Goal: Task Accomplishment & Management: Complete application form

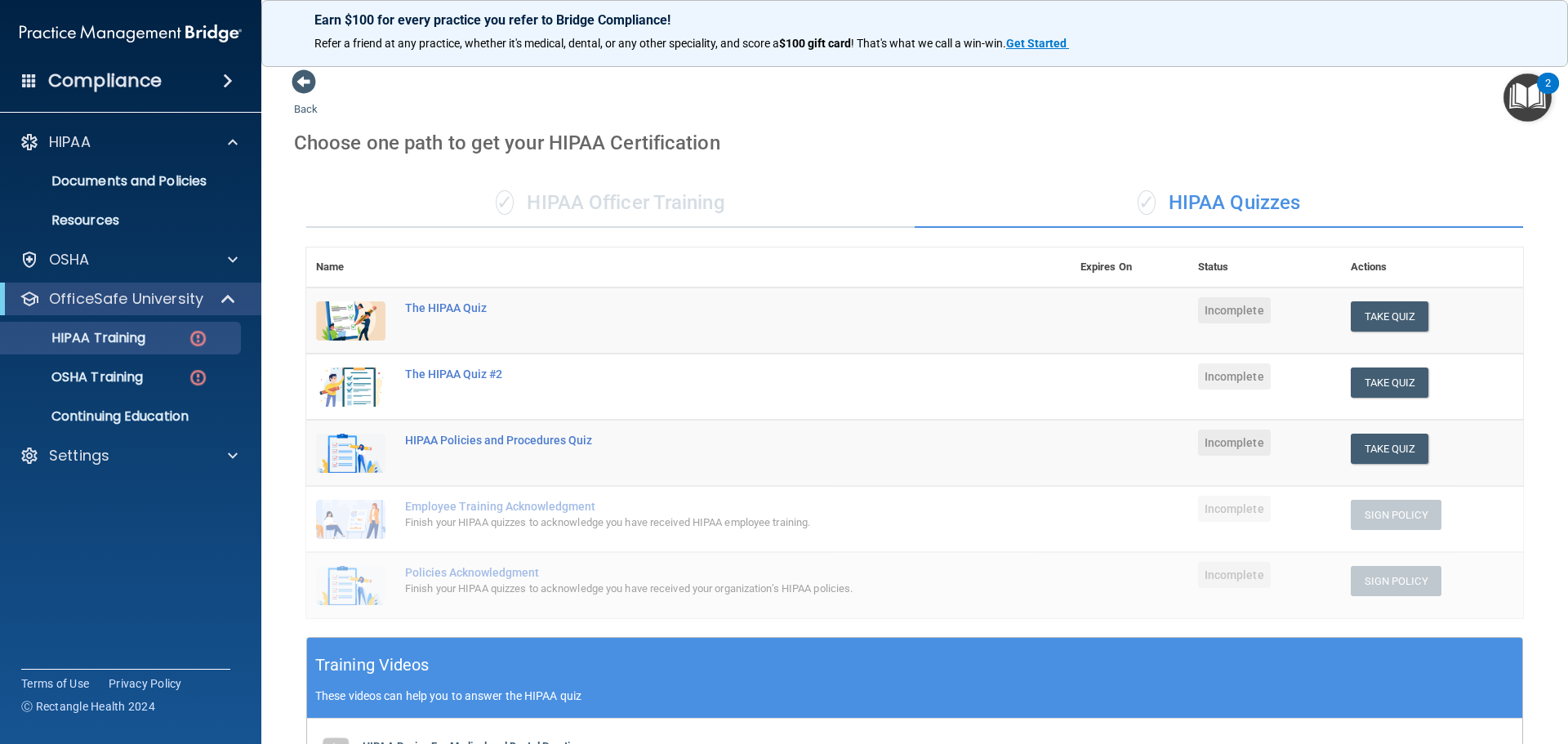
scroll to position [401, 0]
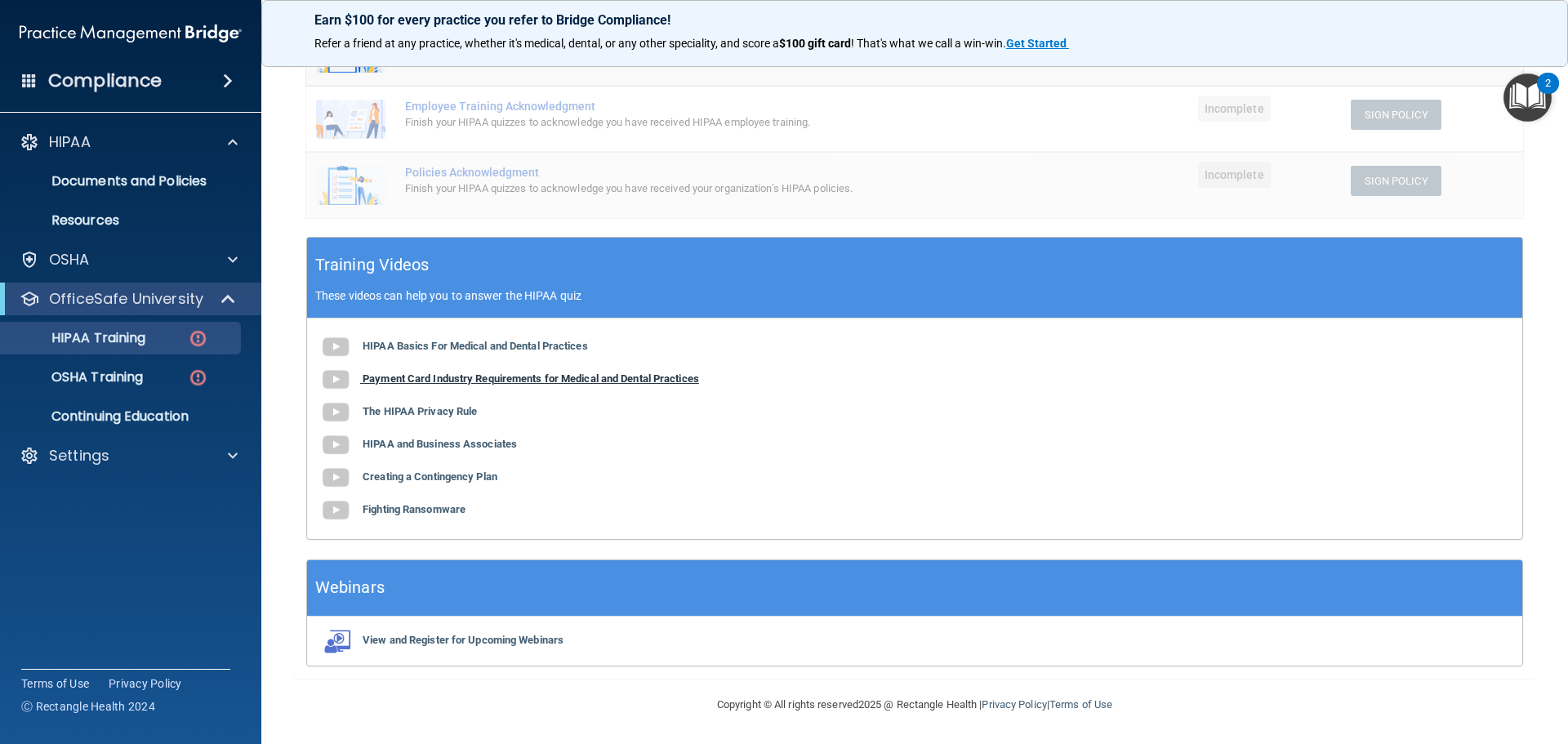
click at [523, 379] on b "Payment Card Industry Requirements for Medical and Dental Practices" at bounding box center [530, 379] width 336 height 13
click at [391, 418] on div "HIPAA Basics For Medical and Dental Practices Payment Card Industry Requirement…" at bounding box center [915, 428] width 1215 height 220
click at [392, 410] on b "The HIPAA Privacy Rule" at bounding box center [420, 411] width 114 height 13
click at [392, 440] on b "HIPAA and Business Associates" at bounding box center [440, 444] width 154 height 13
click at [368, 478] on b "Creating a Contingency Plan" at bounding box center [430, 477] width 135 height 13
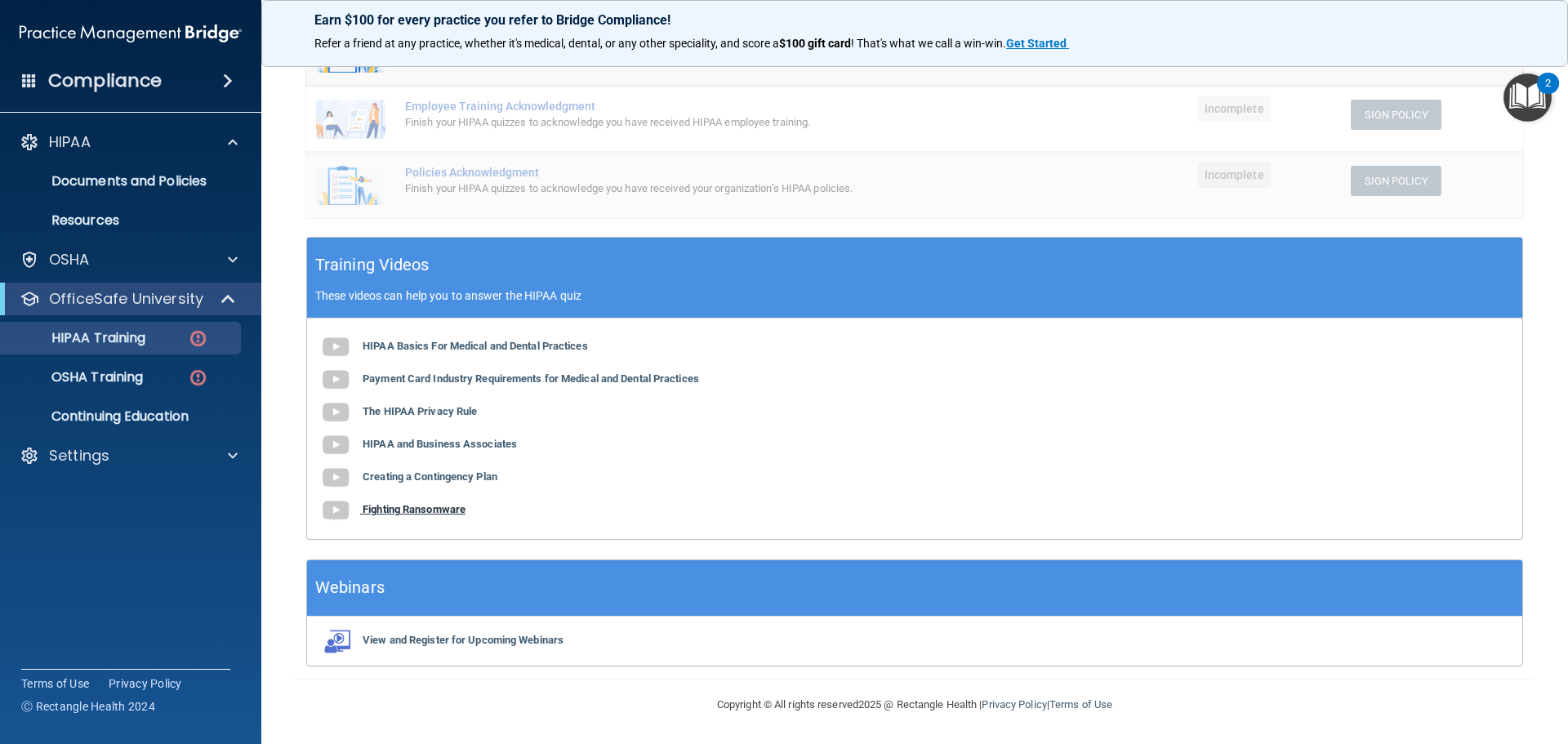
click at [428, 511] on b "Fighting Ransomware" at bounding box center [414, 509] width 103 height 13
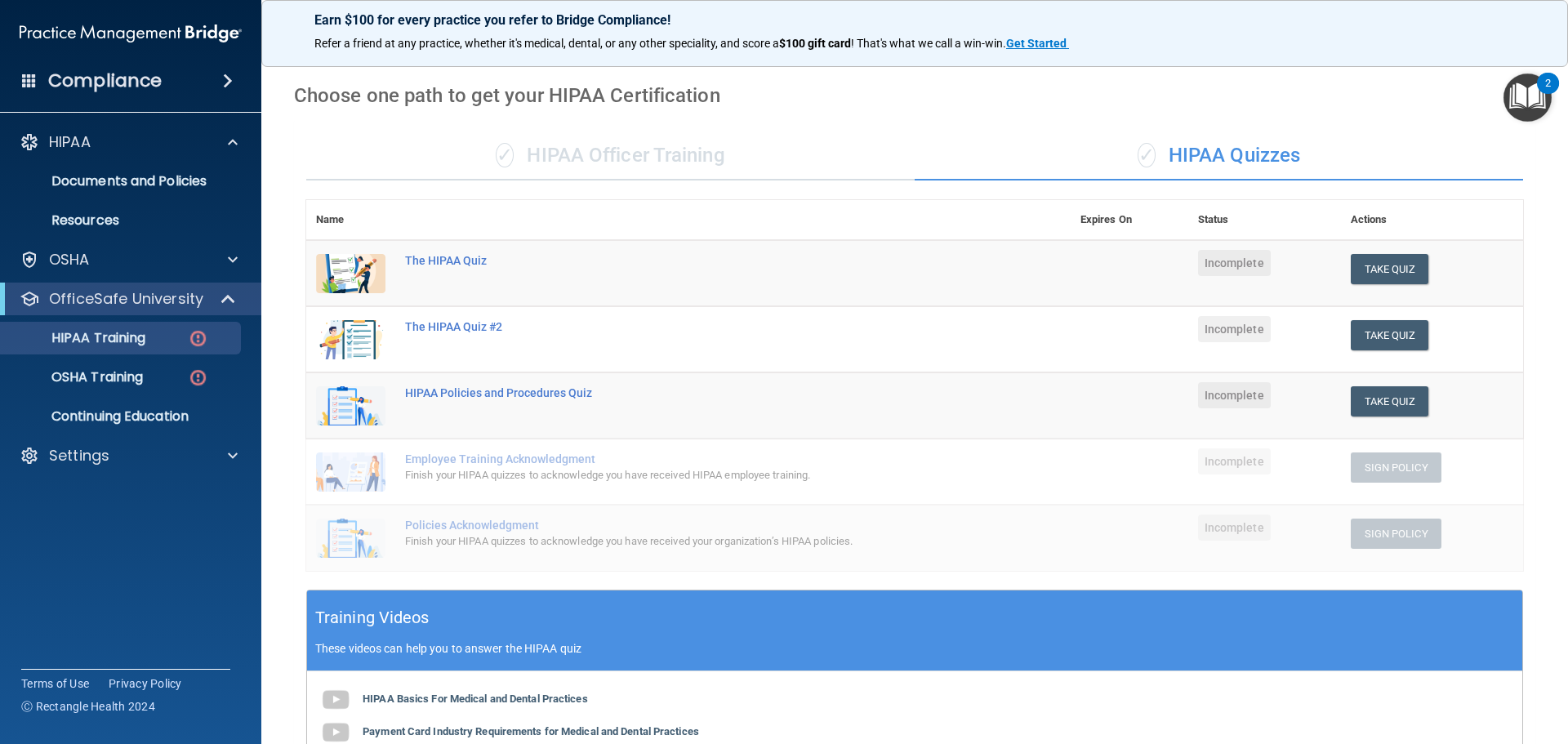
scroll to position [0, 0]
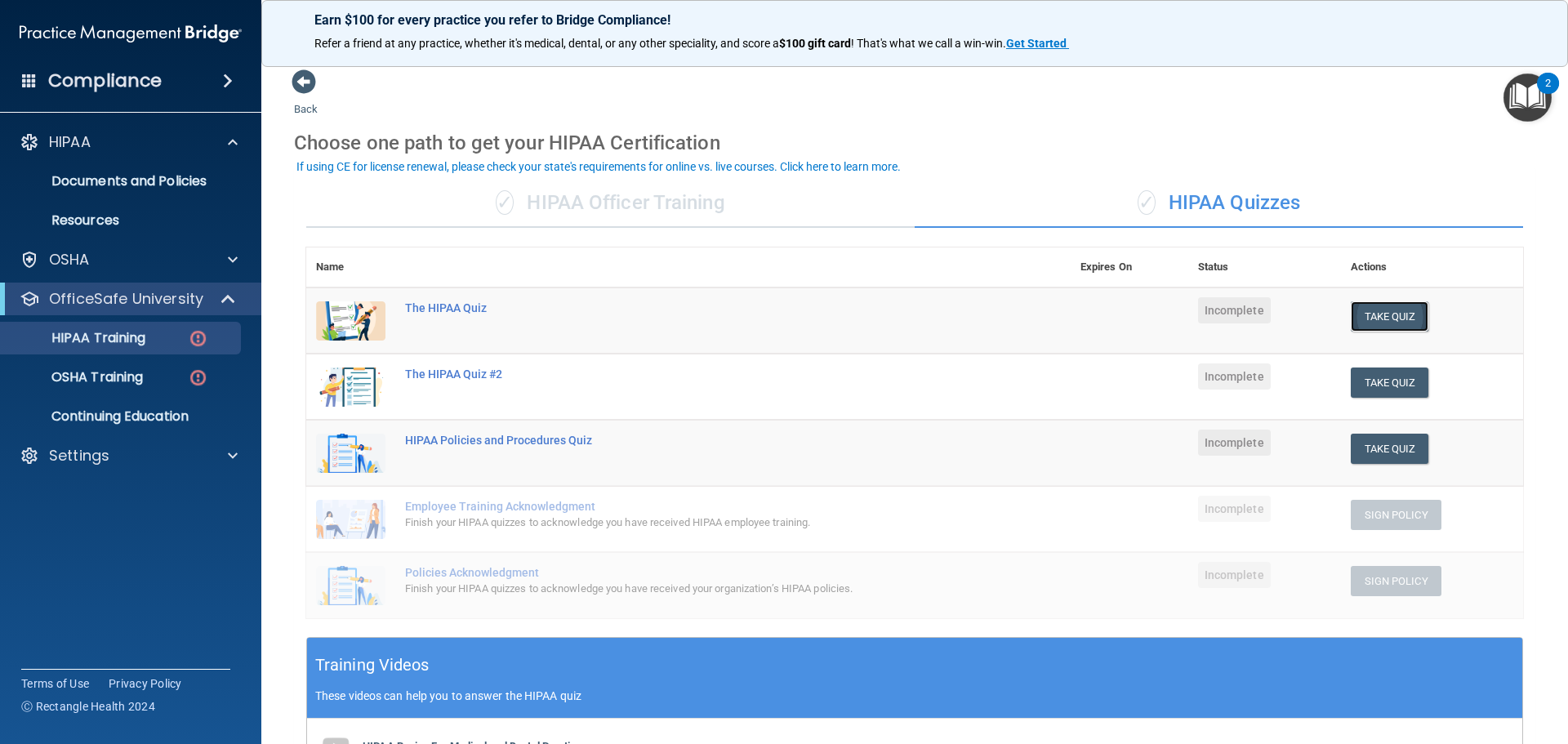
click at [1391, 310] on button "Take Quiz" at bounding box center [1390, 316] width 79 height 30
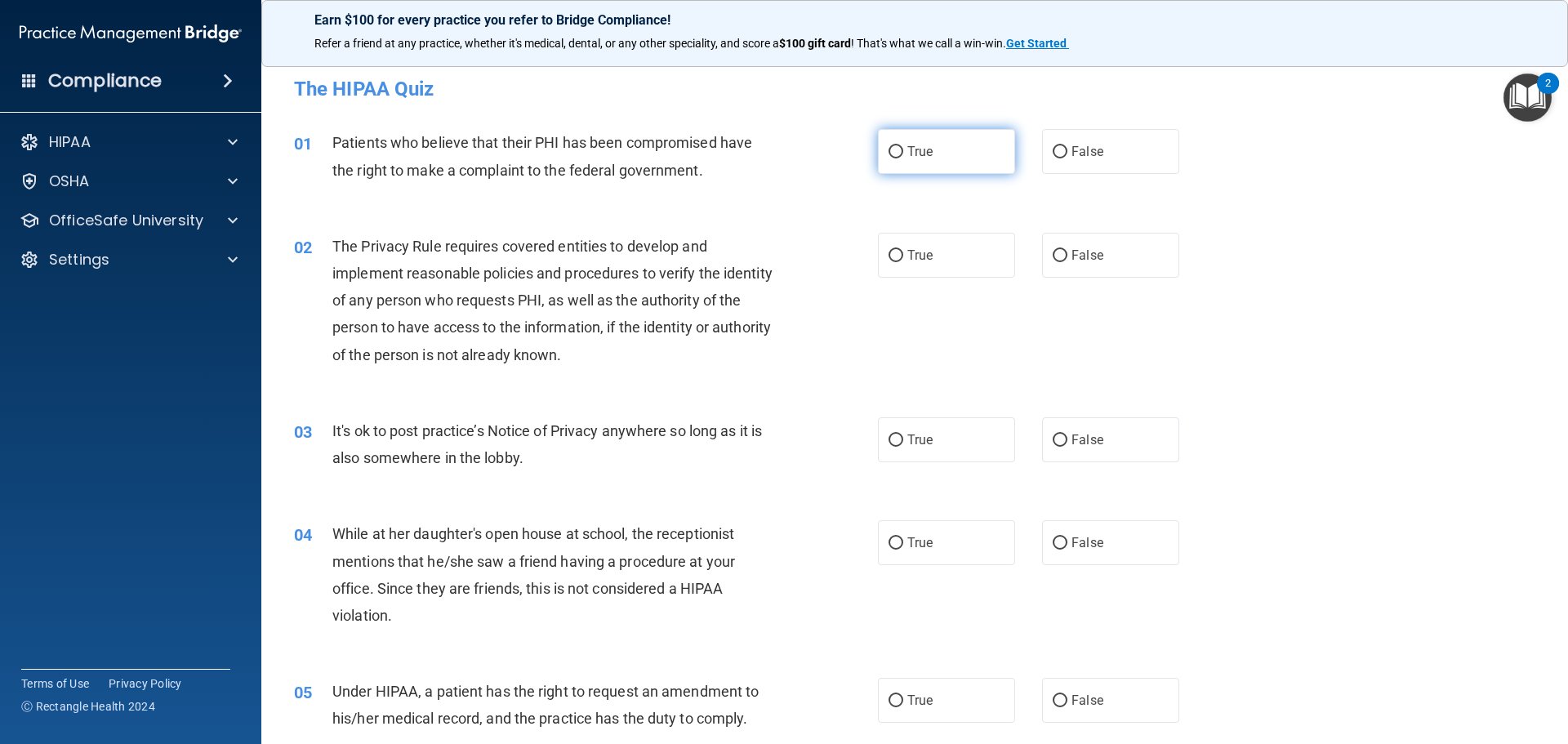
click at [888, 151] on input "True" at bounding box center [895, 152] width 15 height 13
radio input "true"
click at [888, 250] on input "True" at bounding box center [895, 256] width 15 height 13
radio input "true"
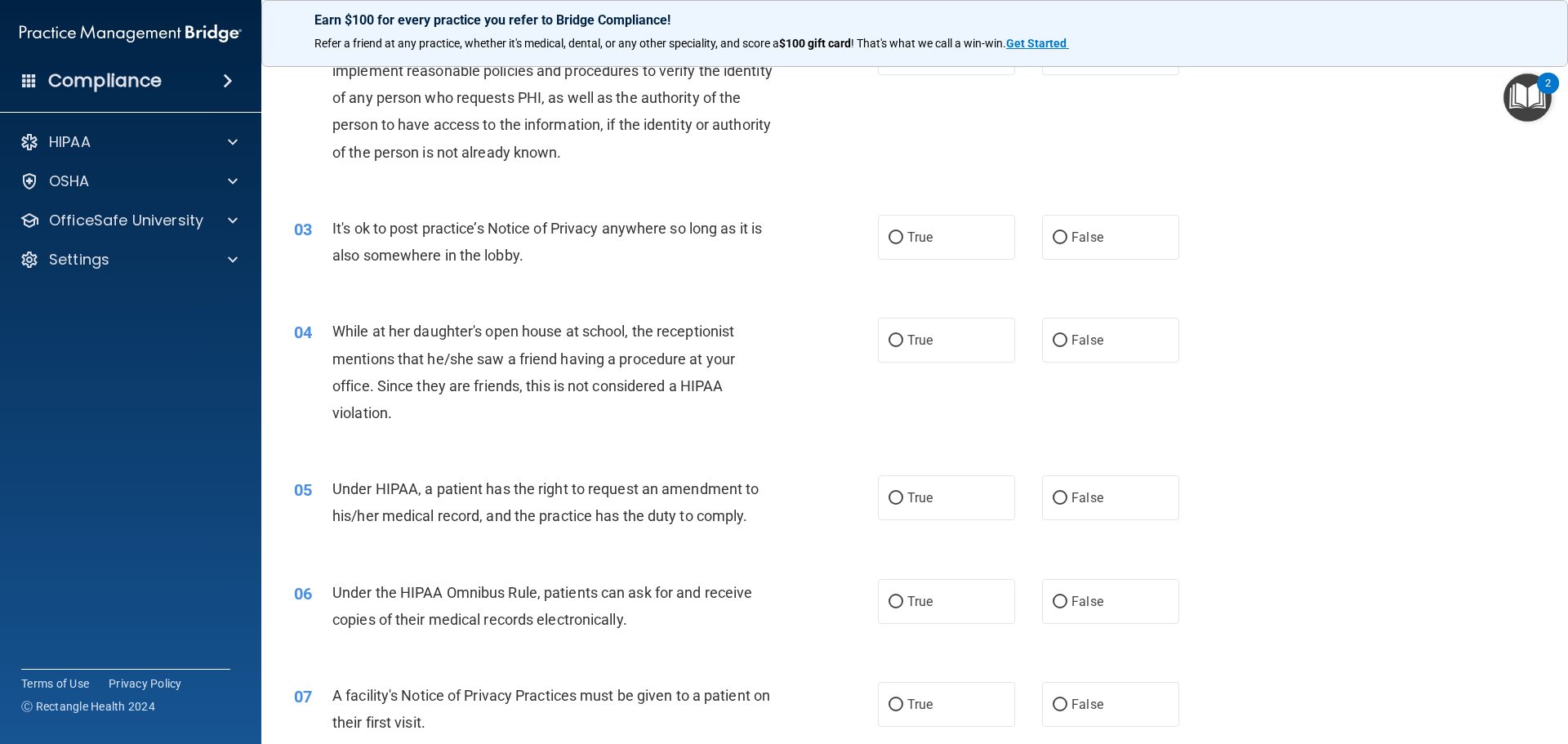
scroll to position [245, 0]
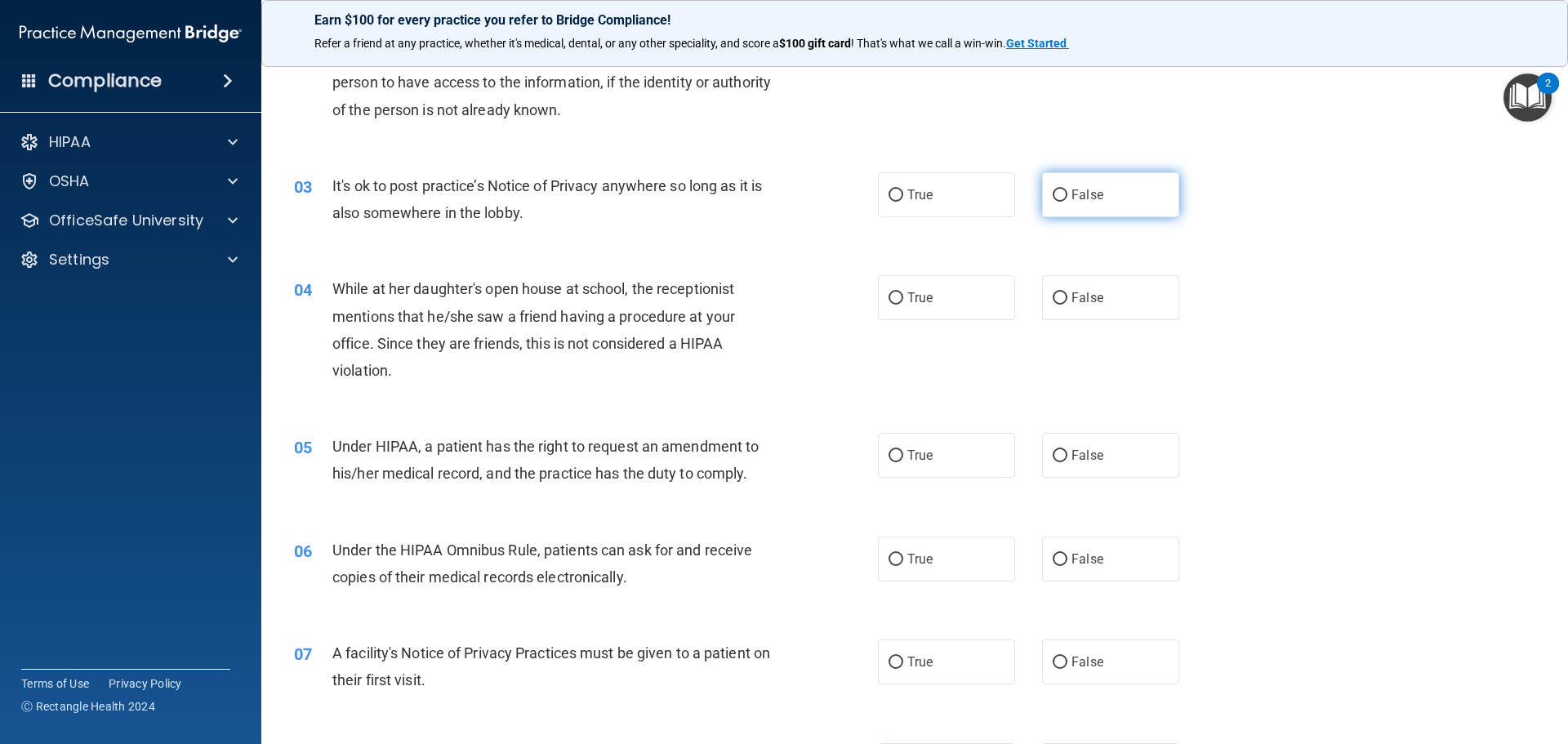
click at [1055, 197] on input "False" at bounding box center [1060, 196] width 15 height 13
radio input "true"
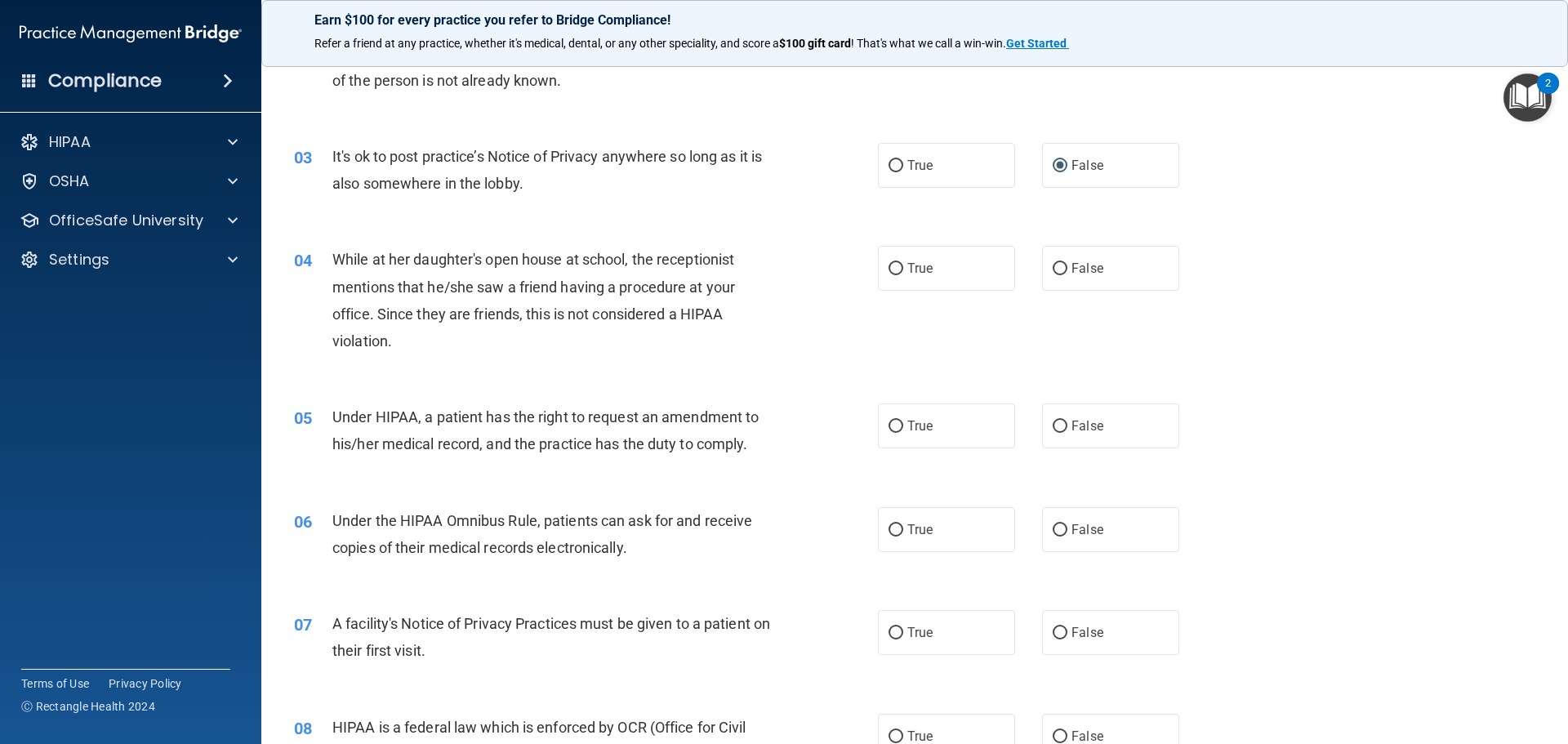
scroll to position [326, 0]
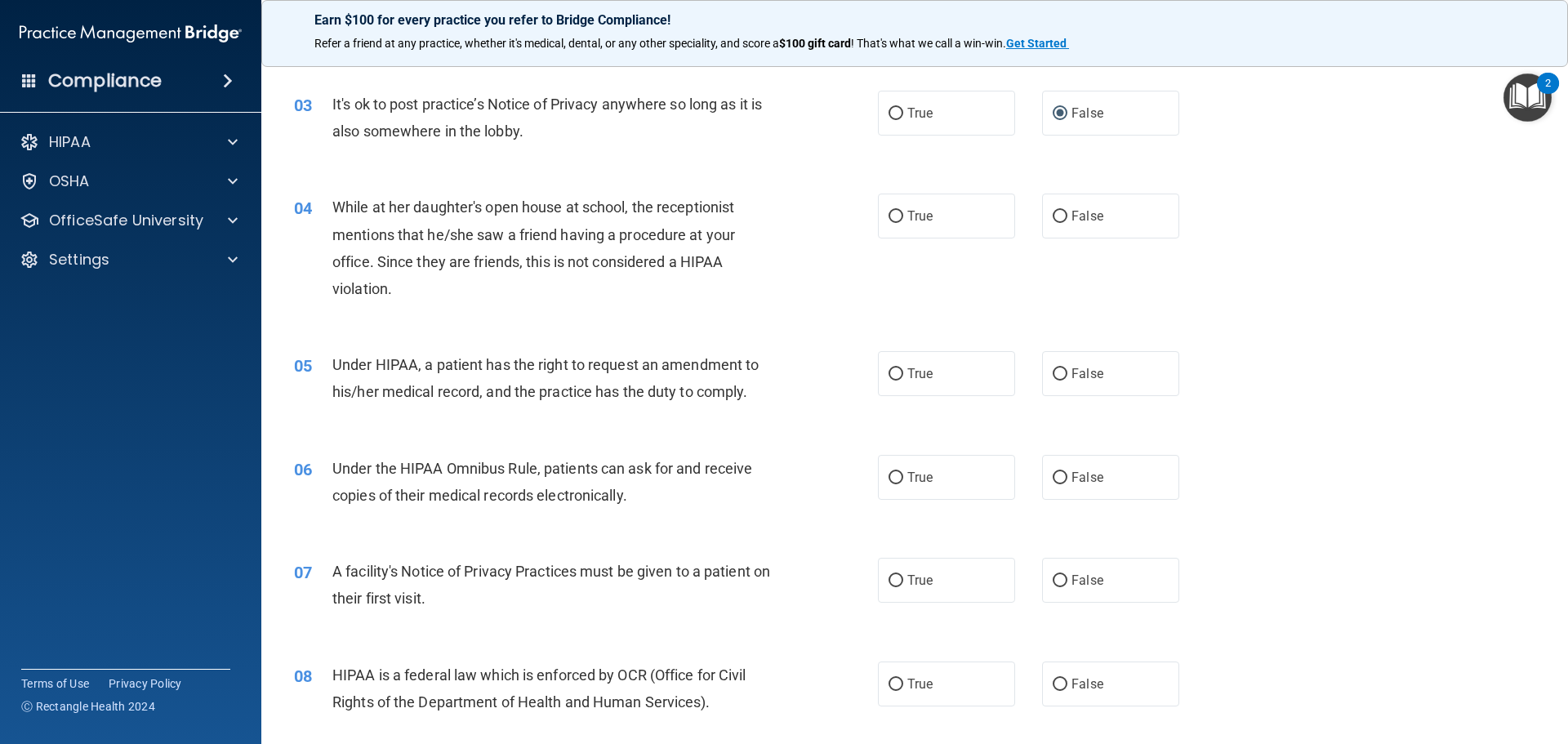
click at [1292, 431] on div "05 Under HIPAA, a patient has the right to request an amendment to his/her medi…" at bounding box center [915, 382] width 1266 height 103
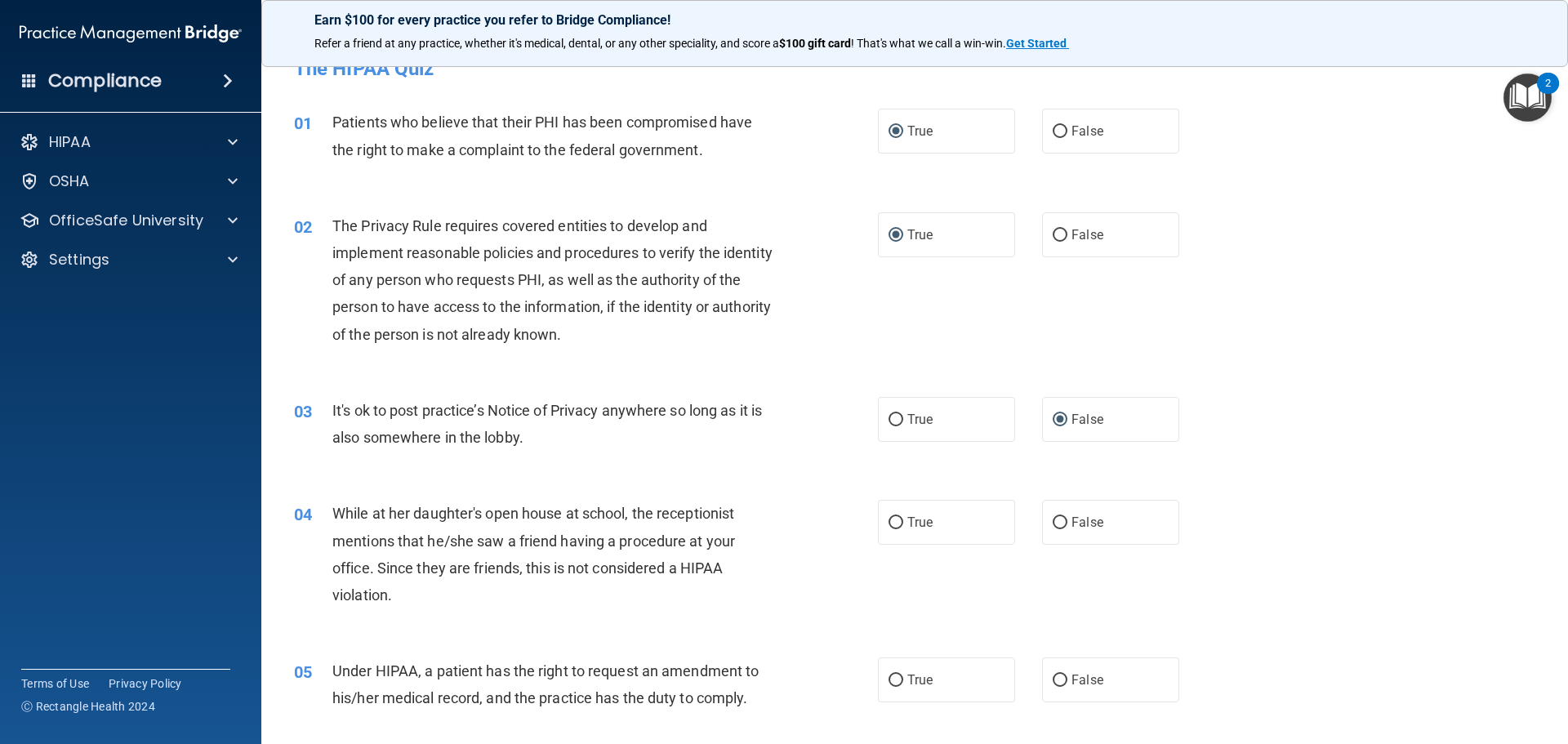
scroll to position [0, 0]
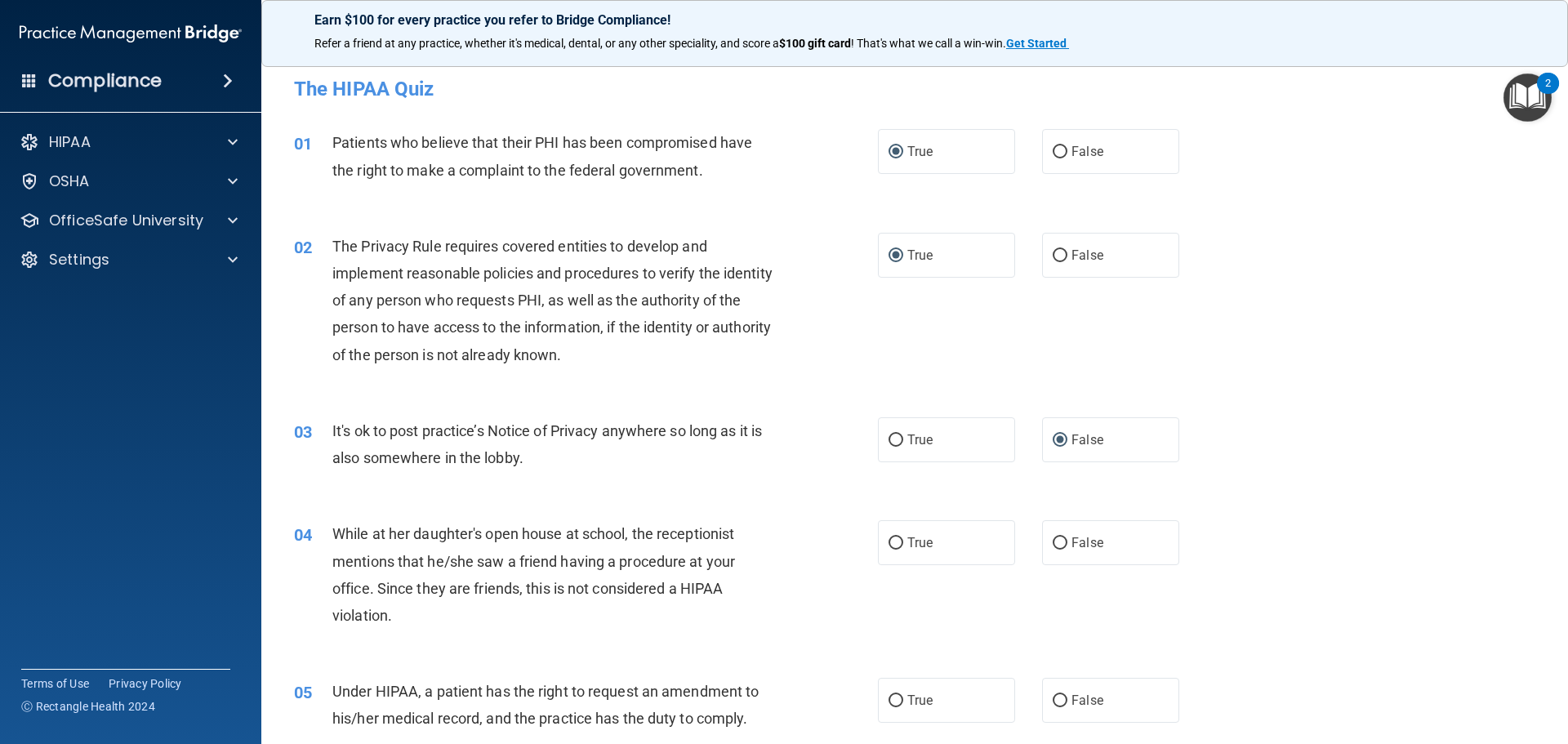
click at [1271, 436] on div "03 It's ok to post practice’s Notice of Privacy anywhere so long as it is also …" at bounding box center [915, 449] width 1266 height 103
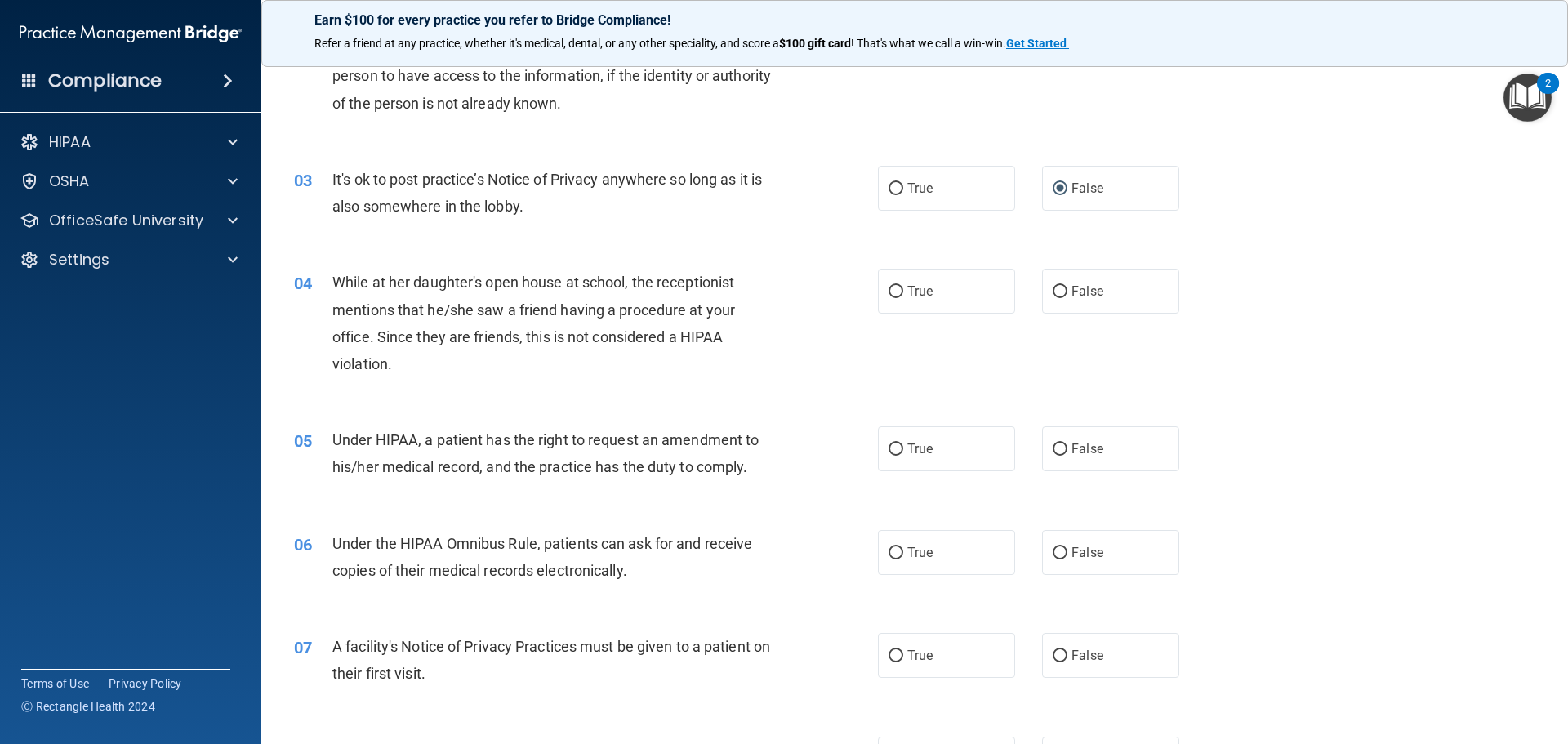
scroll to position [245, 0]
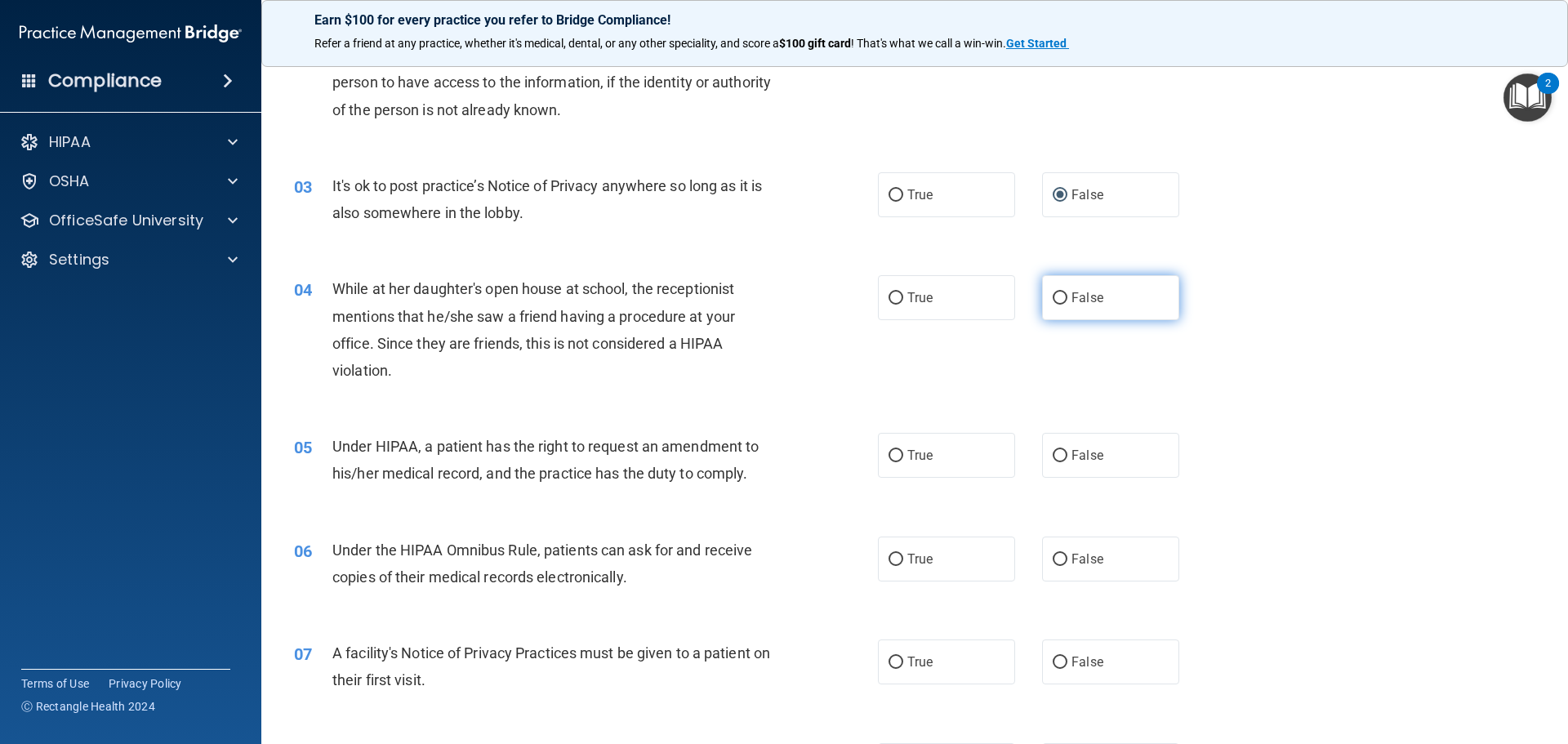
click at [1060, 287] on label "False" at bounding box center [1110, 298] width 137 height 45
click at [1060, 293] on input "False" at bounding box center [1060, 299] width 15 height 13
radio input "true"
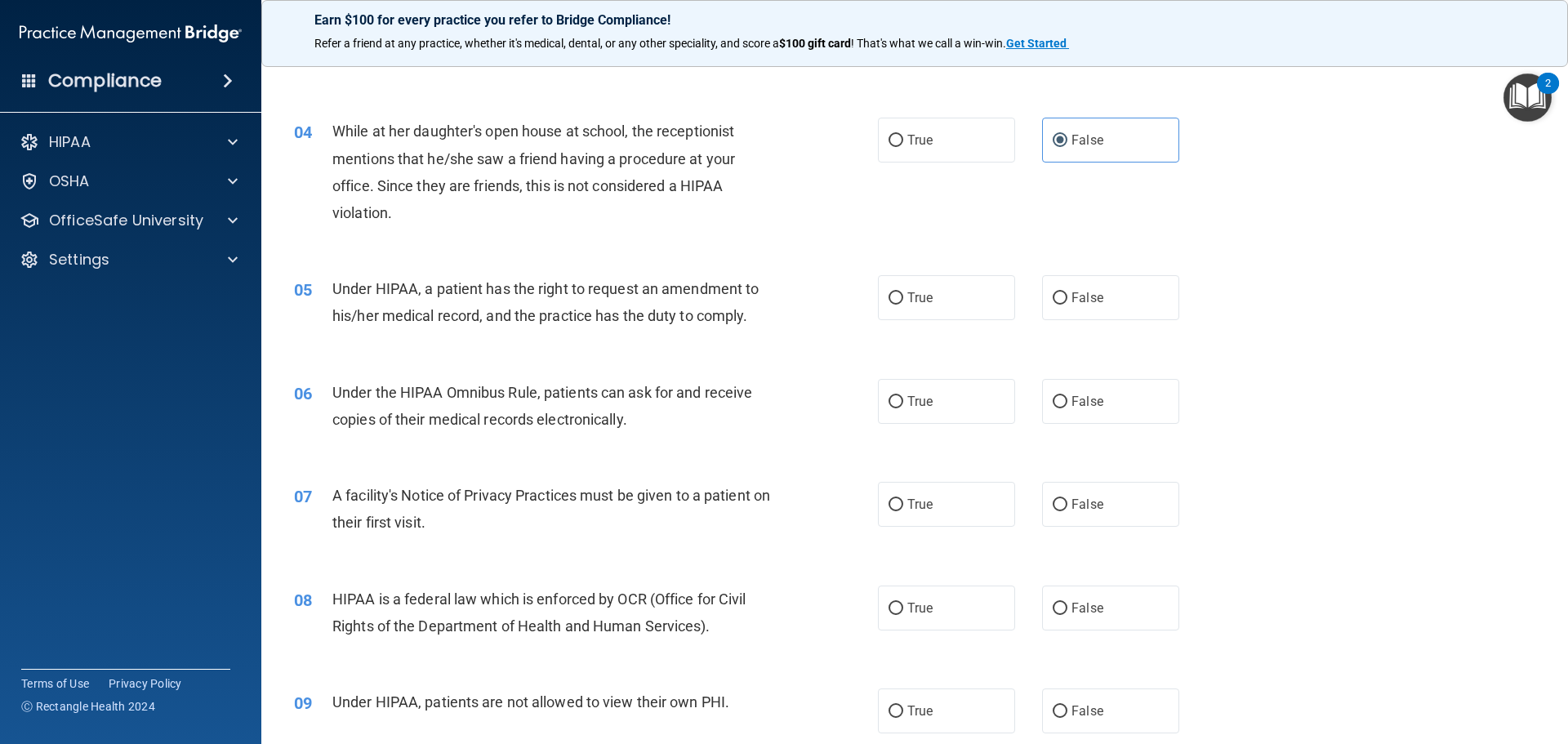
scroll to position [409, 0]
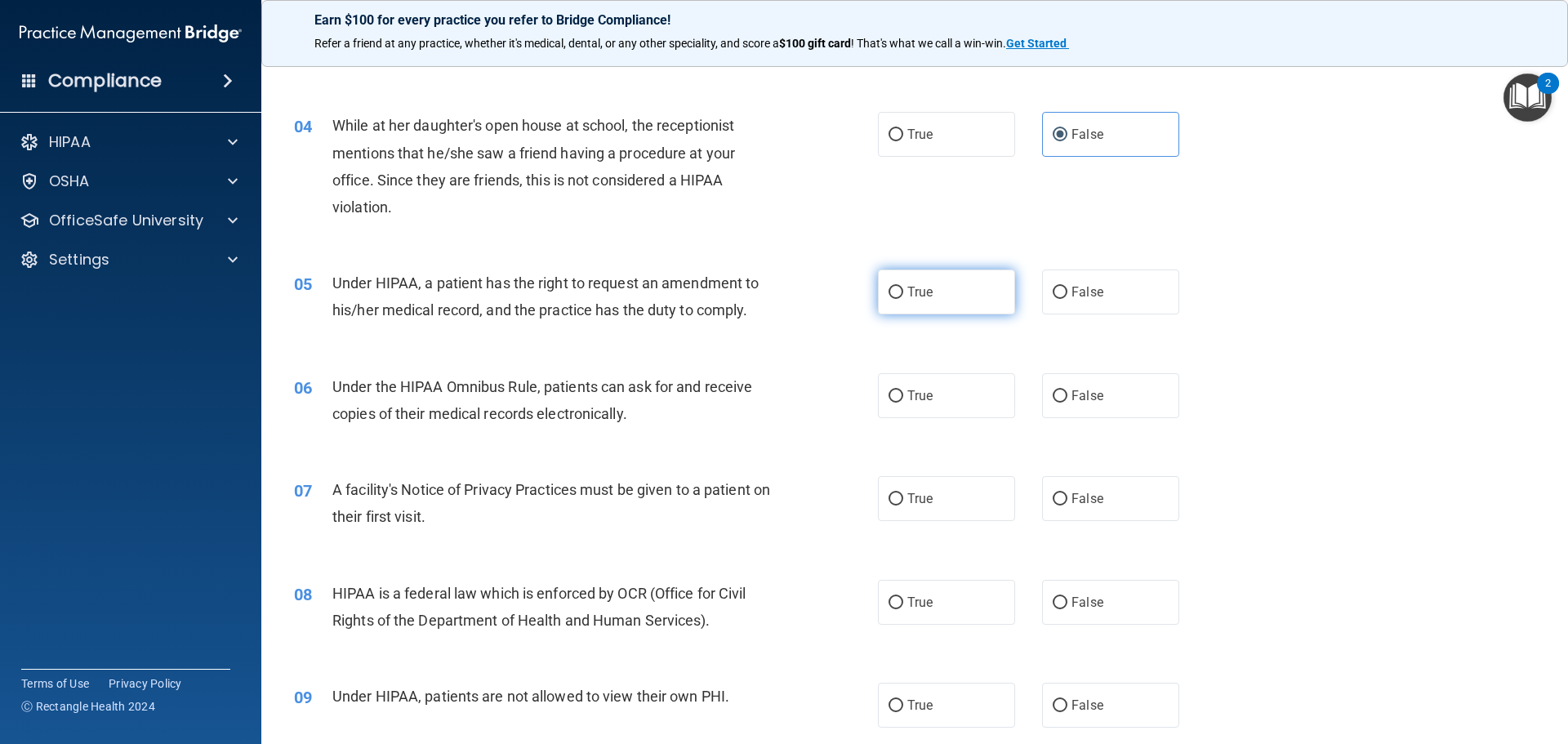
click at [888, 288] on input "True" at bounding box center [895, 293] width 15 height 13
radio input "true"
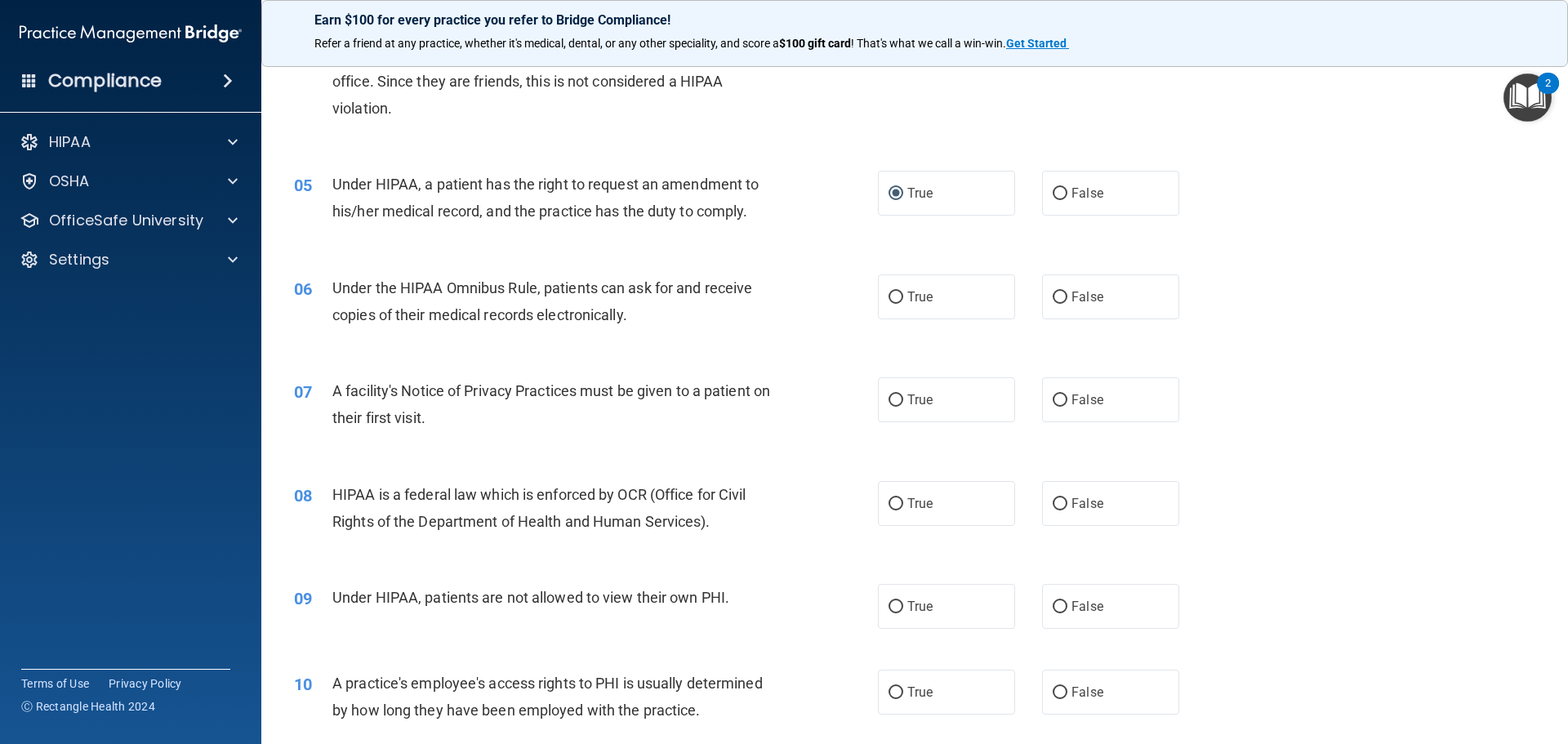
scroll to position [572, 0]
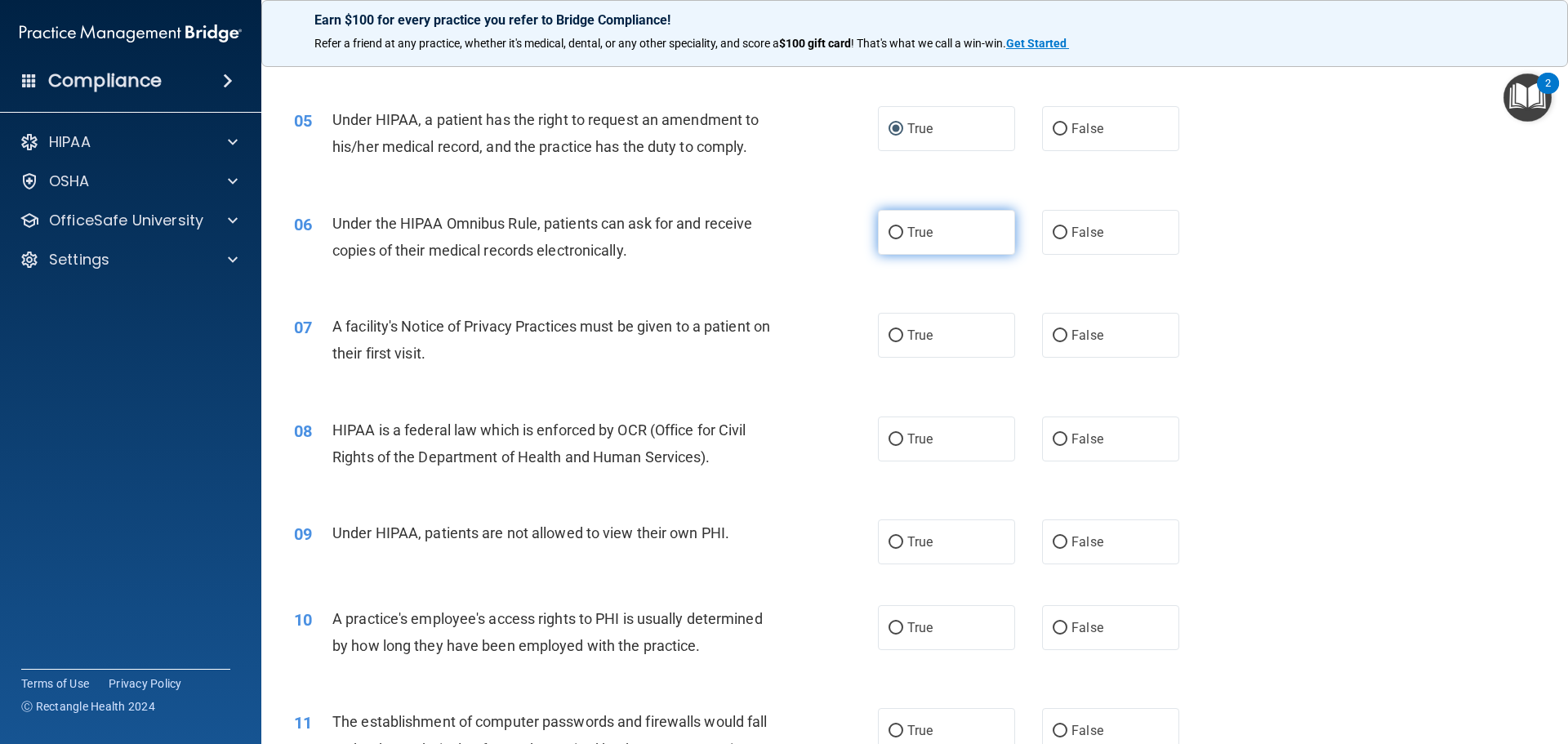
click at [888, 237] on input "True" at bounding box center [895, 234] width 15 height 13
radio input "true"
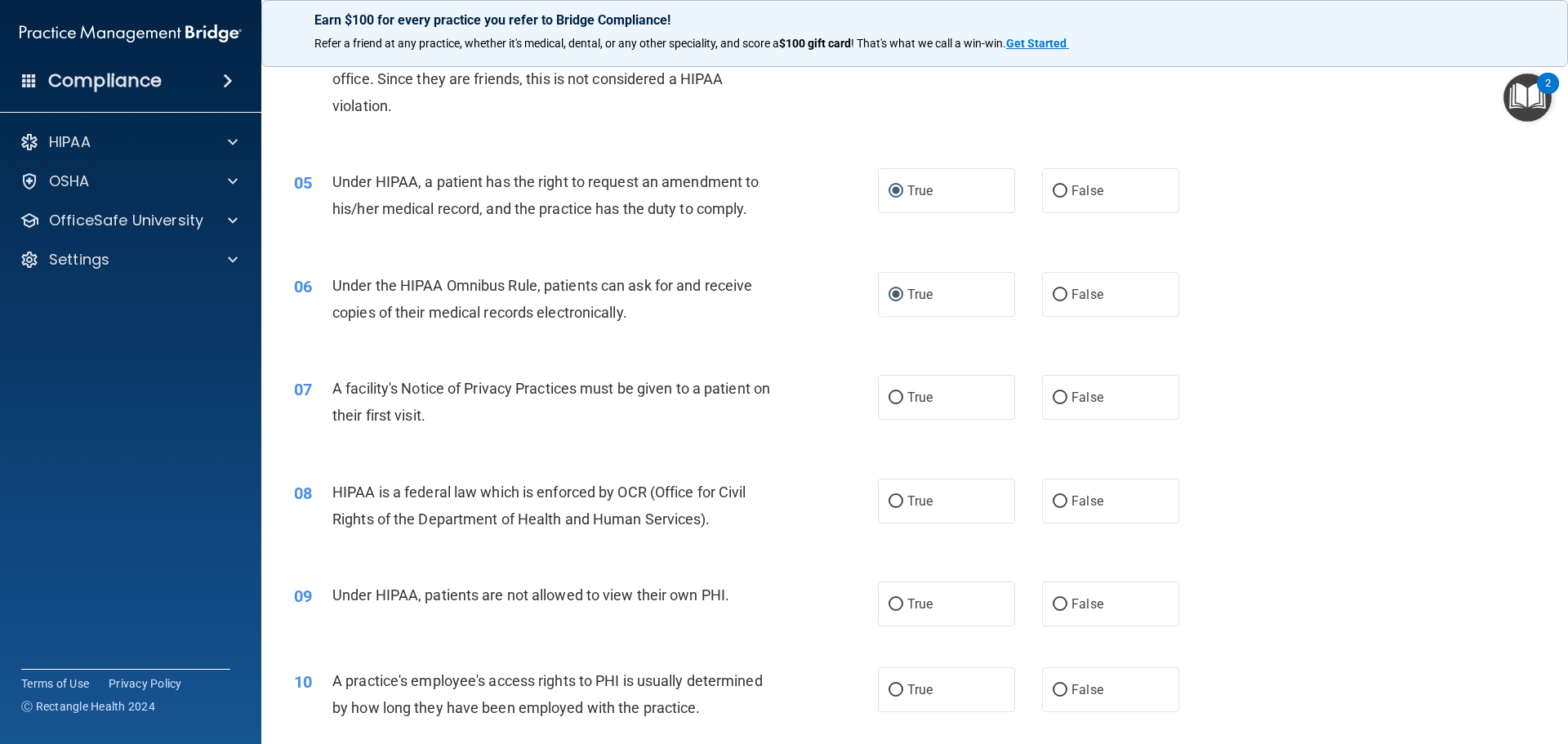
scroll to position [490, 0]
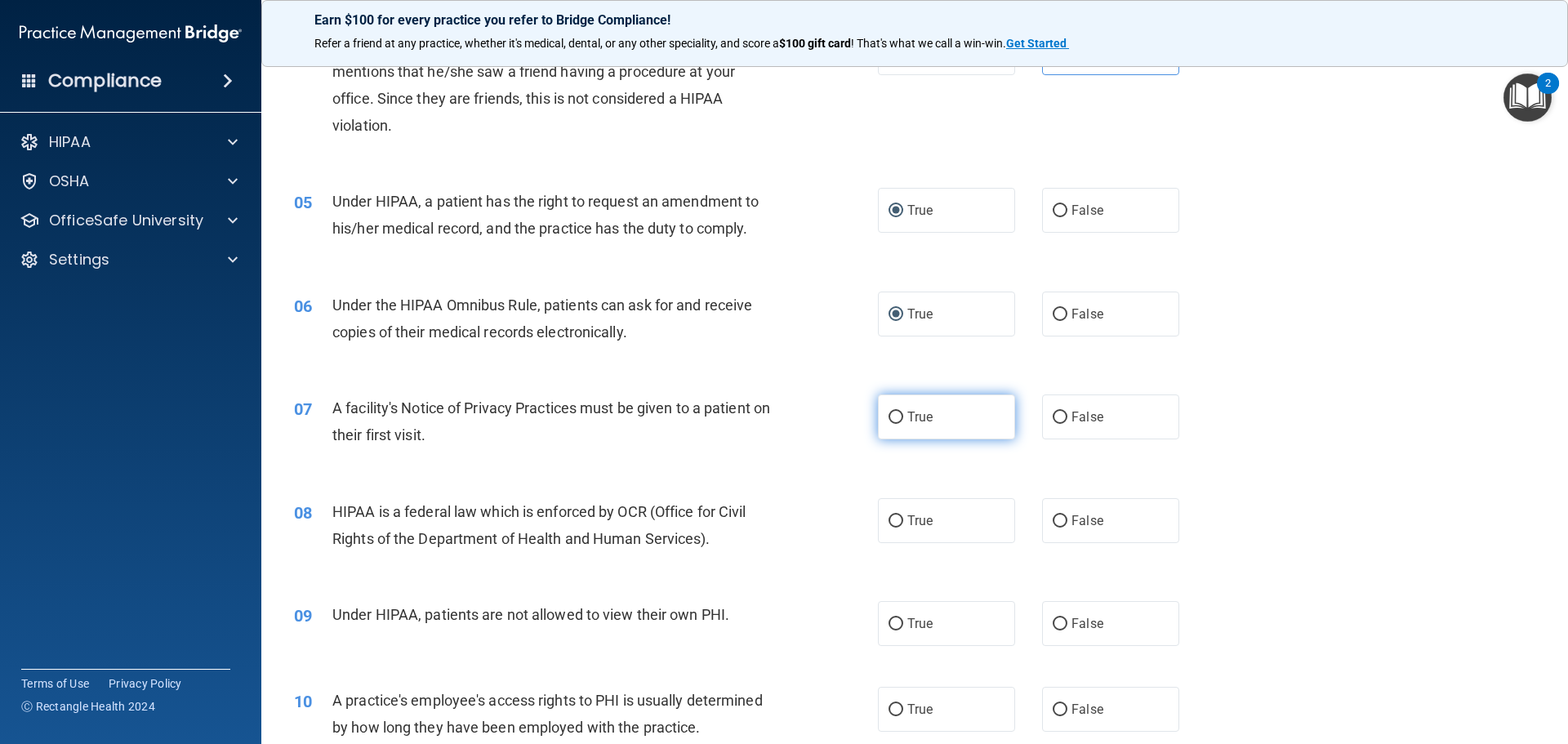
click at [900, 411] on label "True" at bounding box center [946, 417] width 137 height 45
click at [900, 411] on input "True" at bounding box center [895, 418] width 15 height 13
radio input "true"
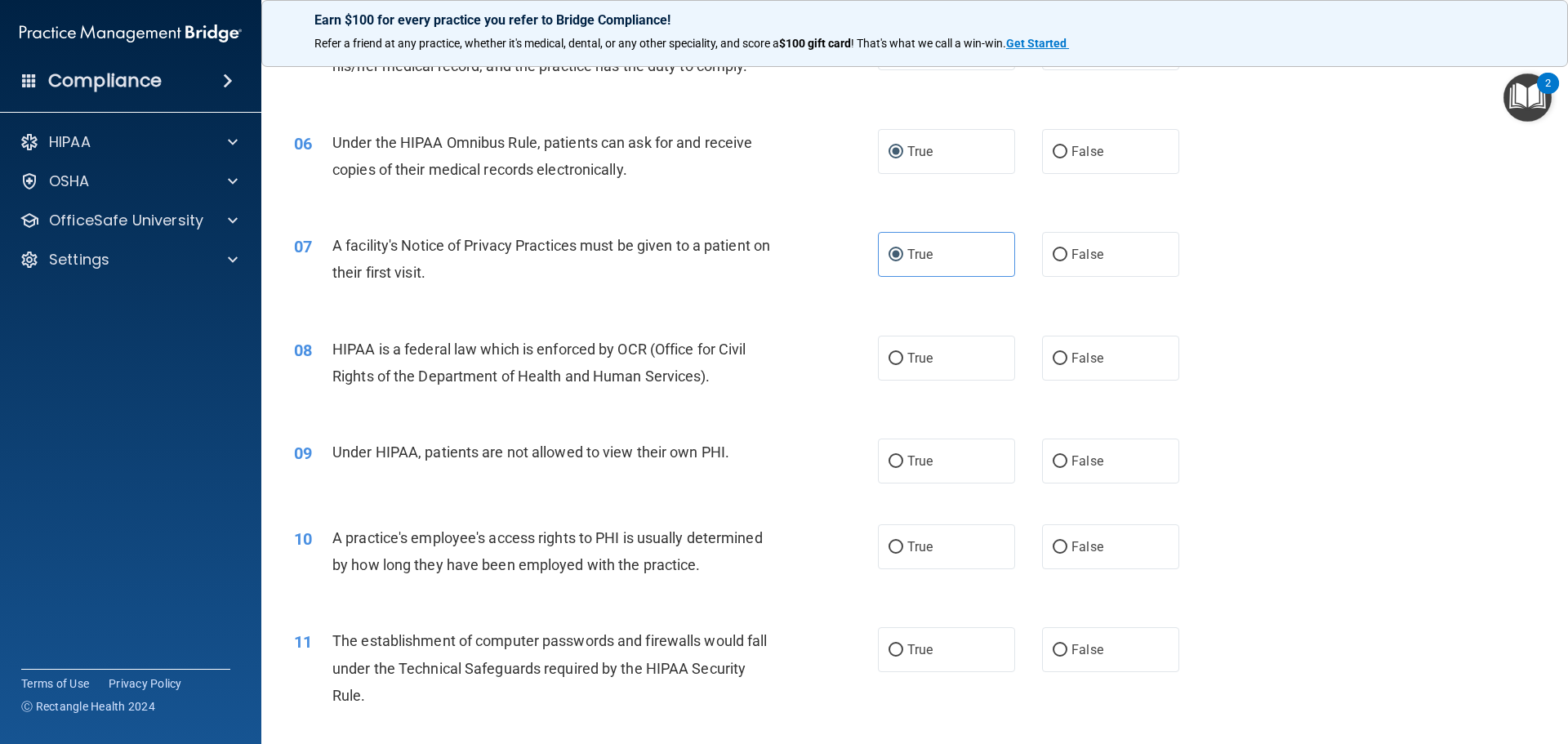
scroll to position [653, 0]
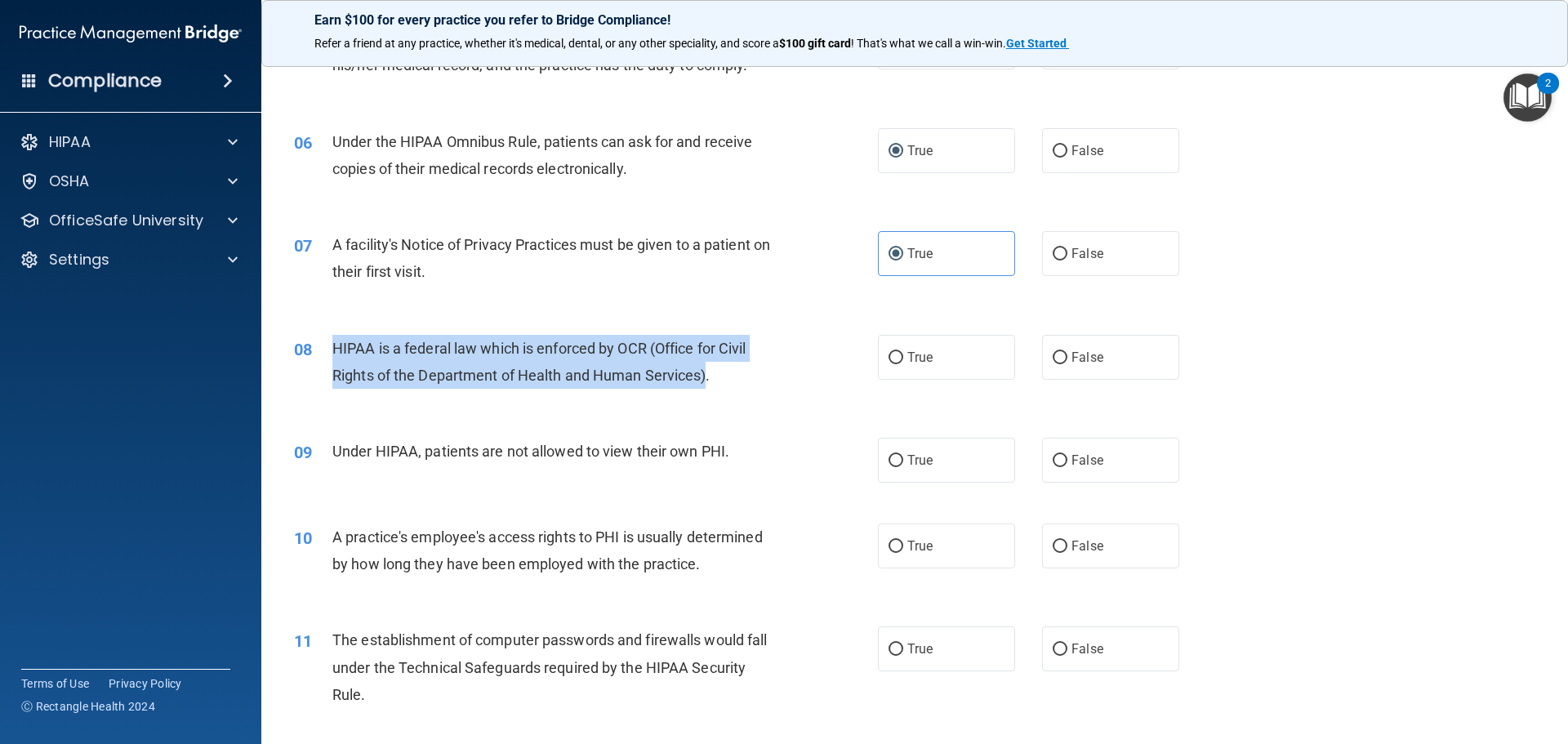
drag, startPoint x: 332, startPoint y: 343, endPoint x: 699, endPoint y: 369, distance: 367.9
click at [702, 371] on span "HIPAA is a federal law which is enforced by OCR (Office for Civil Rights of the…" at bounding box center [539, 362] width 414 height 44
copy span "HIPAA is a federal law which is enforced by OCR (Office for Civil Rights of the…"
click at [888, 357] on input "True" at bounding box center [895, 358] width 15 height 13
radio input "true"
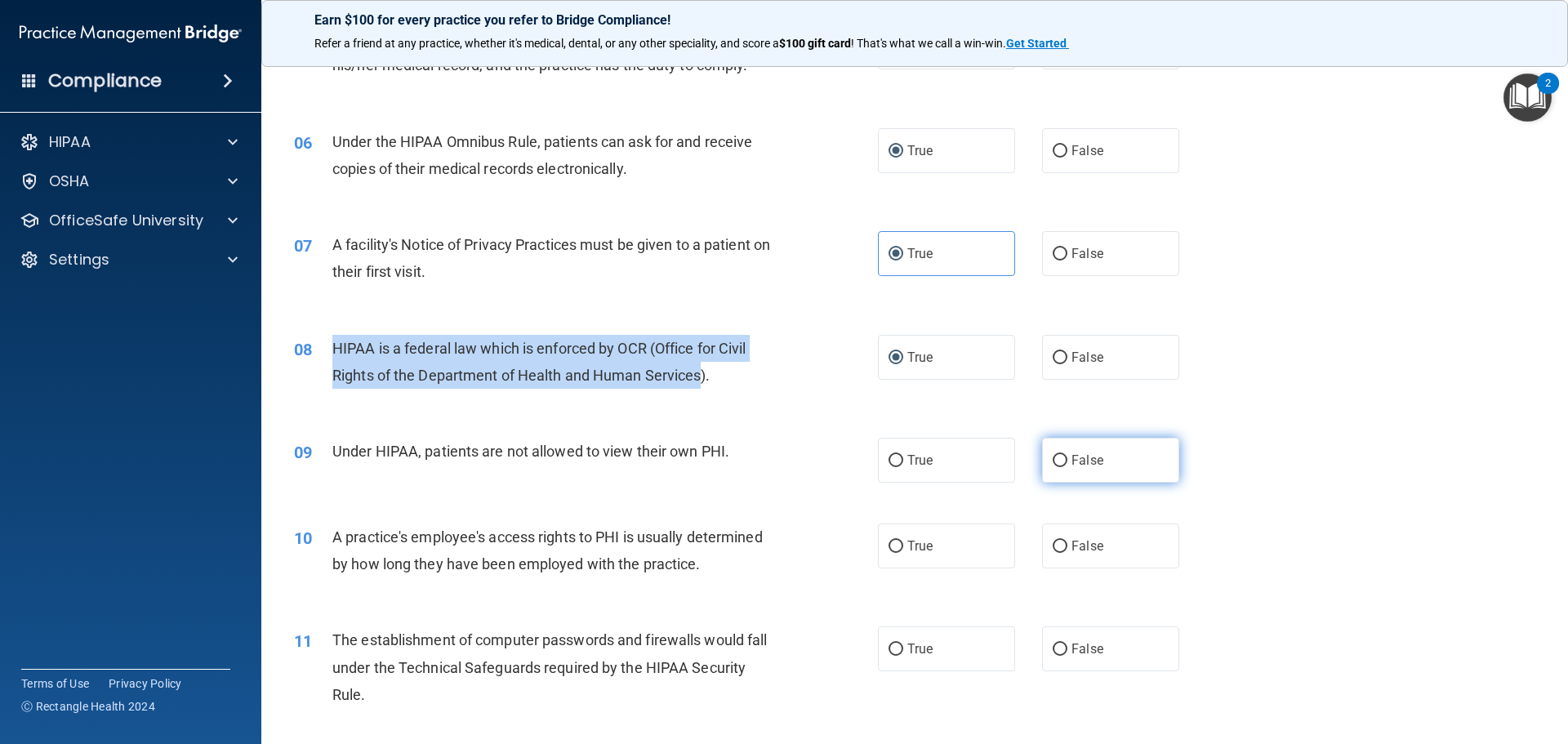
click at [1053, 455] on input "False" at bounding box center [1060, 461] width 15 height 13
radio input "true"
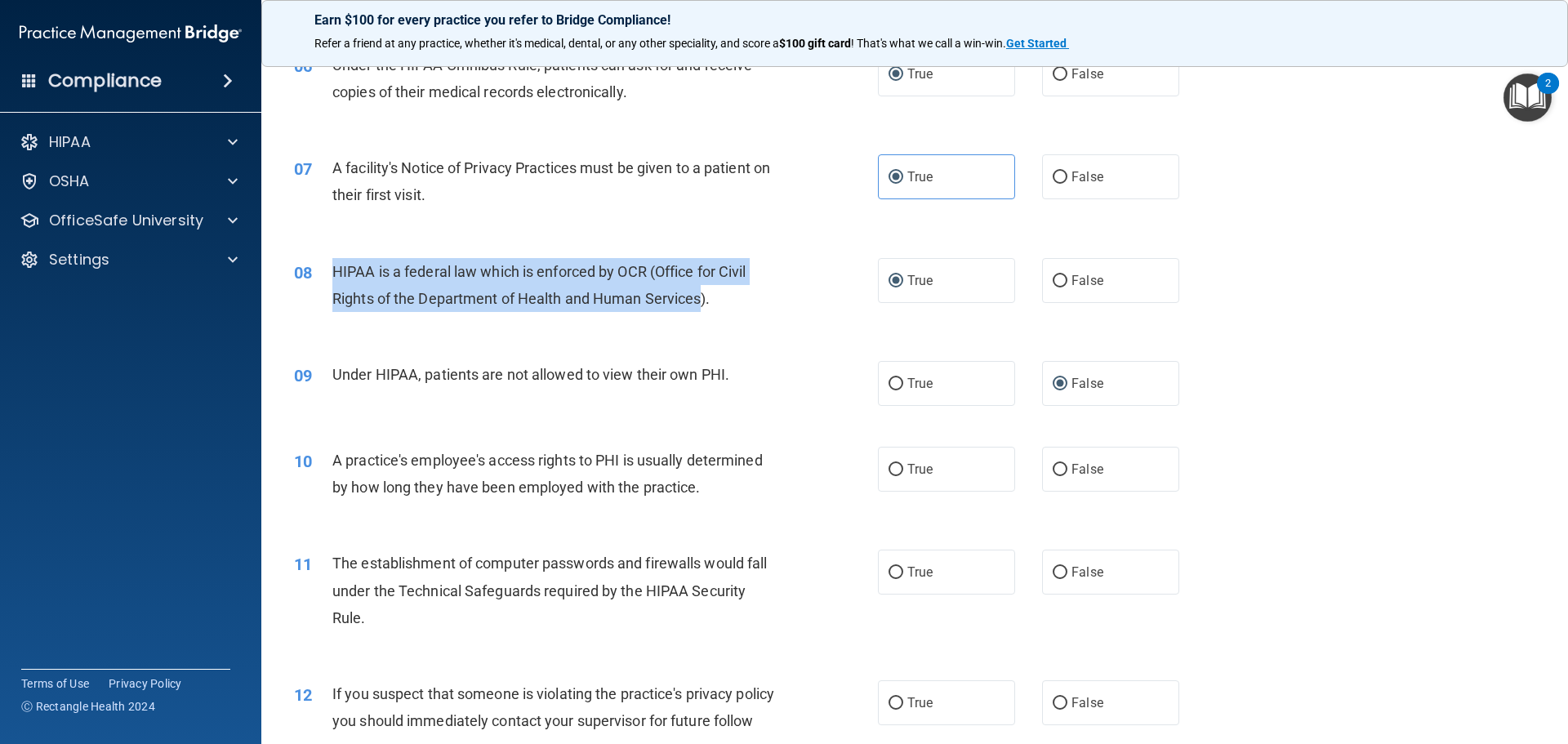
scroll to position [735, 0]
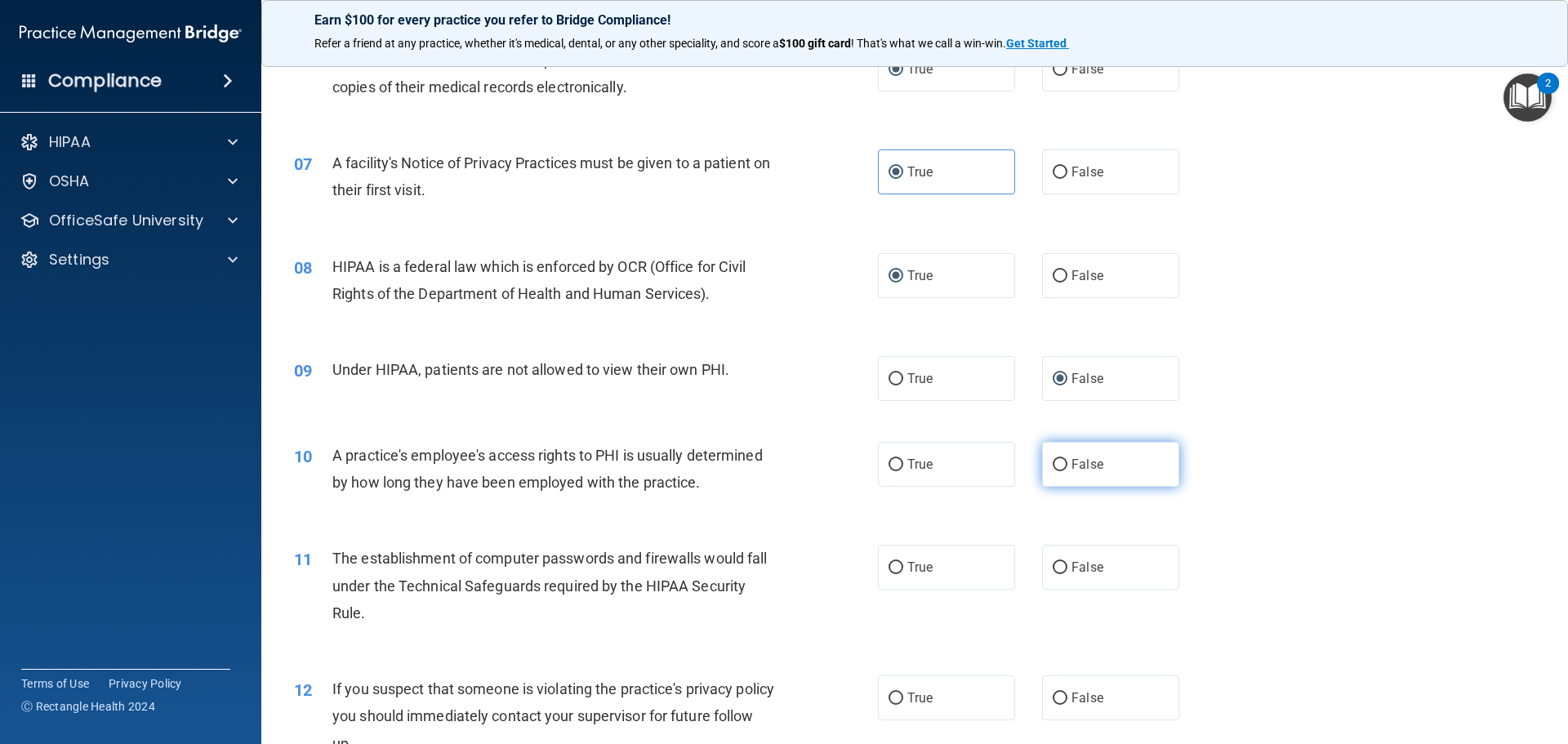
click at [1063, 463] on label "False" at bounding box center [1110, 465] width 137 height 45
click at [1063, 463] on input "False" at bounding box center [1060, 465] width 15 height 13
radio input "true"
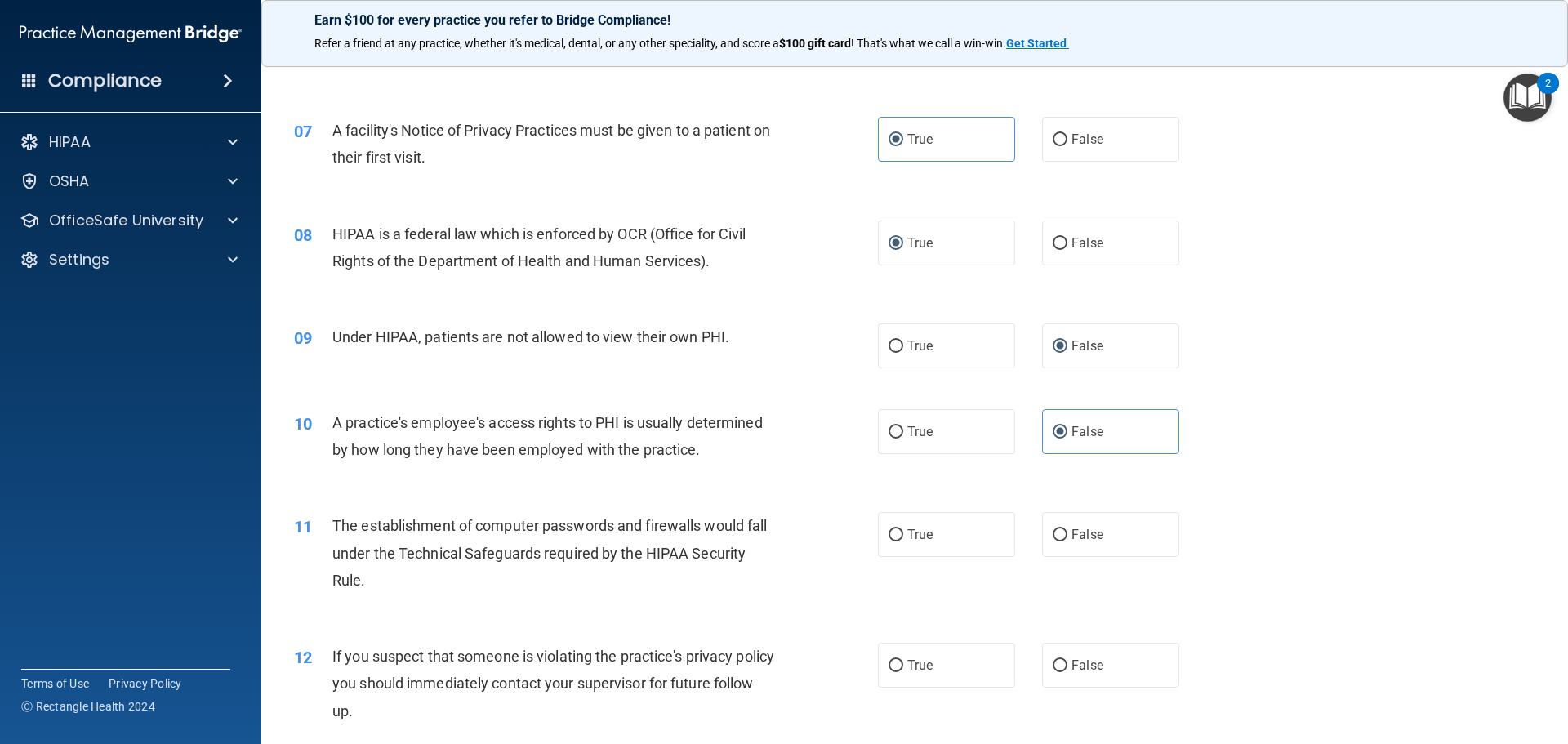
scroll to position [898, 0]
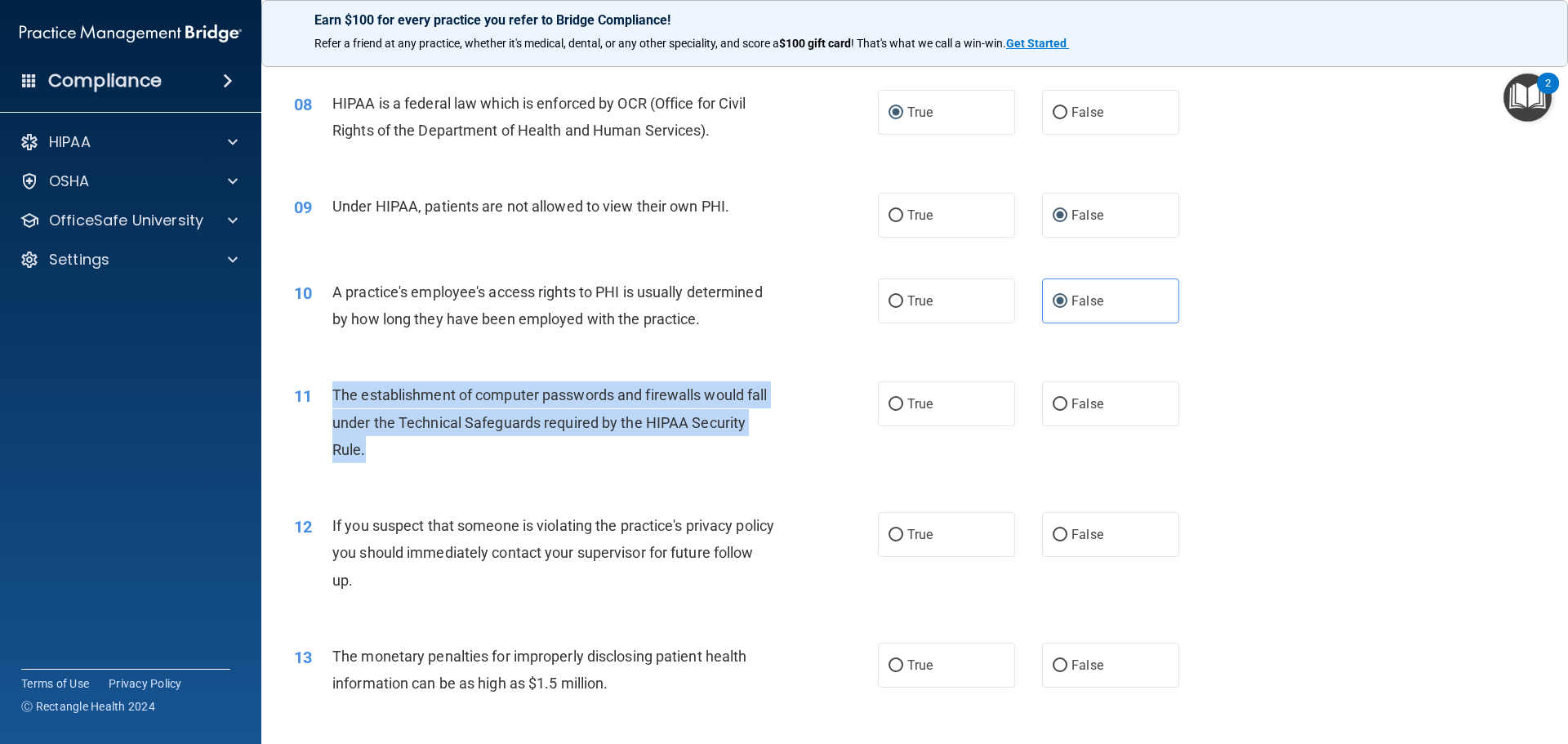
drag, startPoint x: 334, startPoint y: 392, endPoint x: 369, endPoint y: 430, distance: 51.7
click at [369, 442] on div "The establishment of computer passwords and firewalls would fall under the Tech…" at bounding box center [561, 422] width 457 height 82
copy span "The establishment of computer passwords and firewalls would fall under the Tech…"
click at [895, 404] on input "True" at bounding box center [895, 405] width 15 height 13
radio input "true"
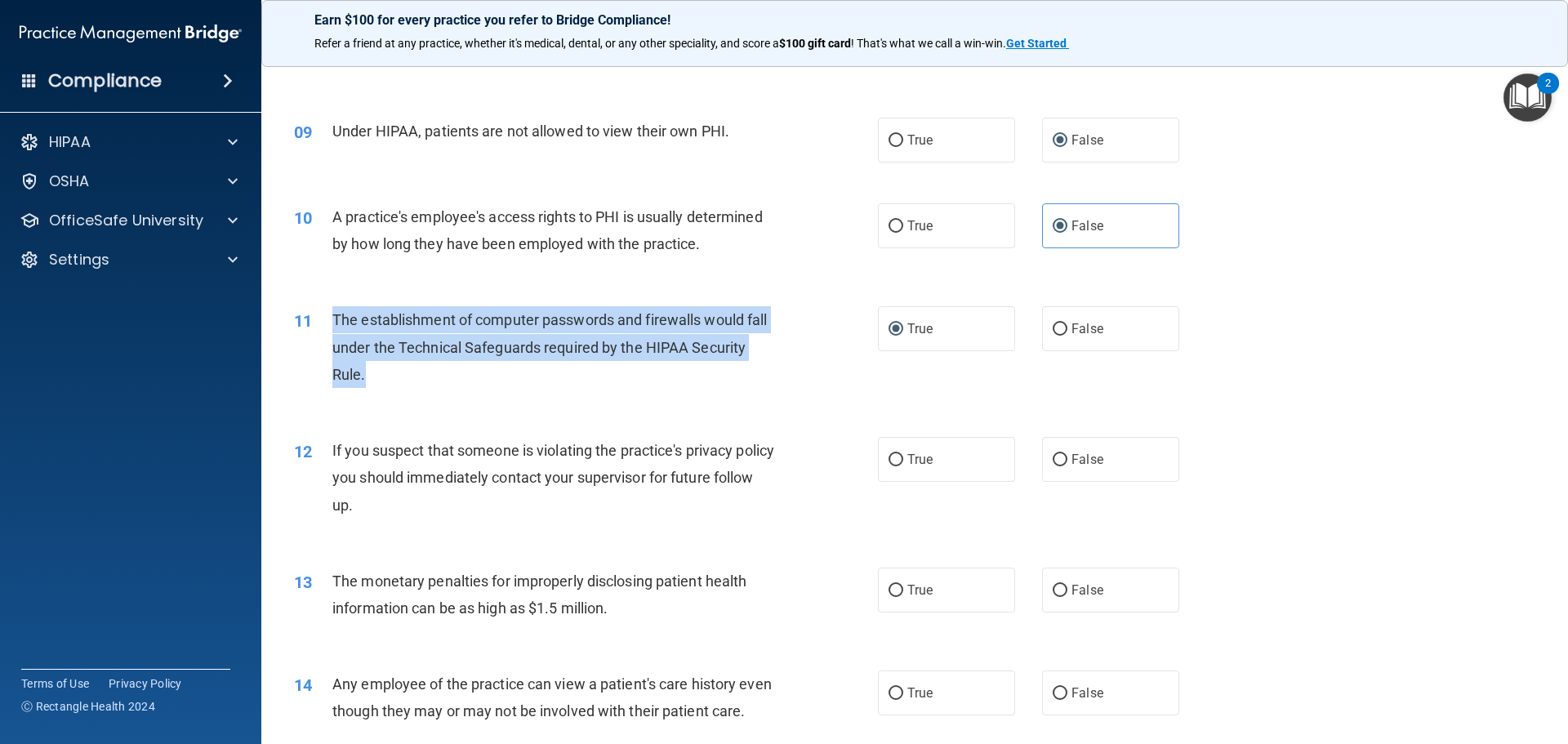
scroll to position [980, 0]
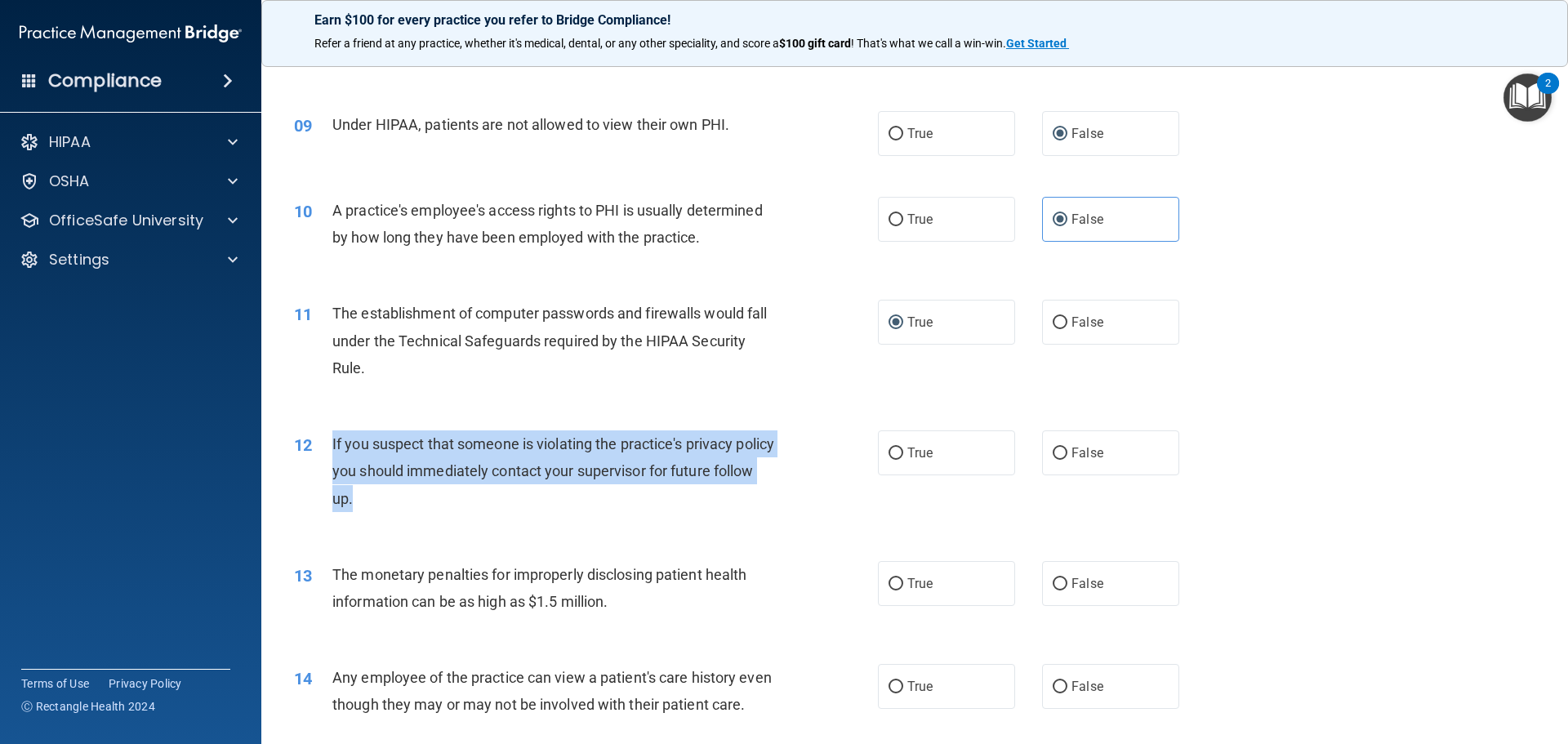
drag, startPoint x: 329, startPoint y: 442, endPoint x: 429, endPoint y: 501, distance: 116.1
click at [417, 513] on div "12 If you suspect that someone is violating the practice's privacy policy you s…" at bounding box center [586, 475] width 633 height 90
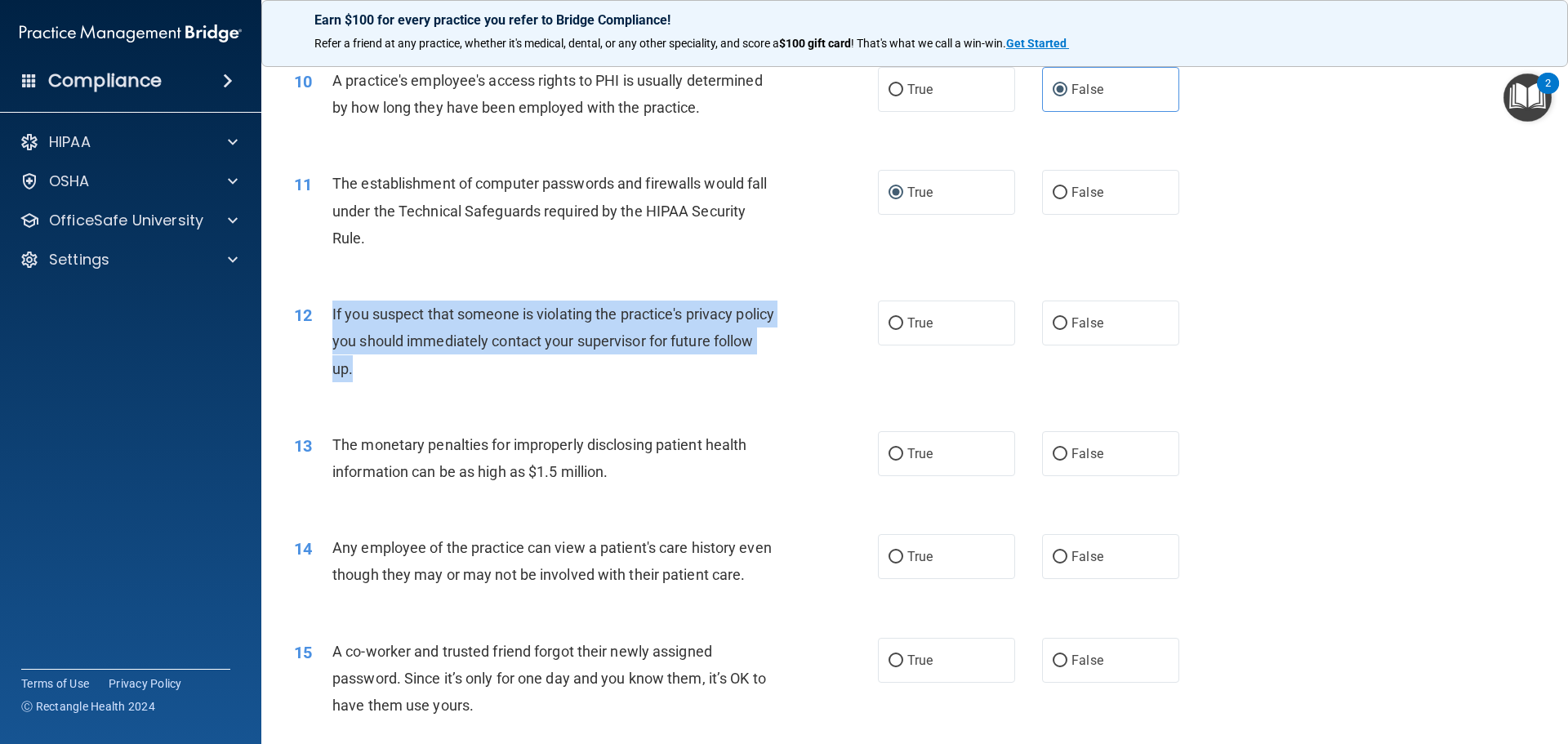
scroll to position [1144, 0]
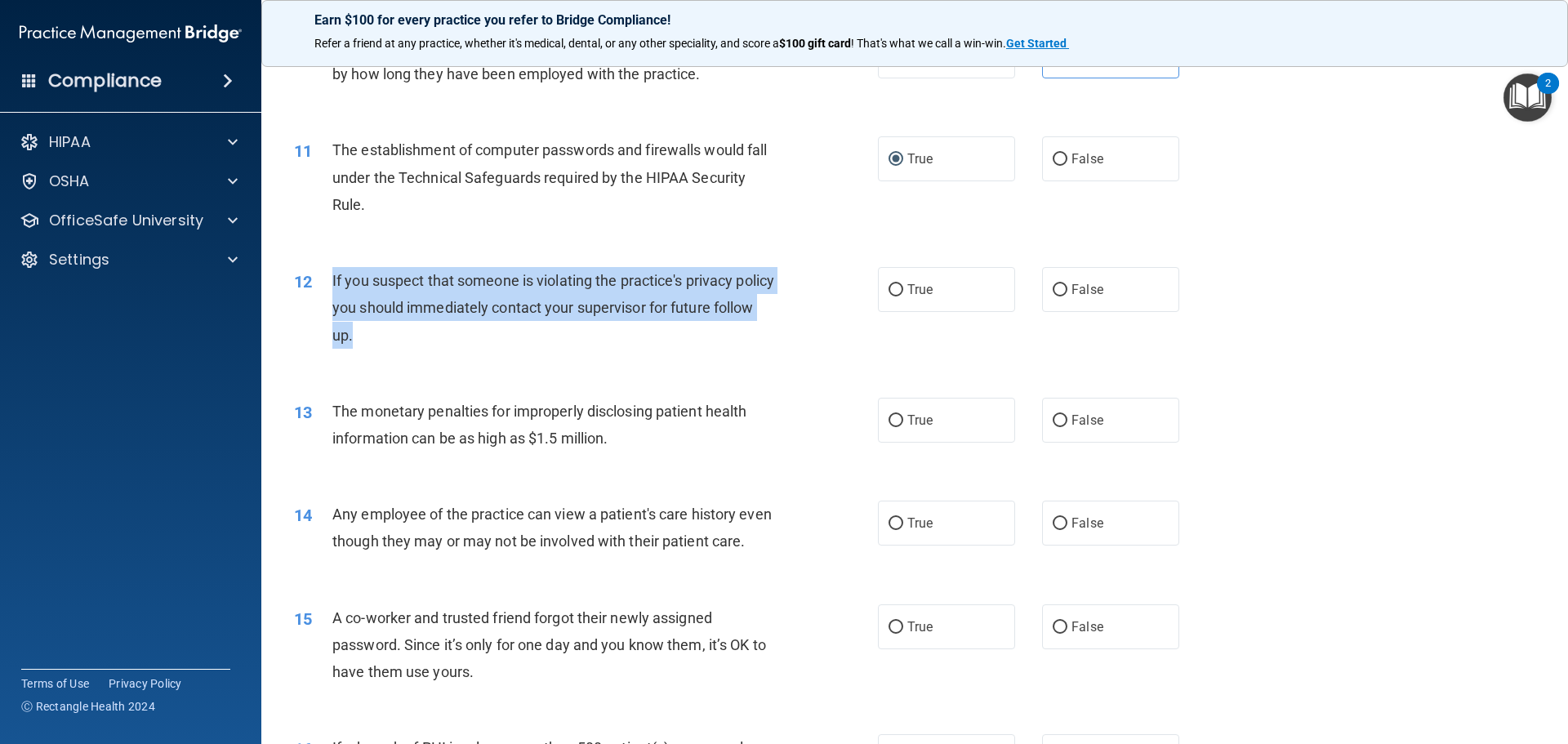
drag, startPoint x: 396, startPoint y: 291, endPoint x: 344, endPoint y: 279, distance: 53.4
click at [344, 279] on span "If you suspect that someone is violating the practice's privacy policy you shou…" at bounding box center [554, 307] width 442 height 71
click at [364, 291] on div "If you suspect that someone is violating the practice's privacy policy you shou…" at bounding box center [561, 308] width 457 height 82
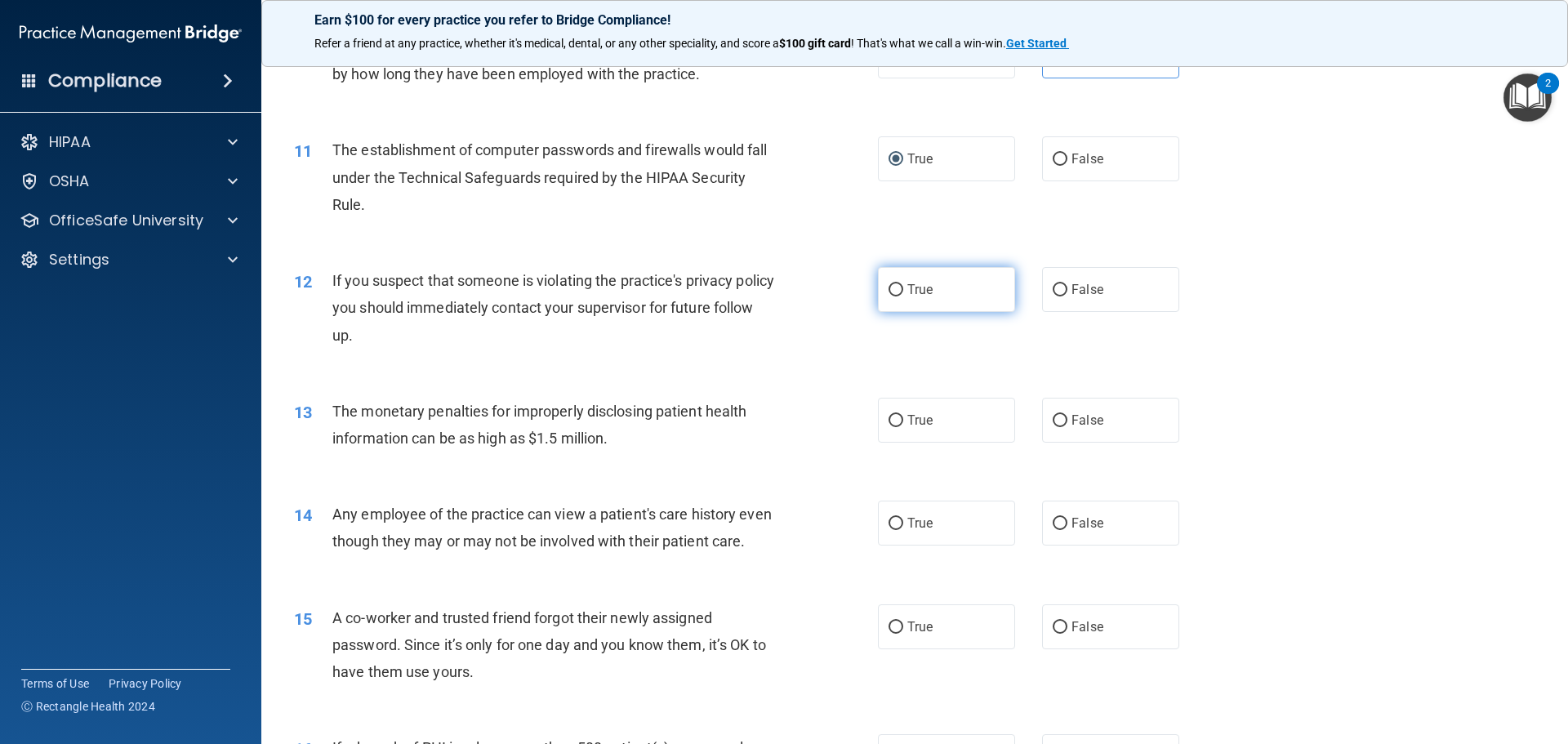
click at [892, 286] on input "True" at bounding box center [895, 291] width 15 height 13
radio input "true"
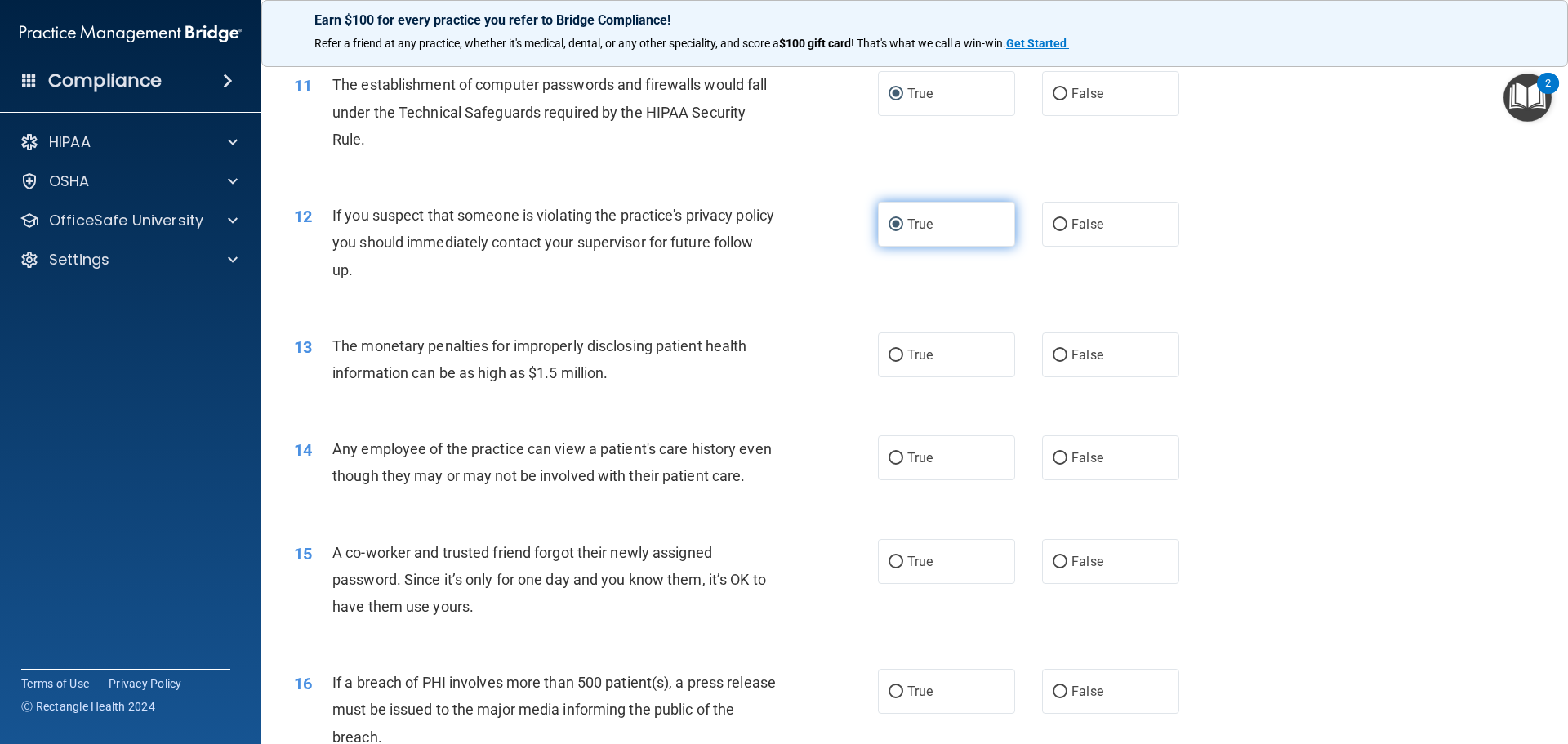
scroll to position [1388, 0]
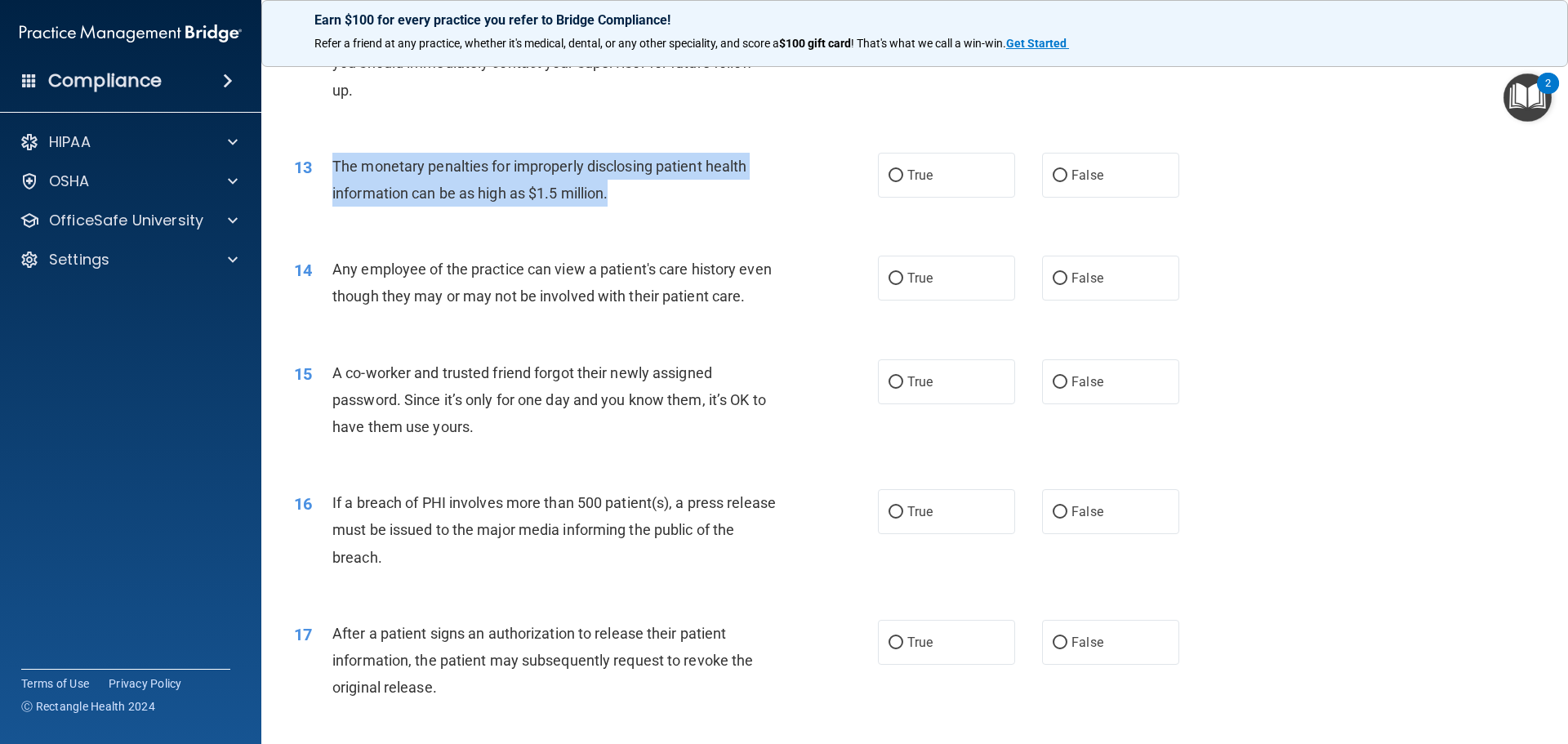
drag, startPoint x: 333, startPoint y: 167, endPoint x: 576, endPoint y: 189, distance: 244.0
click at [610, 187] on span "The monetary penalties for improperly disclosing patient health information can…" at bounding box center [539, 179] width 414 height 44
copy span "The monetary penalties for improperly disclosing patient health information can…"
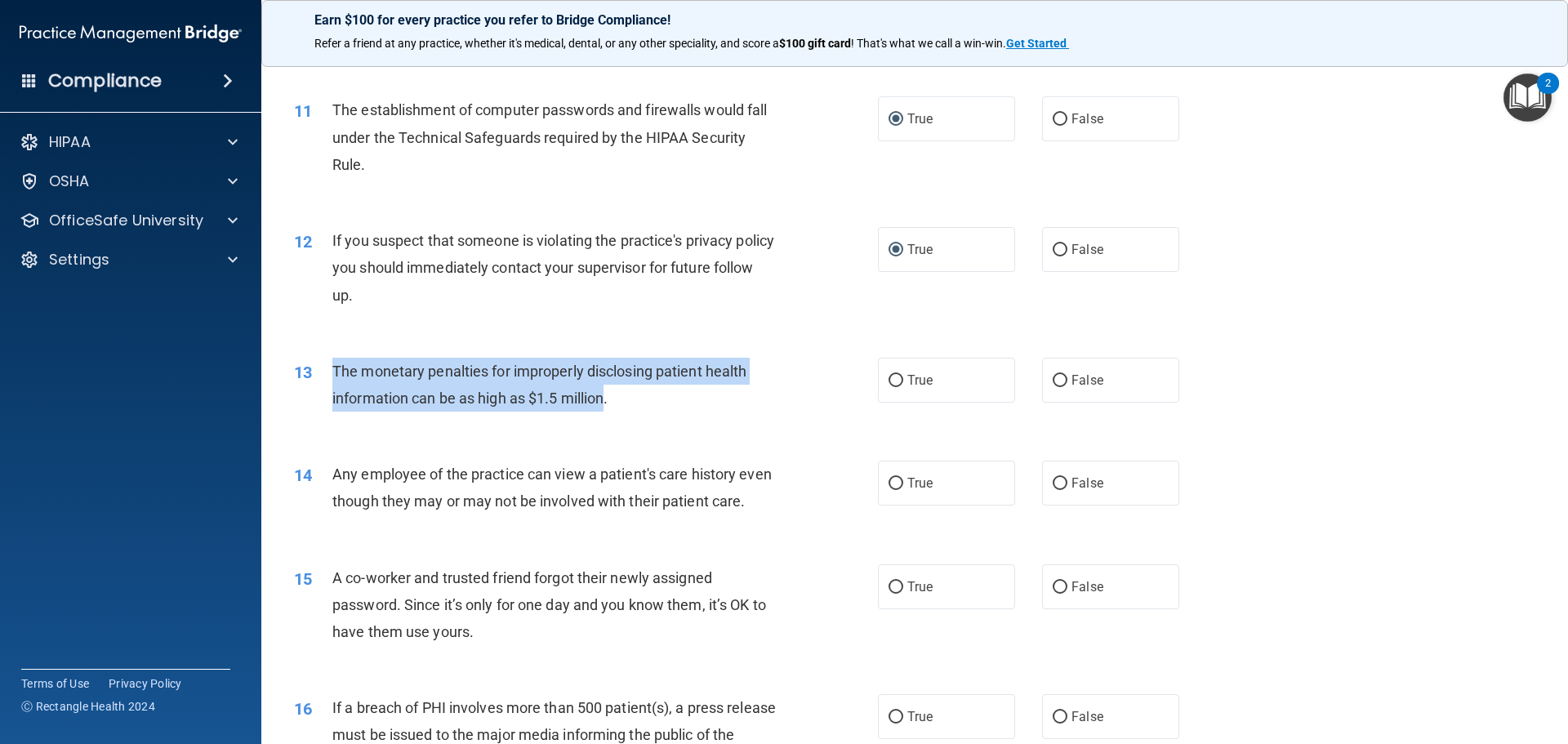
scroll to position [1144, 0]
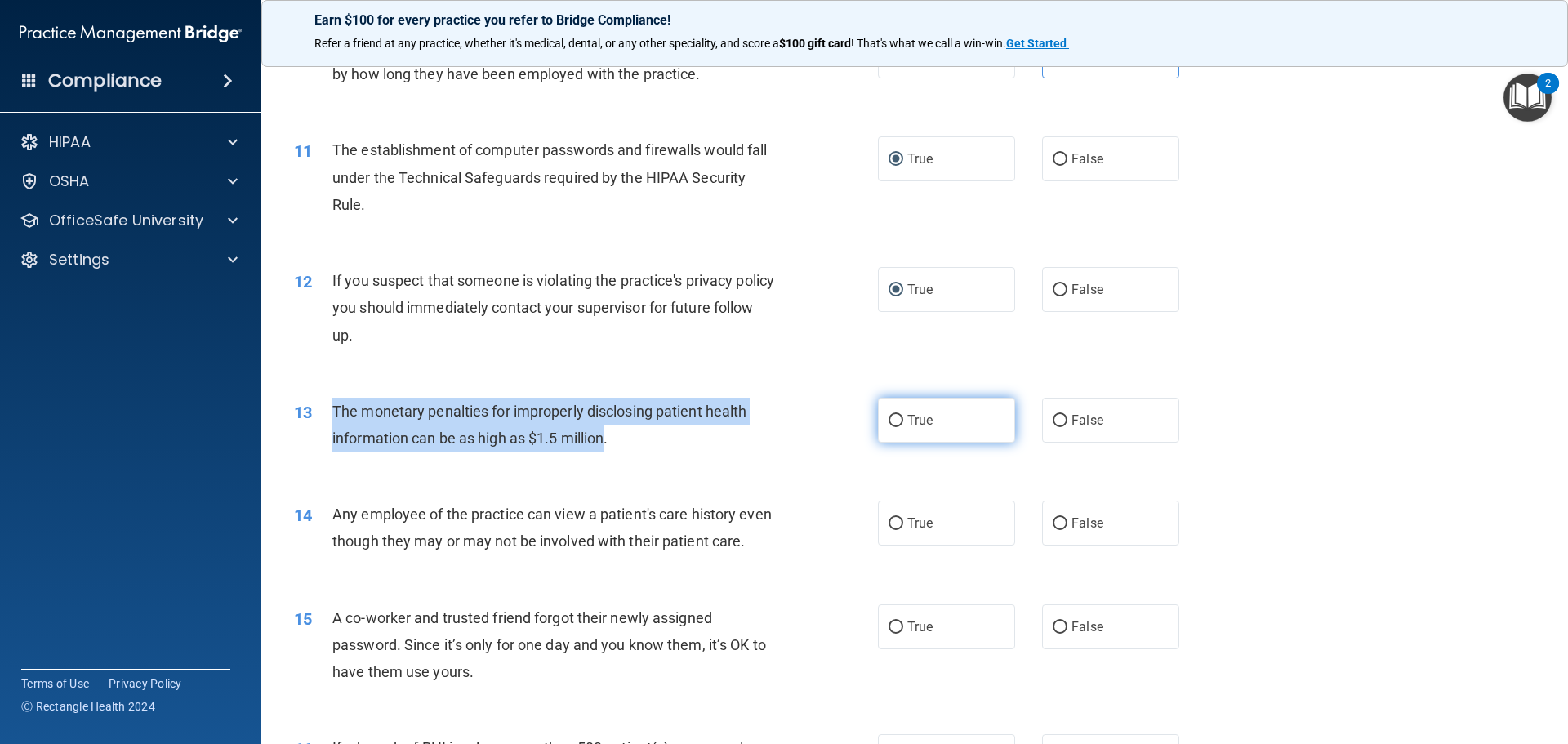
click at [889, 418] on input "True" at bounding box center [895, 421] width 15 height 13
radio input "true"
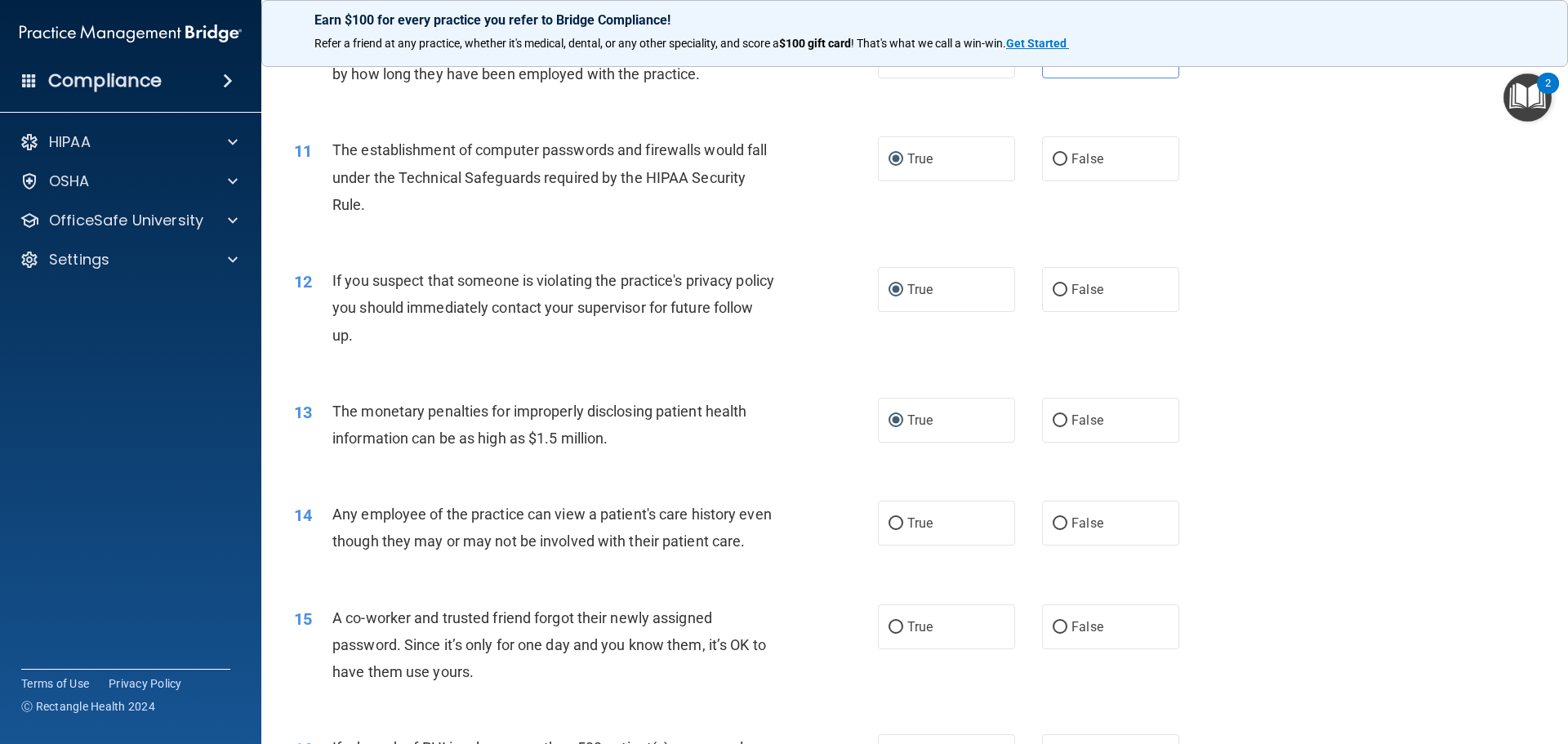
click at [384, 473] on div "13 The monetary penalties for improperly disclosing patient health information …" at bounding box center [915, 429] width 1266 height 103
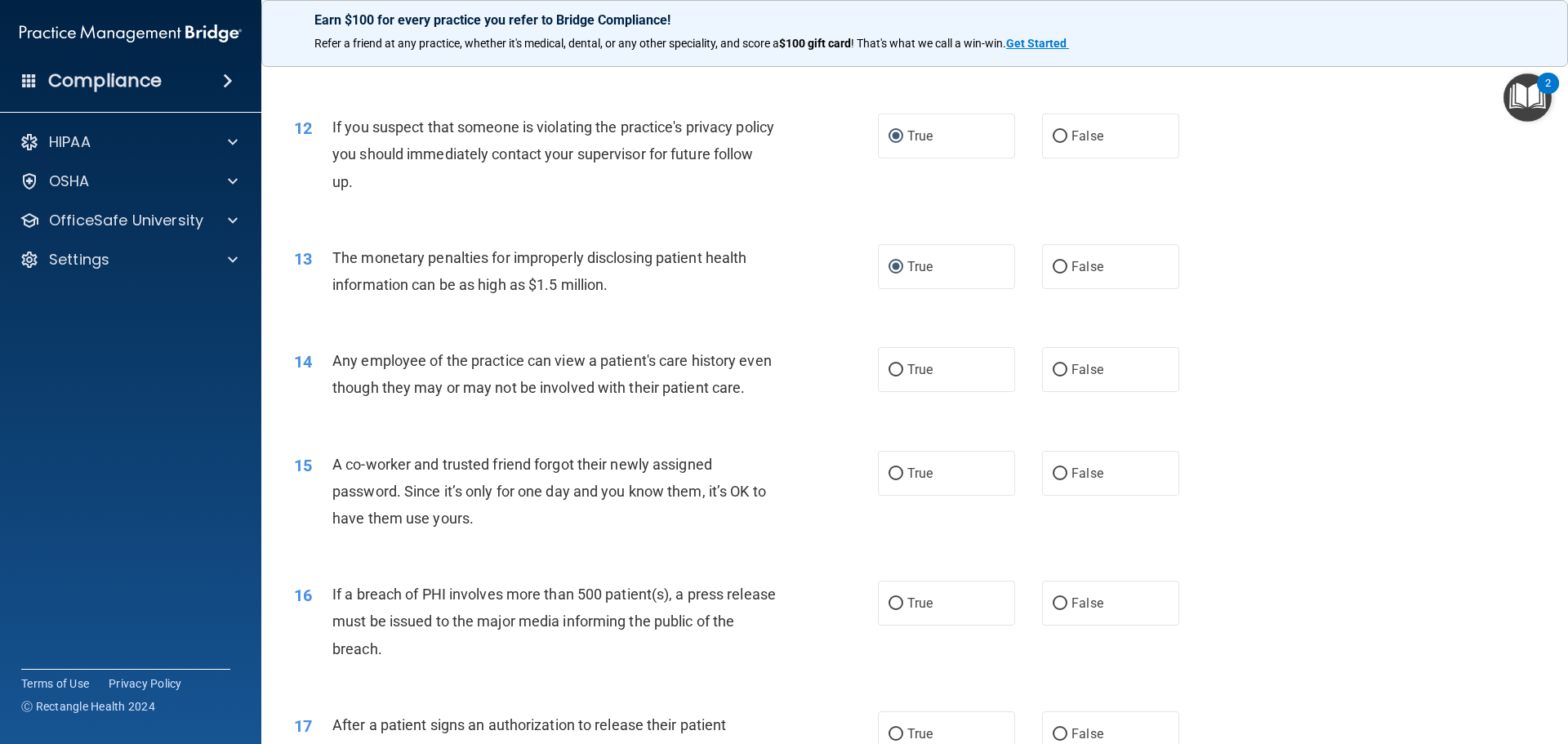
scroll to position [1307, 0]
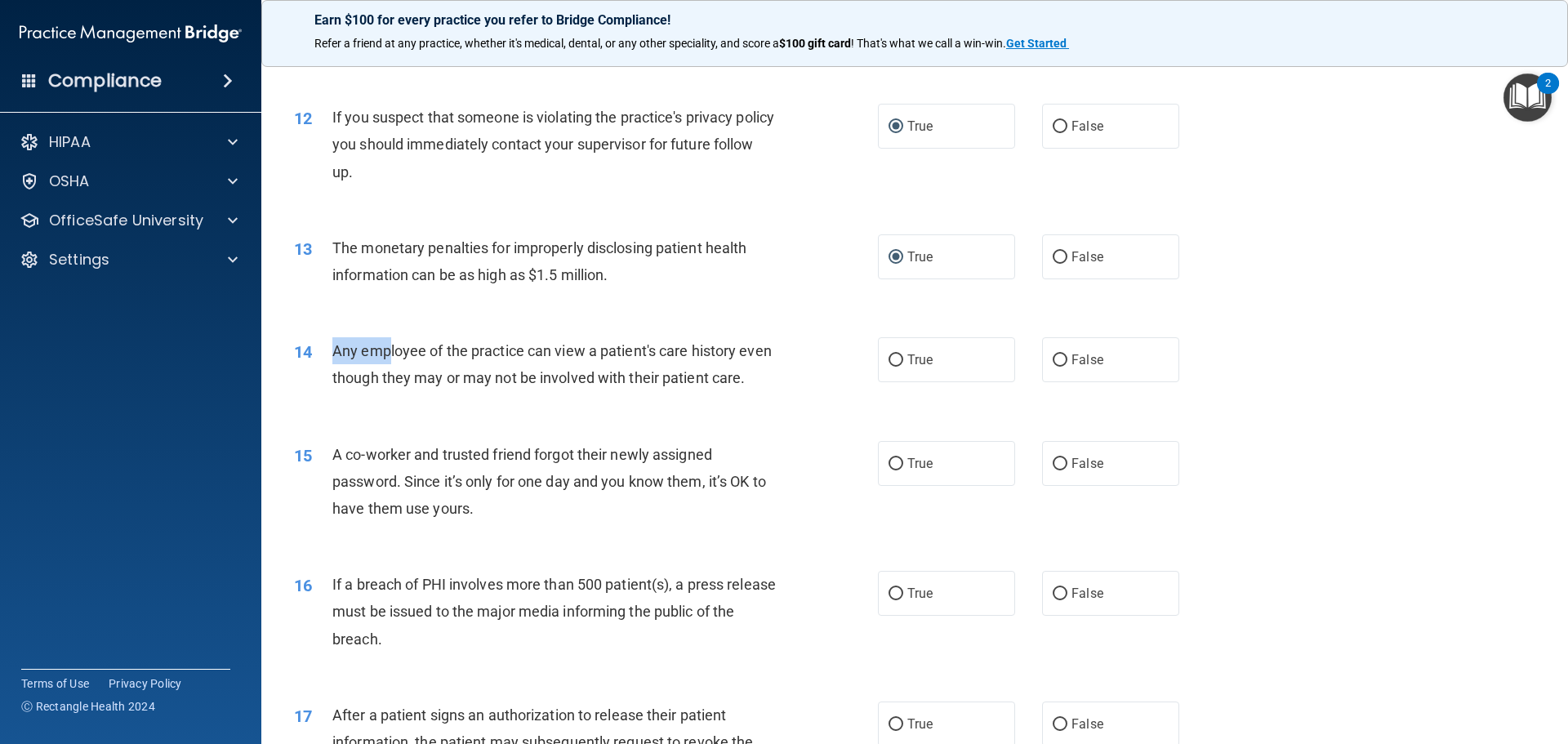
drag, startPoint x: 328, startPoint y: 351, endPoint x: 388, endPoint y: 360, distance: 60.7
click at [388, 360] on div "14 Any employee of the practice can view a patient's care history even though t…" at bounding box center [586, 368] width 633 height 62
click at [469, 365] on div "Any employee of the practice can view a patient's care history even though they…" at bounding box center [561, 363] width 457 height 53
click at [1059, 361] on input "False" at bounding box center [1060, 361] width 15 height 13
radio input "true"
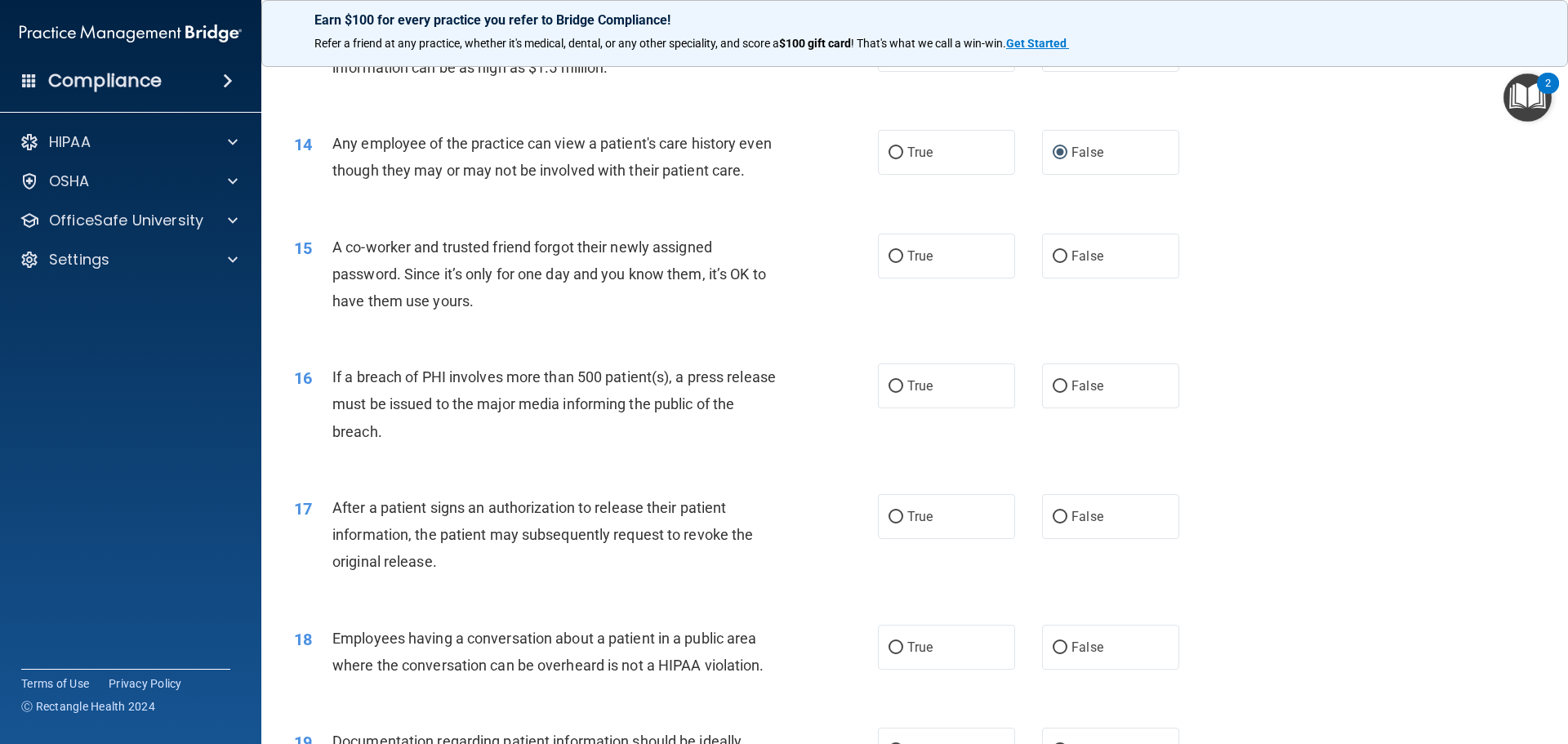
scroll to position [1551, 0]
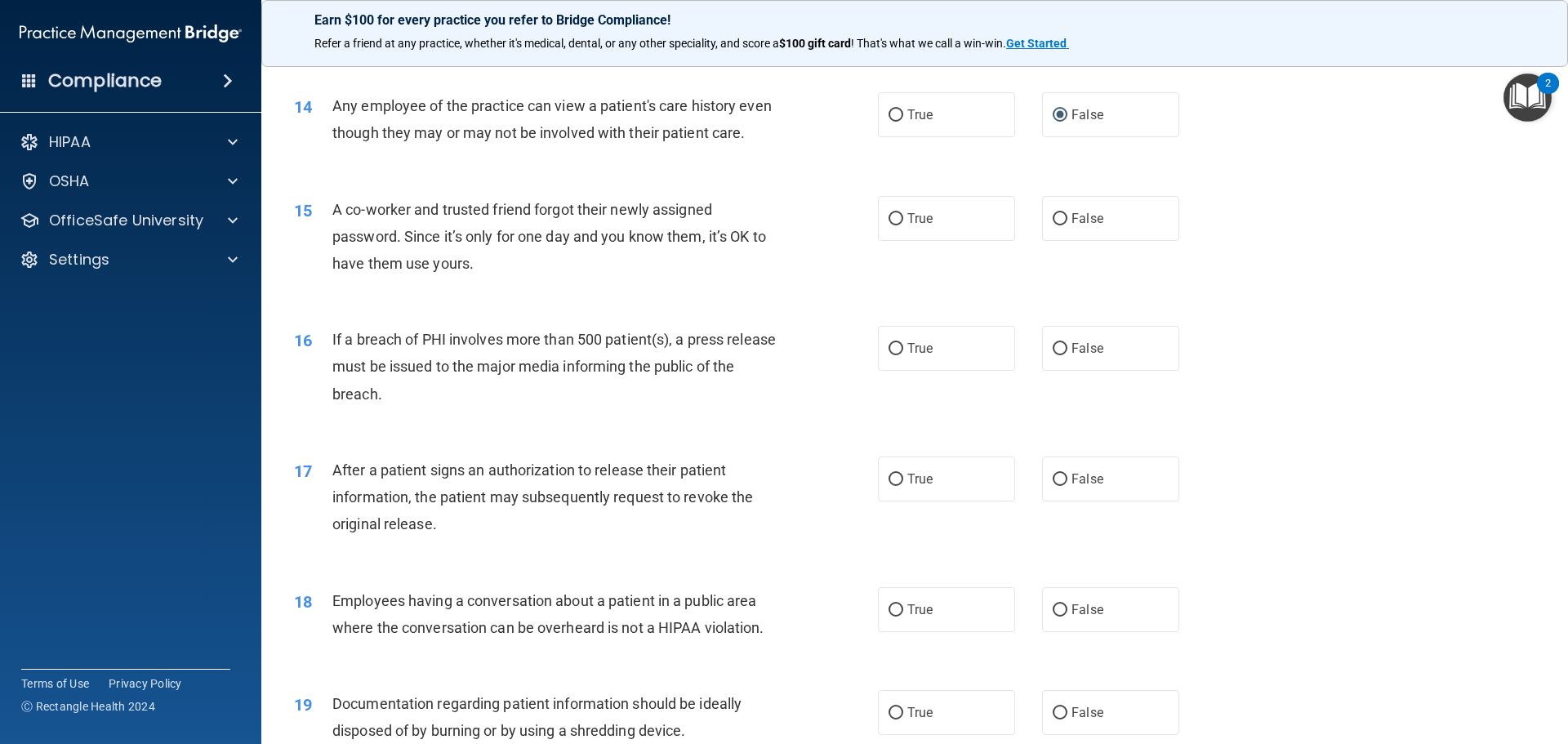
click at [403, 203] on div "15 A co-worker and trusted friend forgot their newly assigned password. Since i…" at bounding box center [915, 241] width 1266 height 130
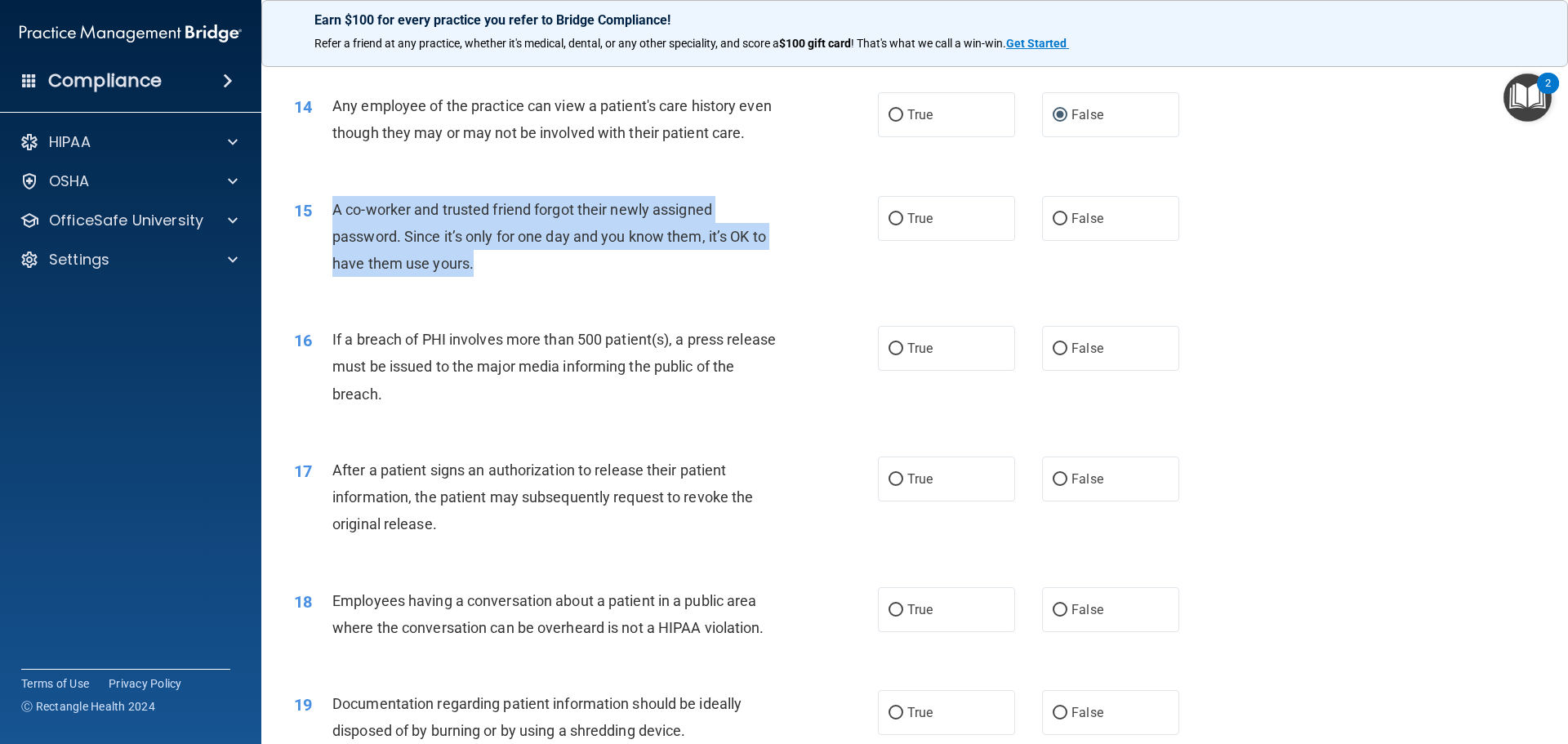
drag, startPoint x: 334, startPoint y: 236, endPoint x: 461, endPoint y: 279, distance: 134.1
click at [491, 277] on div "A co-worker and trusted friend forgot their newly assigned password. Since it’s…" at bounding box center [561, 237] width 457 height 82
click at [433, 257] on span "A co-worker and trusted friend forgot their newly assigned password. Since it’s…" at bounding box center [549, 237] width 434 height 71
click at [485, 244] on span "A co-worker and trusted friend forgot their newly assigned password. Since it’s…" at bounding box center [549, 237] width 434 height 71
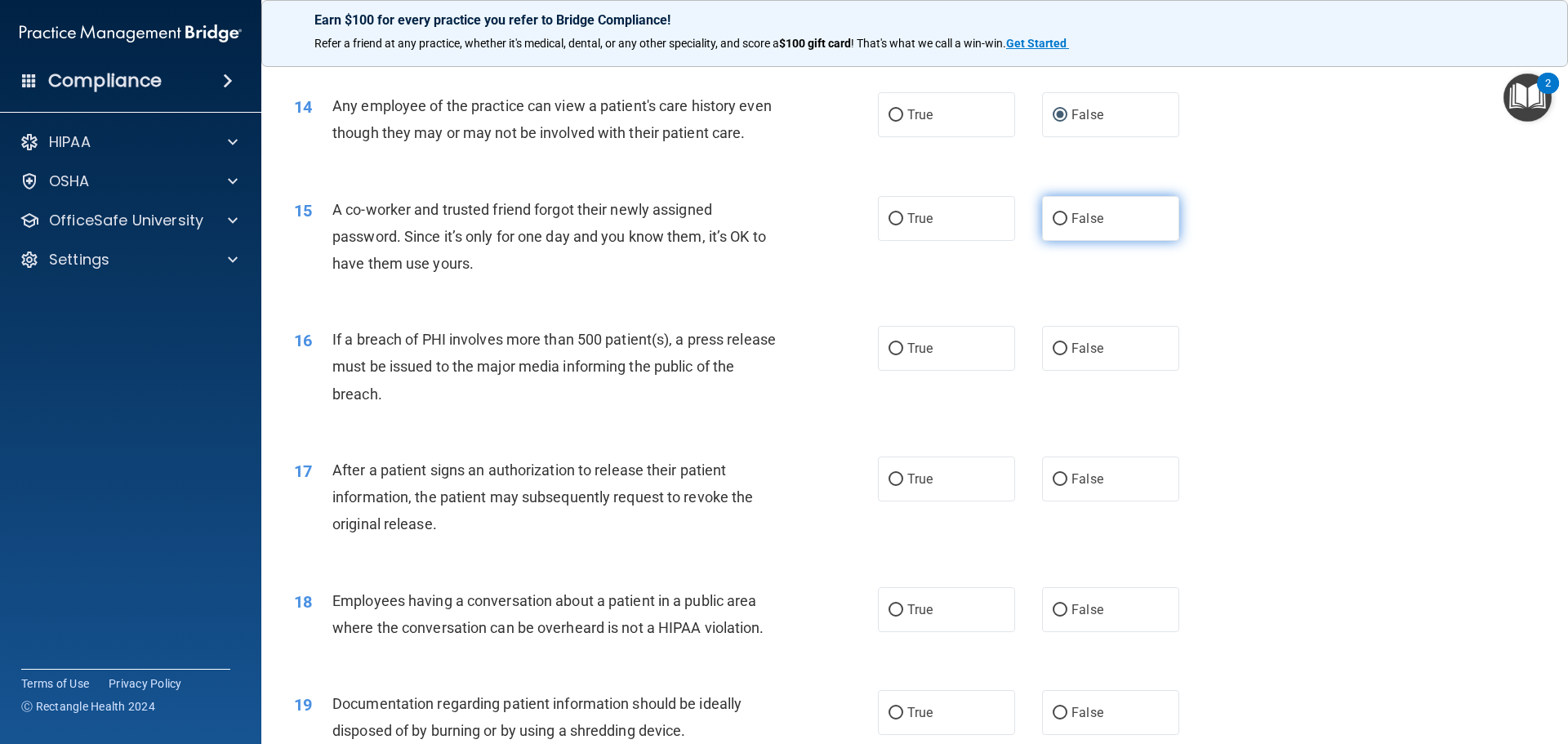
click at [1053, 226] on input "False" at bounding box center [1060, 219] width 15 height 13
radio input "true"
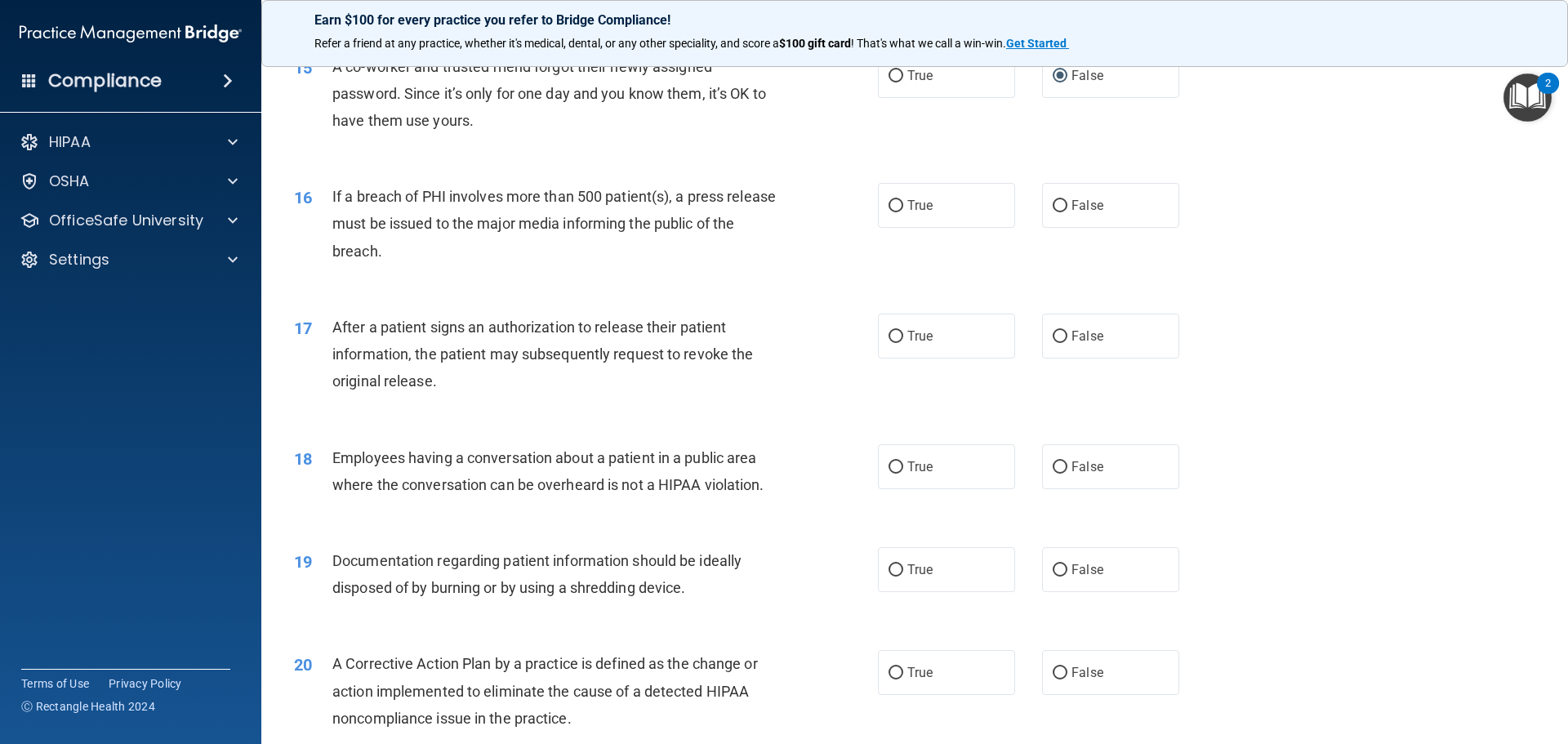
scroll to position [1715, 0]
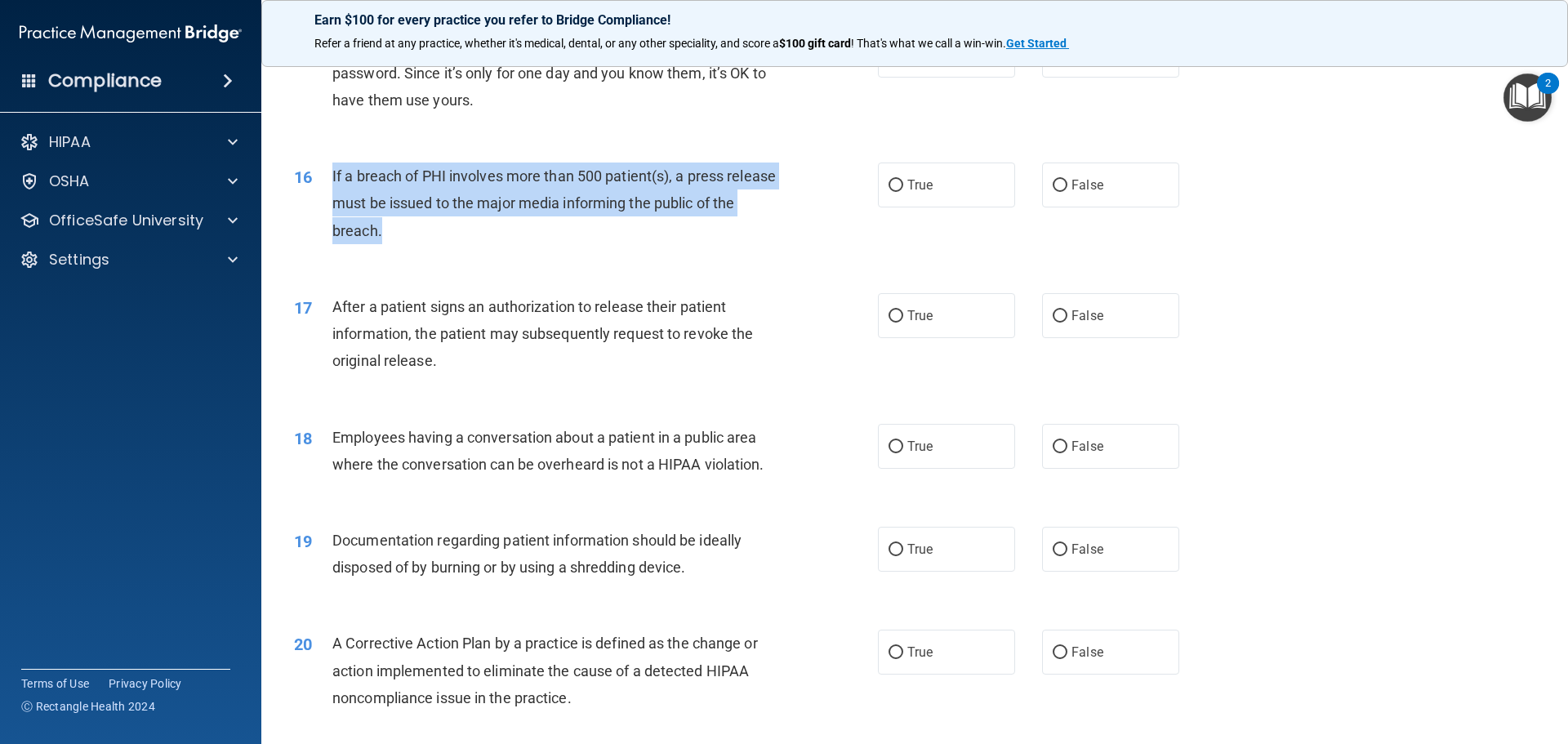
drag, startPoint x: 333, startPoint y: 199, endPoint x: 421, endPoint y: 256, distance: 104.8
click at [422, 244] on div "If a breach of PHI involves more than 500 patient(s), a press release must be i…" at bounding box center [561, 203] width 457 height 82
click at [420, 244] on div "If a breach of PHI involves more than 500 patient(s), a press release must be i…" at bounding box center [561, 203] width 457 height 82
drag, startPoint x: 333, startPoint y: 198, endPoint x: 405, endPoint y: 252, distance: 90.0
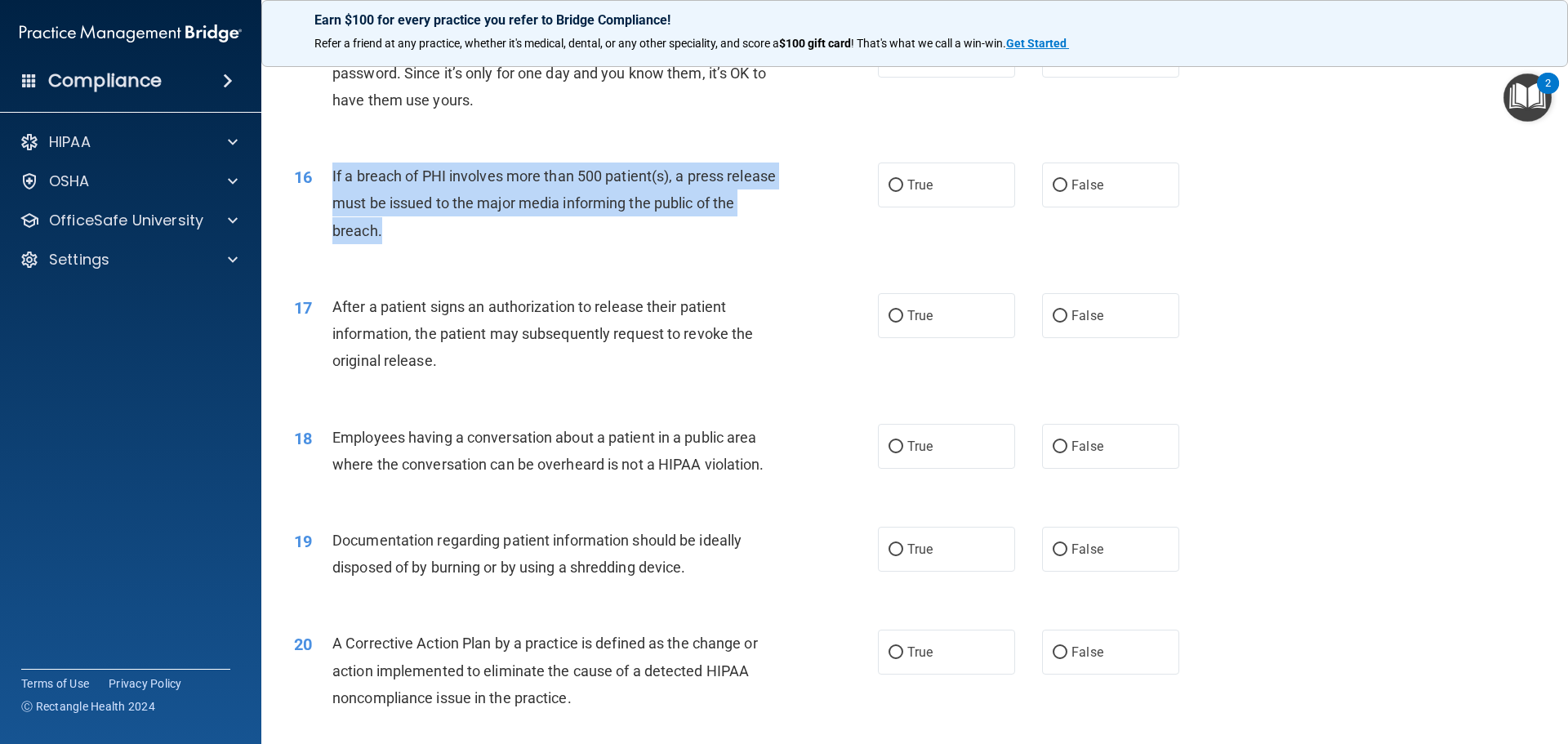
click at [409, 244] on div "If a breach of PHI involves more than 500 patient(s), a press release must be i…" at bounding box center [561, 203] width 457 height 82
copy span "If a breach of PHI involves more than 500 patient(s), a press release must be i…"
click at [890, 192] on input "True" at bounding box center [895, 186] width 15 height 13
radio input "true"
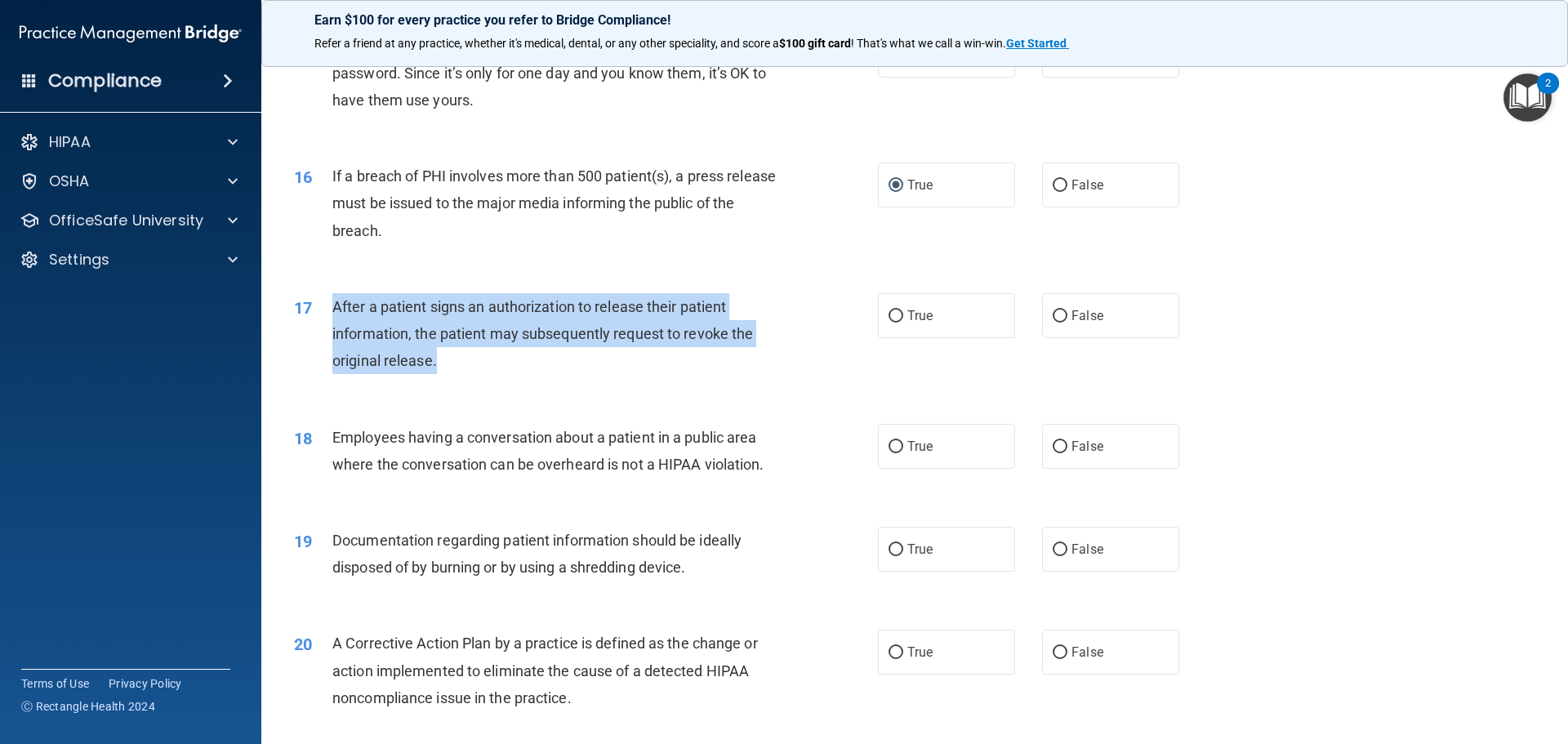
drag, startPoint x: 326, startPoint y: 331, endPoint x: 434, endPoint y: 391, distance: 123.5
click at [435, 383] on div "17 After a patient signs an authorization to release their patient information,…" at bounding box center [586, 338] width 633 height 90
copy div "After a patient signs an authorization to release their patient information, th…"
click at [888, 323] on input "True" at bounding box center [895, 316] width 15 height 13
radio input "true"
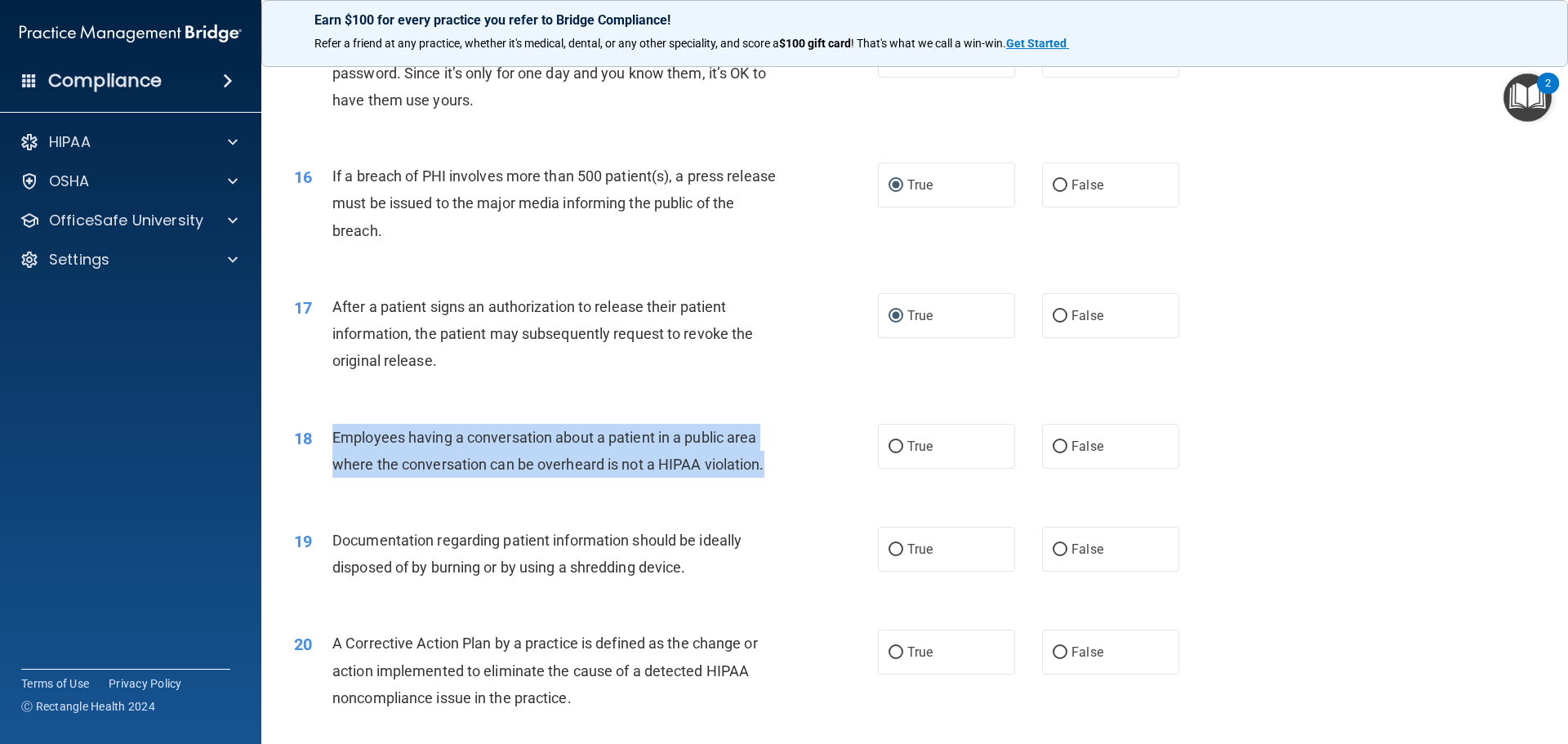
drag, startPoint x: 334, startPoint y: 452, endPoint x: 774, endPoint y: 493, distance: 441.9
click at [774, 478] on div "Employees having a conversation about a patient in a public area where the conv…" at bounding box center [561, 450] width 457 height 53
copy span "Employees having a conversation about a patient in a public area where the conv…"
click at [1053, 453] on input "False" at bounding box center [1060, 448] width 15 height 13
radio input "true"
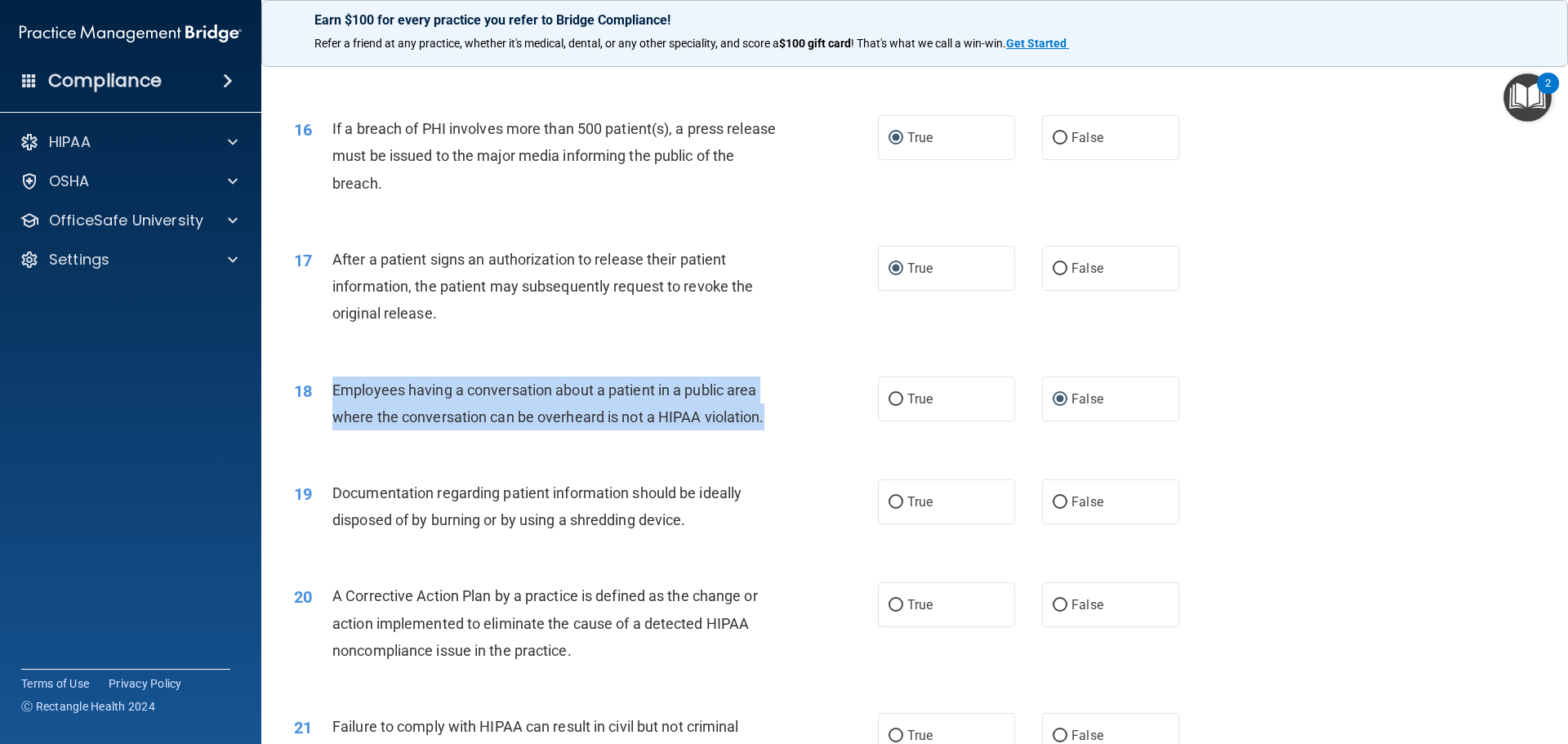
scroll to position [1960, 0]
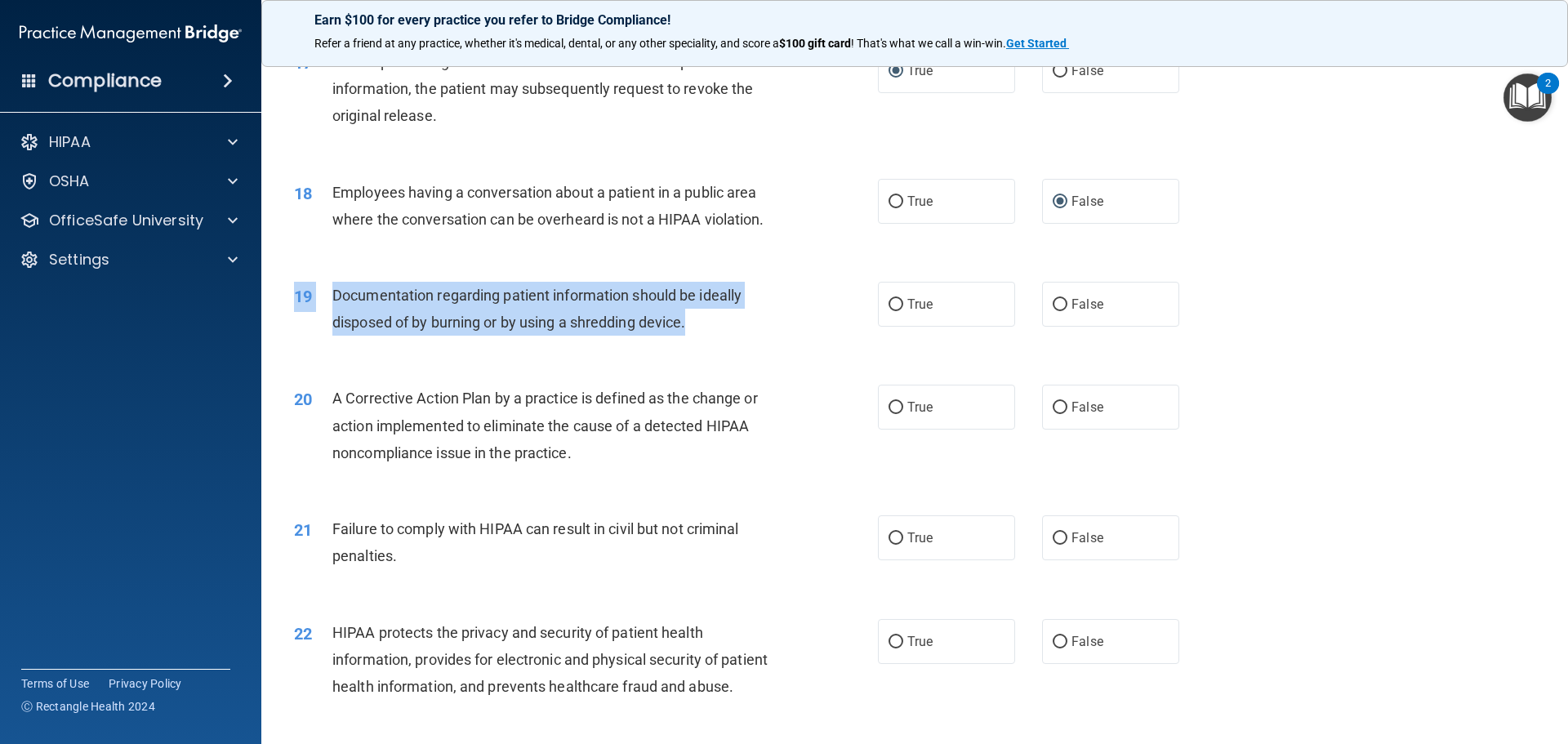
drag, startPoint x: 334, startPoint y: 301, endPoint x: 731, endPoint y: 340, distance: 398.9
click at [731, 340] on div "19 Documentation regarding patient information should be ideally disposed of by…" at bounding box center [915, 313] width 1266 height 103
click at [418, 329] on span "Documentation regarding patient information should be ideally disposed of by bu…" at bounding box center [537, 308] width 409 height 44
drag, startPoint x: 339, startPoint y: 319, endPoint x: 754, endPoint y: 359, distance: 416.9
click at [754, 335] on div "Documentation regarding patient information should be ideally disposed of by bu…" at bounding box center [561, 308] width 457 height 53
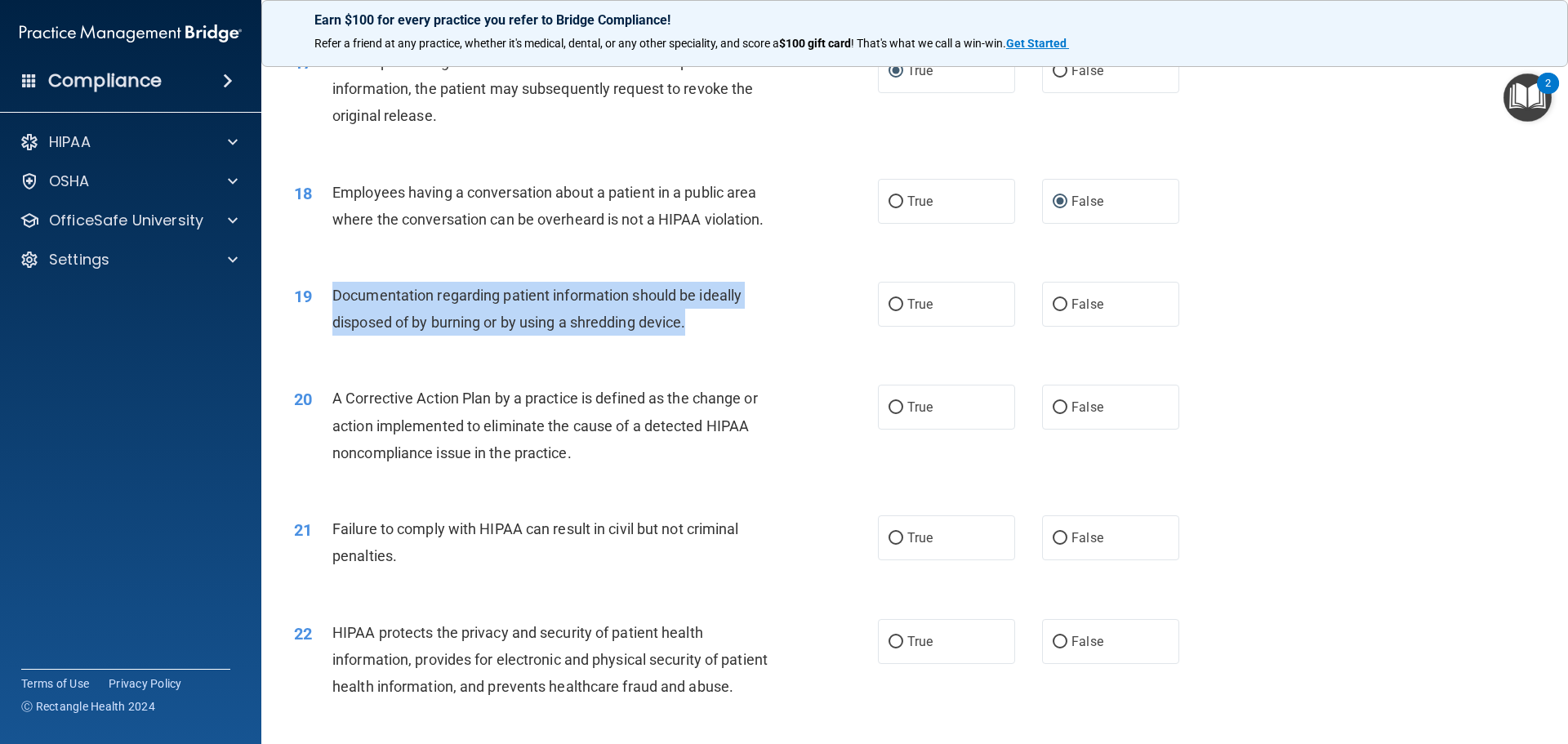
drag, startPoint x: 555, startPoint y: 336, endPoint x: 687, endPoint y: 347, distance: 132.5
click at [714, 335] on div "Documentation regarding patient information should be ideally disposed of by bu…" at bounding box center [561, 308] width 457 height 53
copy span "Documentation regarding patient information should be ideally disposed of by bu…"
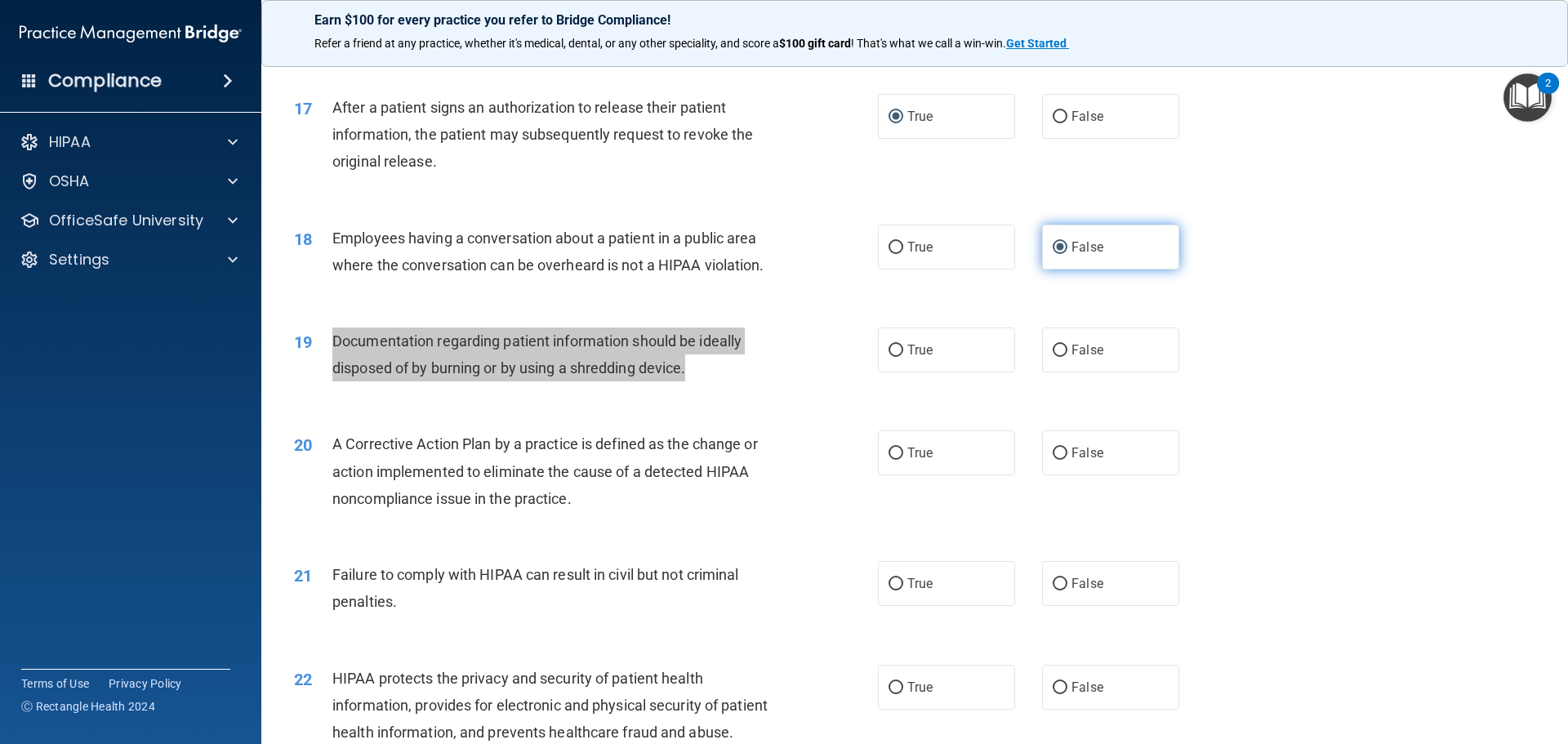
scroll to position [1797, 0]
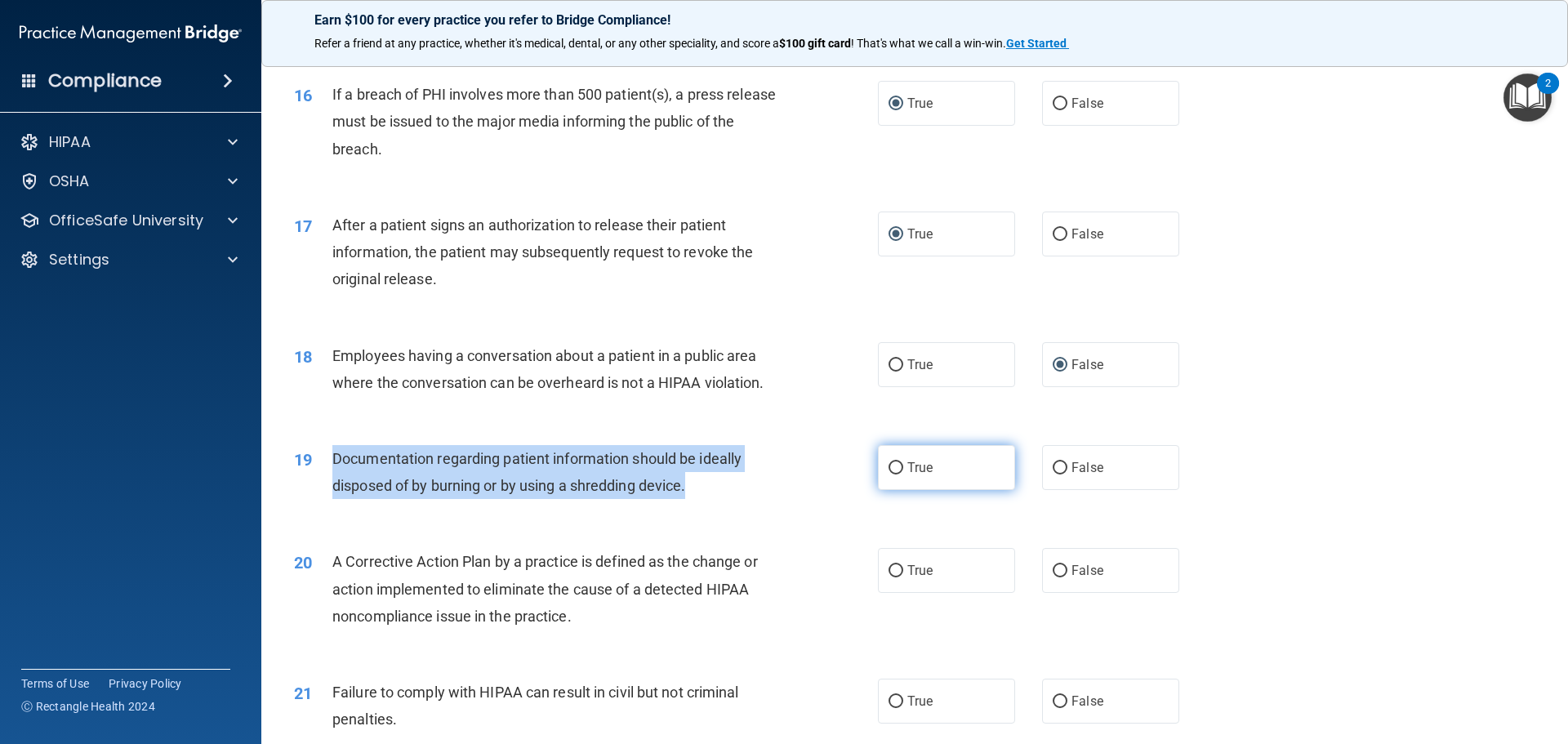
click at [894, 475] on input "True" at bounding box center [895, 469] width 15 height 13
radio input "true"
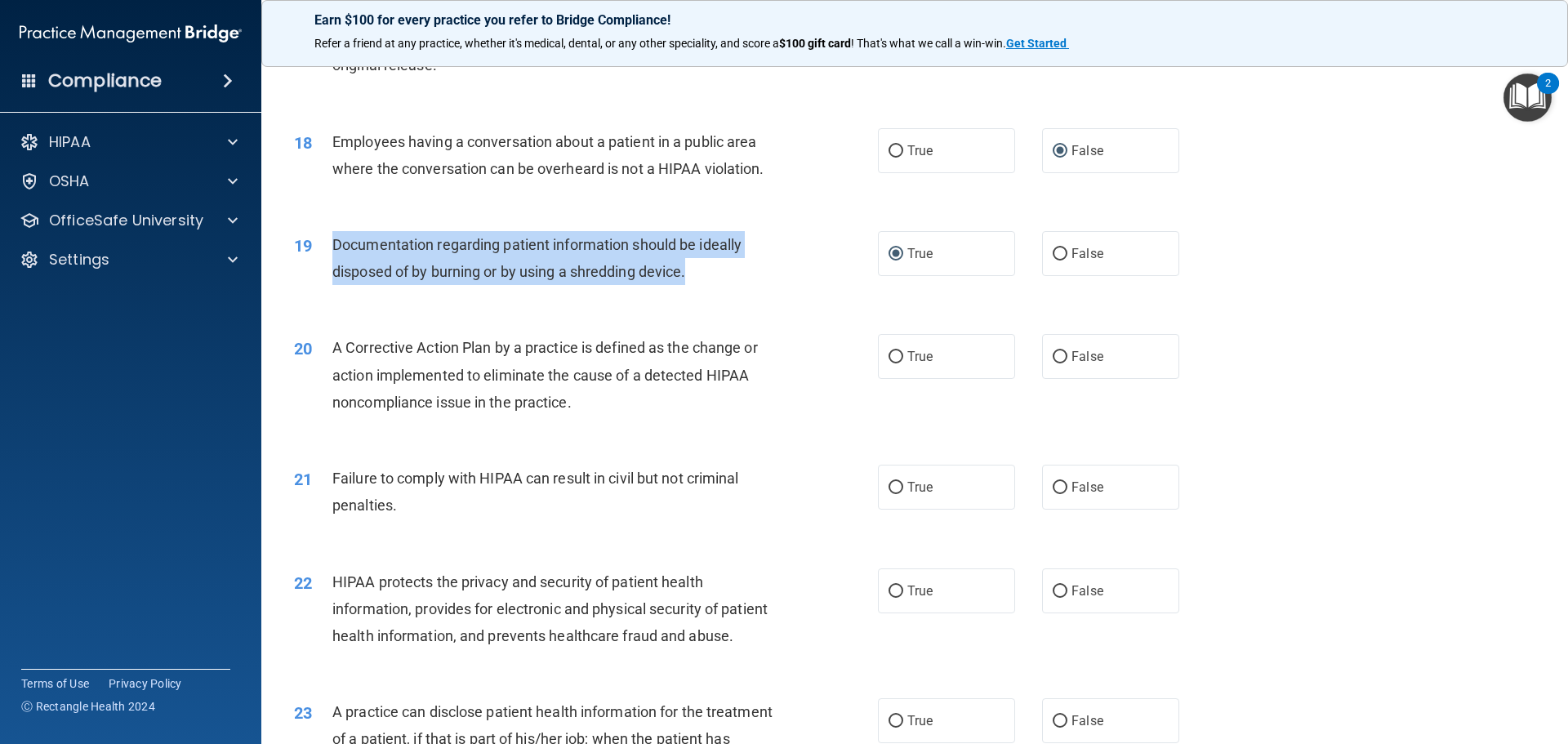
scroll to position [2042, 0]
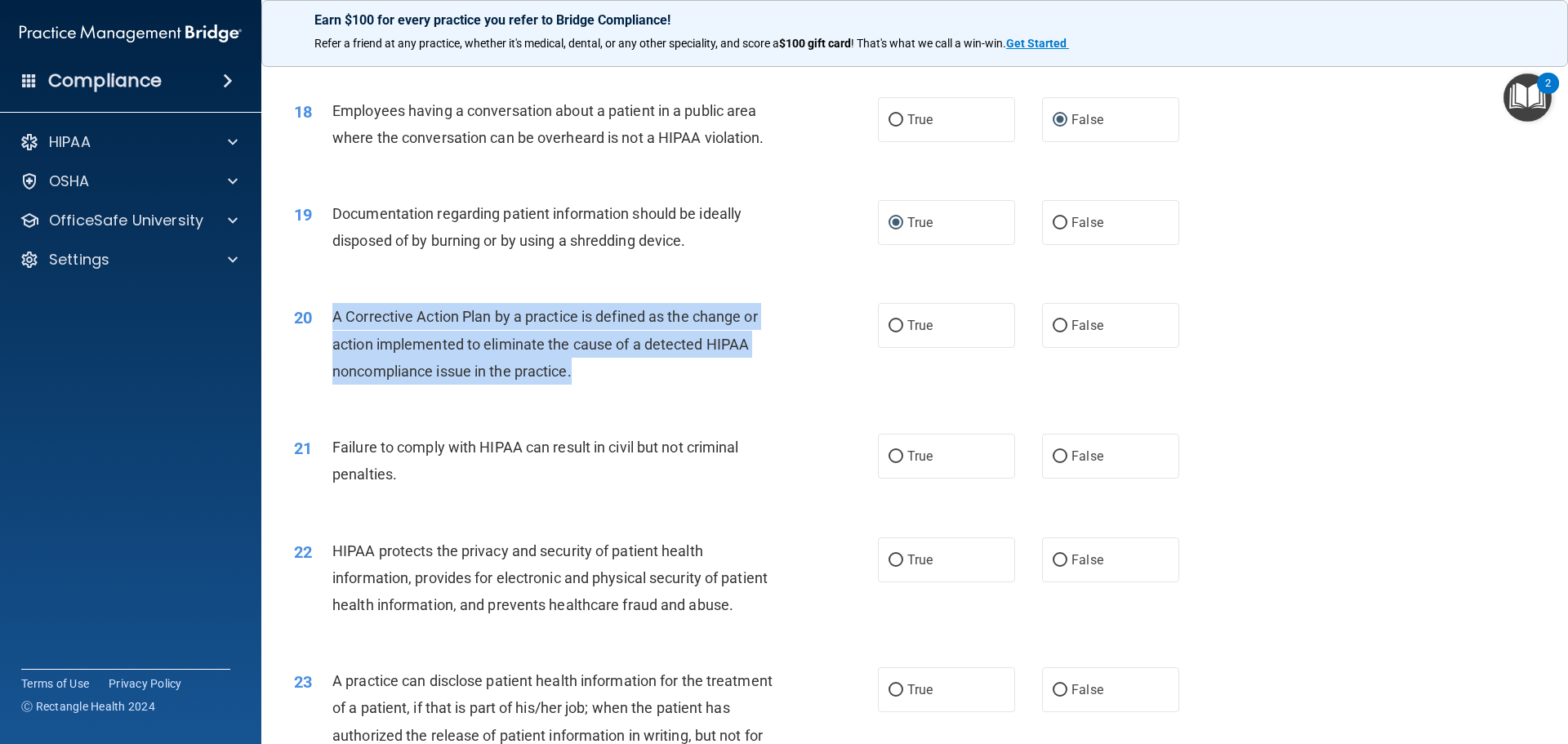
drag, startPoint x: 331, startPoint y: 343, endPoint x: 546, endPoint y: 391, distance: 220.3
click at [578, 392] on div "20 A Corrective Action Plan by a practice is defined as the change or action im…" at bounding box center [586, 347] width 633 height 90
copy div "A Corrective Action Plan by a practice is defined as the change or action imple…"
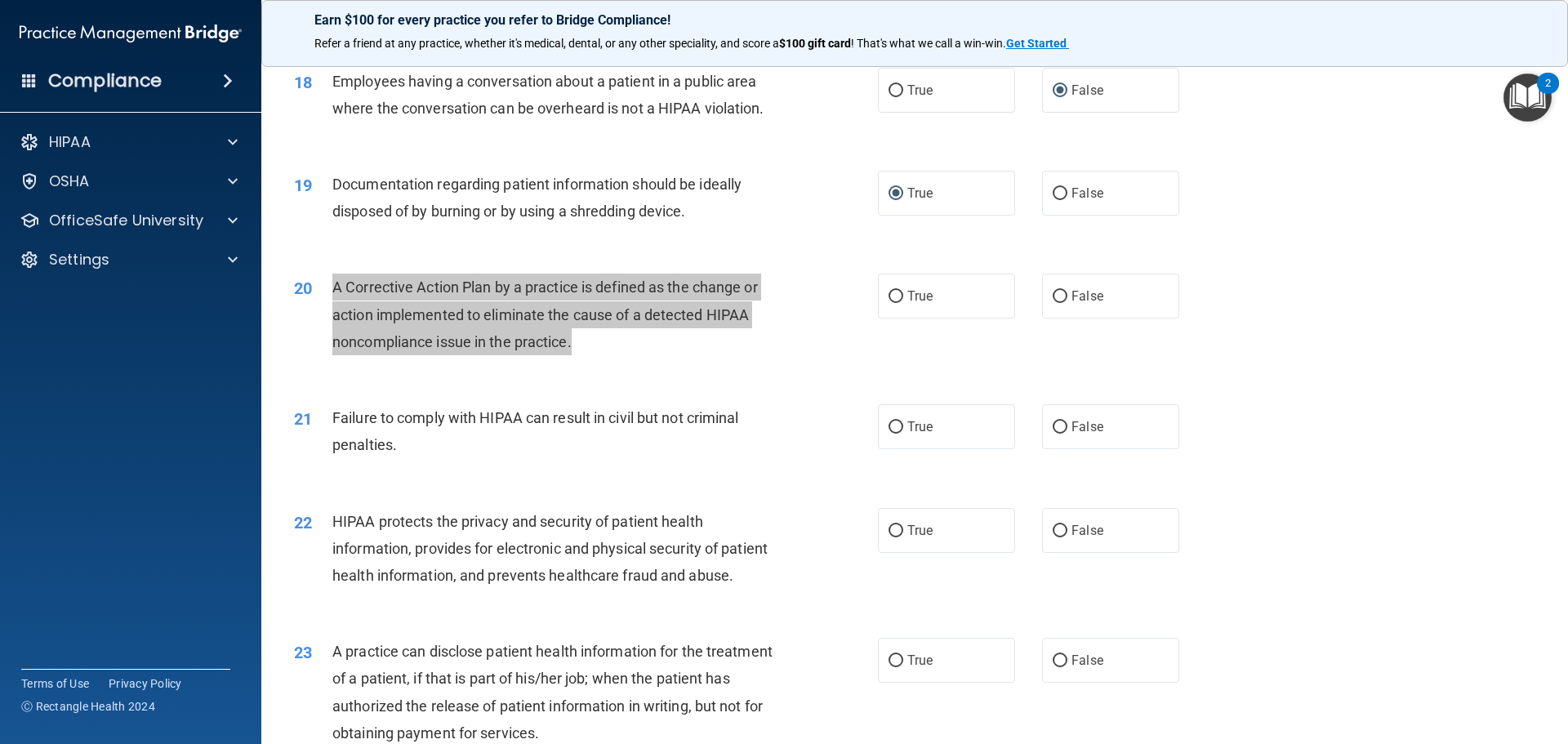
scroll to position [2123, 0]
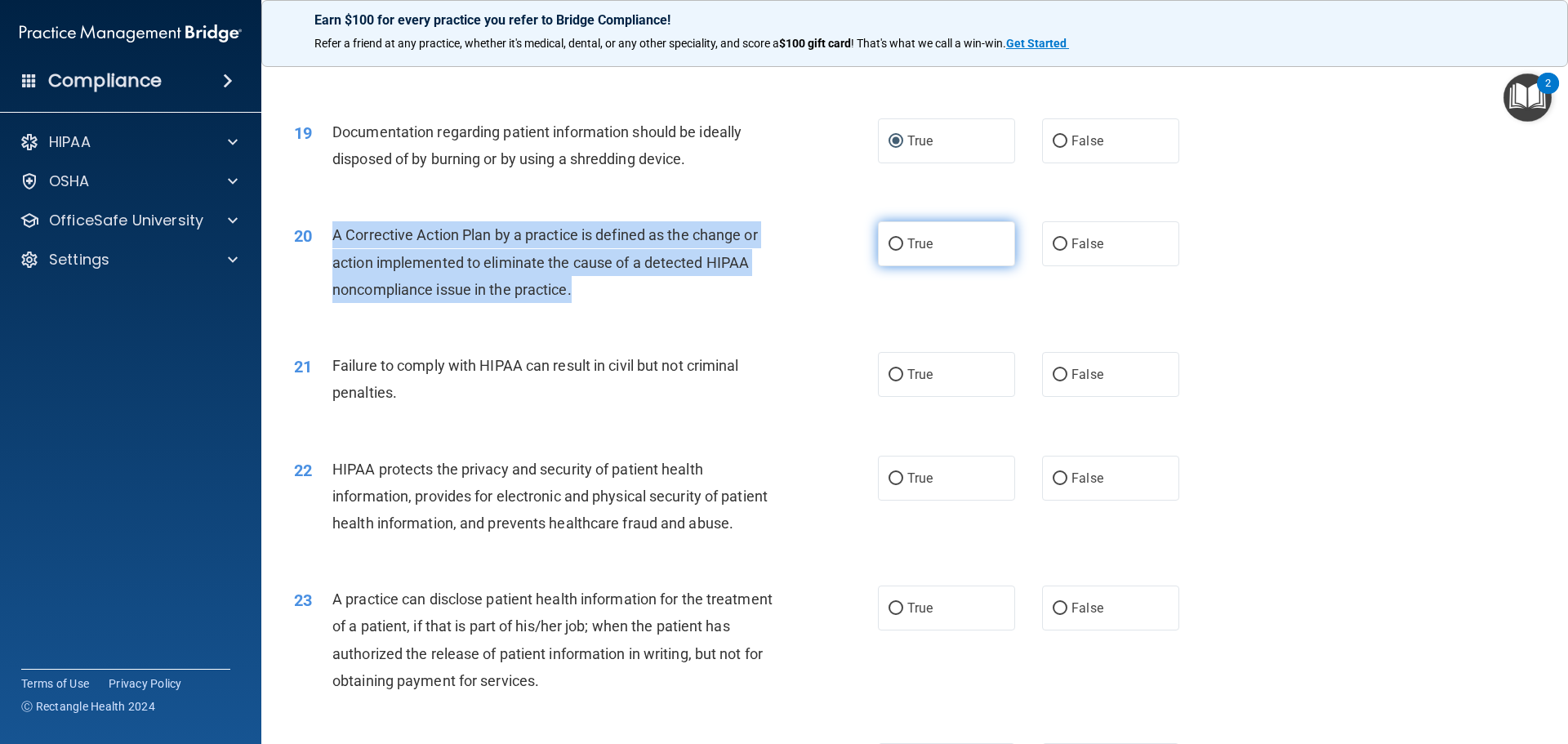
click at [896, 251] on input "True" at bounding box center [895, 245] width 15 height 13
radio input "true"
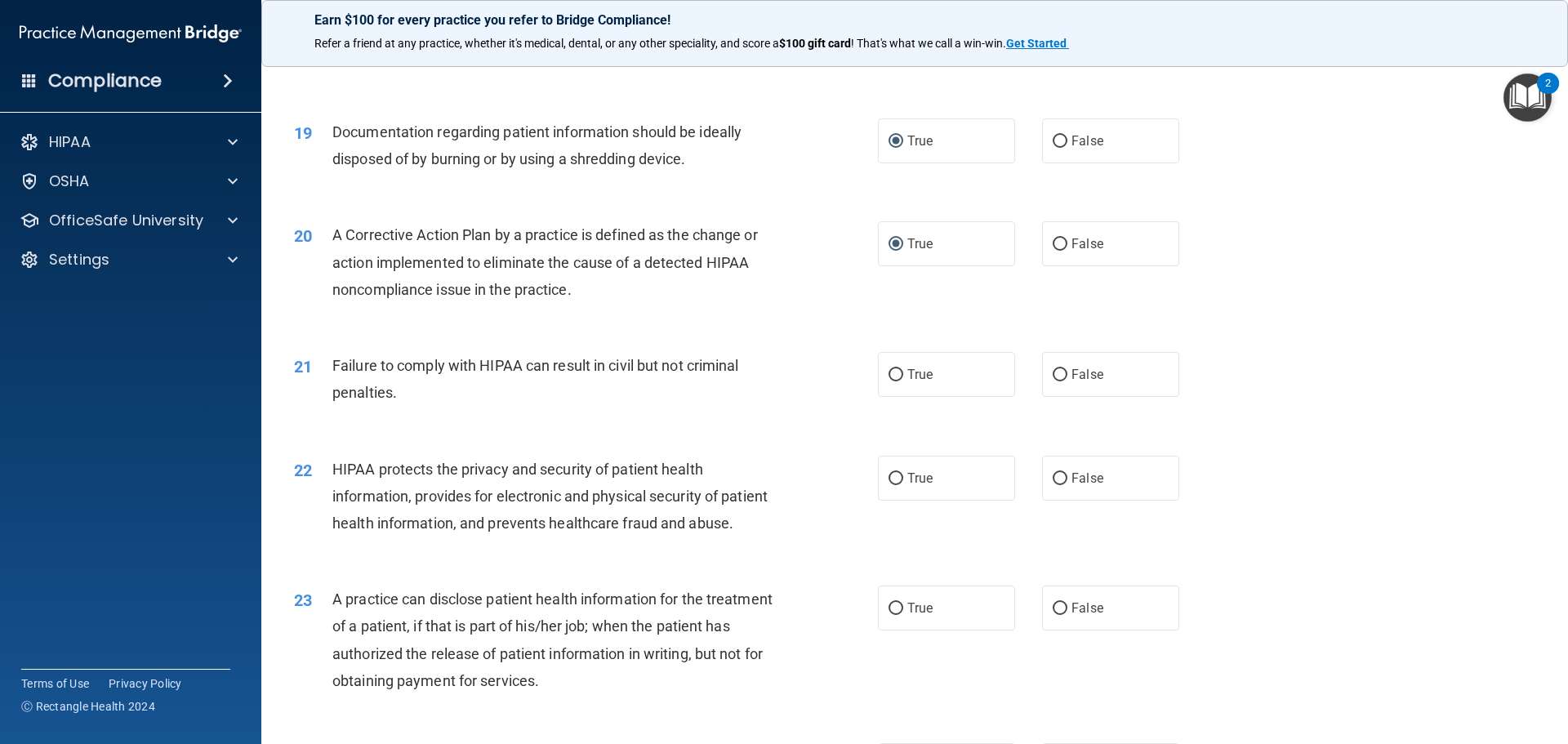
click at [463, 414] on div "21 Failure to comply with HIPAA can result in civil but not criminal penalties." at bounding box center [586, 382] width 633 height 62
click at [891, 382] on input "True" at bounding box center [895, 375] width 15 height 13
radio input "true"
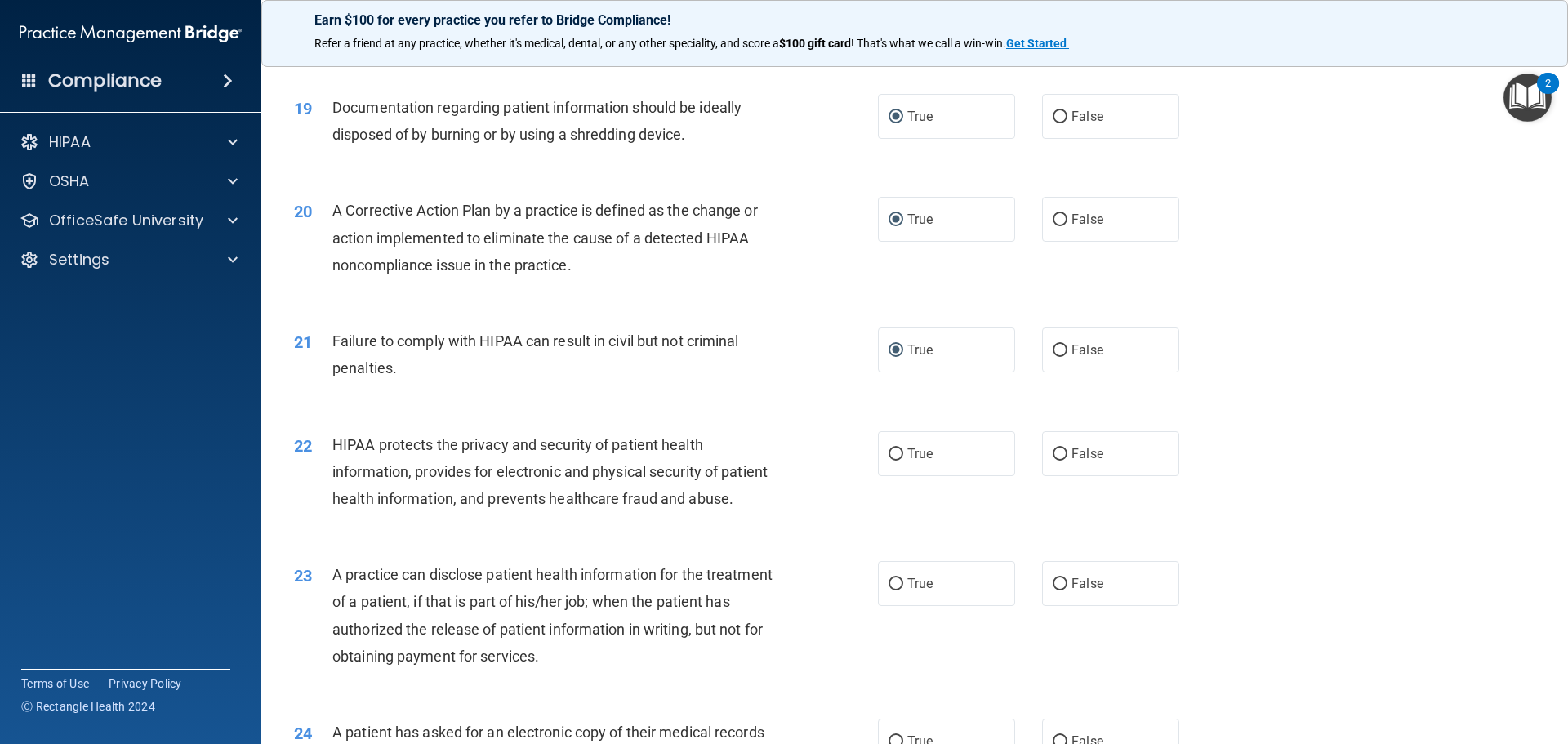
scroll to position [2205, 0]
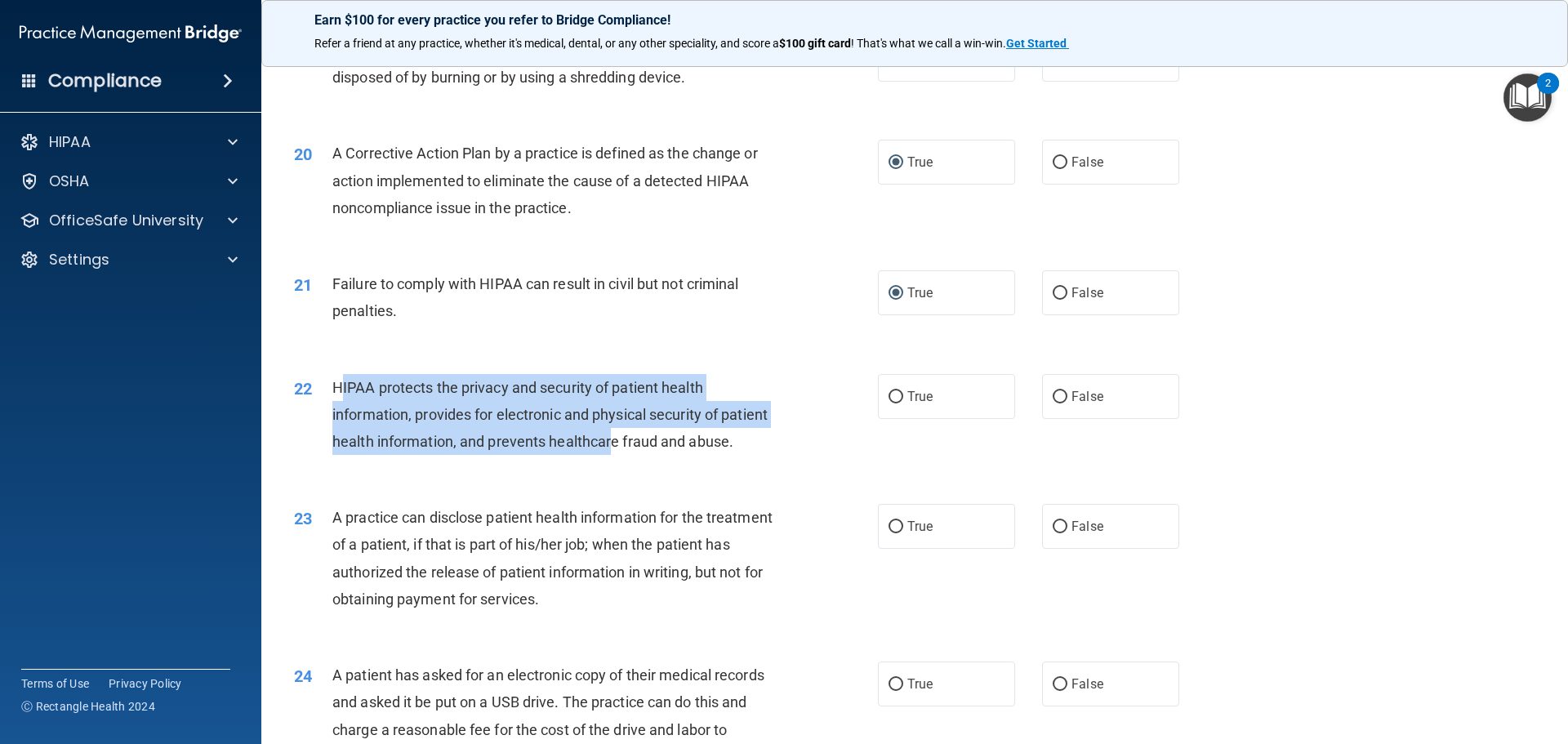
drag, startPoint x: 337, startPoint y: 409, endPoint x: 662, endPoint y: 469, distance: 330.5
click at [662, 450] on span "HIPAA protects the privacy and security of patient health information, provides…" at bounding box center [550, 414] width 435 height 71
drag, startPoint x: 896, startPoint y: 427, endPoint x: 883, endPoint y: 425, distance: 13.2
click at [896, 403] on input "True" at bounding box center [895, 398] width 15 height 13
radio input "true"
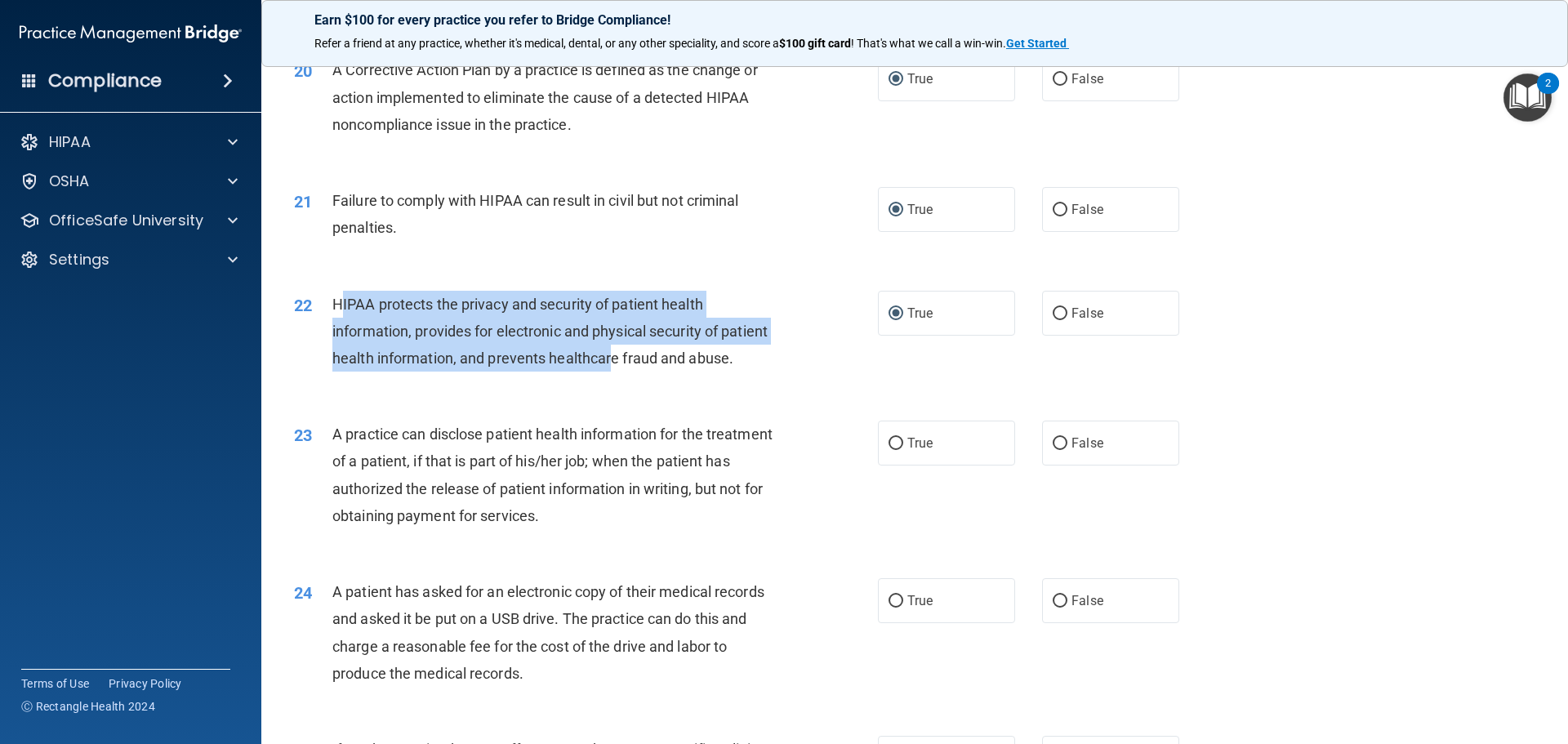
scroll to position [2450, 0]
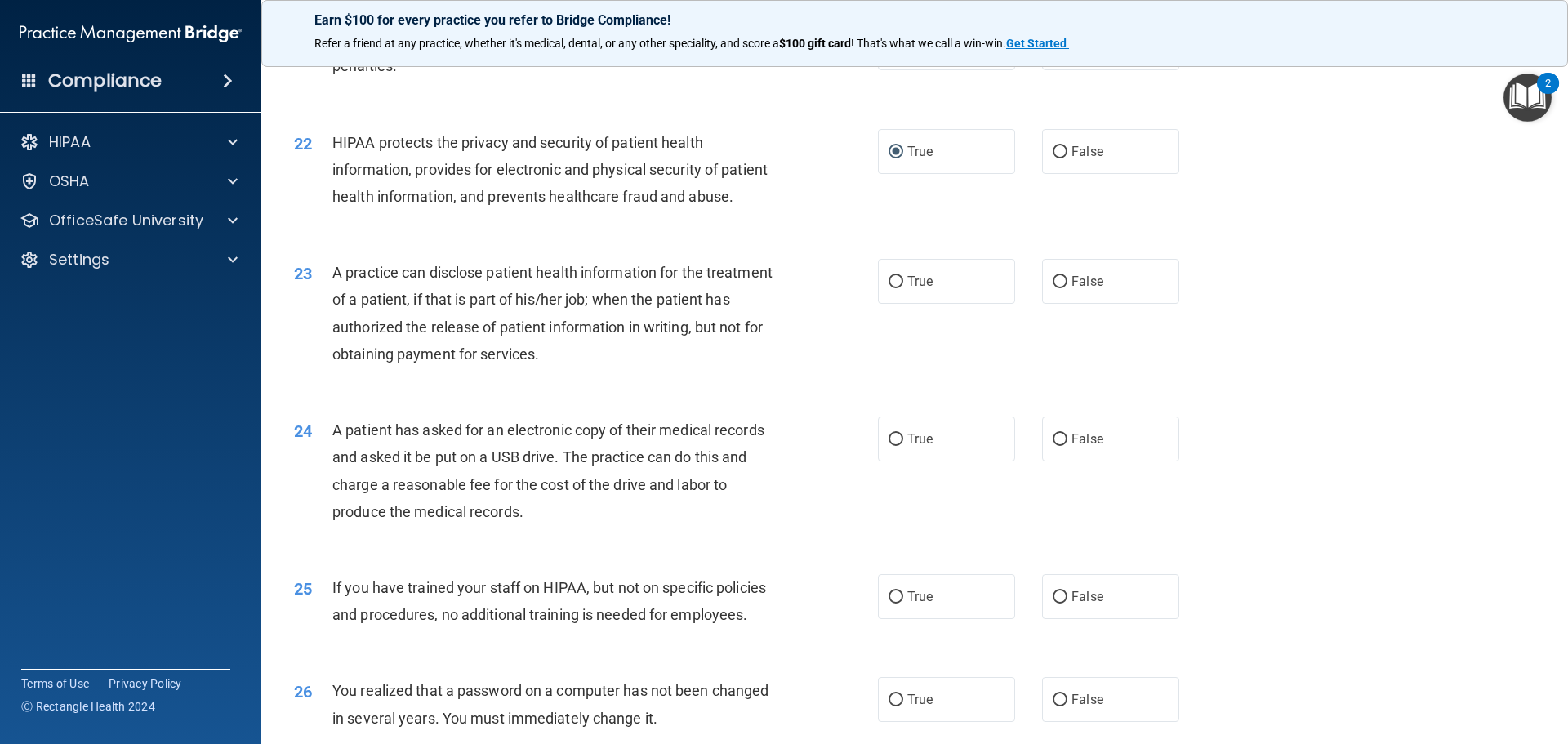
click at [333, 331] on span "A practice can disclose patient health information for the treatment of a patie…" at bounding box center [553, 313] width 440 height 99
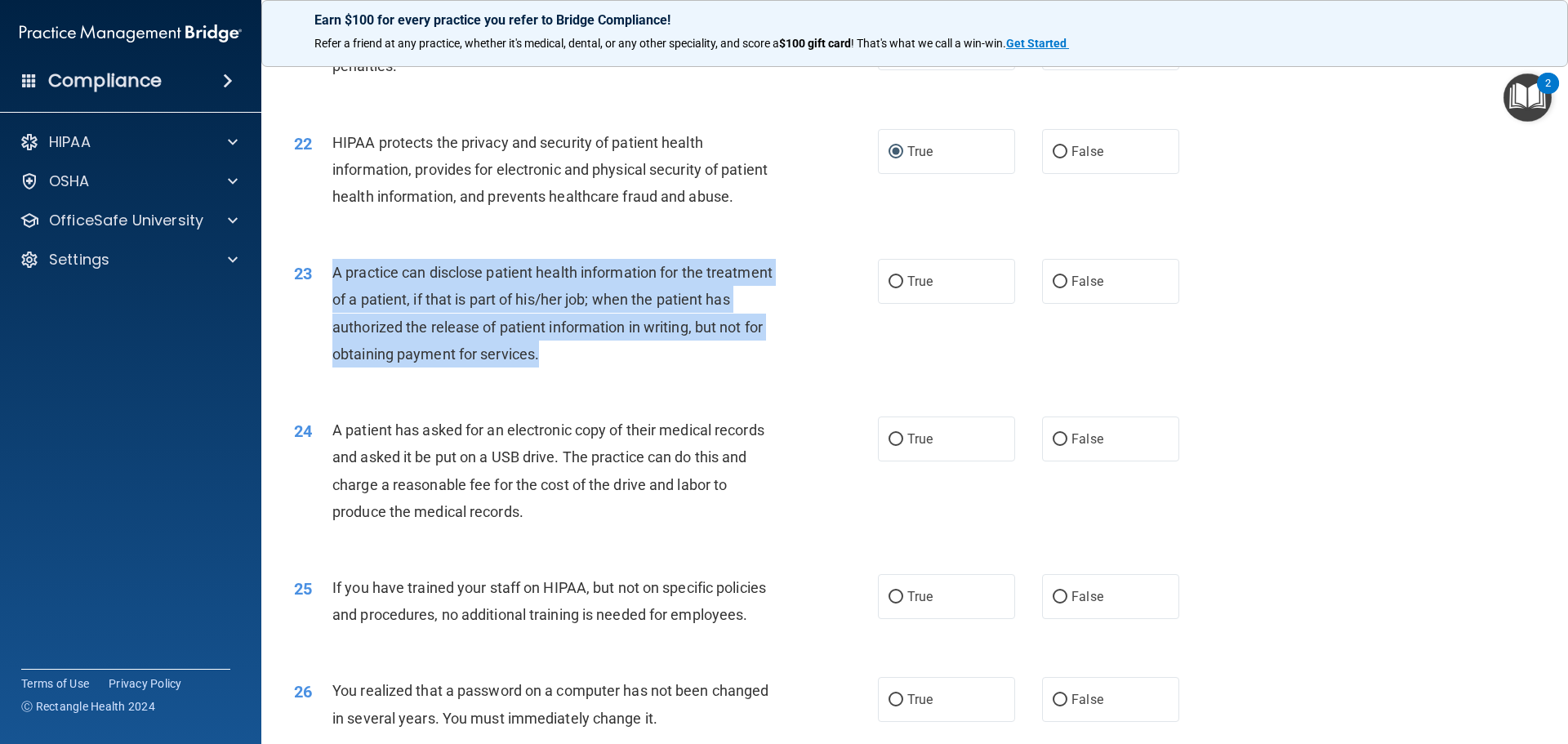
drag, startPoint x: 376, startPoint y: 343, endPoint x: 619, endPoint y: 391, distance: 247.7
click at [621, 368] on div "A practice can disclose patient health information for the treatment of a patie…" at bounding box center [561, 314] width 457 height 109
copy span "A practice can disclose patient health information for the treatment of a patie…"
click at [1053, 288] on input "False" at bounding box center [1060, 283] width 15 height 13
radio input "true"
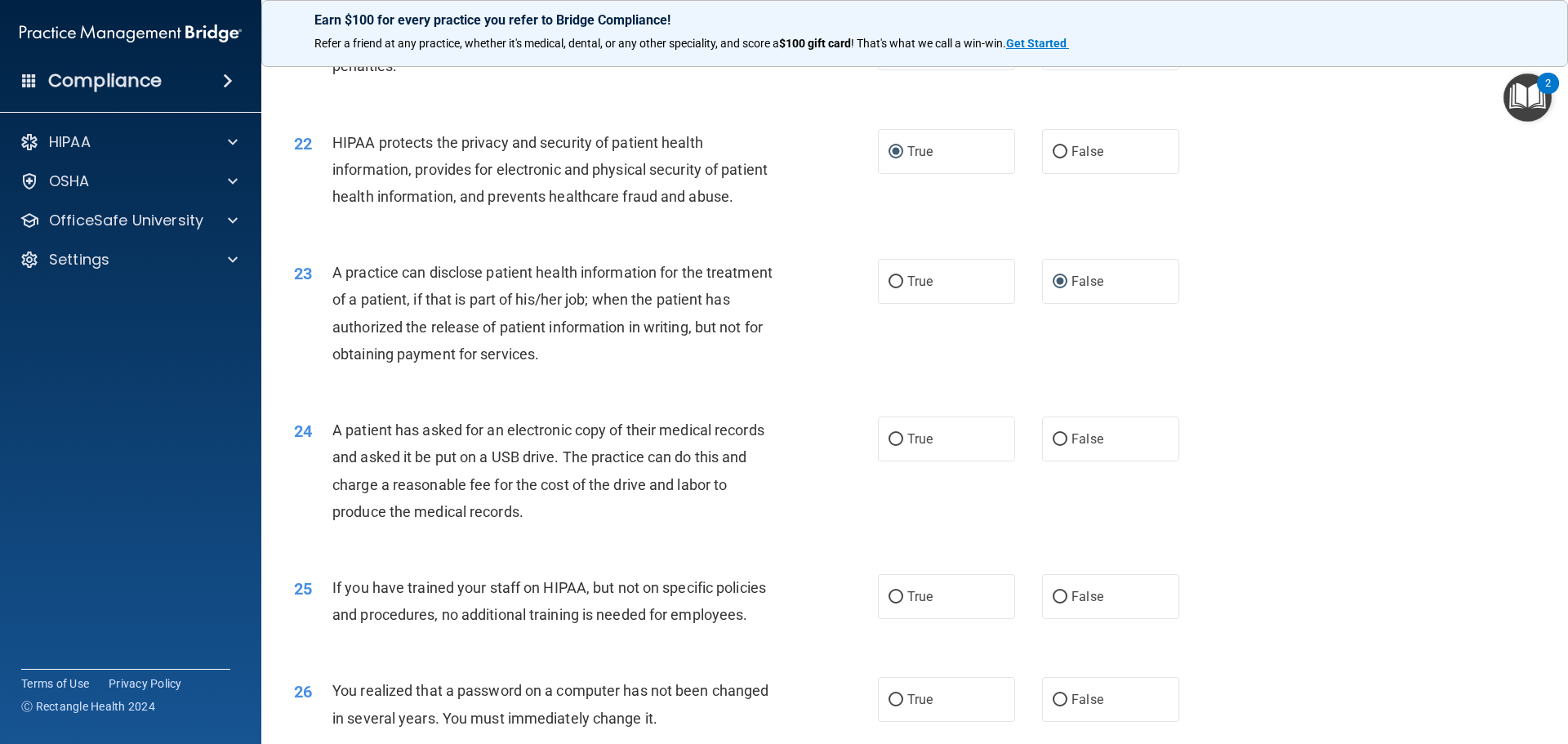
click at [360, 490] on span "A patient has asked for an electronic copy of their medical records and asked i…" at bounding box center [548, 470] width 432 height 99
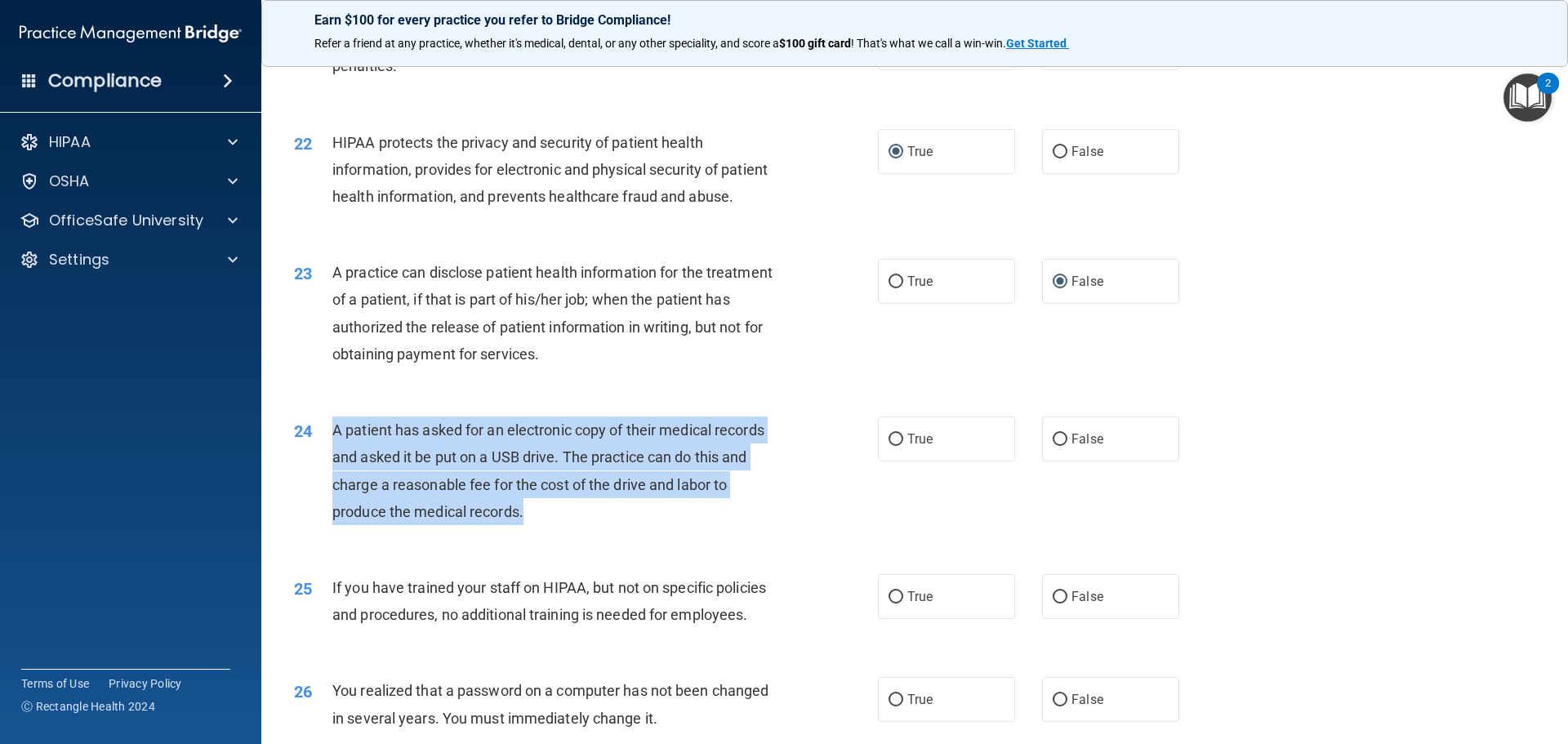
drag, startPoint x: 328, startPoint y: 487, endPoint x: 586, endPoint y: 569, distance: 270.7
click at [586, 533] on div "24 A patient has asked for an electronic copy of their medical records and aske…" at bounding box center [586, 475] width 633 height 117
copy div "A patient has asked for an electronic copy of their medical records and asked i…"
click at [895, 446] on input "True" at bounding box center [895, 440] width 15 height 13
radio input "true"
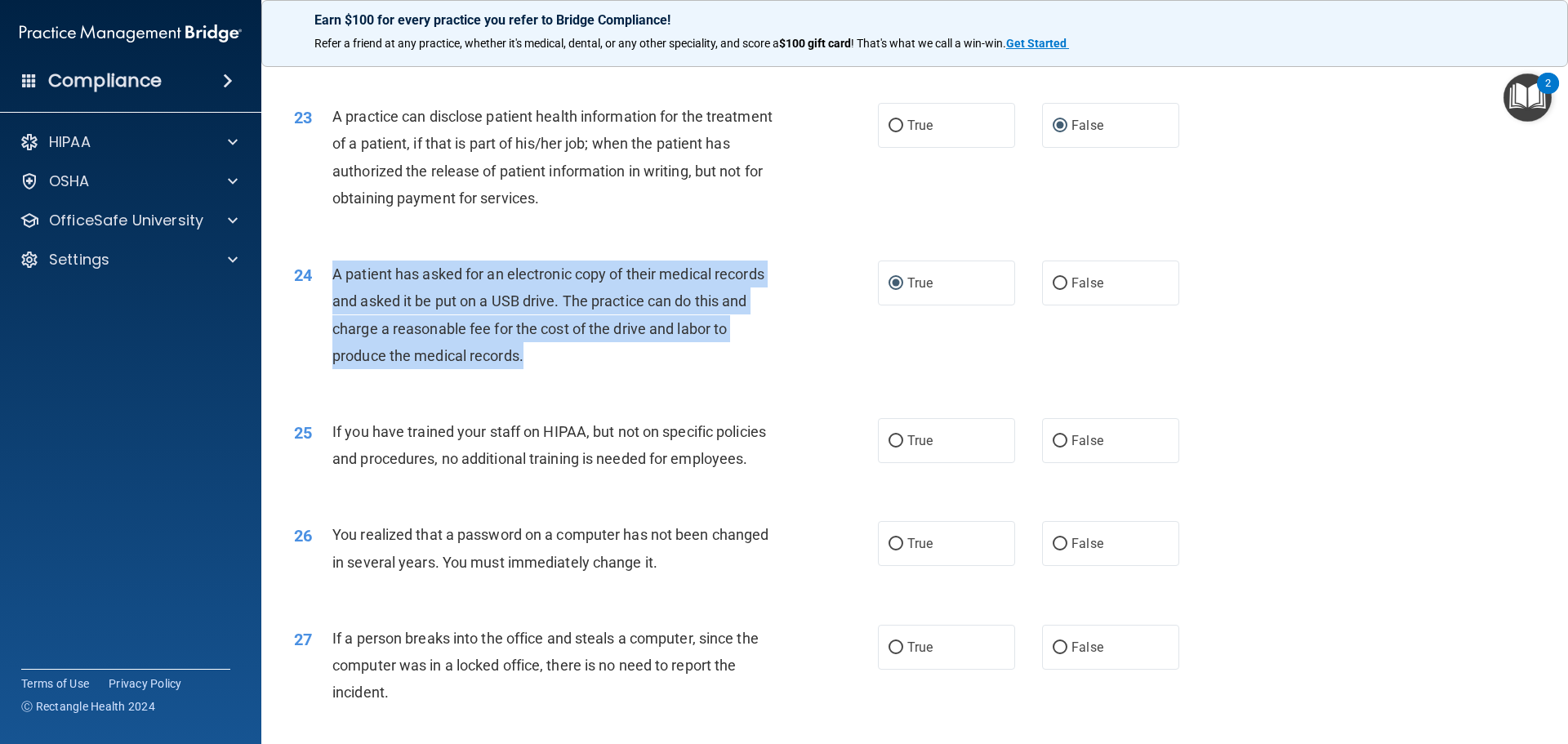
scroll to position [2858, 0]
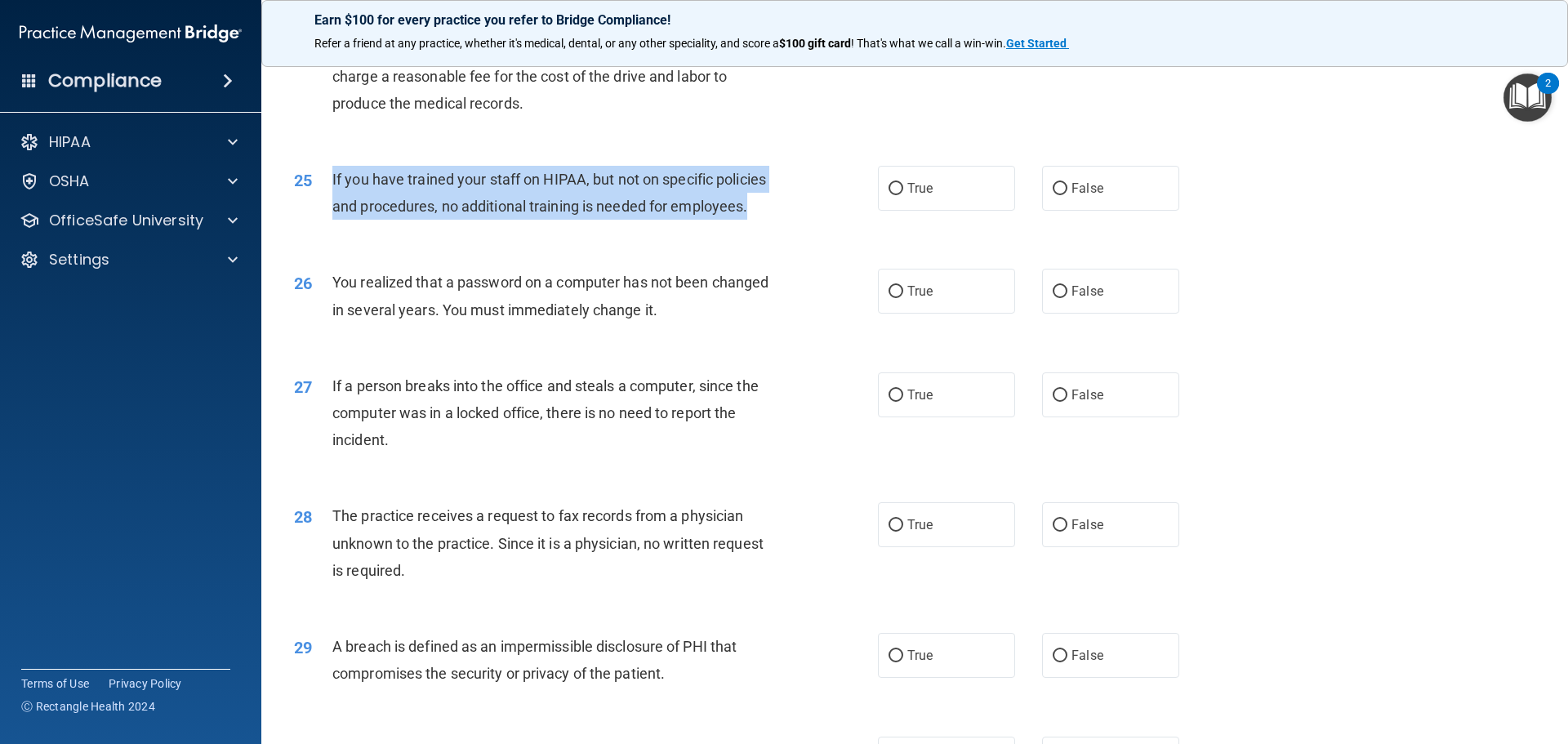
drag, startPoint x: 328, startPoint y: 229, endPoint x: 710, endPoint y: 235, distance: 382.0
click at [750, 227] on div "25 If you have trained your staff on HIPAA, but not on specific policies and pr…" at bounding box center [586, 197] width 633 height 62
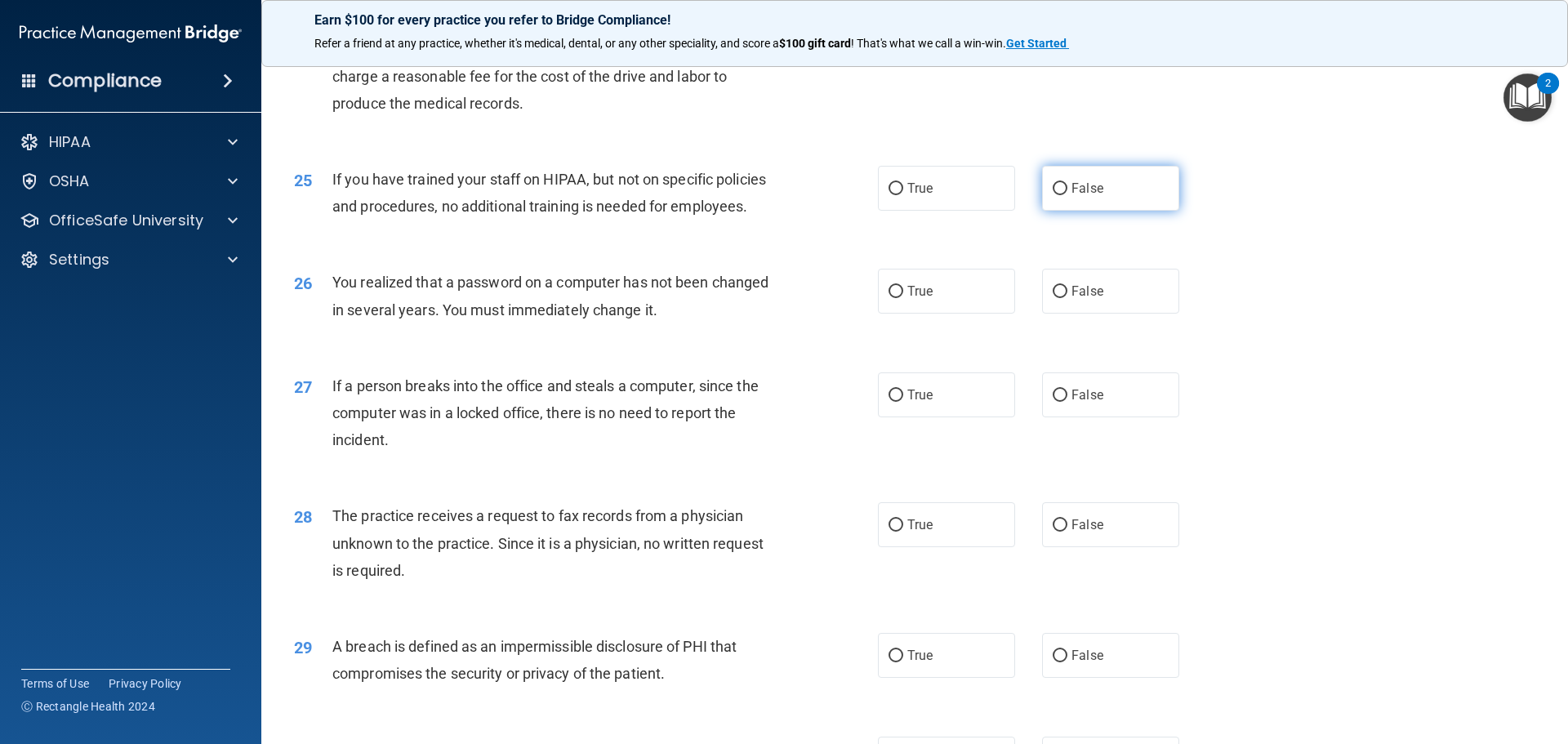
click at [1058, 211] on label "False" at bounding box center [1110, 188] width 137 height 45
click at [1058, 195] on input "False" at bounding box center [1060, 189] width 15 height 13
radio input "true"
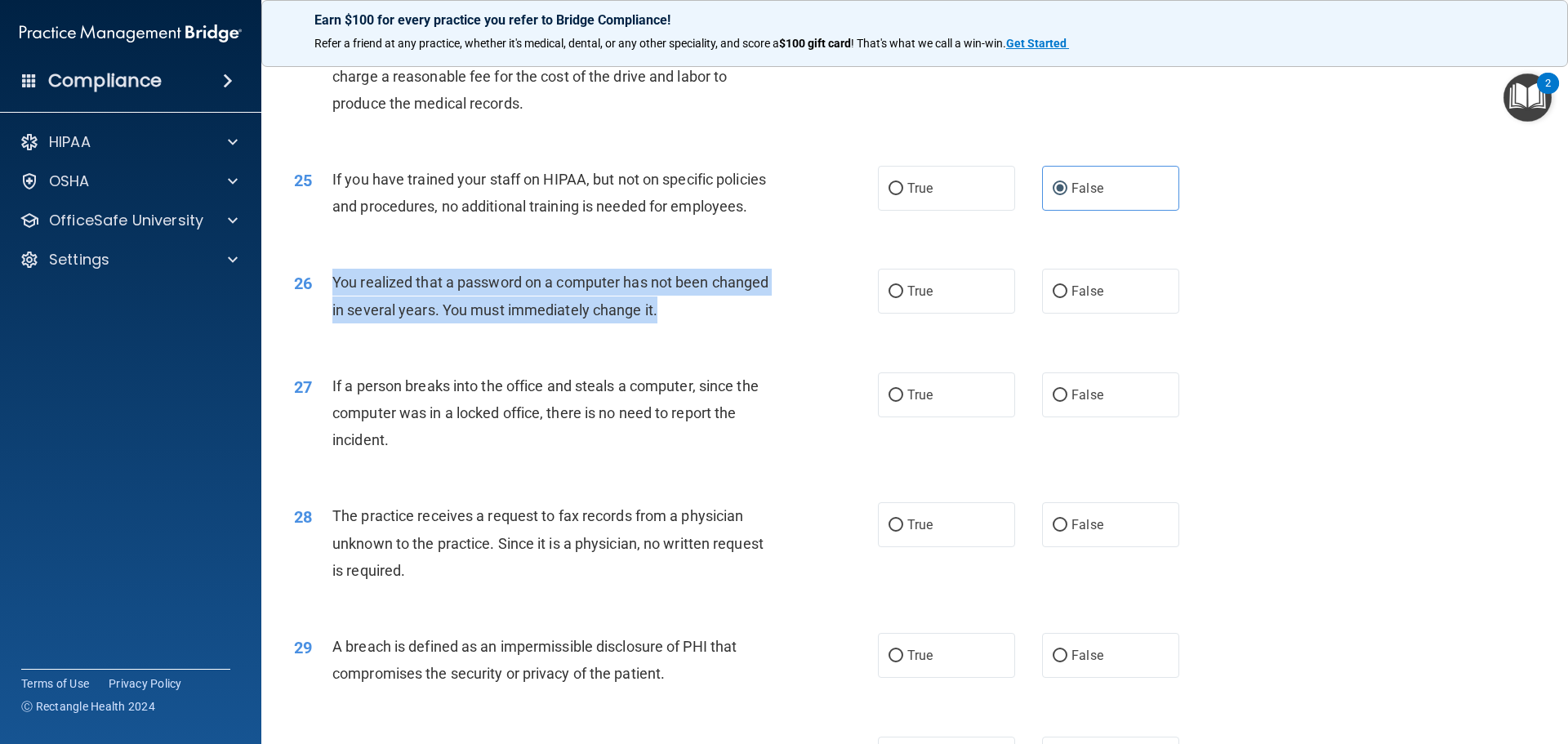
drag, startPoint x: 331, startPoint y: 334, endPoint x: 643, endPoint y: 352, distance: 312.5
click at [658, 331] on div "26 You realized that a password on a computer has not been changed in several y…" at bounding box center [586, 299] width 633 height 62
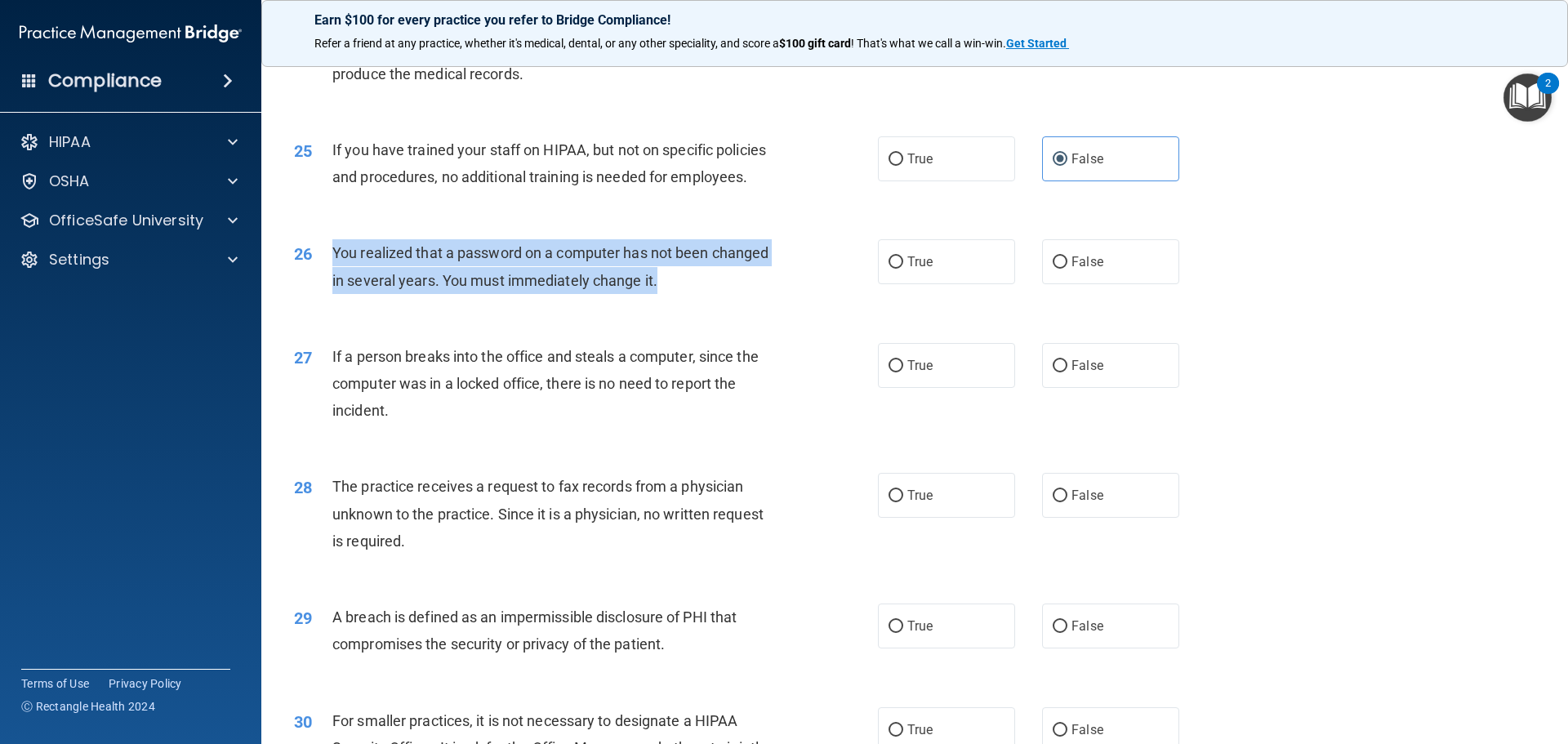
scroll to position [2940, 0]
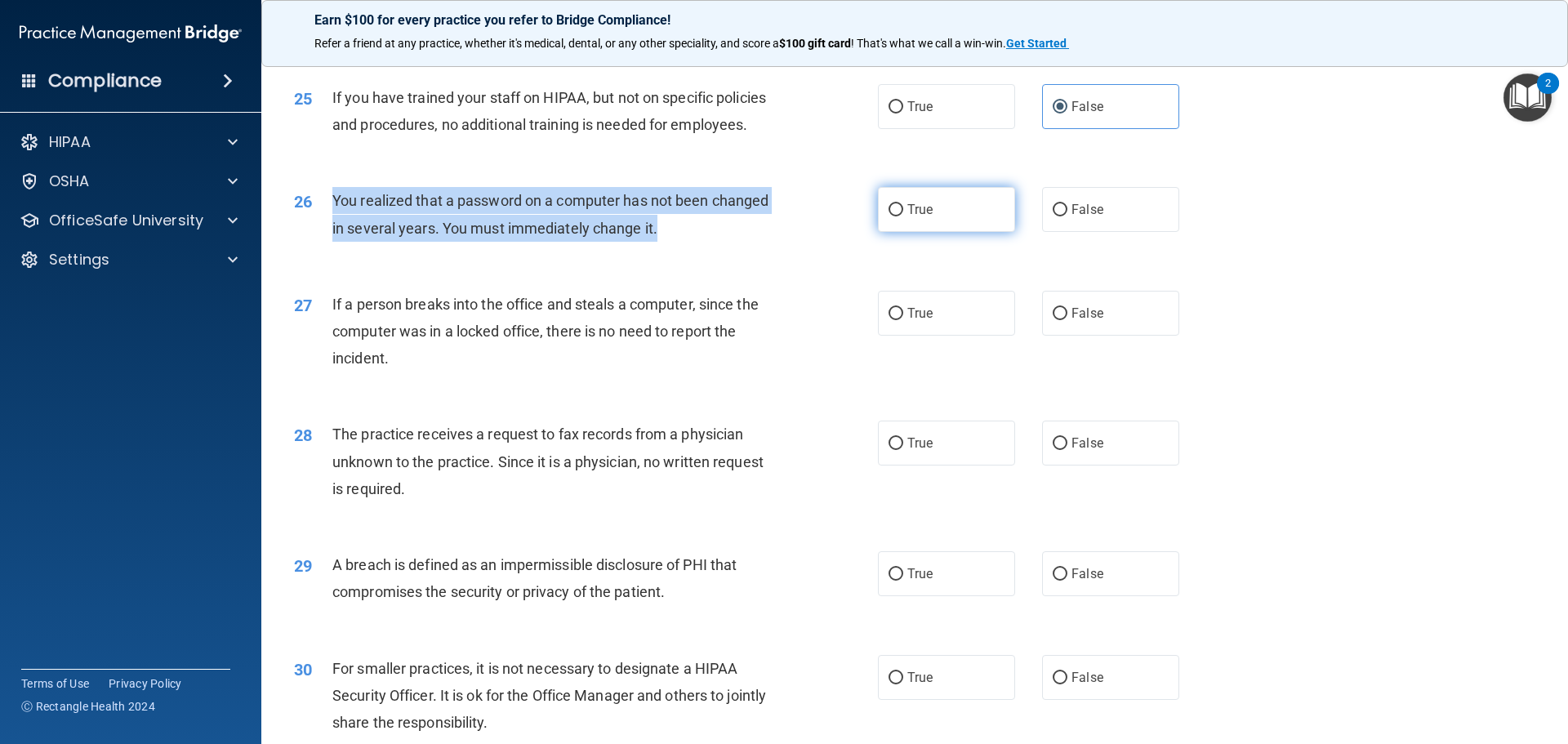
click at [888, 217] on input "True" at bounding box center [895, 210] width 15 height 13
radio input "true"
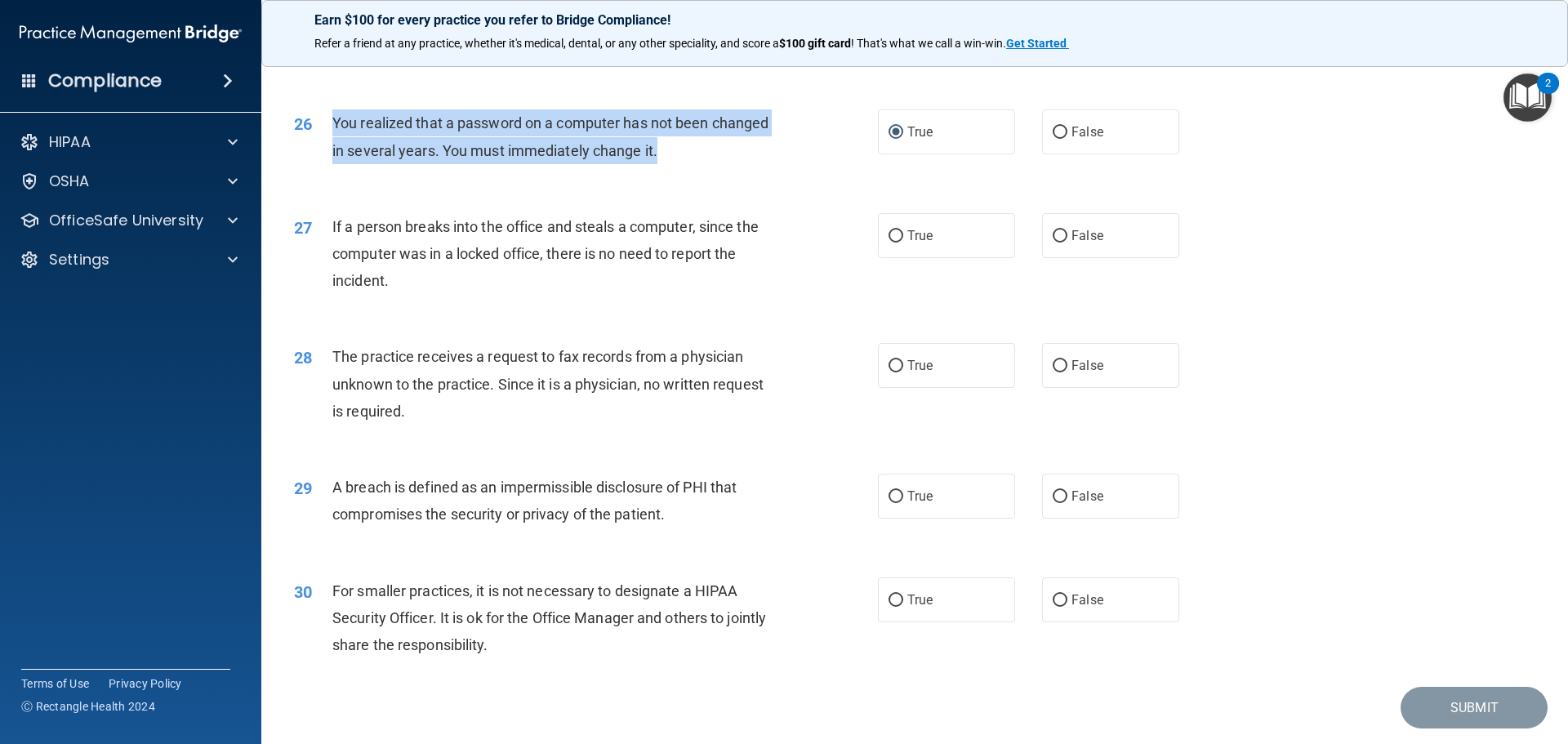
scroll to position [3021, 0]
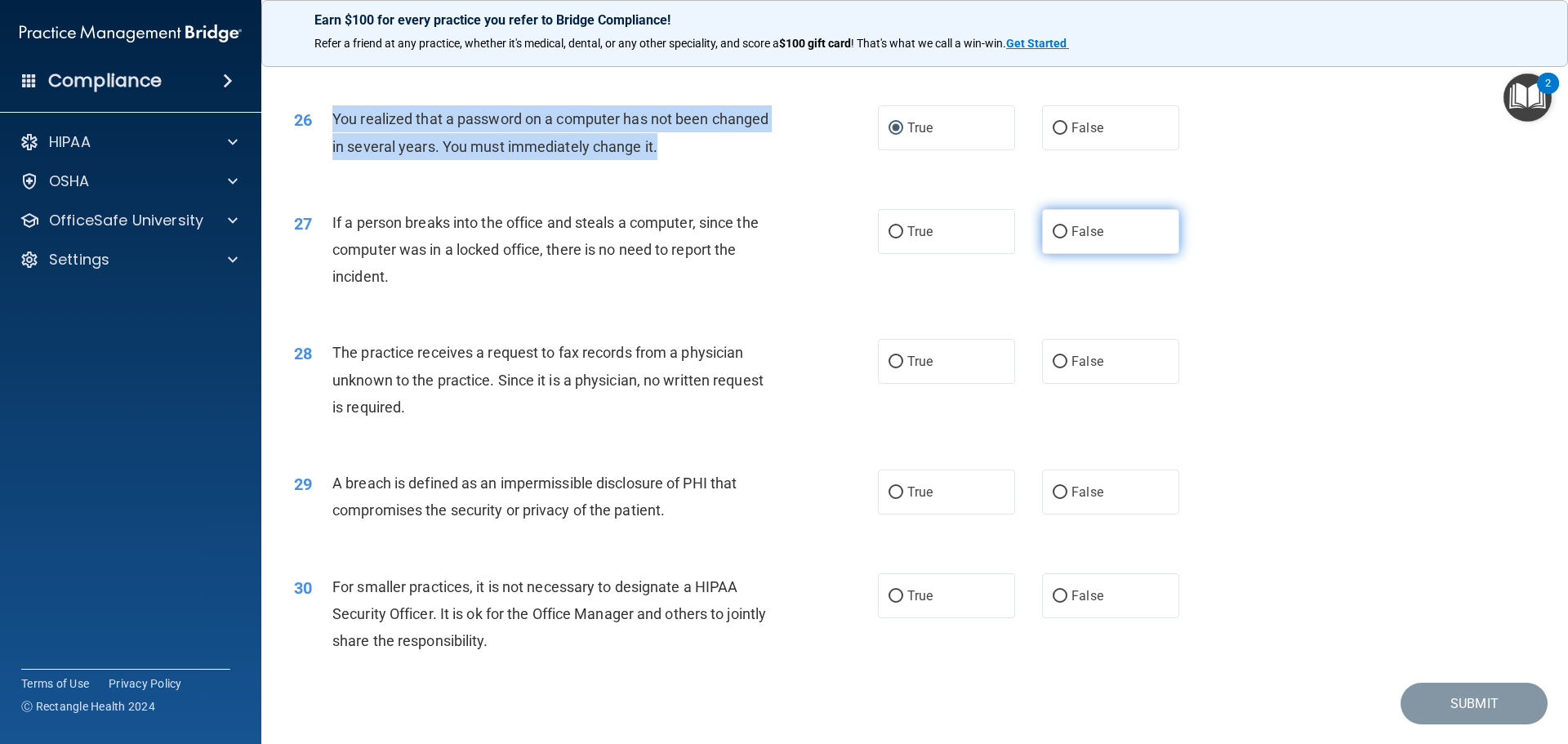
click at [1053, 238] on input "False" at bounding box center [1060, 233] width 15 height 13
radio input "true"
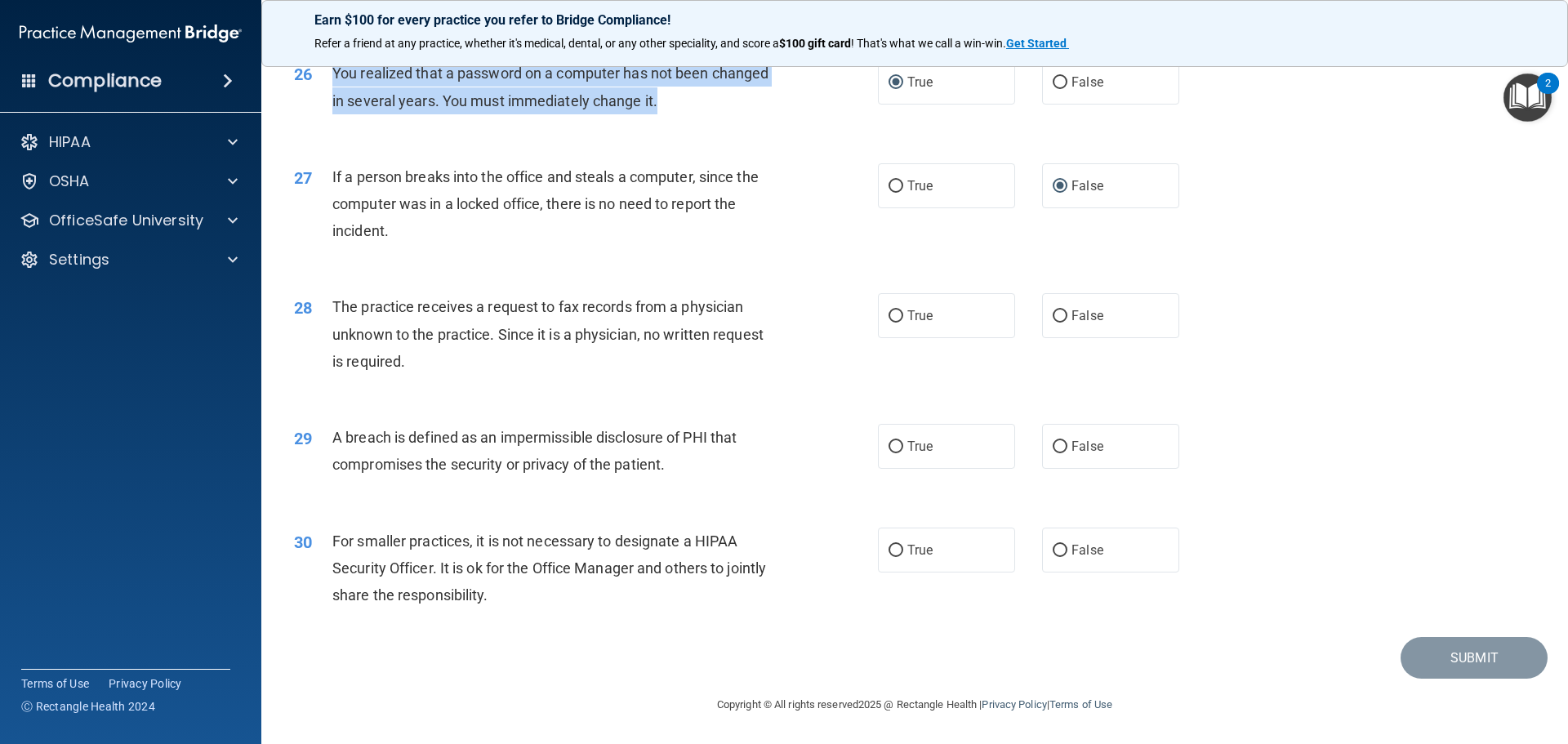
scroll to position [3103, 0]
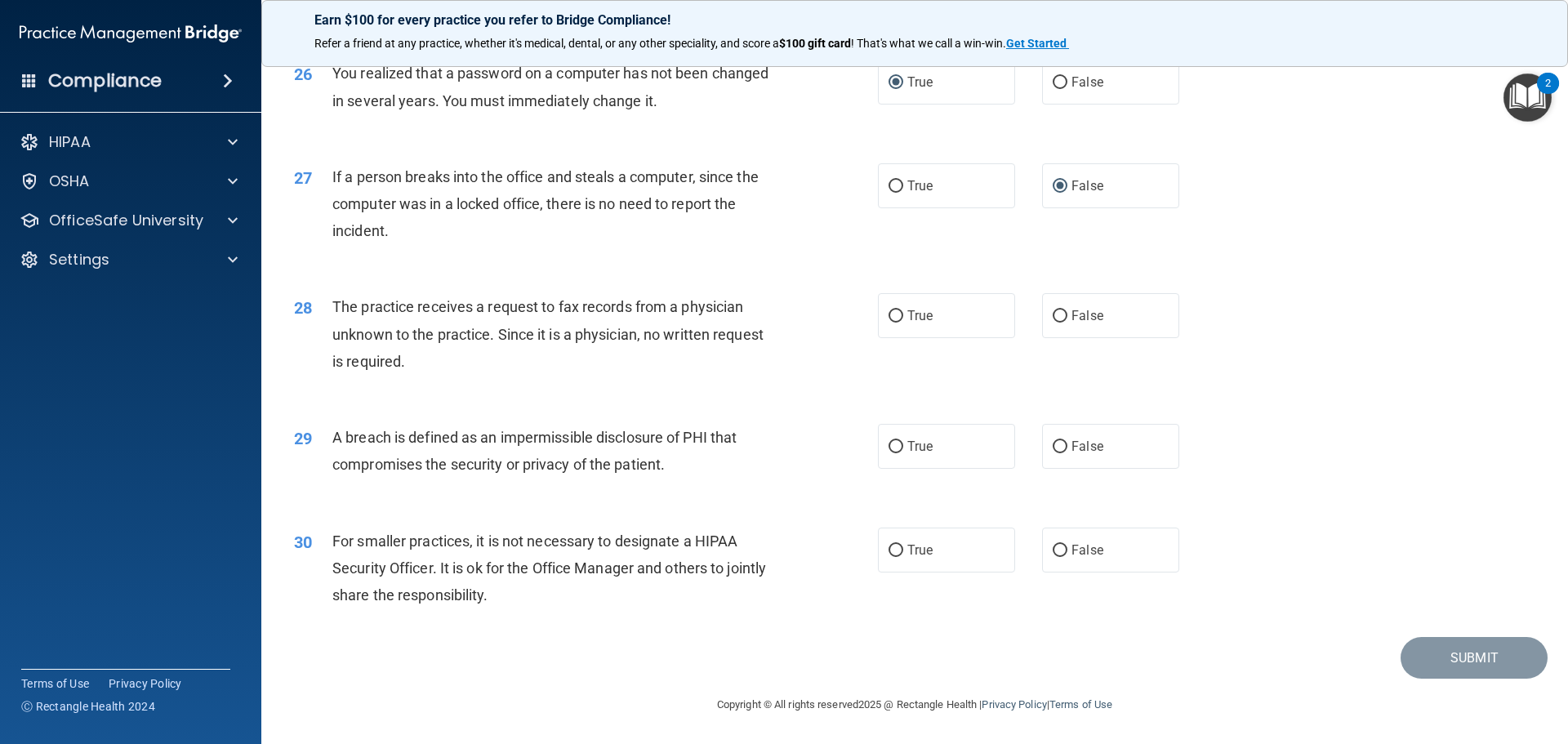
drag, startPoint x: 358, startPoint y: 353, endPoint x: 394, endPoint y: 350, distance: 36.1
click at [361, 353] on span "The practice receives a request to fax records from a physician unknown to the …" at bounding box center [548, 333] width 431 height 71
click at [1055, 321] on label "False" at bounding box center [1110, 316] width 137 height 45
click at [1055, 321] on input "False" at bounding box center [1060, 316] width 15 height 13
radio input "true"
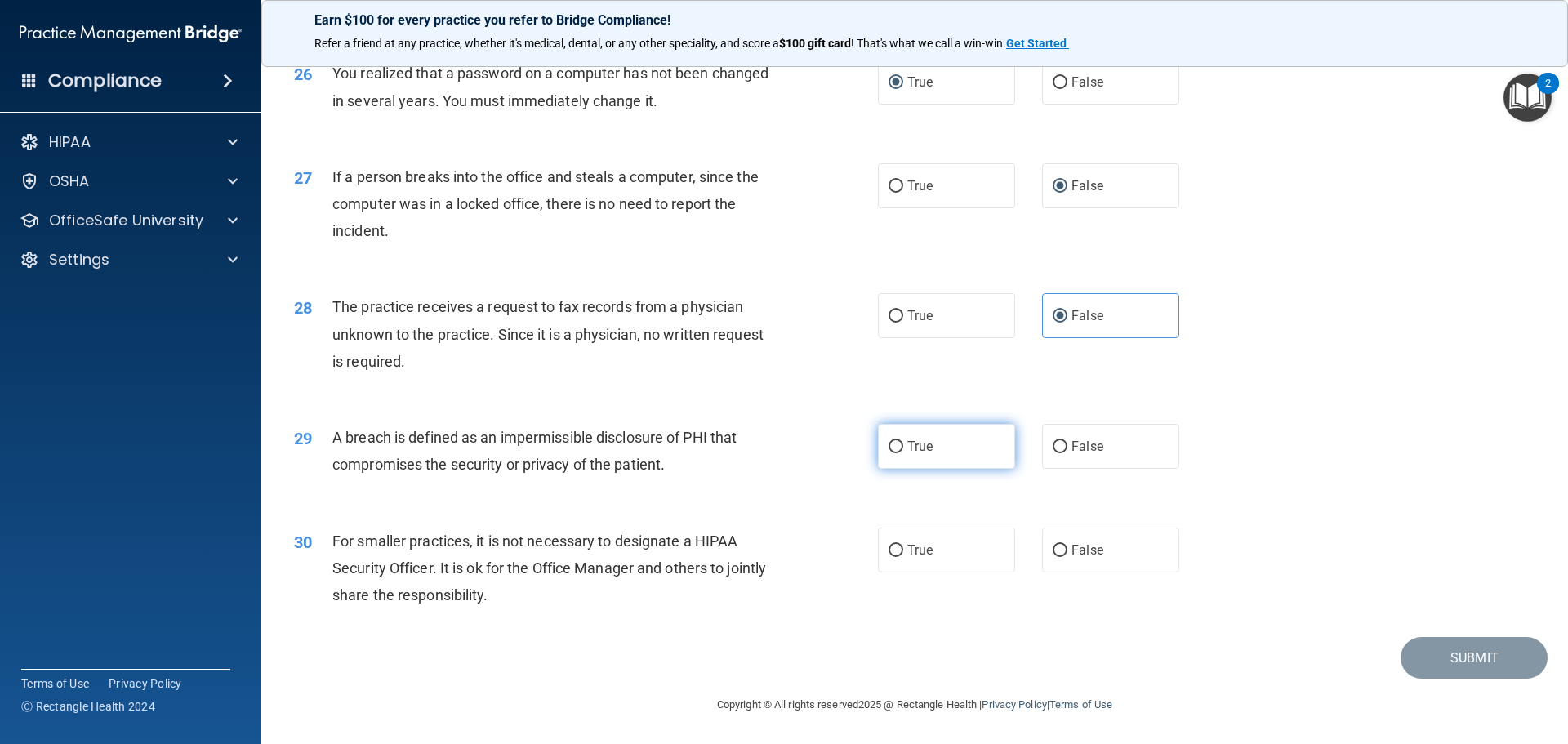
click at [895, 453] on input "True" at bounding box center [895, 448] width 15 height 13
radio input "true"
click at [1060, 546] on label "False" at bounding box center [1110, 550] width 137 height 45
click at [1060, 546] on input "False" at bounding box center [1060, 551] width 15 height 13
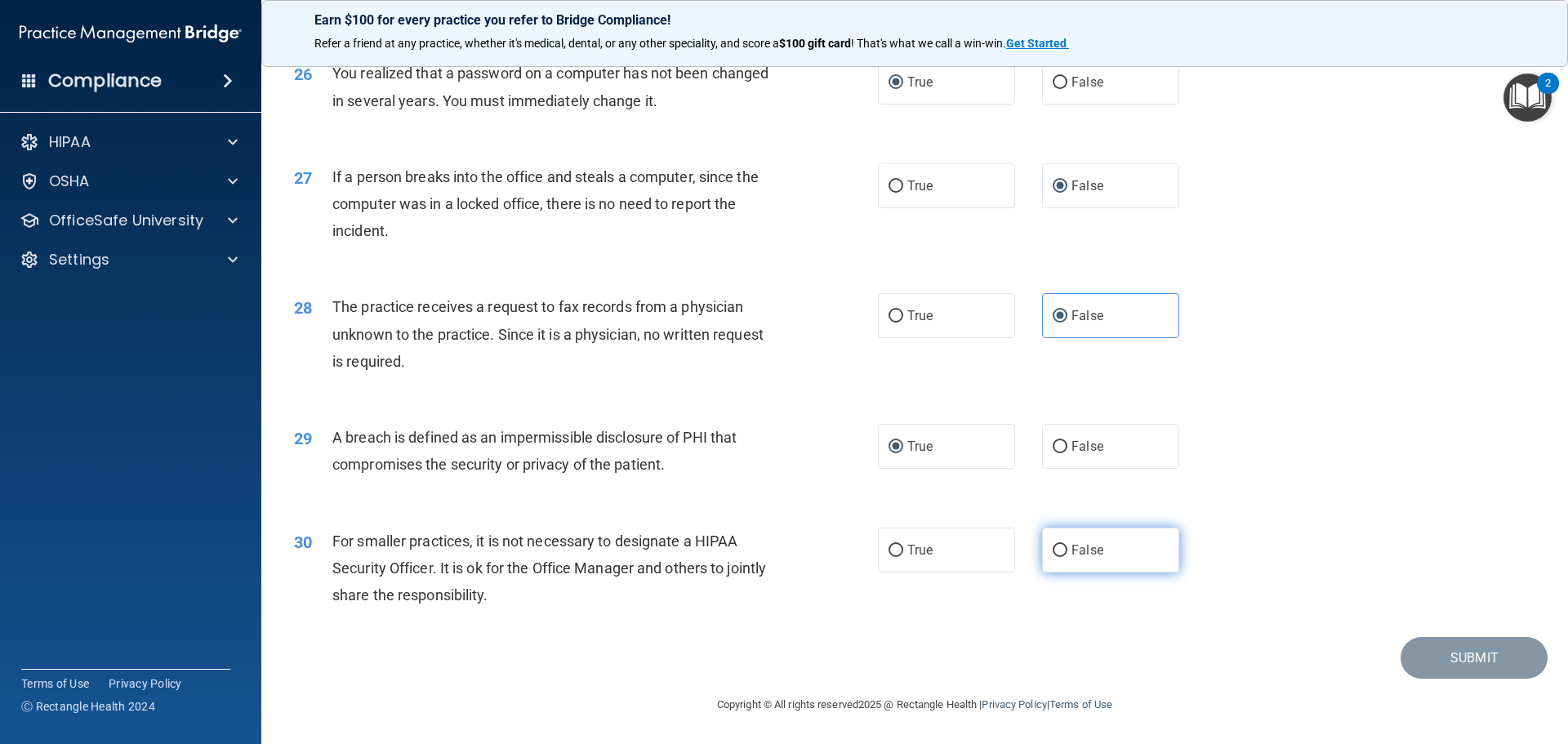
radio input "true"
click at [1421, 662] on button "Submit" at bounding box center [1475, 658] width 147 height 42
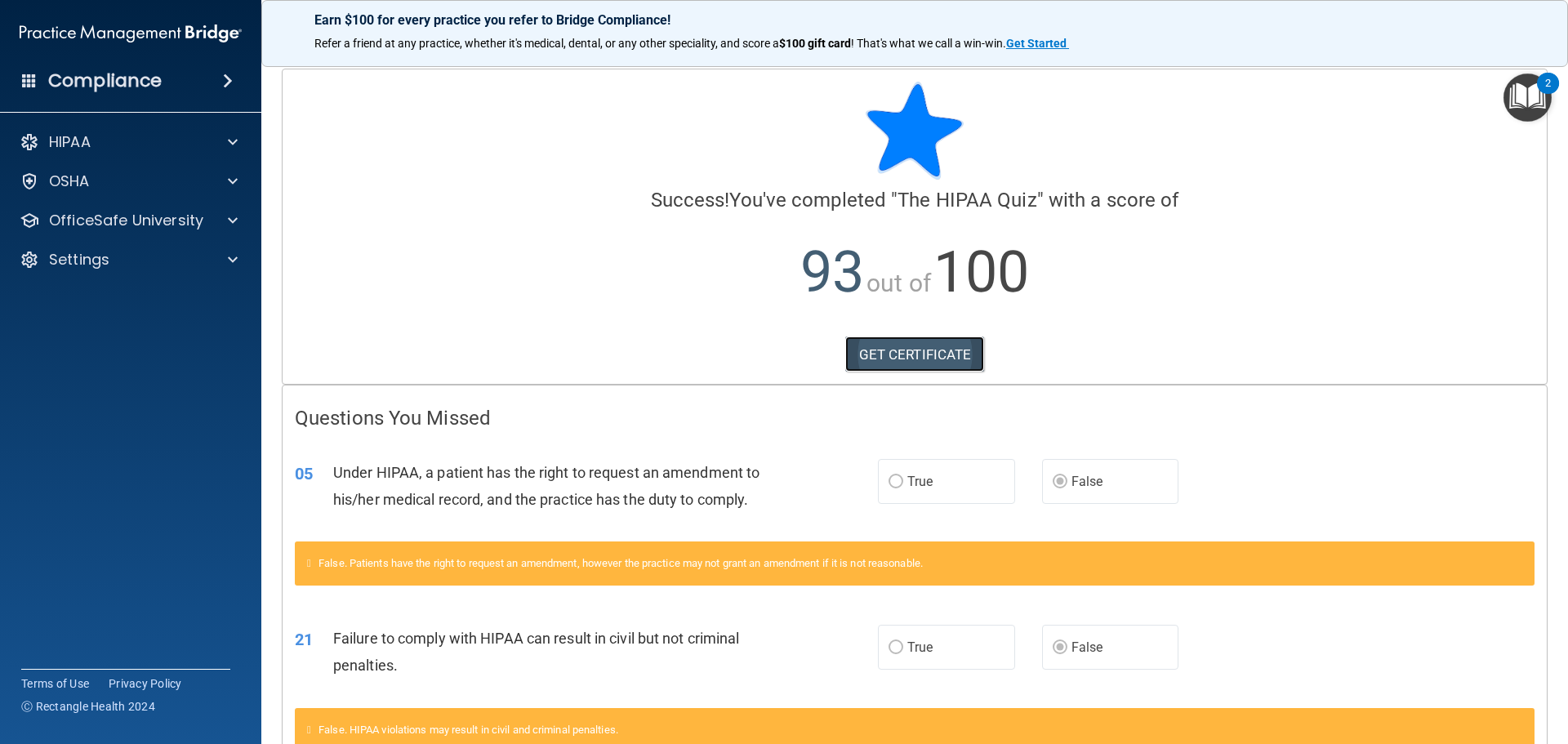
click at [909, 356] on link "GET CERTIFICATE" at bounding box center [915, 354] width 140 height 36
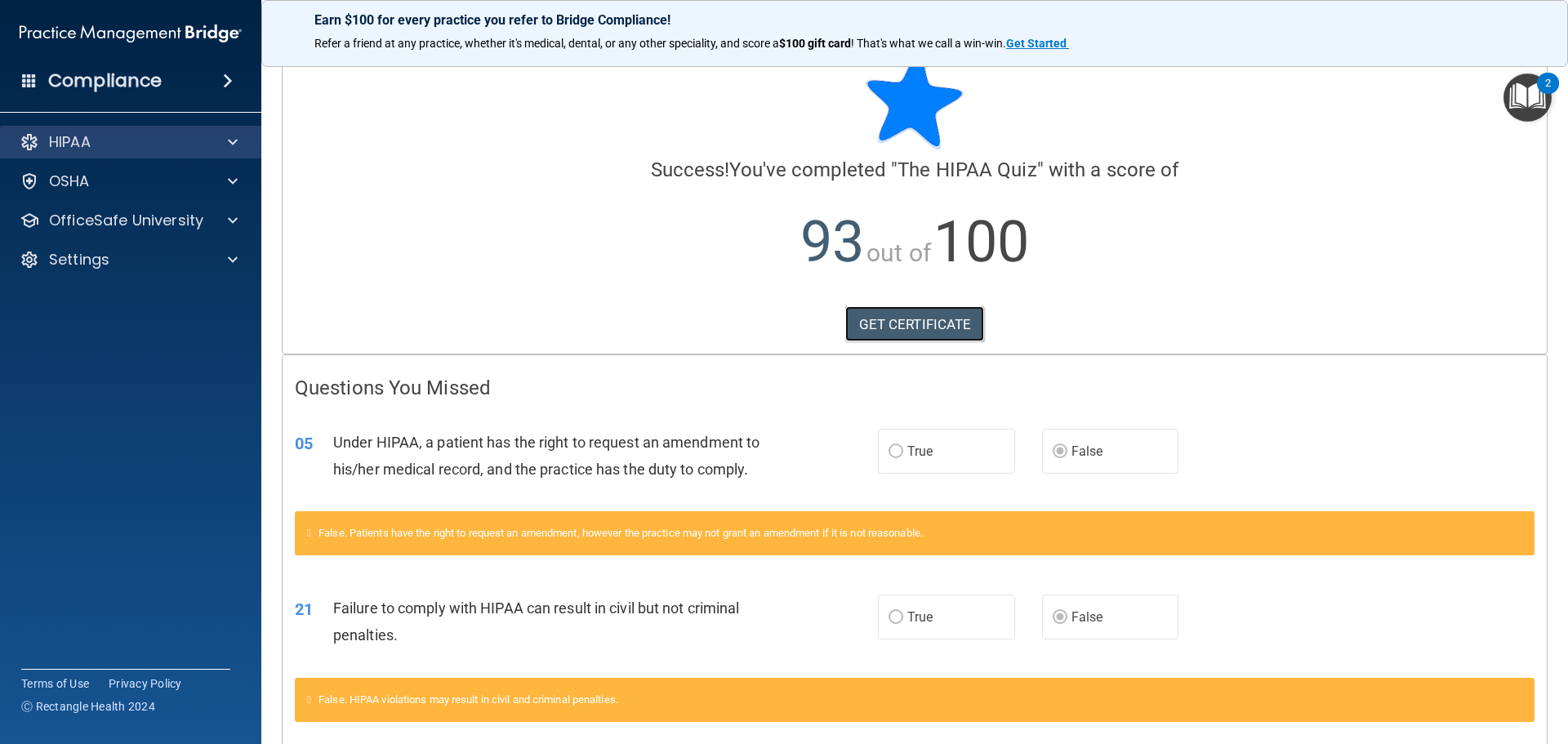
scroll to position [24, 0]
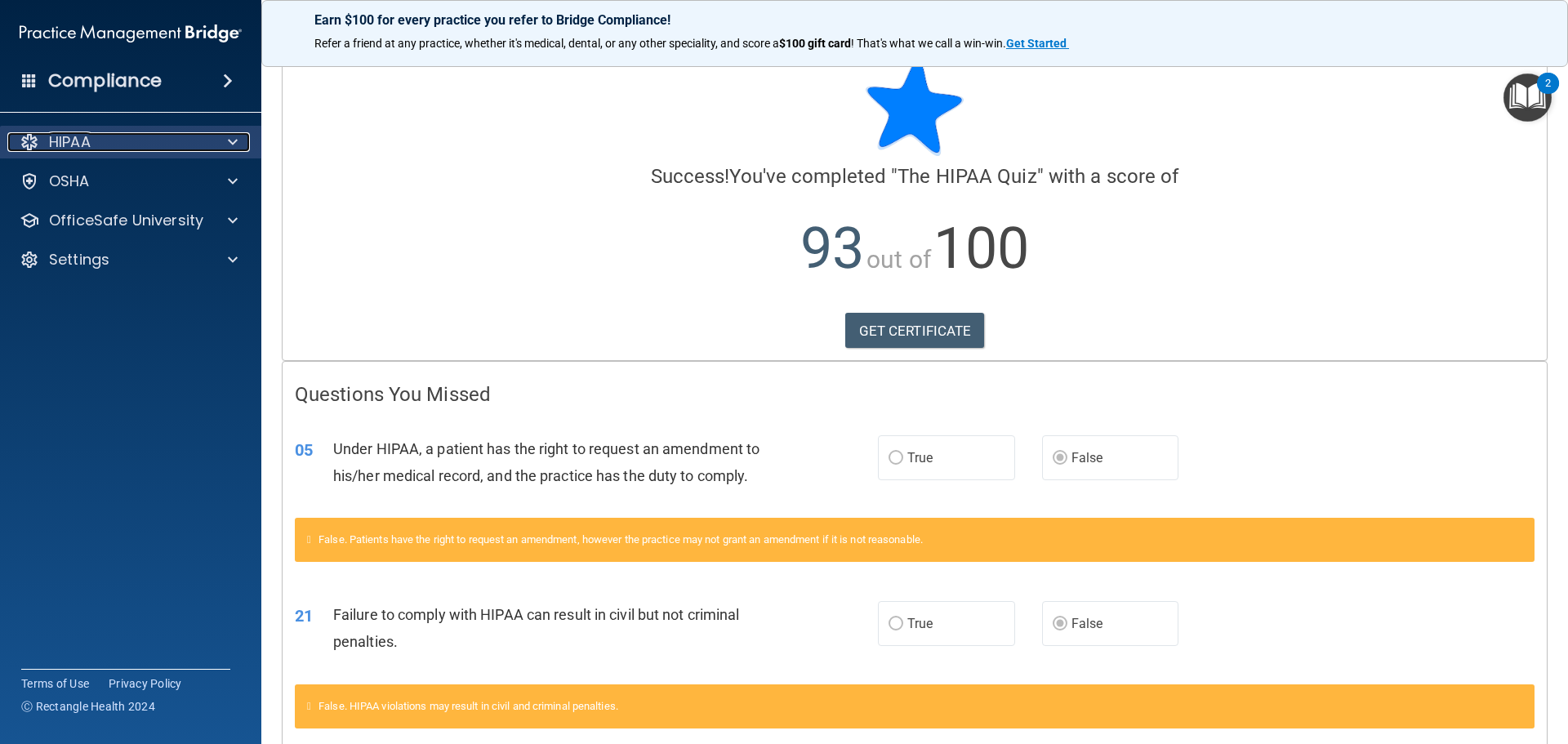
click at [87, 145] on p "HIPAA" at bounding box center [70, 142] width 42 height 20
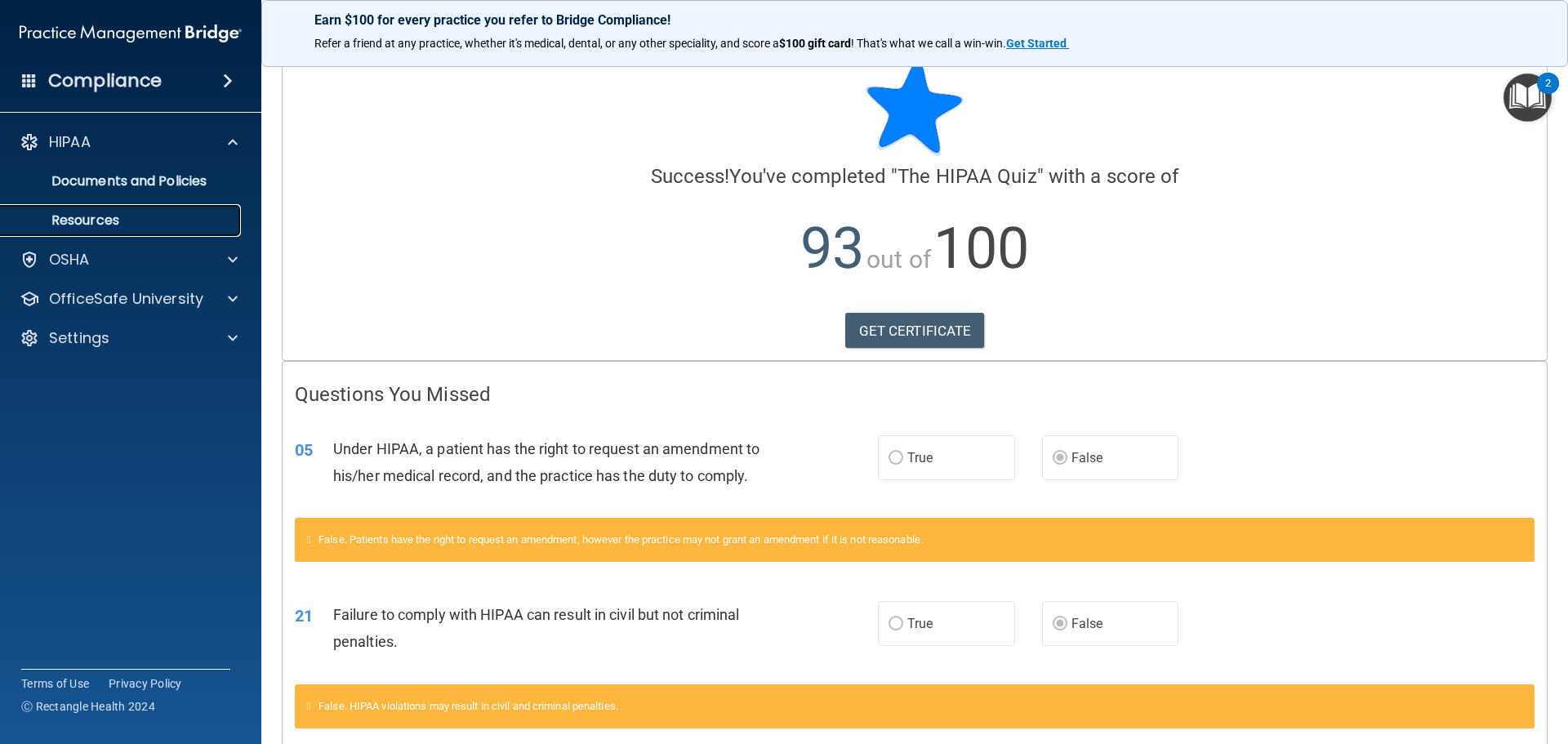
click at [92, 227] on p "Resources" at bounding box center [122, 220] width 223 height 16
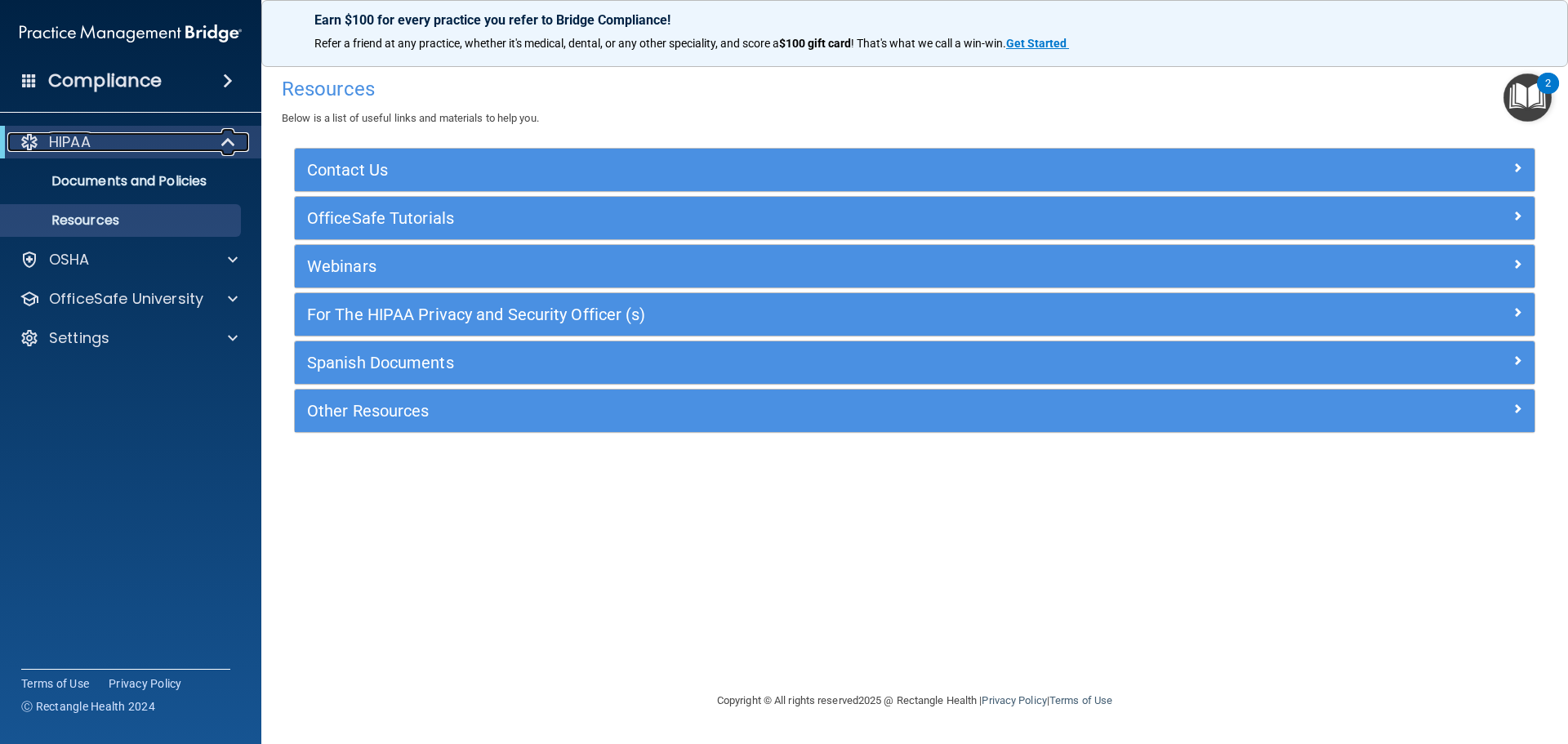
click at [226, 141] on span at bounding box center [229, 142] width 14 height 20
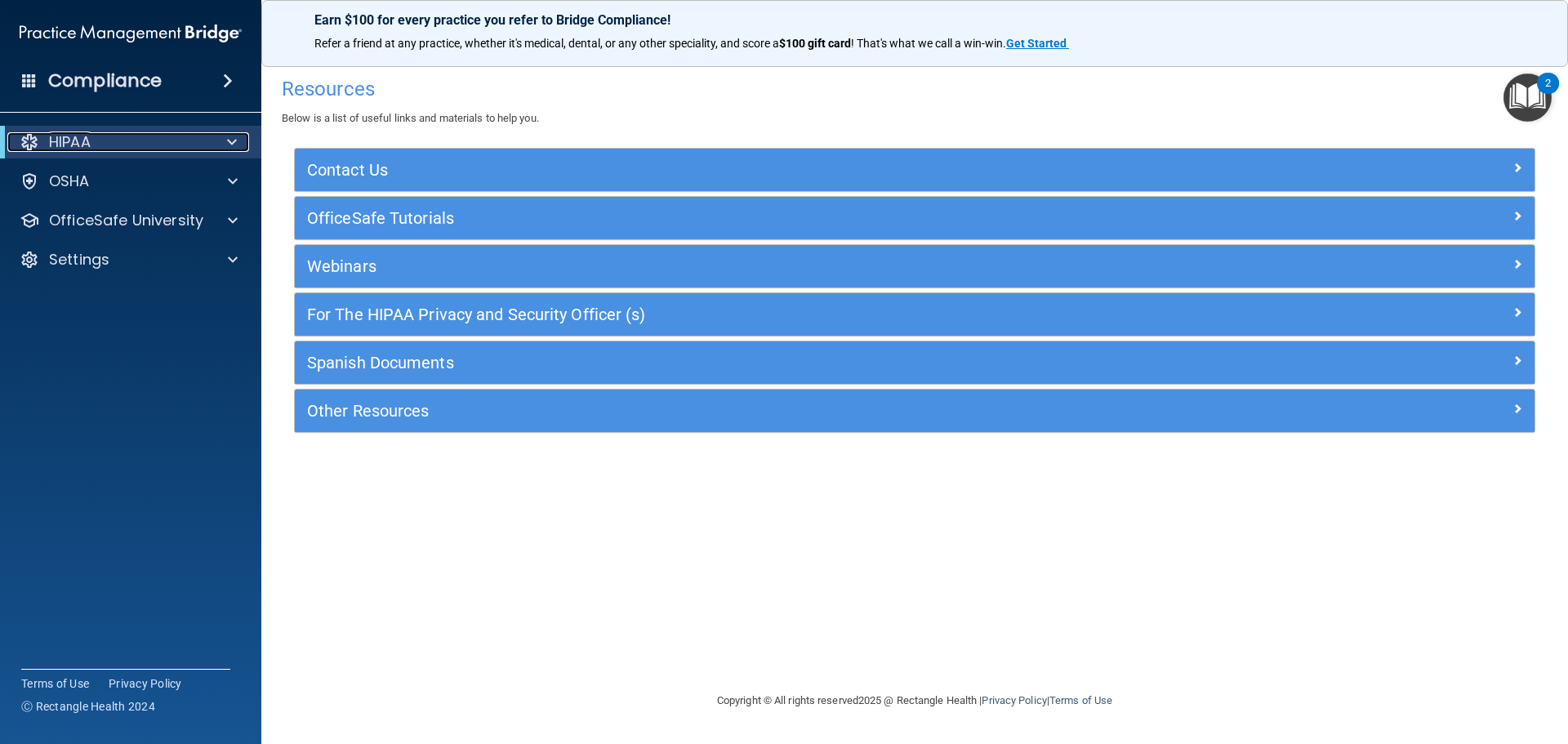
click at [226, 141] on div at bounding box center [229, 142] width 40 height 20
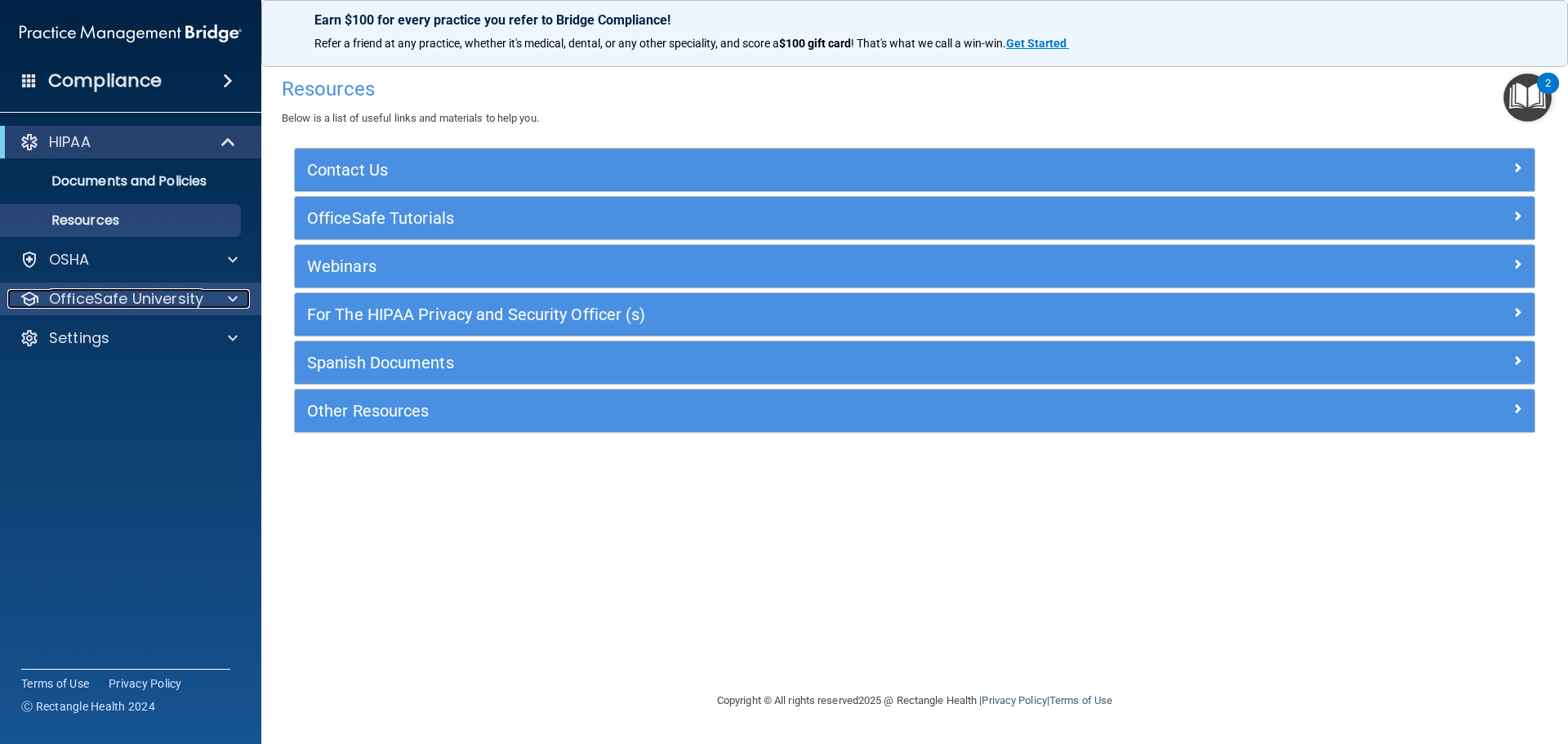
click at [231, 302] on span at bounding box center [232, 299] width 10 height 20
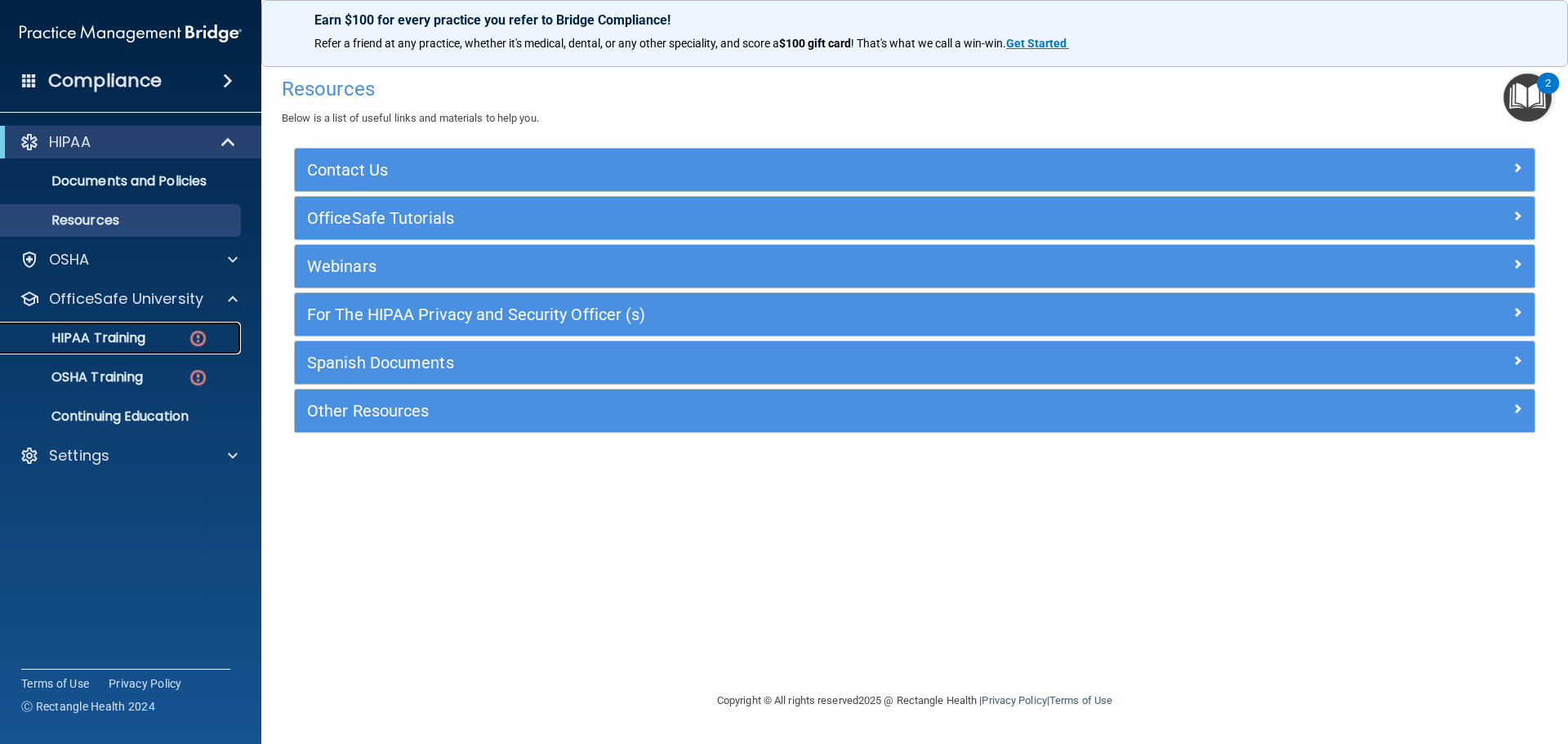
click at [119, 346] on p "HIPAA Training" at bounding box center [78, 338] width 135 height 16
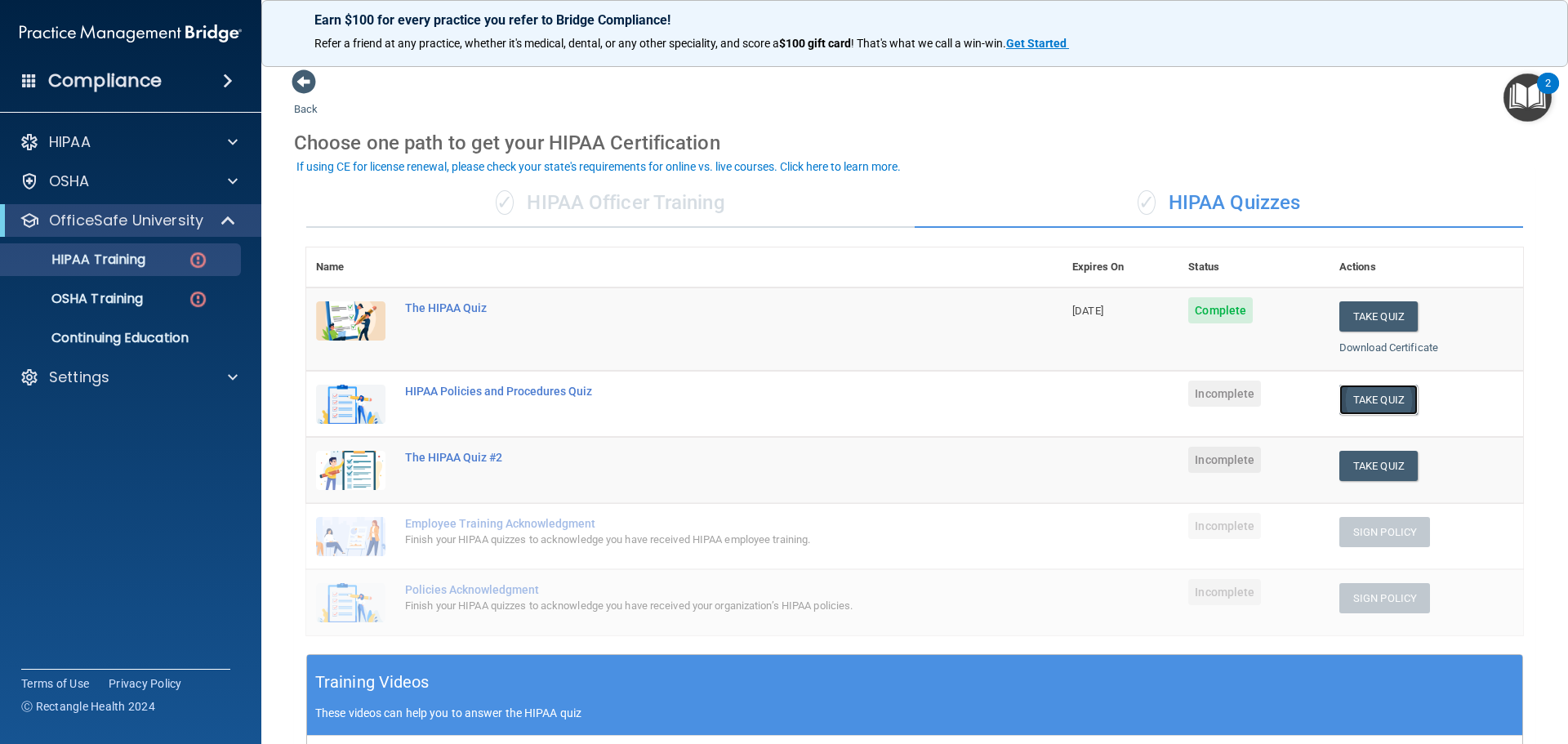
click at [1366, 402] on button "Take Quiz" at bounding box center [1379, 399] width 79 height 30
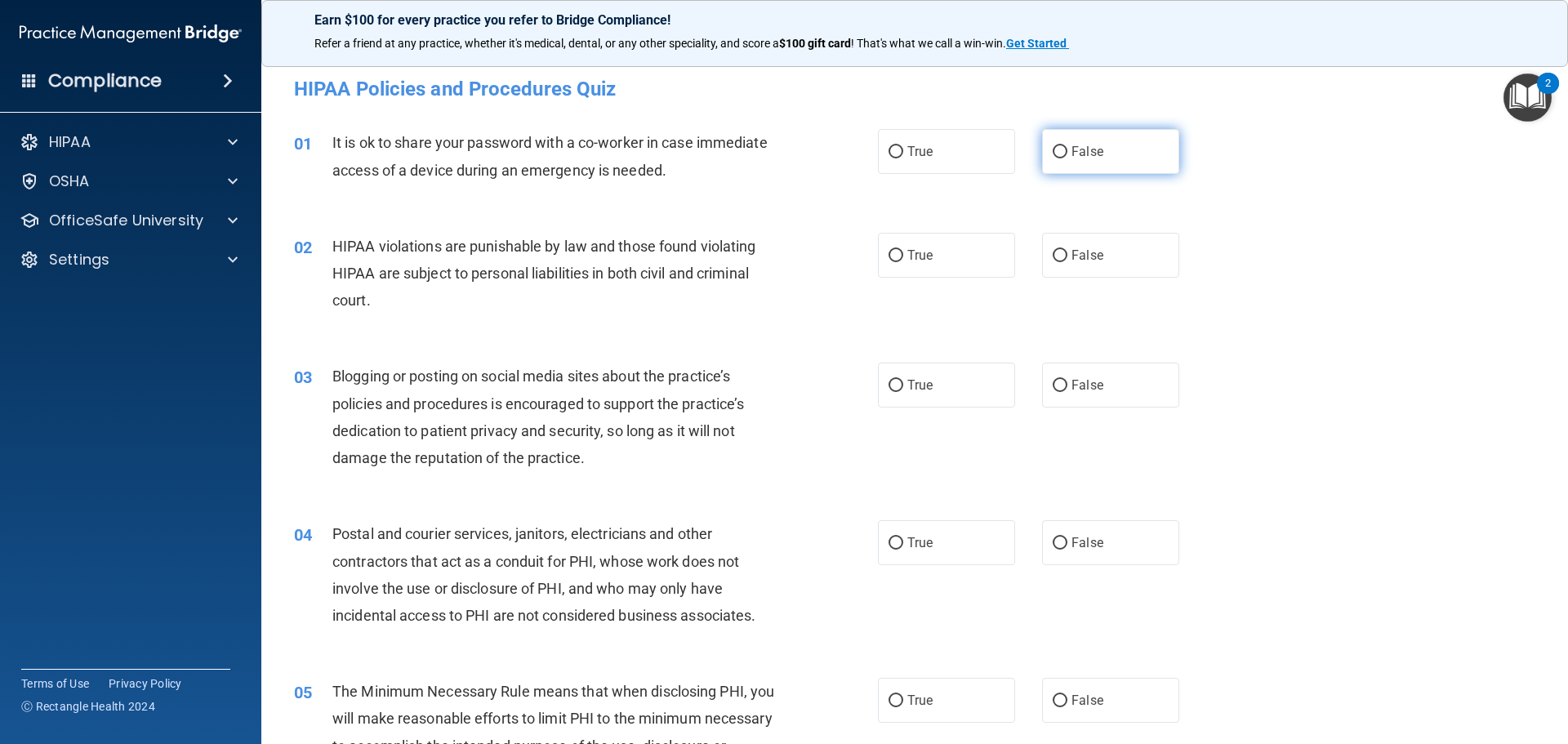
click at [1053, 150] on input "False" at bounding box center [1060, 152] width 15 height 13
radio input "true"
click at [888, 256] on input "True" at bounding box center [895, 256] width 15 height 13
radio input "true"
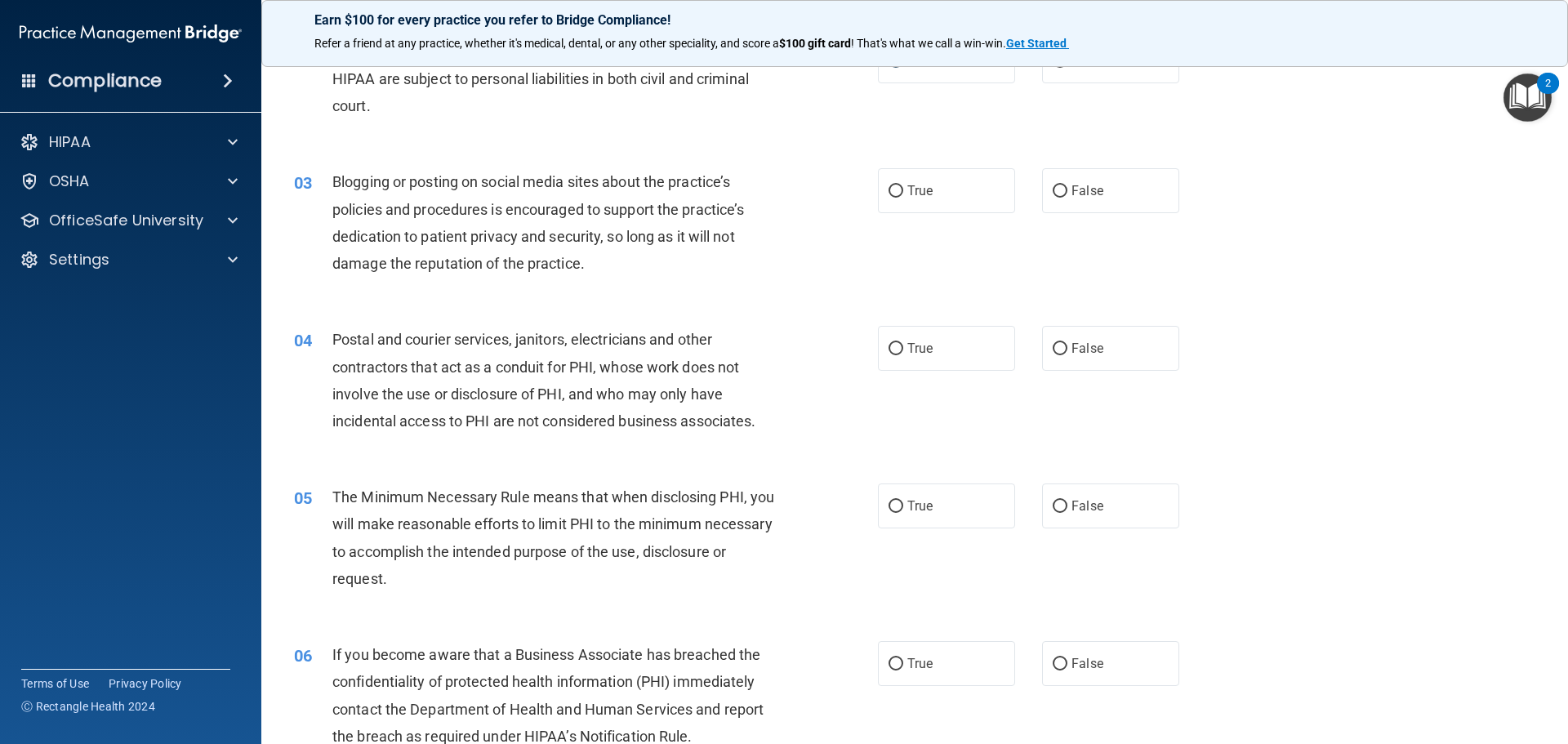
scroll to position [245, 0]
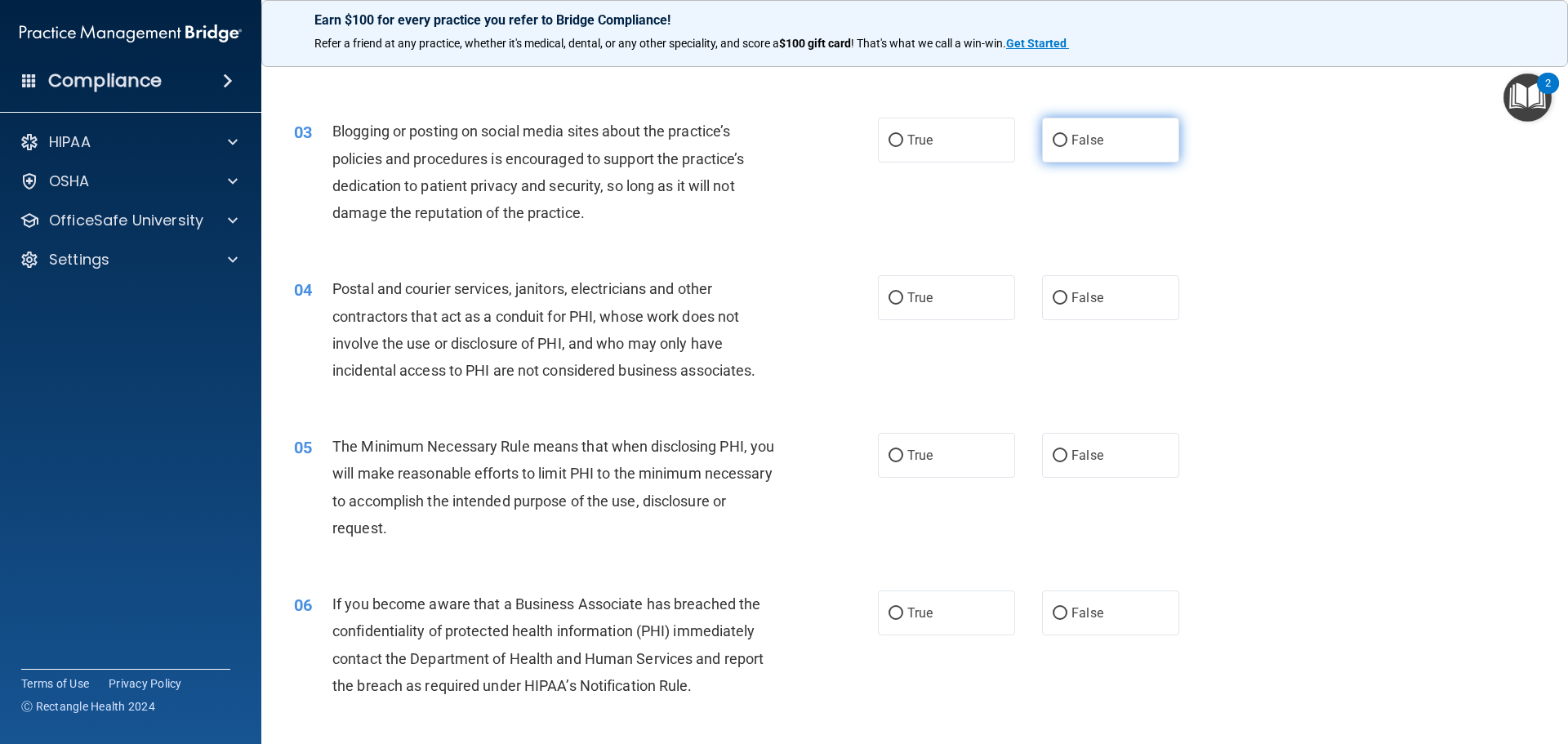
click at [1053, 141] on input "False" at bounding box center [1060, 141] width 15 height 13
radio input "true"
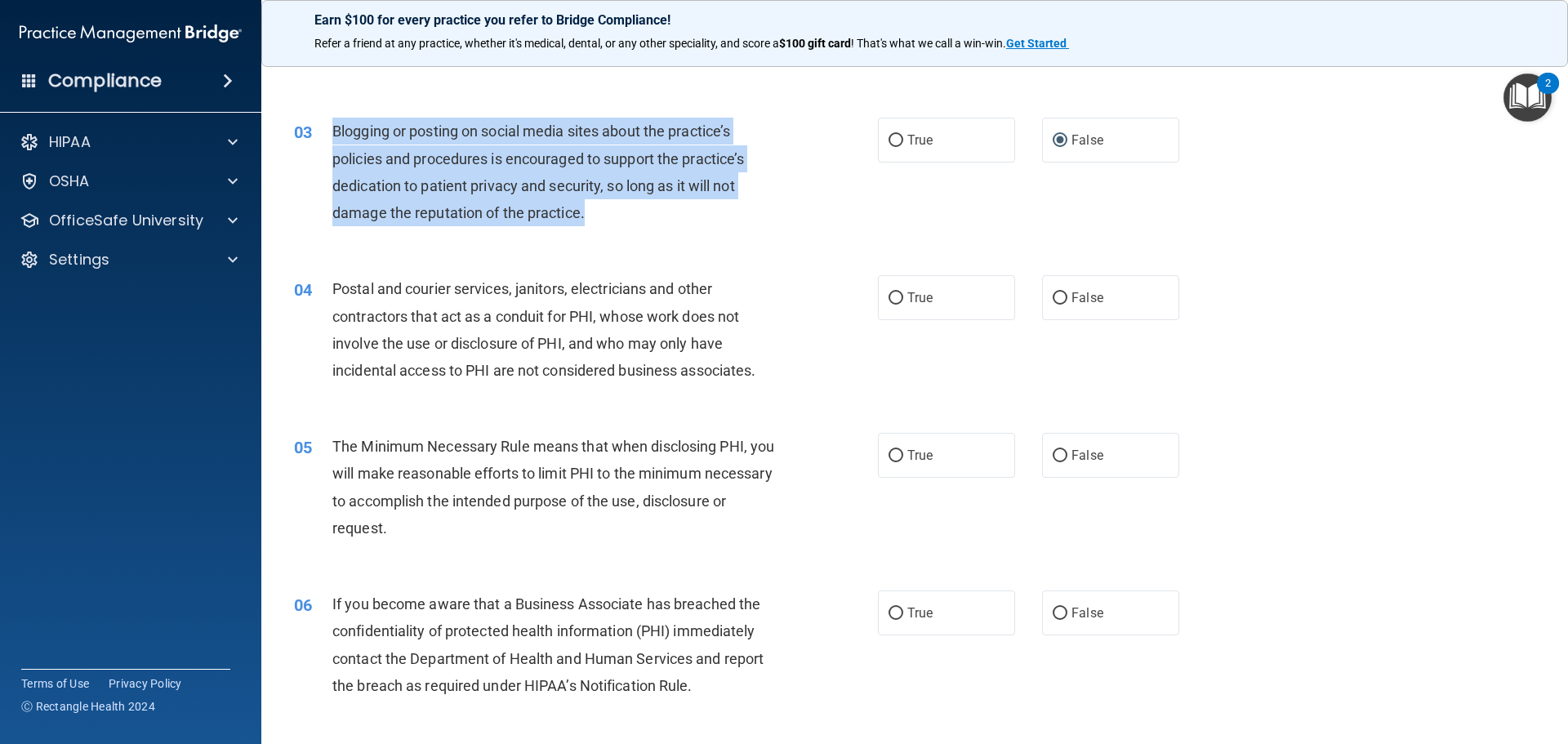
drag, startPoint x: 334, startPoint y: 128, endPoint x: 583, endPoint y: 210, distance: 262.2
click at [583, 210] on span "Blogging or posting on social media sites about the practice’s policies and pro…" at bounding box center [538, 171] width 411 height 99
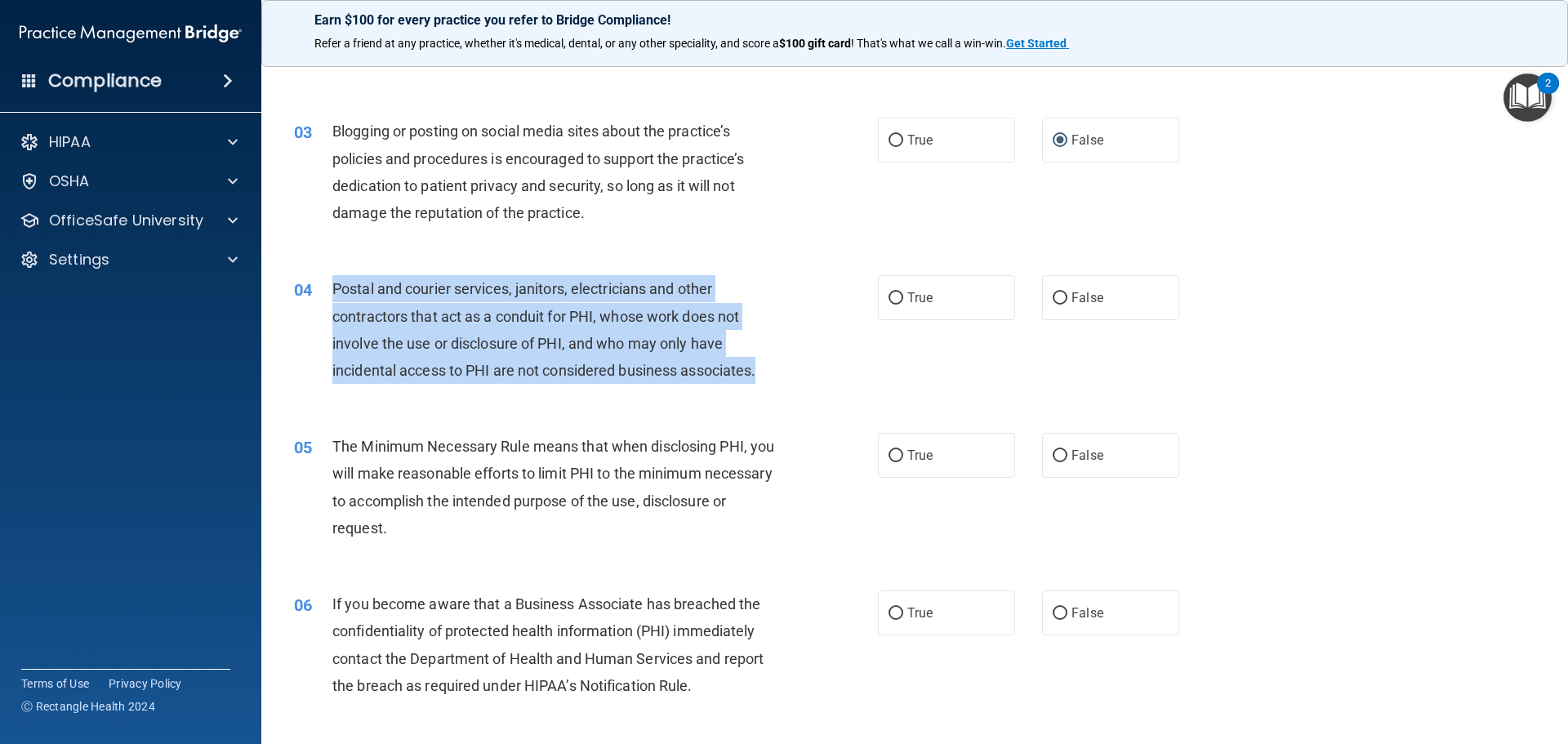
drag, startPoint x: 334, startPoint y: 286, endPoint x: 760, endPoint y: 356, distance: 431.7
click at [760, 356] on div "Postal and courier services, janitors, electricians and other contractors that …" at bounding box center [561, 330] width 457 height 109
drag, startPoint x: 624, startPoint y: 320, endPoint x: 367, endPoint y: 285, distance: 259.4
click at [367, 285] on span "Postal and courier services, janitors, electricians and other contractors that …" at bounding box center [544, 329] width 423 height 99
drag, startPoint x: 334, startPoint y: 285, endPoint x: 574, endPoint y: 304, distance: 240.8
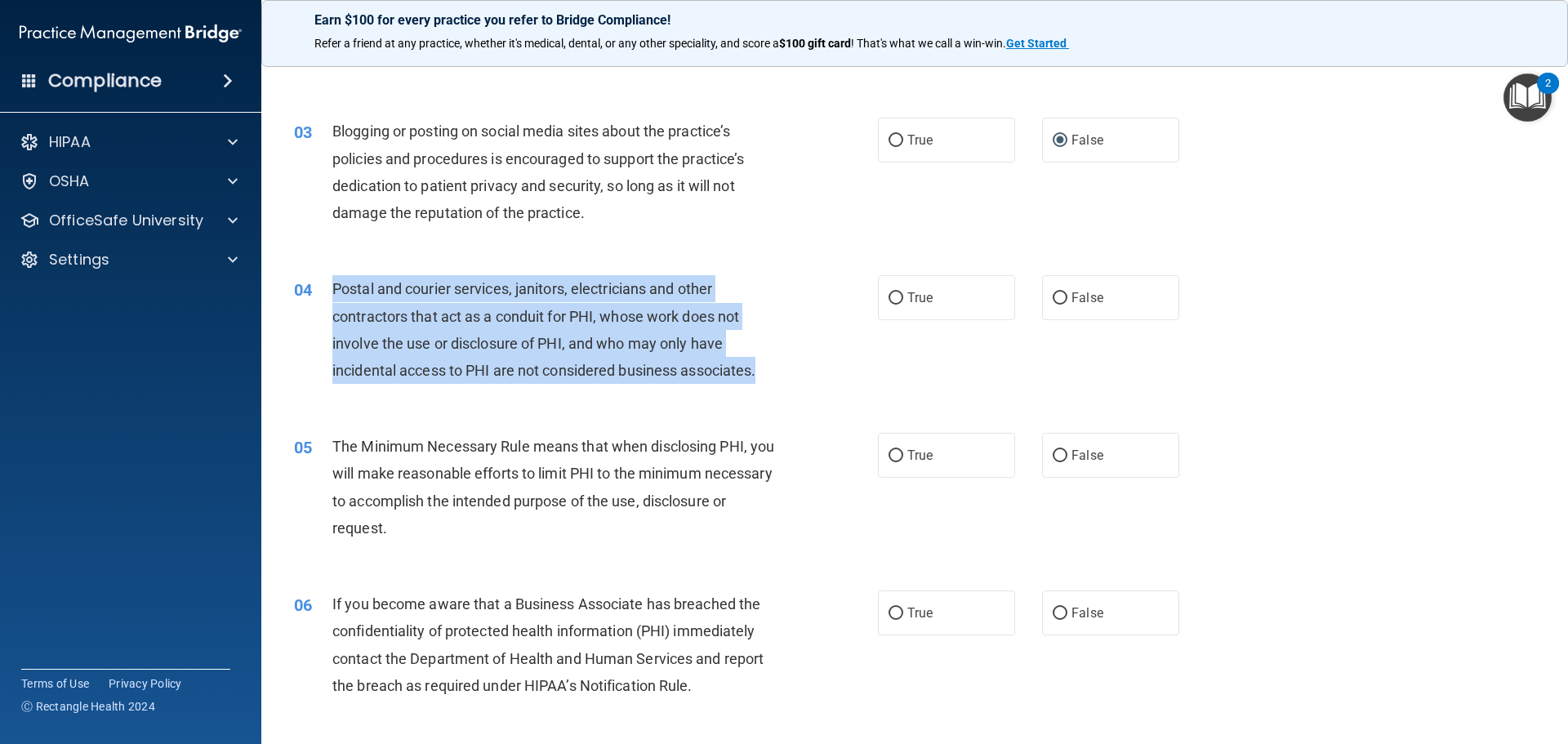
click at [766, 376] on div "Postal and courier services, janitors, electricians and other contractors that …" at bounding box center [561, 330] width 457 height 109
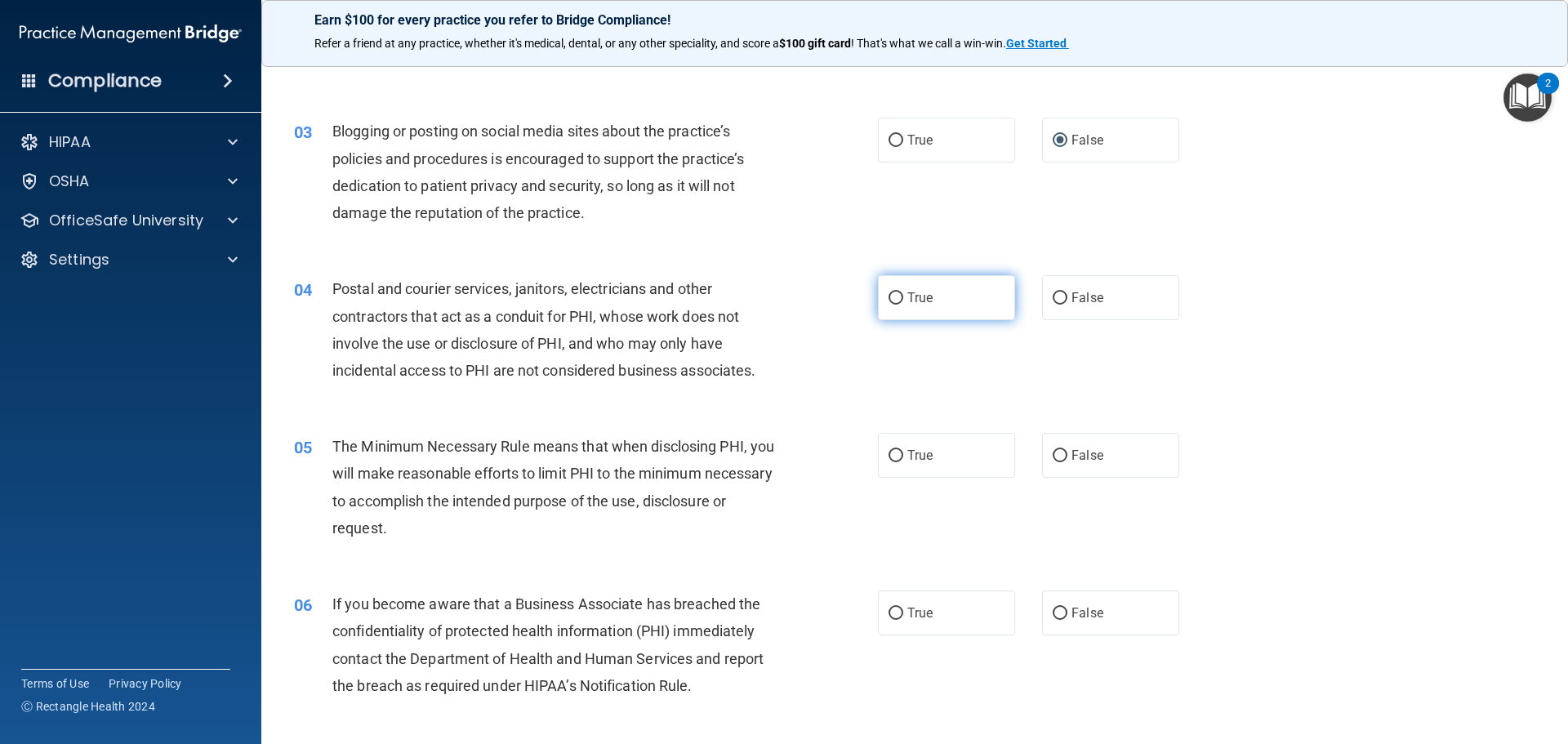
click at [880, 295] on label "True" at bounding box center [946, 298] width 137 height 45
click at [888, 295] on input "True" at bounding box center [895, 299] width 15 height 13
radio input "true"
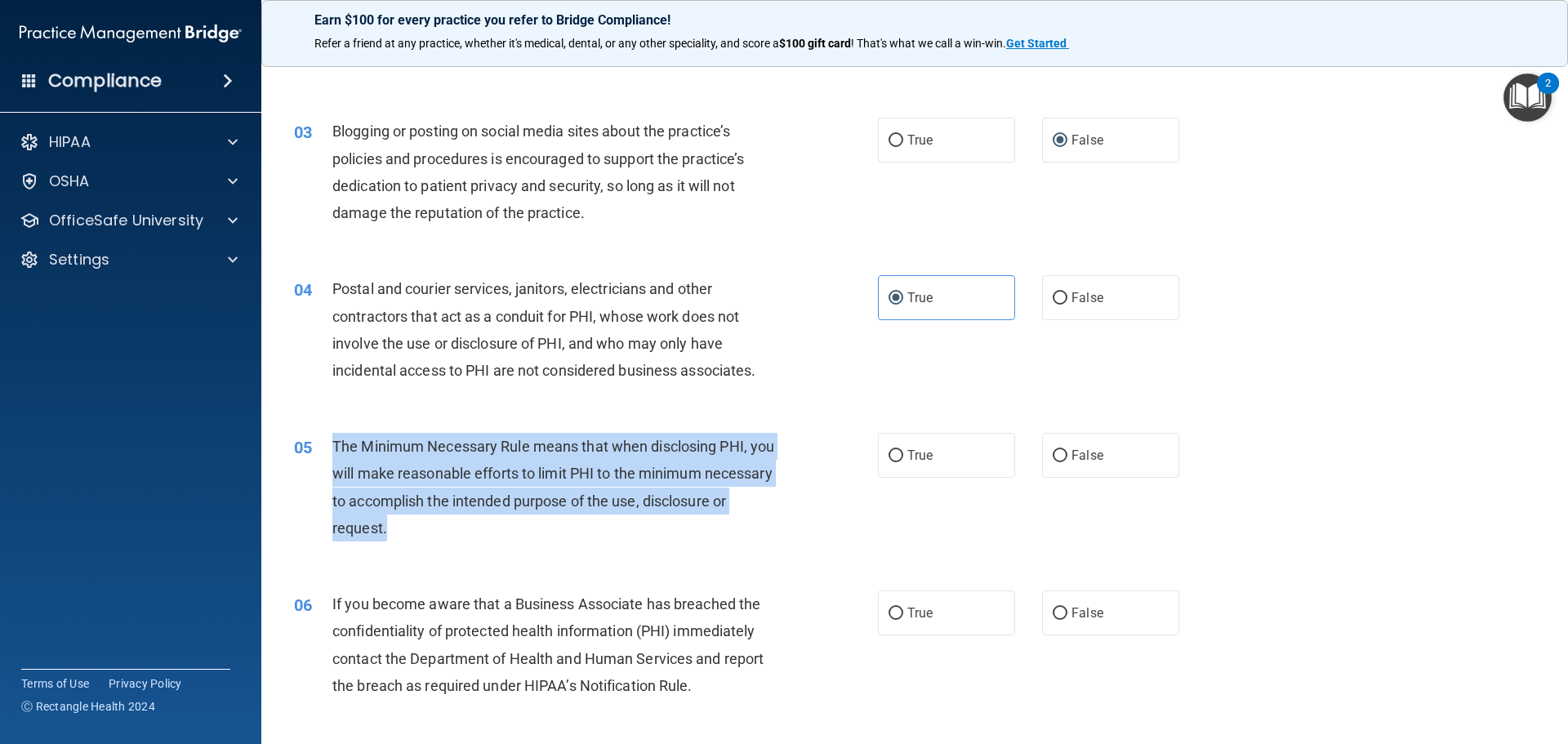
drag, startPoint x: 333, startPoint y: 435, endPoint x: 512, endPoint y: 528, distance: 201.7
click at [512, 528] on div "The Minimum Necessary Rule means that when disclosing PHI, you will make reason…" at bounding box center [561, 488] width 457 height 109
click at [888, 456] on input "True" at bounding box center [895, 457] width 15 height 13
radio input "true"
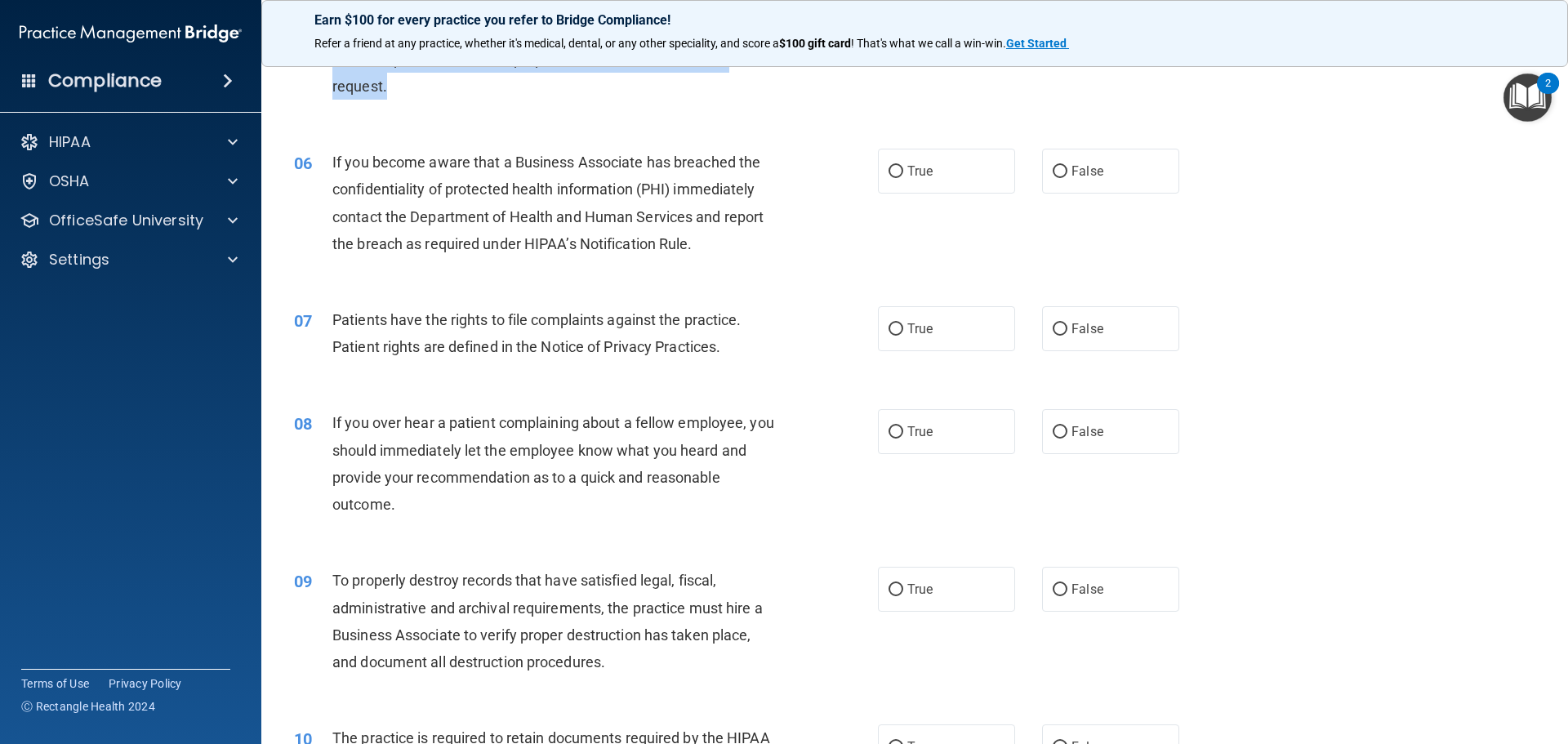
scroll to position [490, 0]
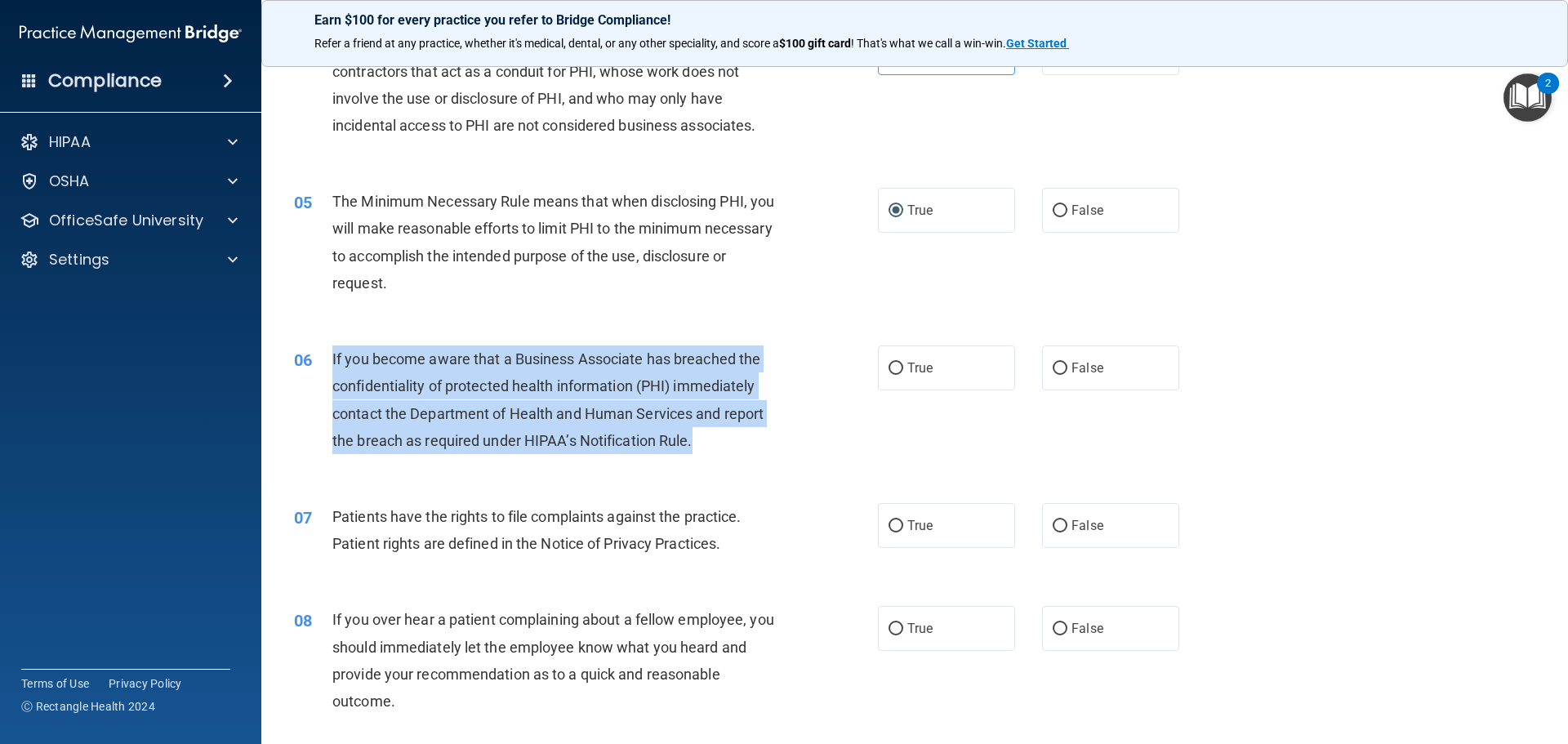
drag, startPoint x: 355, startPoint y: 379, endPoint x: 647, endPoint y: 423, distance: 295.3
click at [692, 445] on div "06 If you become aware that a Business Associate has breached the confidentiali…" at bounding box center [586, 403] width 633 height 117
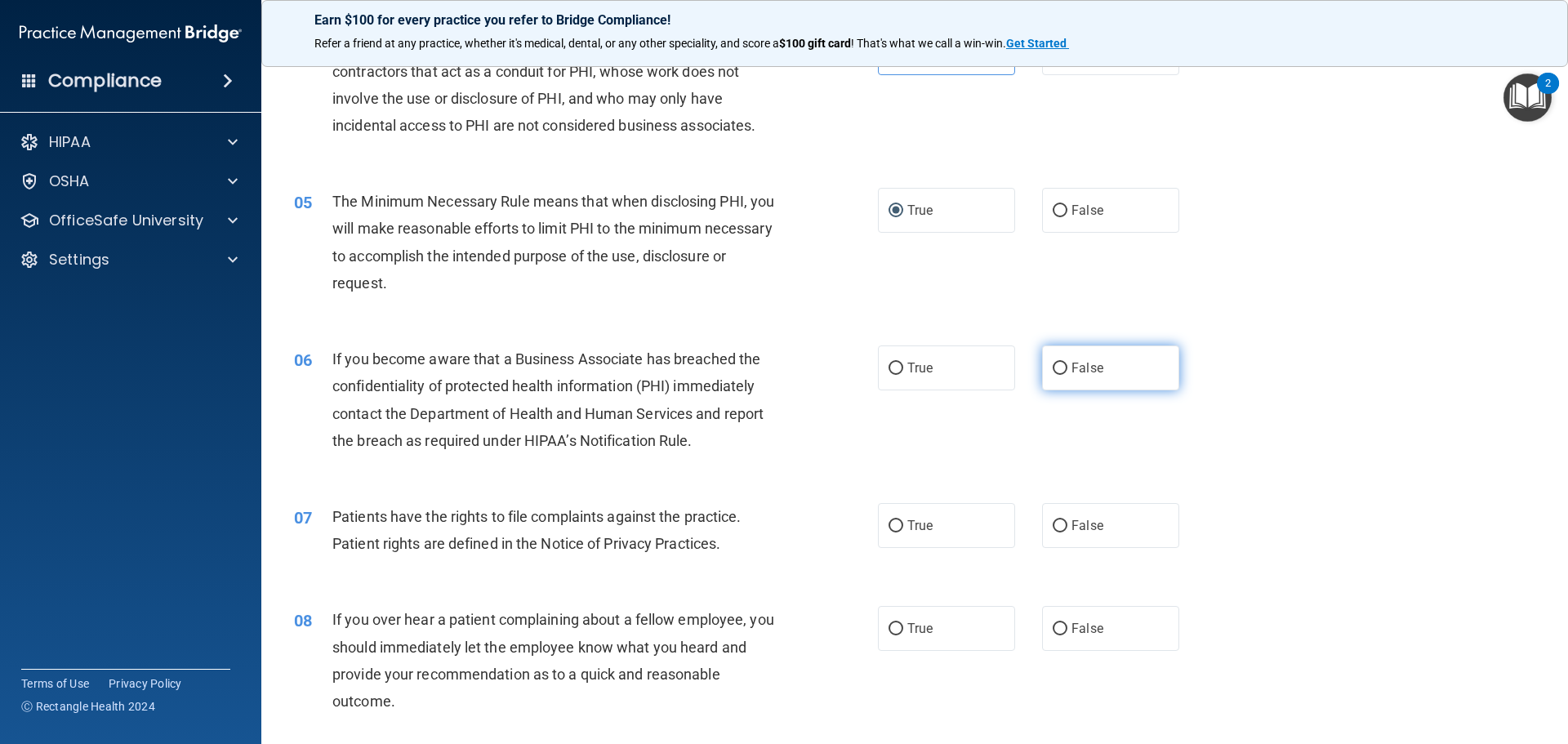
click at [1059, 361] on label "False" at bounding box center [1110, 368] width 137 height 45
click at [1059, 362] on input "False" at bounding box center [1060, 369] width 15 height 13
radio input "true"
click at [896, 369] on input "True" at bounding box center [895, 369] width 15 height 13
radio input "true"
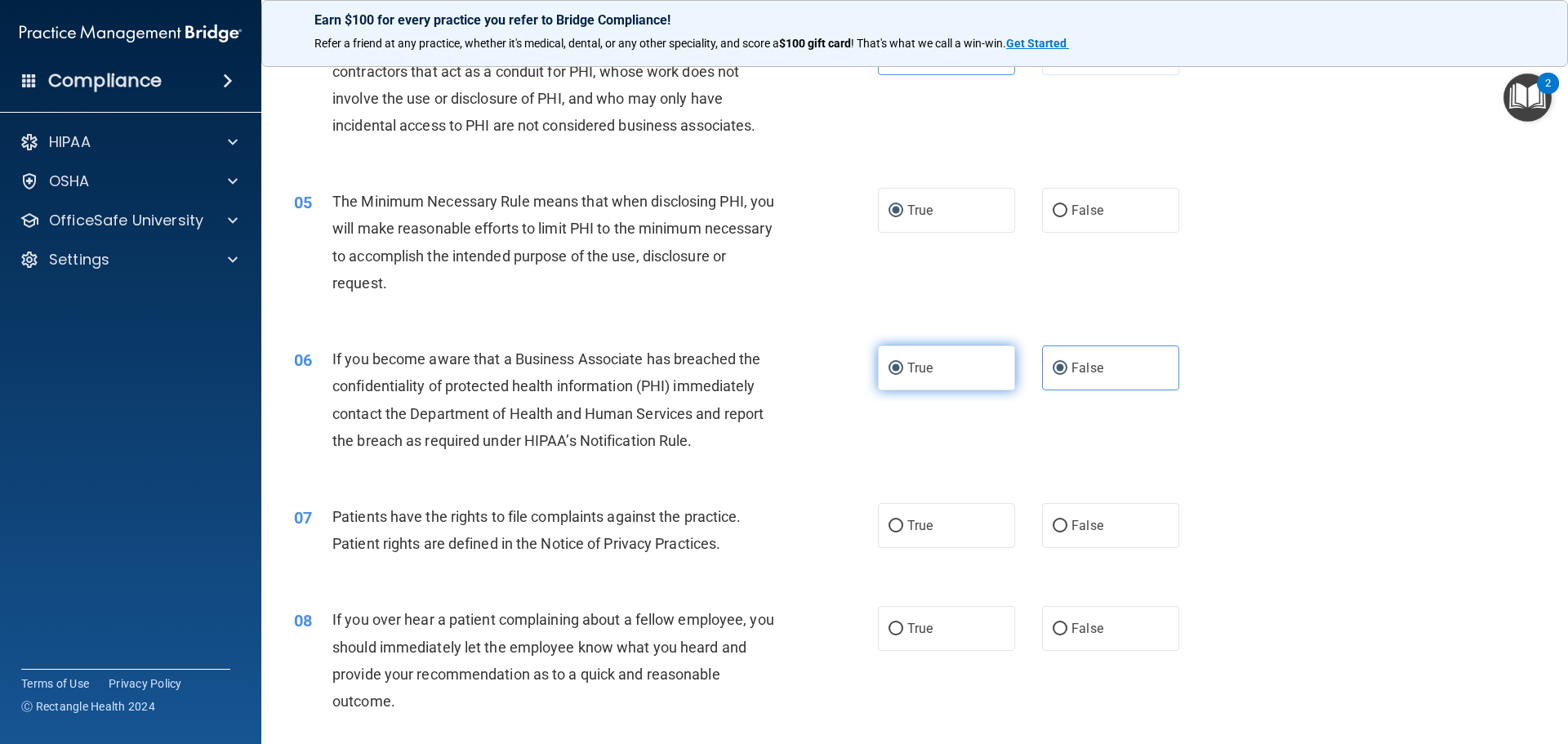
radio input "false"
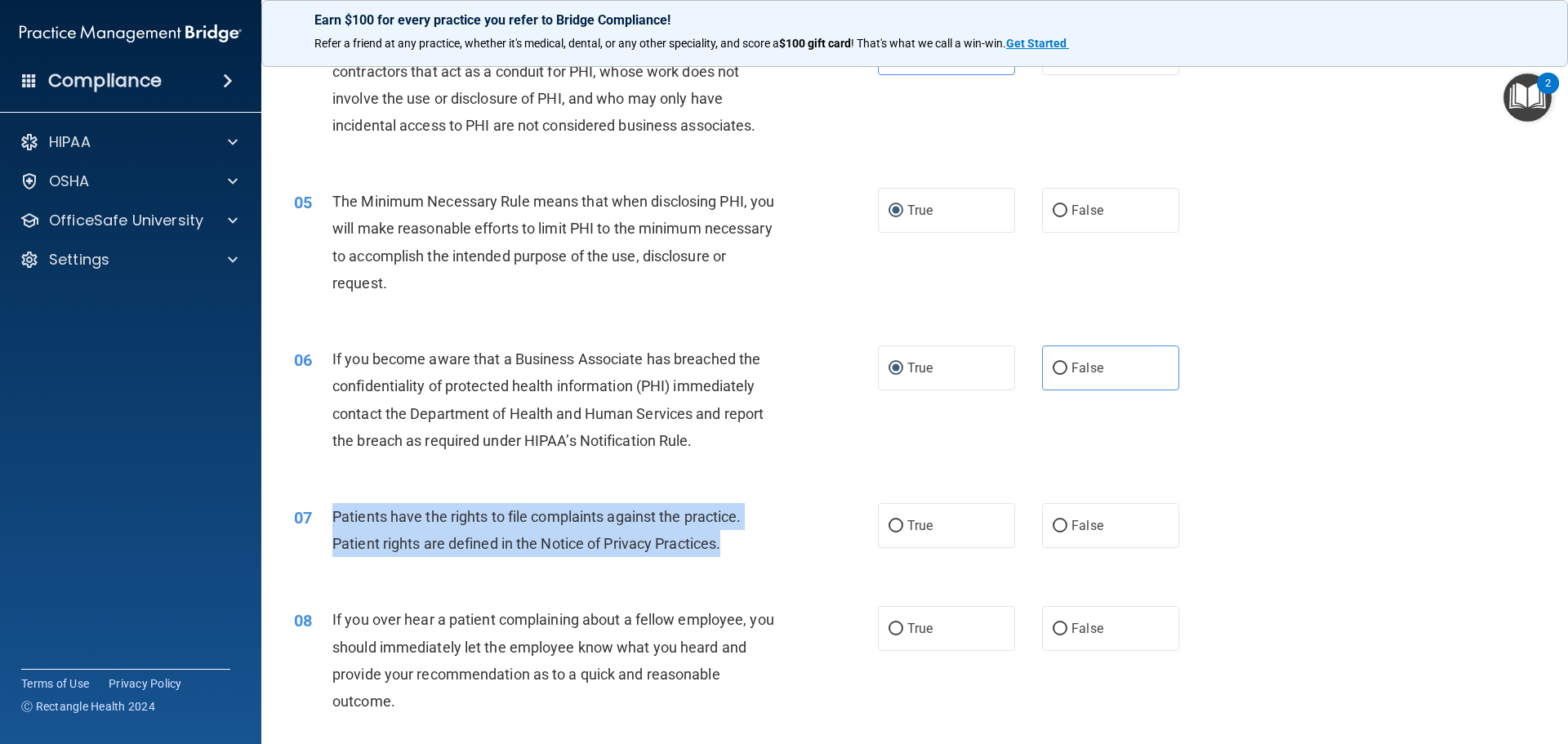
drag, startPoint x: 326, startPoint y: 516, endPoint x: 754, endPoint y: 556, distance: 429.9
click at [754, 556] on div "07 Patients have the rights to file complaints against the practice. Patient ri…" at bounding box center [586, 534] width 633 height 62
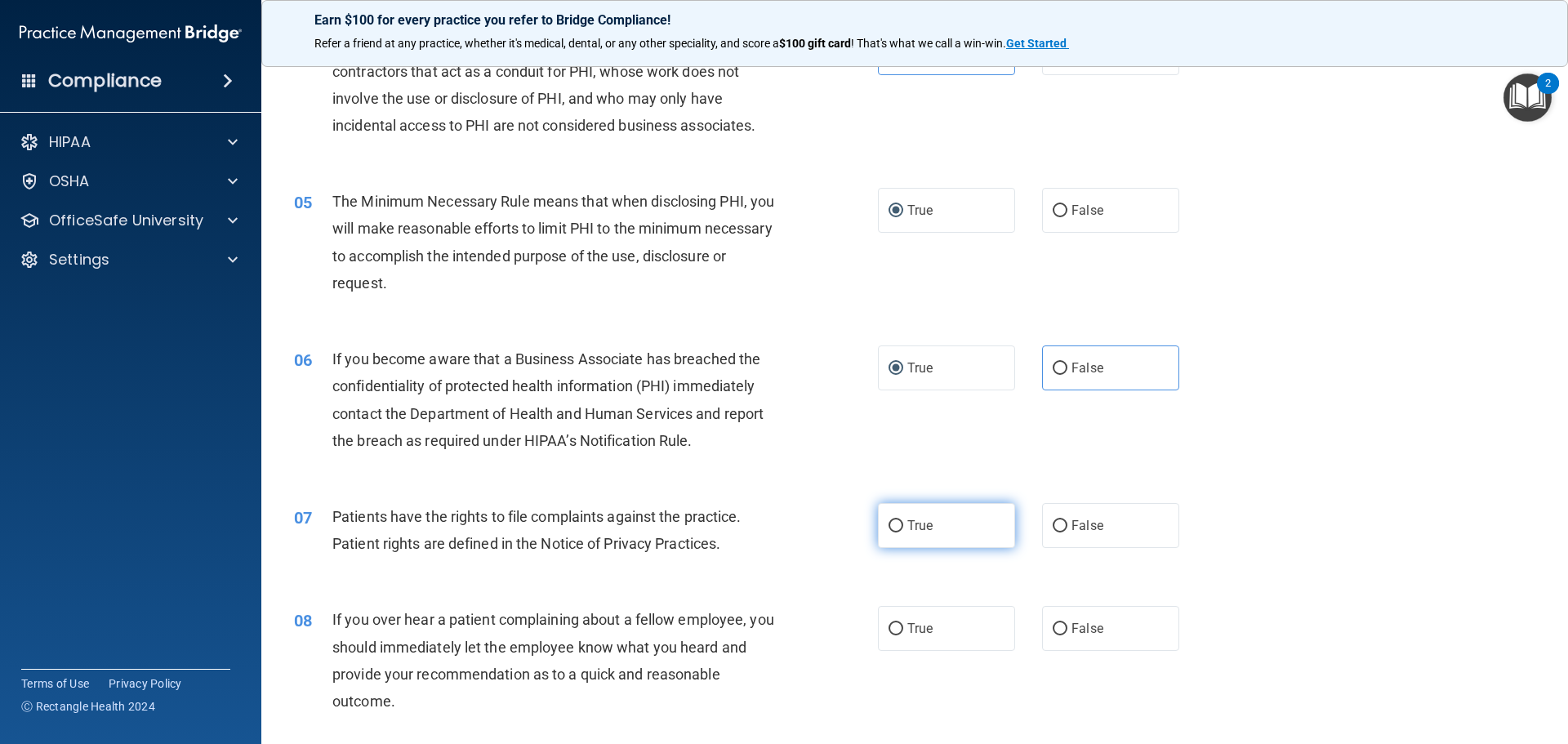
click at [891, 509] on label "True" at bounding box center [946, 526] width 137 height 45
click at [891, 520] on input "True" at bounding box center [895, 527] width 15 height 13
radio input "true"
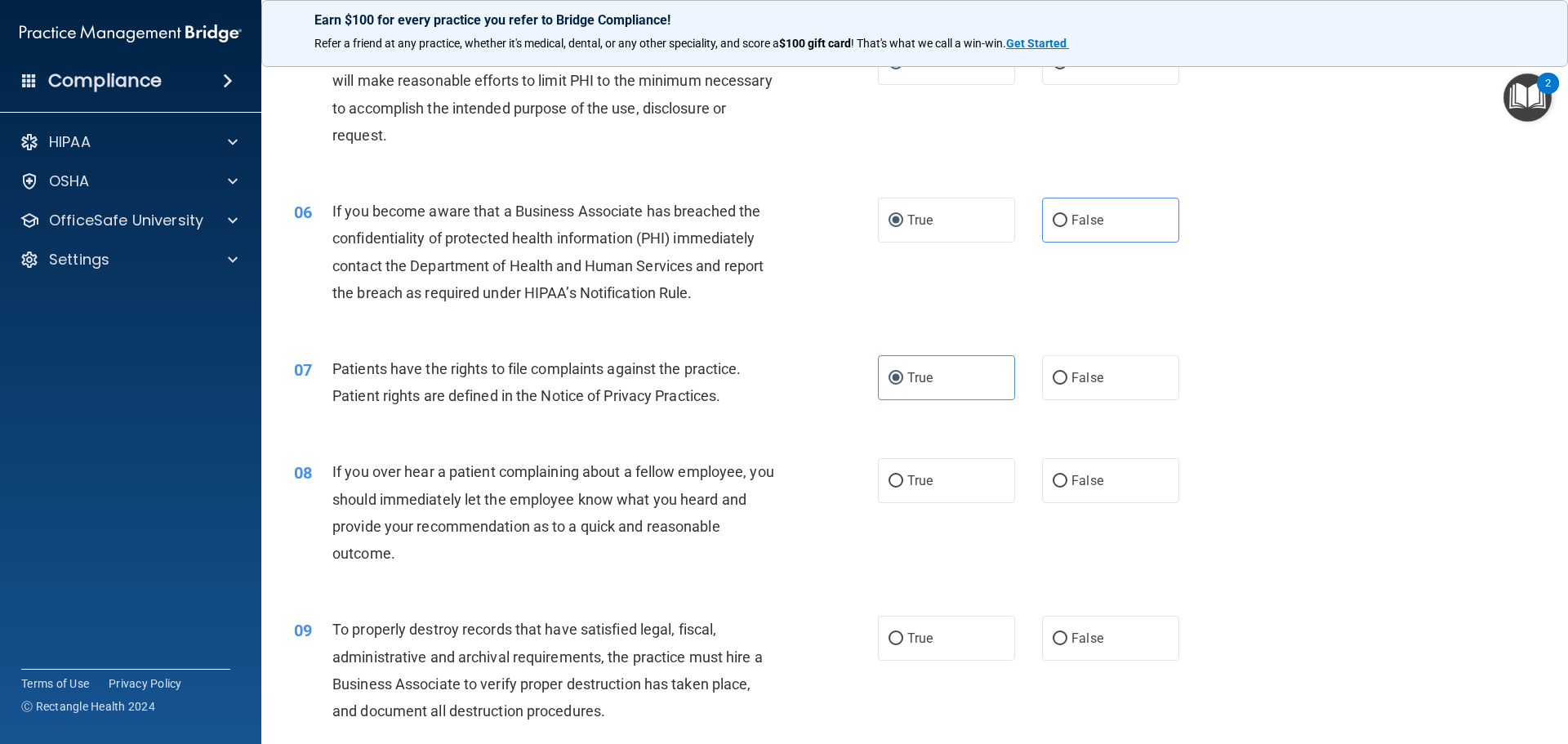
scroll to position [898, 0]
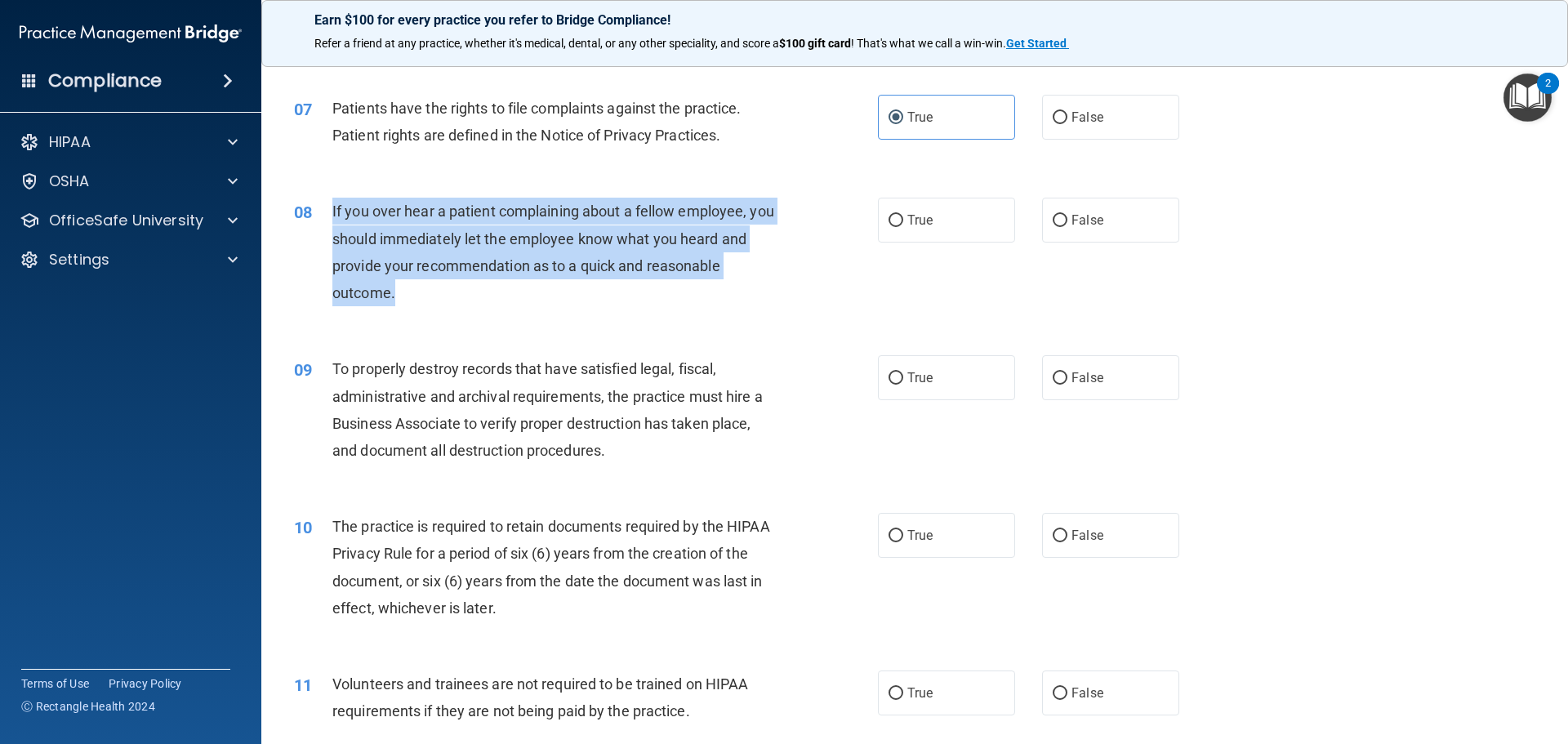
drag, startPoint x: 329, startPoint y: 209, endPoint x: 394, endPoint y: 289, distance: 103.1
click at [394, 290] on div "08 If you over hear a patient complaining about a fellow employee, you should i…" at bounding box center [586, 256] width 633 height 117
click at [1053, 222] on input "False" at bounding box center [1060, 221] width 15 height 13
radio input "true"
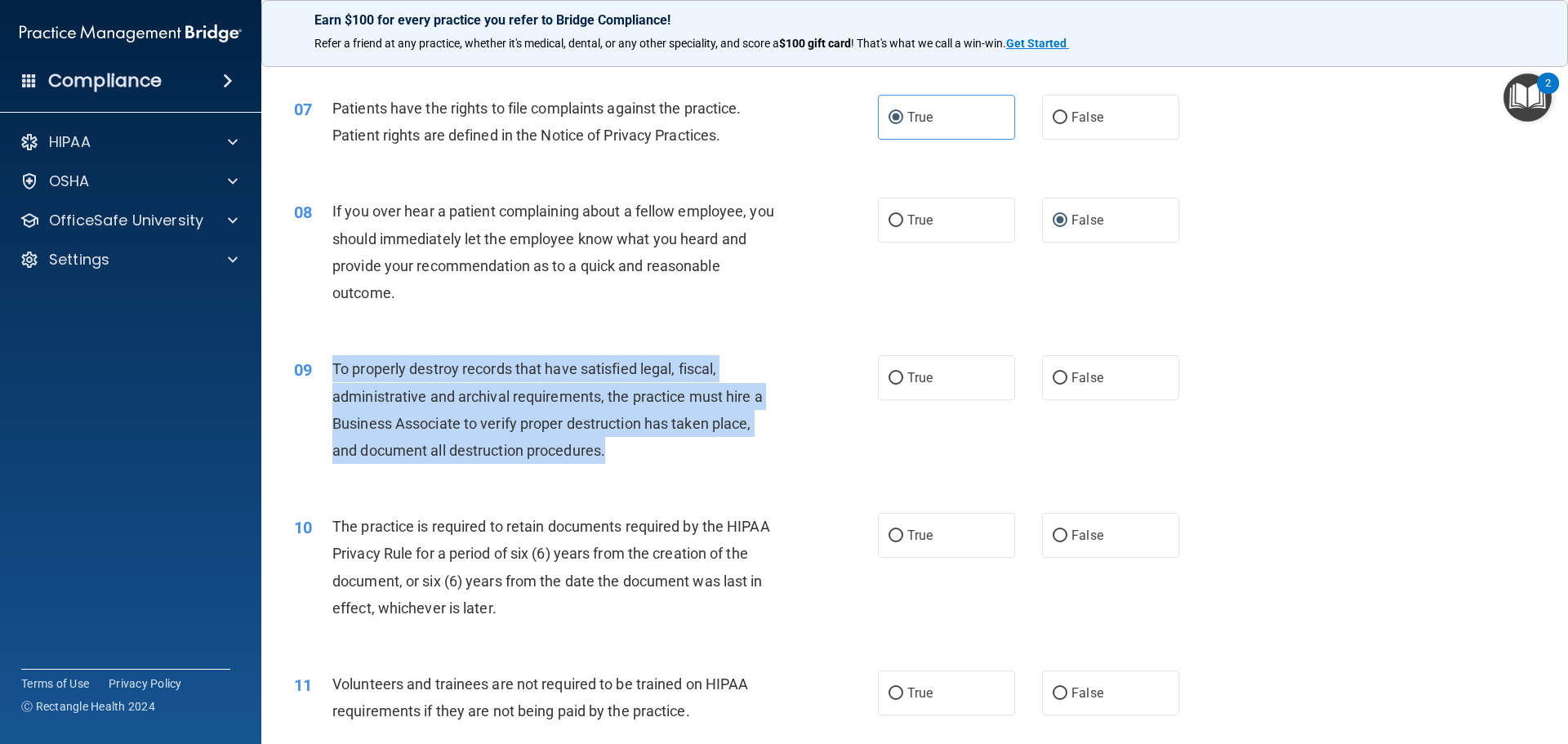
drag, startPoint x: 334, startPoint y: 360, endPoint x: 595, endPoint y: 449, distance: 275.8
click at [604, 452] on span "To properly destroy records that have satisfied legal, fiscal, administrative a…" at bounding box center [547, 409] width 431 height 99
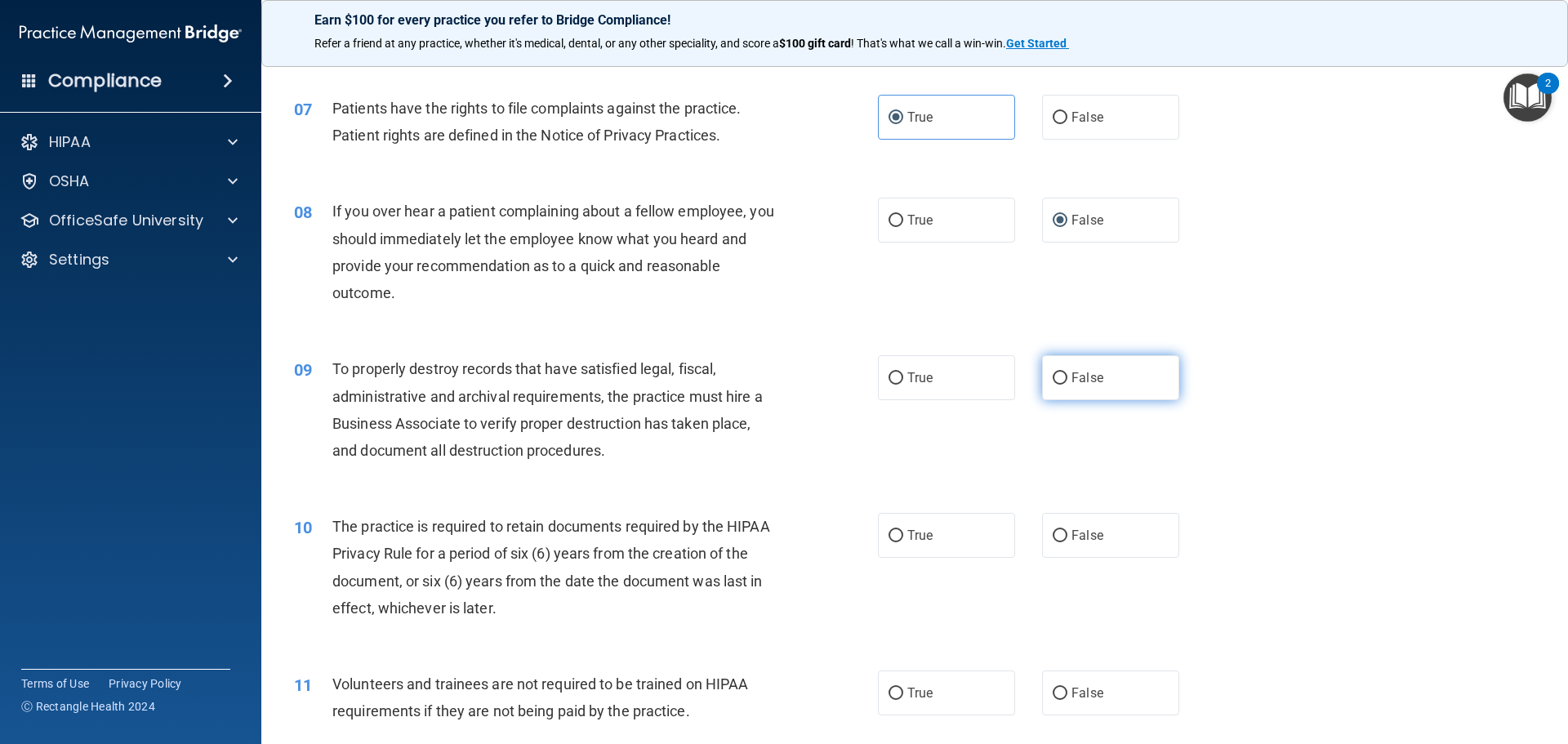
click at [1050, 368] on label "False" at bounding box center [1110, 378] width 137 height 45
click at [1053, 372] on input "False" at bounding box center [1060, 379] width 15 height 13
radio input "true"
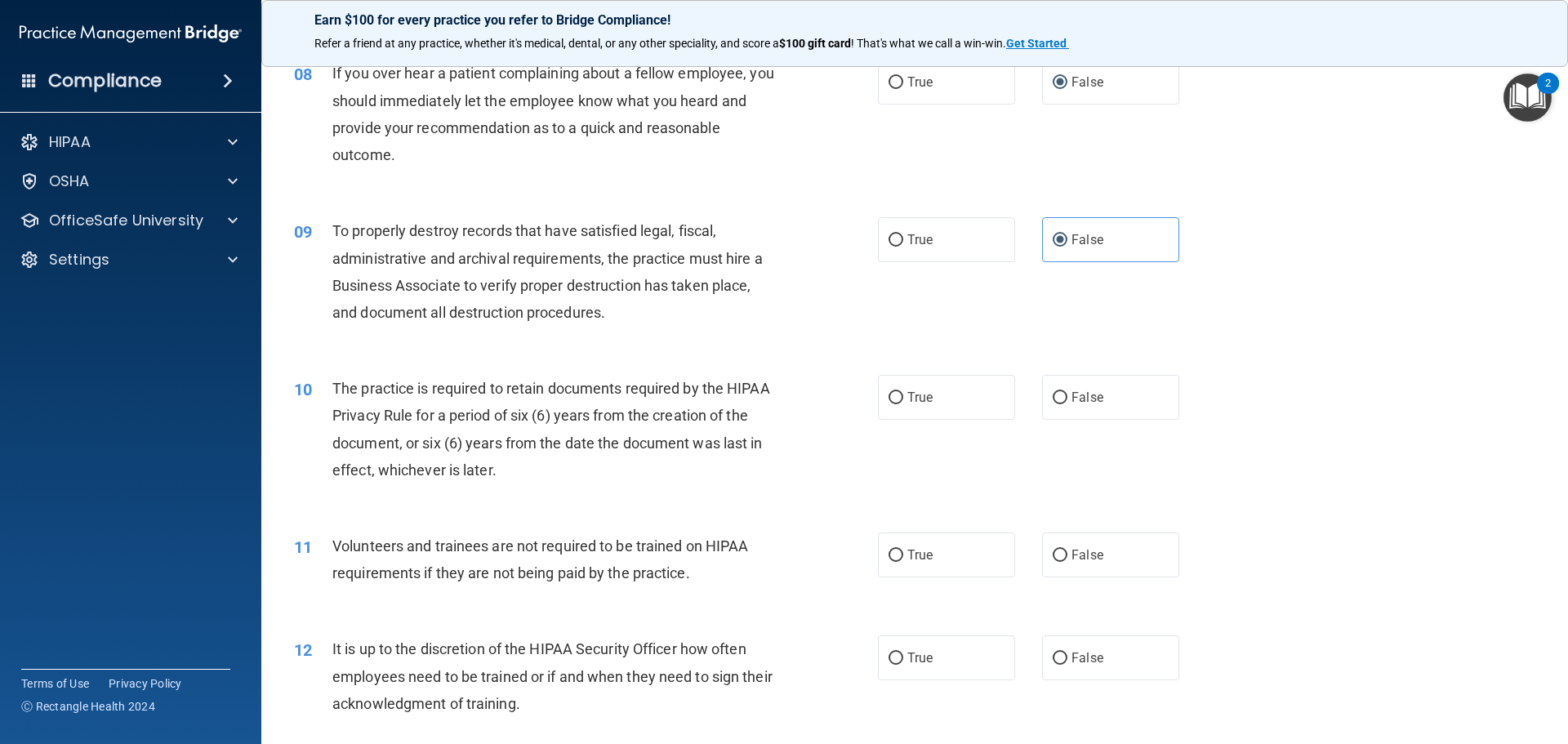
scroll to position [1062, 0]
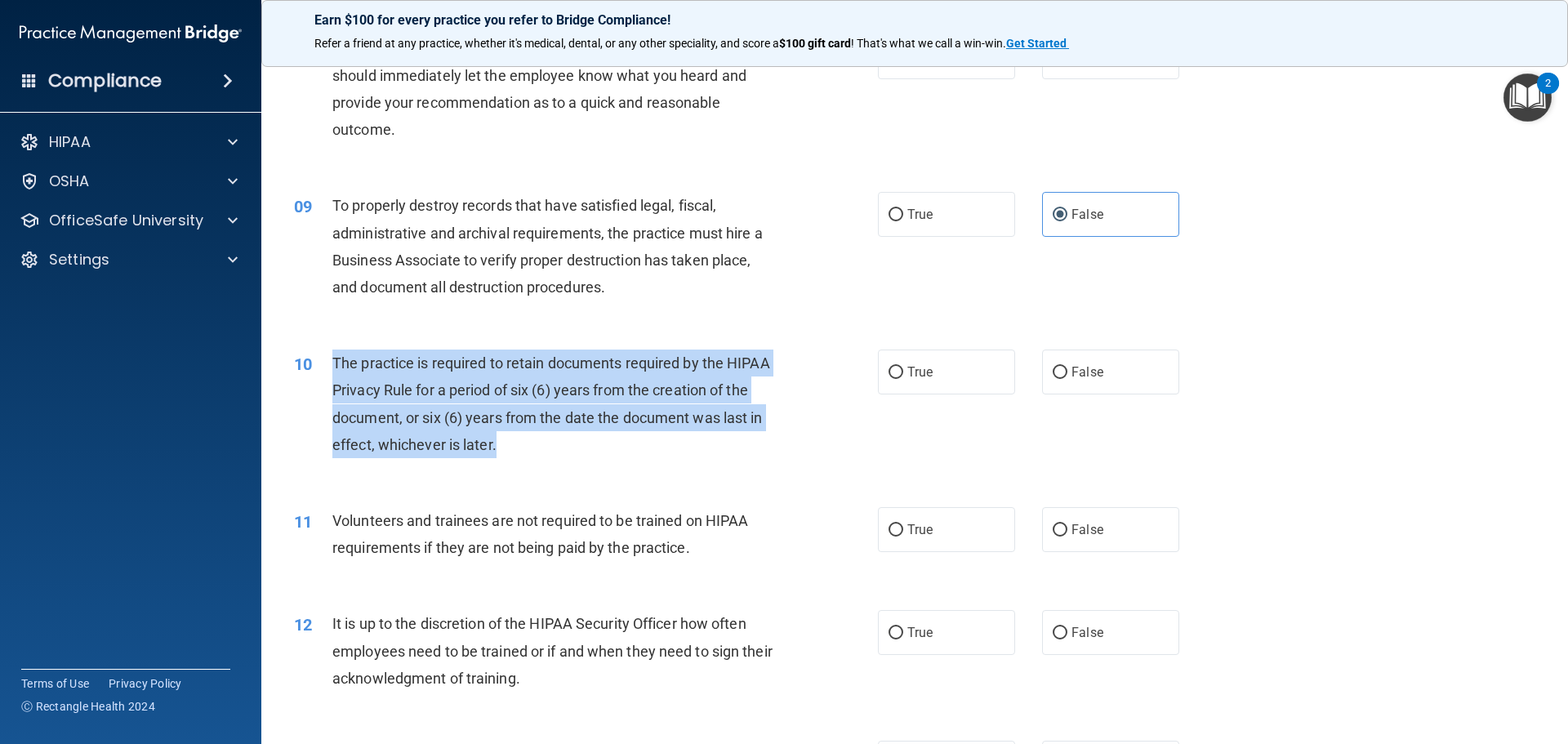
drag, startPoint x: 327, startPoint y: 358, endPoint x: 566, endPoint y: 434, distance: 250.8
click at [566, 434] on div "10 The practice is required to retain documents required by the HIPAA Privacy R…" at bounding box center [586, 408] width 633 height 117
click at [890, 374] on input "True" at bounding box center [895, 373] width 15 height 13
radio input "true"
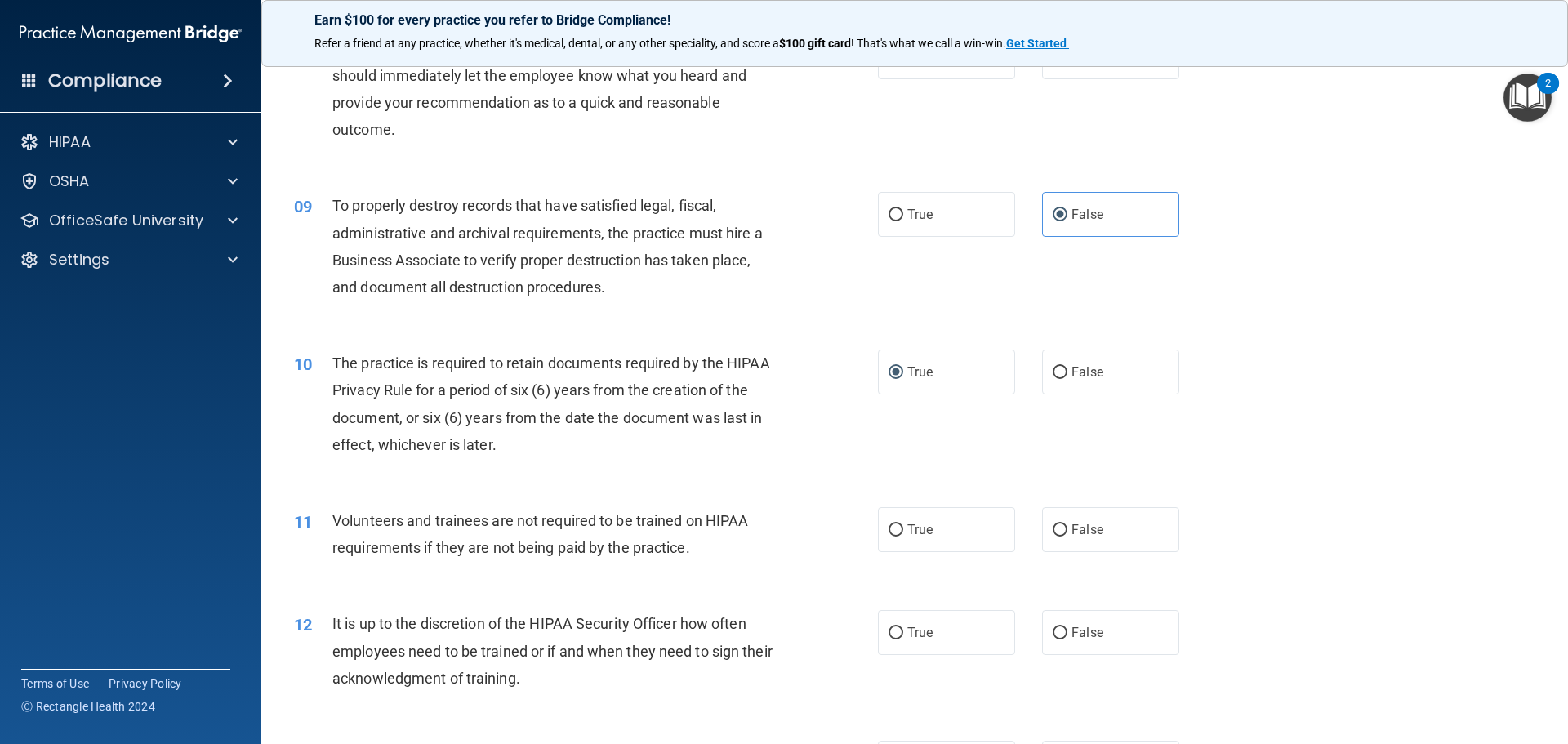
click at [363, 527] on span "Volunteers and trainees are not required to be trained on HIPAA requirements if…" at bounding box center [540, 534] width 416 height 44
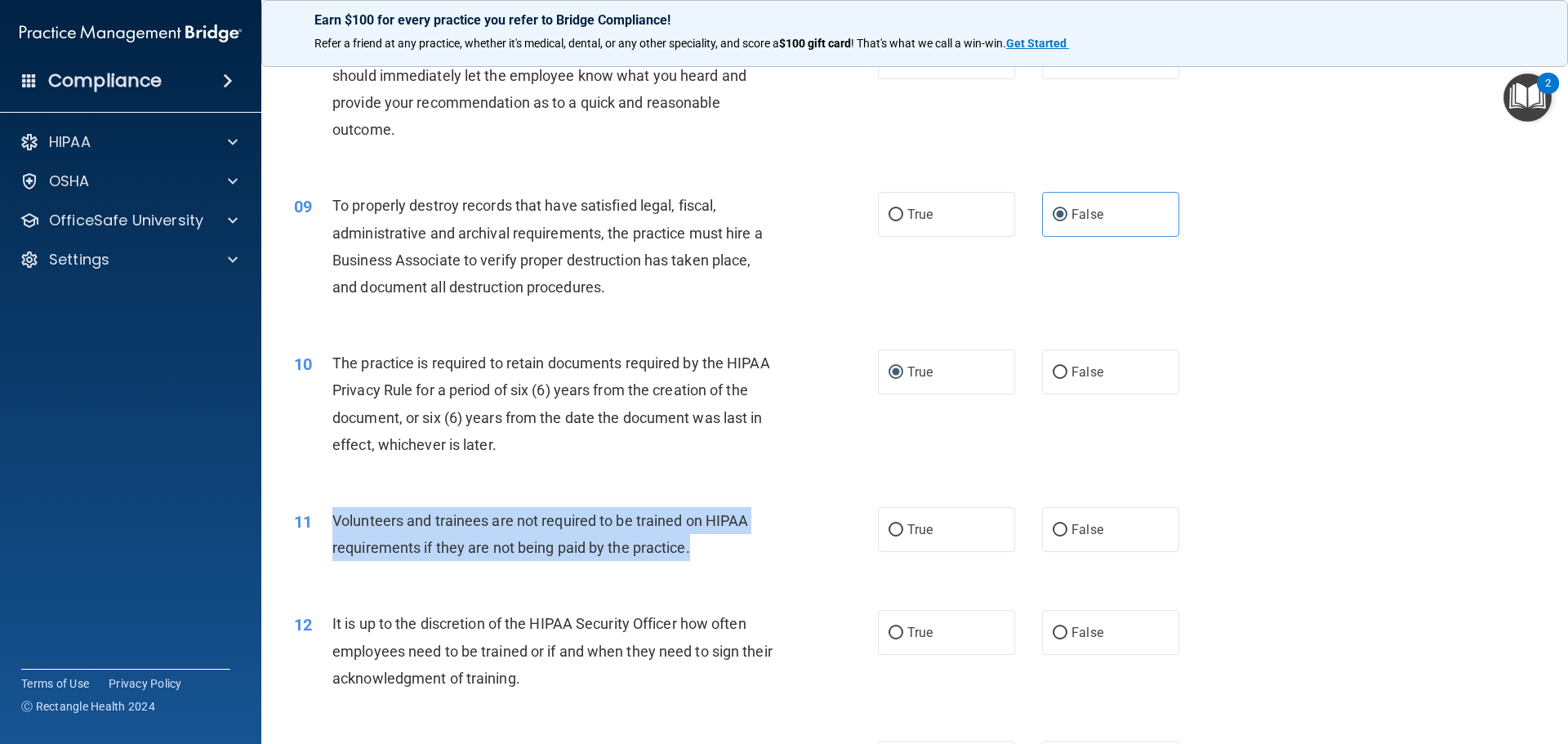
drag, startPoint x: 328, startPoint y: 517, endPoint x: 702, endPoint y: 546, distance: 375.1
click at [702, 546] on div "11 Volunteers and trainees are not required to be trained on HIPAA requirements…" at bounding box center [586, 538] width 633 height 62
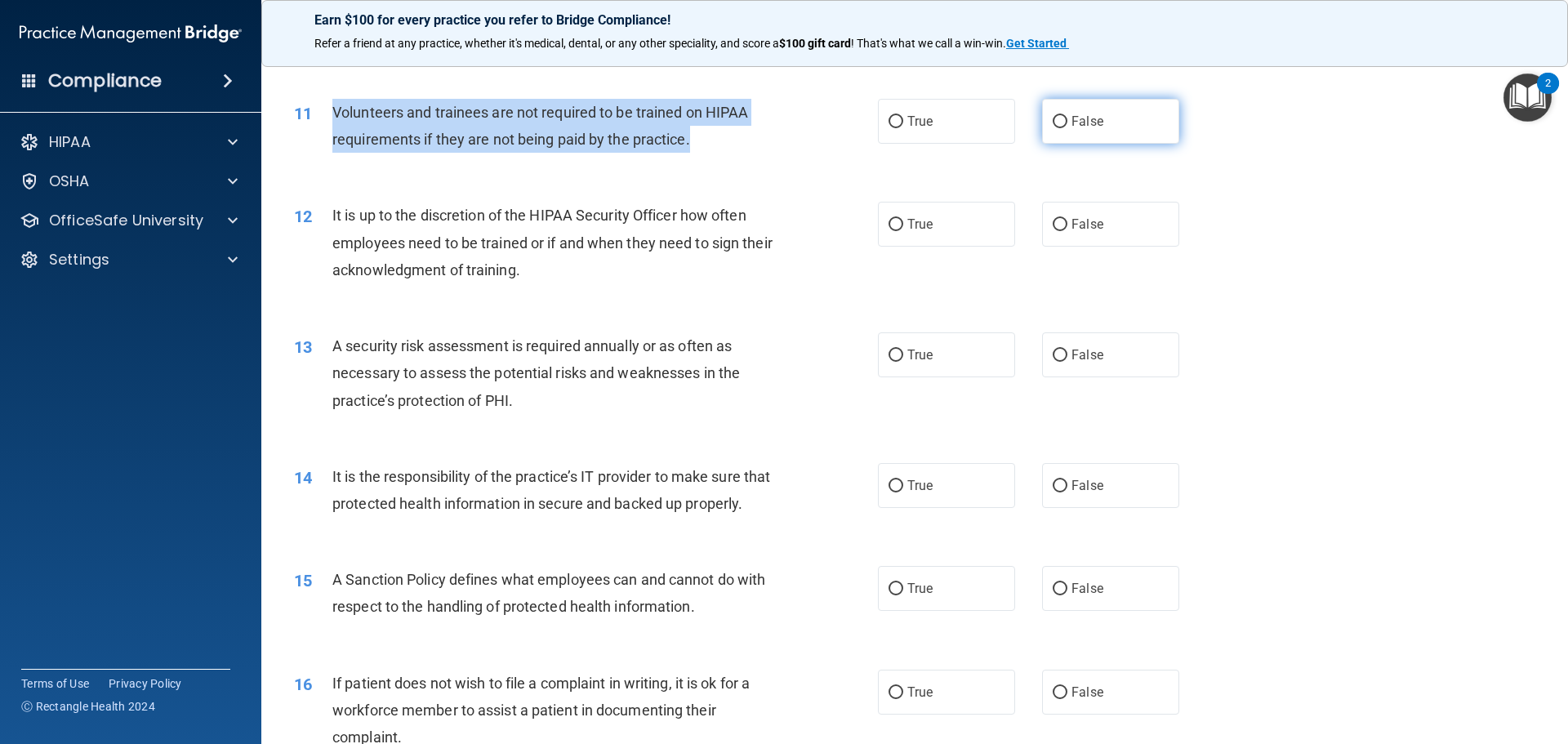
click at [1053, 116] on input "False" at bounding box center [1060, 122] width 15 height 13
radio input "true"
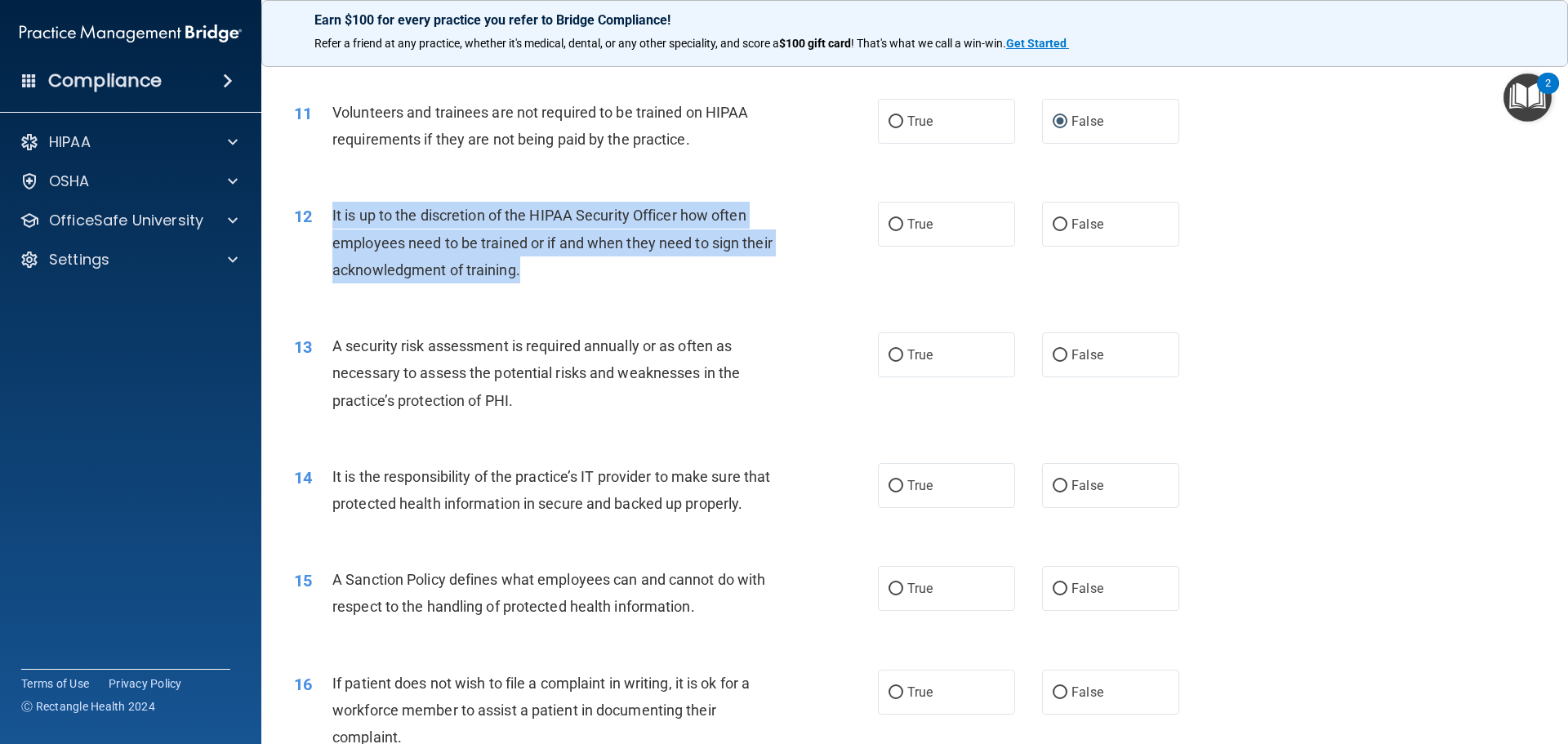
drag, startPoint x: 329, startPoint y: 211, endPoint x: 546, endPoint y: 237, distance: 218.6
click at [562, 256] on div "12 It is up to the discretion of the HIPAA Security Officer how often employees…" at bounding box center [586, 246] width 633 height 90
click at [1054, 219] on input "False" at bounding box center [1060, 226] width 15 height 13
radio input "true"
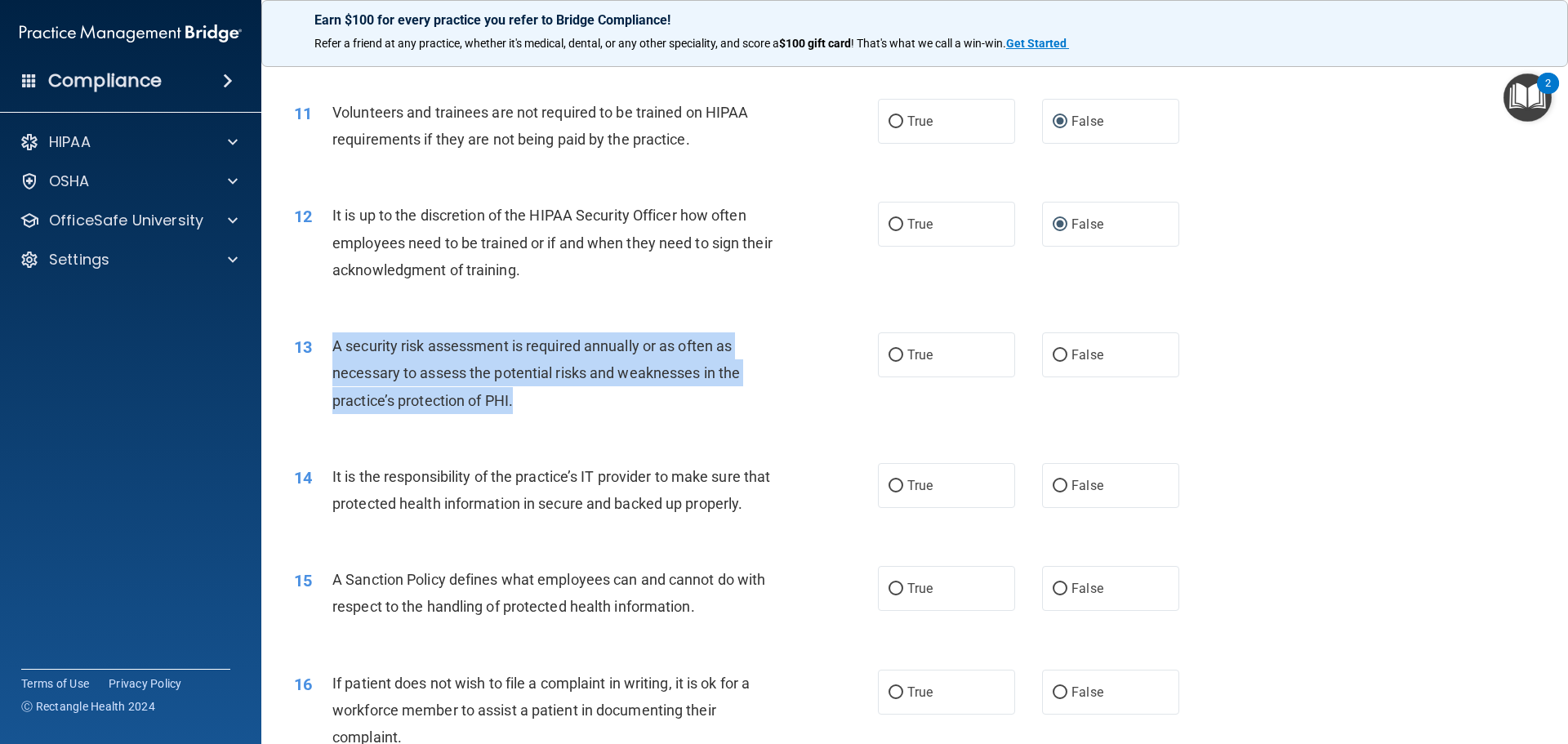
drag, startPoint x: 328, startPoint y: 343, endPoint x: 508, endPoint y: 345, distance: 180.0
click at [559, 393] on div "13 A security risk assessment is required annually or as often as necessary to …" at bounding box center [586, 377] width 633 height 90
click at [895, 355] on input "True" at bounding box center [895, 356] width 15 height 13
radio input "true"
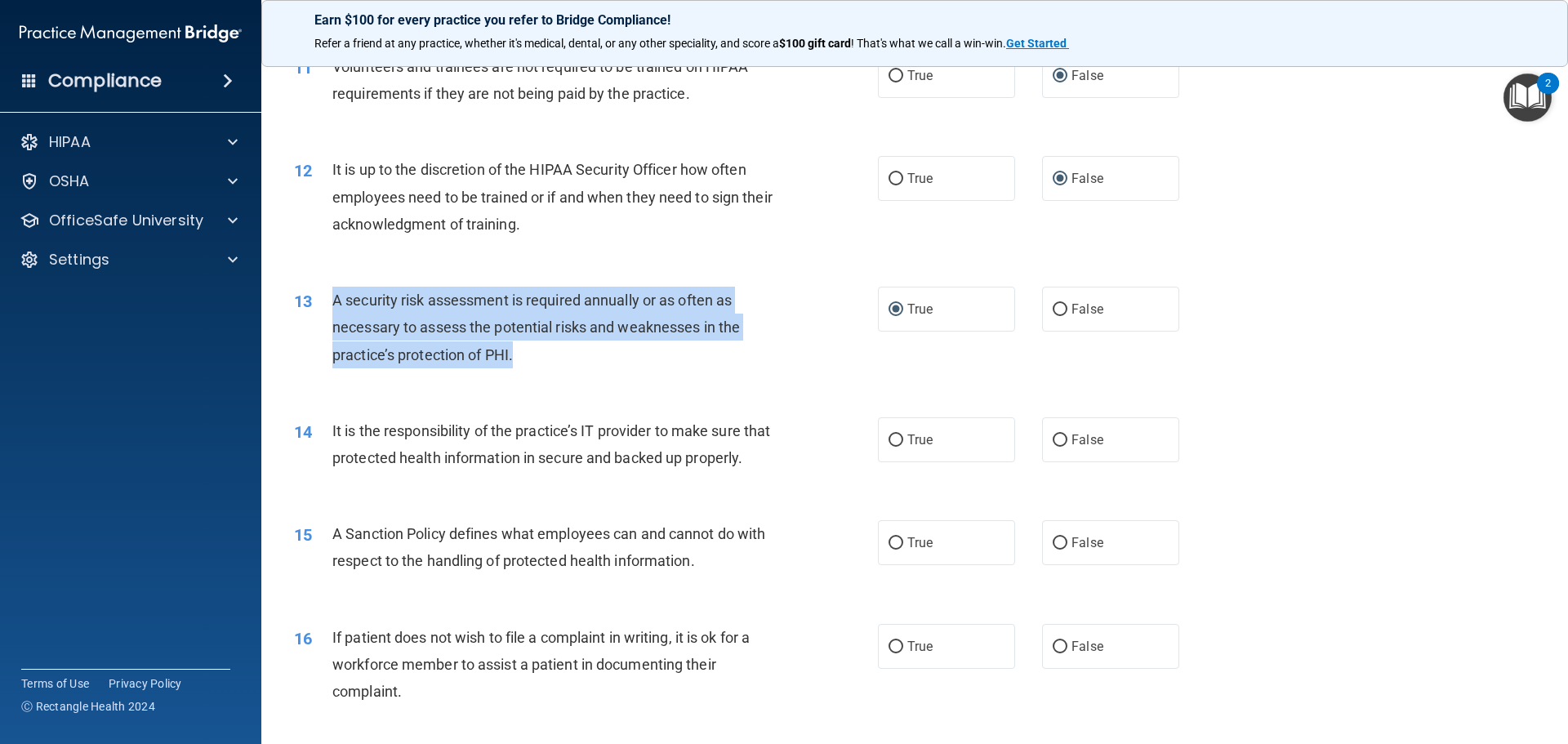
scroll to position [1715, 0]
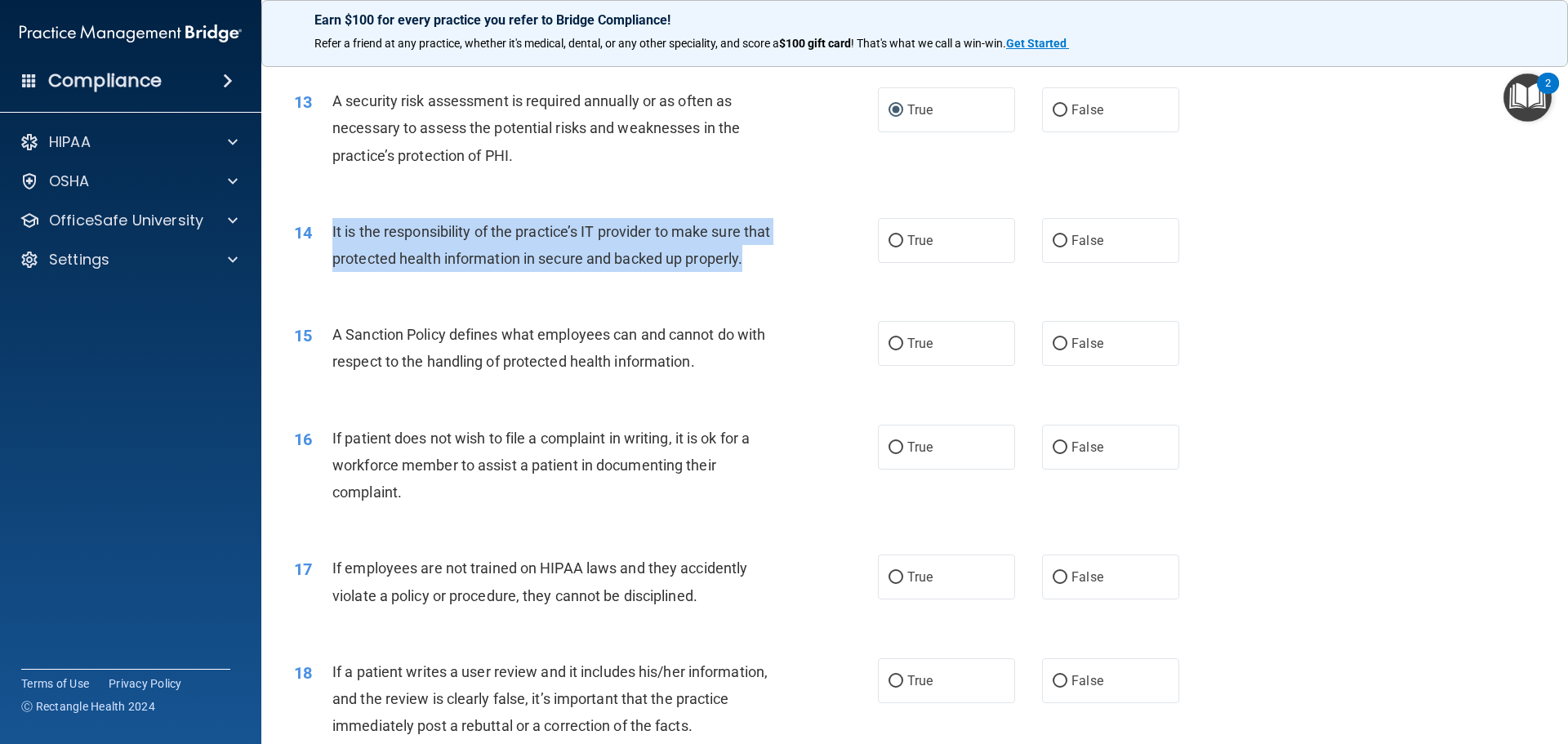
drag, startPoint x: 326, startPoint y: 228, endPoint x: 410, endPoint y: 282, distance: 99.9
click at [410, 280] on div "14 It is the responsibility of the practice’s IT provider to make sure that pro…" at bounding box center [586, 249] width 633 height 62
click at [891, 239] on input "True" at bounding box center [895, 242] width 15 height 13
radio input "true"
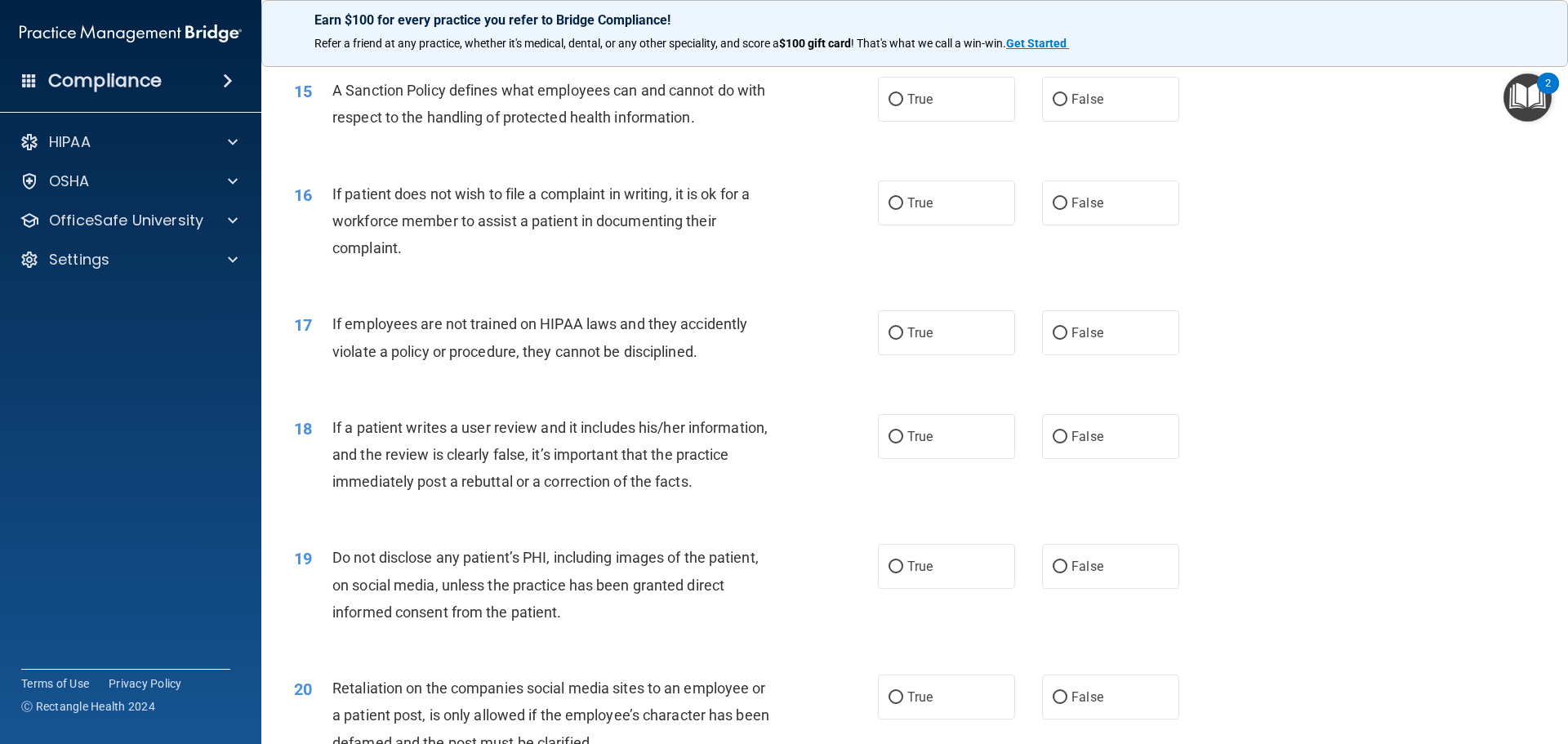
scroll to position [1960, 0]
click at [357, 113] on span "A Sanction Policy defines what employees can and cannot do with respect to the …" at bounding box center [549, 102] width 433 height 44
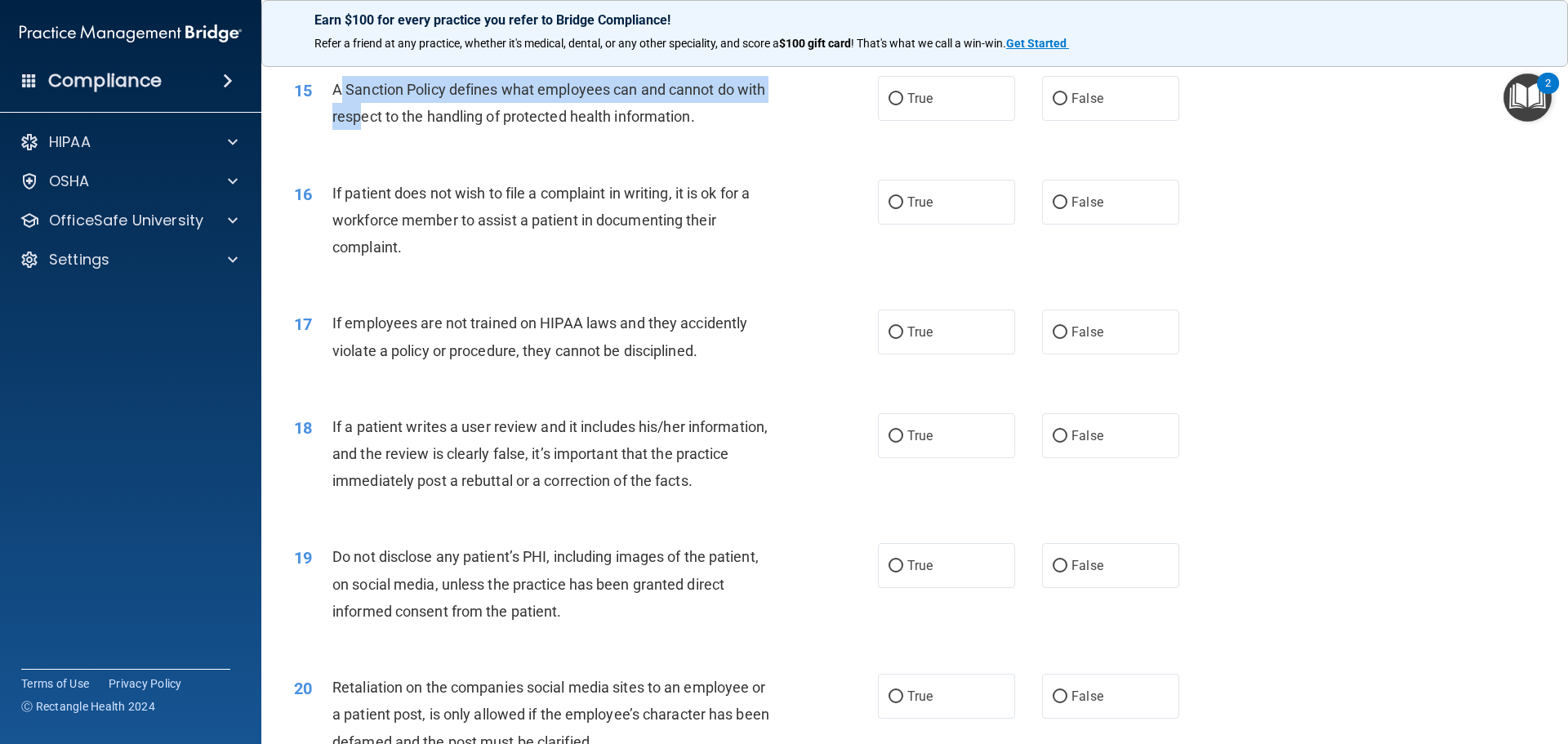
click at [358, 127] on div "A Sanction Policy defines what employees can and cannot do with respect to the …" at bounding box center [561, 102] width 457 height 53
drag, startPoint x: 357, startPoint y: 135, endPoint x: 494, endPoint y: 139, distance: 137.1
click at [716, 138] on div "15 A Sanction Policy defines what employees can and cannot do with respect to t…" at bounding box center [586, 107] width 633 height 62
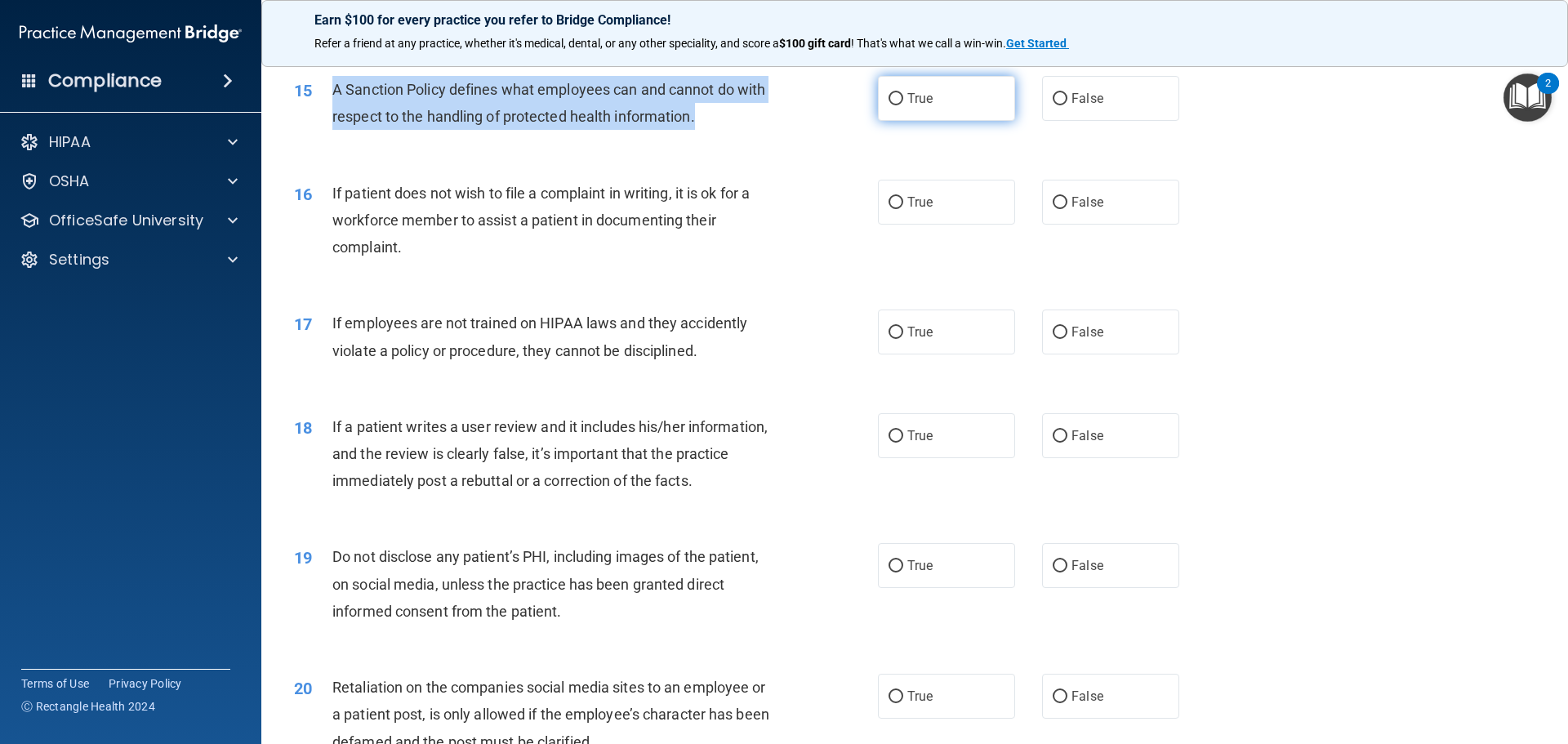
click at [888, 105] on input "True" at bounding box center [895, 100] width 15 height 13
radio input "true"
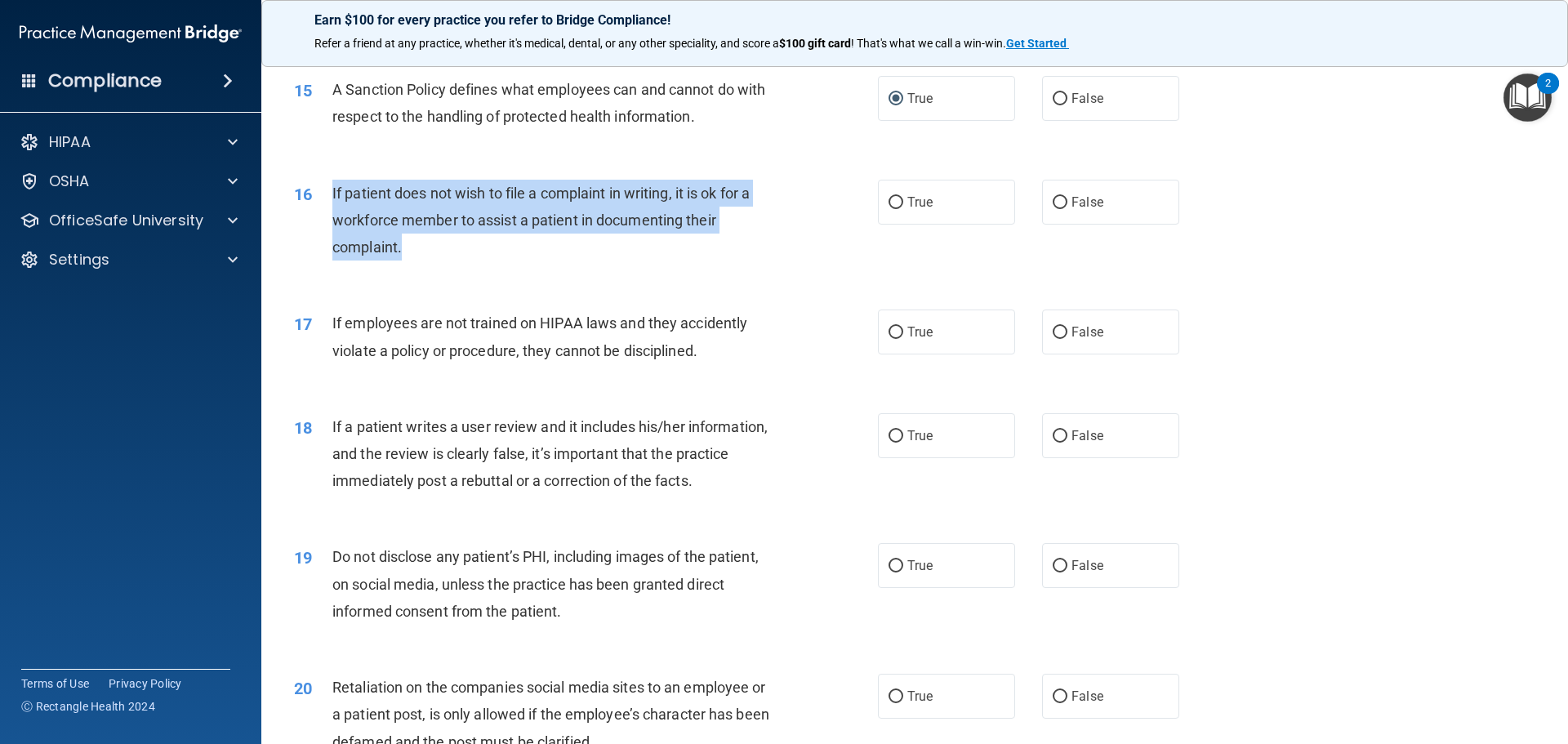
drag, startPoint x: 329, startPoint y: 214, endPoint x: 495, endPoint y: 285, distance: 180.5
click at [495, 269] on div "16 If patient does not wish to file a complaint in writing, it is ok for a work…" at bounding box center [586, 224] width 633 height 90
click at [888, 209] on input "True" at bounding box center [895, 203] width 15 height 13
radio input "true"
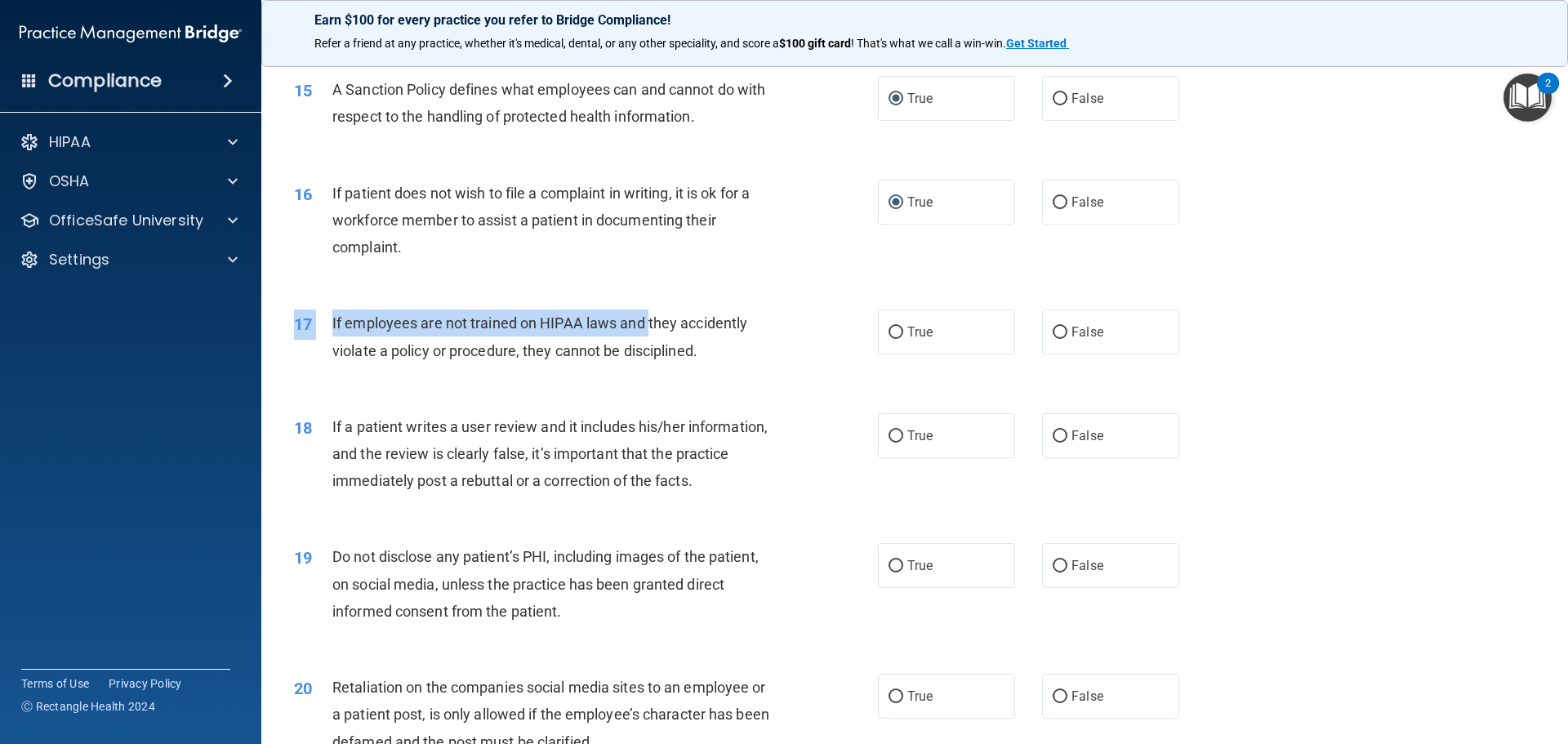
drag, startPoint x: 331, startPoint y: 335, endPoint x: 649, endPoint y: 361, distance: 319.1
click at [649, 361] on div "17 If employees are not trained on HIPAA laws and they accidently violate a pol…" at bounding box center [915, 341] width 1266 height 103
drag, startPoint x: 484, startPoint y: 385, endPoint x: 314, endPoint y: 366, distance: 171.1
click at [483, 359] on span "If employees are not trained on HIPAA laws and they accidently violate a policy…" at bounding box center [540, 336] width 415 height 44
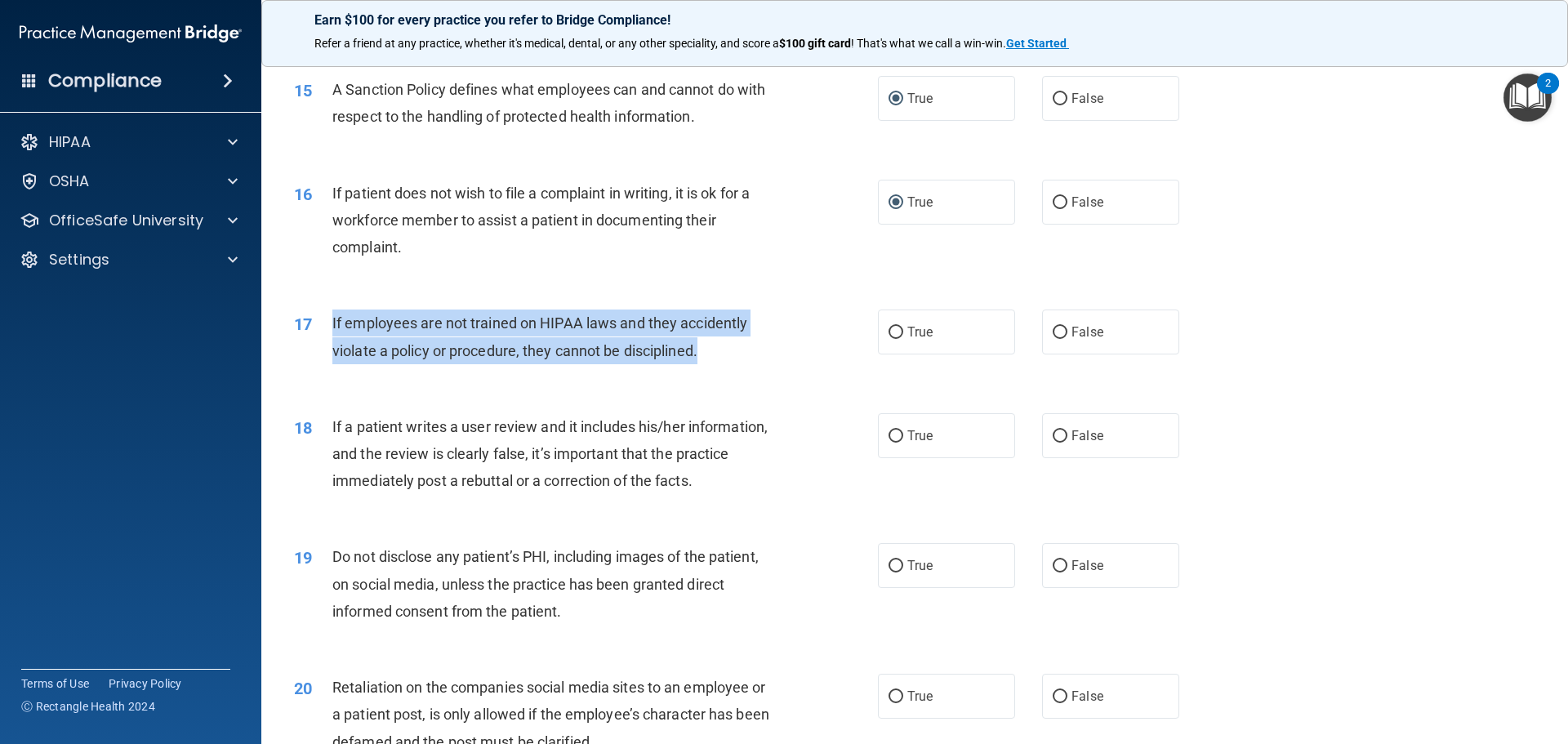
drag, startPoint x: 335, startPoint y: 345, endPoint x: 723, endPoint y: 364, distance: 388.5
click at [723, 364] on div "17 If employees are not trained on HIPAA laws and they accidently violate a pol…" at bounding box center [586, 341] width 633 height 62
click at [1053, 339] on input "False" at bounding box center [1060, 333] width 15 height 13
radio input "true"
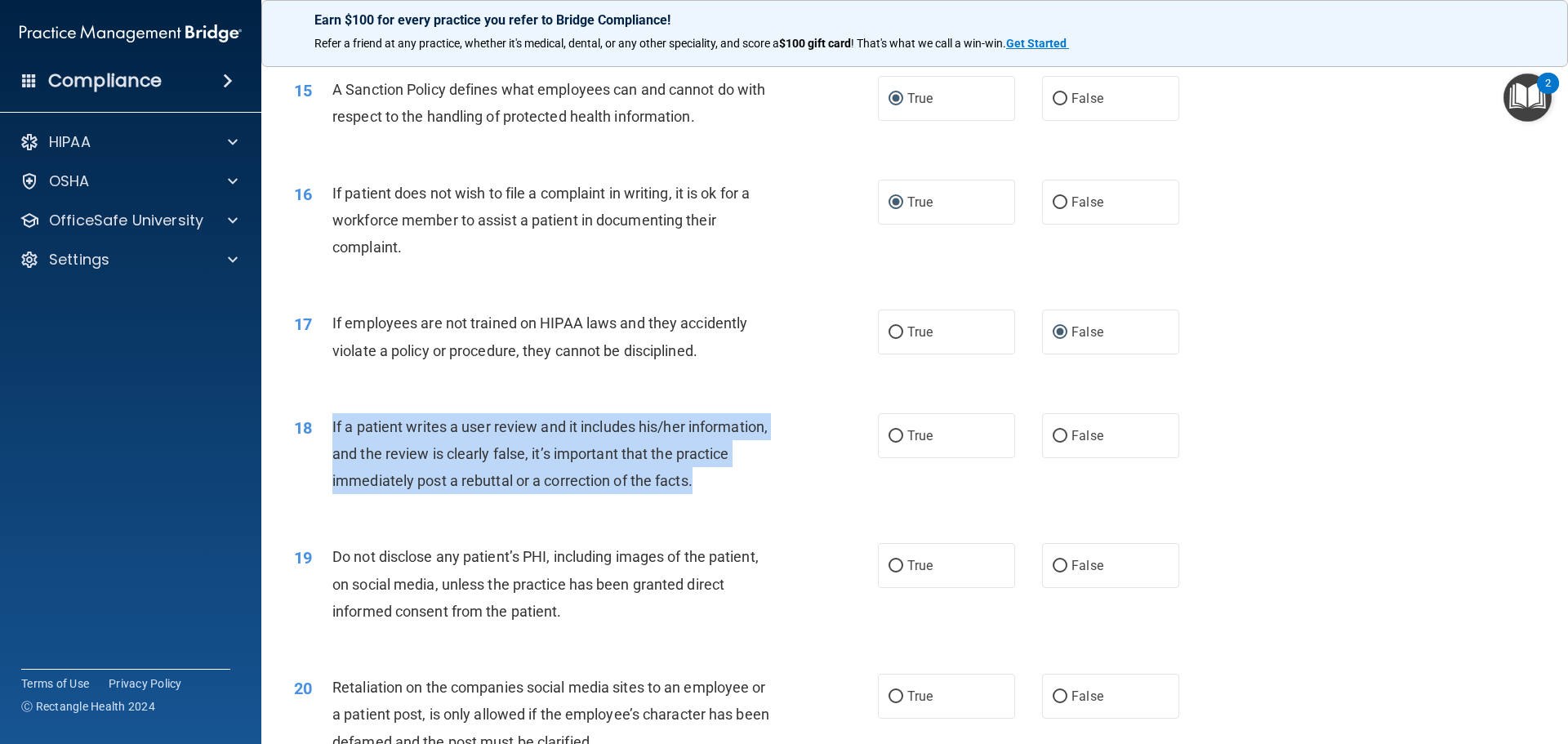
drag, startPoint x: 333, startPoint y: 449, endPoint x: 636, endPoint y: 464, distance: 303.4
click at [703, 495] on div "If a patient writes a user review and it includes his/her information, and the …" at bounding box center [561, 454] width 457 height 82
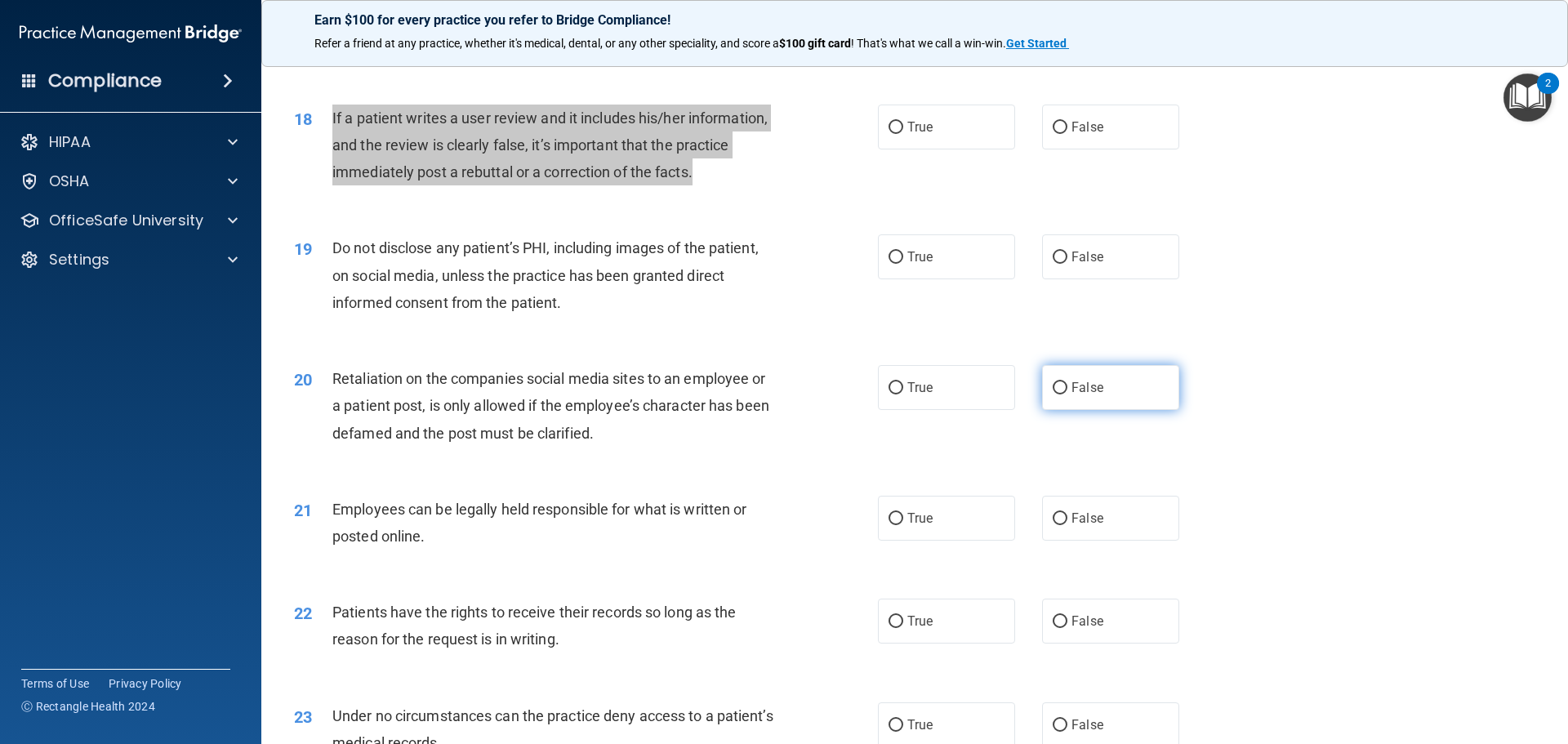
scroll to position [2286, 0]
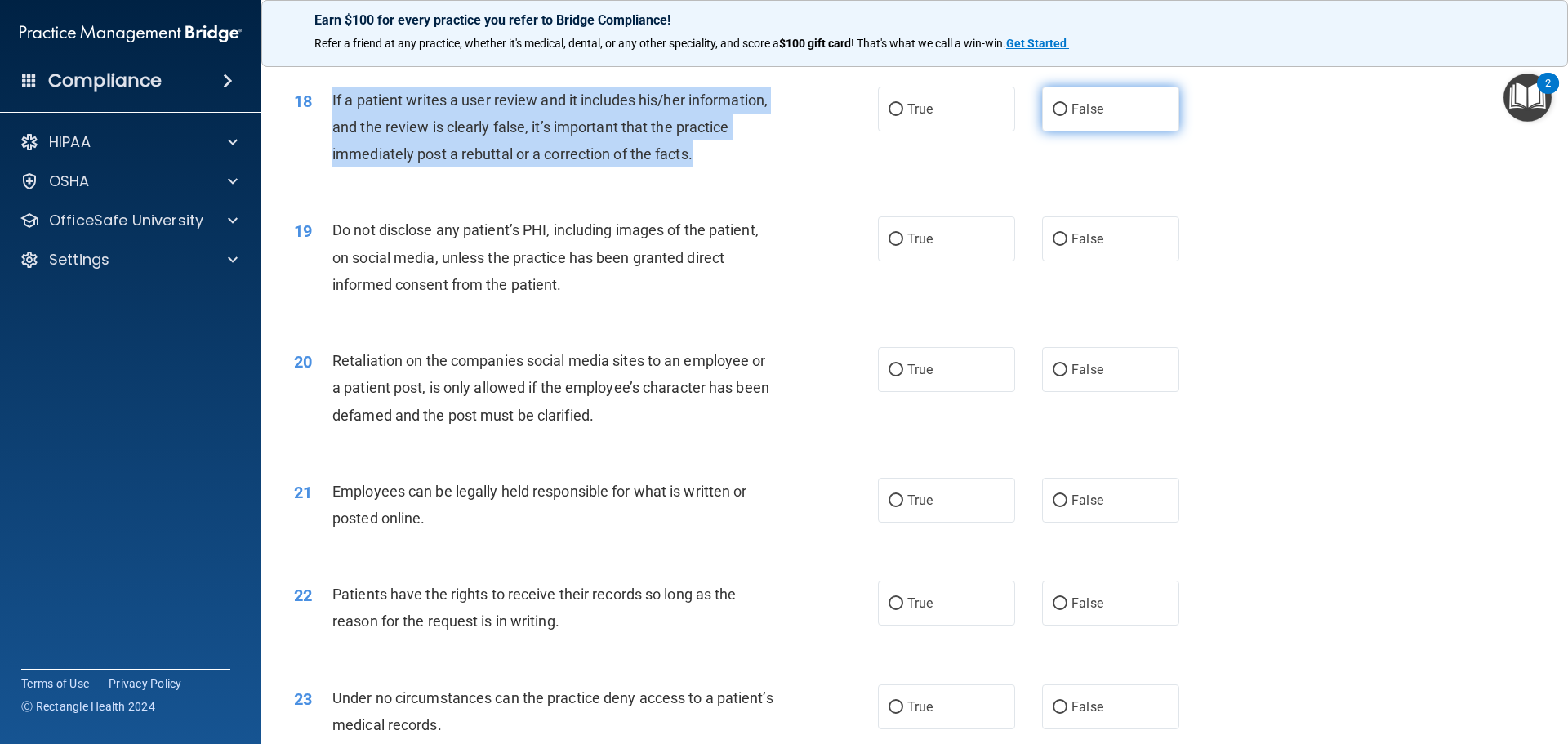
click at [1053, 116] on input "False" at bounding box center [1060, 110] width 15 height 13
radio input "true"
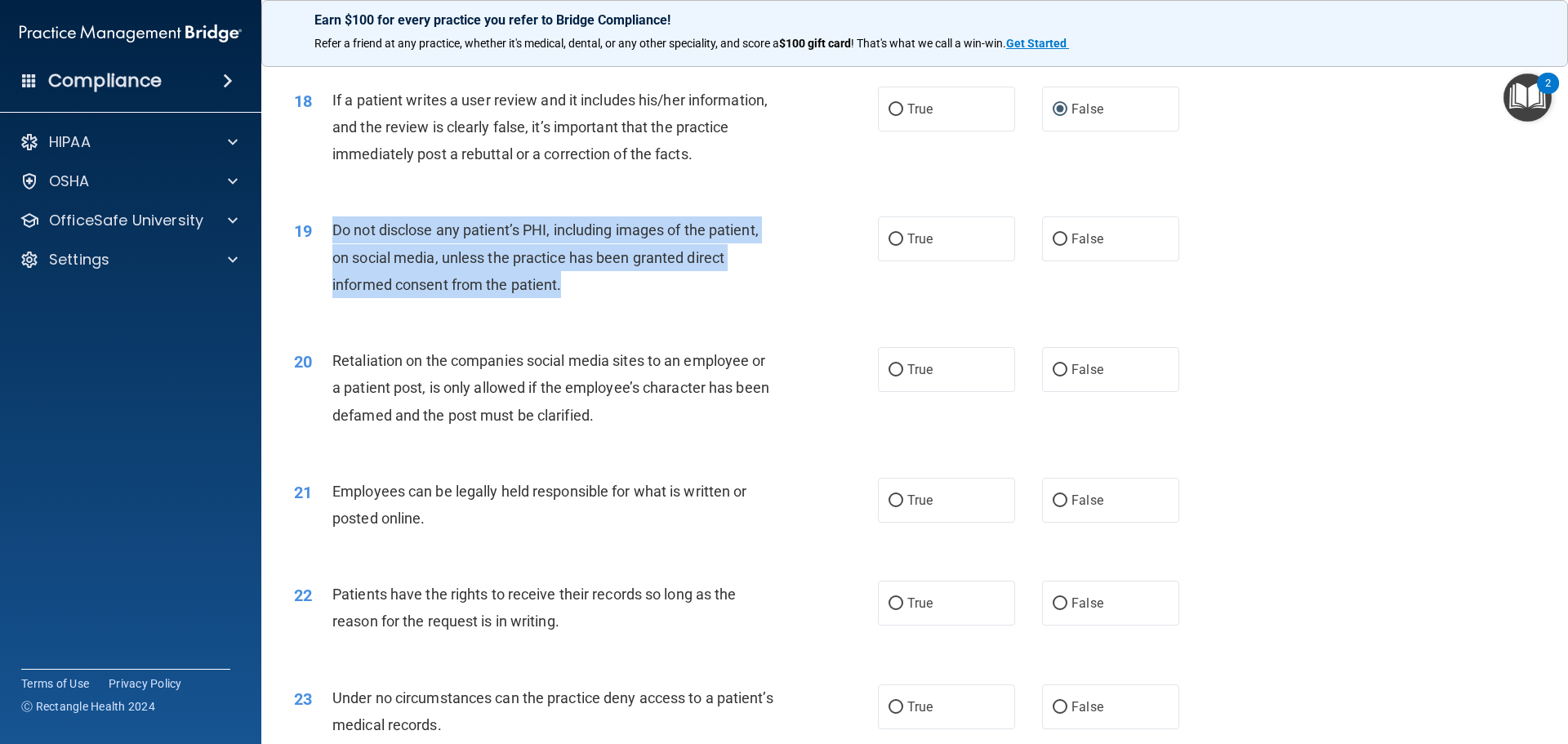
drag, startPoint x: 330, startPoint y: 254, endPoint x: 613, endPoint y: 311, distance: 288.7
click at [613, 306] on div "19 Do not disclose any patient’s PHI, including images of the patient, on socia…" at bounding box center [586, 261] width 633 height 90
click at [888, 246] on input "True" at bounding box center [895, 240] width 15 height 13
radio input "true"
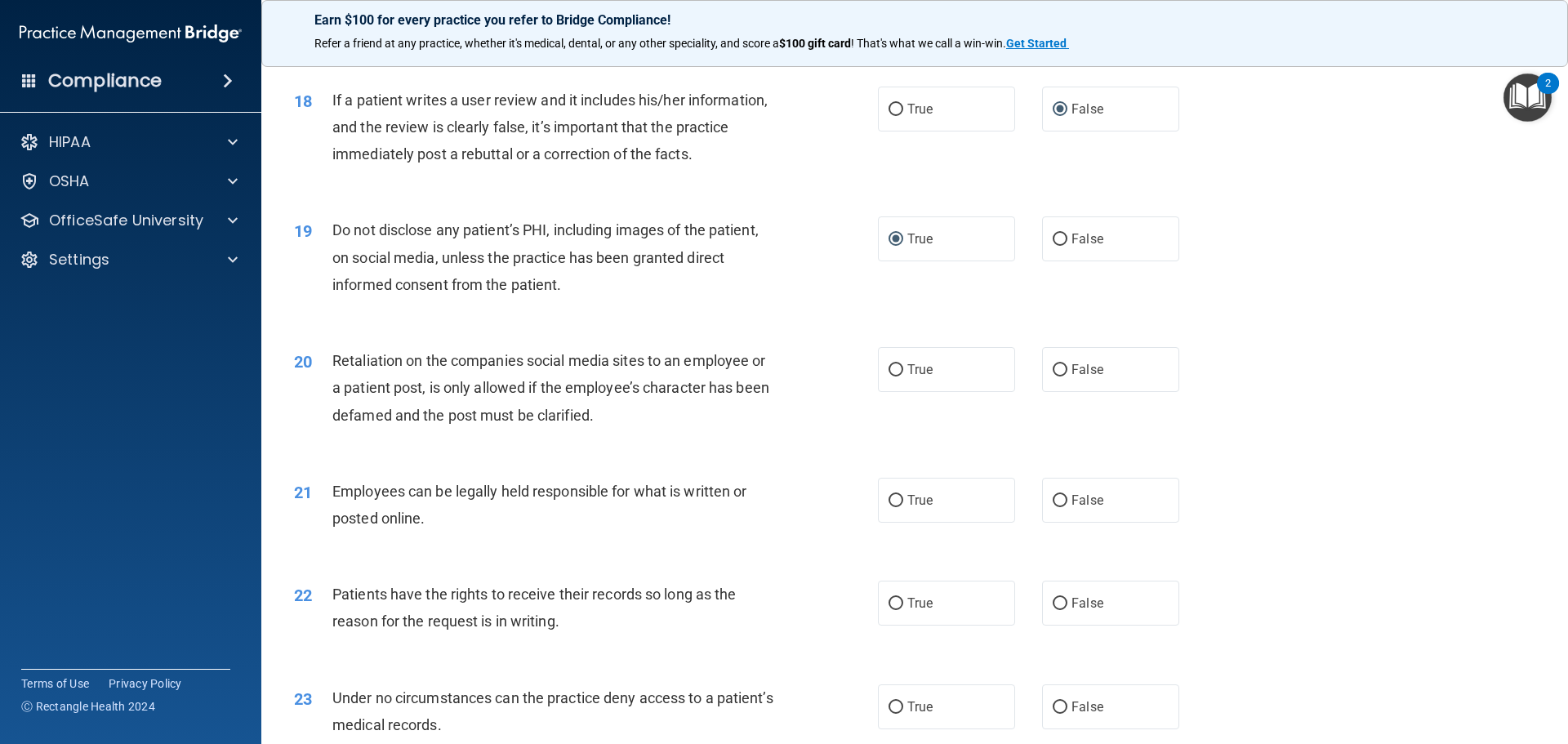
drag, startPoint x: 376, startPoint y: 413, endPoint x: 375, endPoint y: 403, distance: 10.0
click at [376, 412] on span "Retaliation on the companies social media sites to an employee or a patient pos…" at bounding box center [551, 387] width 437 height 71
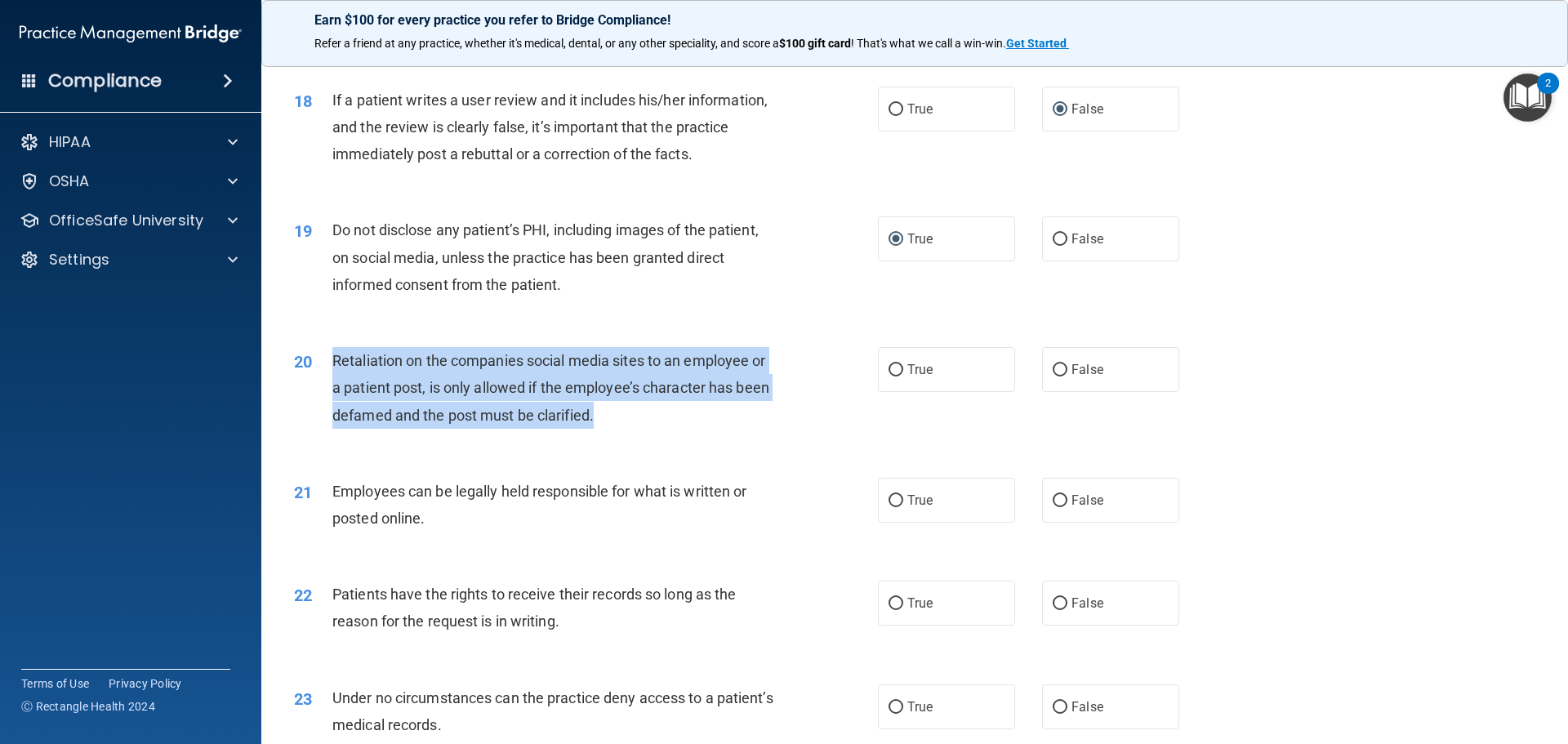
drag, startPoint x: 334, startPoint y: 377, endPoint x: 589, endPoint y: 404, distance: 256.4
click at [619, 428] on div "Retaliation on the companies social media sites to an employee or a patient pos…" at bounding box center [561, 388] width 457 height 82
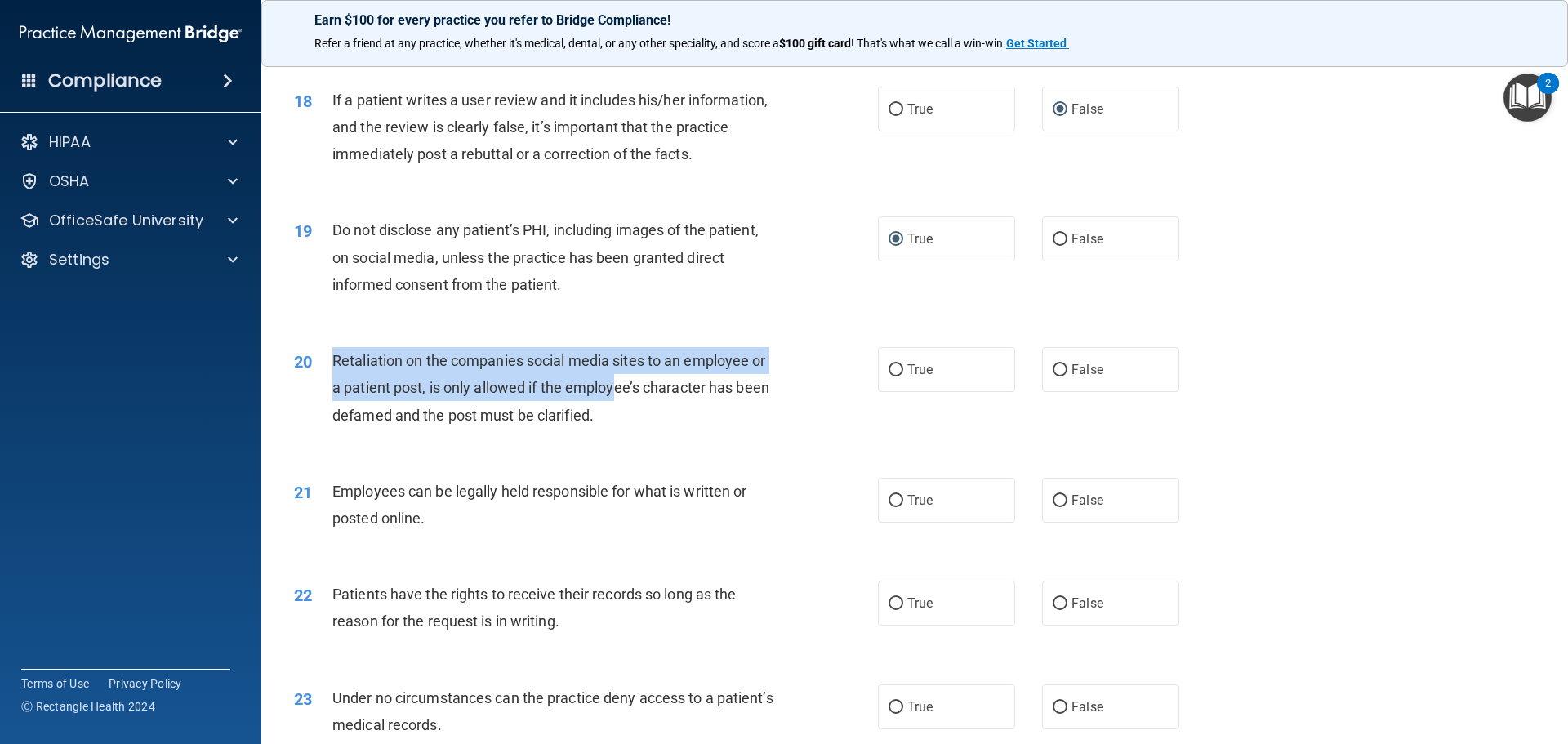
drag, startPoint x: 582, startPoint y: 399, endPoint x: 378, endPoint y: 415, distance: 204.6
click at [378, 415] on span "Retaliation on the companies social media sites to an employee or a patient pos…" at bounding box center [551, 387] width 437 height 71
click at [344, 382] on span "Retaliation on the companies social media sites to an employee or a patient pos…" at bounding box center [551, 387] width 437 height 71
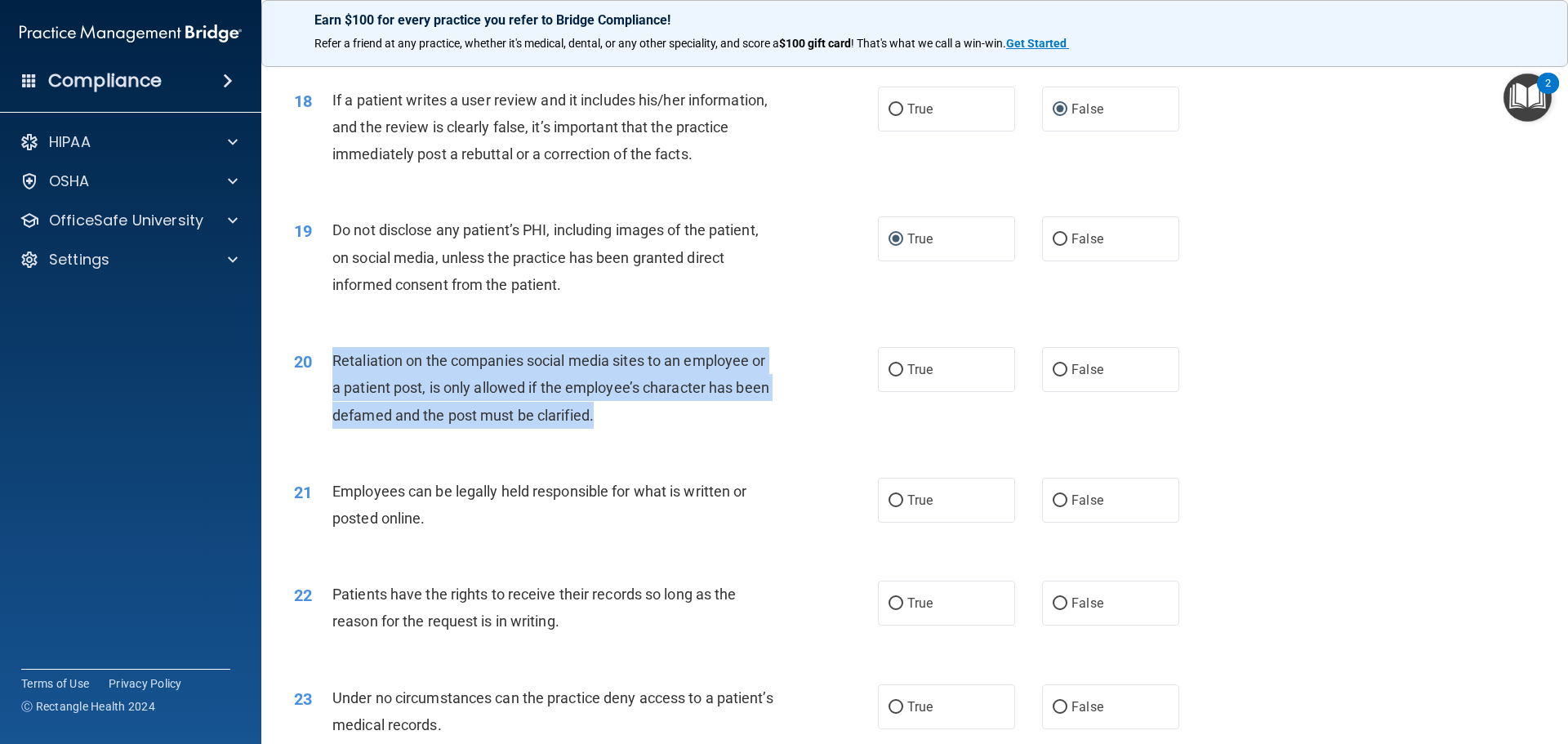
drag, startPoint x: 334, startPoint y: 382, endPoint x: 595, endPoint y: 433, distance: 265.9
click at [598, 429] on div "Retaliation on the companies social media sites to an employee or a patient pos…" at bounding box center [561, 388] width 457 height 82
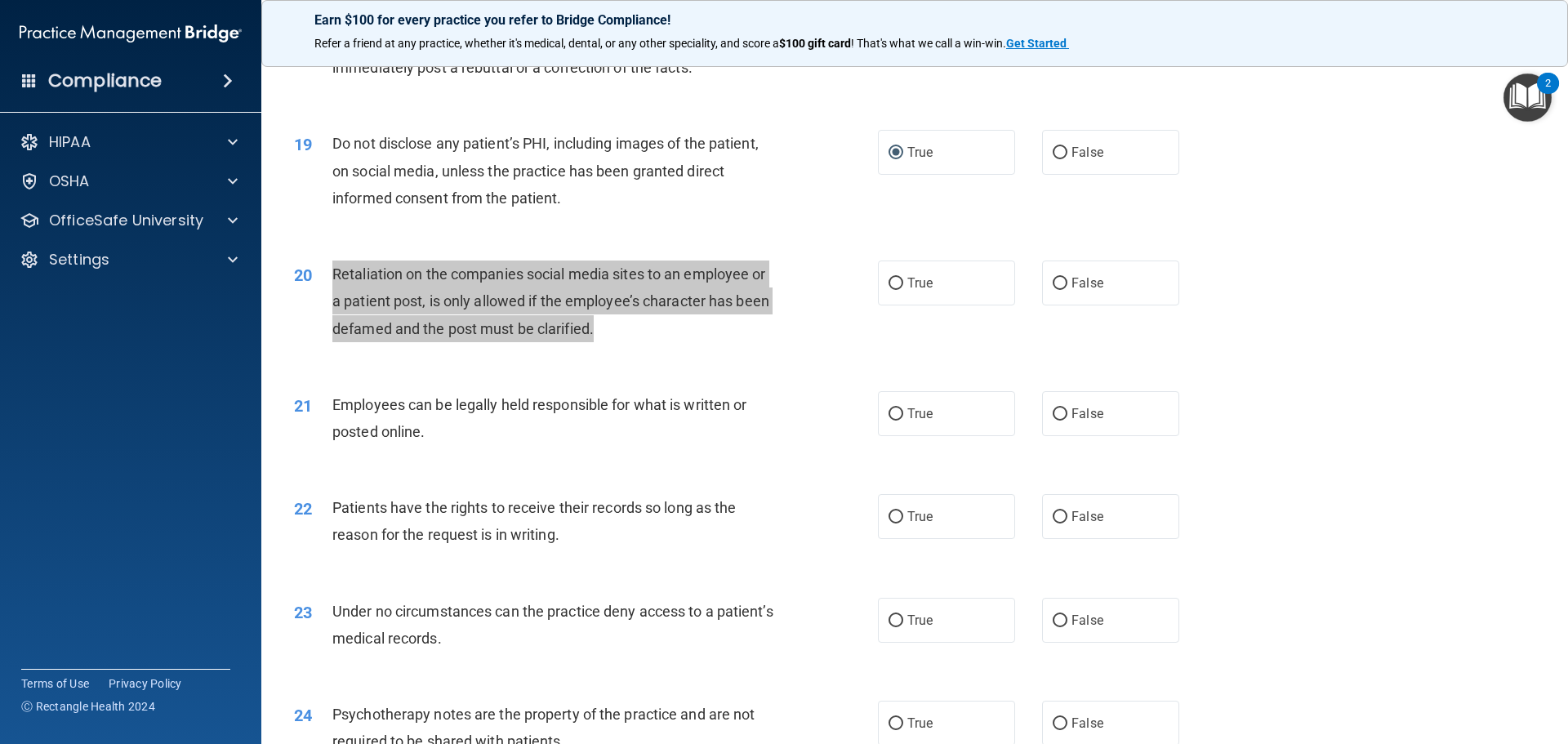
scroll to position [2368, 0]
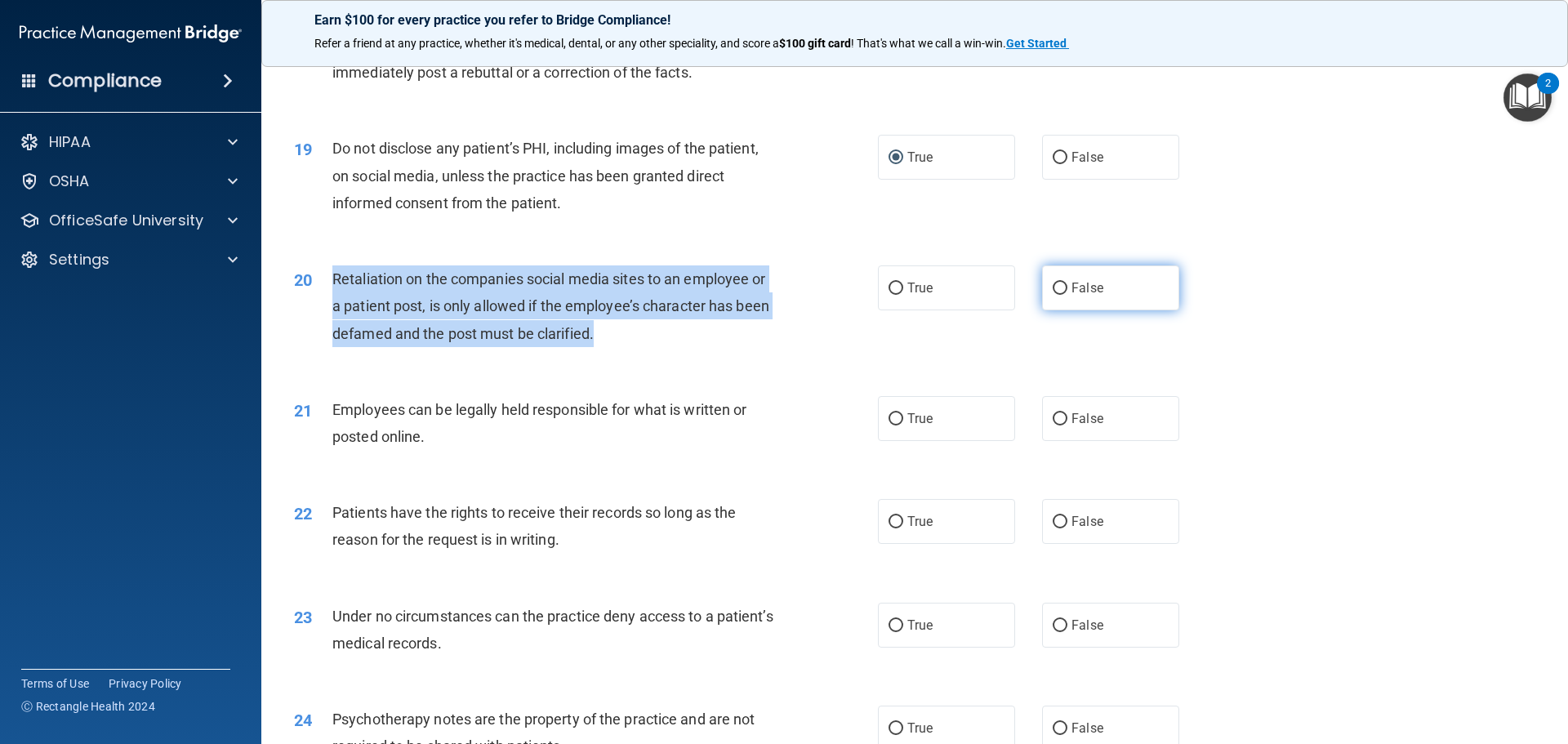
click at [1053, 295] on input "False" at bounding box center [1060, 289] width 15 height 13
radio input "true"
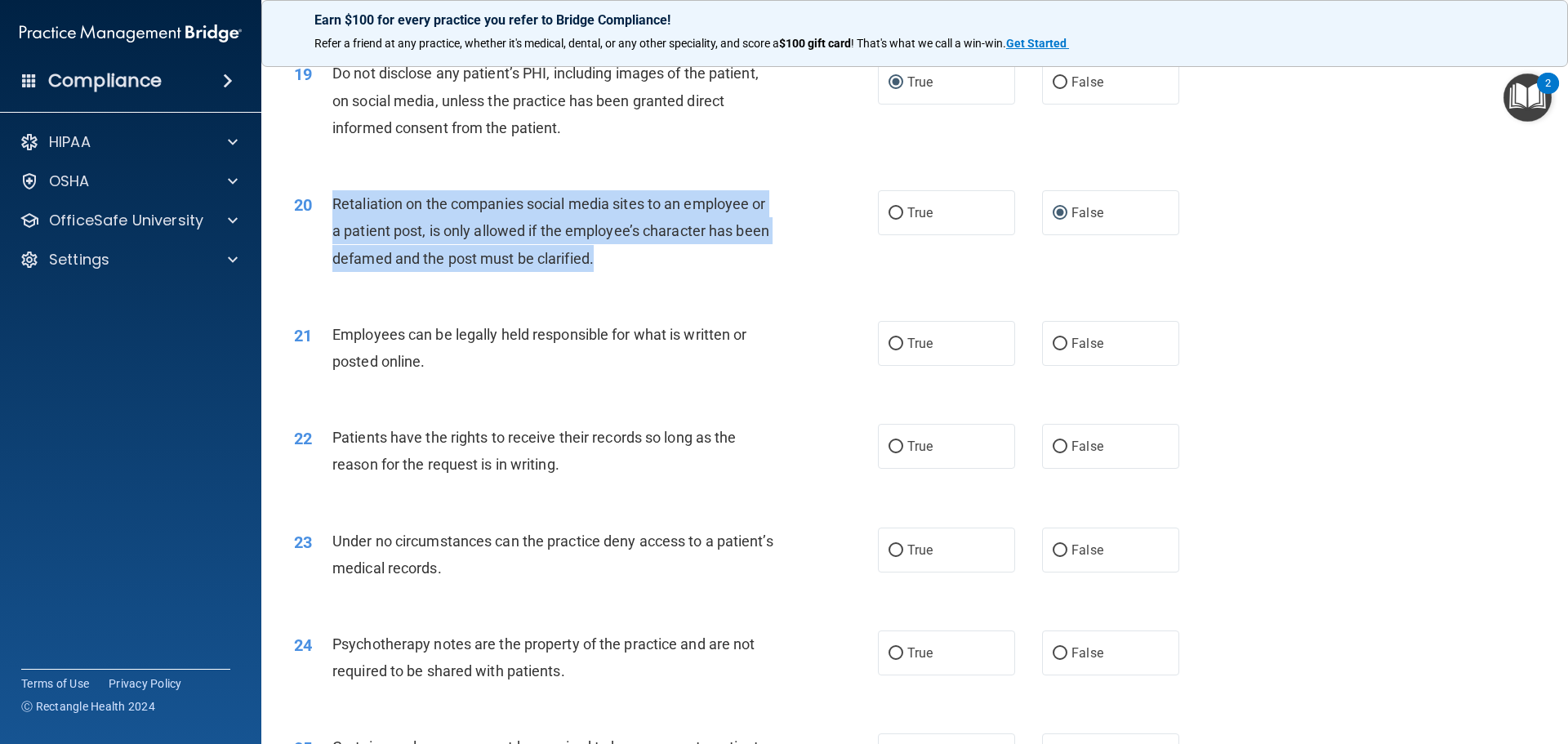
scroll to position [2450, 0]
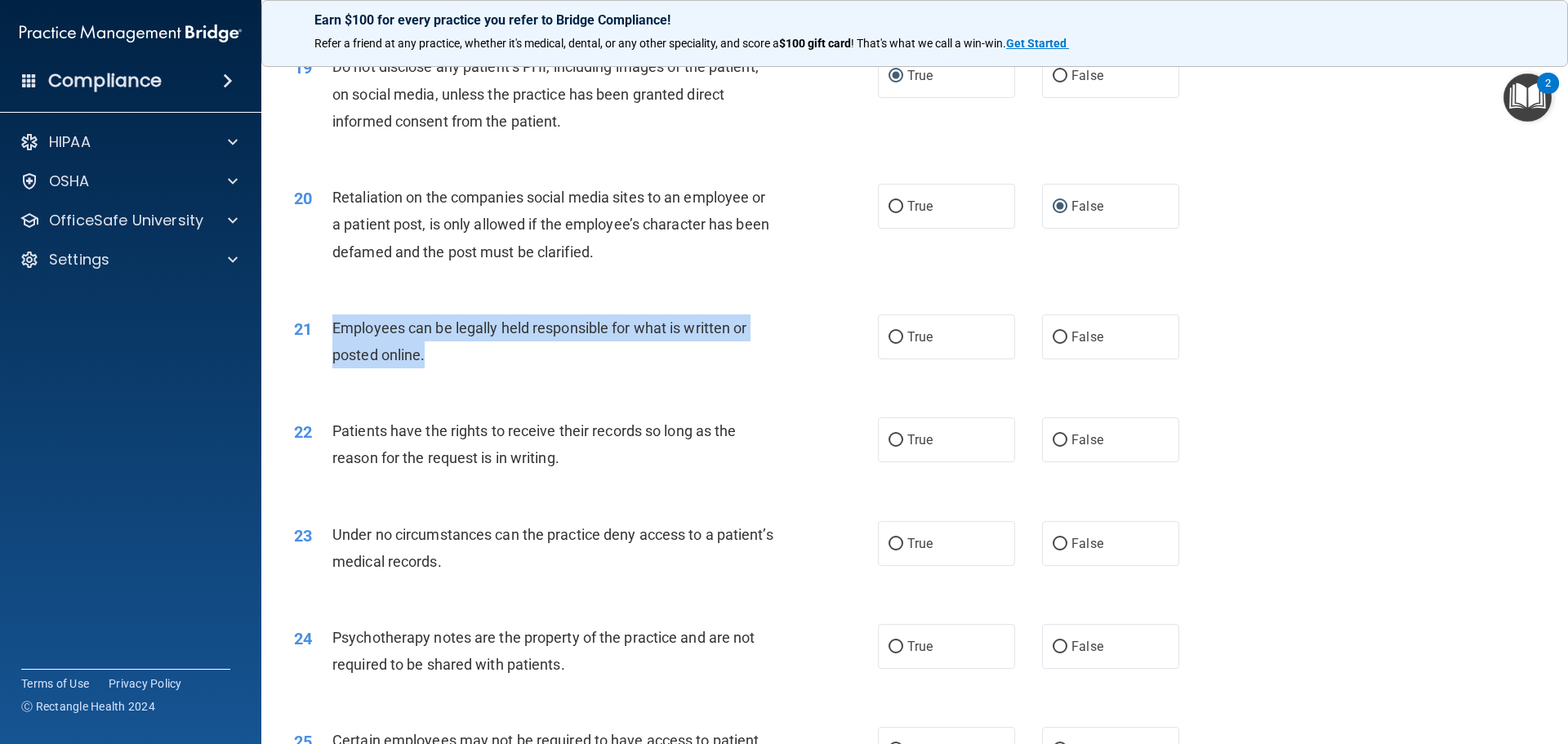
drag, startPoint x: 332, startPoint y: 346, endPoint x: 436, endPoint y: 382, distance: 110.1
click at [439, 368] on div "Employees can be legally held responsible for what is written or posted online." at bounding box center [561, 341] width 457 height 53
click at [889, 343] on input "True" at bounding box center [895, 338] width 15 height 13
radio input "true"
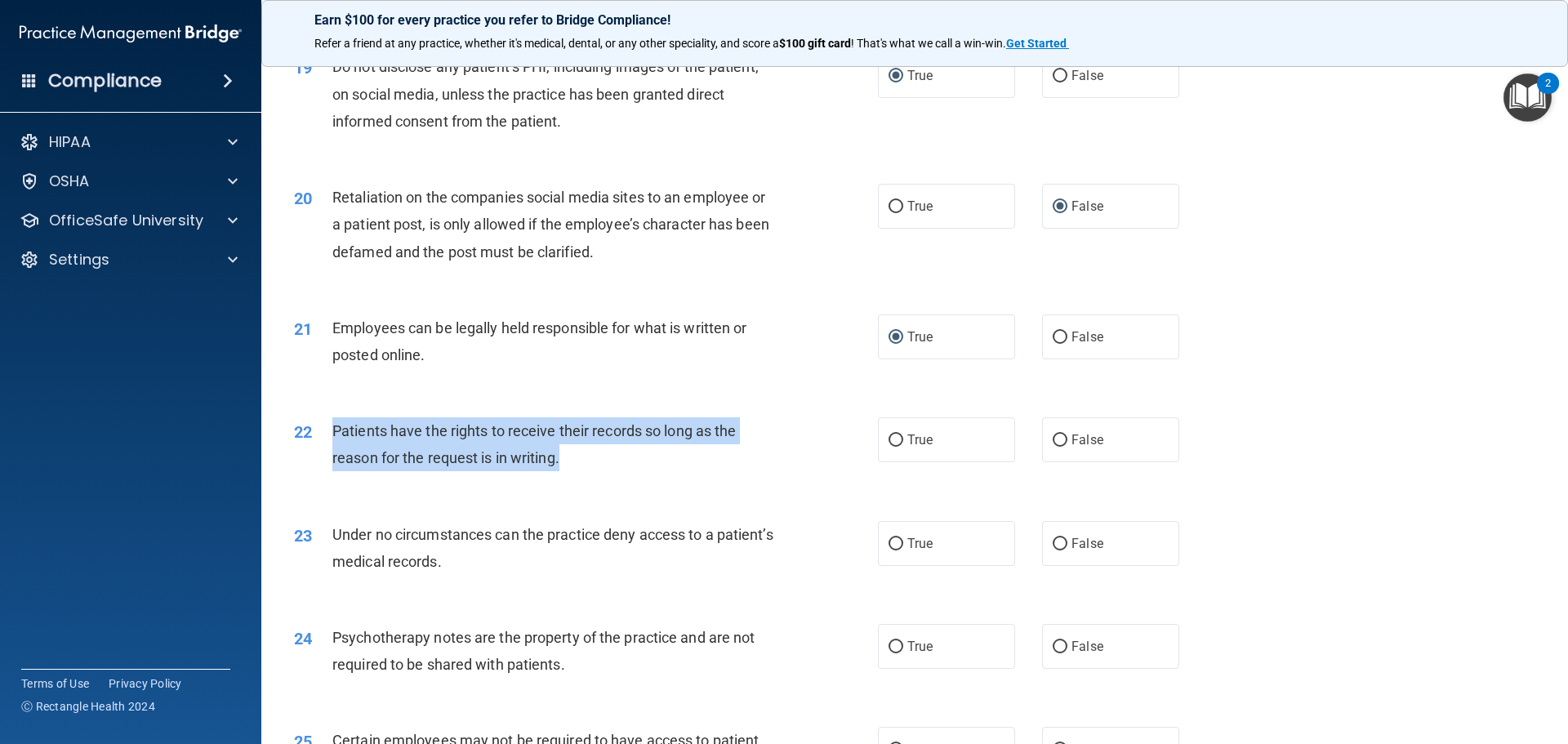
drag, startPoint x: 334, startPoint y: 454, endPoint x: 549, endPoint y: 472, distance: 215.8
click at [561, 473] on div "22 Patients have the rights to receive their records so long as the reason for …" at bounding box center [586, 449] width 633 height 62
click at [1054, 447] on input "False" at bounding box center [1060, 440] width 15 height 13
radio input "true"
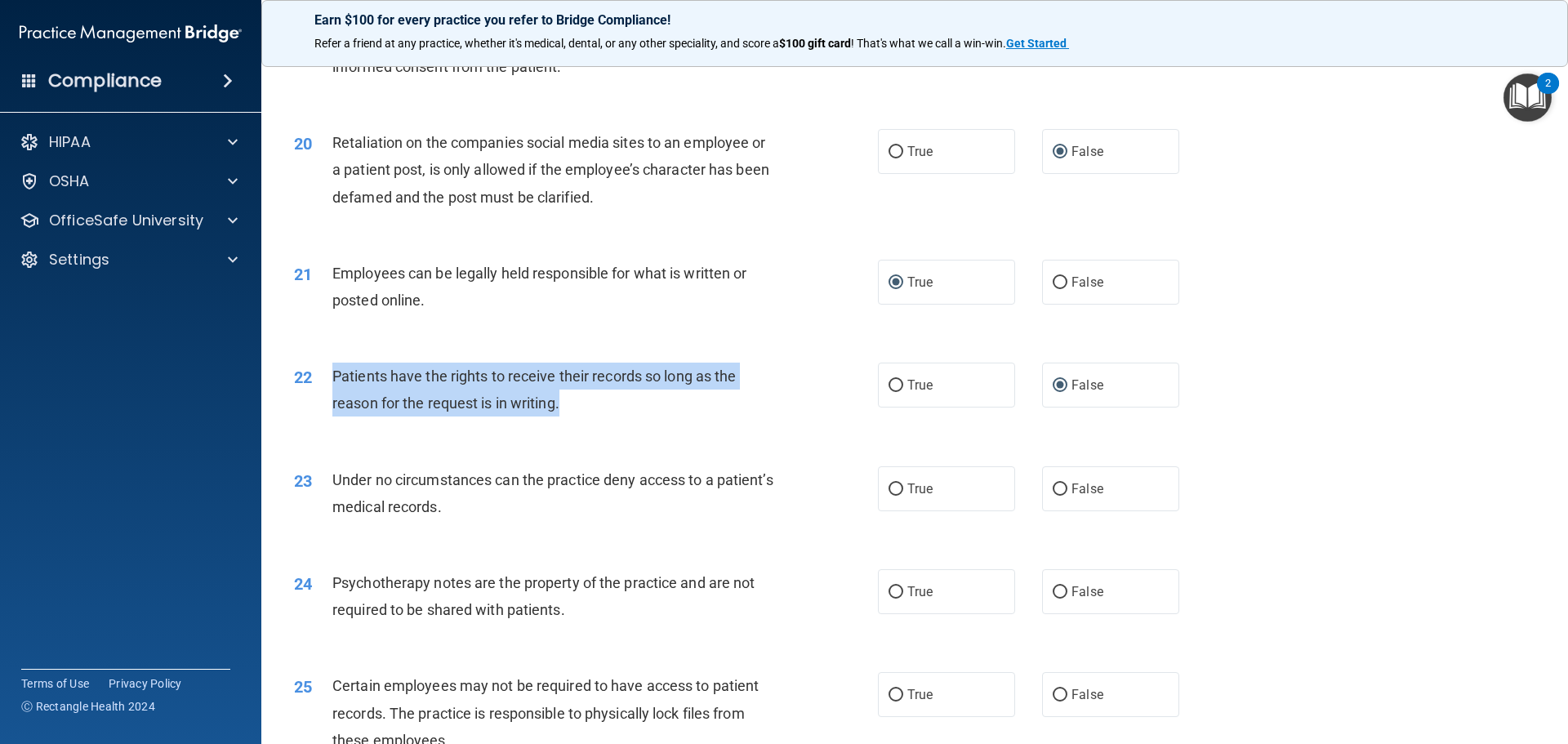
scroll to position [2777, 0]
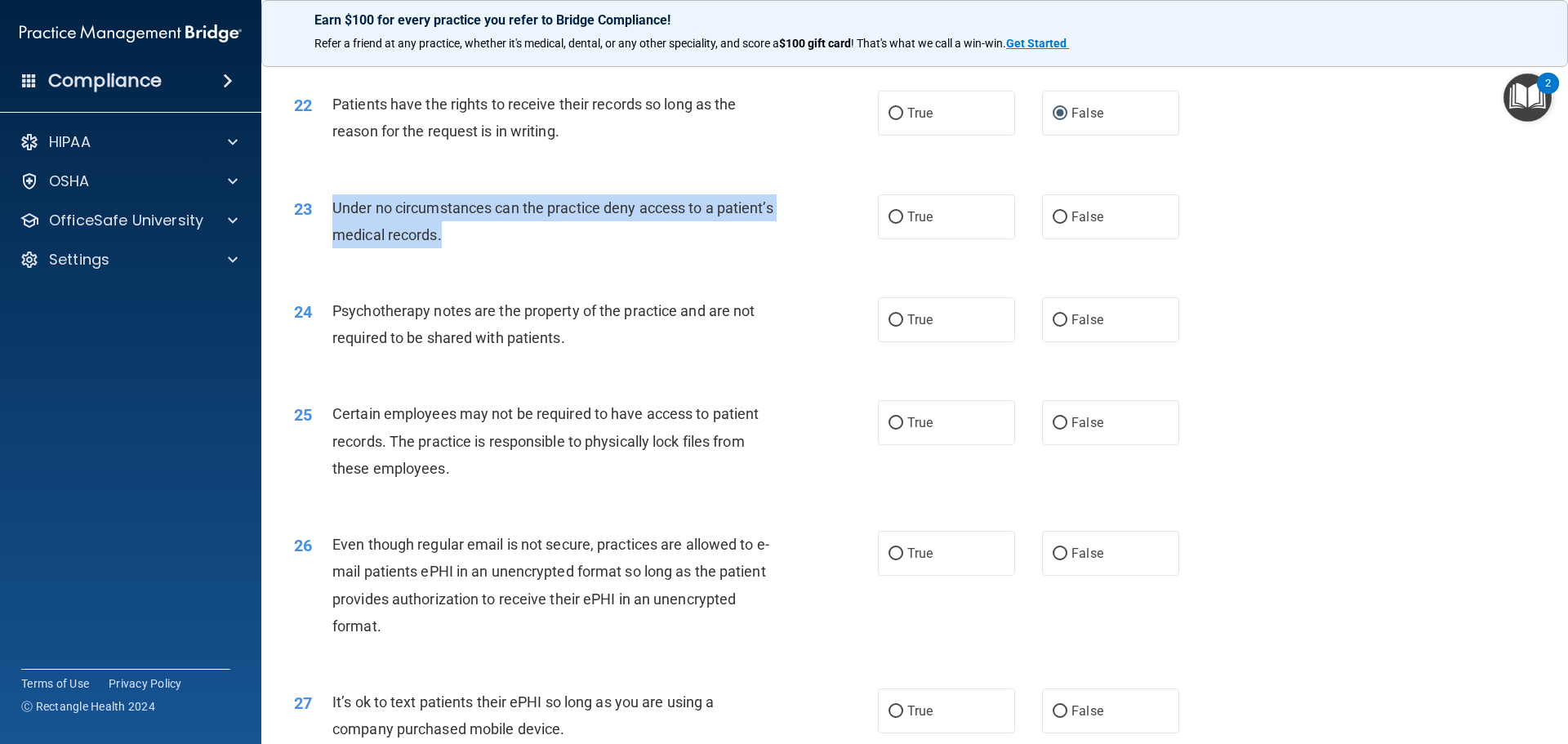
drag, startPoint x: 333, startPoint y: 231, endPoint x: 479, endPoint y: 243, distance: 146.5
click at [521, 248] on div "Under no circumstances can the practice deny access to a patient’s medical reco…" at bounding box center [561, 220] width 457 height 53
click at [888, 224] on input "True" at bounding box center [895, 217] width 15 height 13
radio input "true"
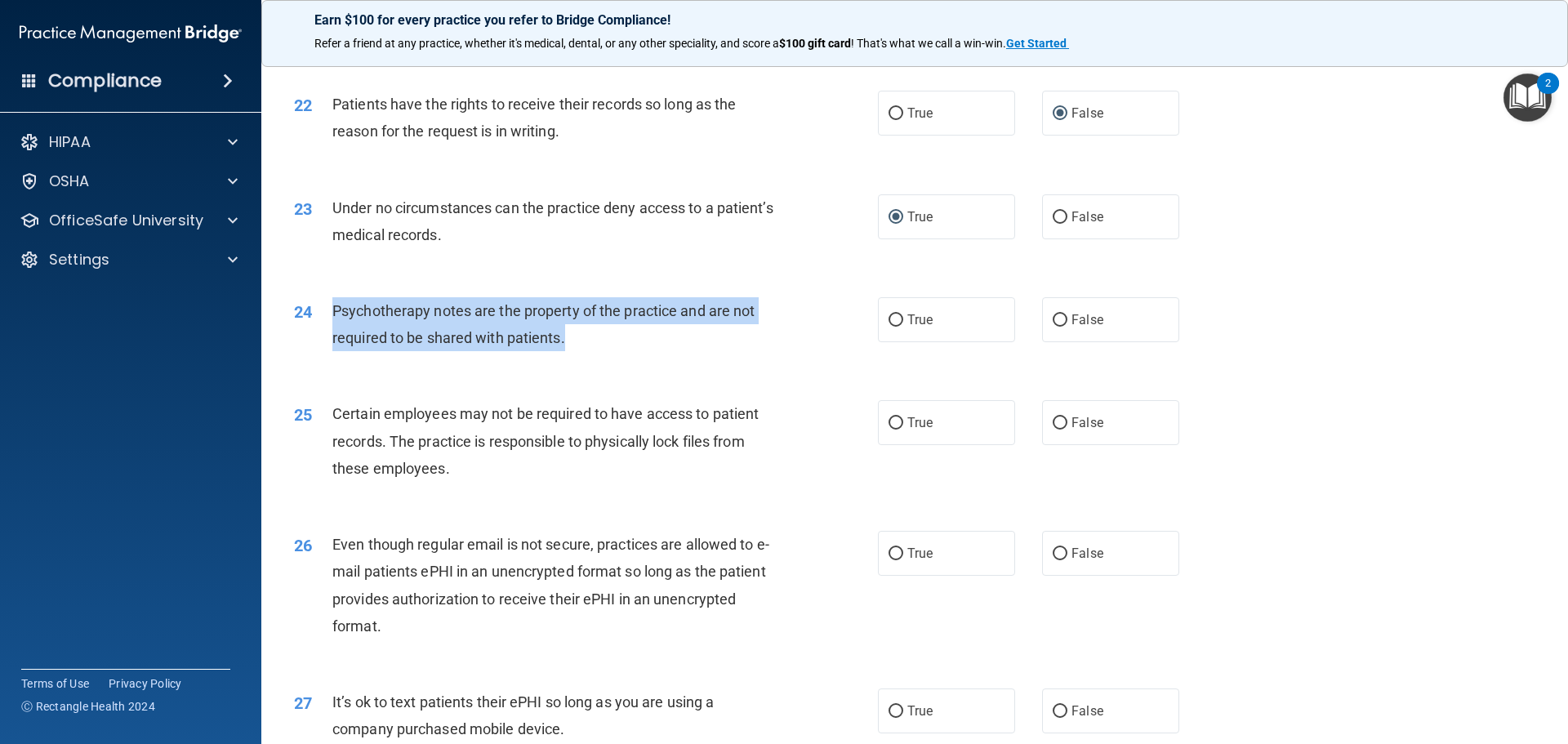
drag, startPoint x: 329, startPoint y: 334, endPoint x: 571, endPoint y: 371, distance: 244.8
click at [576, 360] on div "24 Psychotherapy notes are the property of the practice and are not required to…" at bounding box center [586, 328] width 633 height 62
click at [890, 326] on input "True" at bounding box center [895, 321] width 15 height 13
radio input "true"
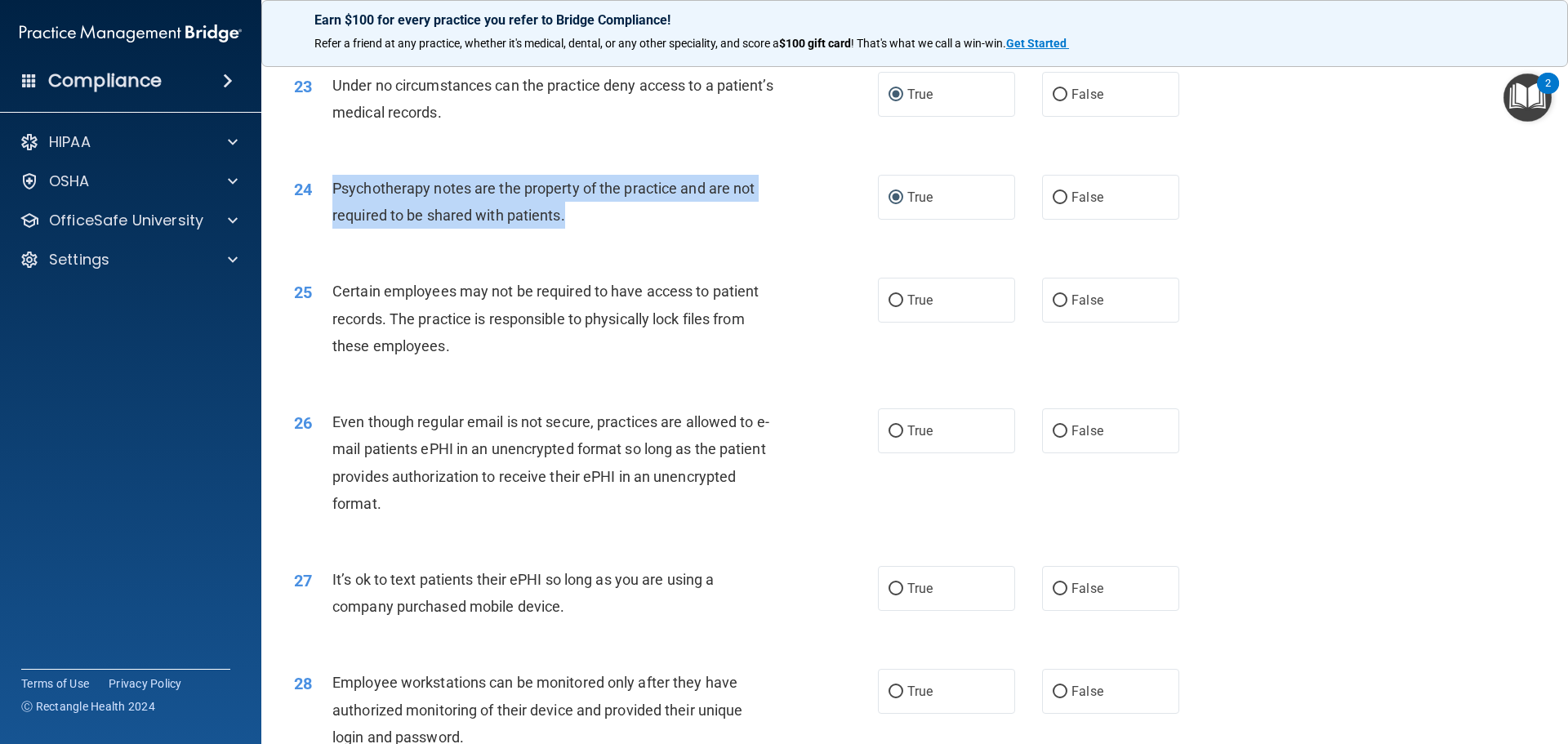
scroll to position [2940, 0]
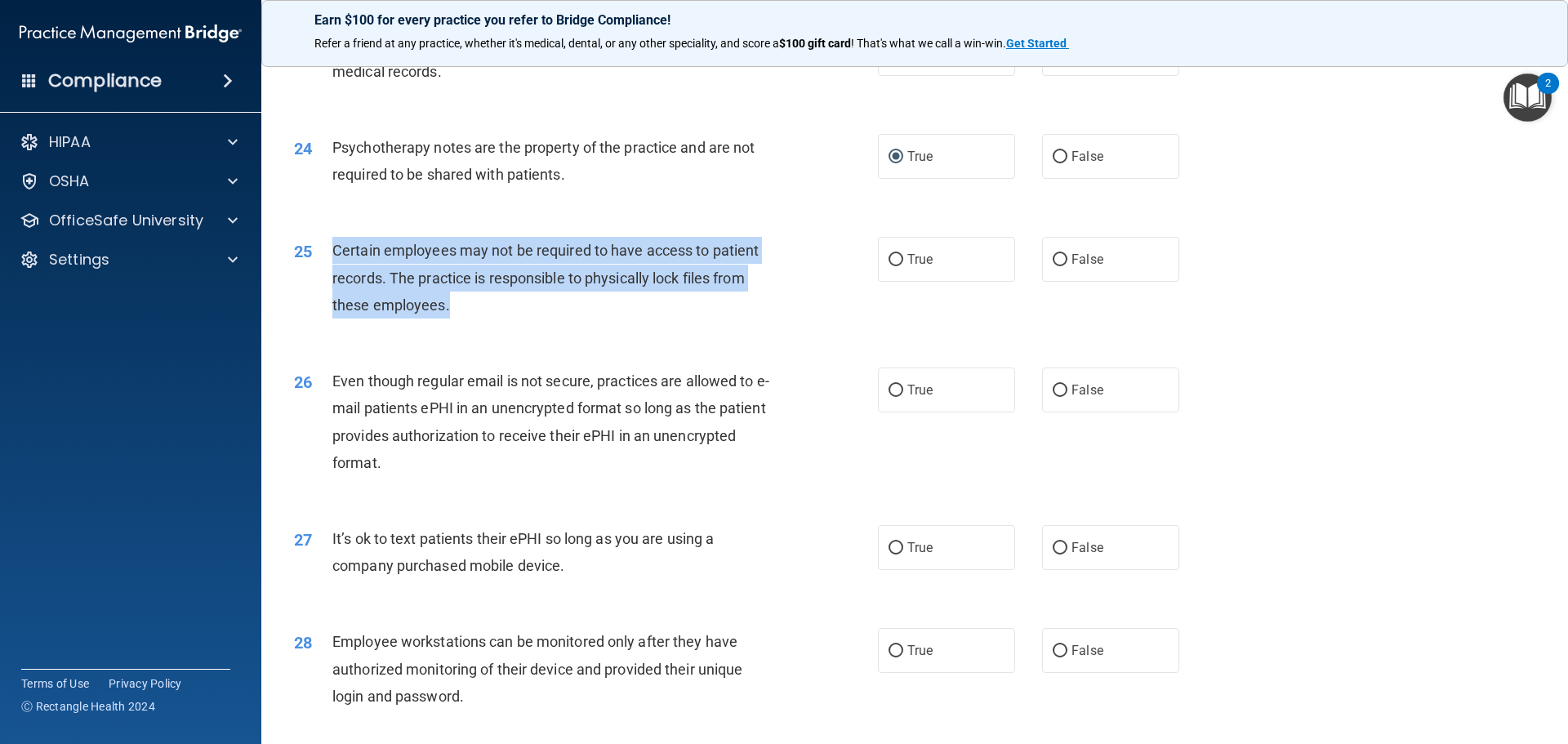
drag, startPoint x: 334, startPoint y: 272, endPoint x: 459, endPoint y: 313, distance: 131.6
click at [462, 318] on div "Certain employees may not be required to have access to patient records. The pr…" at bounding box center [561, 277] width 457 height 82
click at [888, 266] on input "True" at bounding box center [895, 260] width 15 height 13
radio input "true"
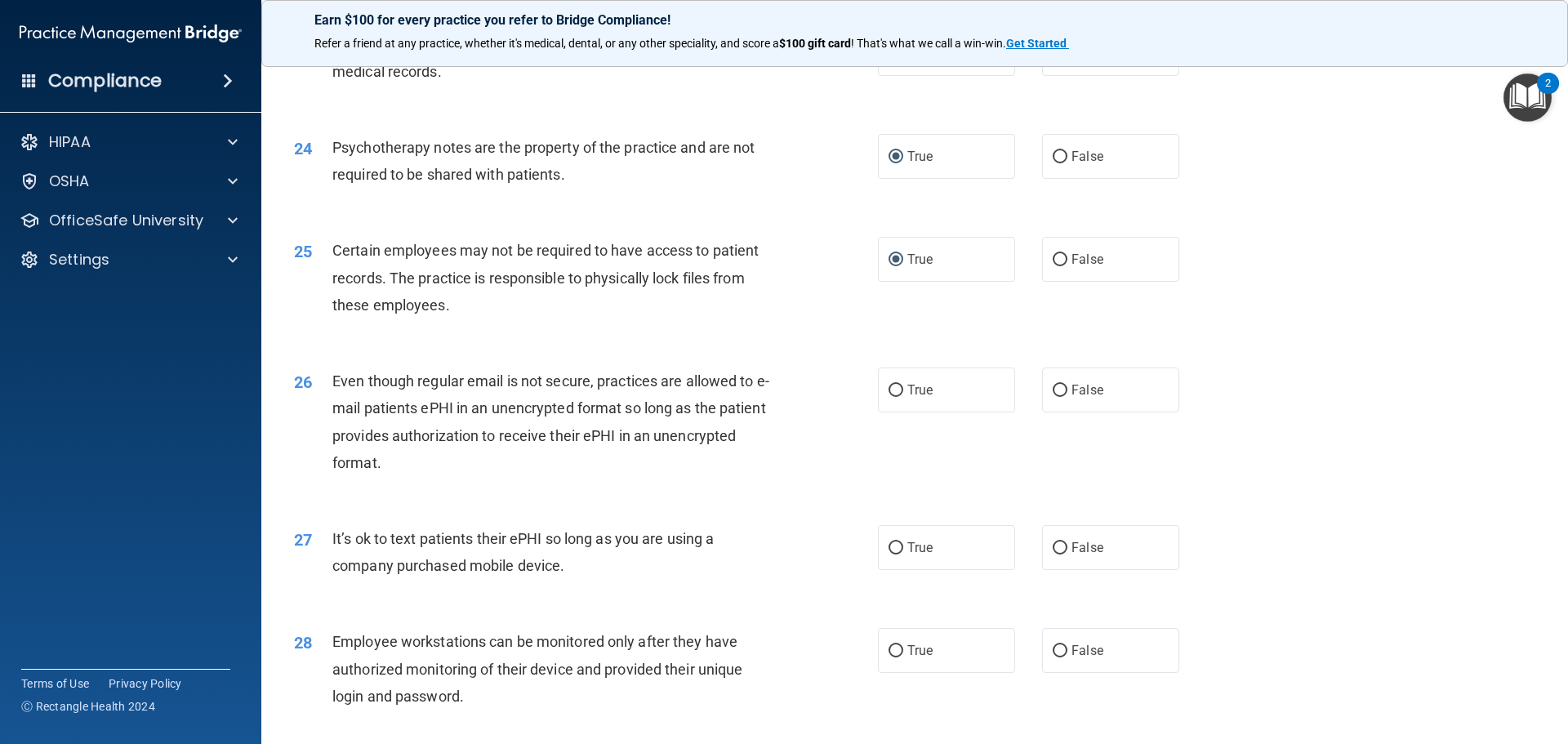
drag, startPoint x: 496, startPoint y: 378, endPoint x: 402, endPoint y: 395, distance: 95.5
click at [496, 377] on div "26 Even though regular email is not secure, practices are allowed to e-mail pat…" at bounding box center [915, 426] width 1266 height 158
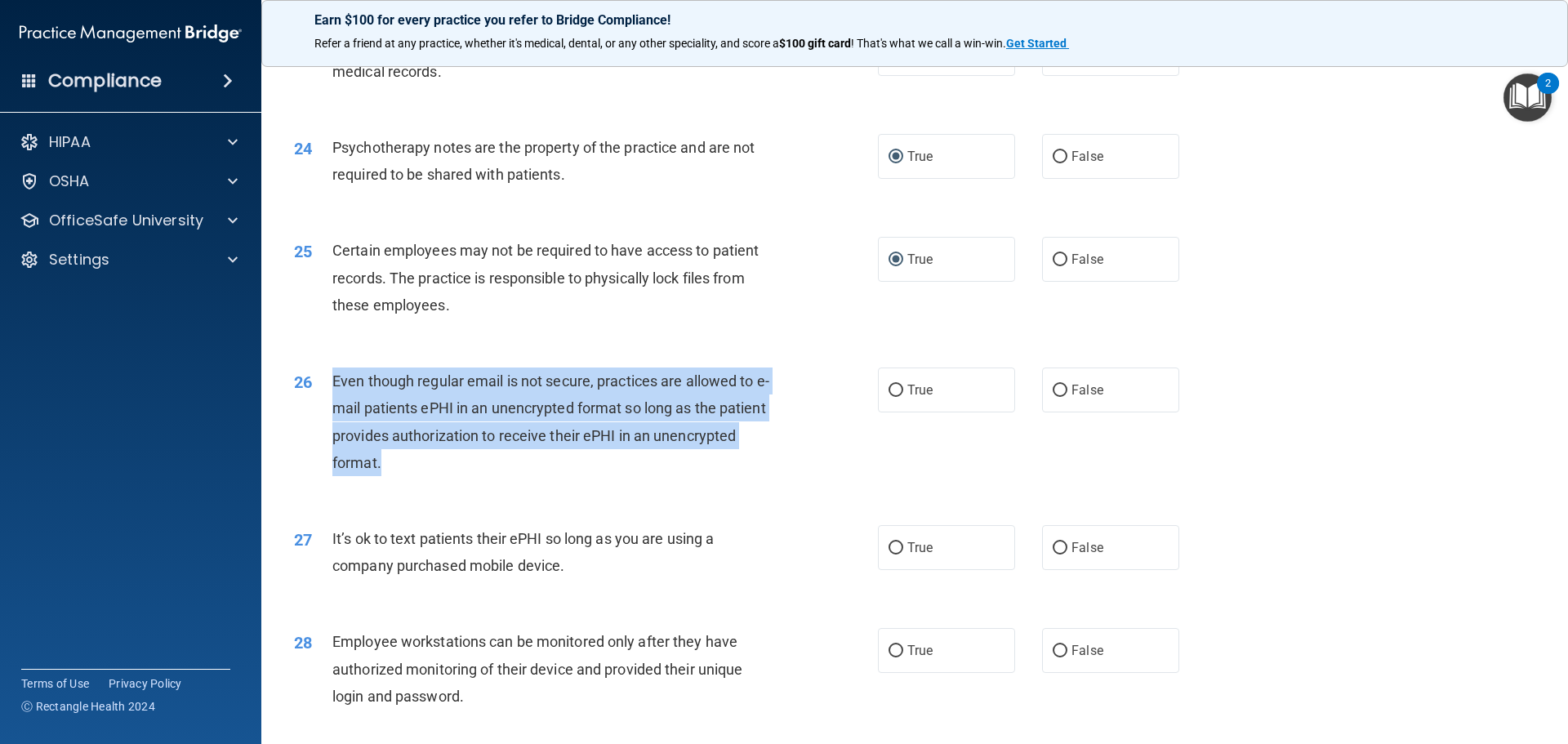
drag, startPoint x: 335, startPoint y: 404, endPoint x: 397, endPoint y: 479, distance: 97.3
click at [397, 476] on div "Even though regular email is not secure, practices are allowed to e-mail patien…" at bounding box center [561, 422] width 457 height 109
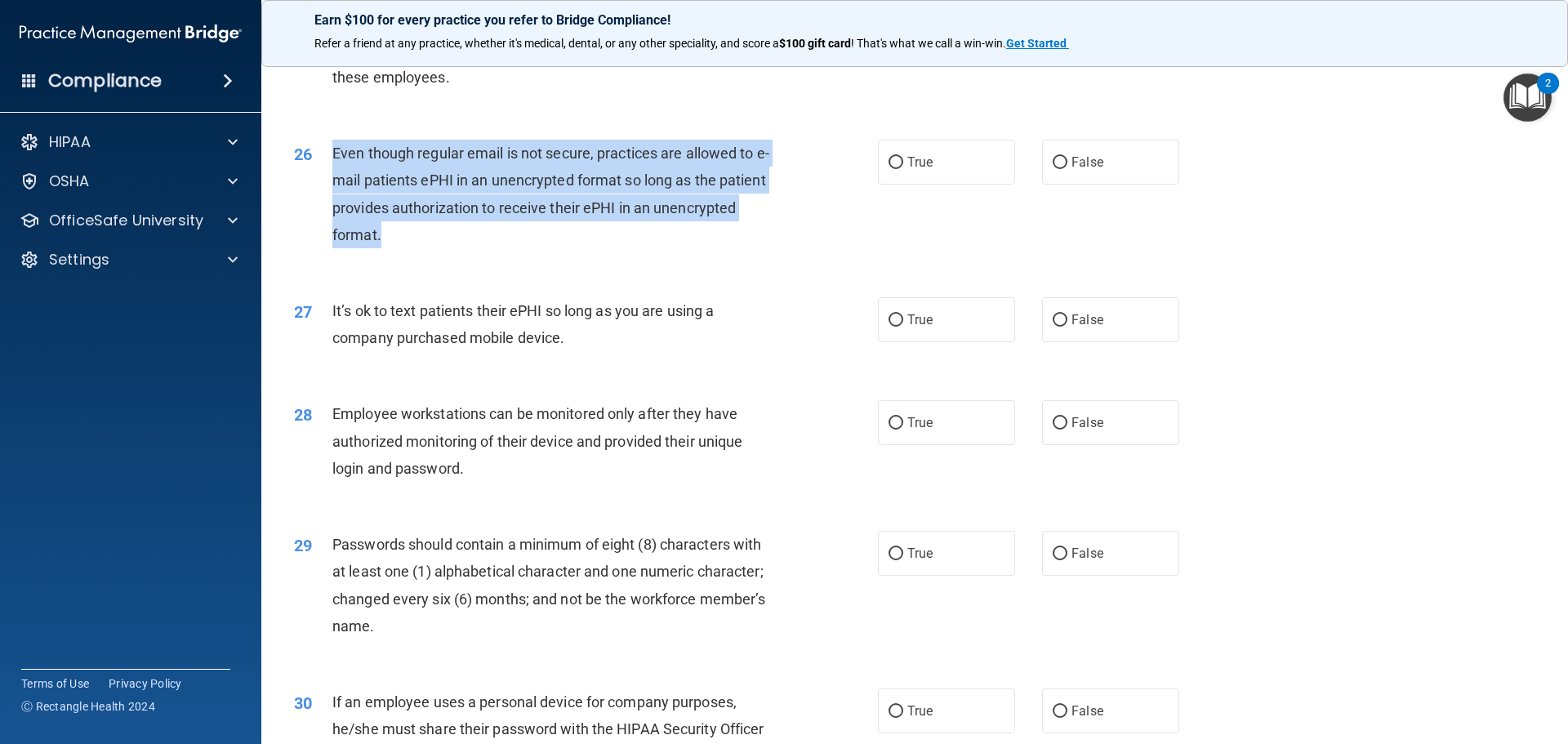
scroll to position [3185, 0]
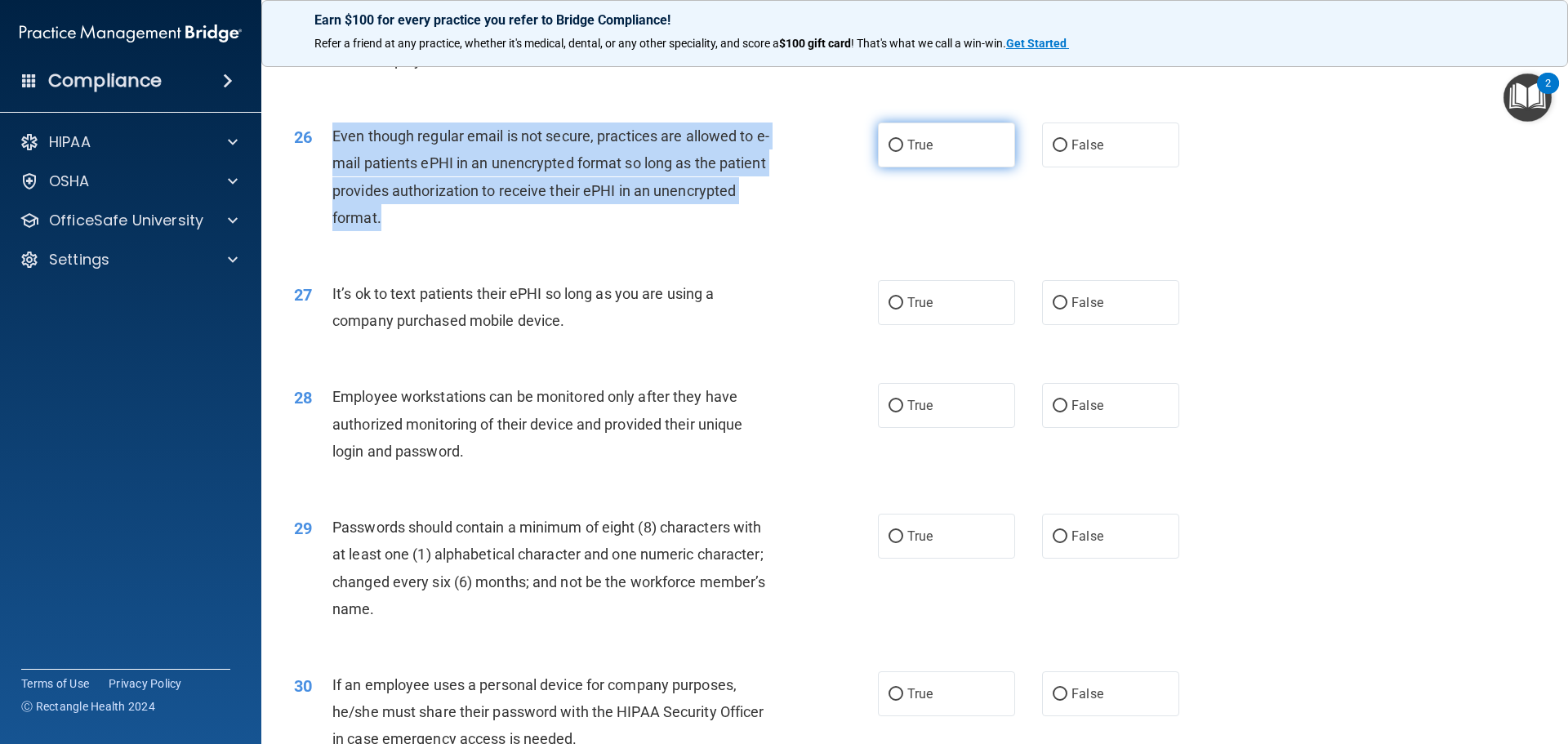
drag, startPoint x: 895, startPoint y: 169, endPoint x: 880, endPoint y: 182, distance: 19.8
click at [895, 152] on input "True" at bounding box center [895, 146] width 15 height 13
radio input "true"
drag, startPoint x: 326, startPoint y: 323, endPoint x: 588, endPoint y: 360, distance: 264.6
click at [591, 343] on div "27 It’s ok to text patients their ePHI so long as you are using a company purch…" at bounding box center [586, 311] width 633 height 62
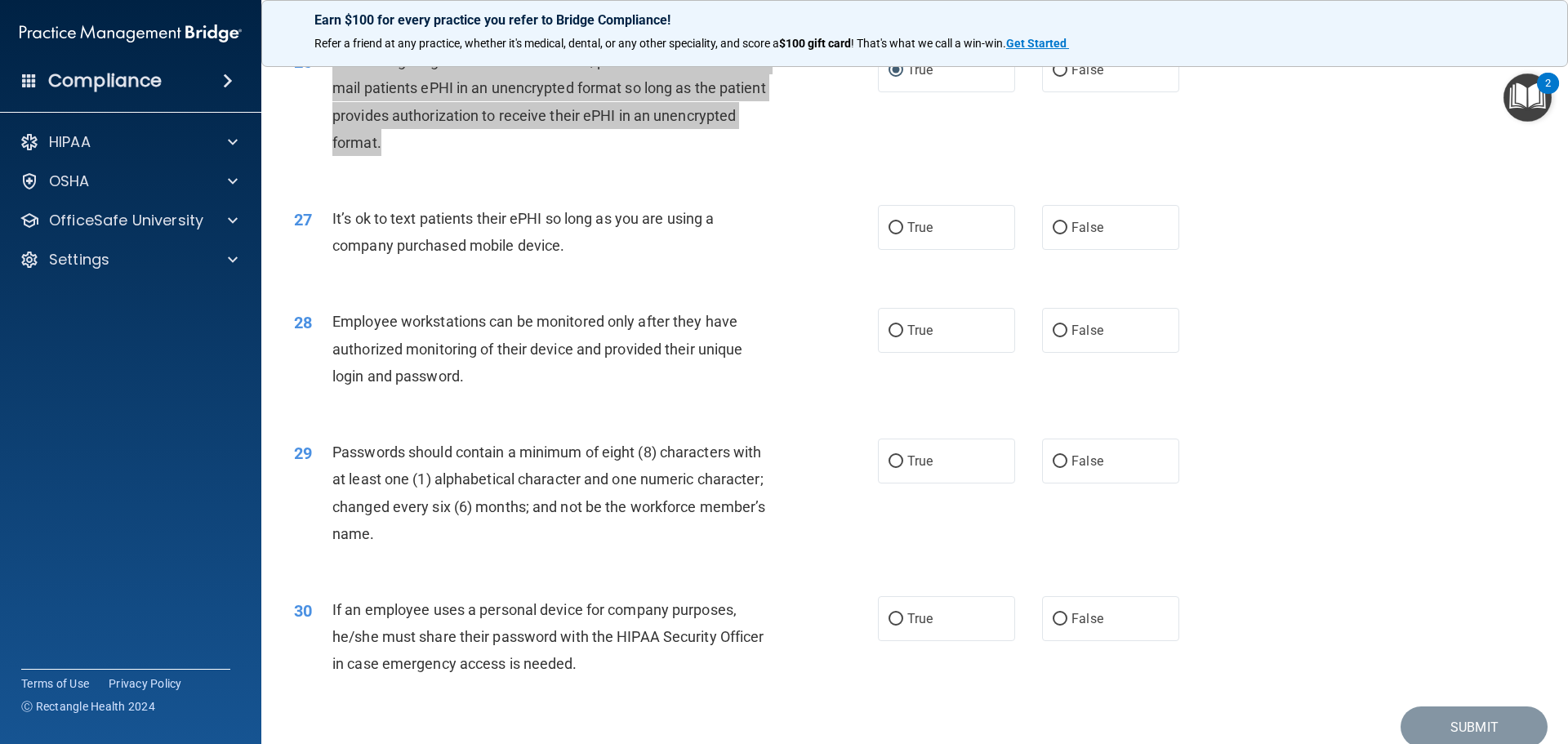
scroll to position [3267, 0]
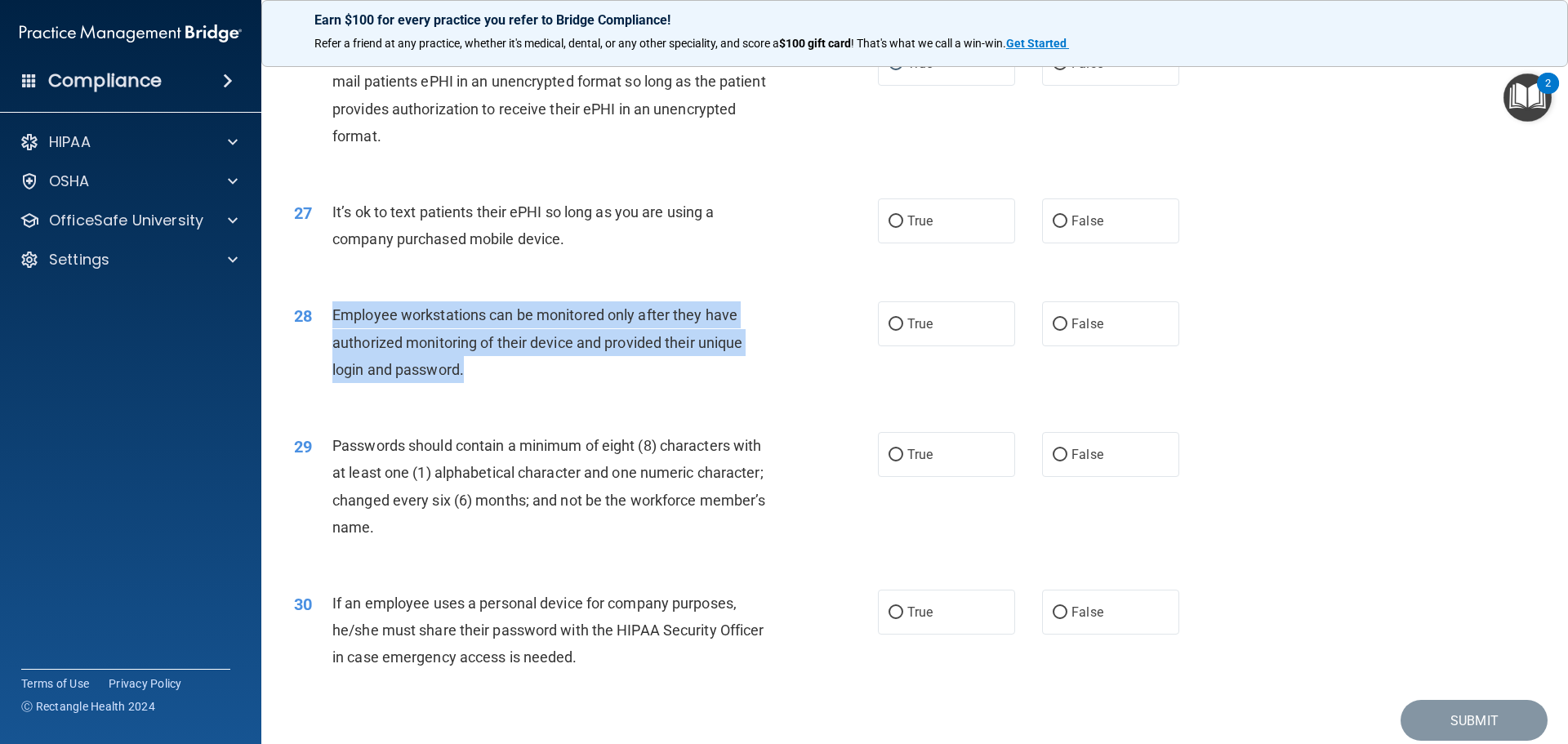
drag, startPoint x: 334, startPoint y: 336, endPoint x: 466, endPoint y: 401, distance: 147.1
click at [466, 383] on div "Employee workstations can be monitored only after they have authorized monitori…" at bounding box center [561, 343] width 457 height 82
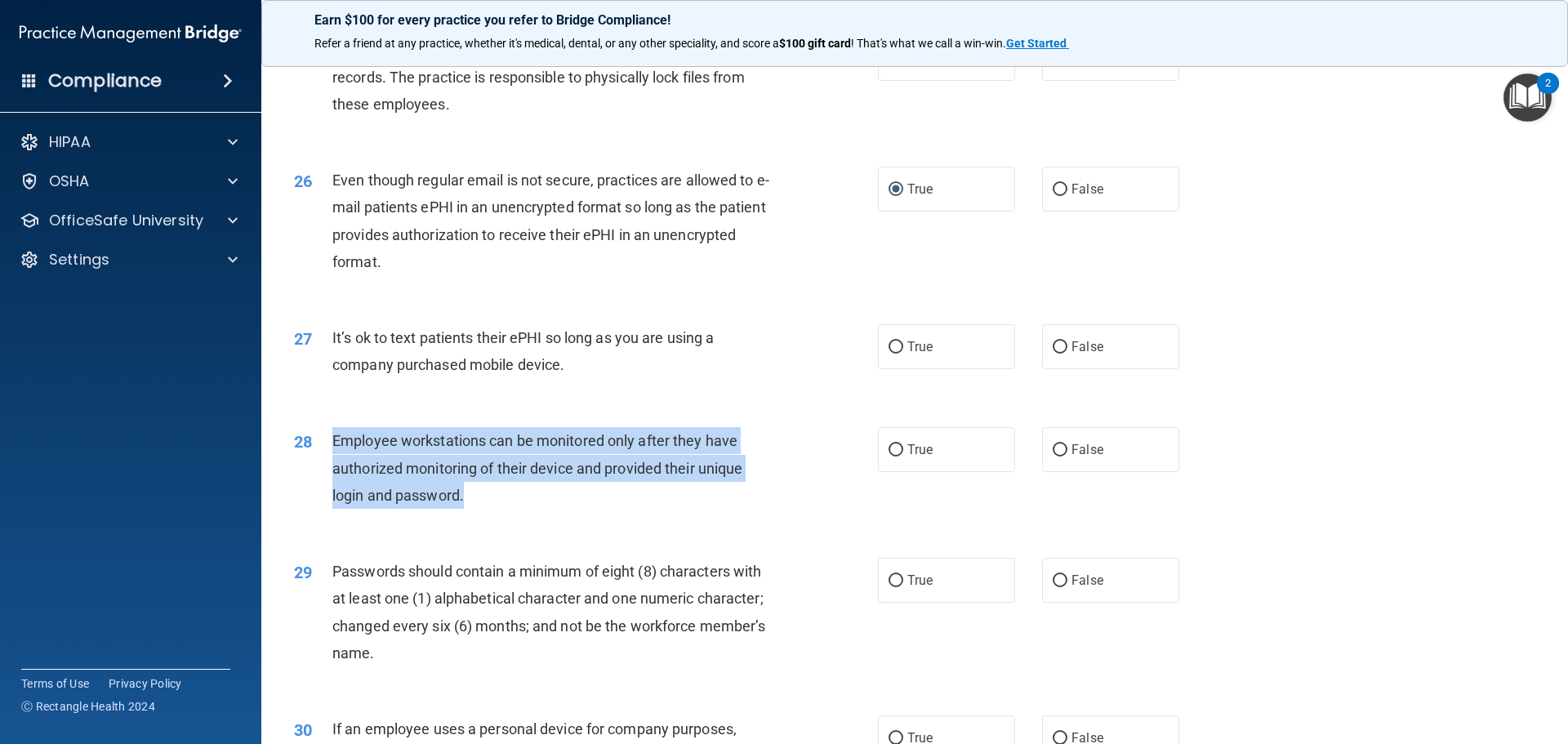
scroll to position [3103, 0]
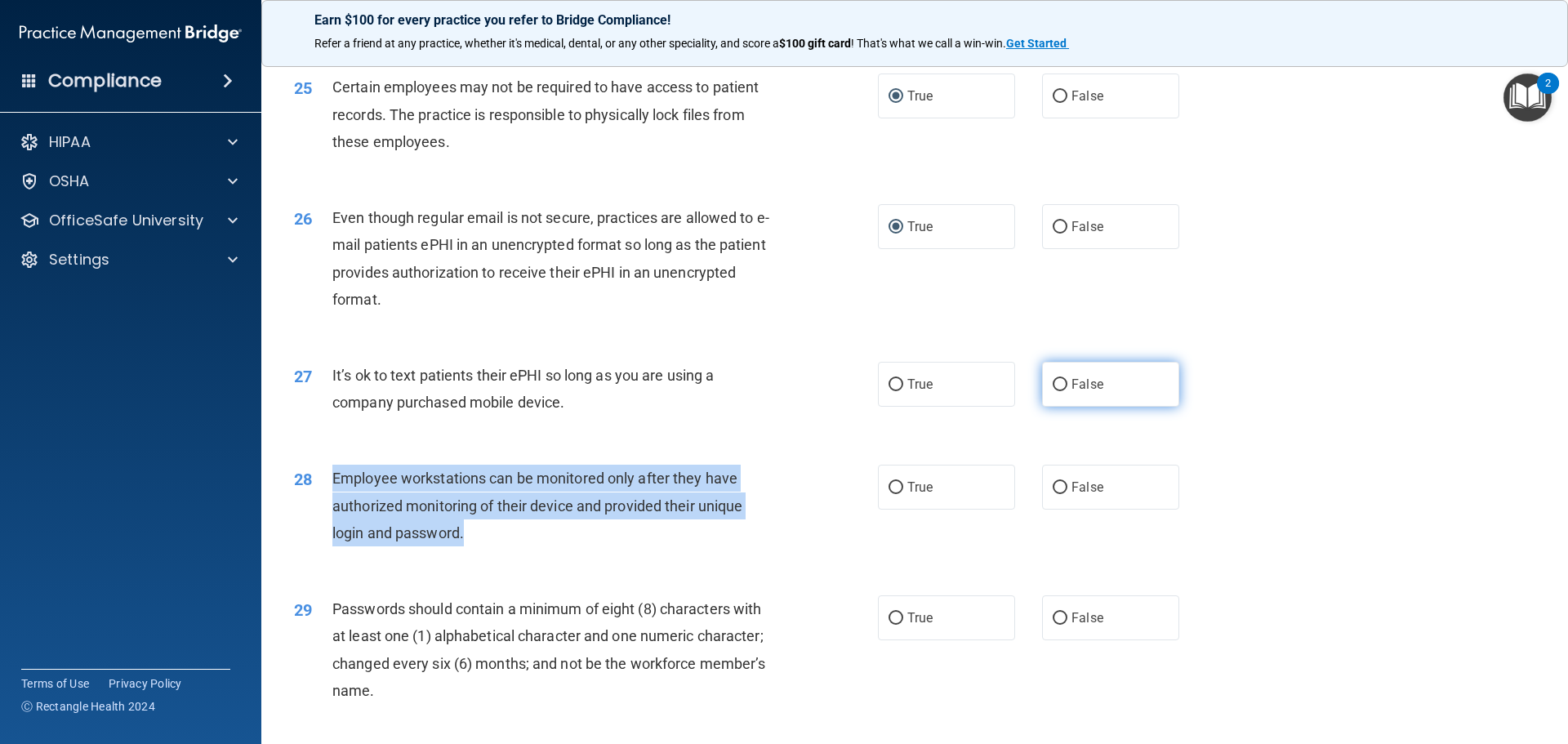
click at [1059, 391] on input "False" at bounding box center [1060, 385] width 15 height 13
radio input "true"
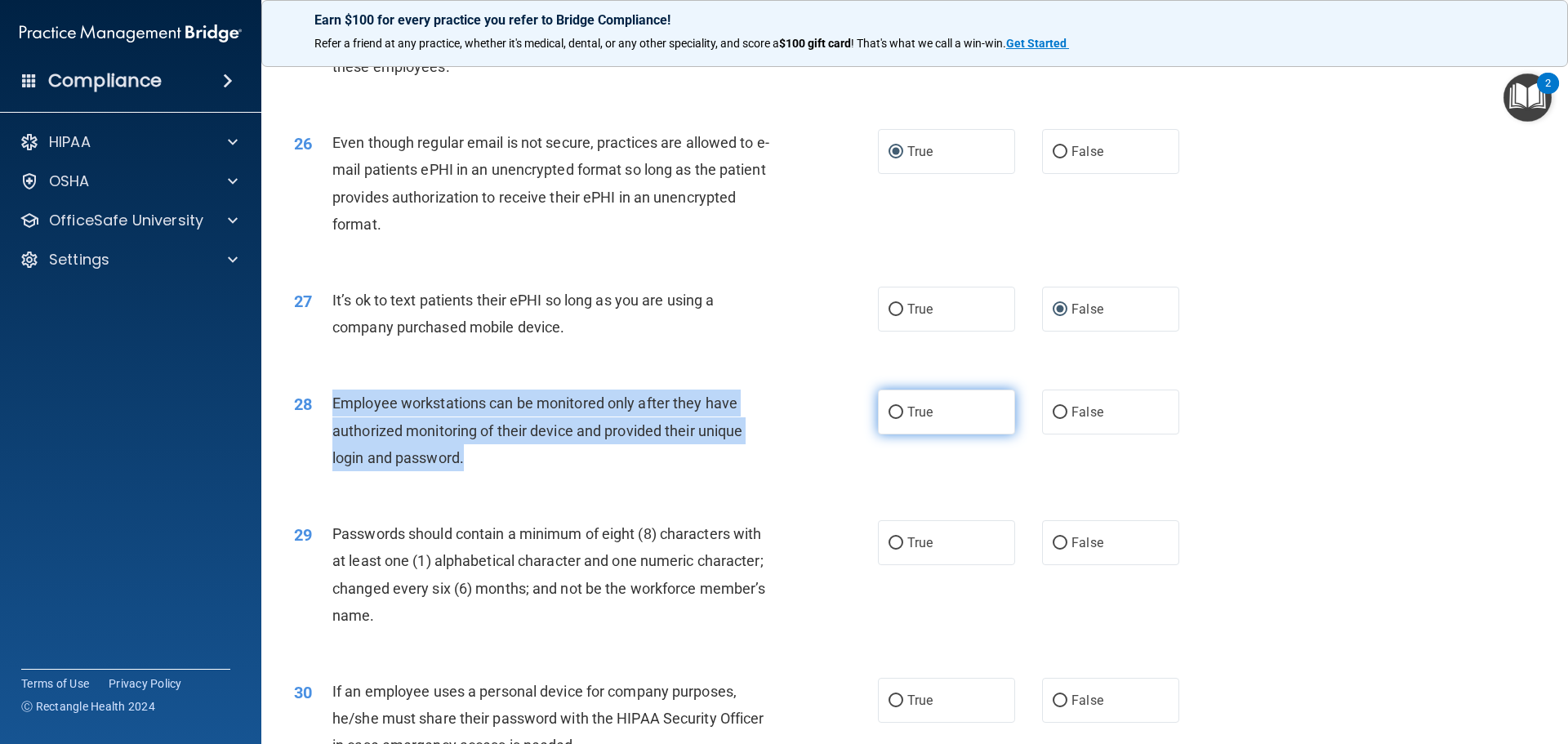
scroll to position [3185, 0]
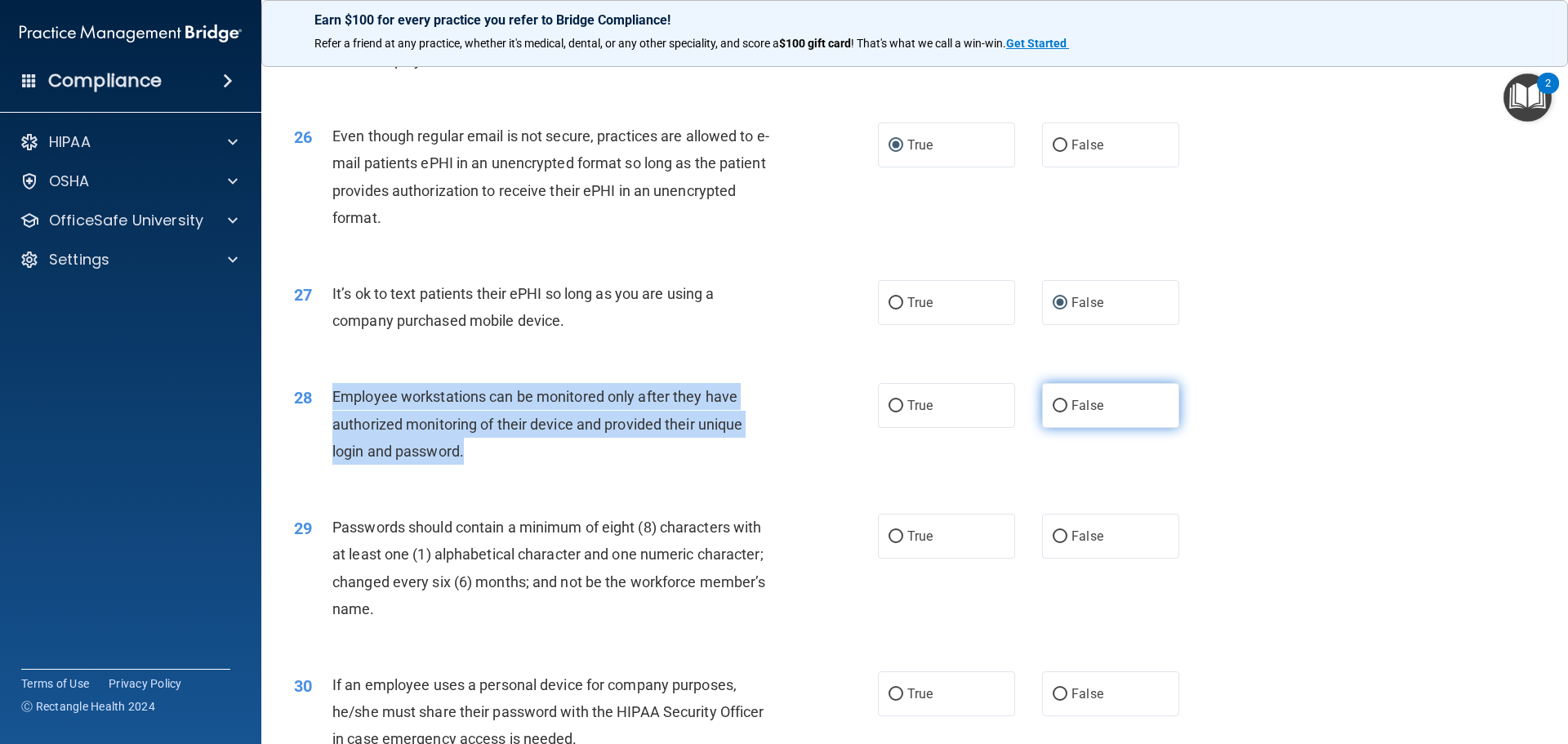
click at [1054, 412] on input "False" at bounding box center [1060, 407] width 15 height 13
radio input "true"
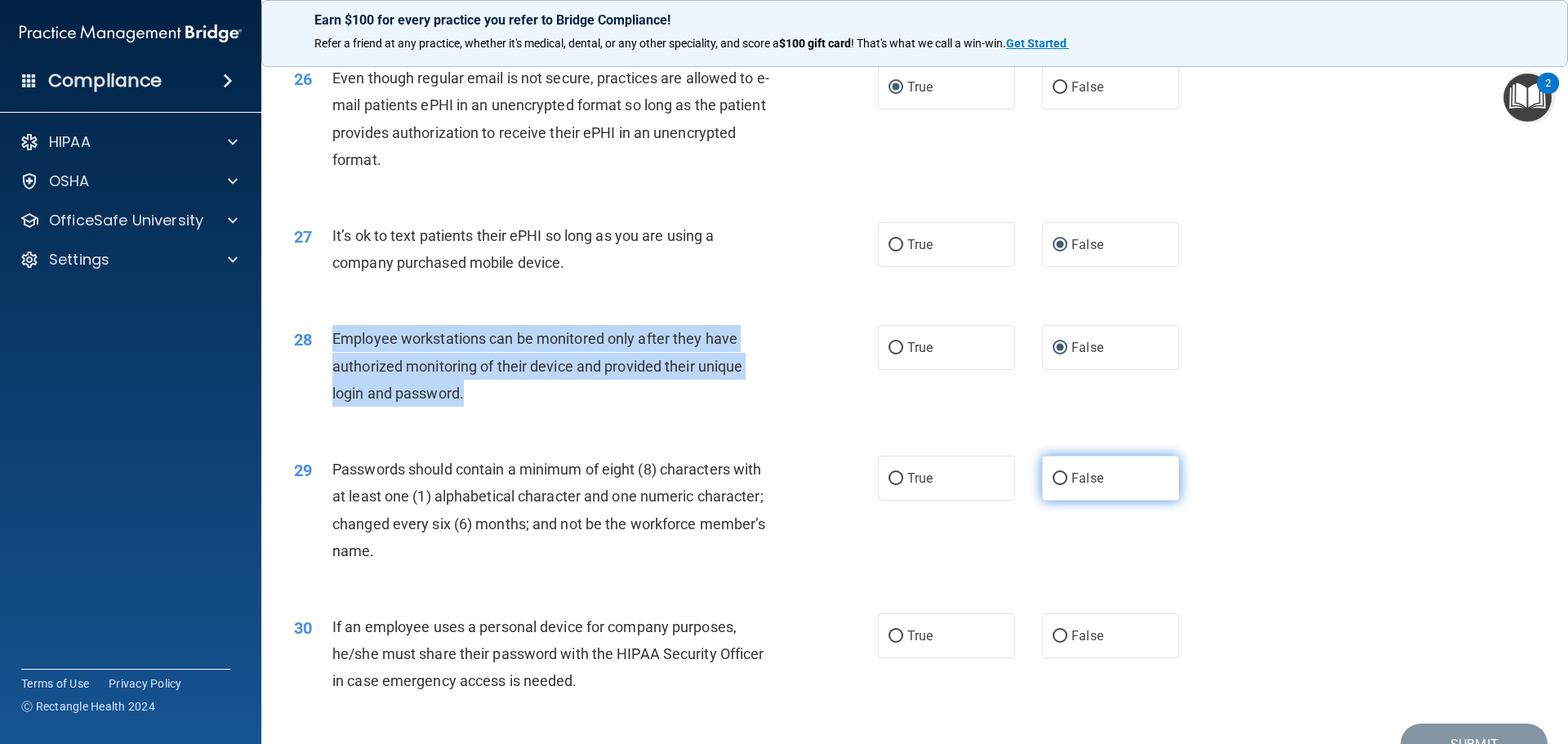
scroll to position [3356, 0]
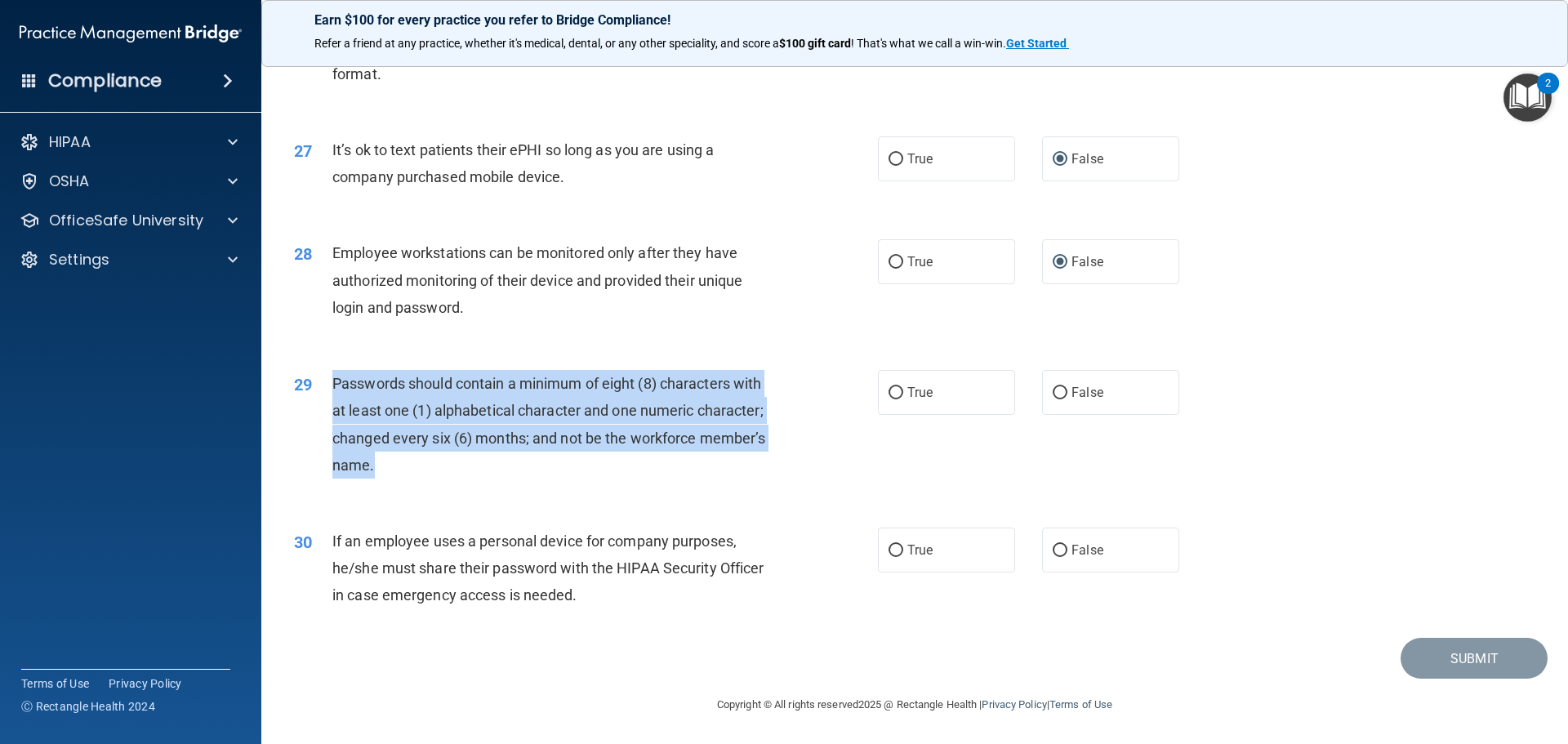
drag, startPoint x: 334, startPoint y: 383, endPoint x: 405, endPoint y: 459, distance: 104.0
click at [405, 459] on div "Passwords should contain a minimum of eight (8) characters with at least one (1…" at bounding box center [561, 424] width 457 height 109
click at [888, 387] on input "True" at bounding box center [895, 393] width 15 height 13
radio input "true"
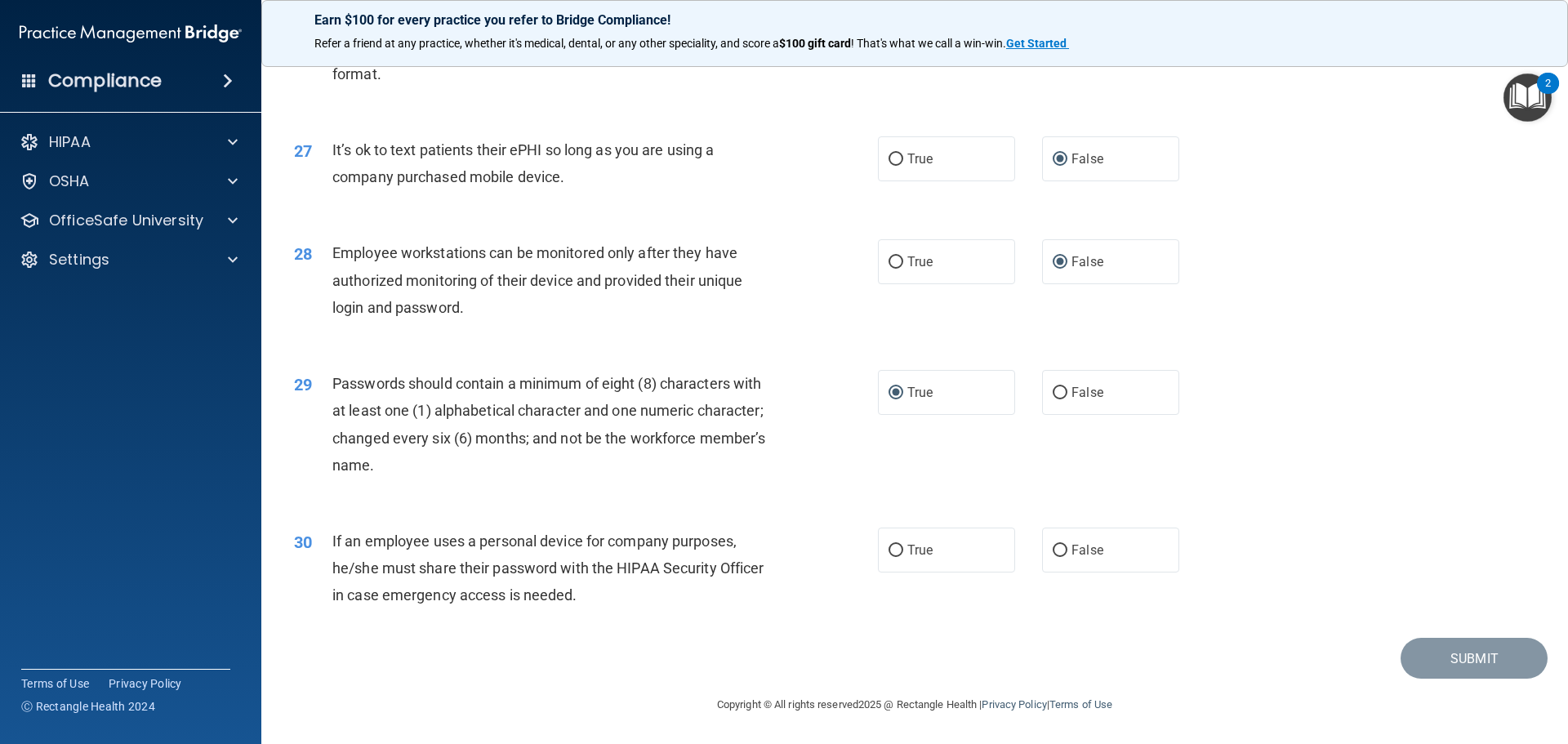
click at [334, 541] on span "If an employee uses a personal device for company purposes, he/she must share t…" at bounding box center [548, 568] width 431 height 71
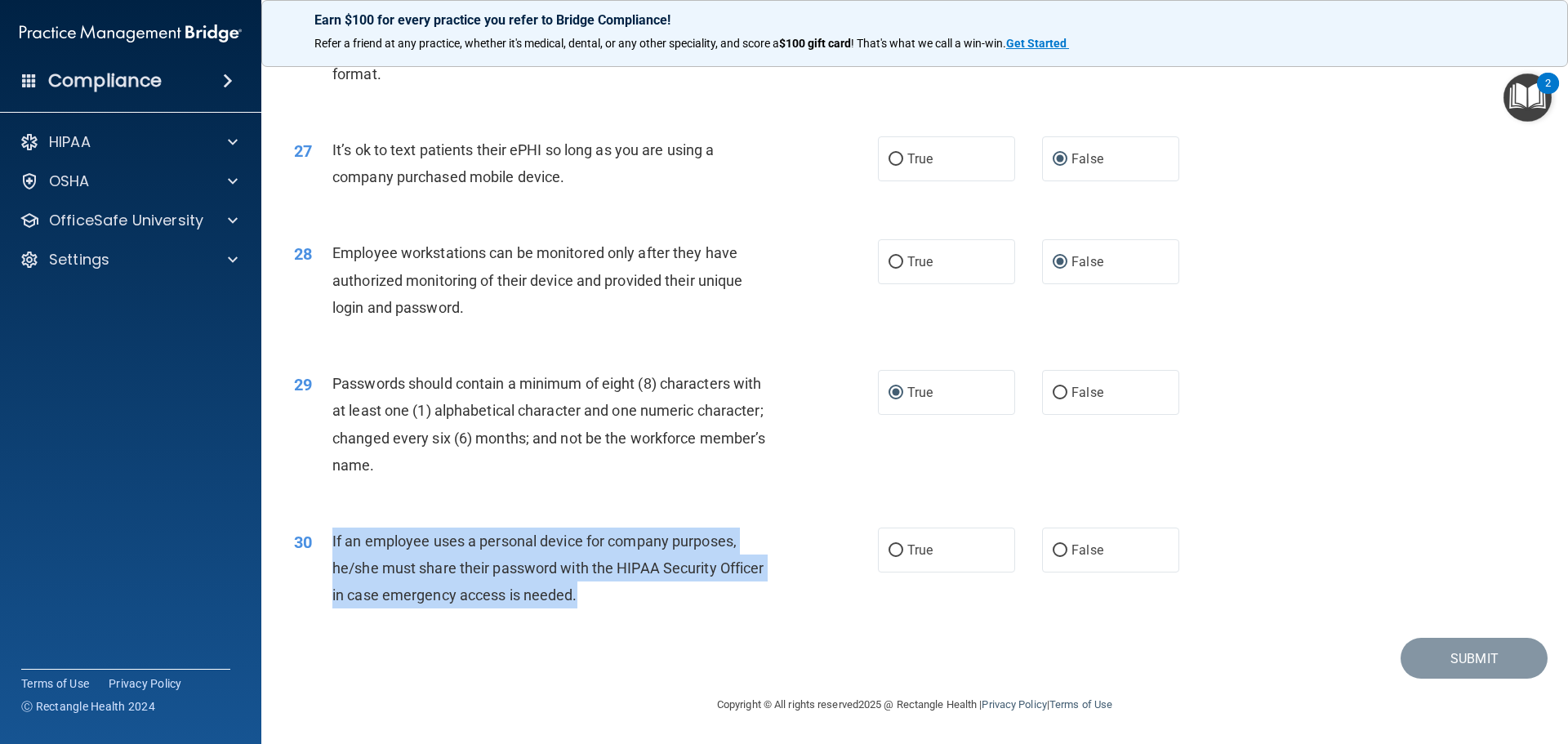
drag, startPoint x: 330, startPoint y: 536, endPoint x: 562, endPoint y: 558, distance: 233.0
click at [596, 602] on div "30 If an employee uses a personal device for company purposes, he/she must shar…" at bounding box center [586, 572] width 633 height 90
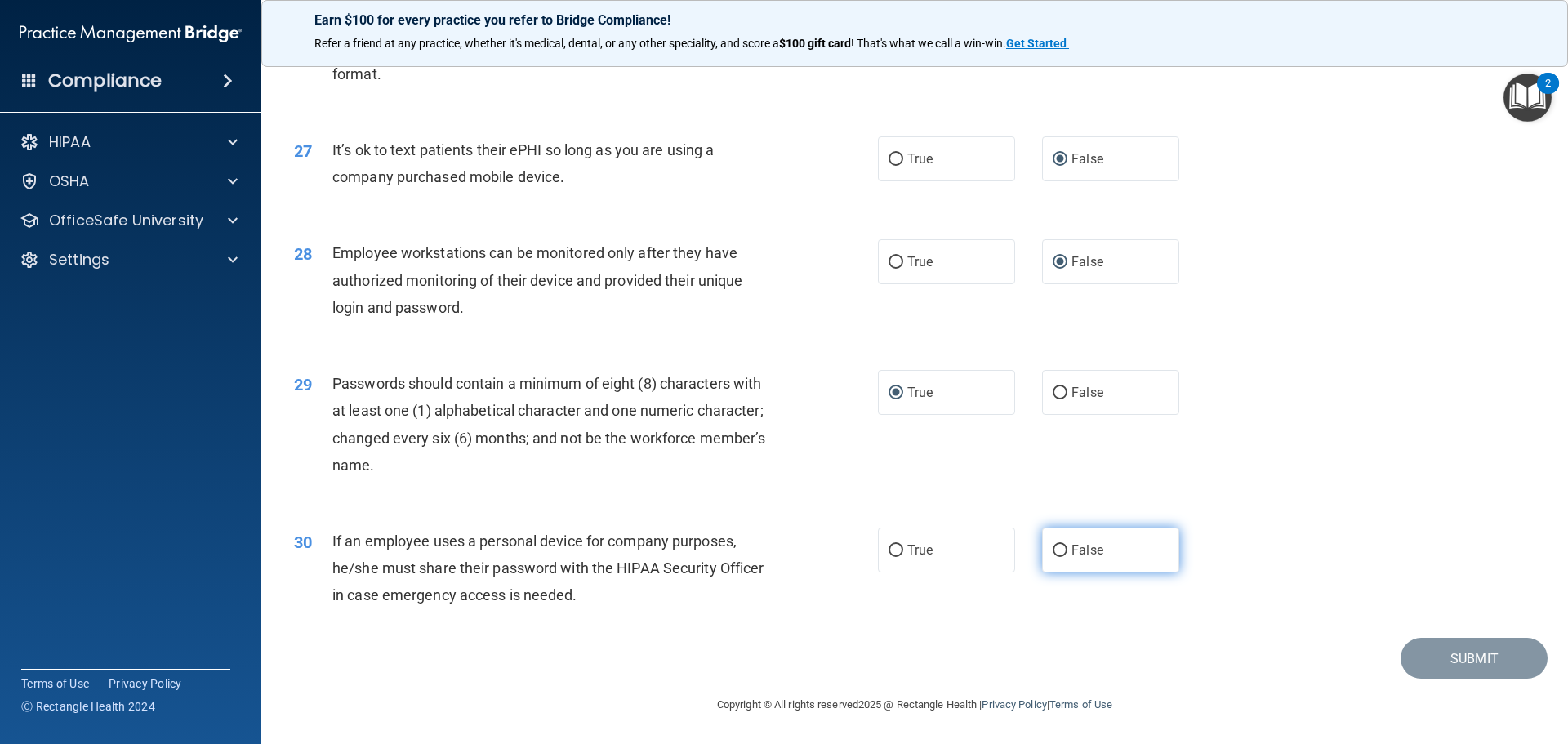
click at [1057, 560] on label "False" at bounding box center [1110, 550] width 137 height 45
click at [1057, 557] on input "False" at bounding box center [1060, 551] width 15 height 13
radio input "true"
click at [1440, 658] on button "Submit" at bounding box center [1475, 659] width 147 height 42
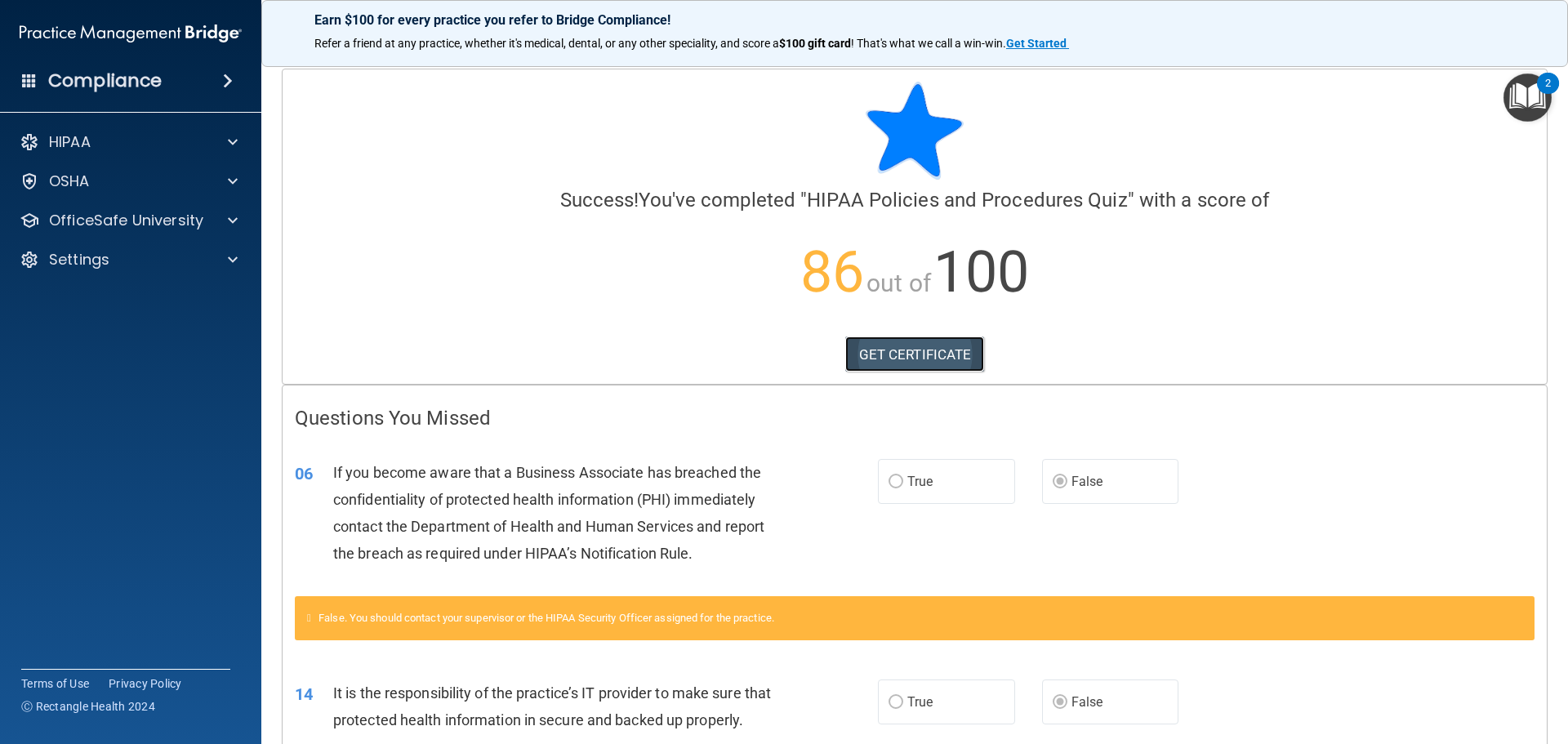
click at [880, 354] on link "GET CERTIFICATE" at bounding box center [915, 354] width 140 height 36
click at [234, 140] on span at bounding box center [232, 142] width 10 height 20
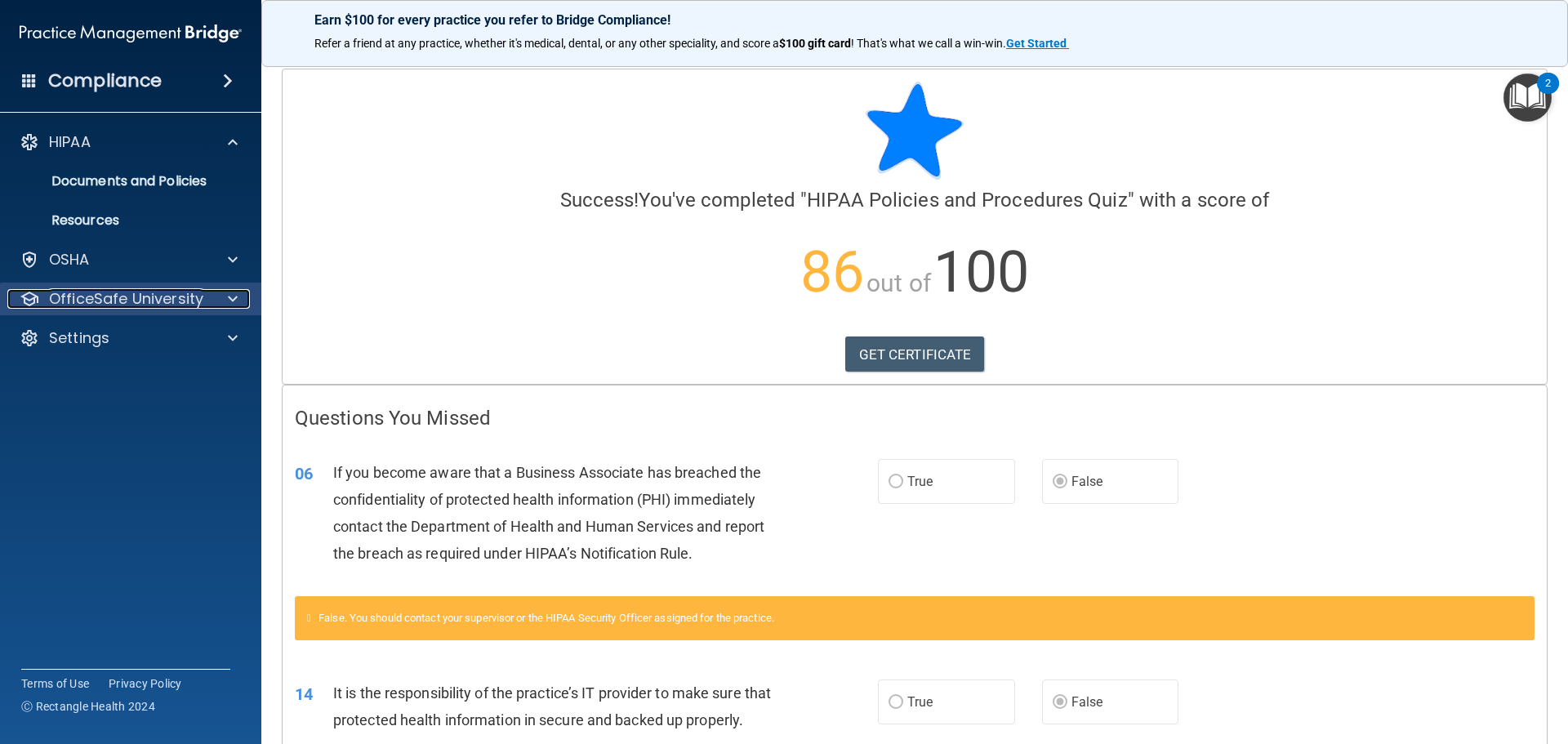
click at [232, 296] on span at bounding box center [232, 299] width 10 height 20
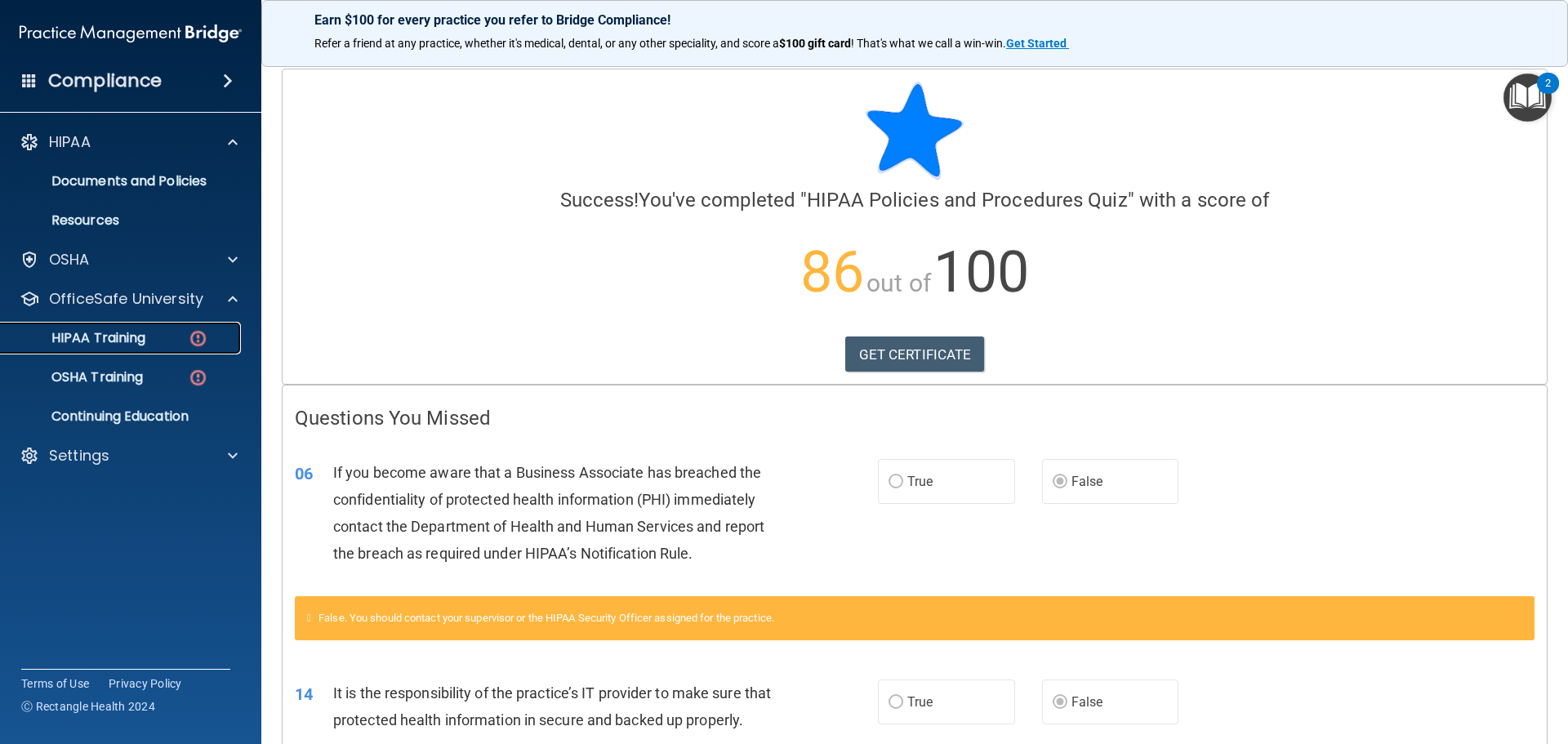
click at [123, 336] on p "HIPAA Training" at bounding box center [78, 338] width 135 height 16
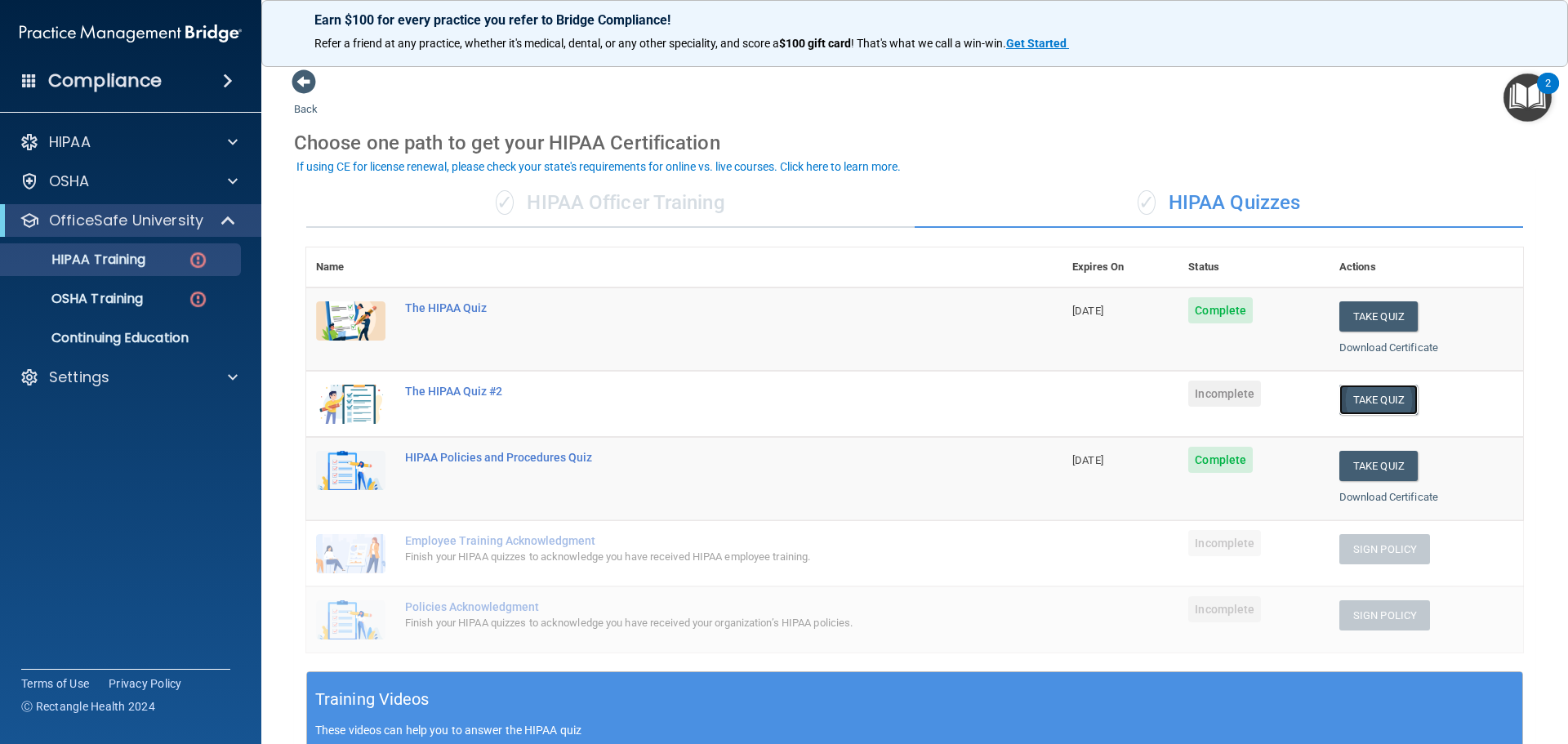
click at [1366, 397] on button "Take Quiz" at bounding box center [1379, 399] width 79 height 30
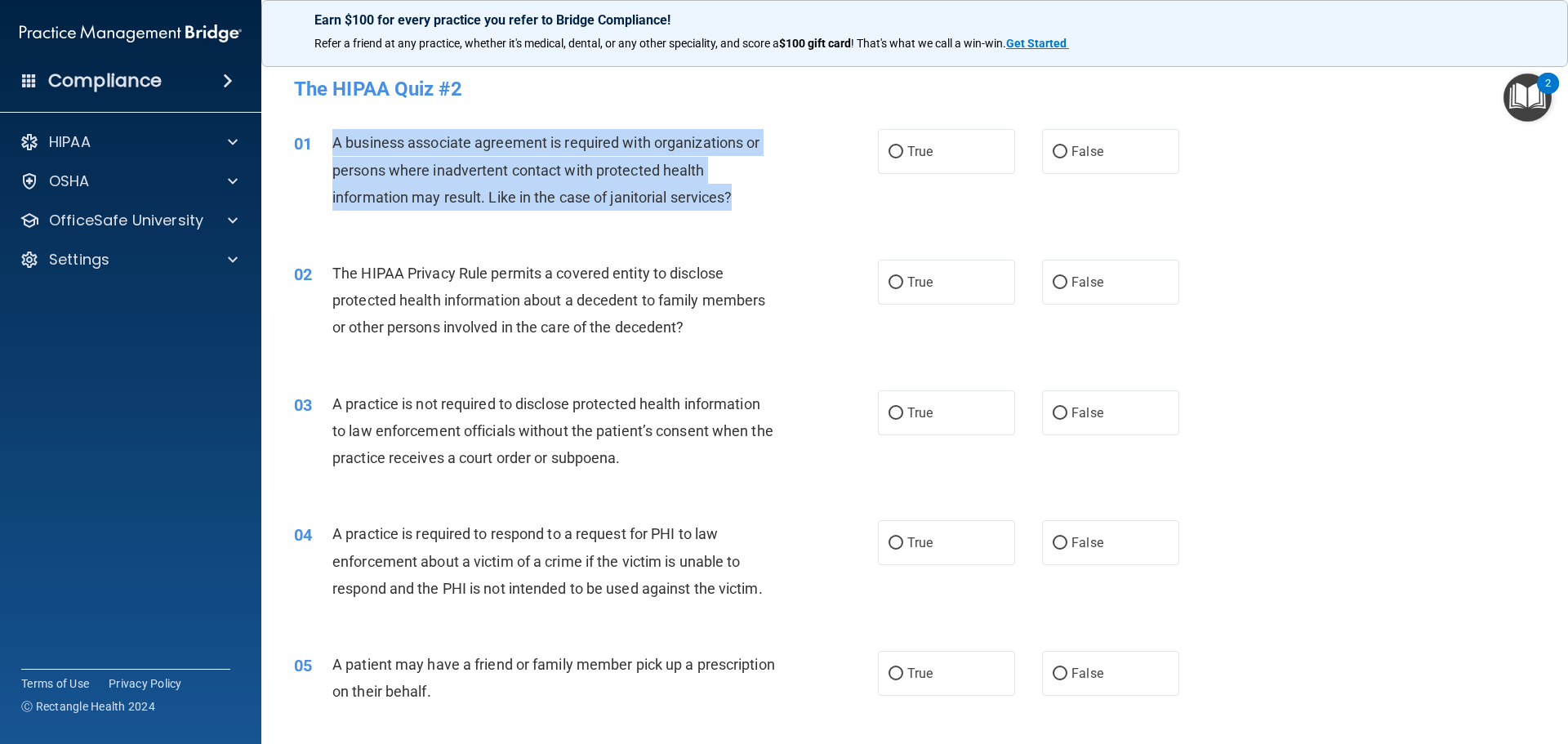
drag, startPoint x: 327, startPoint y: 140, endPoint x: 742, endPoint y: 202, distance: 419.6
click at [742, 202] on div "01 A business associate agreement is required with organizations or persons whe…" at bounding box center [586, 173] width 633 height 90
click at [1053, 158] on input "False" at bounding box center [1060, 152] width 15 height 13
radio input "true"
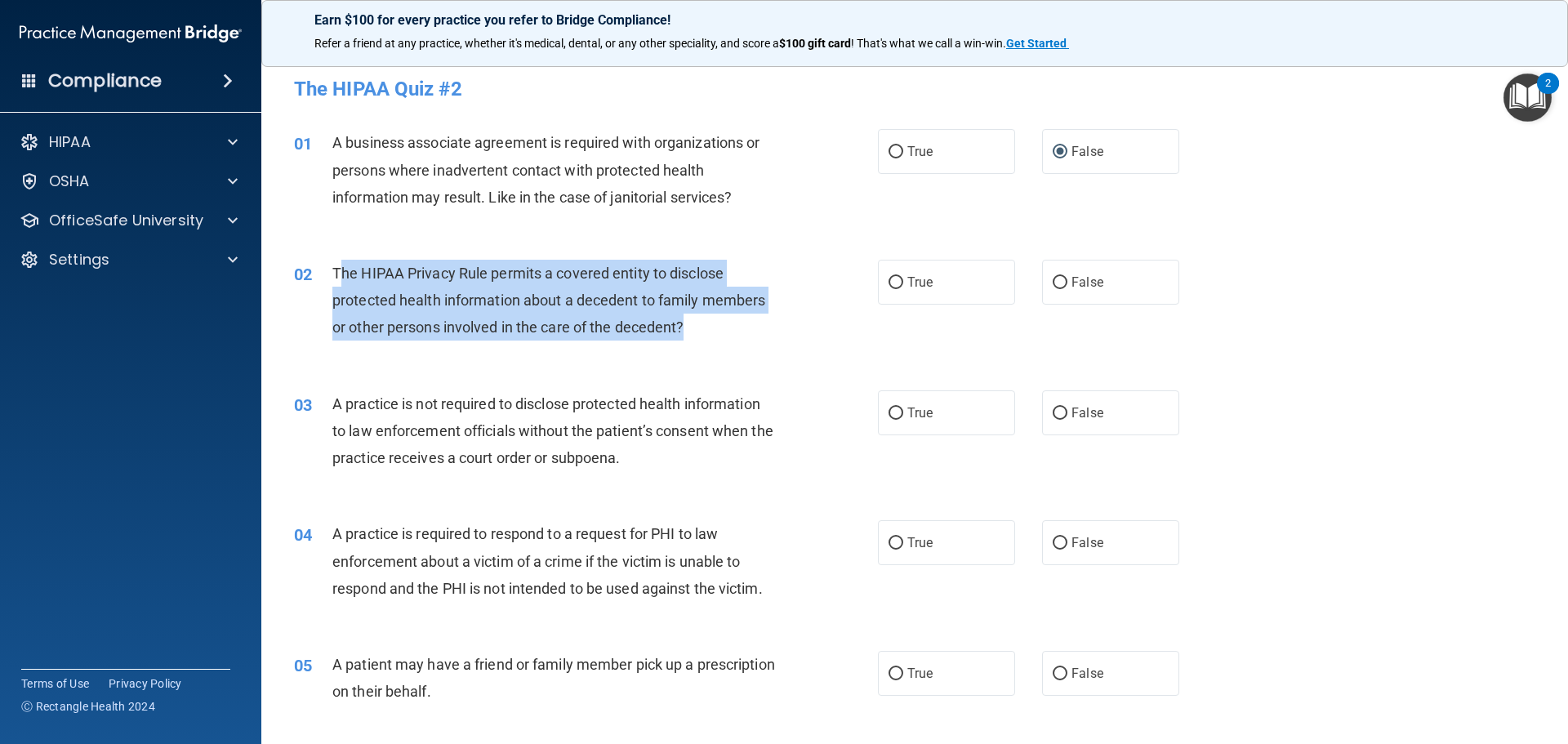
drag, startPoint x: 336, startPoint y: 272, endPoint x: 689, endPoint y: 326, distance: 357.1
click at [689, 326] on div "The HIPAA Privacy Rule permits a covered entity to disclose protected health in…" at bounding box center [561, 301] width 457 height 82
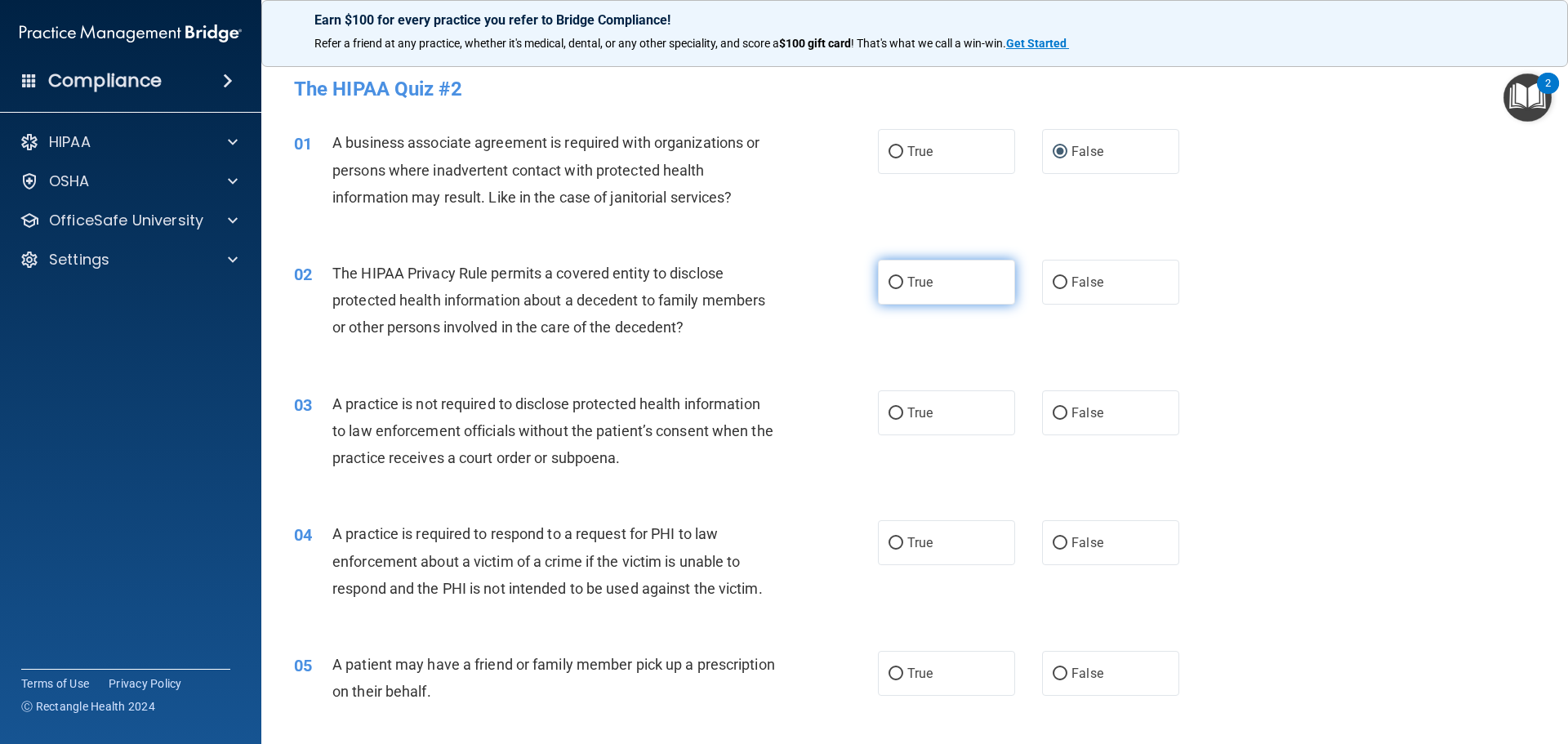
click at [898, 281] on label "True" at bounding box center [946, 283] width 137 height 45
click at [898, 281] on input "True" at bounding box center [895, 283] width 15 height 13
radio input "true"
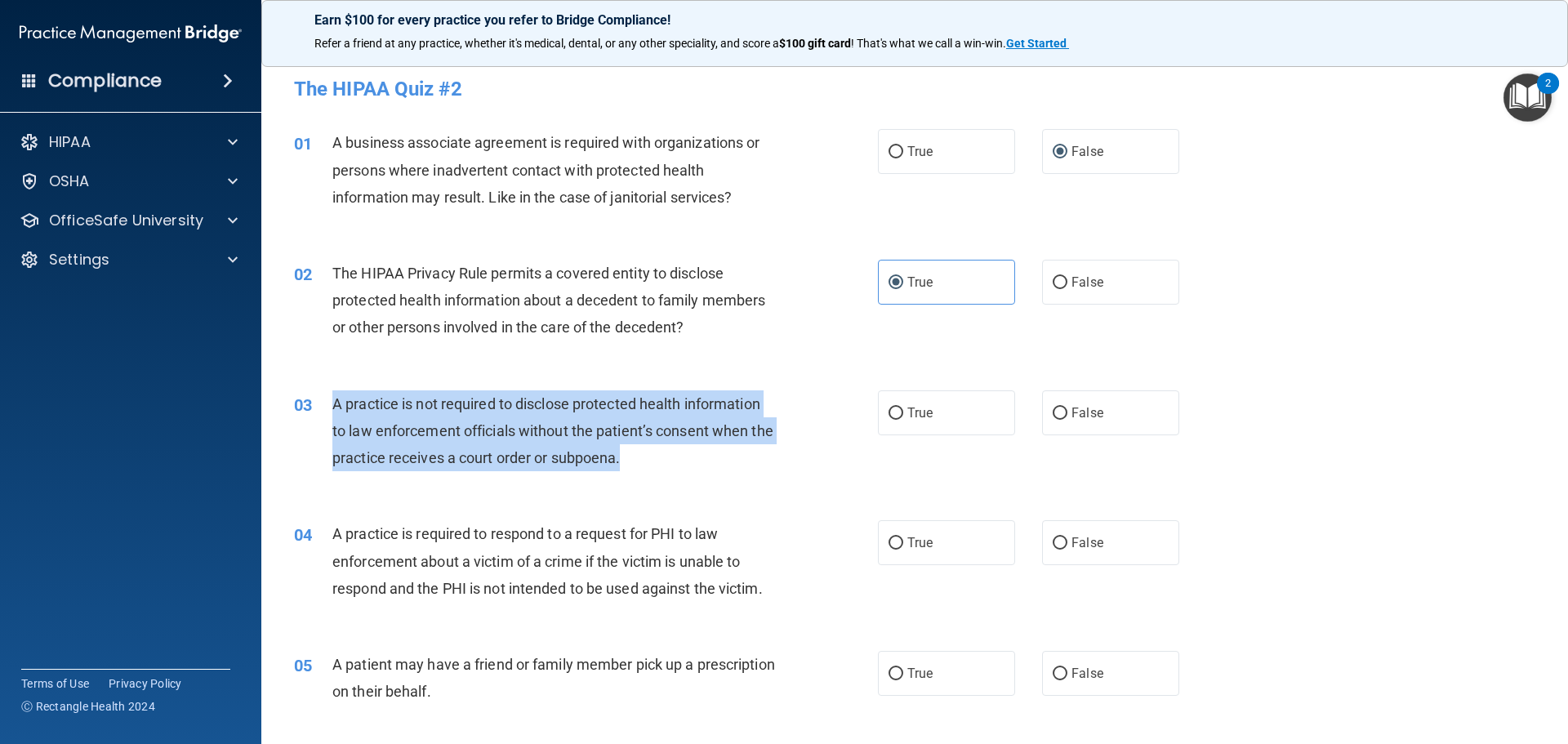
drag, startPoint x: 329, startPoint y: 398, endPoint x: 634, endPoint y: 437, distance: 307.5
click at [687, 459] on div "03 A practice is not required to disclose protected health information to law e…" at bounding box center [586, 435] width 633 height 90
click at [1056, 409] on input "False" at bounding box center [1060, 414] width 15 height 13
radio input "true"
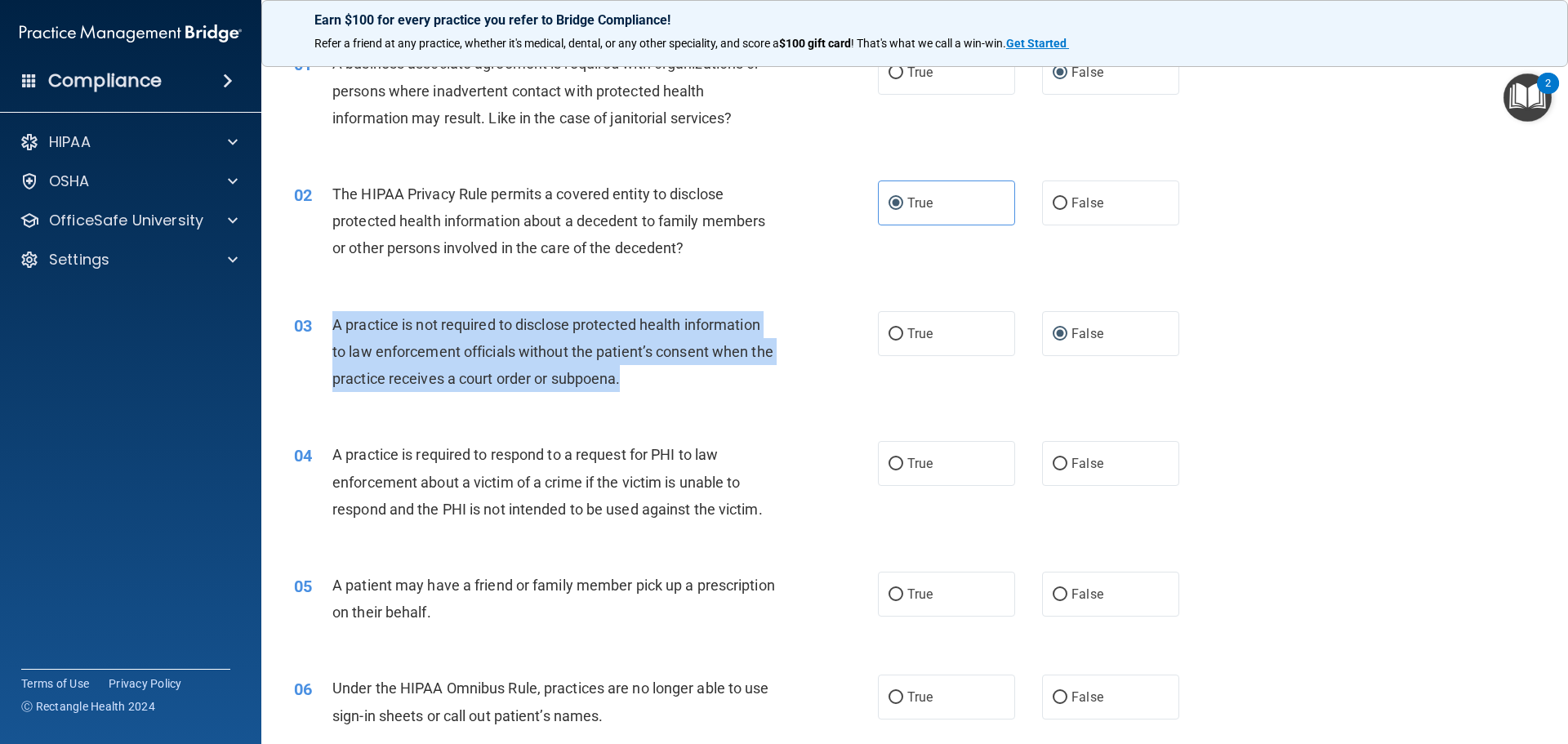
scroll to position [82, 0]
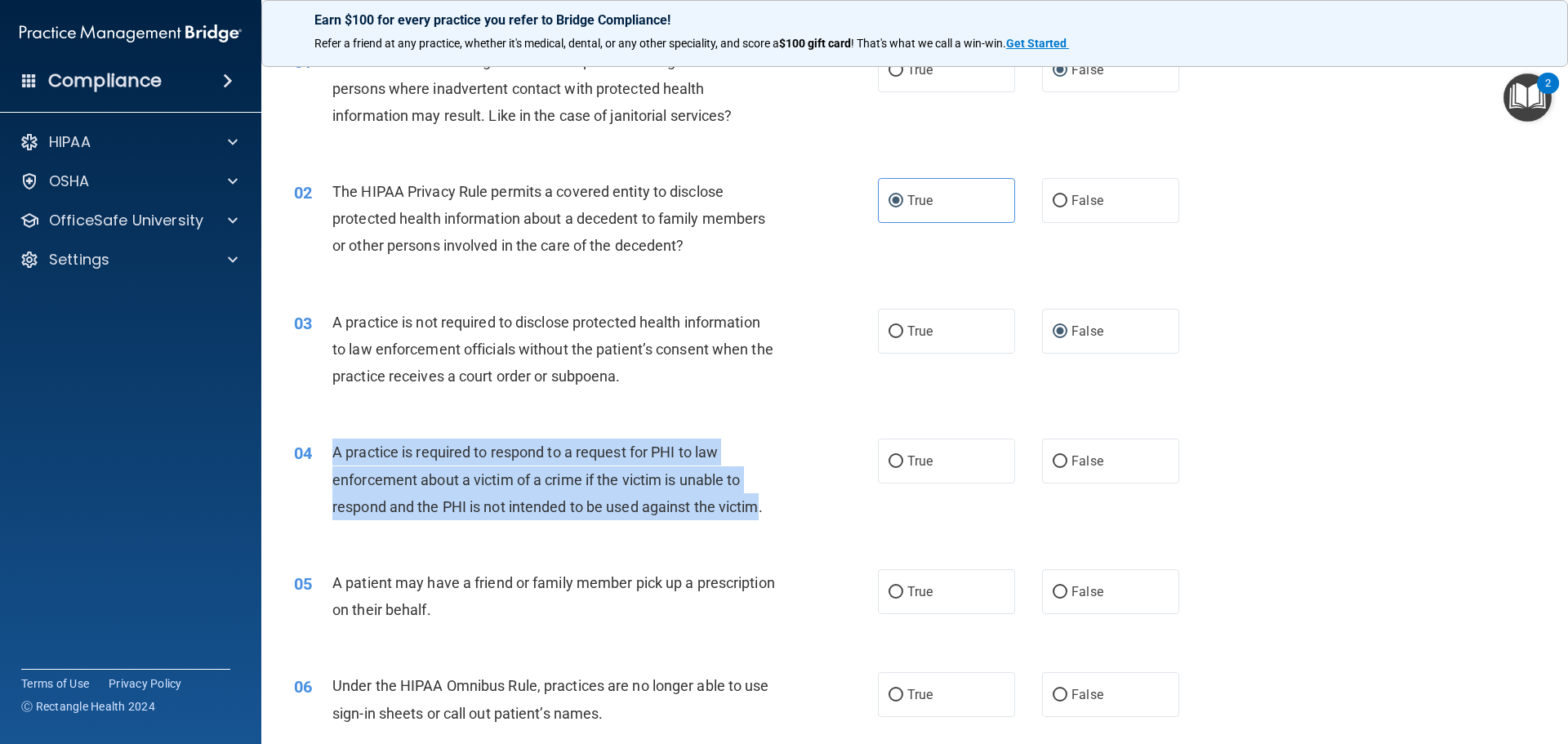
drag, startPoint x: 334, startPoint y: 444, endPoint x: 718, endPoint y: 476, distance: 385.3
click at [763, 508] on span "A practice is required to respond to a request for PHI to law enforcement about…" at bounding box center [547, 478] width 431 height 71
drag, startPoint x: 896, startPoint y: 456, endPoint x: 906, endPoint y: 430, distance: 27.9
click at [899, 445] on label "True" at bounding box center [946, 461] width 137 height 45
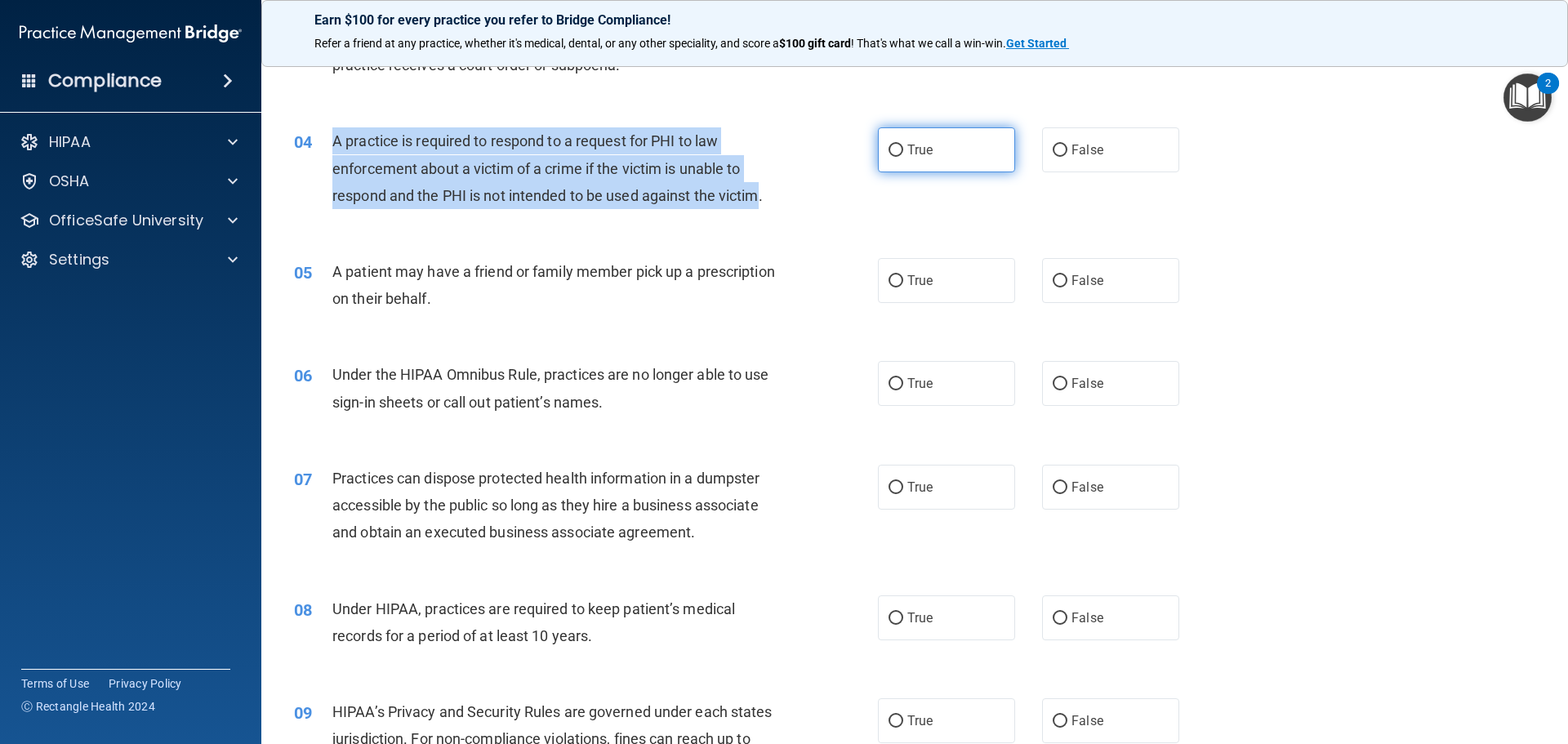
scroll to position [409, 0]
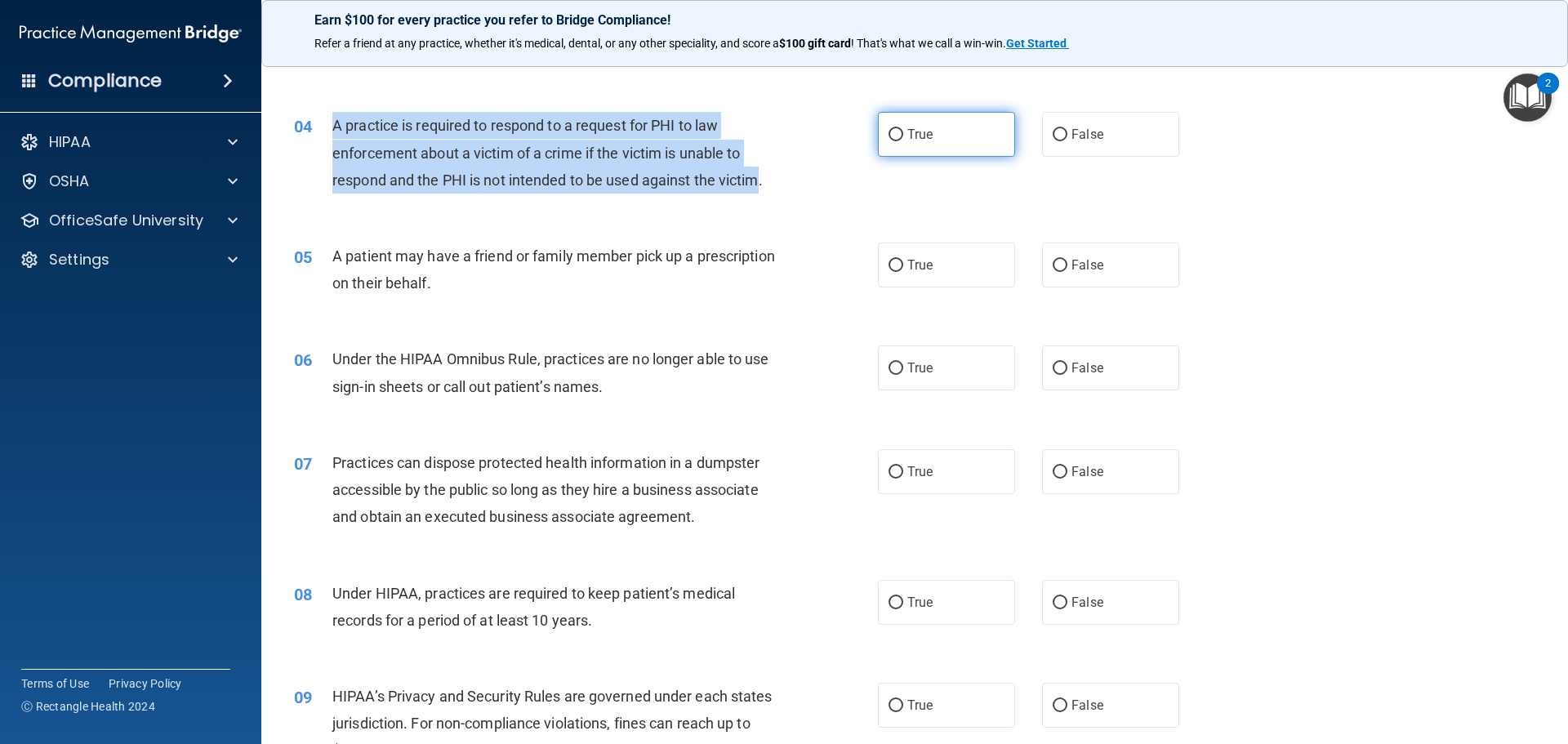
click at [892, 129] on input "True" at bounding box center [895, 135] width 15 height 13
radio input "true"
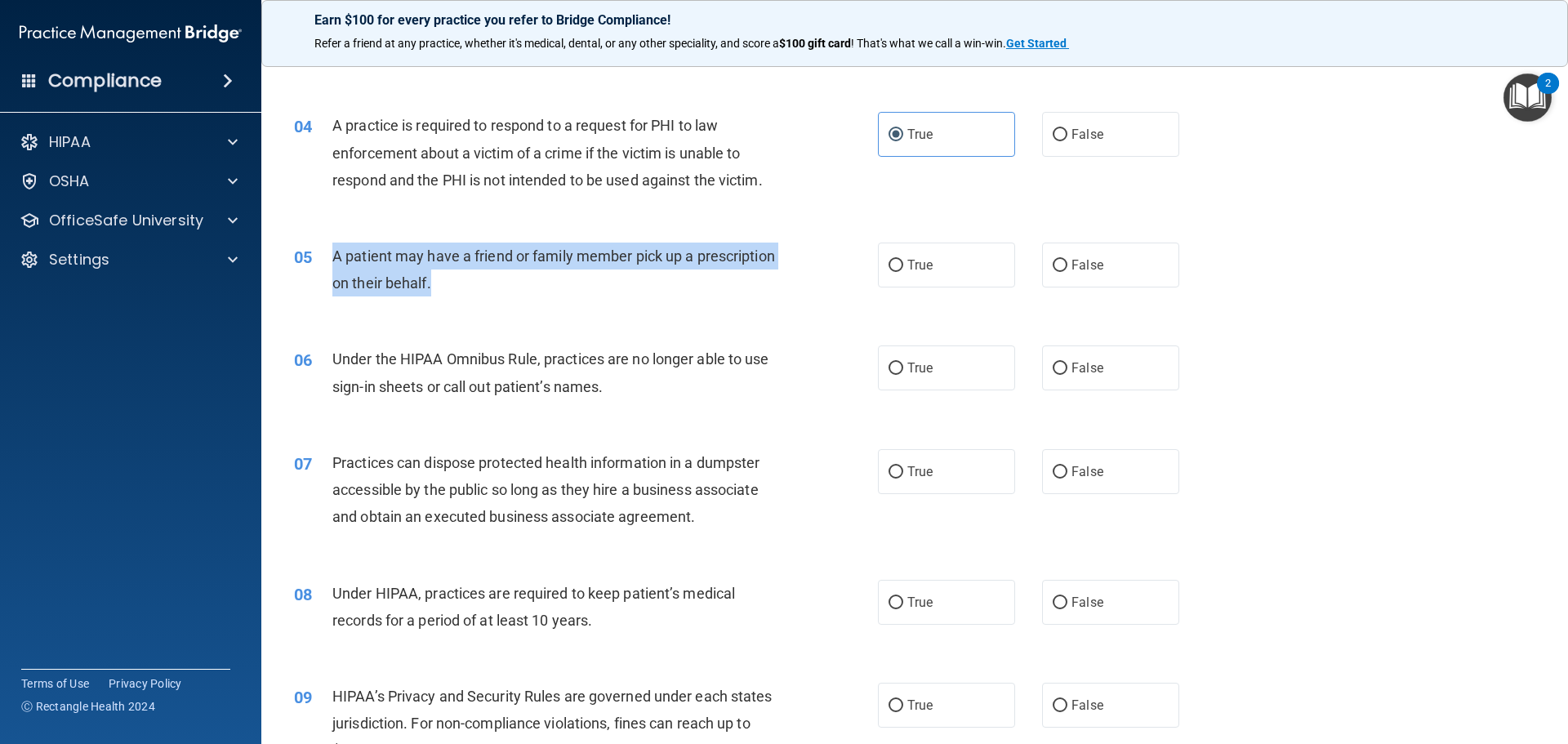
drag, startPoint x: 334, startPoint y: 251, endPoint x: 504, endPoint y: 293, distance: 175.1
click at [556, 295] on div "A patient may have a friend or family member pick up a prescription on their be…" at bounding box center [561, 269] width 457 height 53
drag, startPoint x: 893, startPoint y: 261, endPoint x: 872, endPoint y: 273, distance: 24.2
click at [891, 261] on input "True" at bounding box center [895, 266] width 15 height 13
radio input "true"
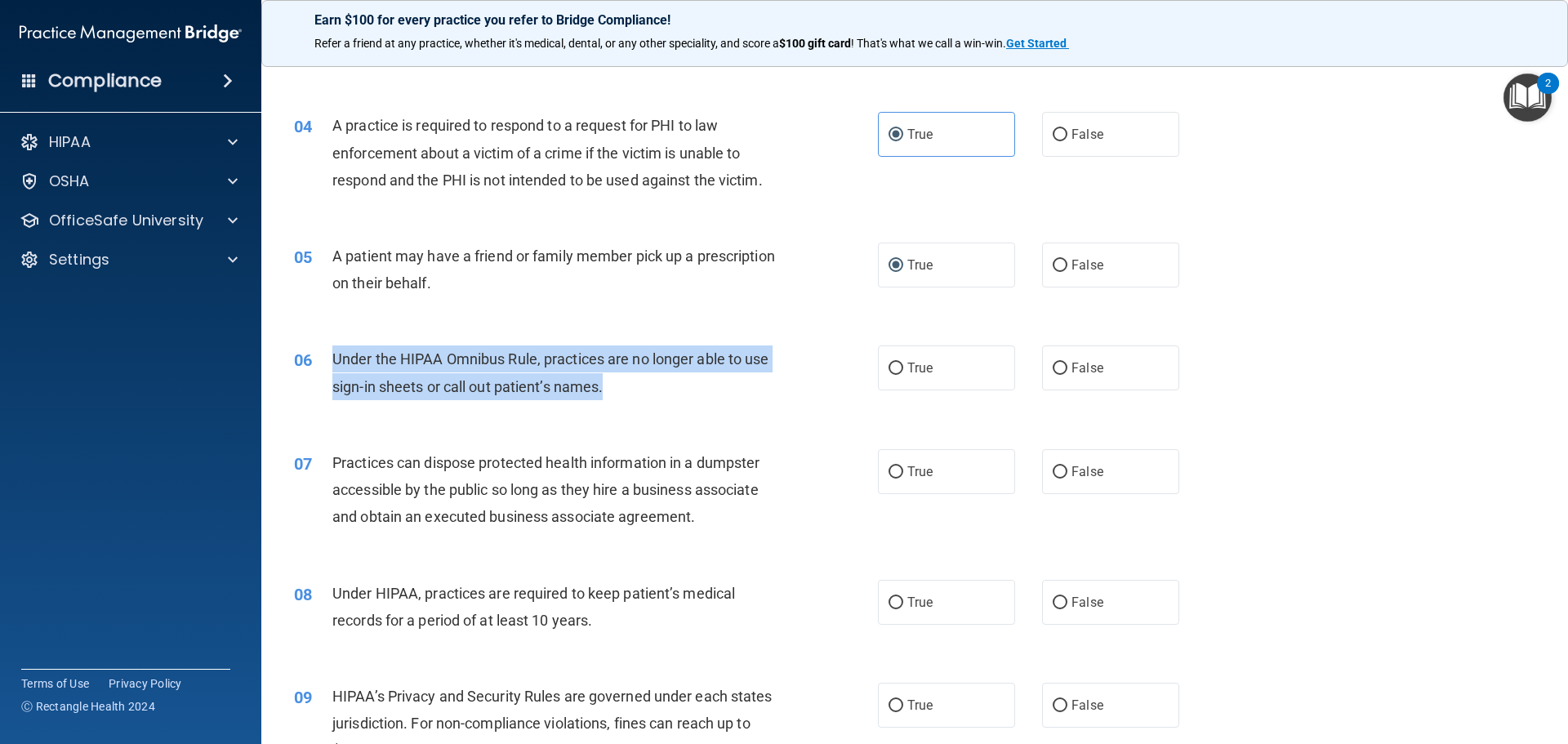
drag, startPoint x: 329, startPoint y: 352, endPoint x: 643, endPoint y: 384, distance: 315.6
click at [645, 384] on div "06 Under the HIPAA Omnibus Rule, practices are no longer able to use sign-in sh…" at bounding box center [586, 376] width 633 height 62
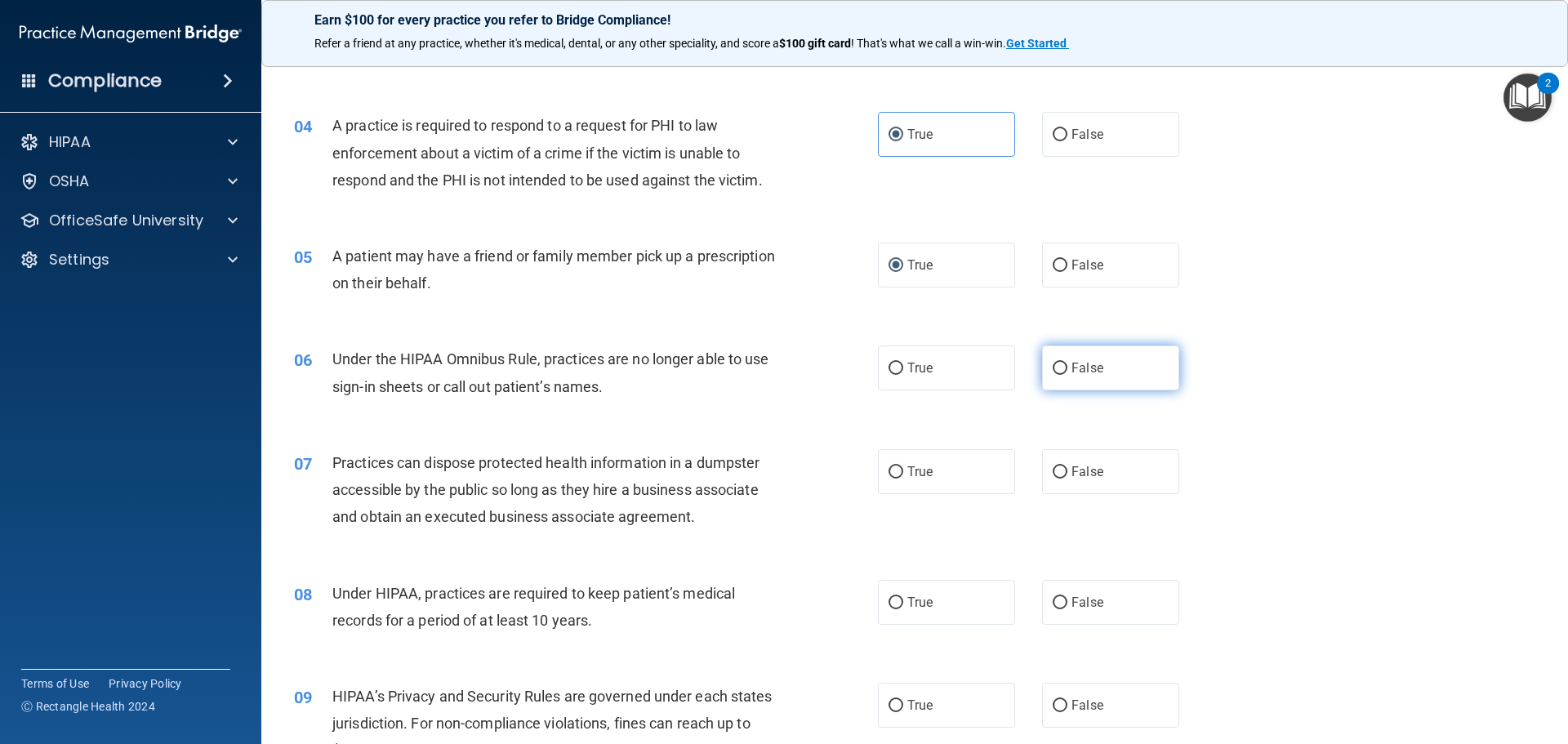
click at [1062, 362] on label "False" at bounding box center [1110, 368] width 137 height 45
click at [1062, 362] on input "False" at bounding box center [1060, 369] width 15 height 13
radio input "true"
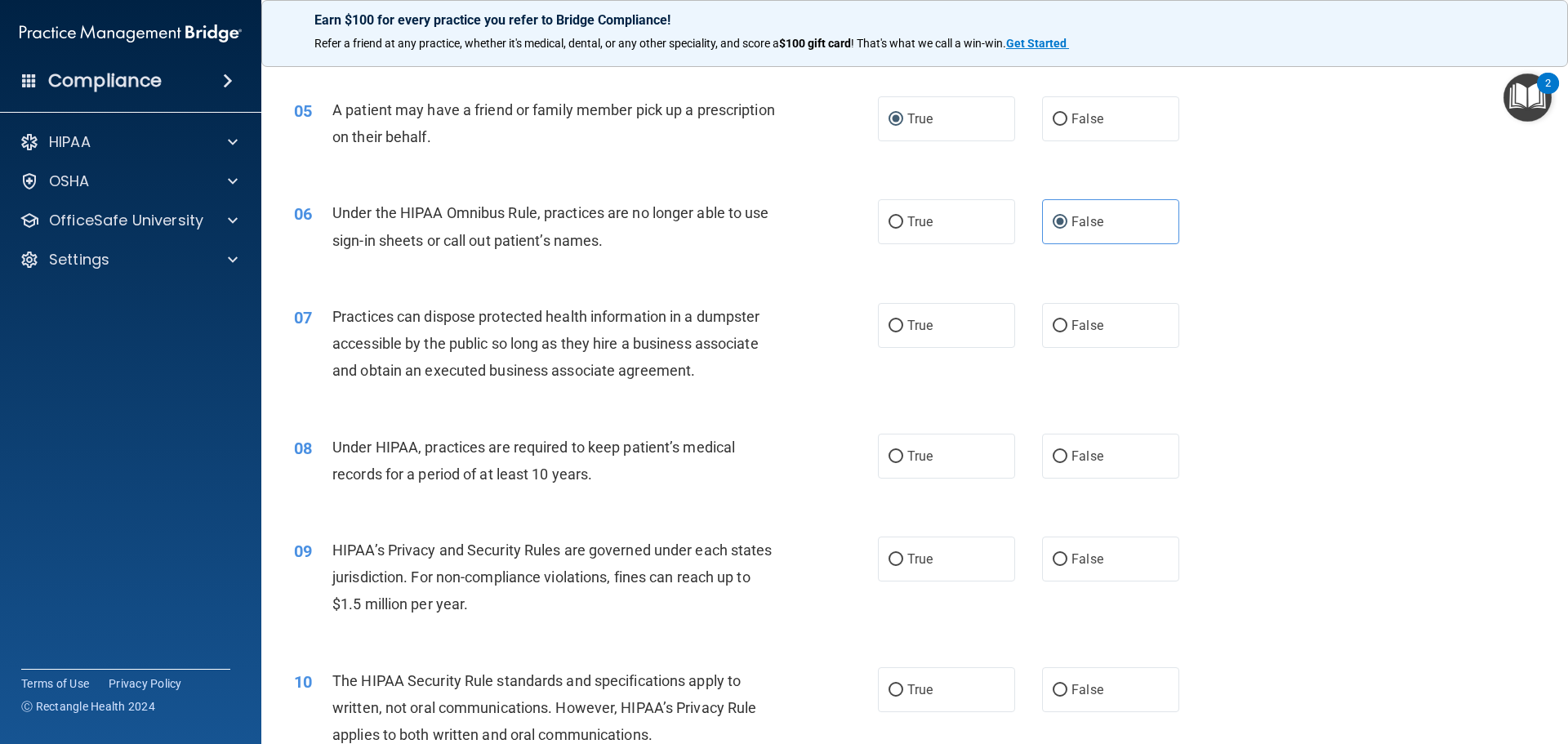
scroll to position [572, 0]
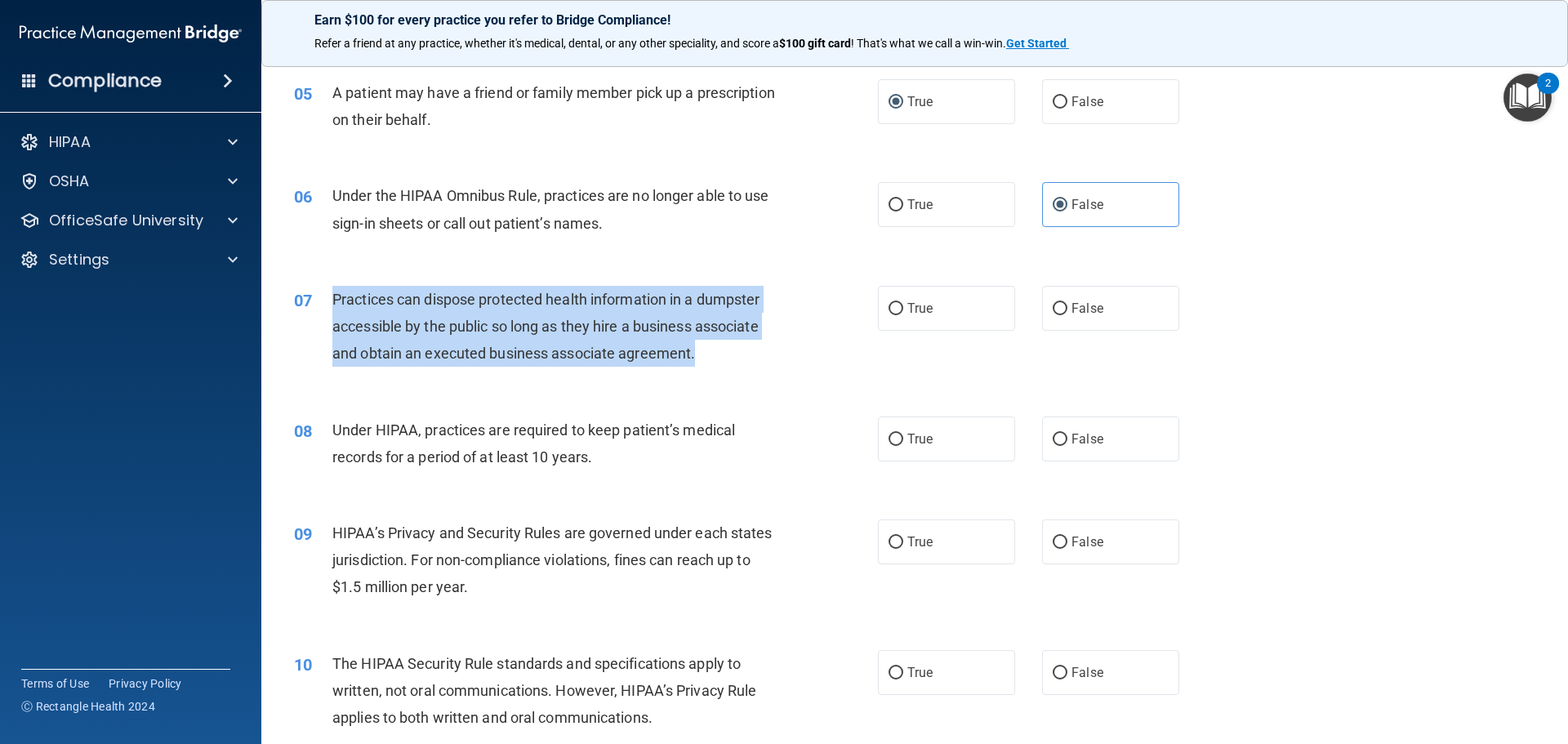
drag, startPoint x: 376, startPoint y: 331, endPoint x: 694, endPoint y: 353, distance: 318.8
click at [694, 353] on div "Practices can dispose protected health information in a dumpster accessible by …" at bounding box center [561, 326] width 457 height 82
drag, startPoint x: 1047, startPoint y: 310, endPoint x: 1025, endPoint y: 325, distance: 26.6
click at [1053, 309] on input "False" at bounding box center [1060, 309] width 15 height 13
radio input "true"
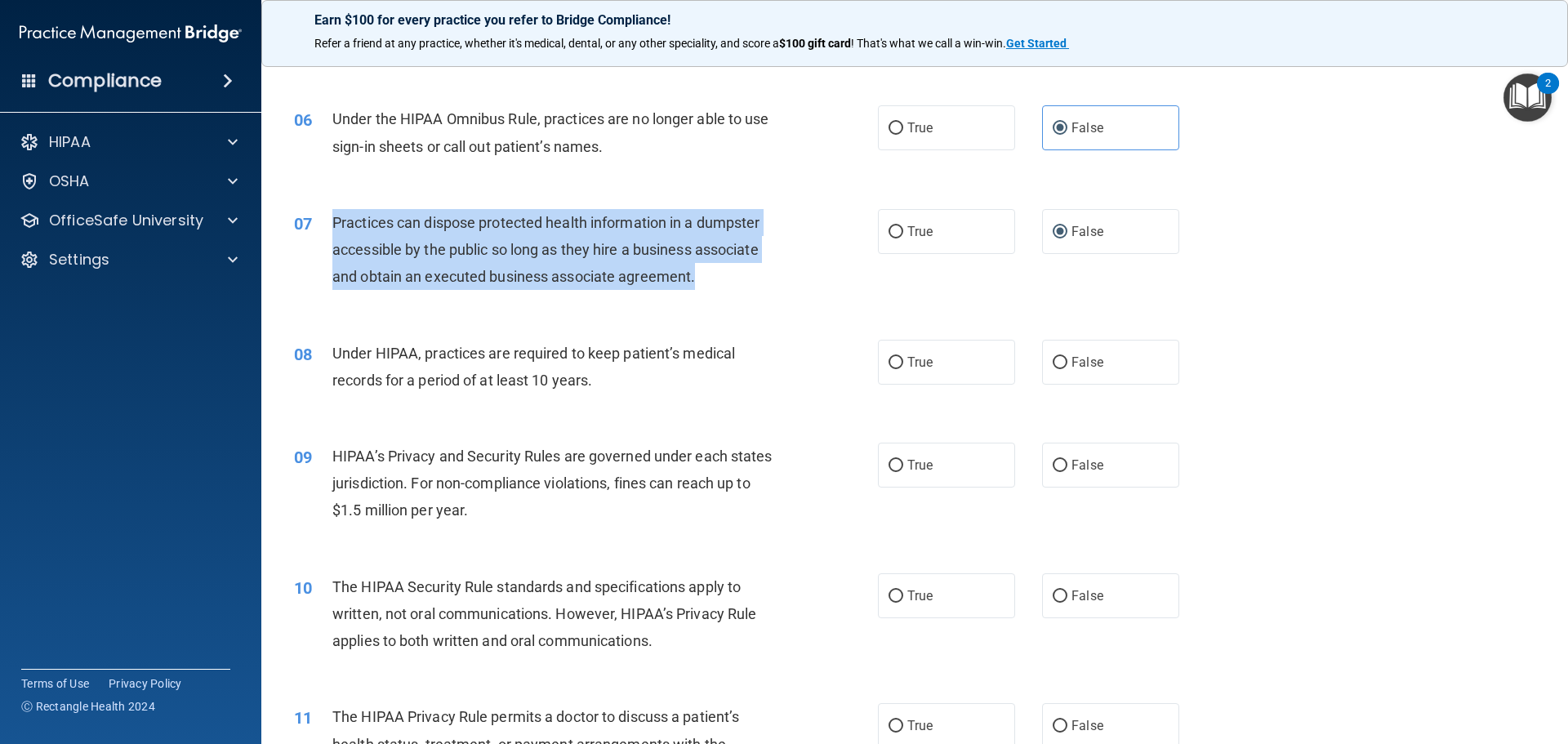
scroll to position [653, 0]
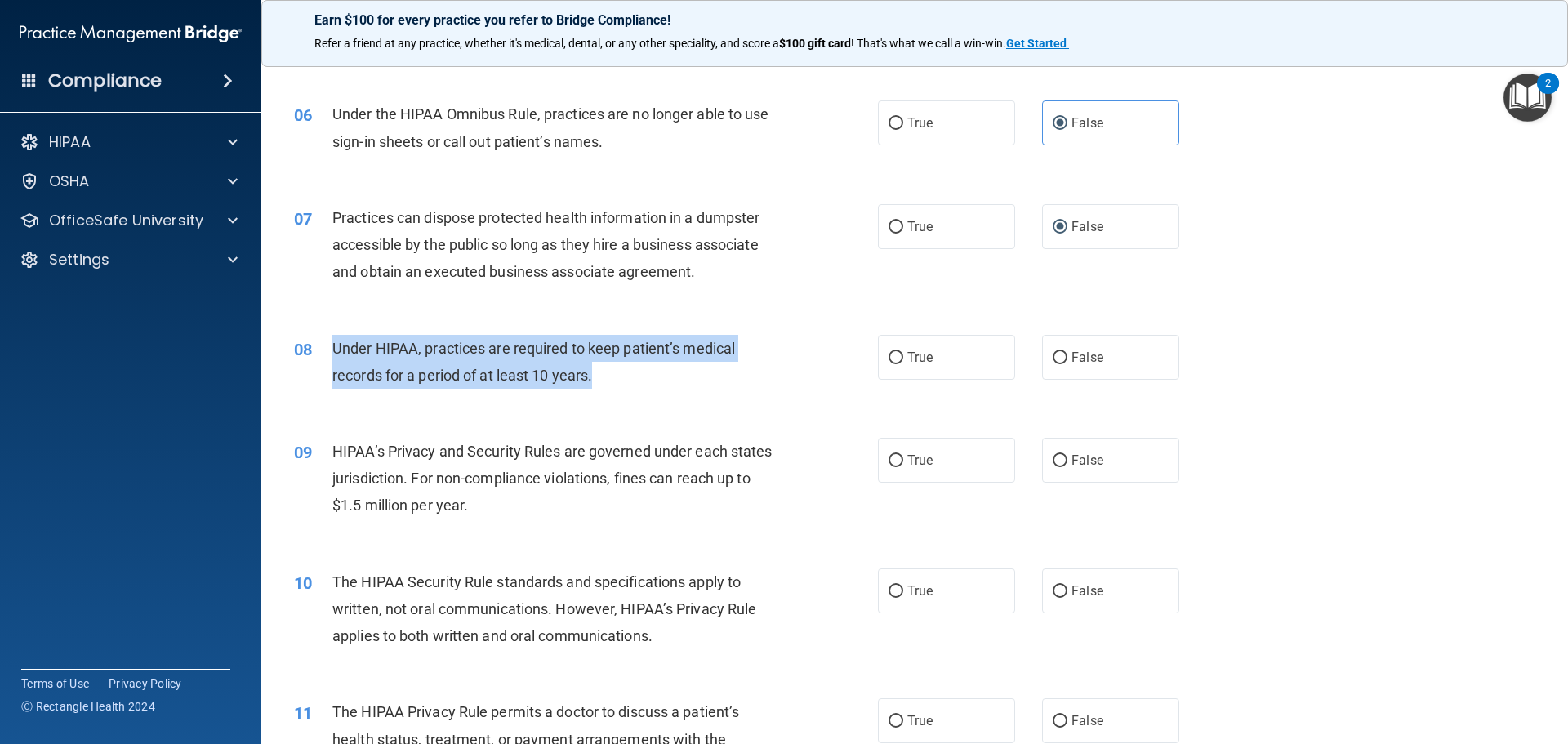
drag, startPoint x: 375, startPoint y: 366, endPoint x: 542, endPoint y: 369, distance: 167.0
click at [611, 384] on div "Under HIPAA, practices are required to keep patient’s medical records for a per…" at bounding box center [561, 361] width 457 height 53
click at [1053, 358] on input "False" at bounding box center [1060, 358] width 15 height 13
radio input "true"
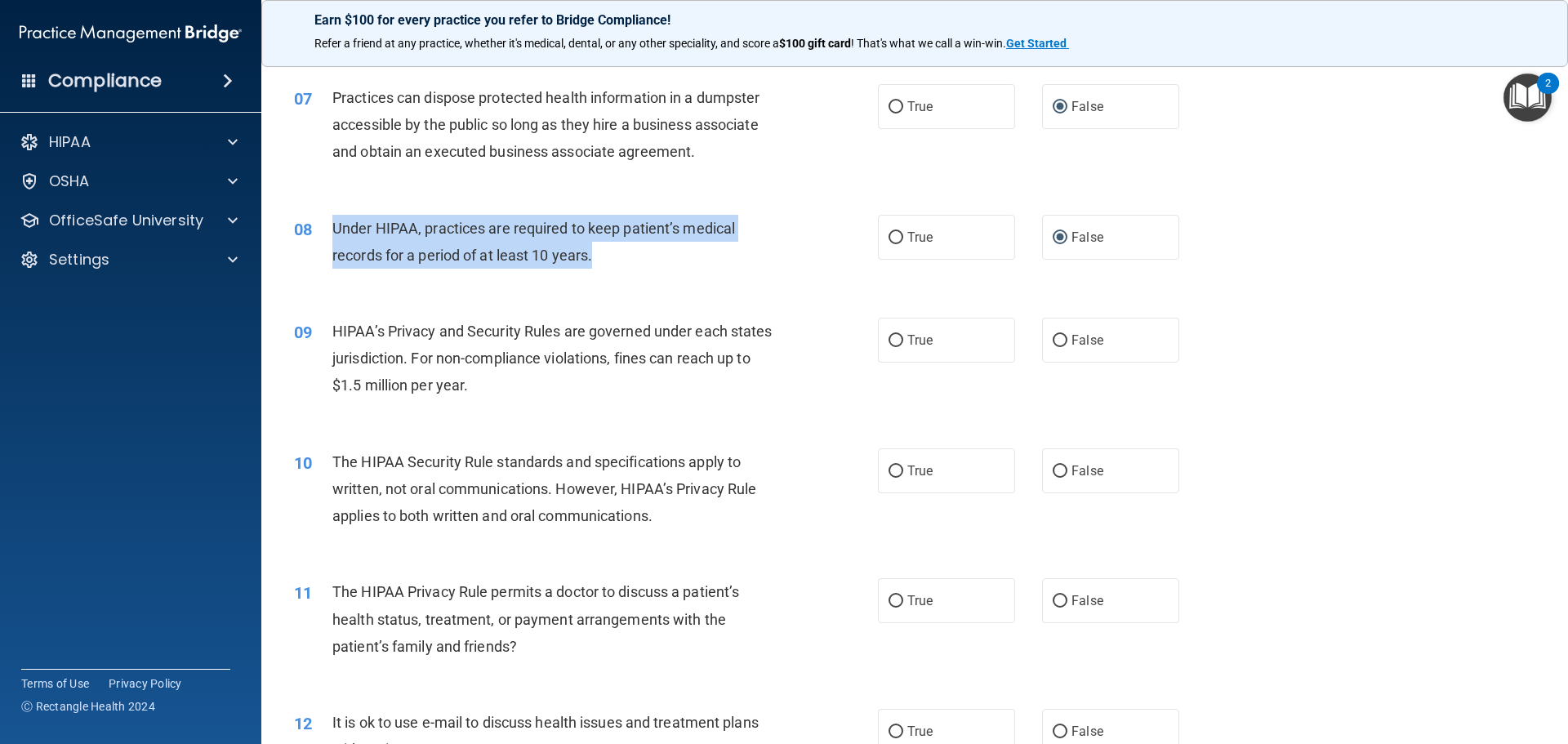
scroll to position [816, 0]
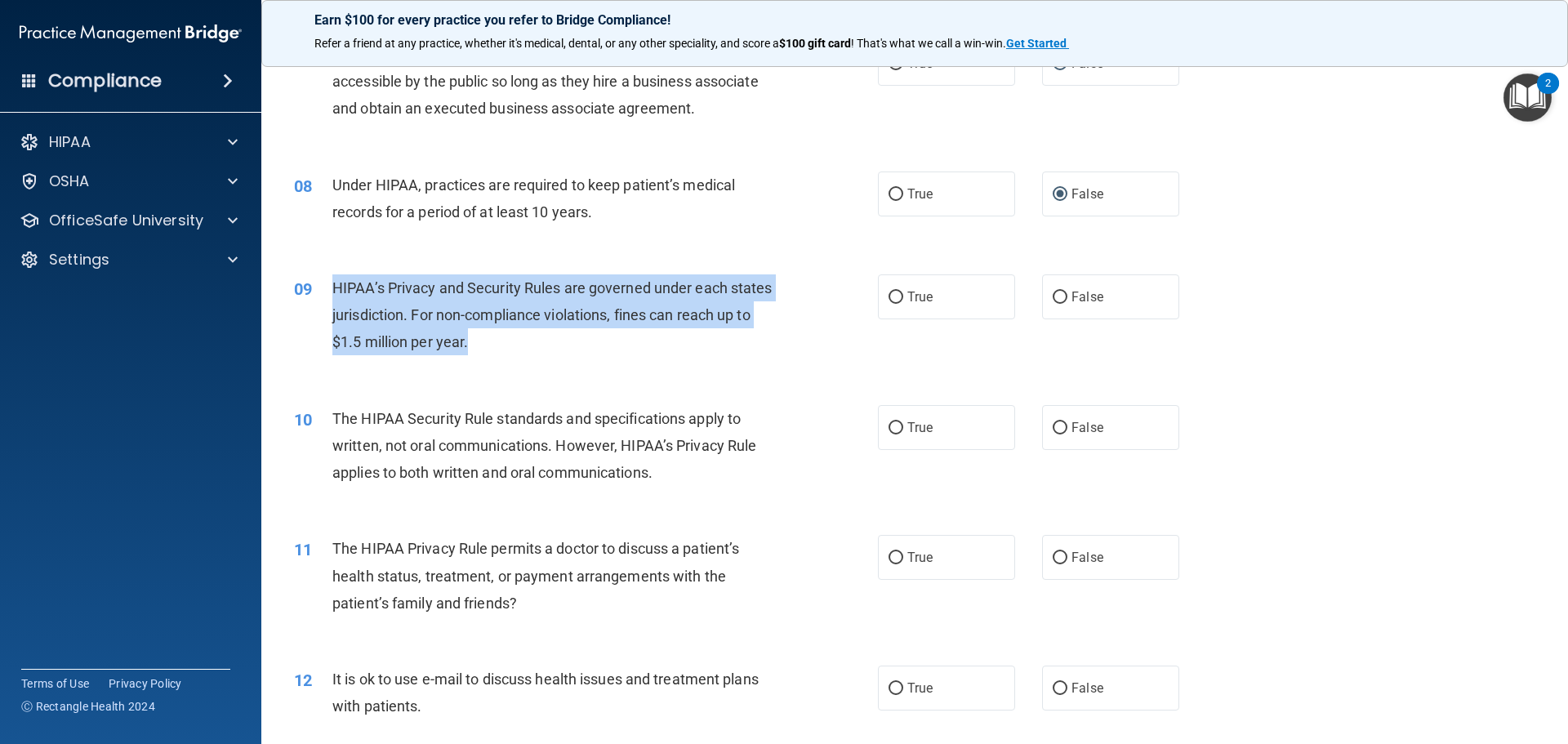
drag, startPoint x: 332, startPoint y: 285, endPoint x: 508, endPoint y: 350, distance: 187.6
click at [508, 350] on div "HIPAA’s Privacy and Security Rules are governed under each states jurisdiction.…" at bounding box center [561, 315] width 457 height 82
click at [1053, 293] on input "False" at bounding box center [1060, 298] width 15 height 13
radio input "true"
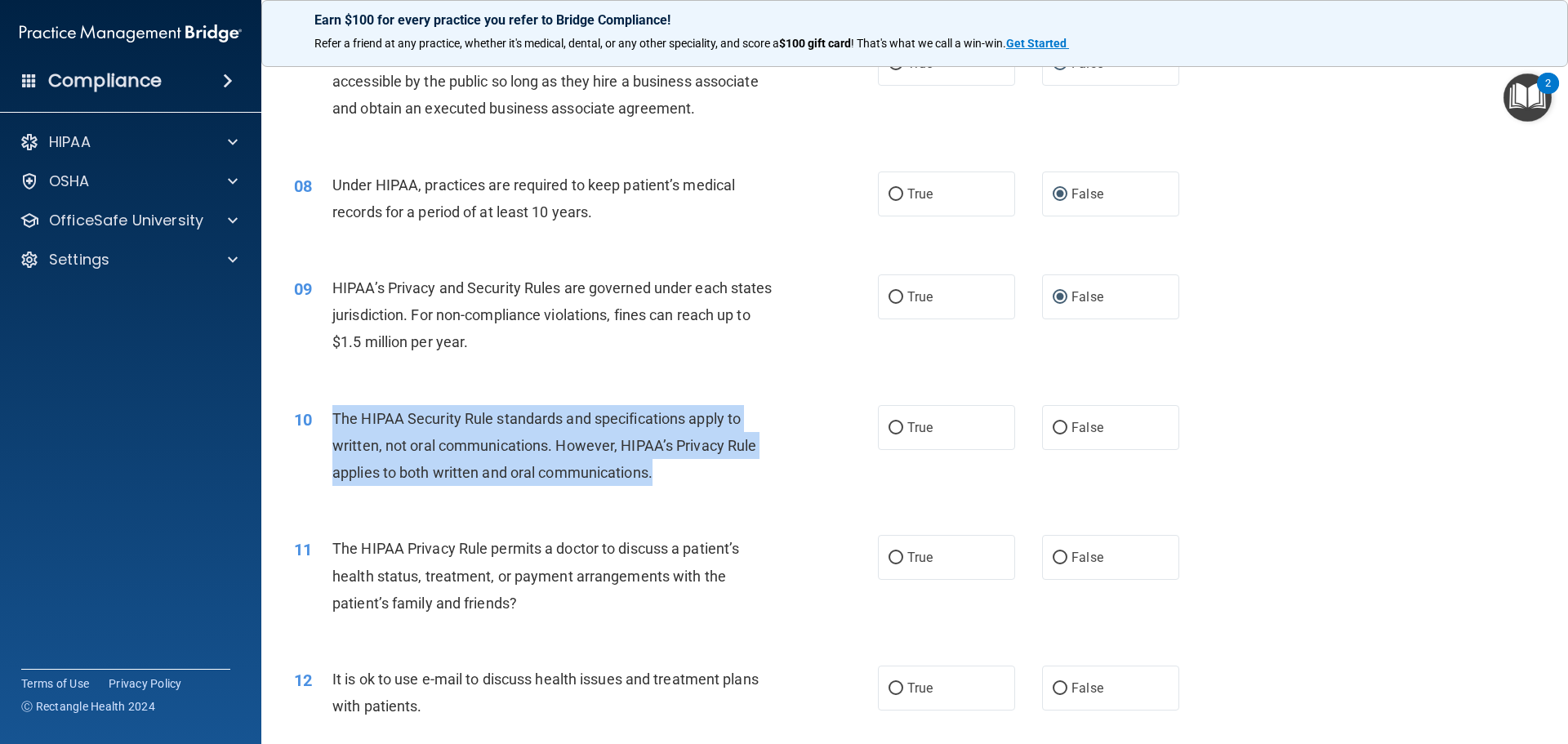
drag, startPoint x: 333, startPoint y: 421, endPoint x: 669, endPoint y: 464, distance: 338.7
click at [669, 464] on div "The HIPAA Security Rule standards and specifications apply to written, not oral…" at bounding box center [561, 446] width 457 height 82
drag, startPoint x: 535, startPoint y: 403, endPoint x: 680, endPoint y: 460, distance: 155.8
click at [680, 460] on div "The HIPAA Security Rule standards and specifications apply to written, not oral…" at bounding box center [561, 446] width 457 height 82
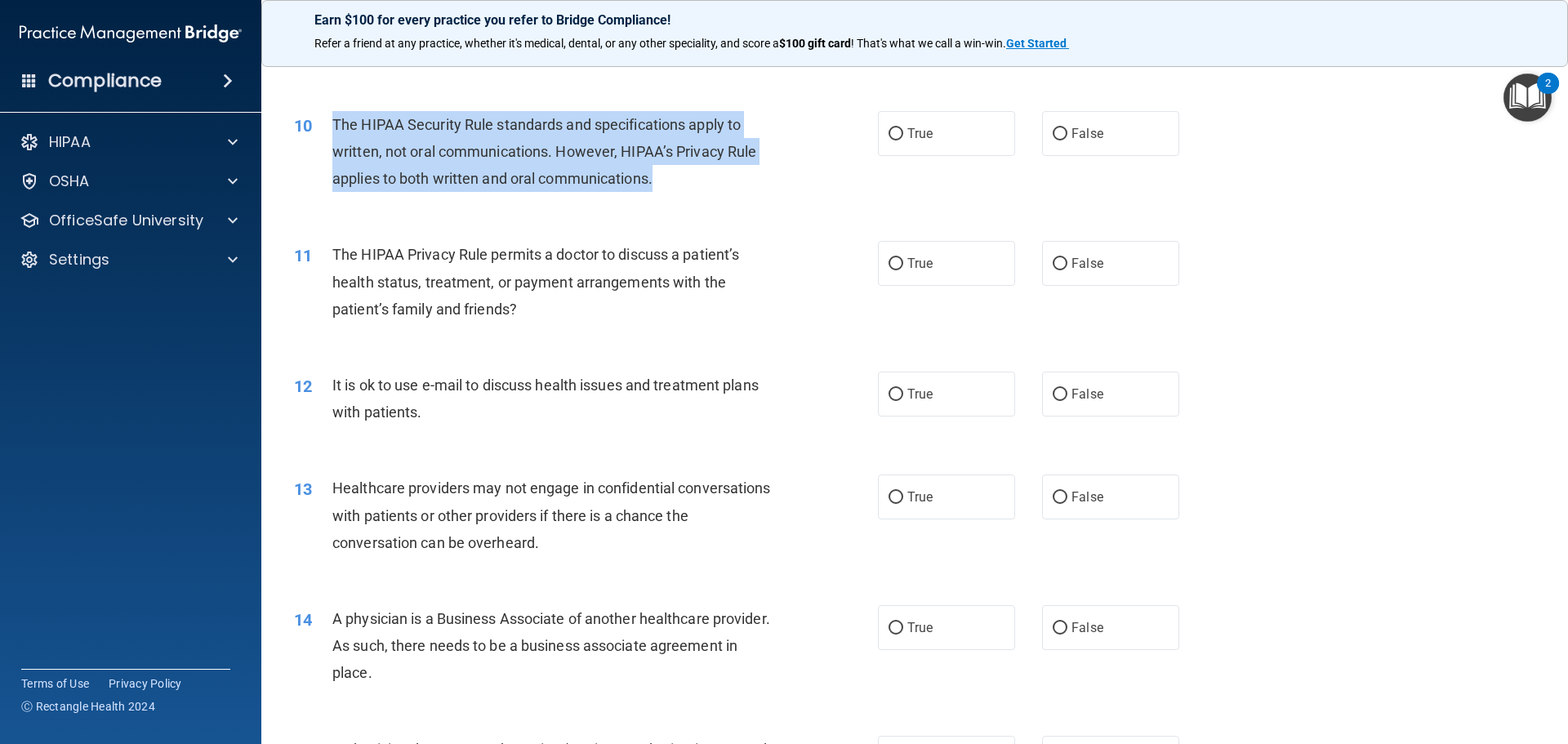
scroll to position [1062, 0]
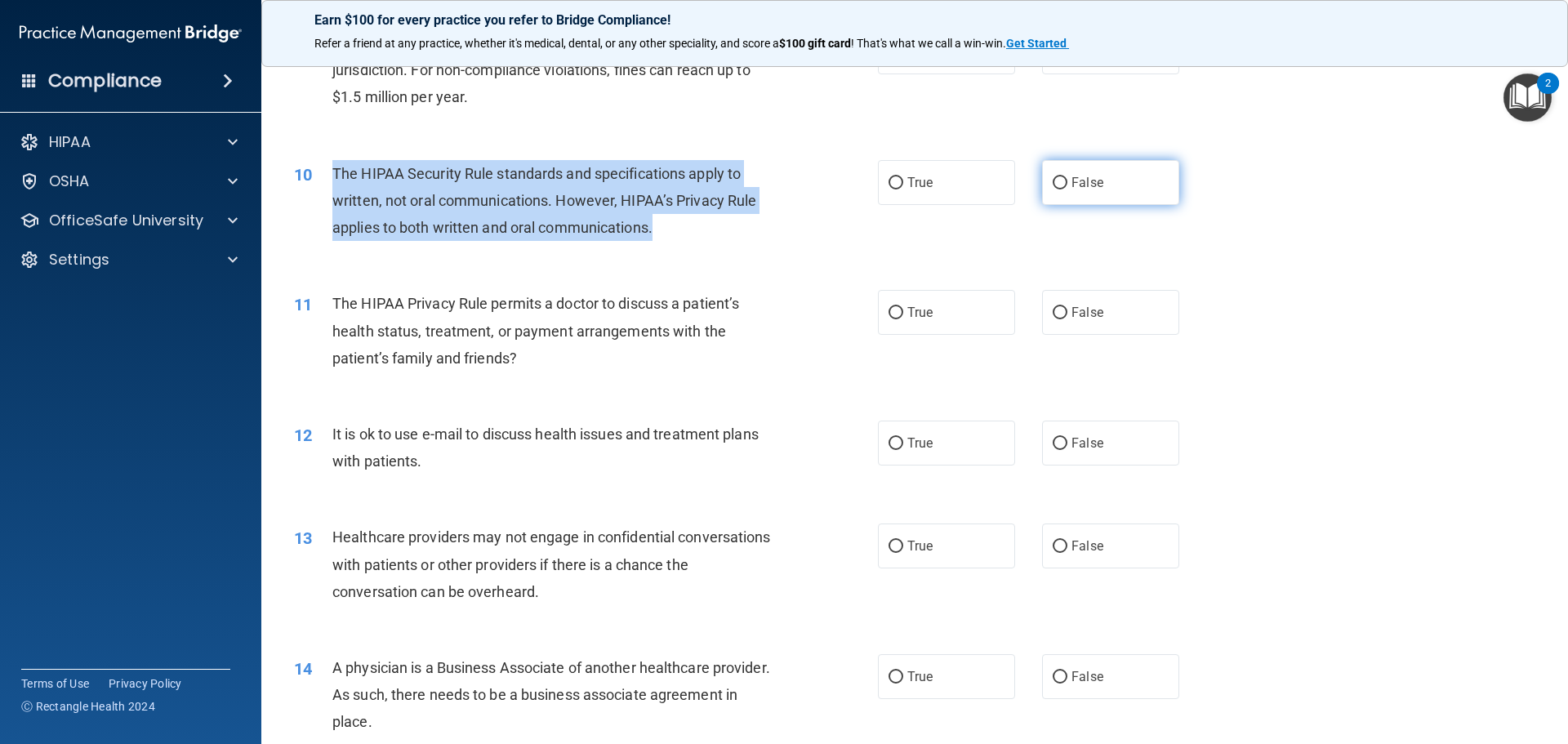
click at [1053, 186] on input "False" at bounding box center [1060, 184] width 15 height 13
radio input "true"
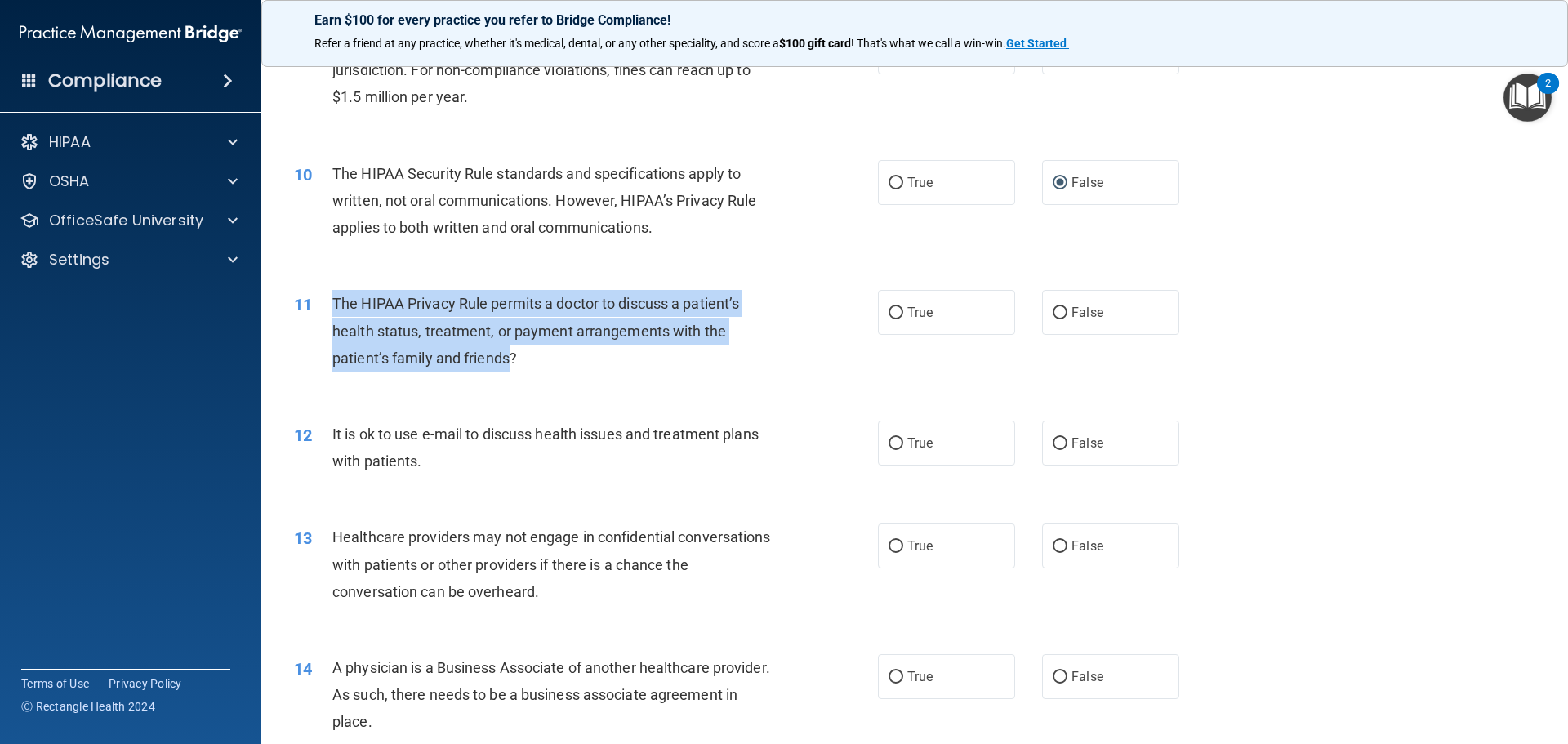
drag, startPoint x: 331, startPoint y: 293, endPoint x: 508, endPoint y: 367, distance: 191.8
click at [509, 374] on div "11 The HIPAA Privacy Rule permits a doctor to discuss a patient’s health status…" at bounding box center [586, 334] width 633 height 90
click at [891, 311] on input "True" at bounding box center [895, 314] width 15 height 13
radio input "true"
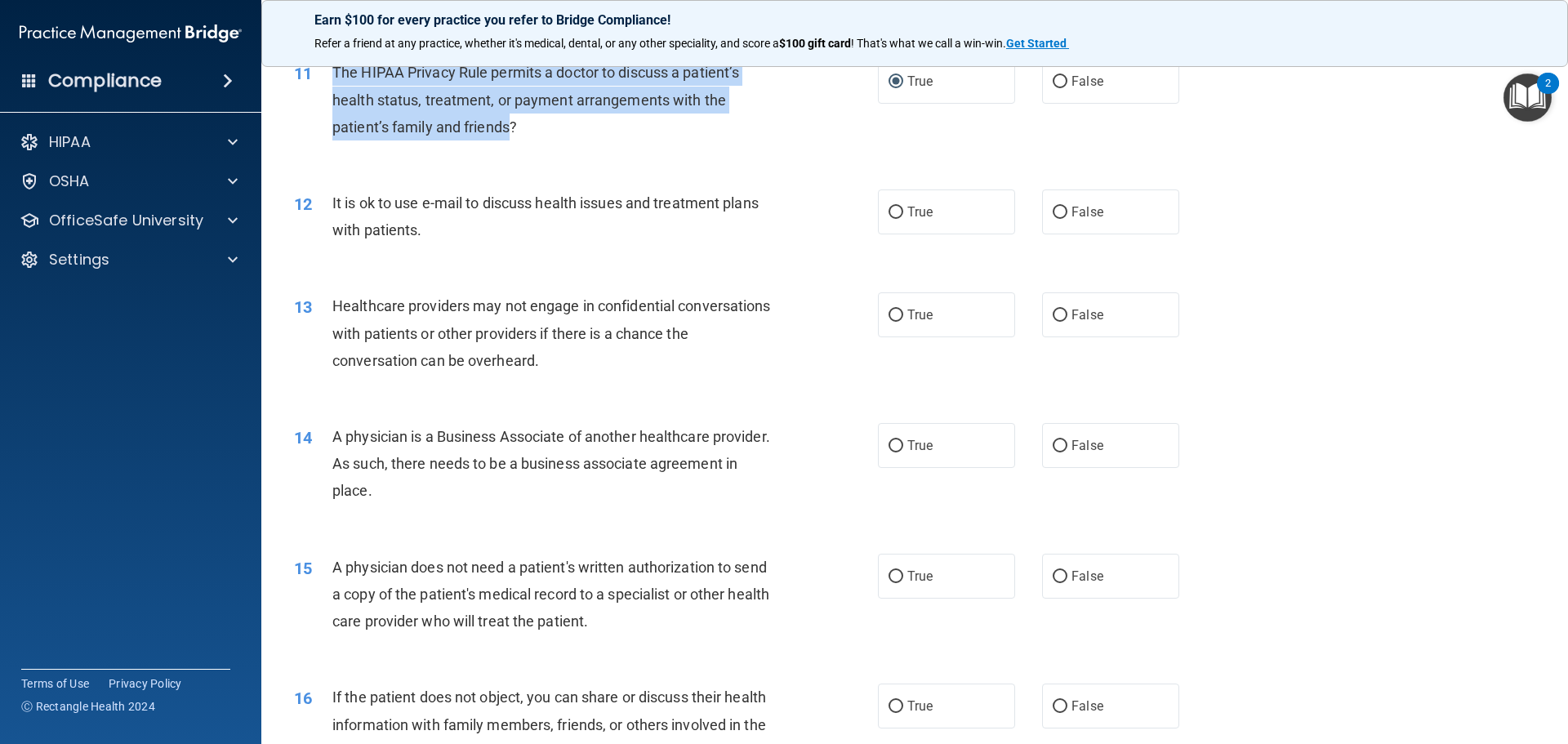
scroll to position [1307, 0]
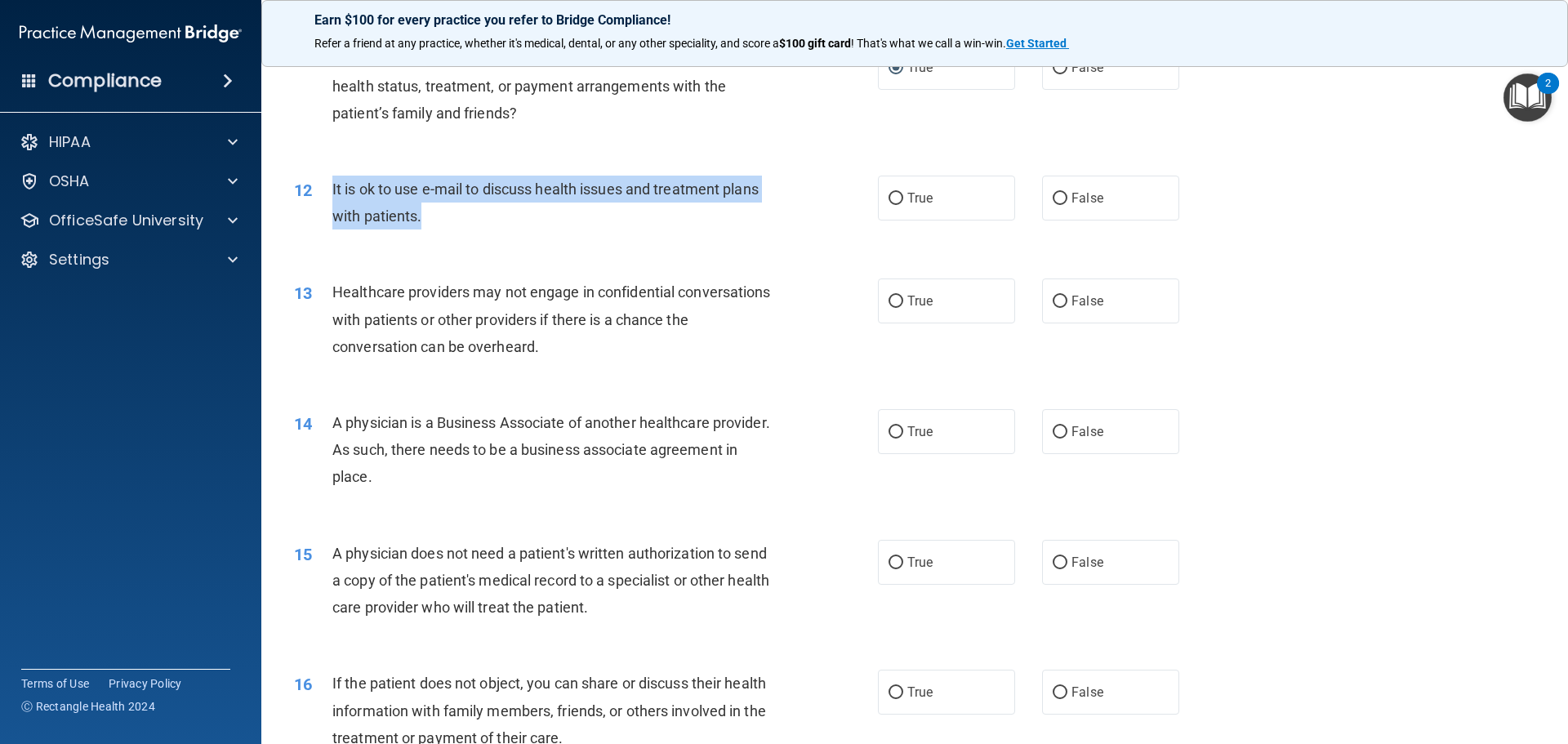
drag, startPoint x: 334, startPoint y: 175, endPoint x: 496, endPoint y: 214, distance: 166.6
click at [496, 214] on div "It is ok to use e-mail to discuss health issues and treatment plans with patien…" at bounding box center [561, 202] width 457 height 53
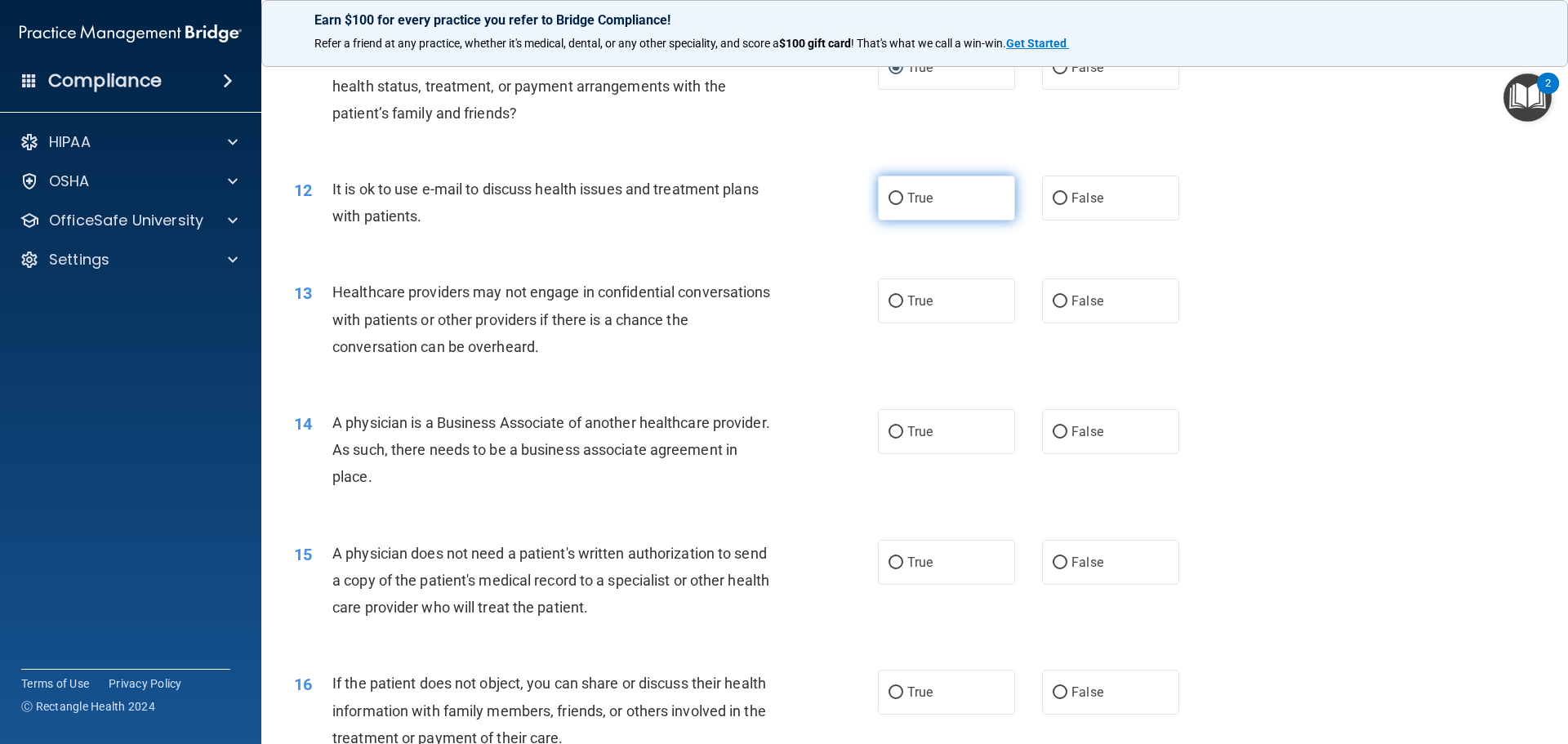
click at [881, 194] on label "True" at bounding box center [946, 198] width 137 height 45
click at [888, 194] on input "True" at bounding box center [895, 199] width 15 height 13
radio input "true"
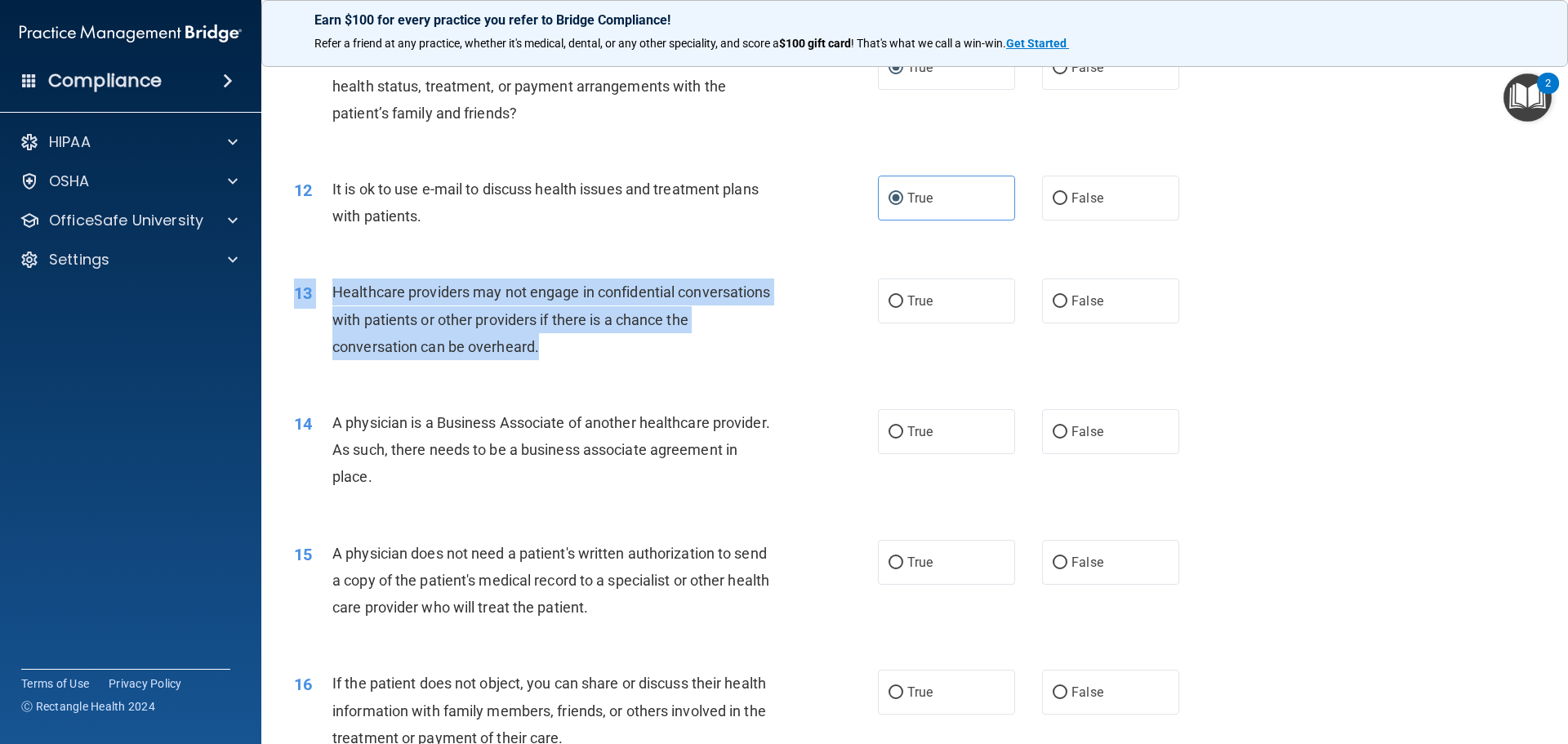
drag, startPoint x: 344, startPoint y: 285, endPoint x: 588, endPoint y: 341, distance: 250.3
click at [595, 349] on div "13 Healthcare providers may not engage in confidential conversations with patie…" at bounding box center [915, 324] width 1266 height 130
drag, startPoint x: 420, startPoint y: 296, endPoint x: 393, endPoint y: 303, distance: 27.9
click at [393, 303] on div "Healthcare providers may not engage in confidential conversations with patients…" at bounding box center [561, 319] width 457 height 82
click at [334, 295] on span "Healthcare providers may not engage in confidential conversations with patients…" at bounding box center [552, 319] width 439 height 71
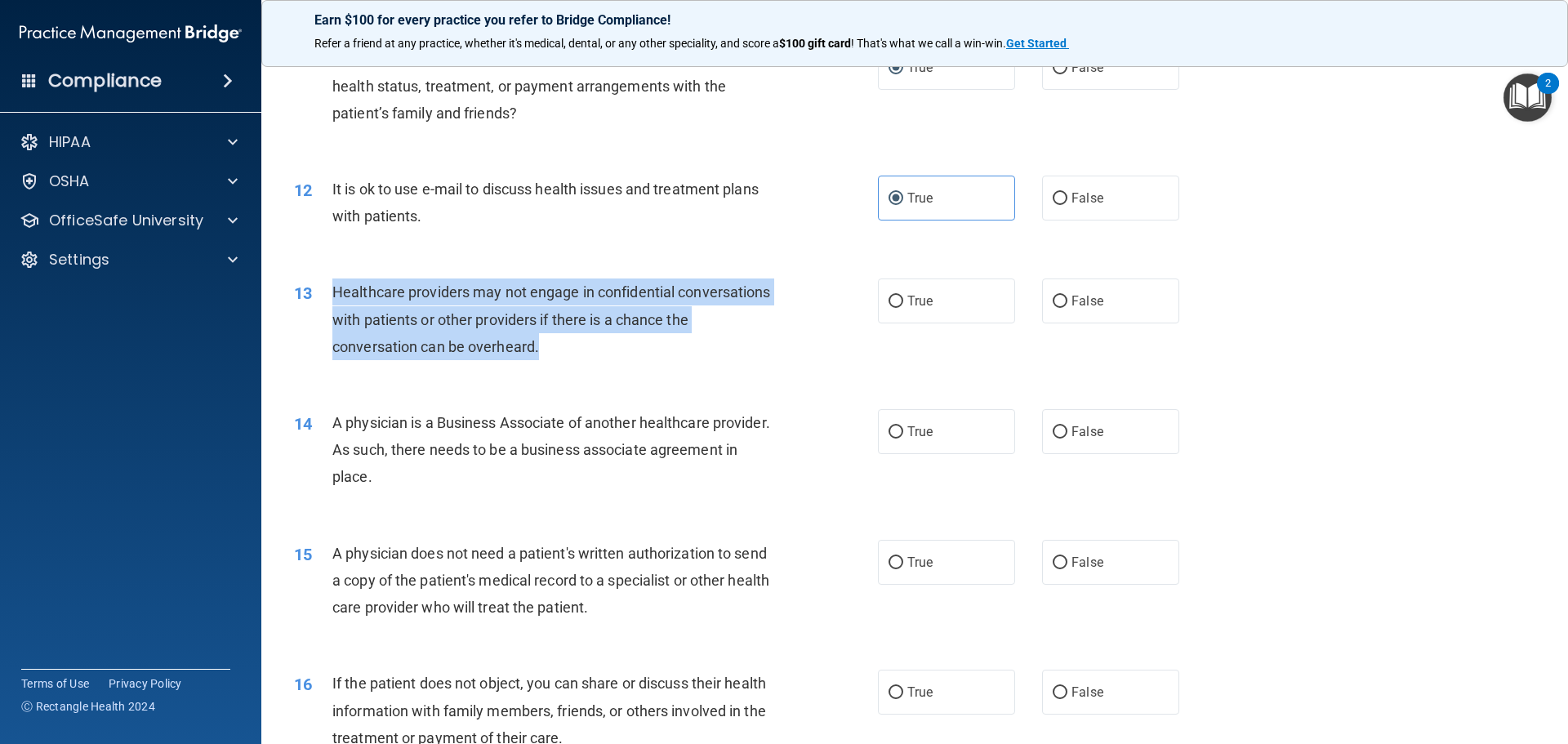
drag, startPoint x: 338, startPoint y: 294, endPoint x: 552, endPoint y: 333, distance: 217.5
click at [566, 342] on div "Healthcare providers may not engage in confidential conversations with patients…" at bounding box center [561, 319] width 457 height 82
click at [1053, 299] on input "False" at bounding box center [1060, 302] width 15 height 13
radio input "true"
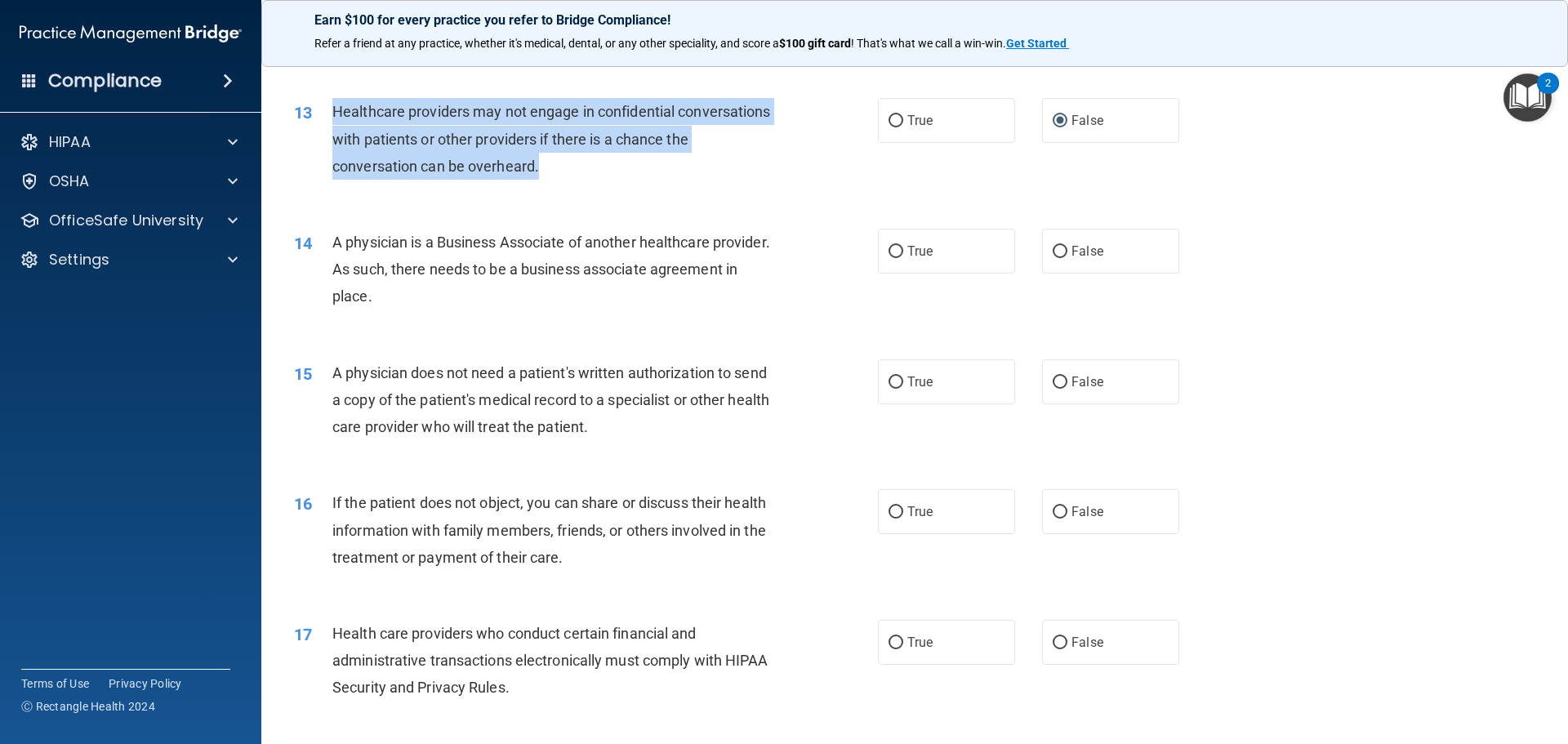
scroll to position [1470, 0]
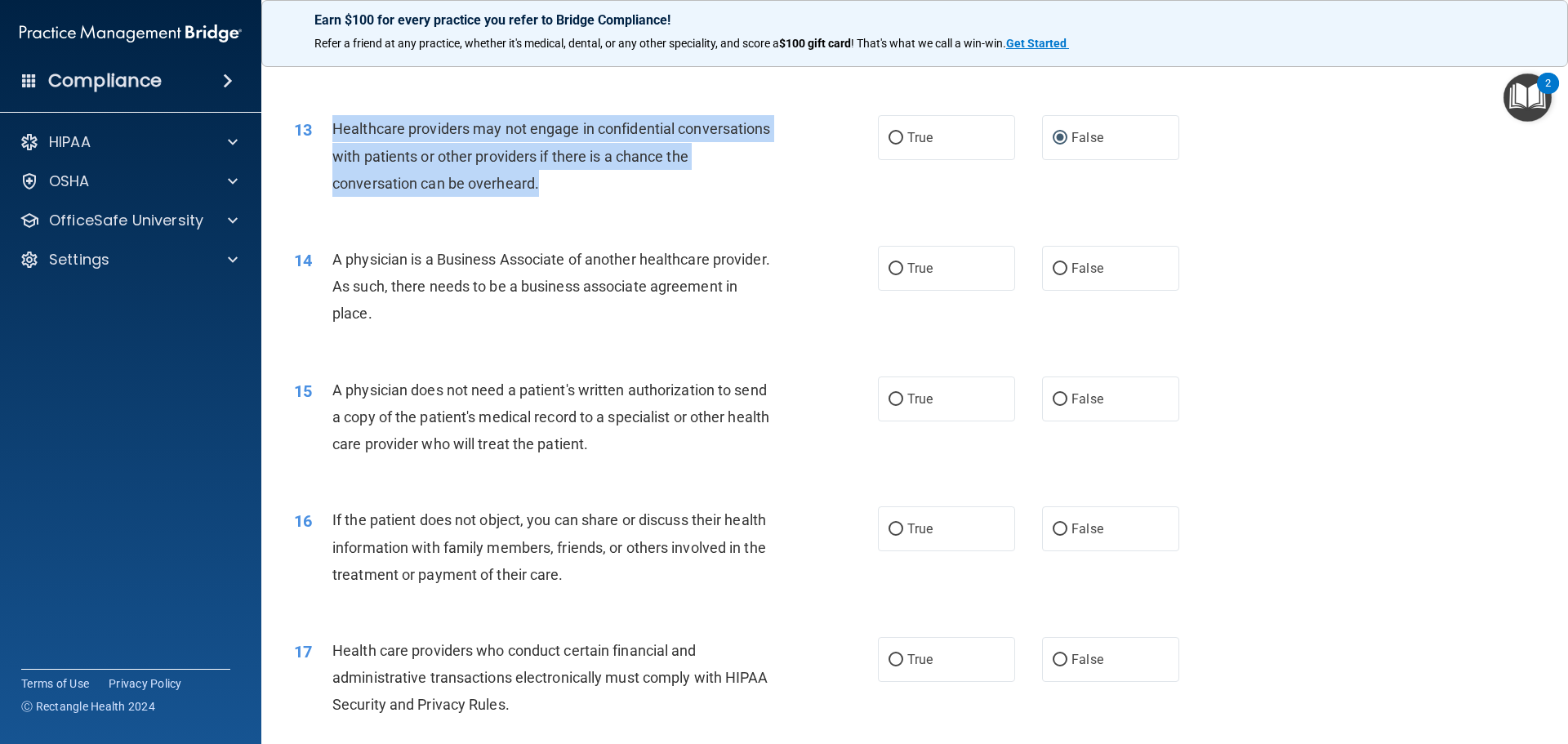
drag, startPoint x: 334, startPoint y: 252, endPoint x: 427, endPoint y: 274, distance: 95.6
click at [466, 309] on div "A physician is a Business Associate of another healthcare provider. As such, th…" at bounding box center [561, 286] width 457 height 82
drag, startPoint x: 1053, startPoint y: 268, endPoint x: 1033, endPoint y: 262, distance: 20.9
click at [1053, 266] on input "False" at bounding box center [1060, 269] width 15 height 13
radio input "true"
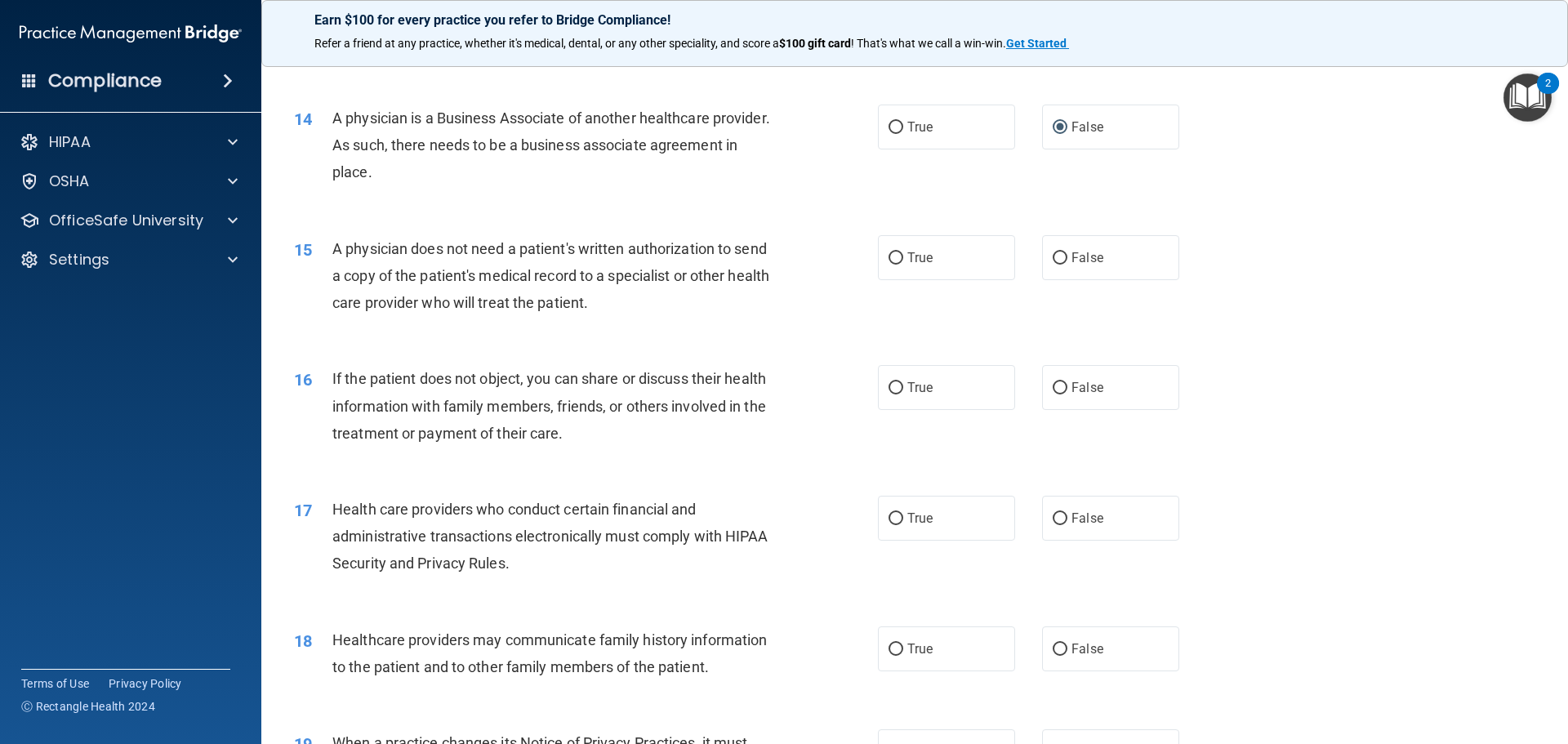
scroll to position [1551, 0]
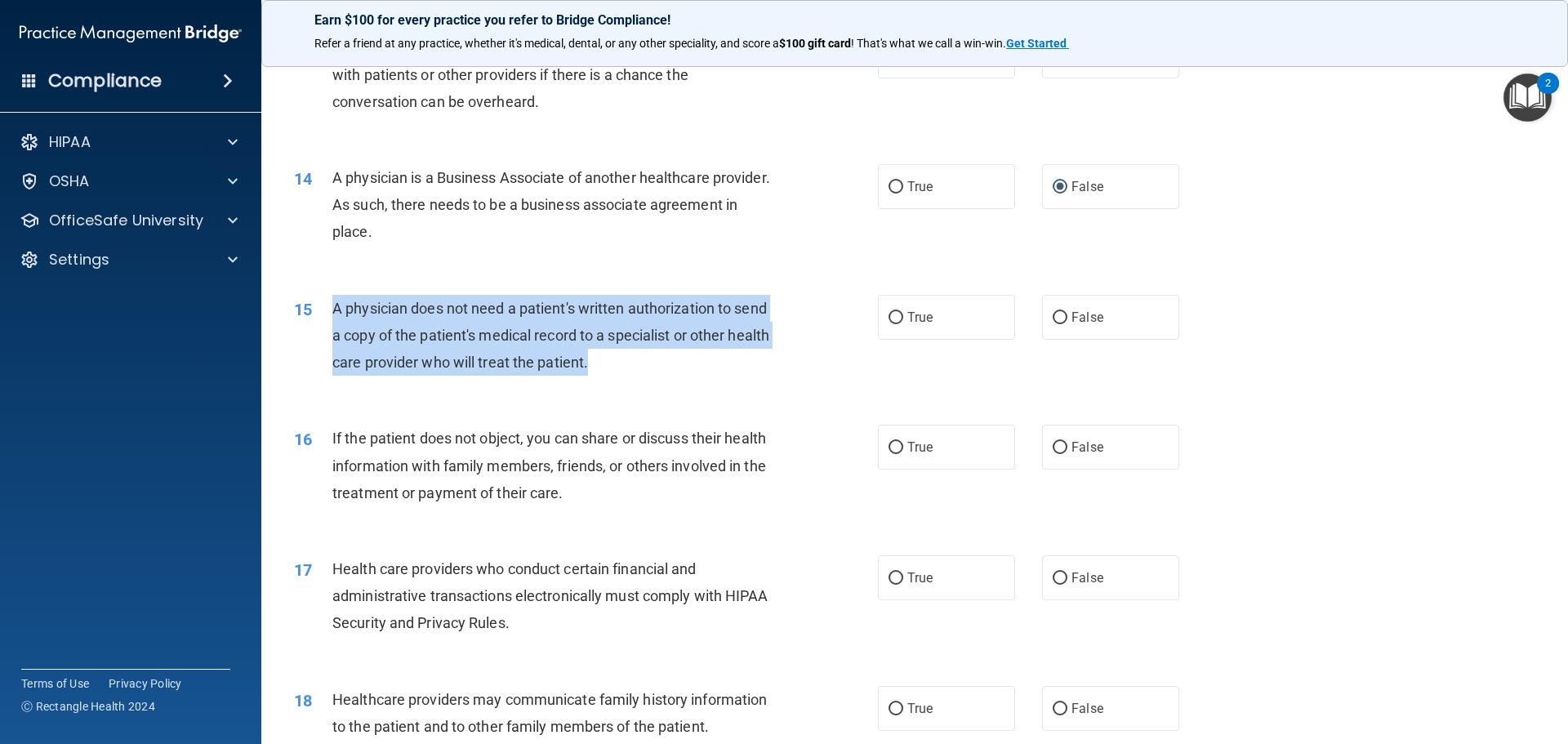
drag, startPoint x: 334, startPoint y: 302, endPoint x: 556, endPoint y: 342, distance: 225.6
click at [628, 360] on span "A physician does not need a patient's written authorization to send a copy of t…" at bounding box center [551, 335] width 437 height 71
click at [890, 316] on input "True" at bounding box center [895, 318] width 15 height 13
radio input "true"
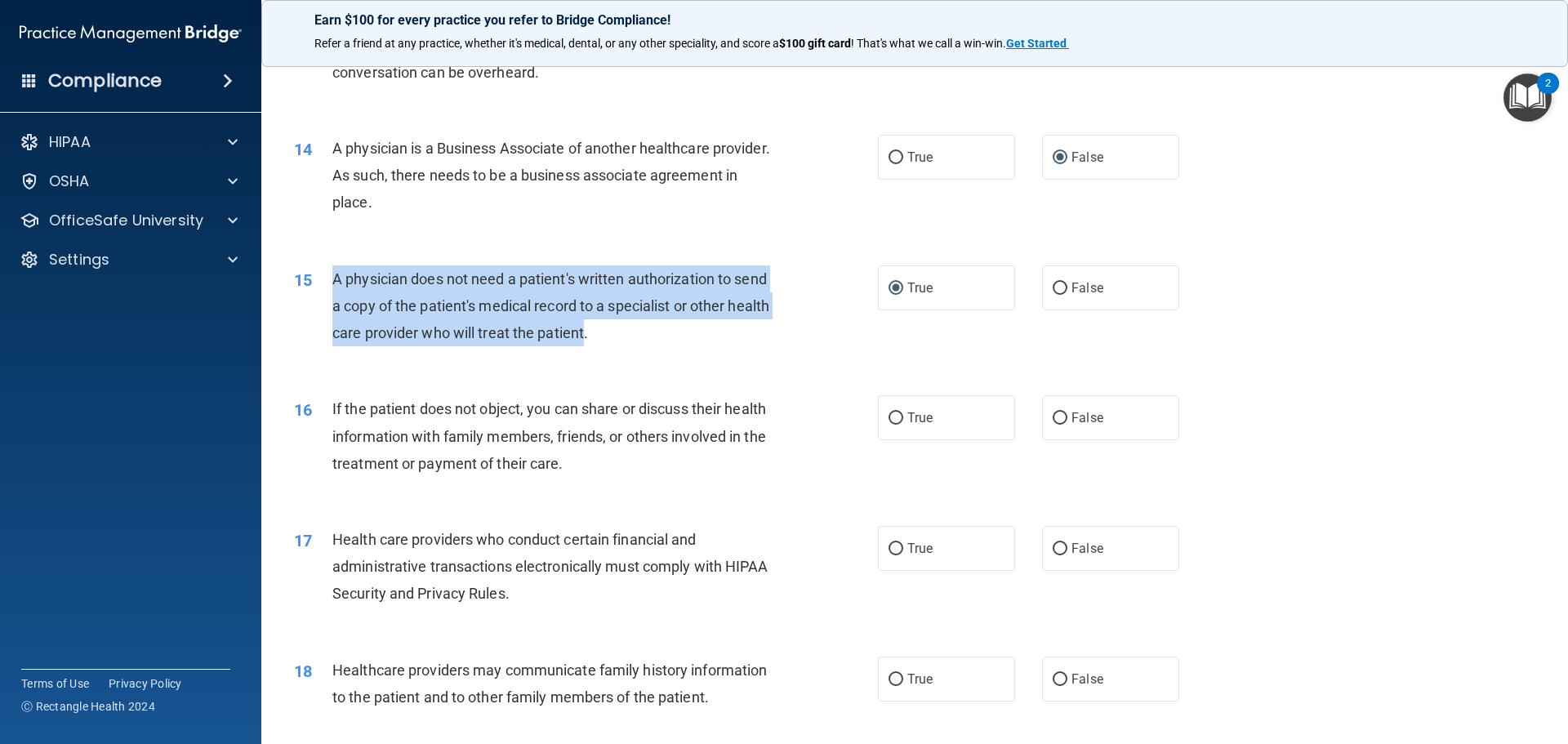
scroll to position [1633, 0]
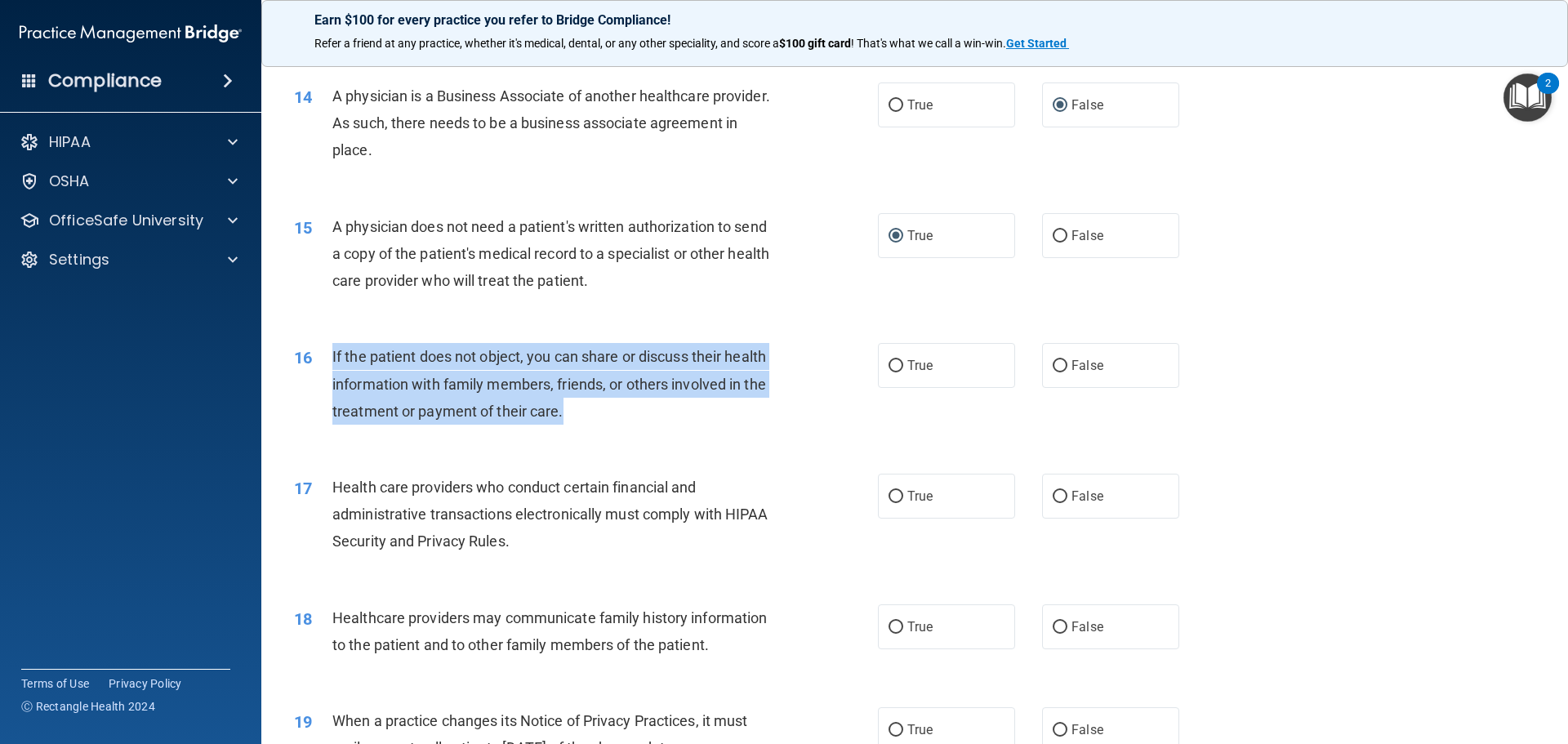
drag, startPoint x: 334, startPoint y: 355, endPoint x: 573, endPoint y: 409, distance: 245.0
click at [574, 410] on div "If the patient does not object, you can share or discuss their health informati…" at bounding box center [561, 383] width 457 height 82
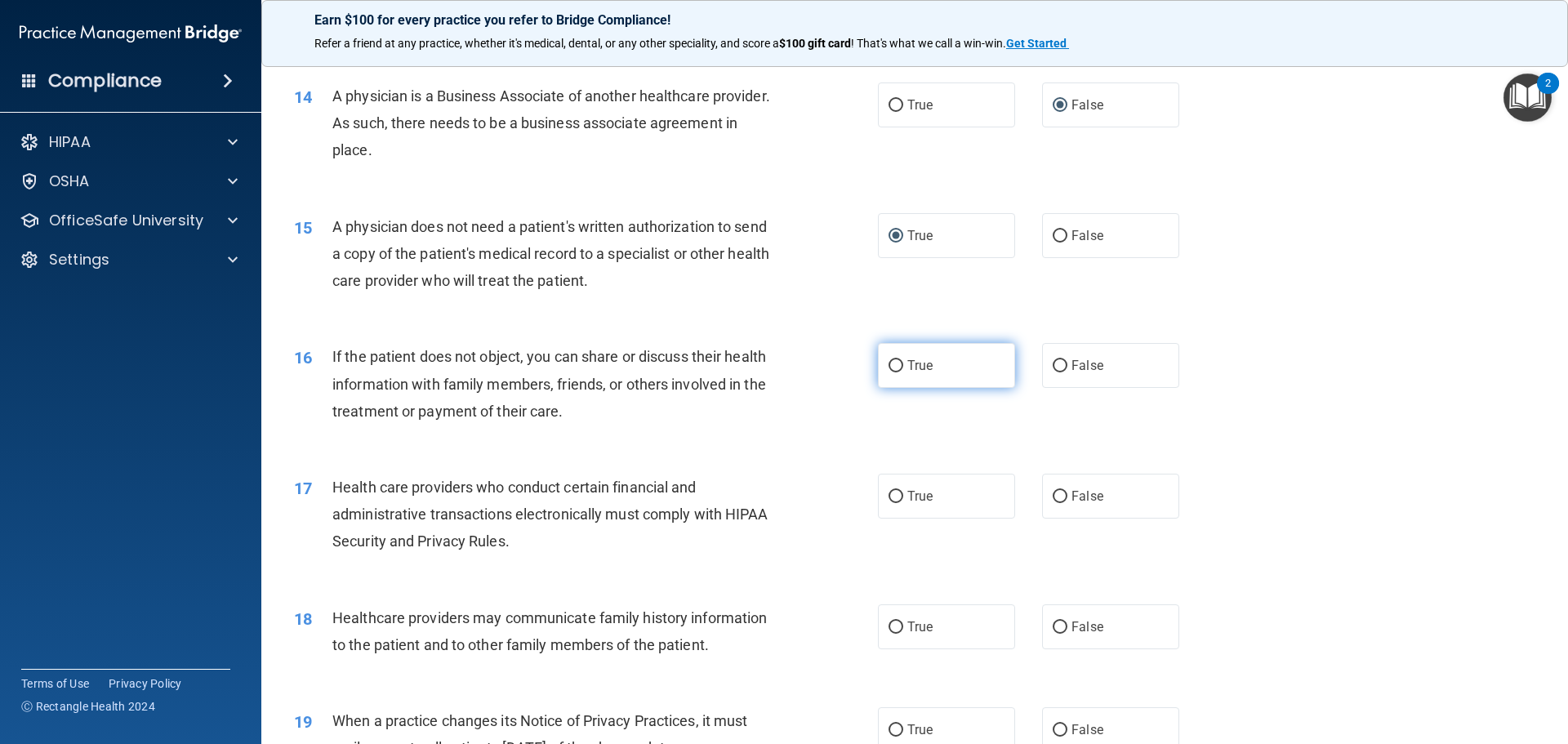
click at [878, 363] on label "True" at bounding box center [946, 365] width 137 height 45
click at [888, 363] on input "True" at bounding box center [895, 366] width 15 height 13
radio input "true"
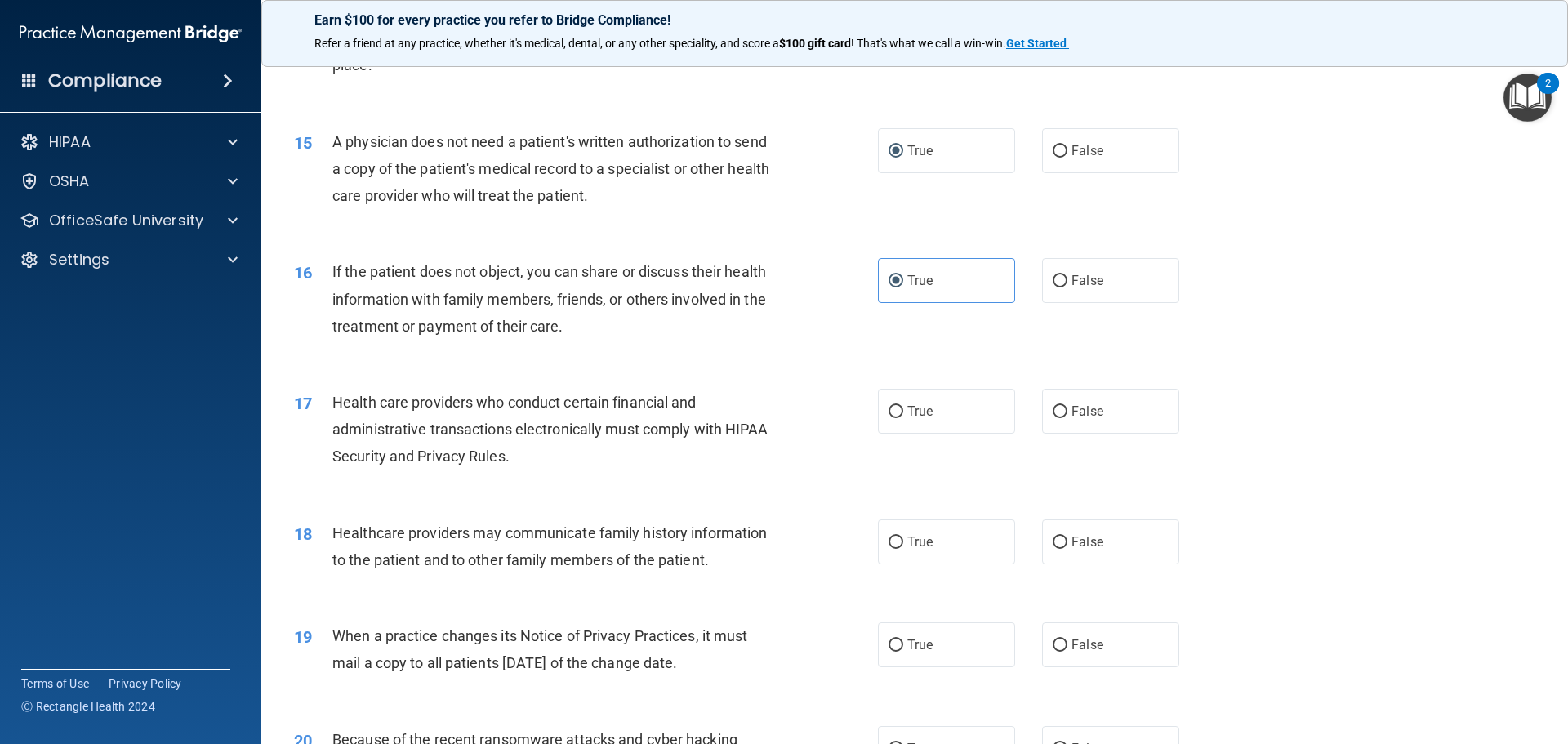
scroll to position [1715, 0]
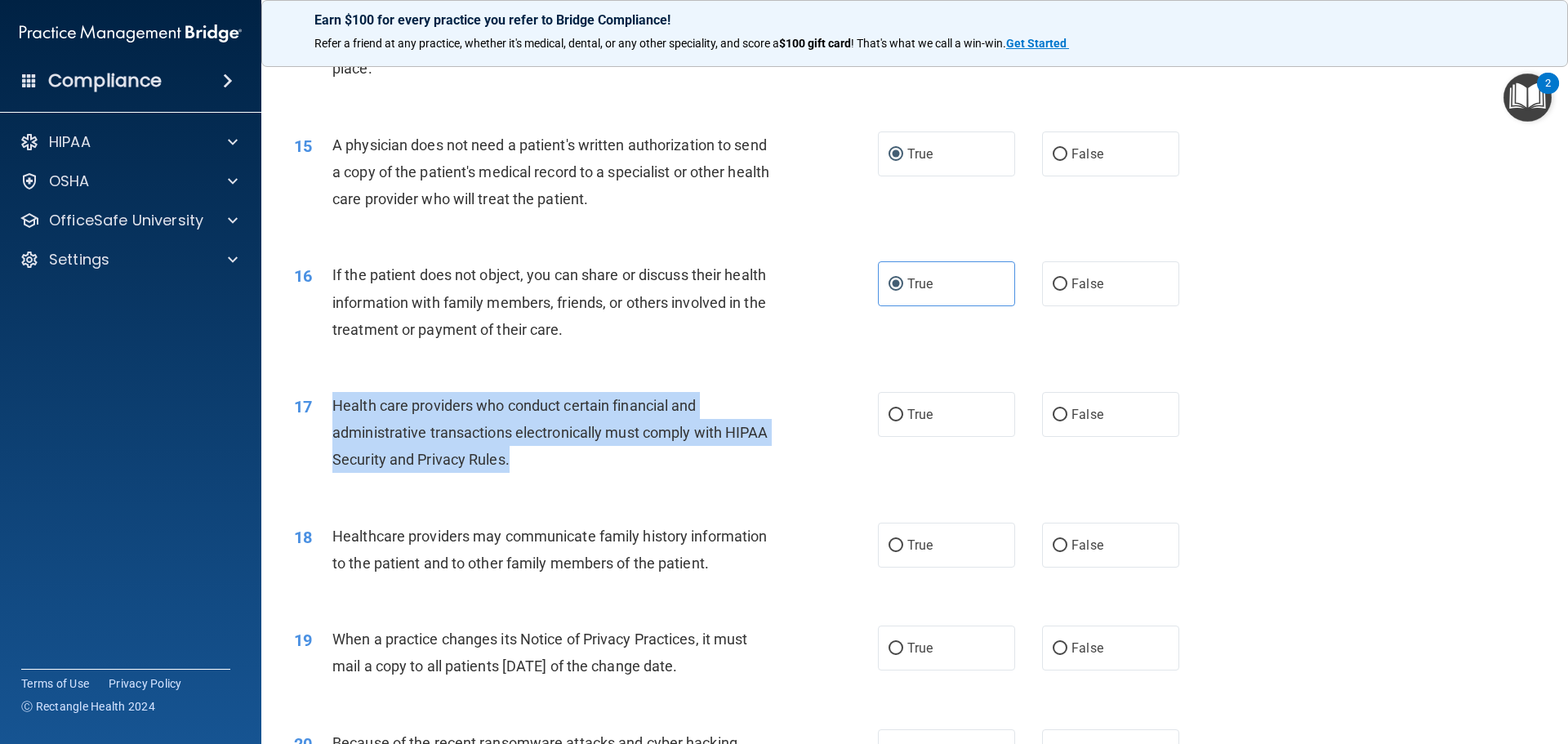
drag, startPoint x: 332, startPoint y: 400, endPoint x: 508, endPoint y: 434, distance: 179.3
click at [517, 444] on div "Health care providers who conduct certain financial and administrative transact…" at bounding box center [561, 433] width 457 height 82
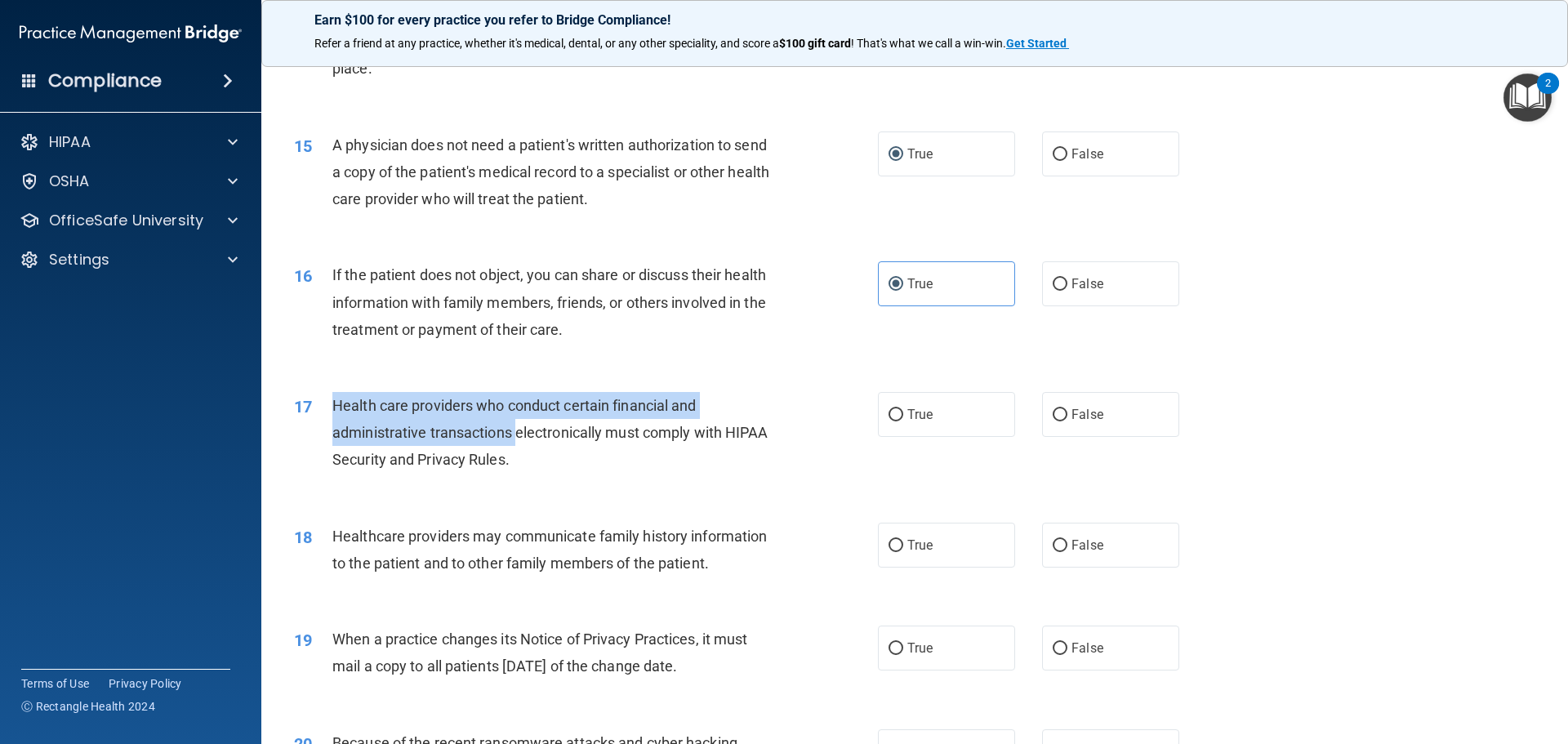
drag, startPoint x: 500, startPoint y: 426, endPoint x: 386, endPoint y: 415, distance: 114.5
click at [409, 407] on span "Health care providers who conduct certain financial and administrative transact…" at bounding box center [550, 432] width 436 height 71
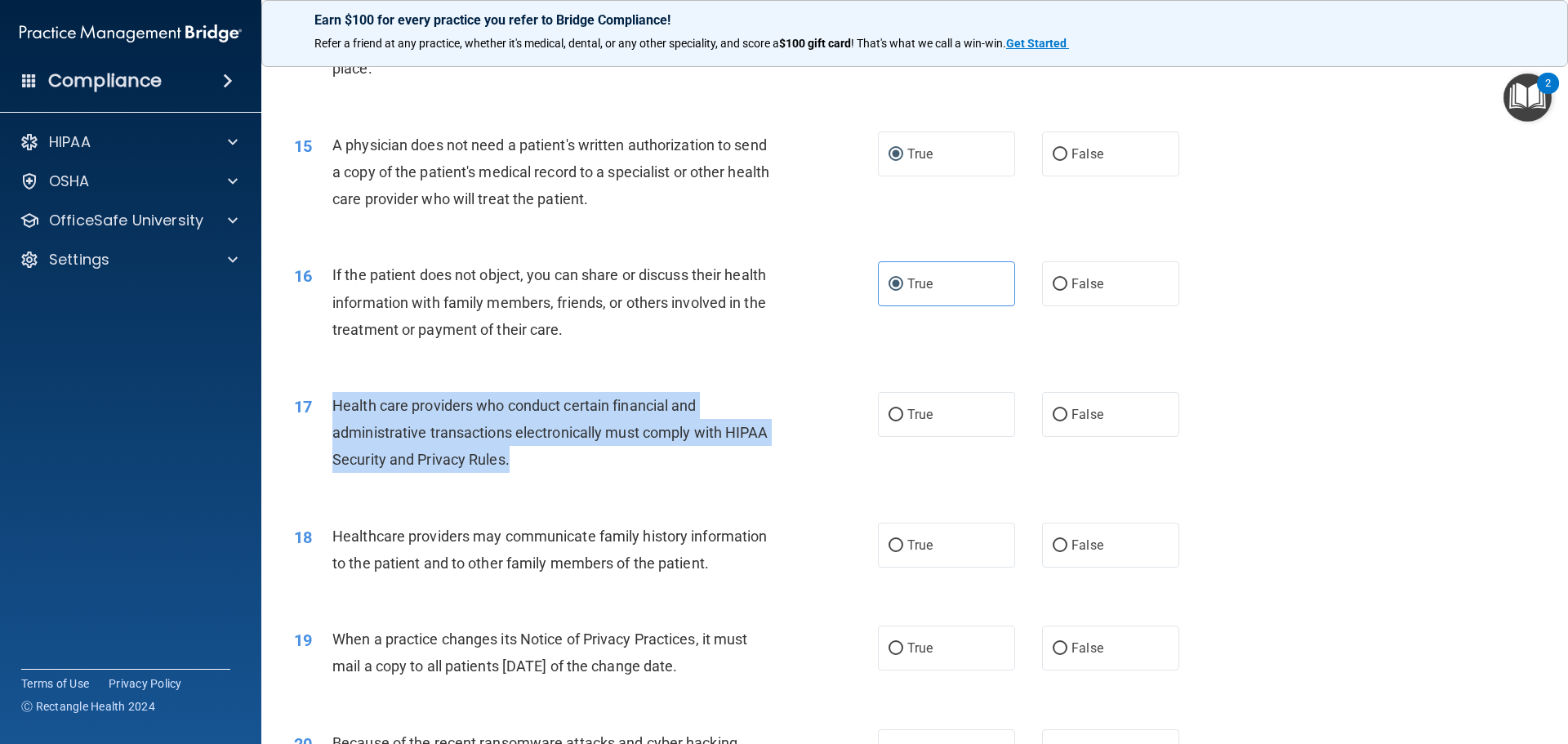
drag, startPoint x: 333, startPoint y: 403, endPoint x: 513, endPoint y: 465, distance: 190.4
click at [519, 471] on div "Health care providers who conduct certain financial and administrative transact…" at bounding box center [561, 433] width 457 height 82
drag, startPoint x: 890, startPoint y: 409, endPoint x: 898, endPoint y: 411, distance: 8.2
click at [891, 409] on input "True" at bounding box center [895, 415] width 15 height 13
radio input "true"
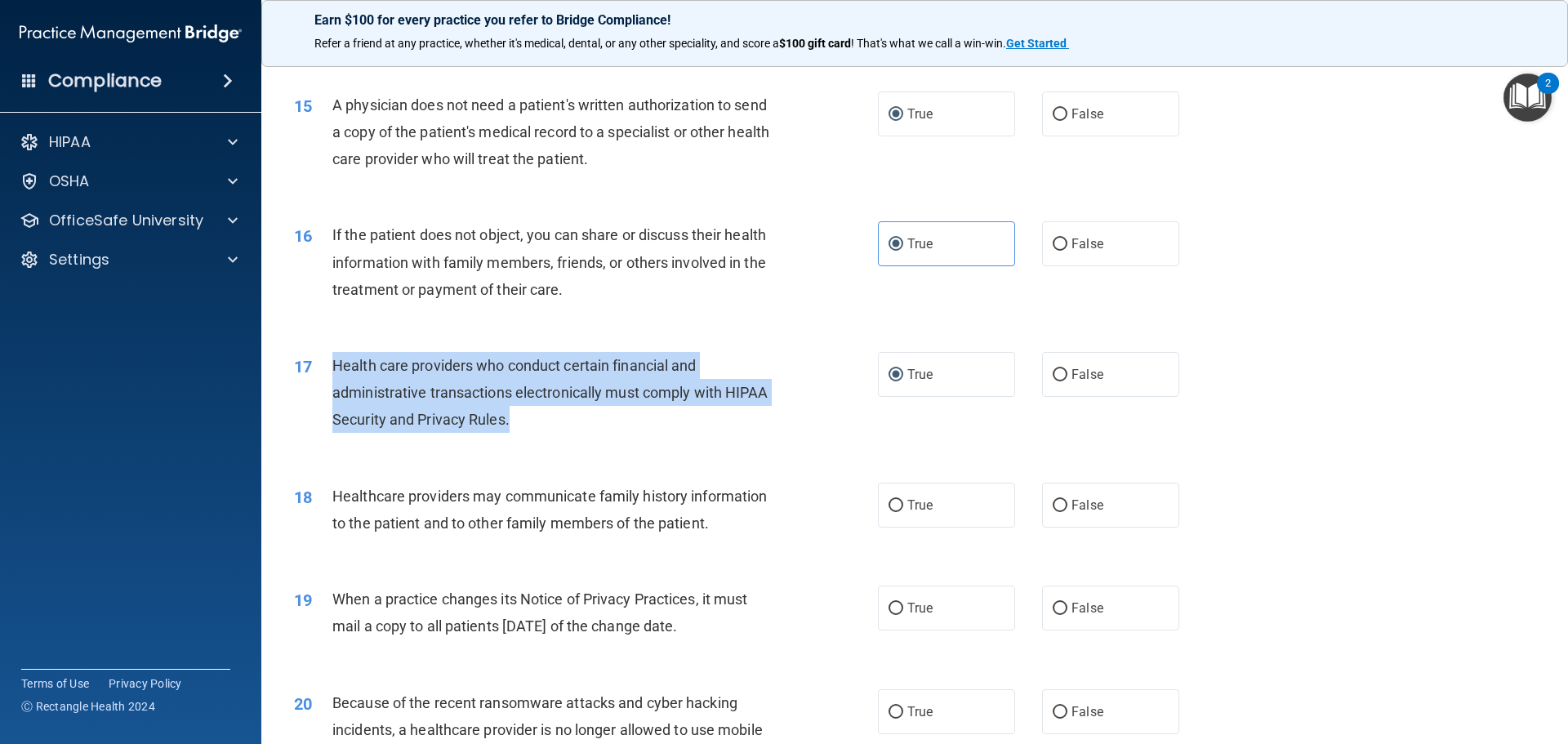
scroll to position [1879, 0]
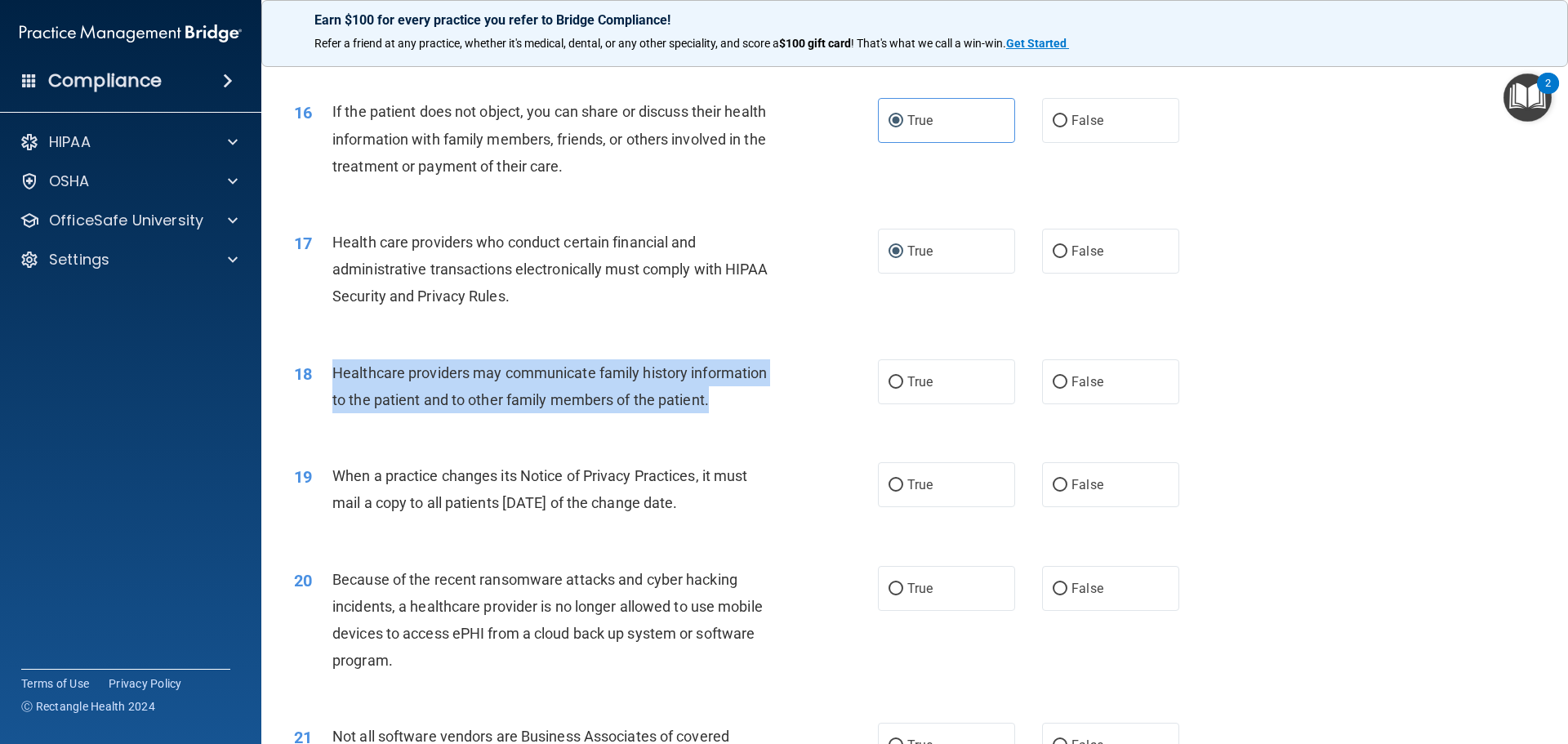
drag, startPoint x: 333, startPoint y: 369, endPoint x: 637, endPoint y: 411, distance: 306.9
click at [715, 411] on div "Healthcare providers may communicate family history information to the patient …" at bounding box center [561, 386] width 457 height 53
drag, startPoint x: 636, startPoint y: 409, endPoint x: 621, endPoint y: 375, distance: 37.2
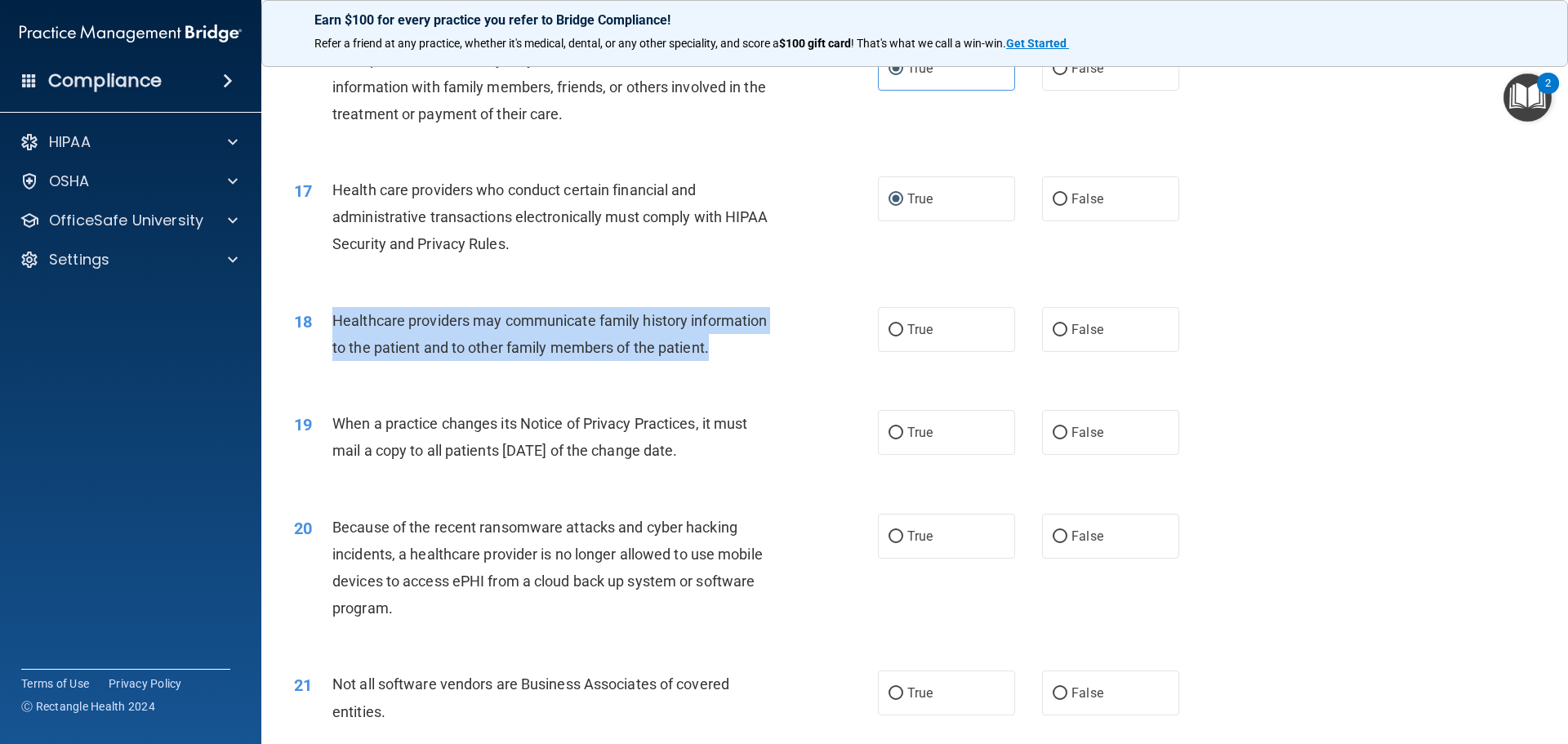
scroll to position [1960, 0]
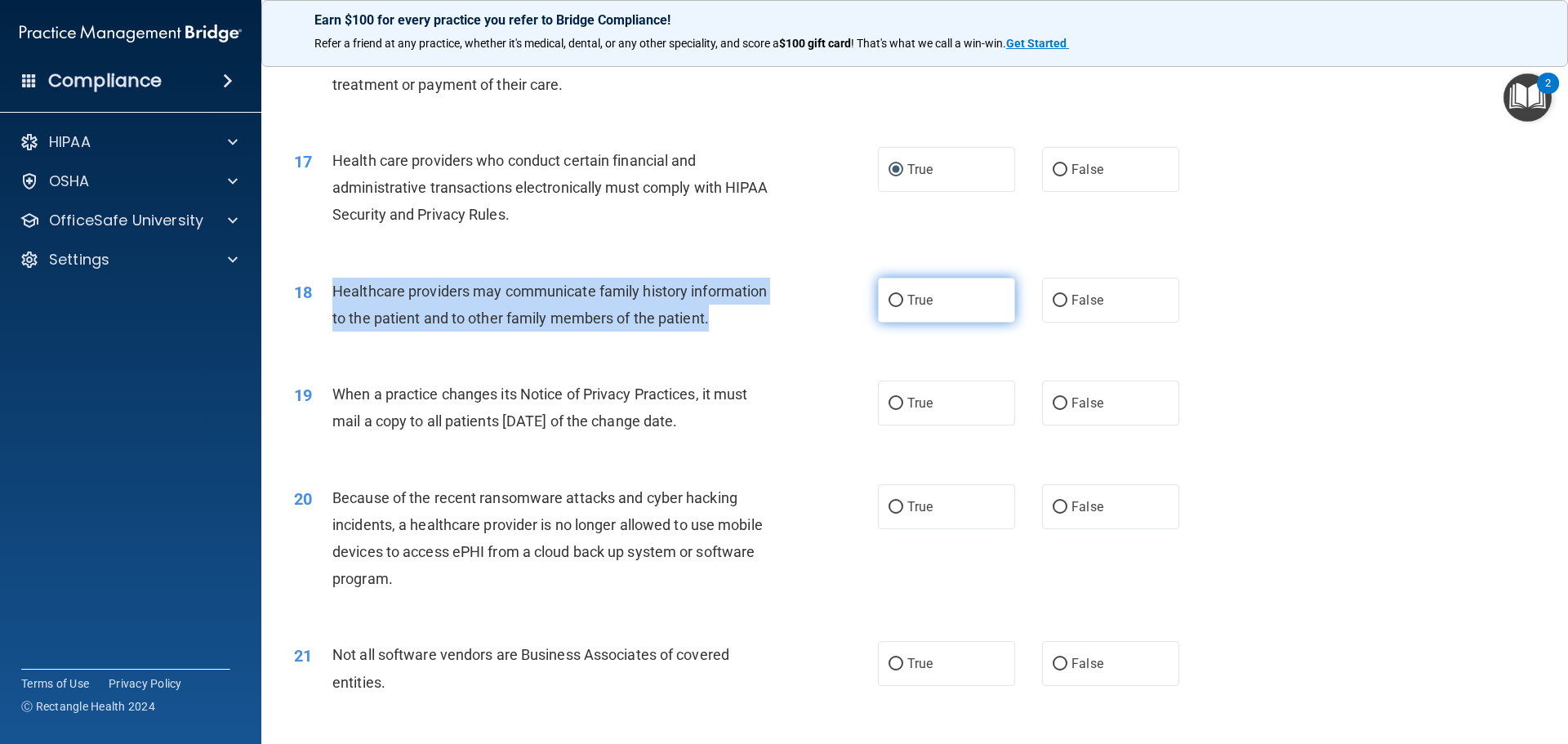
click at [892, 295] on input "True" at bounding box center [895, 301] width 15 height 13
radio input "true"
drag, startPoint x: 334, startPoint y: 390, endPoint x: 724, endPoint y: 414, distance: 390.7
click at [727, 414] on span "When a practice changes its Notice of Privacy Practices, it must mail a copy to…" at bounding box center [540, 407] width 415 height 44
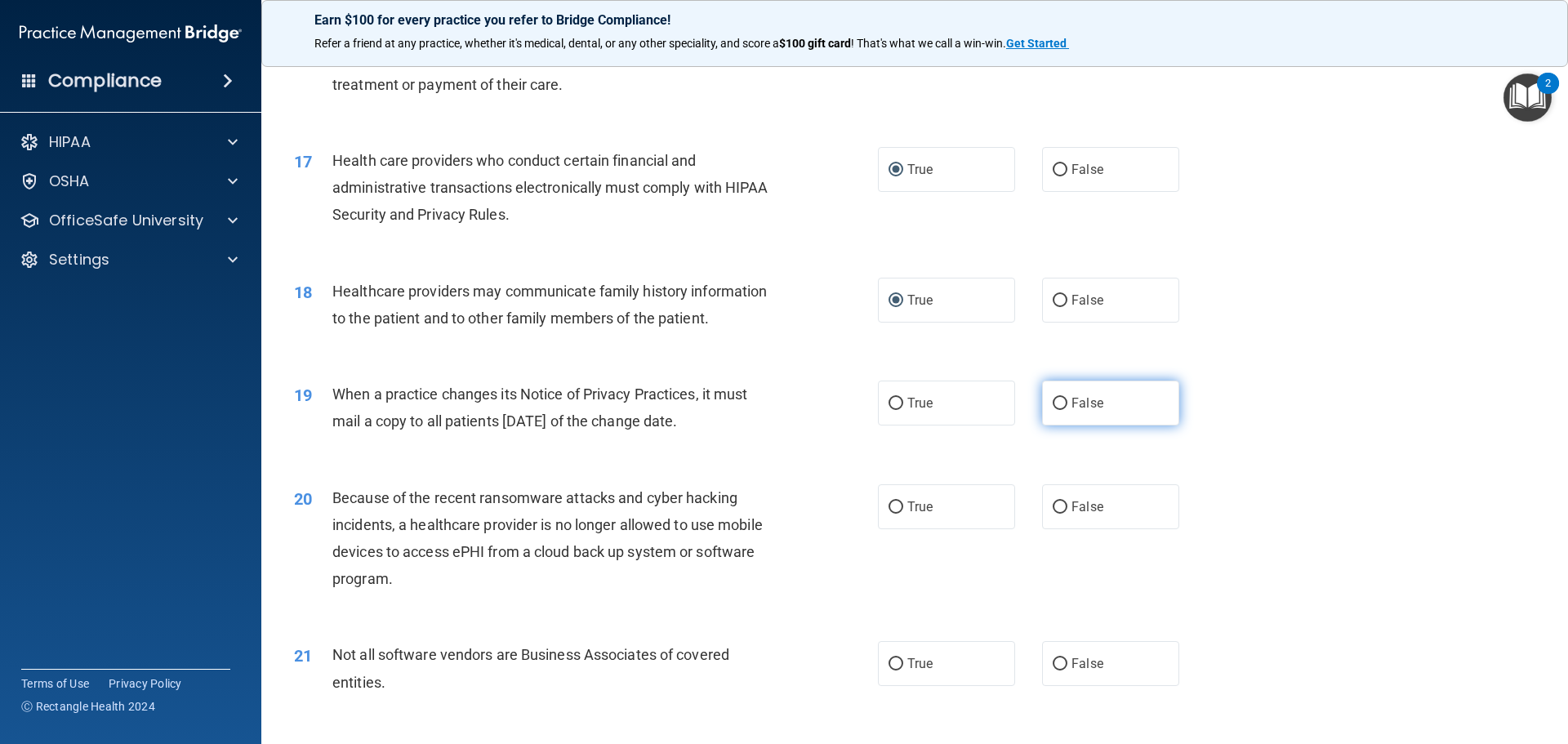
click at [1060, 392] on label "False" at bounding box center [1110, 403] width 137 height 45
click at [1060, 398] on input "False" at bounding box center [1060, 404] width 15 height 13
radio input "true"
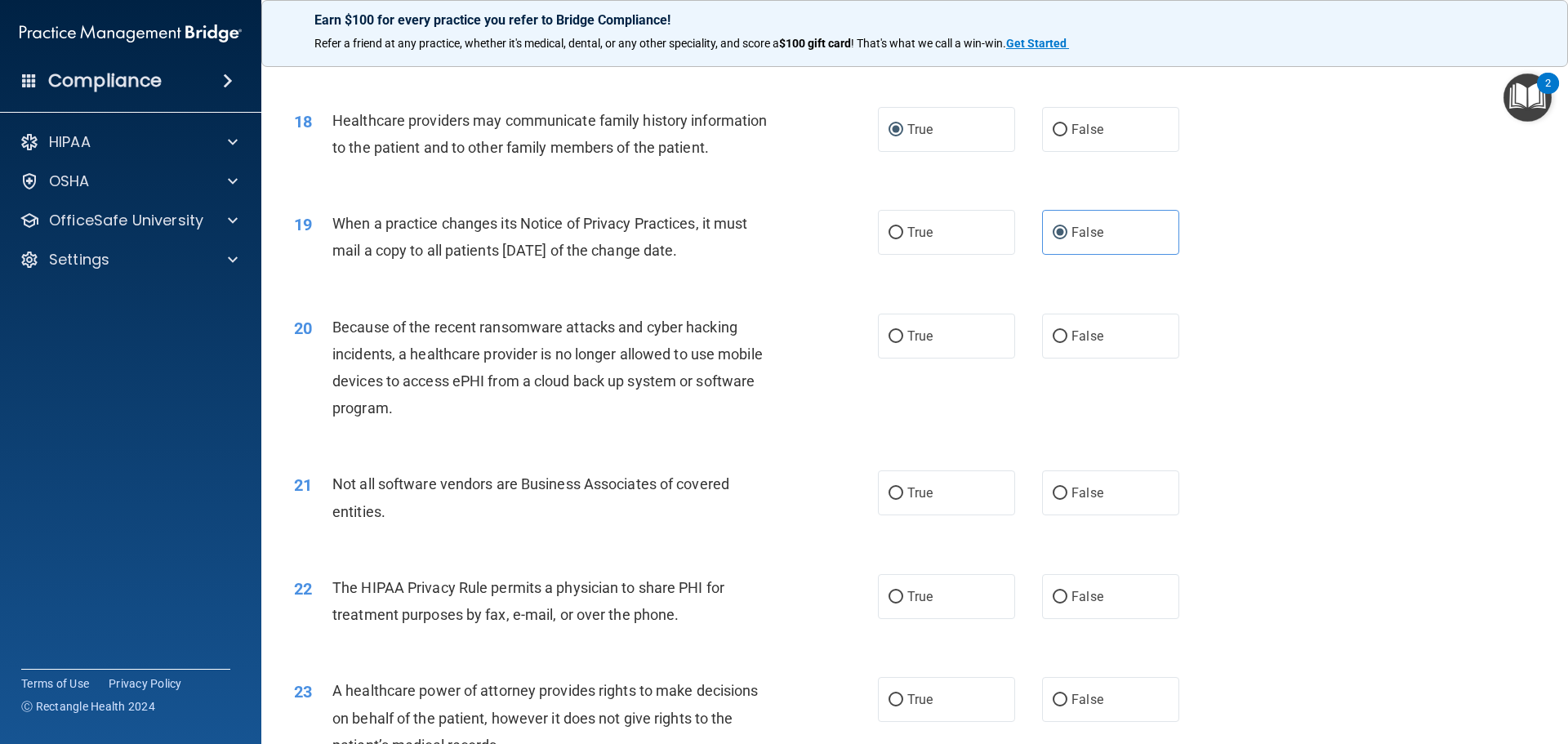
scroll to position [2123, 0]
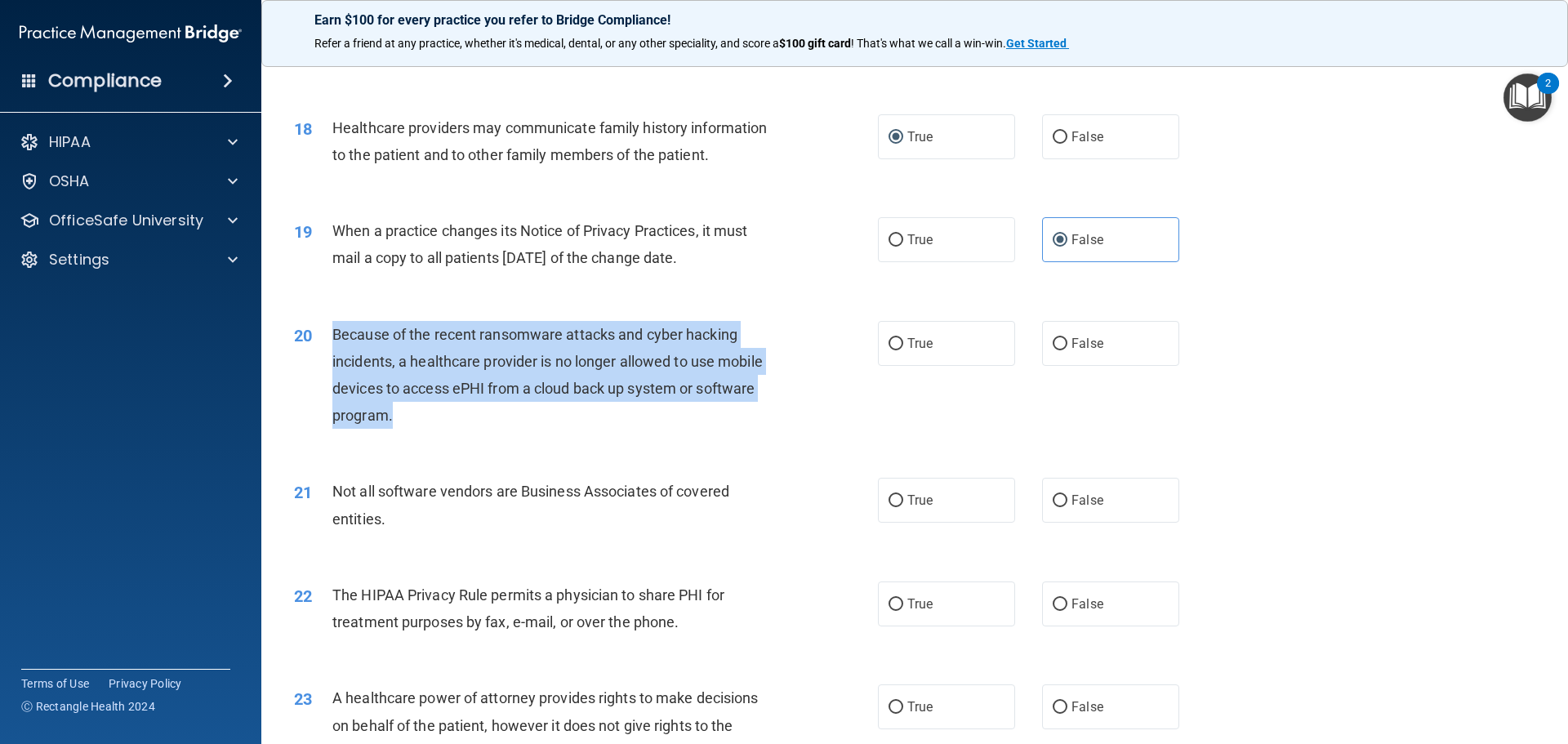
drag, startPoint x: 335, startPoint y: 332, endPoint x: 402, endPoint y: 408, distance: 101.3
click at [402, 409] on div "Because of the recent ransomware attacks and cyber hacking incidents, a healthc…" at bounding box center [561, 375] width 457 height 109
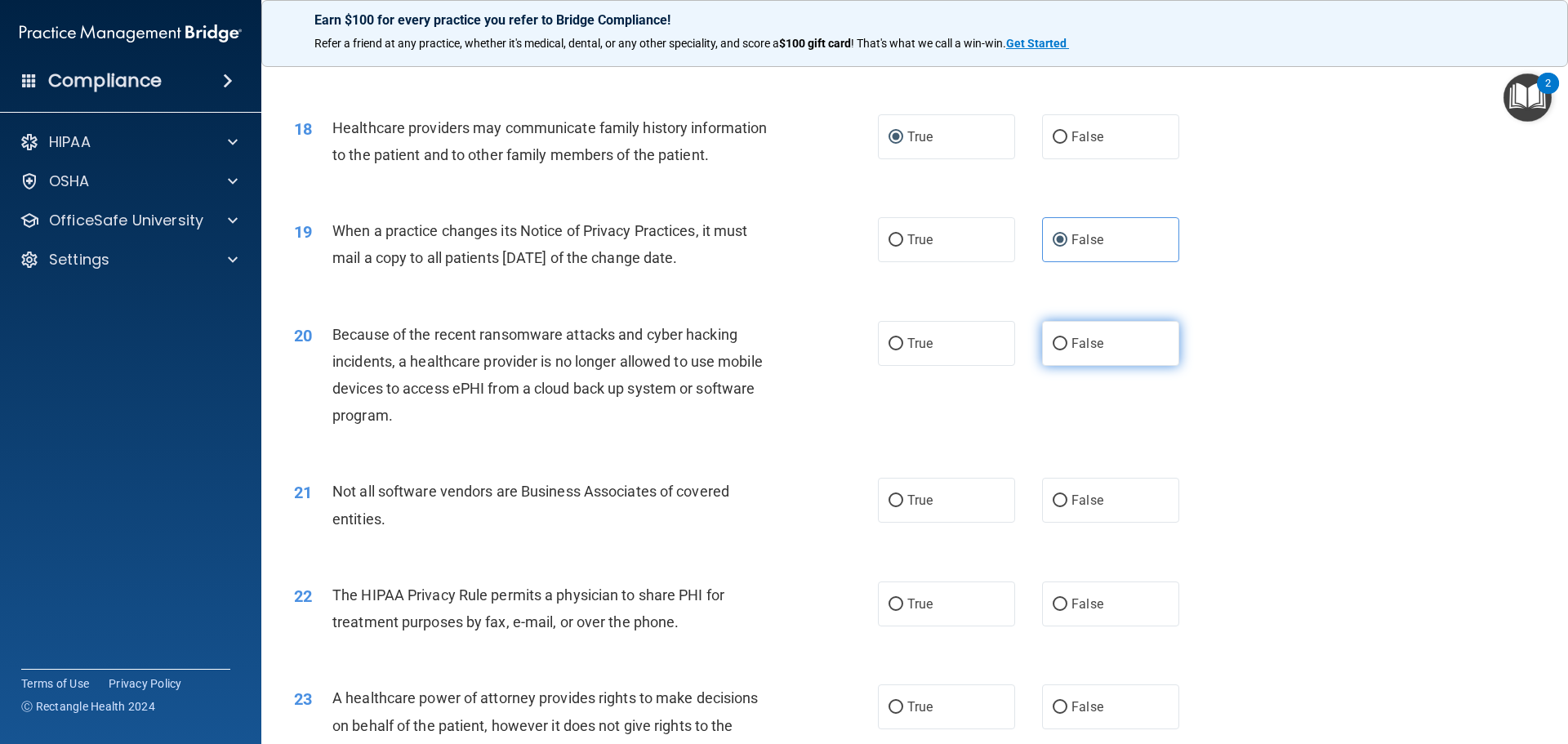
click at [1062, 345] on label "False" at bounding box center [1110, 343] width 137 height 45
click at [1062, 345] on input "False" at bounding box center [1060, 344] width 15 height 13
radio input "true"
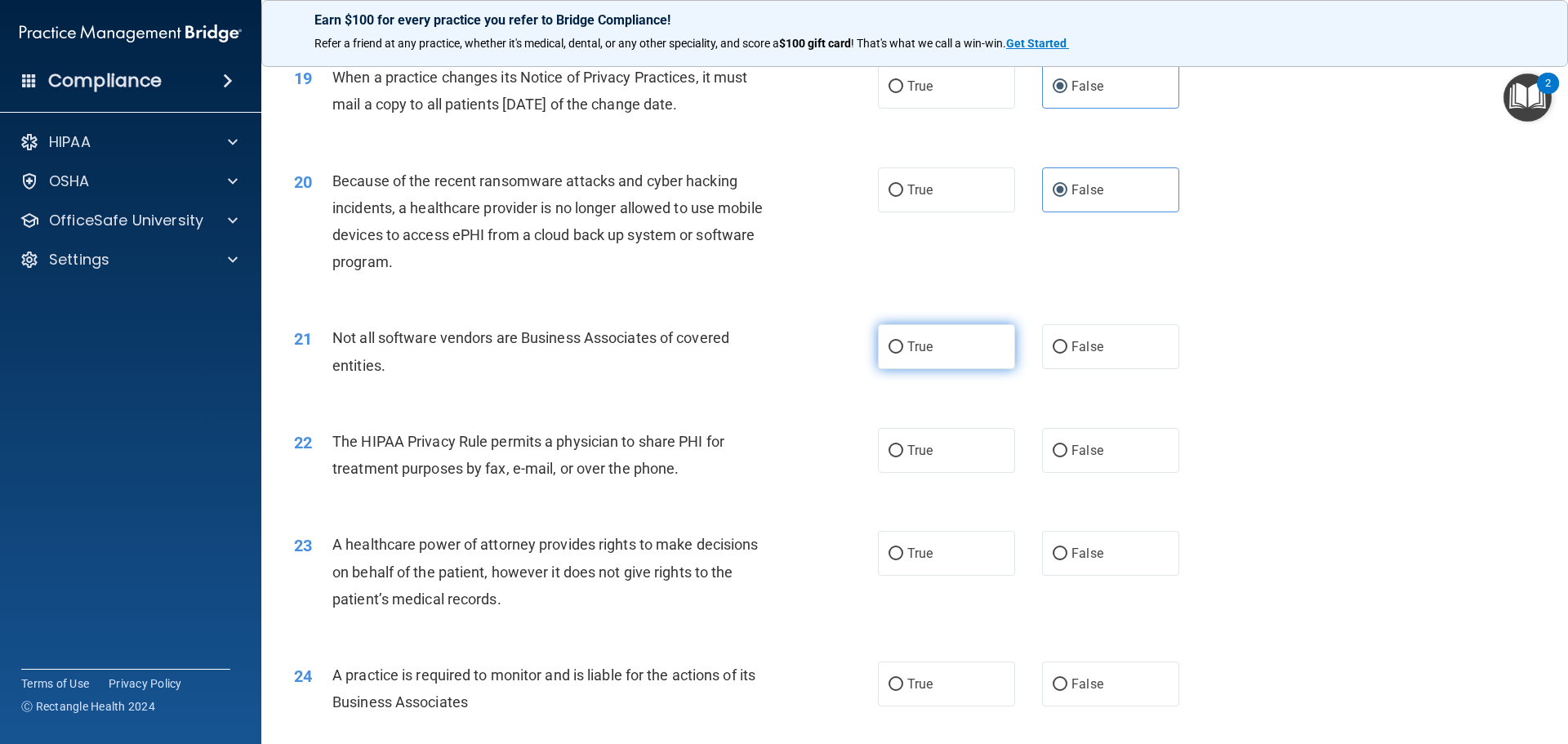
scroll to position [2286, 0]
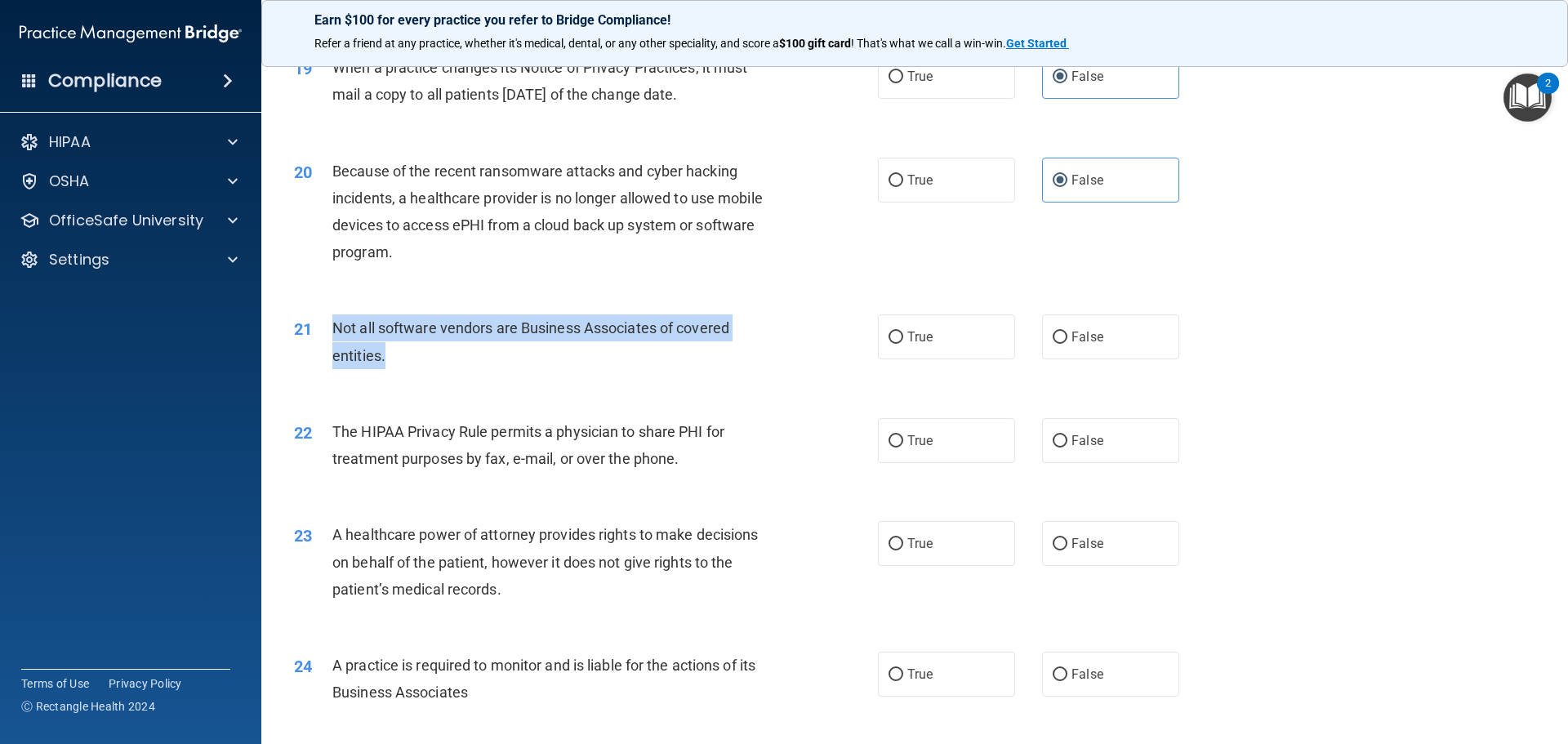
drag, startPoint x: 334, startPoint y: 317, endPoint x: 406, endPoint y: 343, distance: 76.6
click at [406, 343] on div "Not all software vendors are Business Associates of covered entities." at bounding box center [561, 341] width 457 height 53
drag, startPoint x: 459, startPoint y: 308, endPoint x: 344, endPoint y: 324, distance: 116.1
click at [338, 322] on div "Not all software vendors are Business Associates of covered entities." at bounding box center [561, 341] width 457 height 53
click at [888, 339] on input "True" at bounding box center [895, 338] width 15 height 13
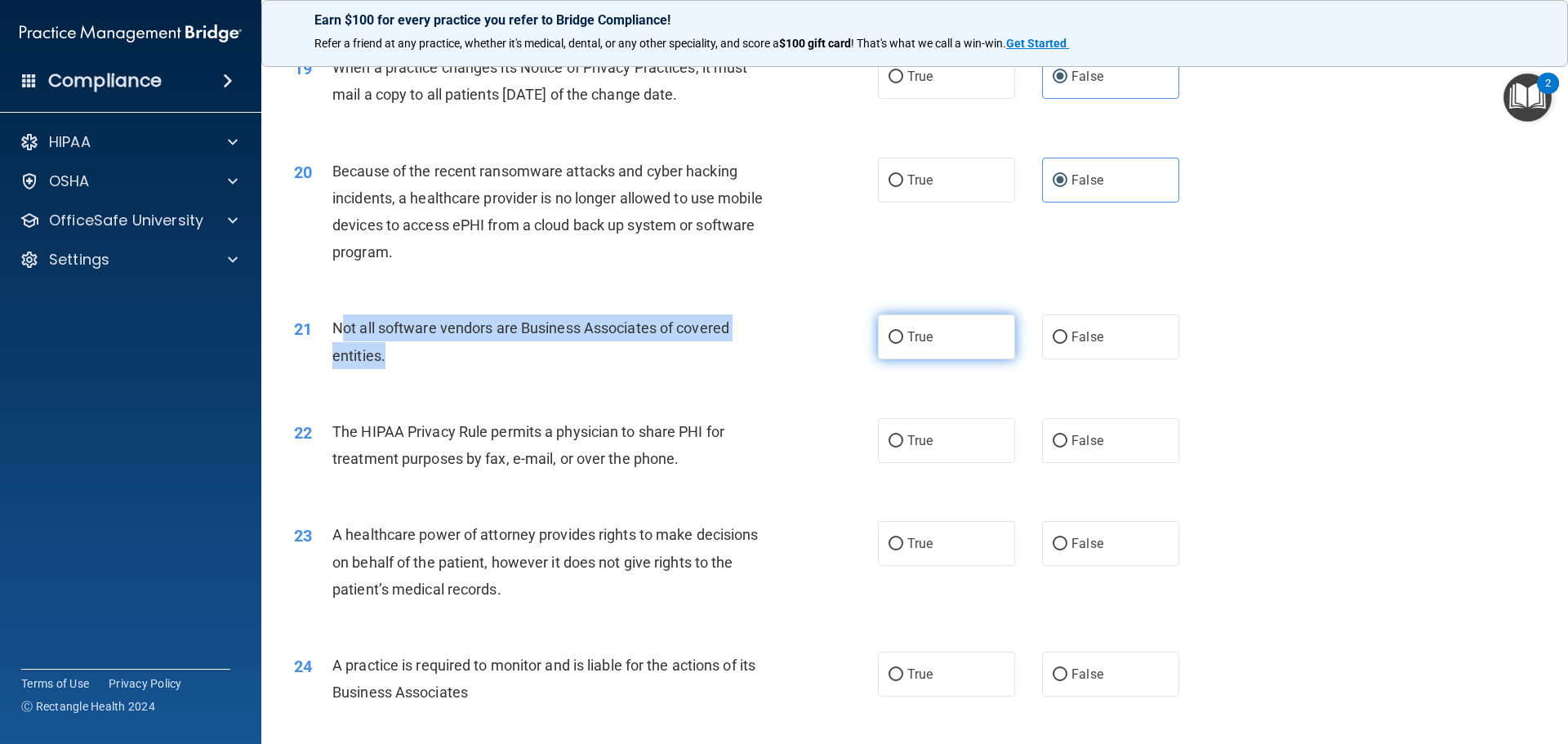
radio input "true"
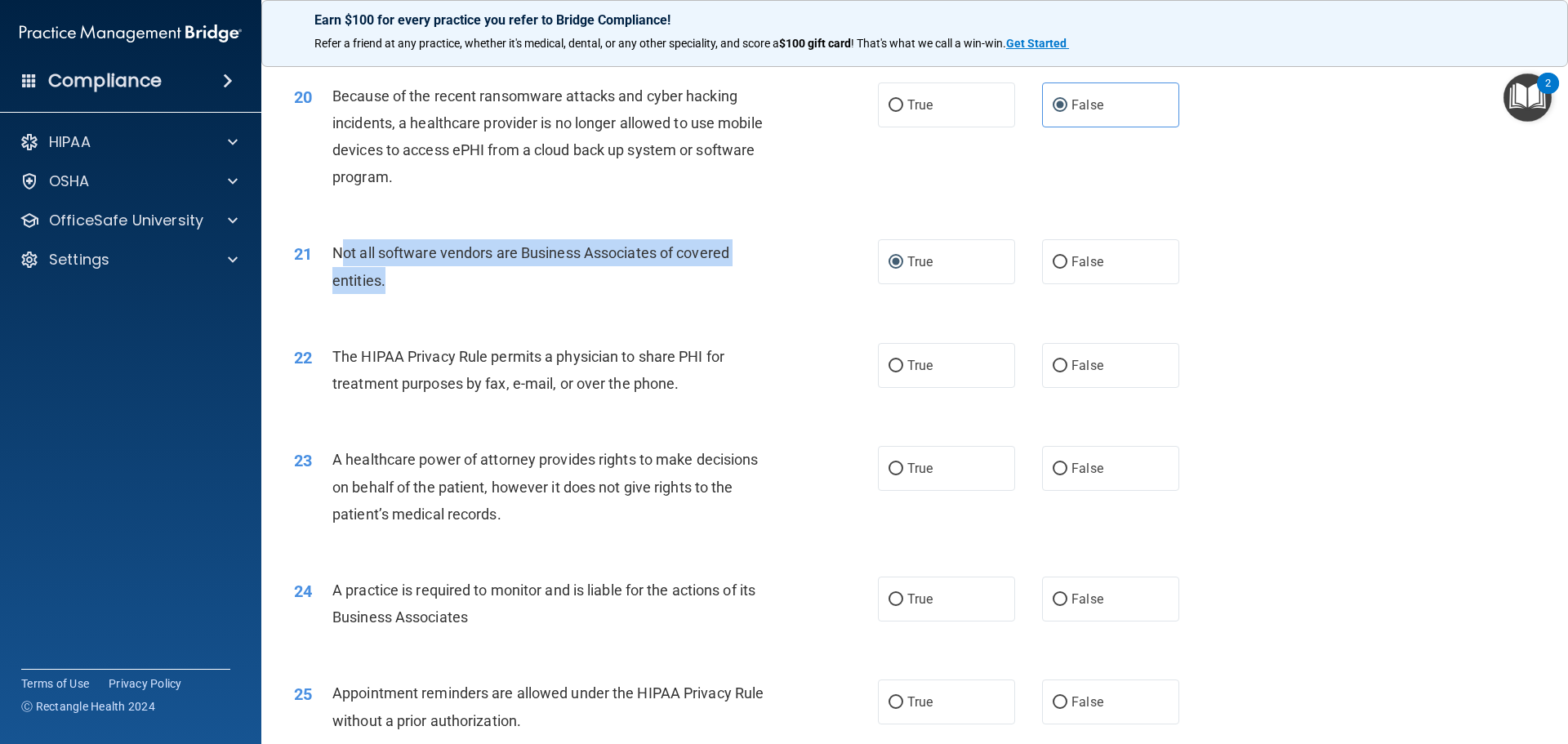
scroll to position [2368, 0]
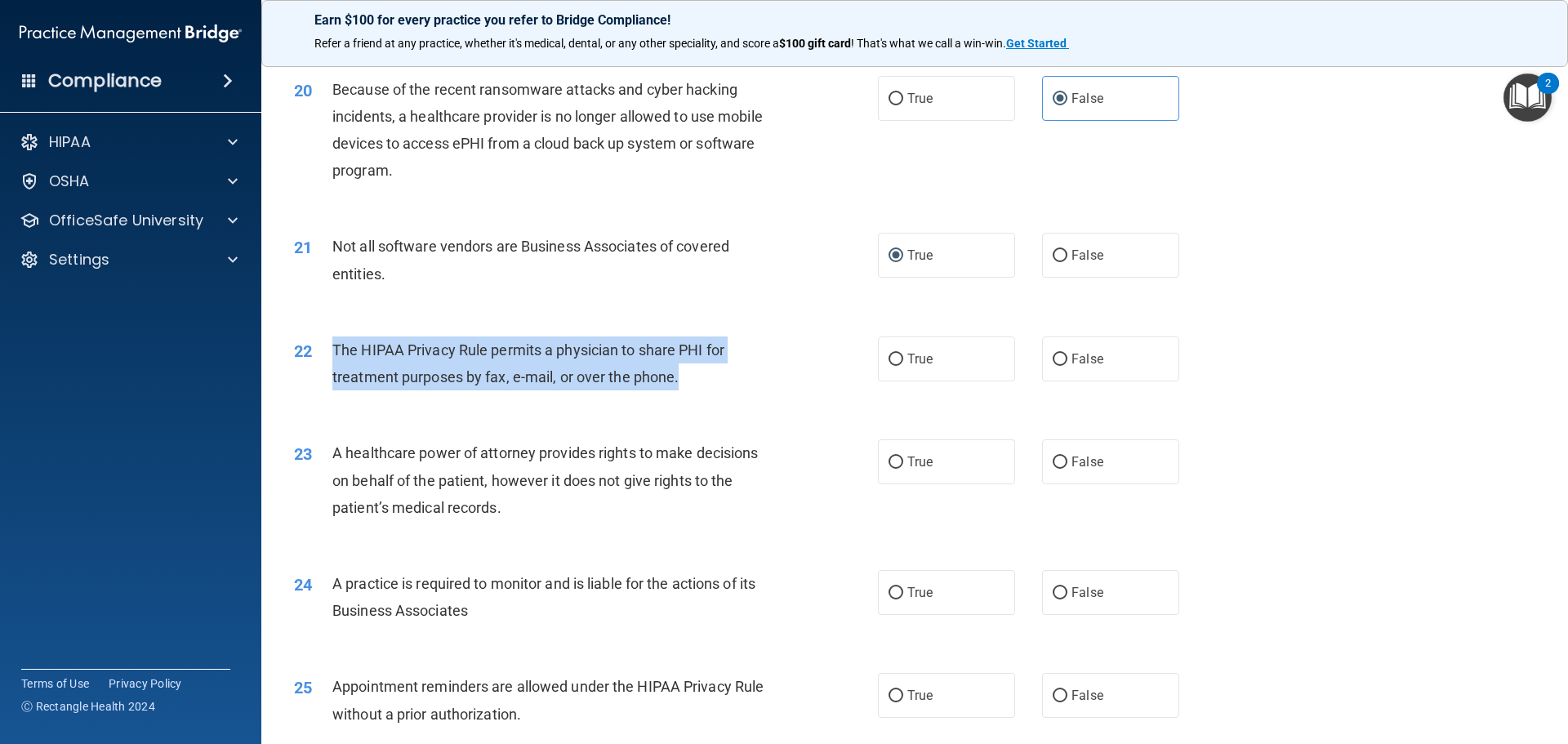
drag, startPoint x: 335, startPoint y: 347, endPoint x: 764, endPoint y: 383, distance: 430.5
click at [789, 389] on div "22 The HIPAA Privacy Rule permits a physician to share PHI for treatment purpos…" at bounding box center [586, 367] width 633 height 62
click at [890, 462] on input "True" at bounding box center [895, 463] width 15 height 13
radio input "true"
click at [890, 362] on input "True" at bounding box center [895, 360] width 15 height 13
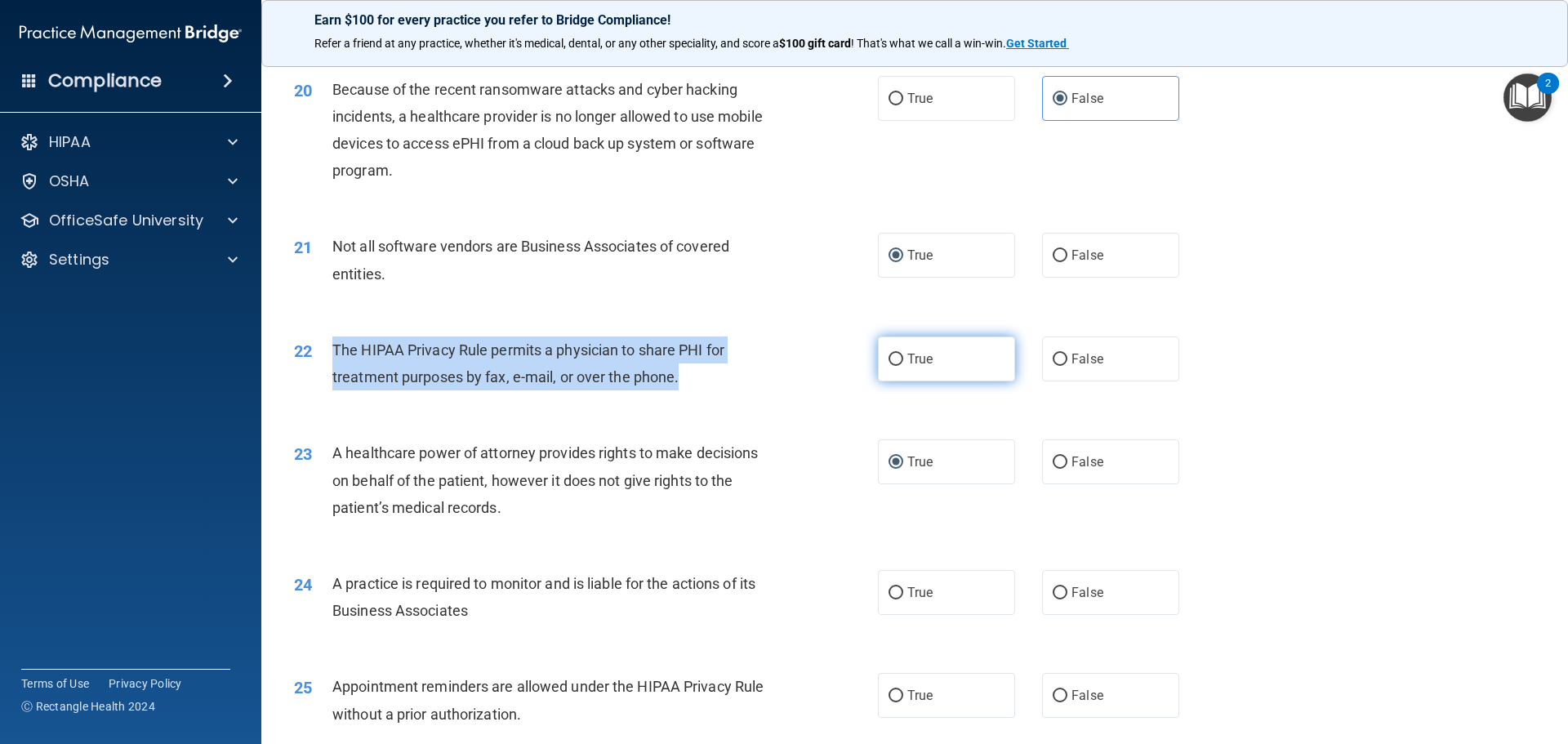
radio input "true"
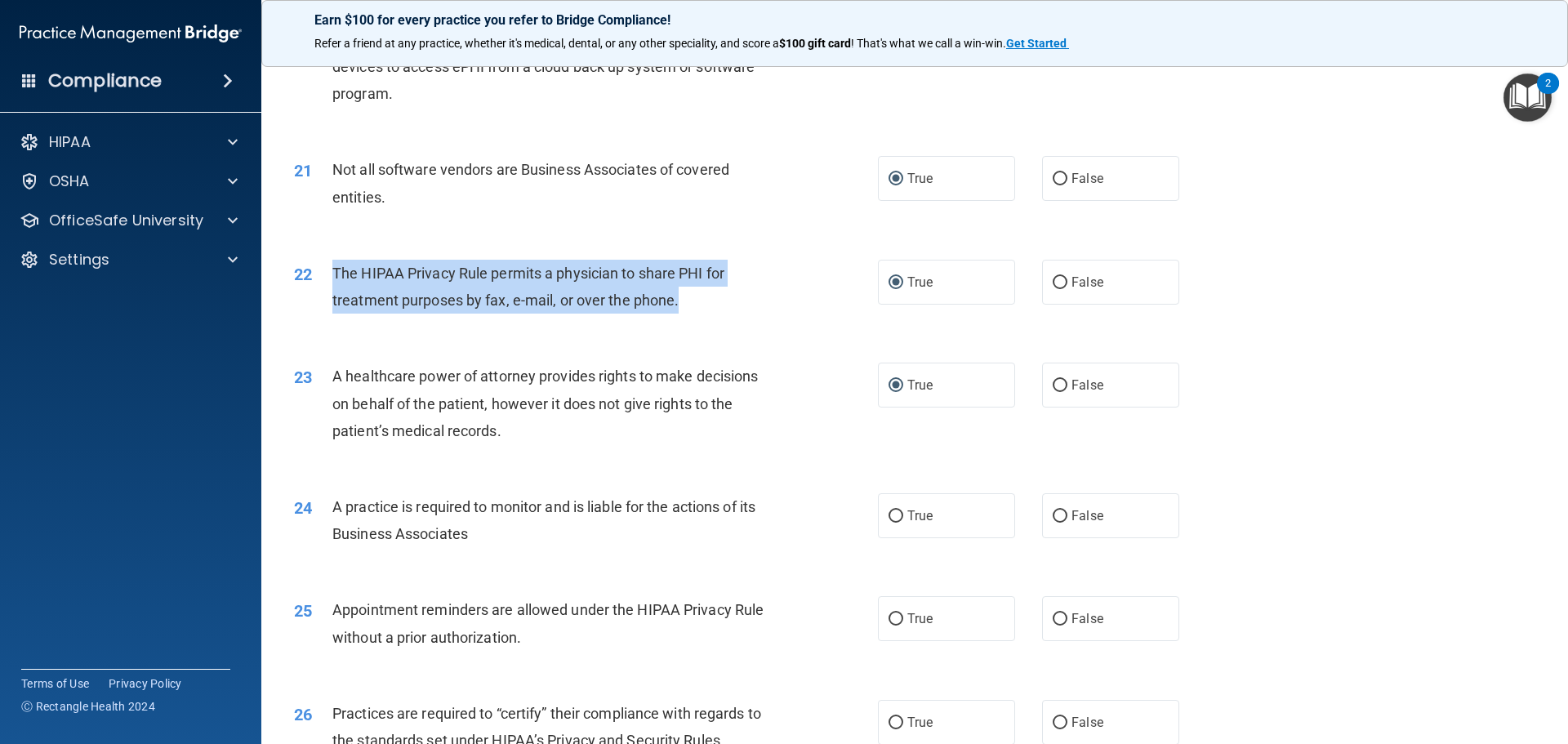
scroll to position [2450, 0]
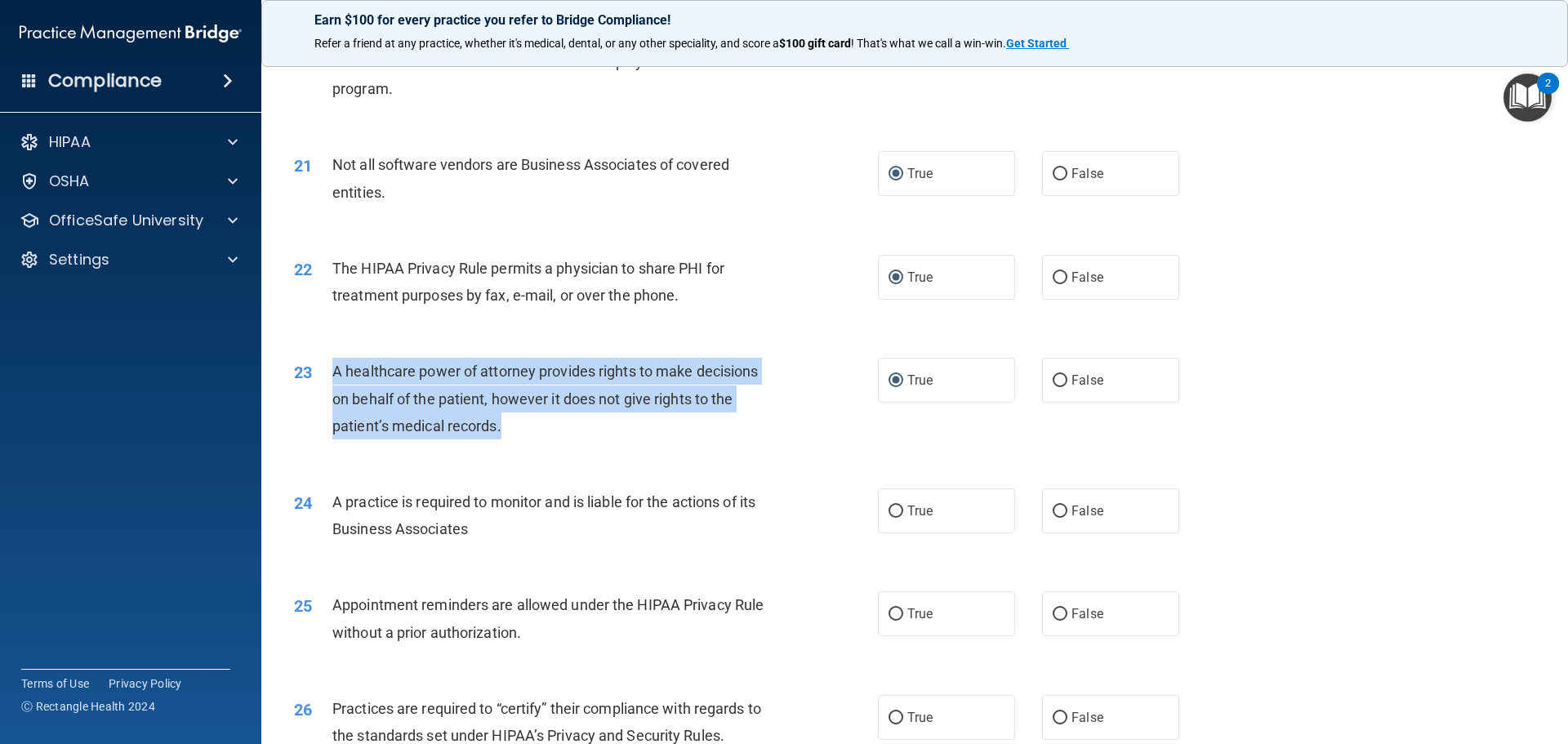
drag, startPoint x: 358, startPoint y: 388, endPoint x: 510, endPoint y: 434, distance: 158.8
click at [510, 434] on div "A healthcare power of attorney provides rights to make decisions on behalf of t…" at bounding box center [561, 399] width 457 height 82
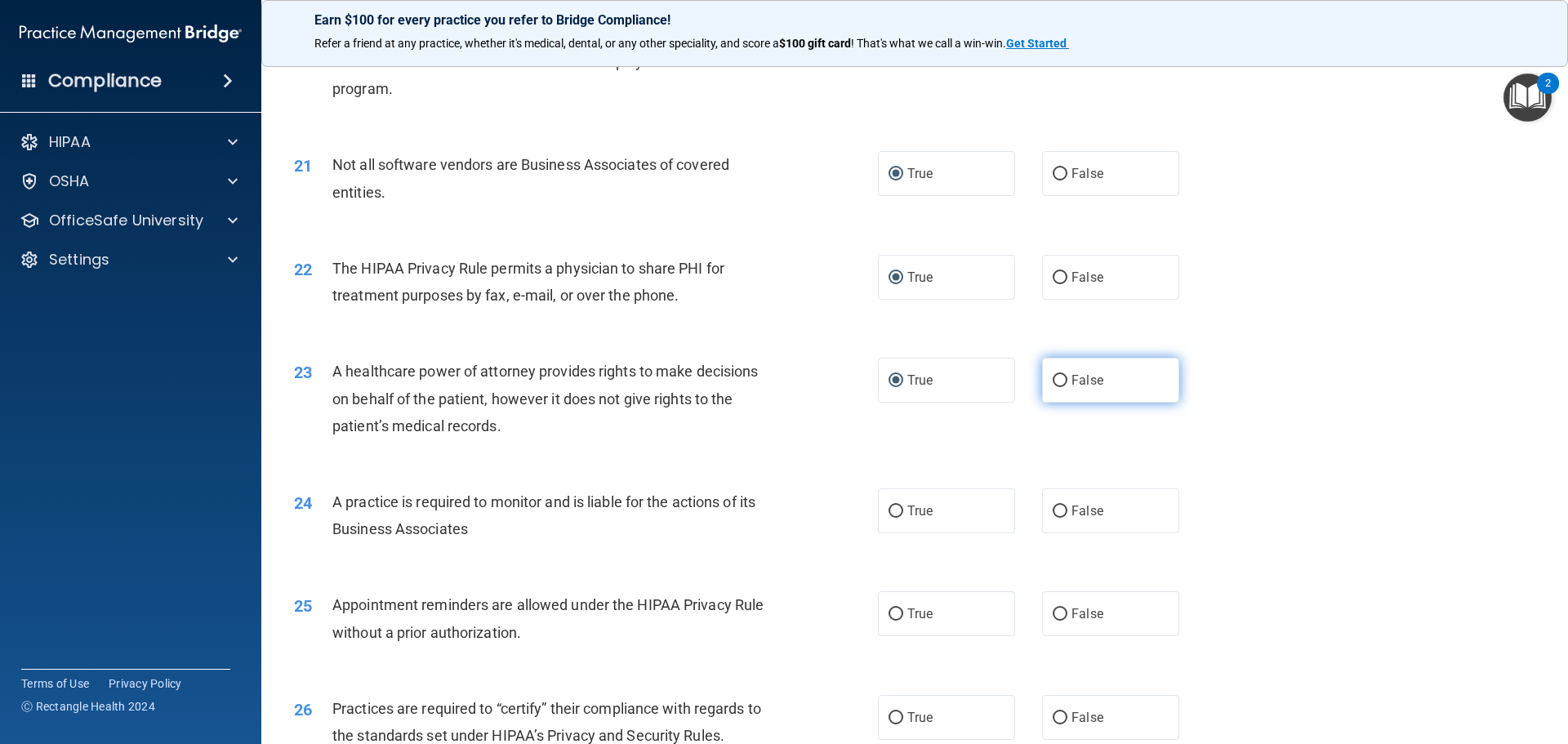
click at [1059, 373] on label "False" at bounding box center [1110, 381] width 137 height 45
click at [1059, 375] on input "False" at bounding box center [1060, 382] width 15 height 13
radio input "true"
radio input "false"
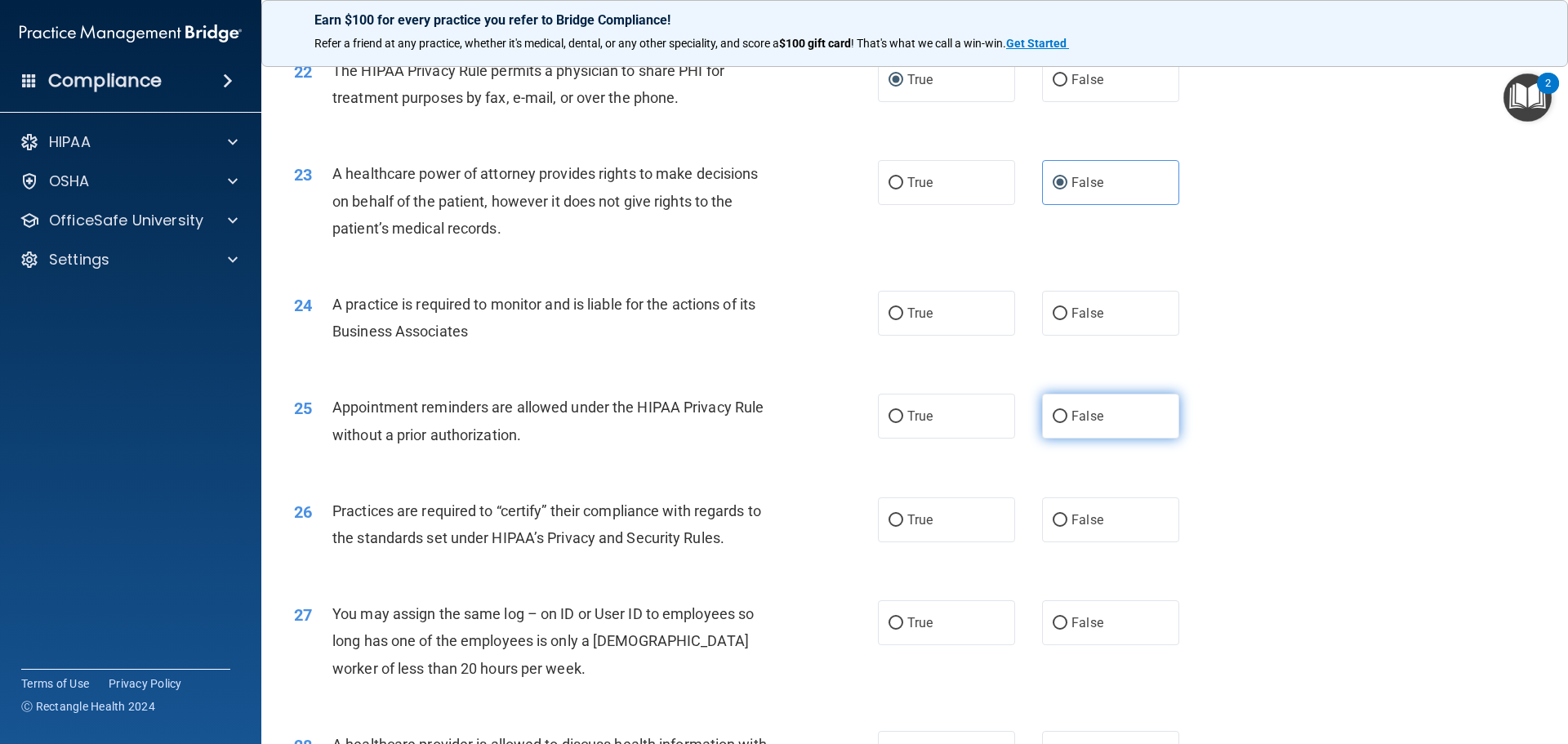
scroll to position [2695, 0]
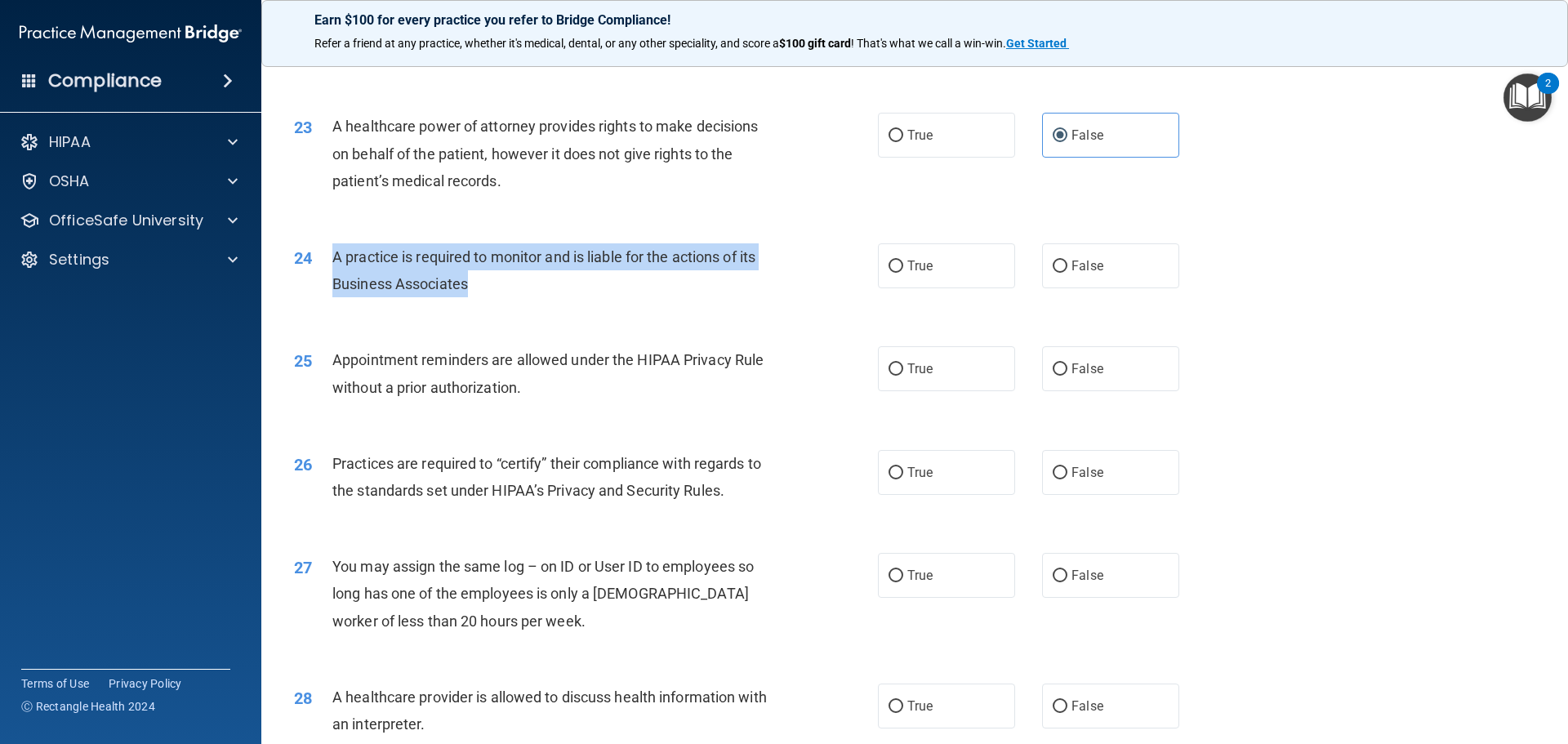
drag, startPoint x: 330, startPoint y: 247, endPoint x: 488, endPoint y: 274, distance: 160.3
click at [489, 276] on div "24 A practice is required to monitor and is liable for the actions of its Busin…" at bounding box center [586, 275] width 633 height 62
click at [888, 263] on input "True" at bounding box center [895, 266] width 15 height 13
radio input "true"
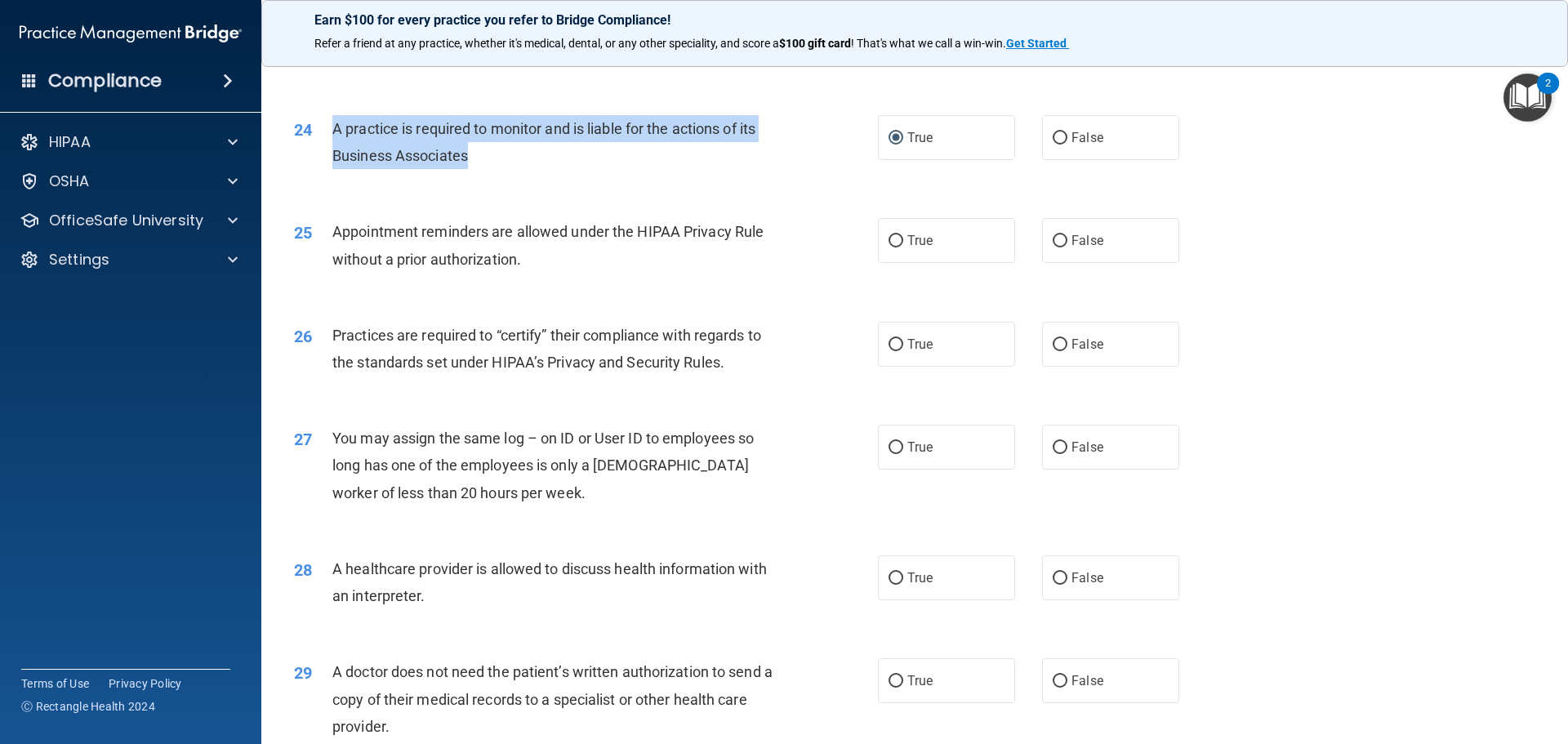
scroll to position [2858, 0]
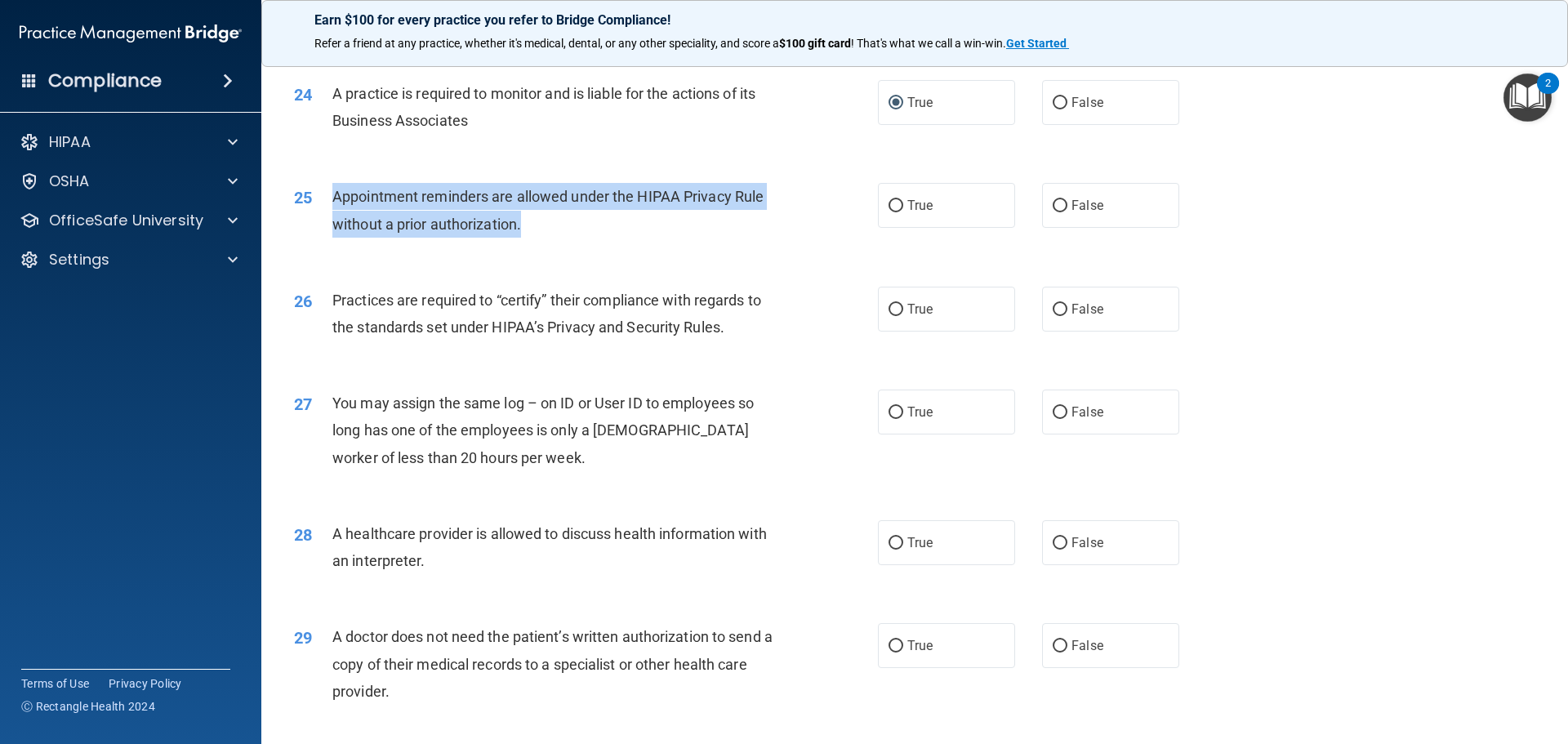
drag, startPoint x: 334, startPoint y: 193, endPoint x: 529, endPoint y: 225, distance: 197.6
click at [530, 227] on div "Appointment reminders are allowed under the HIPAA Privacy Rule without a prior …" at bounding box center [561, 209] width 457 height 53
drag, startPoint x: 888, startPoint y: 204, endPoint x: 822, endPoint y: 232, distance: 71.7
click at [888, 203] on input "True" at bounding box center [895, 207] width 15 height 13
radio input "true"
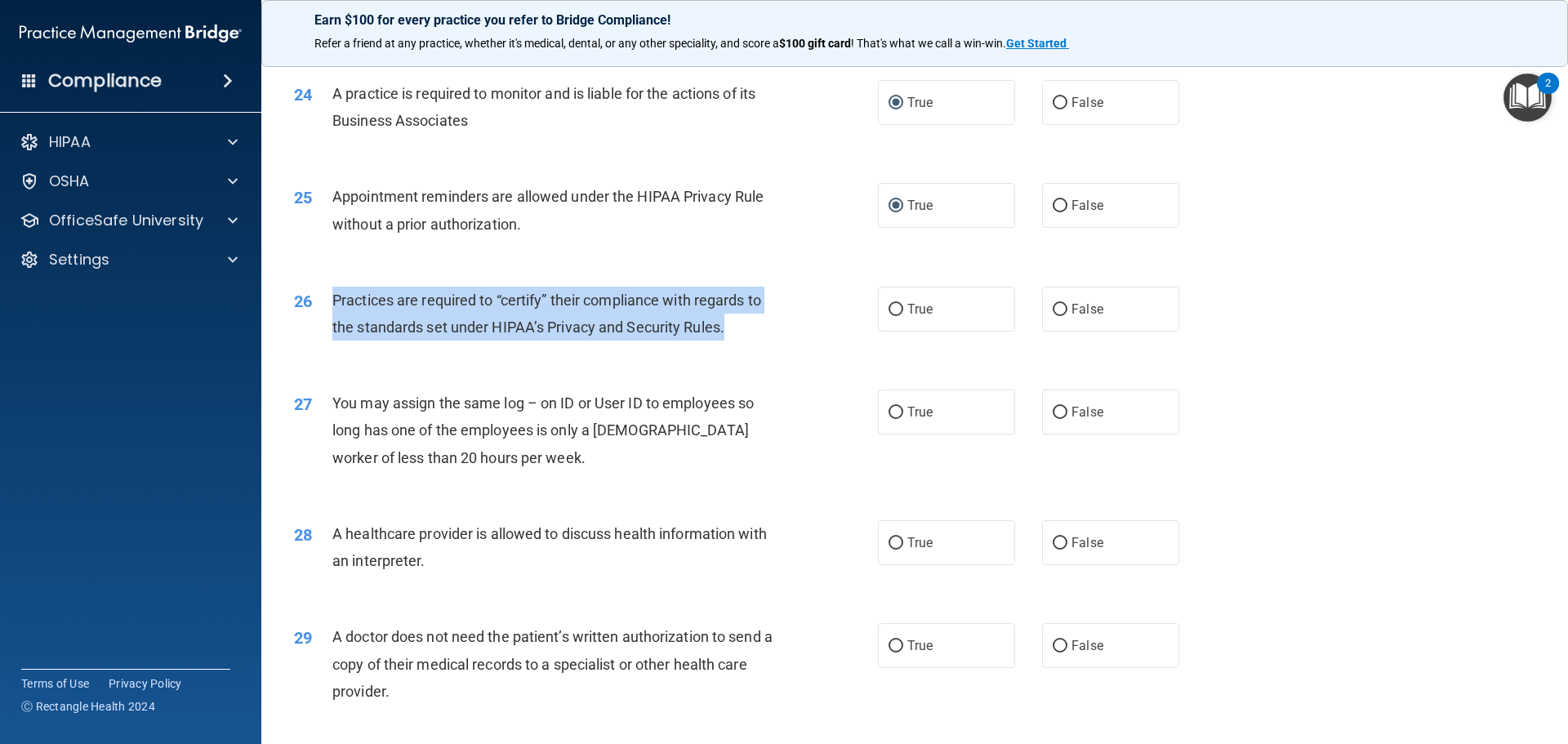
drag, startPoint x: 333, startPoint y: 297, endPoint x: 692, endPoint y: 317, distance: 359.6
click at [724, 333] on span "Practices are required to “certify” their compliance with regards to the standa…" at bounding box center [547, 314] width 429 height 44
click at [1055, 314] on input "False" at bounding box center [1060, 310] width 15 height 13
radio input "true"
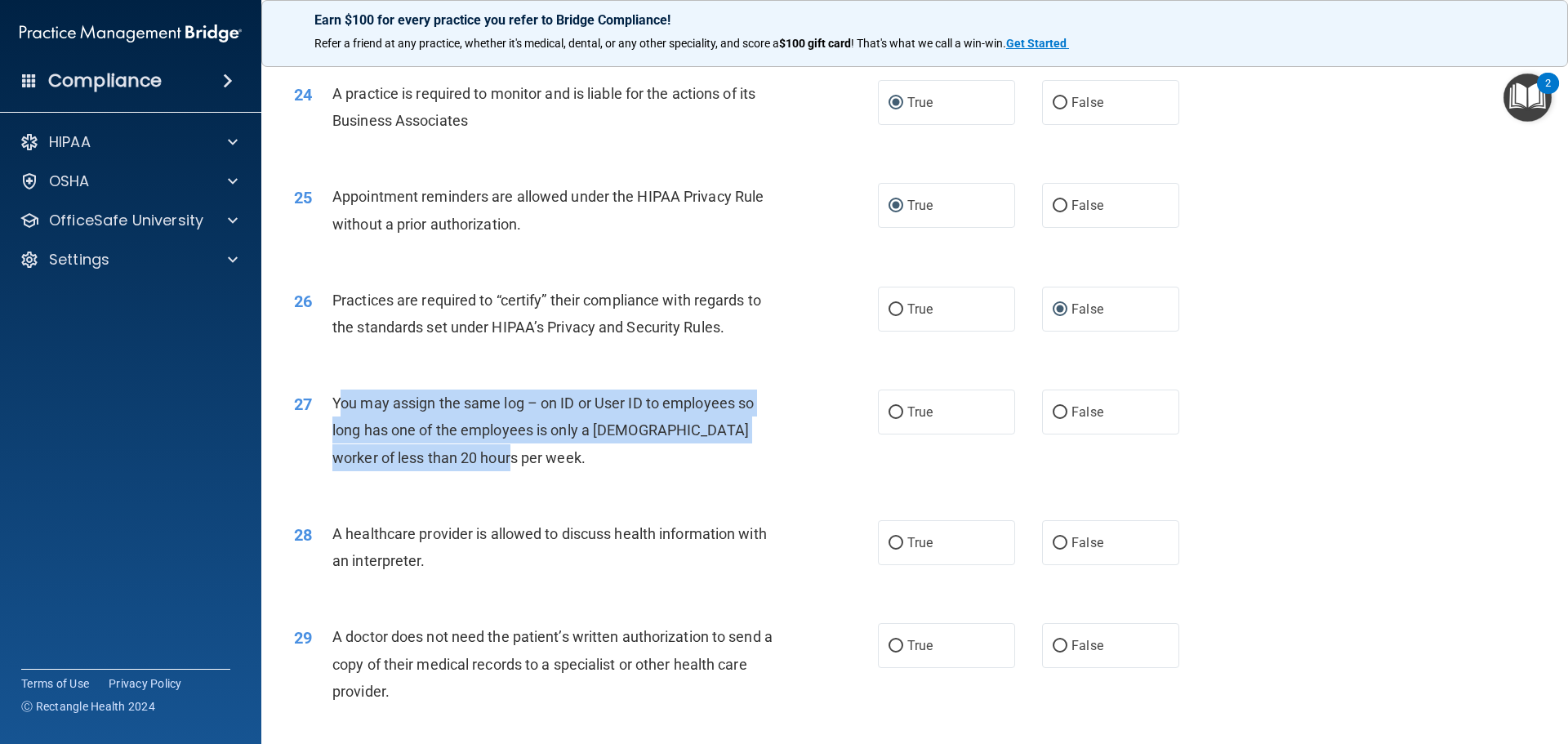
drag, startPoint x: 338, startPoint y: 398, endPoint x: 384, endPoint y: 420, distance: 51.0
click at [467, 457] on span "You may assign the same log – on ID or User ID to employees so long has one of …" at bounding box center [543, 430] width 421 height 71
drag, startPoint x: 330, startPoint y: 392, endPoint x: 498, endPoint y: 457, distance: 180.1
click at [498, 457] on div "27 You may assign the same log – on ID or User ID to employees so long has one …" at bounding box center [586, 434] width 633 height 90
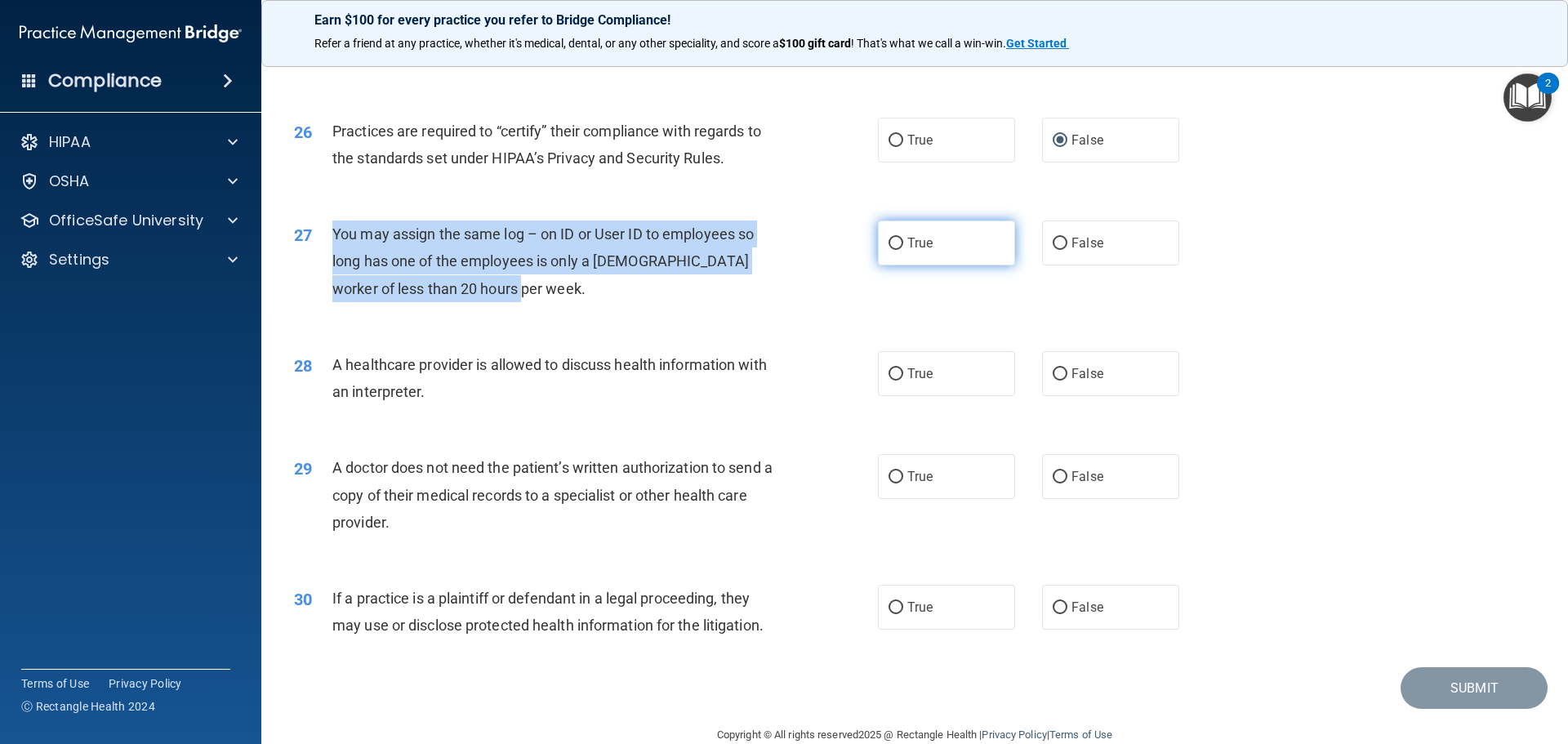
scroll to position [3058, 0]
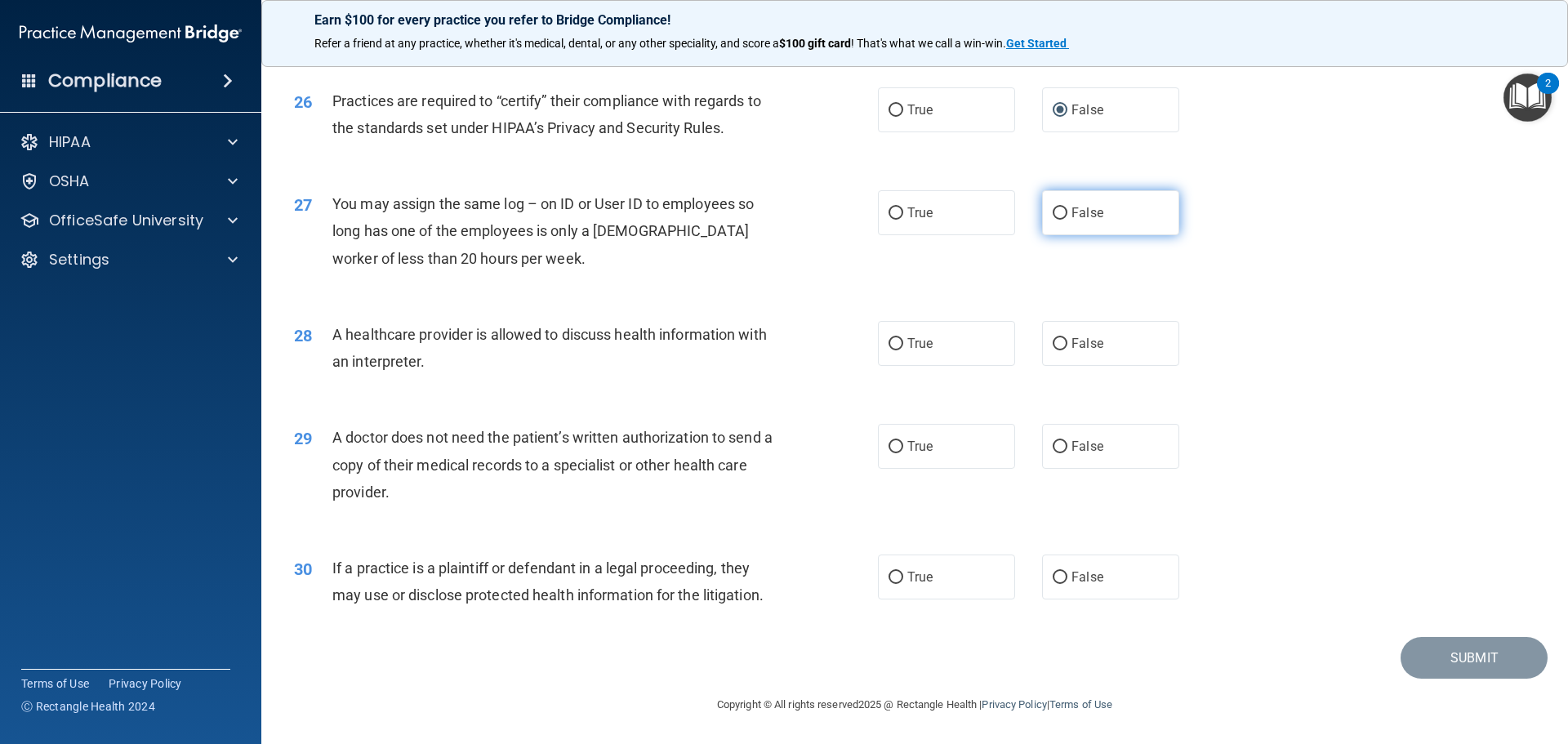
click at [1051, 221] on label "False" at bounding box center [1110, 213] width 137 height 45
click at [1053, 219] on input "False" at bounding box center [1060, 214] width 15 height 13
radio input "true"
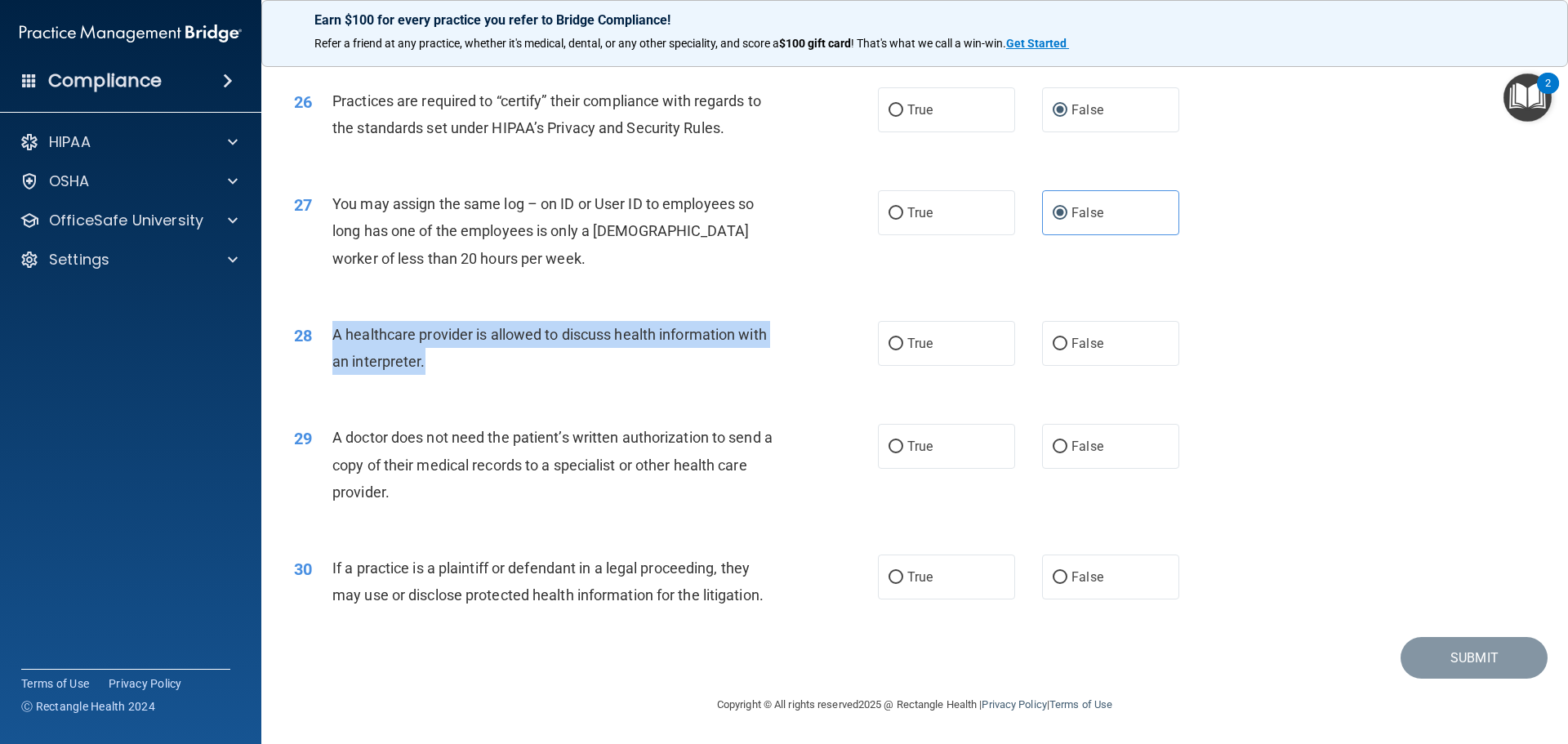
drag, startPoint x: 333, startPoint y: 327, endPoint x: 428, endPoint y: 371, distance: 104.7
click at [428, 371] on div "A healthcare provider is allowed to discuss health information with an interpre…" at bounding box center [561, 347] width 457 height 53
click at [888, 340] on input "True" at bounding box center [895, 344] width 15 height 13
radio input "true"
drag, startPoint x: 333, startPoint y: 431, endPoint x: 406, endPoint y: 488, distance: 92.6
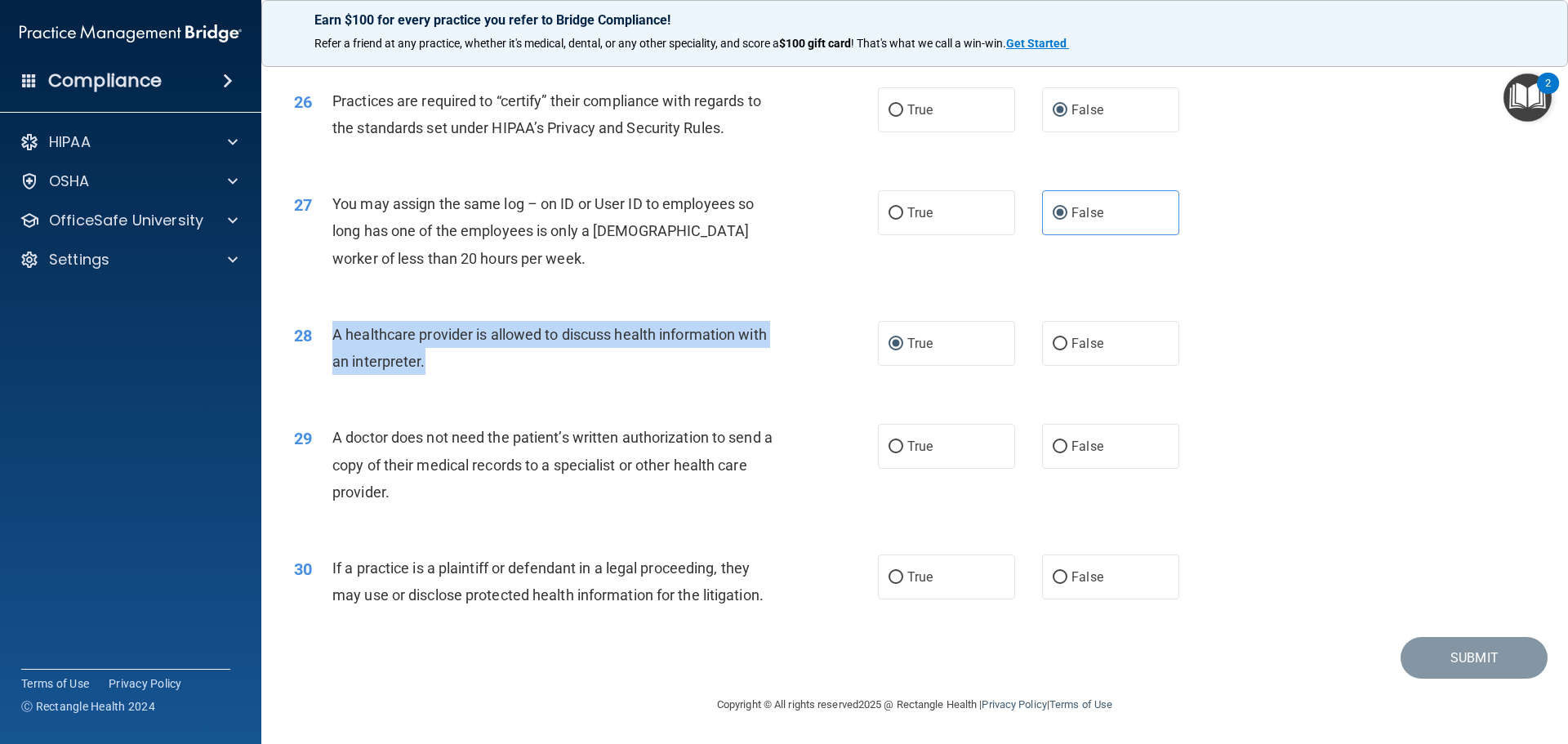
click at [406, 488] on div "A doctor does not need the patient’s written authorization to send a copy of th…" at bounding box center [561, 465] width 457 height 82
drag, startPoint x: 886, startPoint y: 452, endPoint x: 742, endPoint y: 548, distance: 173.1
click at [878, 460] on label "True" at bounding box center [946, 447] width 137 height 45
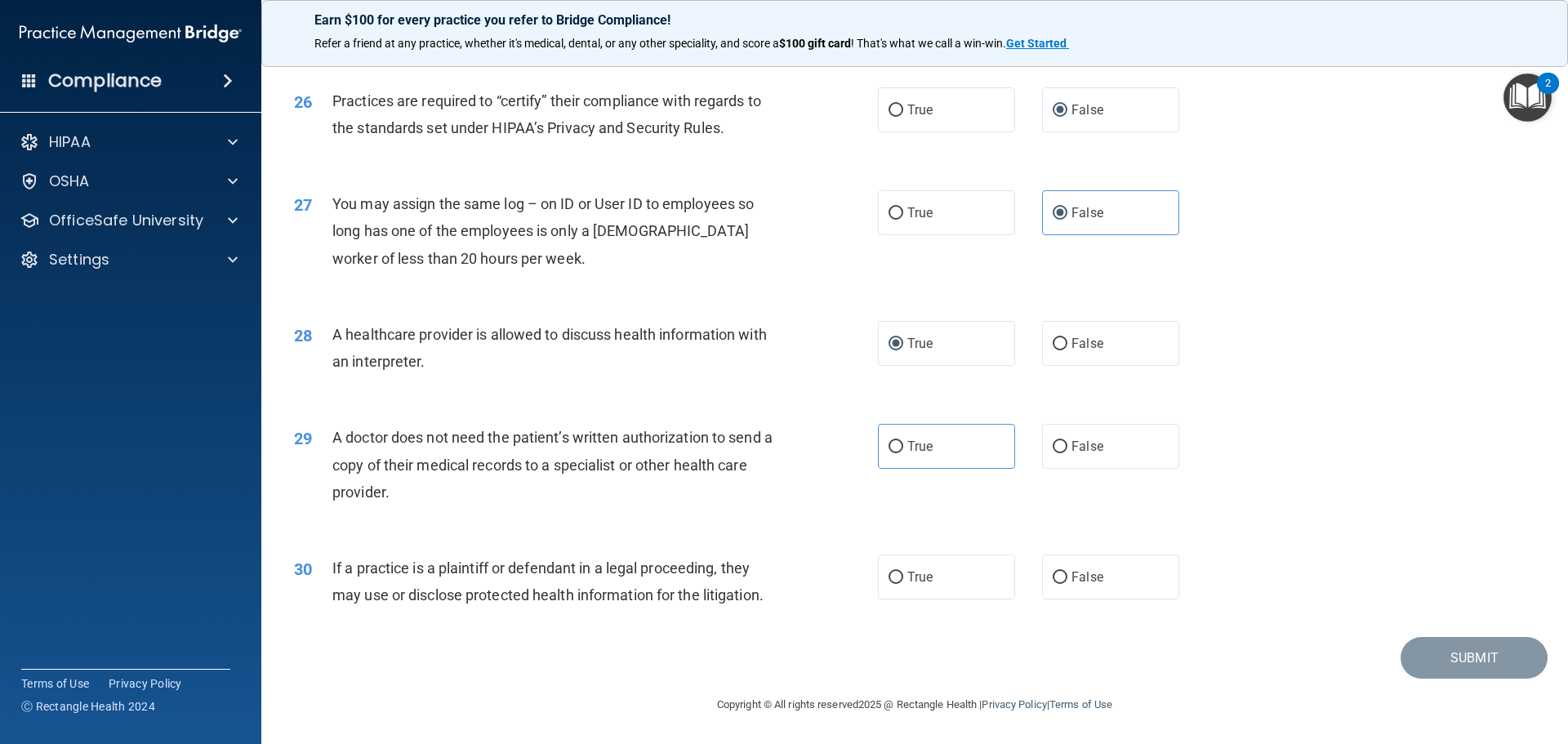
drag, startPoint x: 888, startPoint y: 435, endPoint x: 760, endPoint y: 536, distance: 163.0
click at [886, 440] on label "True" at bounding box center [946, 447] width 137 height 45
click at [897, 444] on label "True" at bounding box center [946, 447] width 137 height 45
click at [897, 444] on input "True" at bounding box center [895, 448] width 15 height 13
radio input "true"
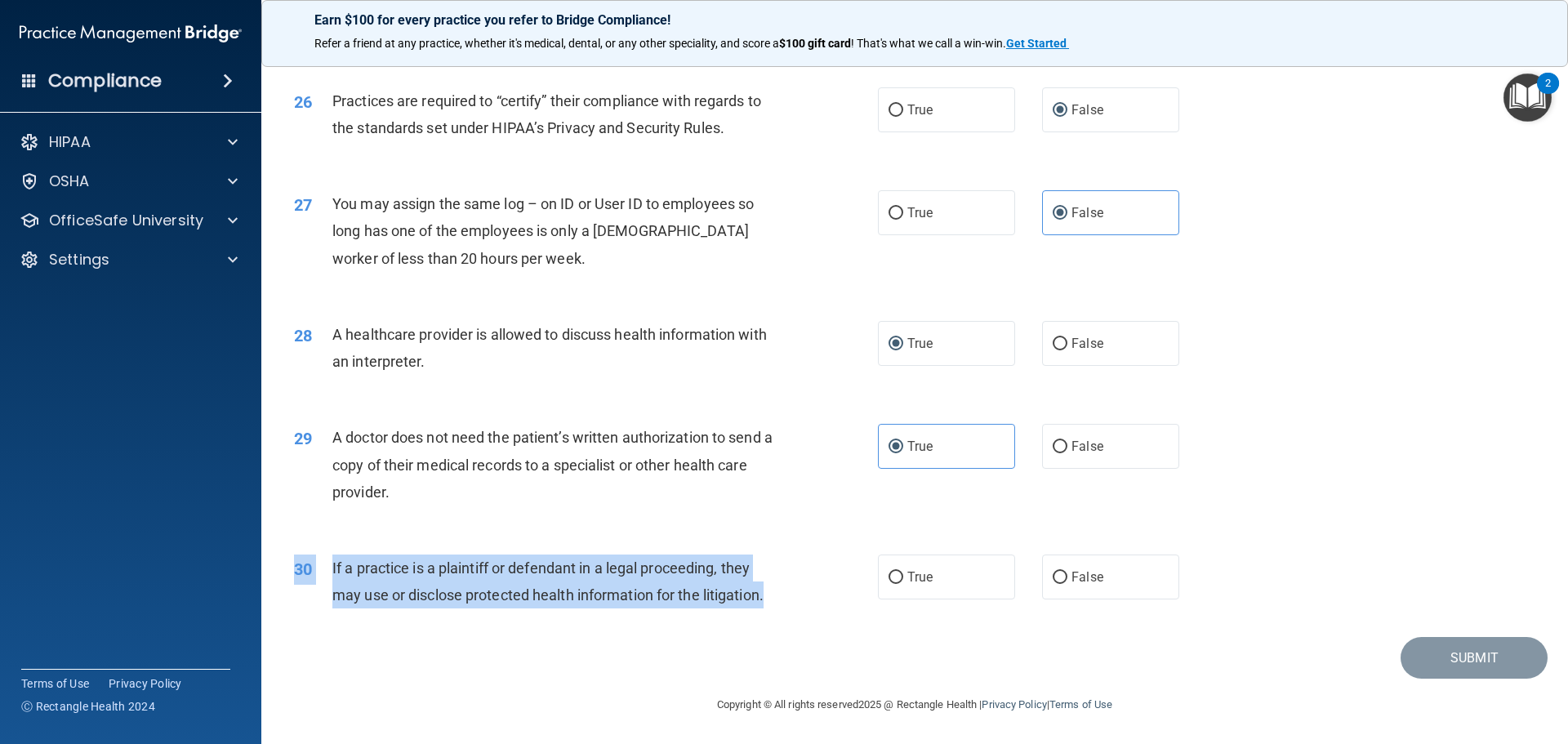
drag, startPoint x: 328, startPoint y: 554, endPoint x: 767, endPoint y: 600, distance: 441.4
click at [767, 600] on div "30 If a practice is a plaintiff or defendant in a legal proceeding, they may us…" at bounding box center [915, 585] width 1266 height 103
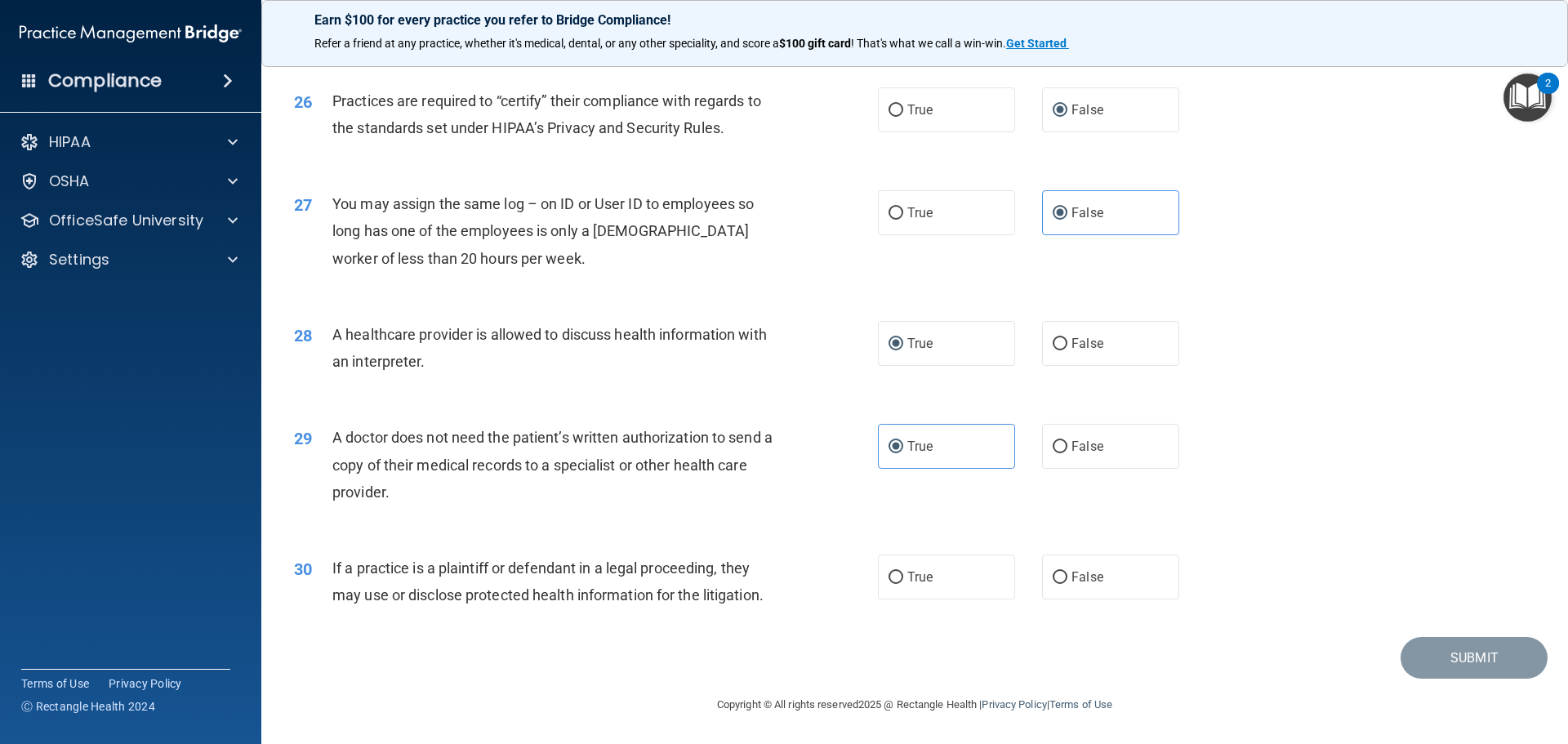
click at [436, 547] on div "30 If a practice is a plaintiff or defendant in a legal proceeding, they may us…" at bounding box center [915, 585] width 1266 height 103
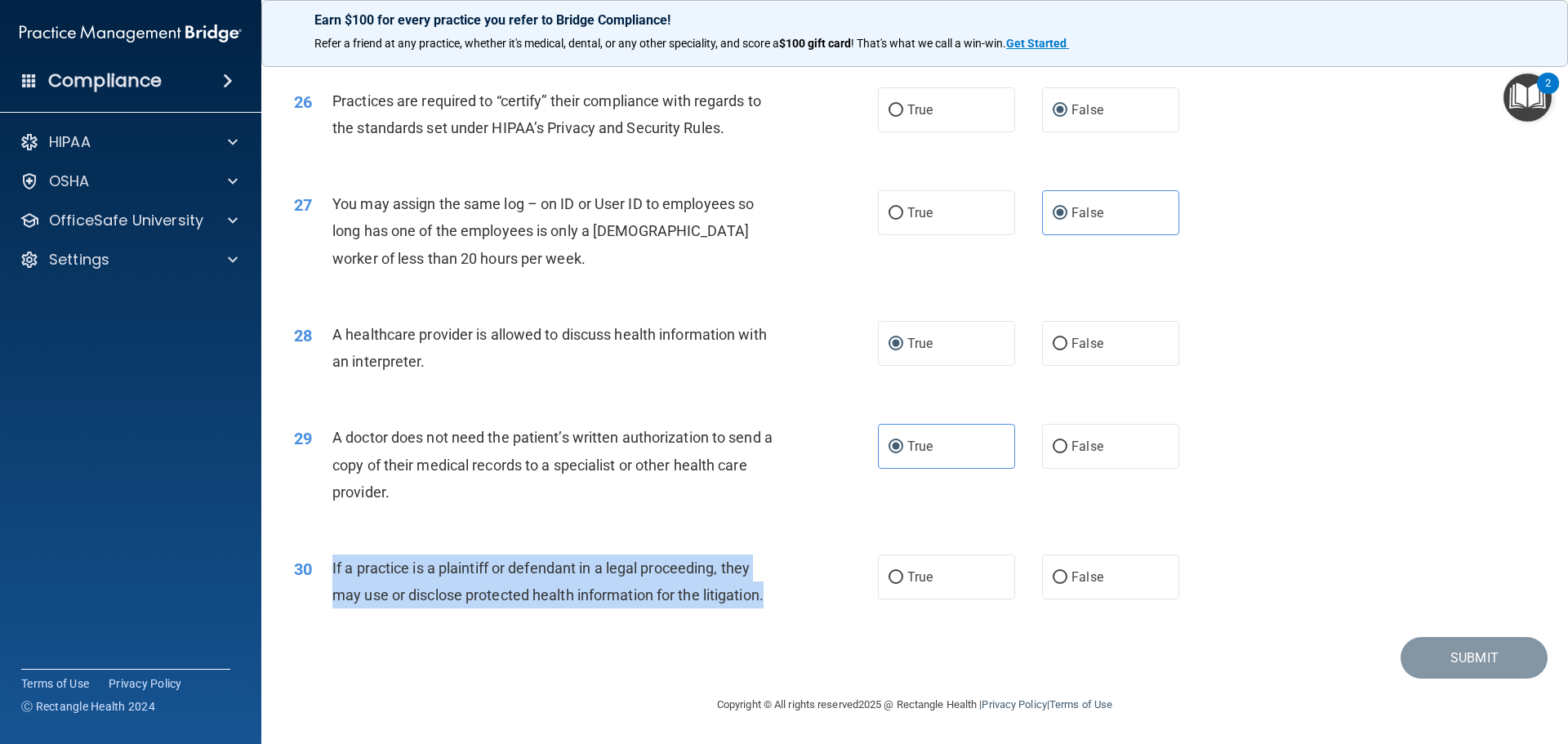
drag, startPoint x: 332, startPoint y: 556, endPoint x: 675, endPoint y: 571, distance: 343.3
click at [773, 599] on div "If a practice is a plaintiff or defendant in a legal proceeding, they may use o…" at bounding box center [561, 581] width 457 height 53
click at [888, 575] on input "True" at bounding box center [895, 578] width 15 height 13
radio input "true"
click at [1487, 650] on button "Submit" at bounding box center [1475, 658] width 147 height 42
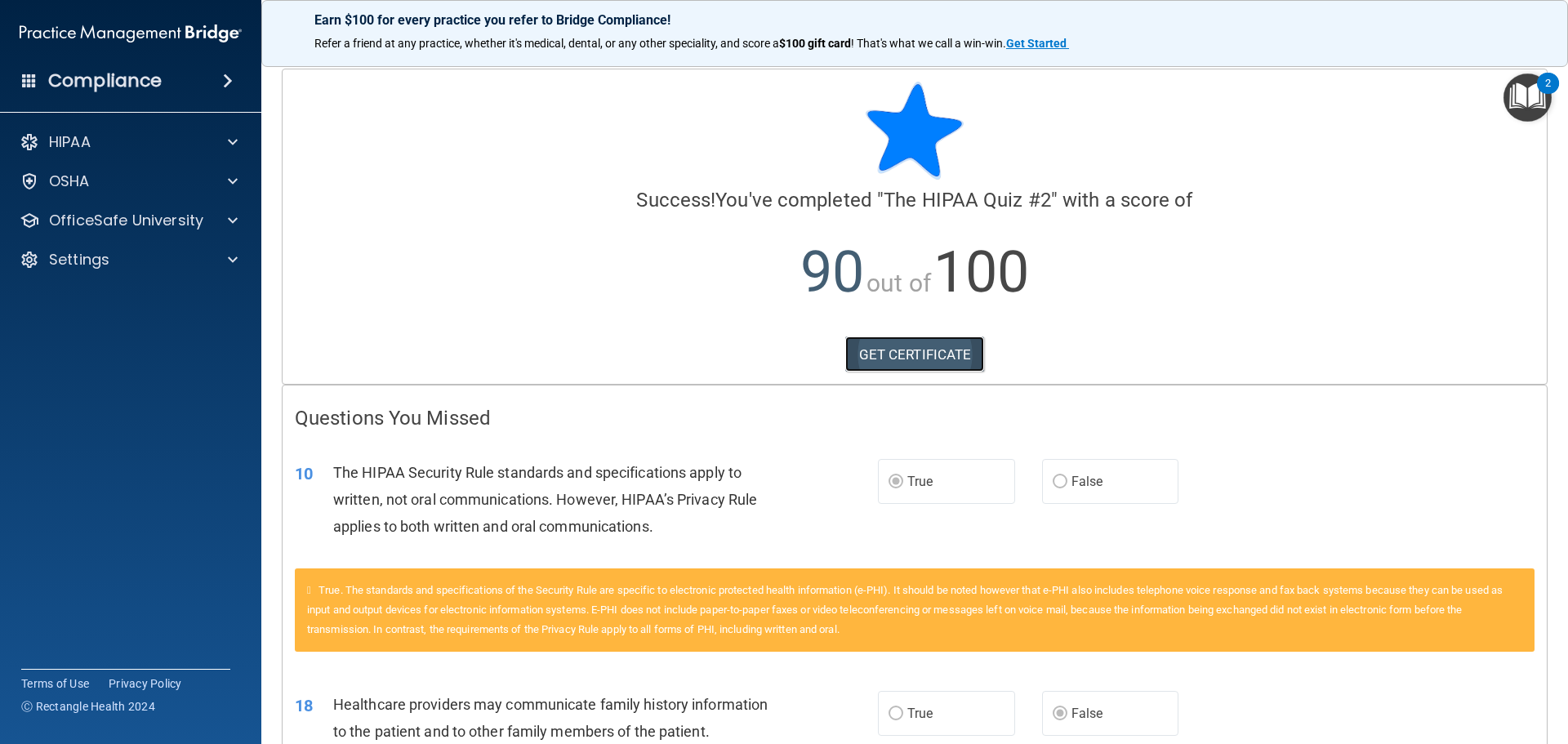
click at [896, 358] on link "GET CERTIFICATE" at bounding box center [915, 354] width 140 height 36
click at [241, 139] on div at bounding box center [230, 142] width 41 height 20
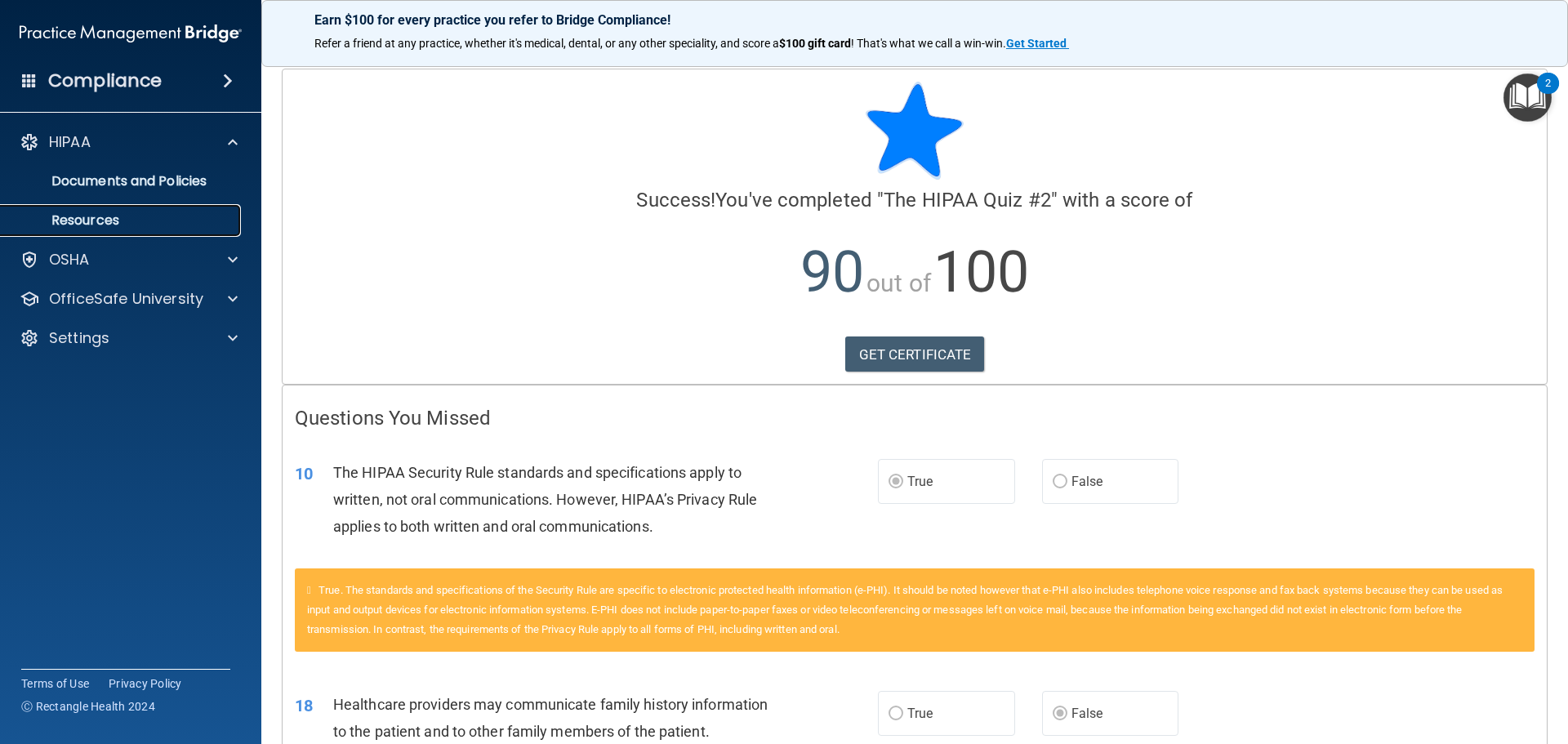
click at [105, 218] on p "Resources" at bounding box center [122, 220] width 223 height 16
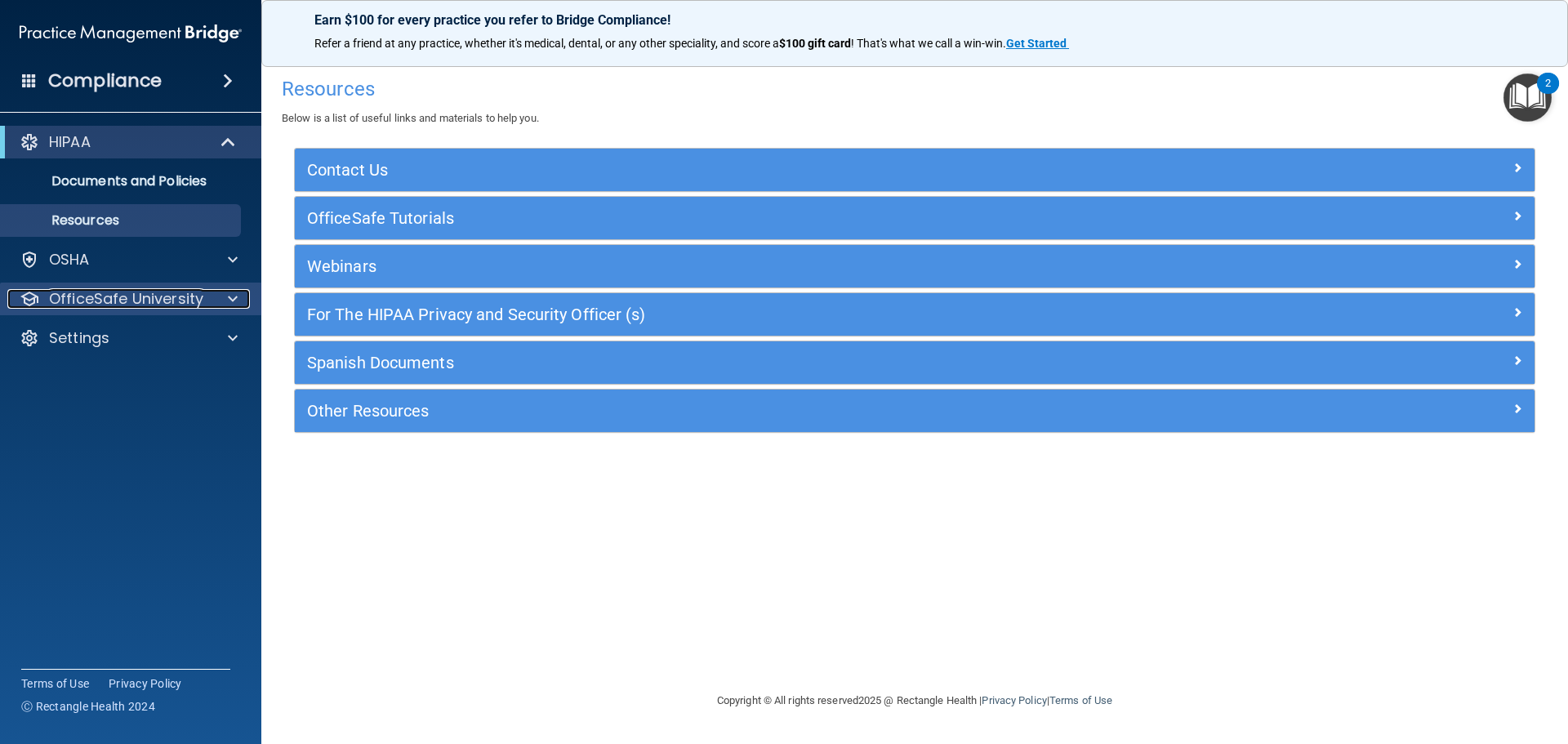
click at [234, 294] on span at bounding box center [232, 299] width 10 height 20
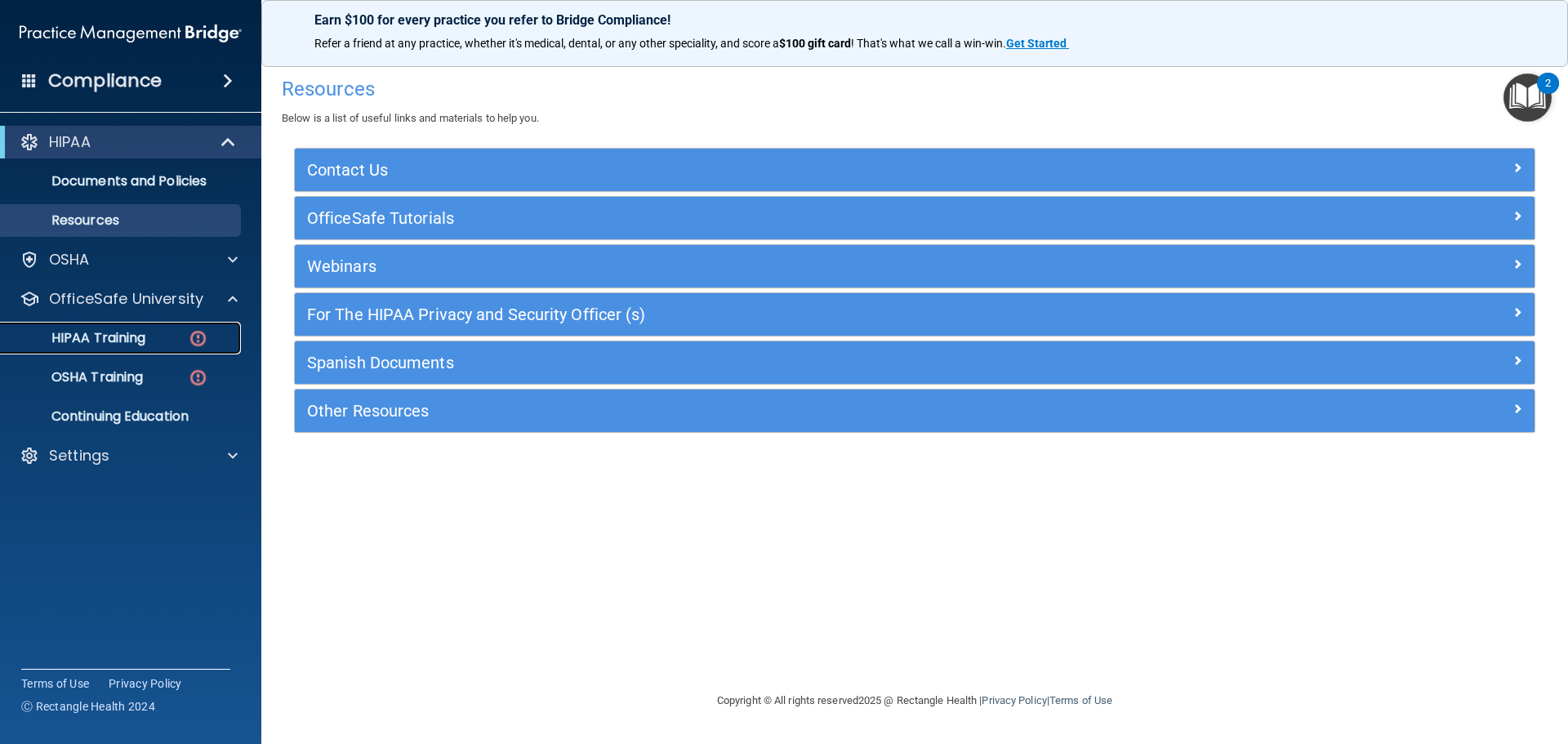
click at [122, 332] on p "HIPAA Training" at bounding box center [78, 338] width 135 height 16
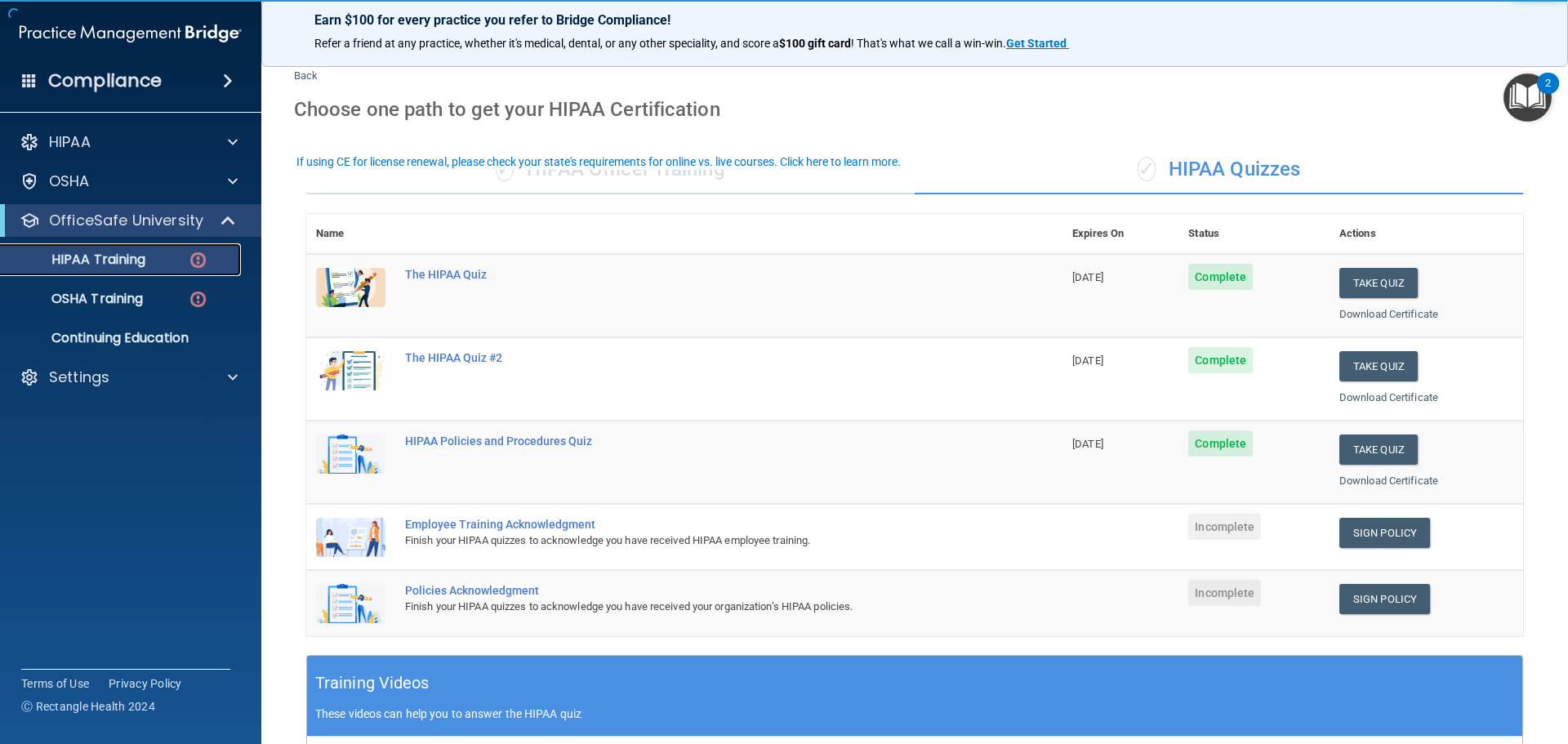
scroll to position [163, 0]
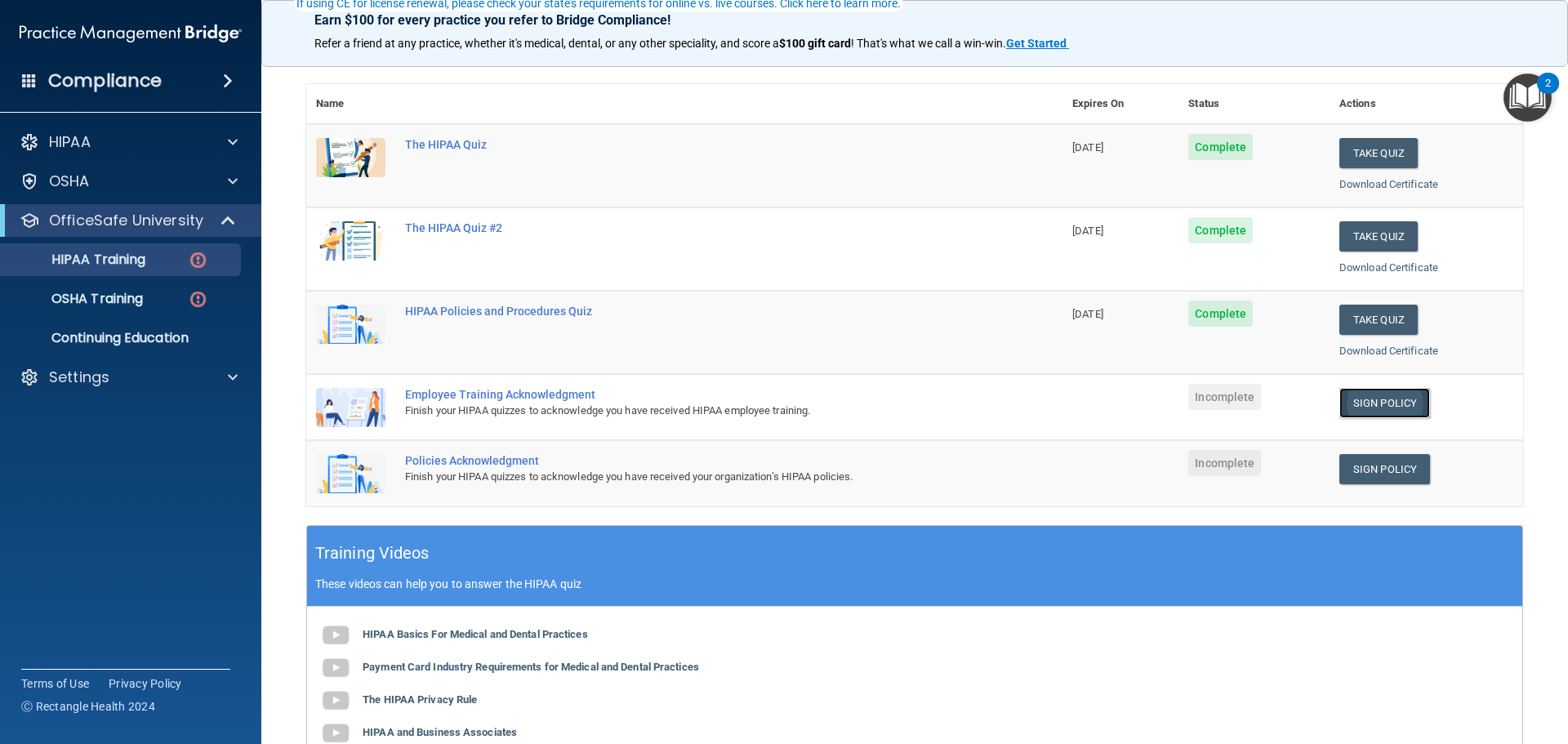
click at [1370, 399] on link "Sign Policy" at bounding box center [1385, 402] width 91 height 30
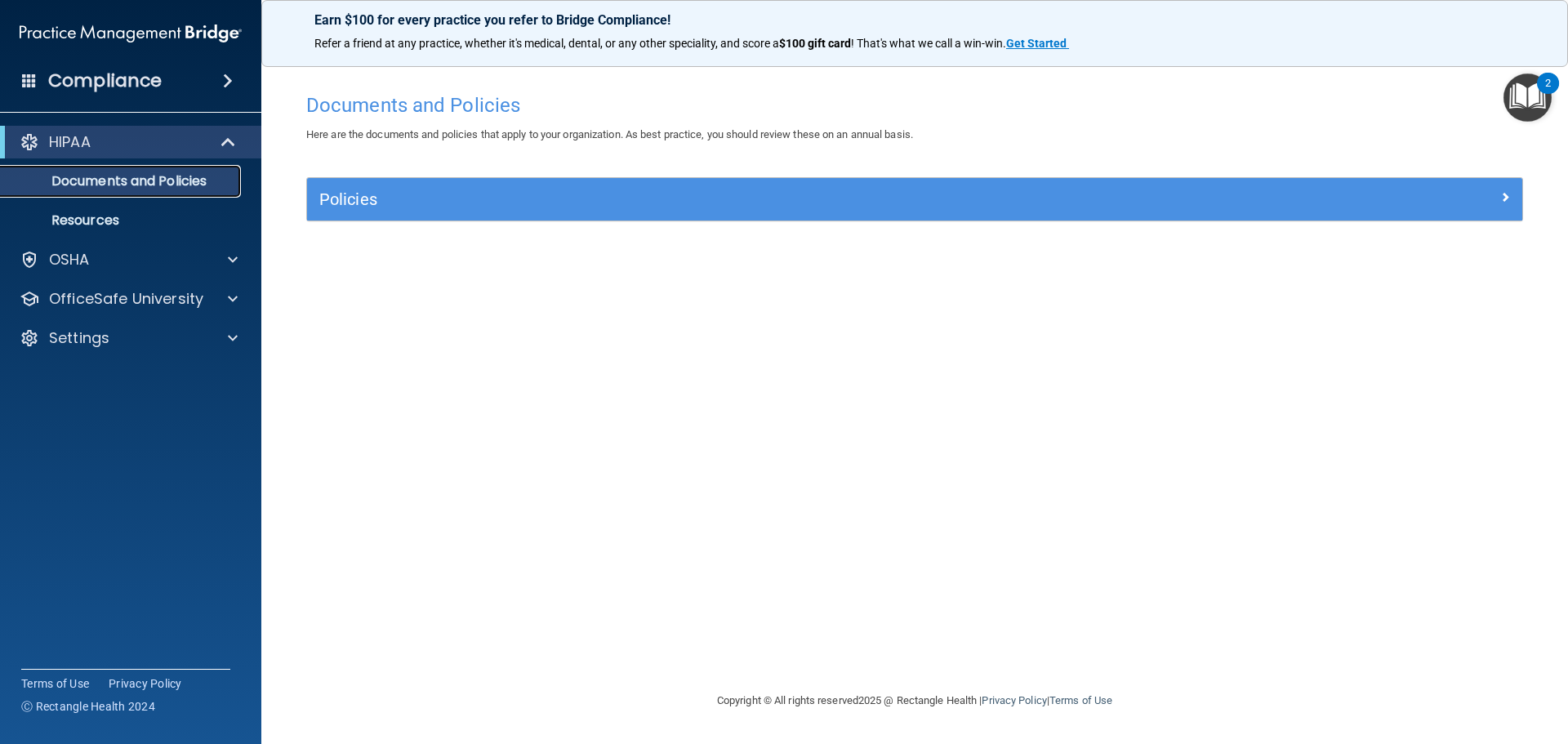
click at [150, 175] on p "Documents and Policies" at bounding box center [122, 181] width 223 height 16
click at [92, 217] on p "Resources" at bounding box center [122, 220] width 223 height 16
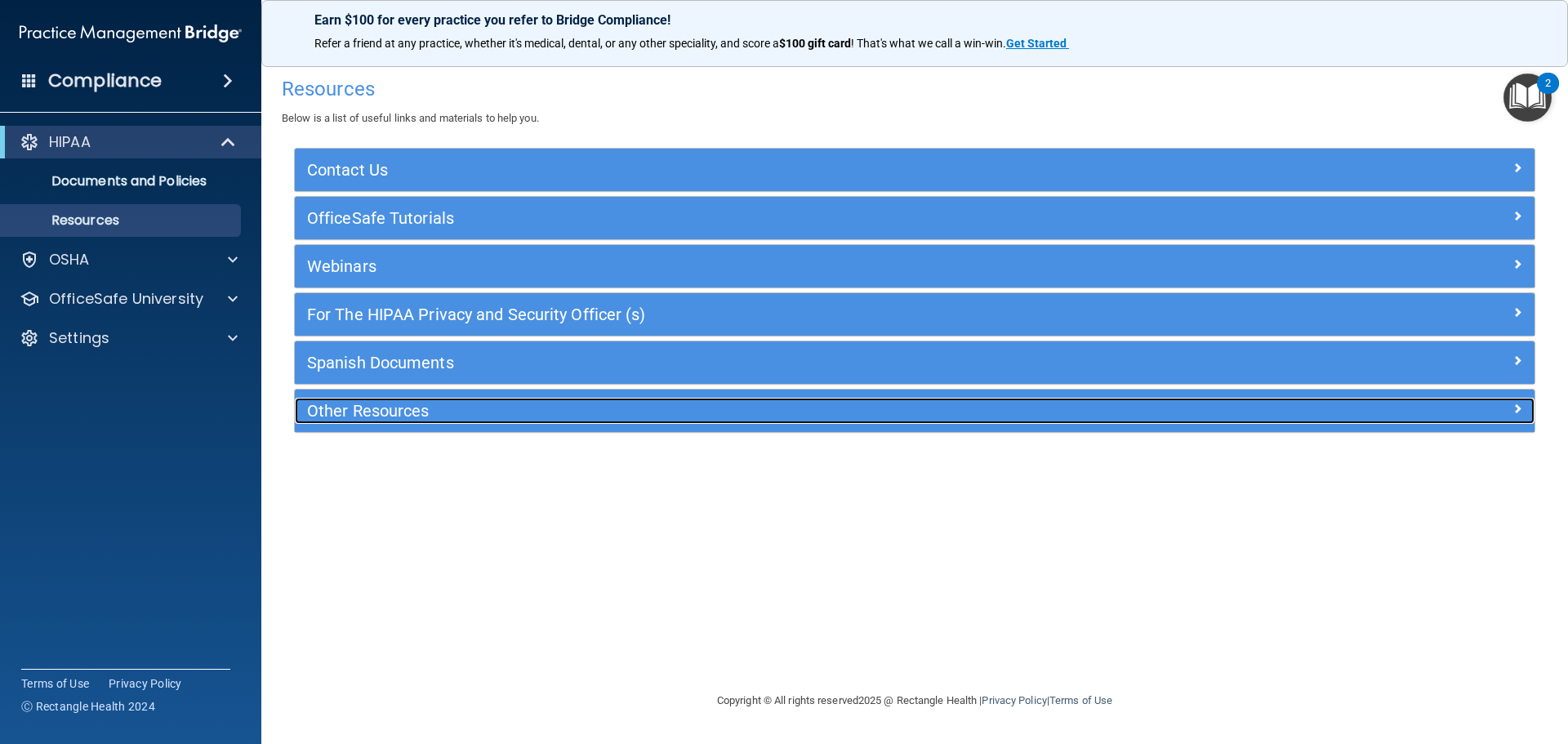
click at [549, 411] on h5 "Other Resources" at bounding box center [760, 411] width 905 height 18
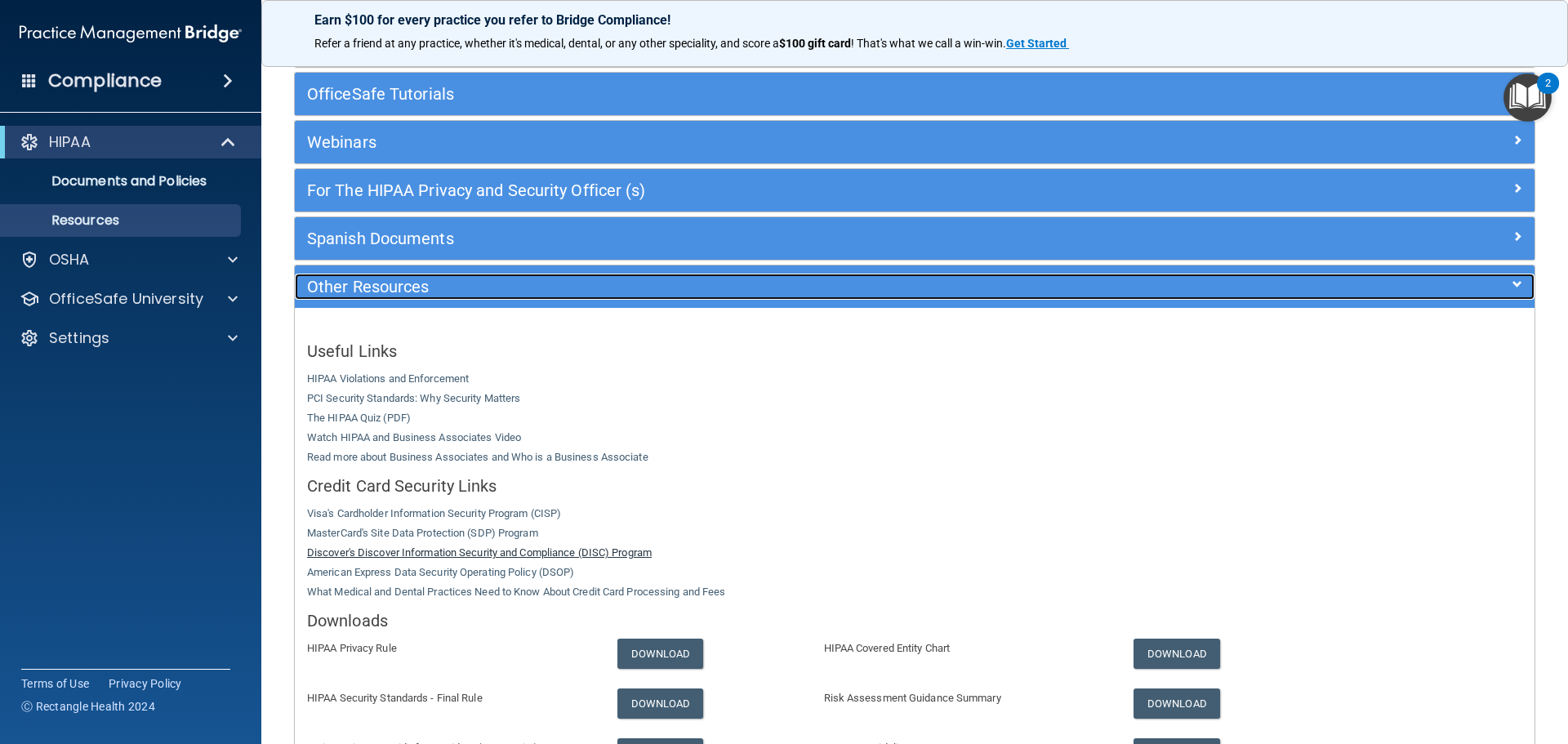
scroll to position [277, 0]
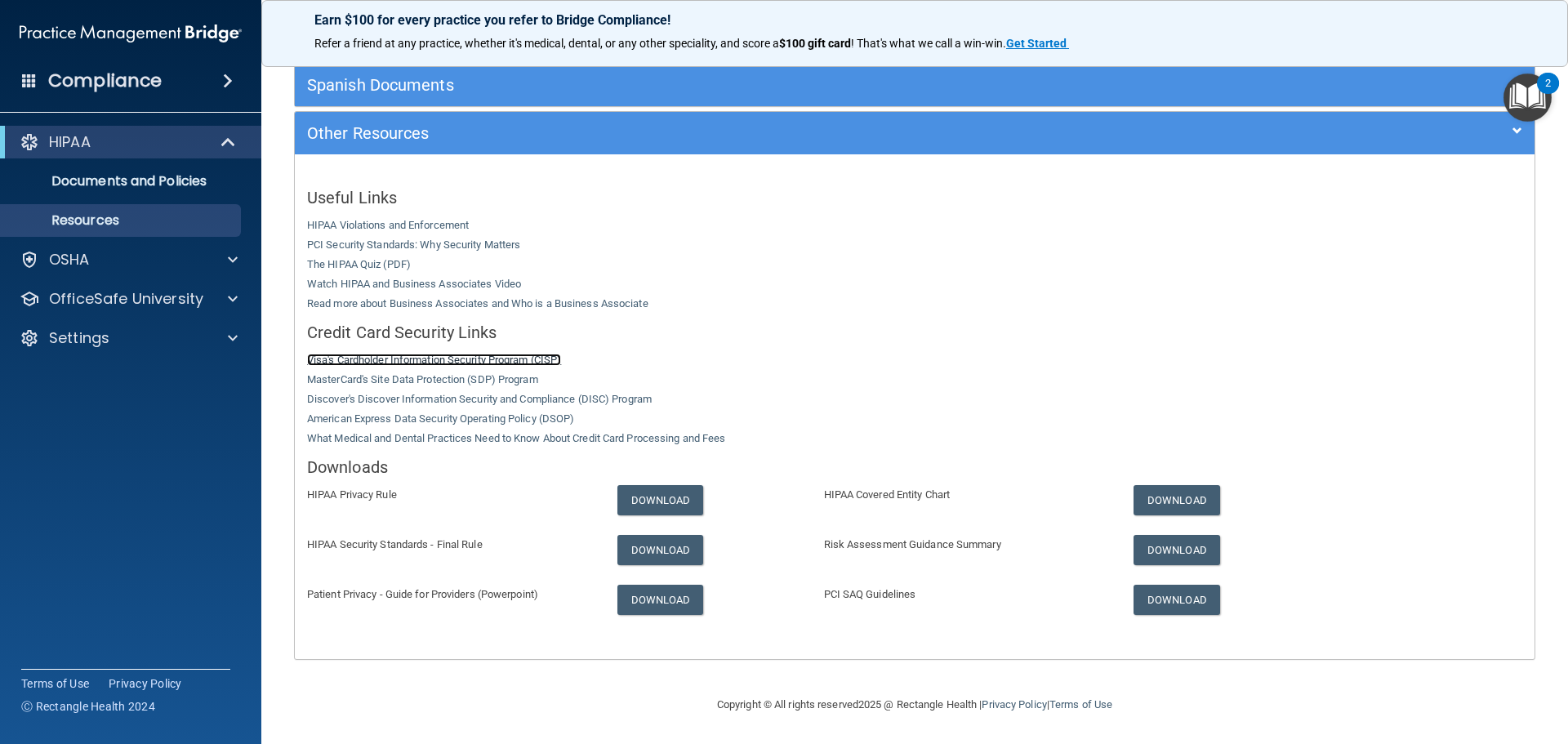
click at [384, 358] on link "Visa's Cardholder Information Security Program (CISP)" at bounding box center [434, 360] width 254 height 13
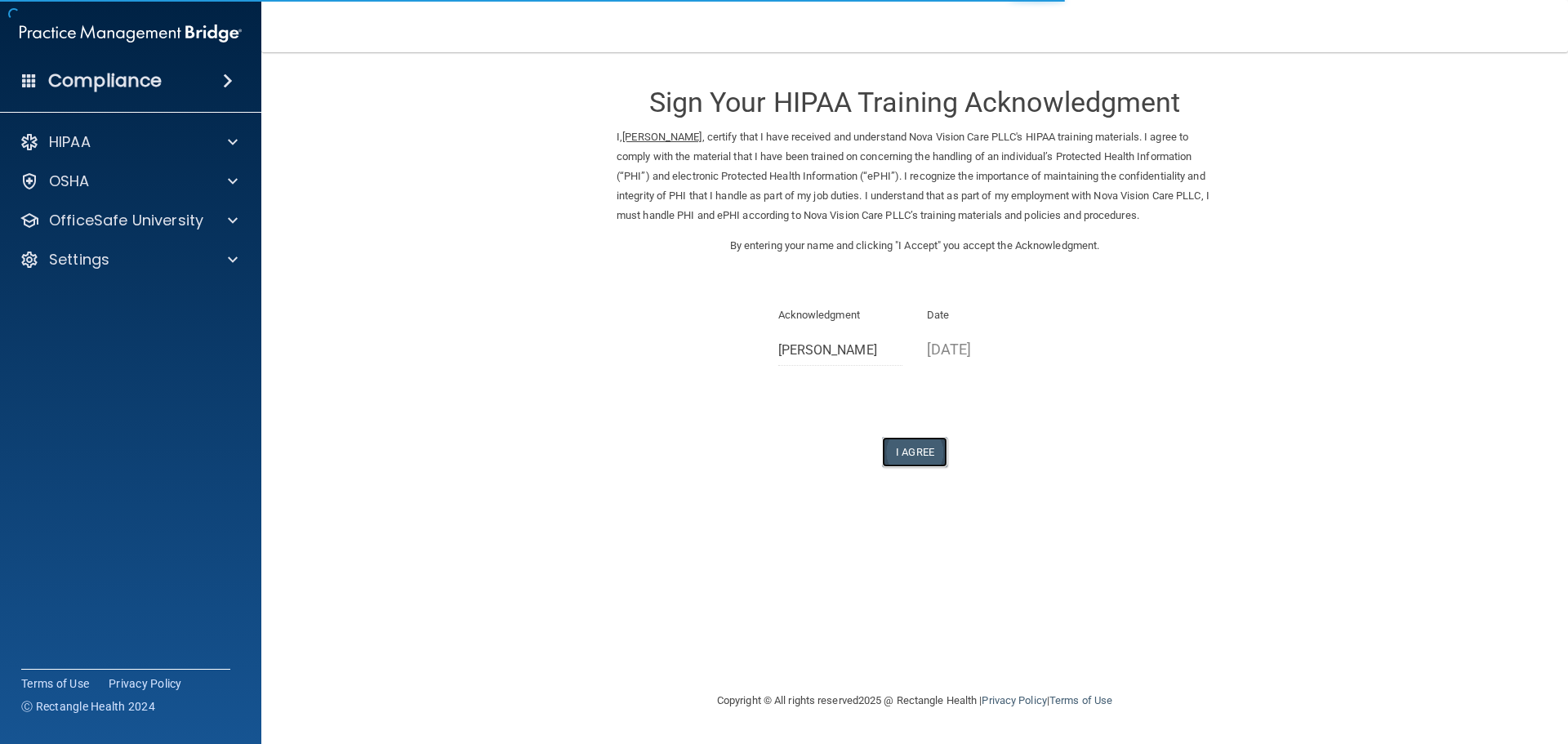
click at [914, 449] on button "I Agree" at bounding box center [915, 451] width 65 height 30
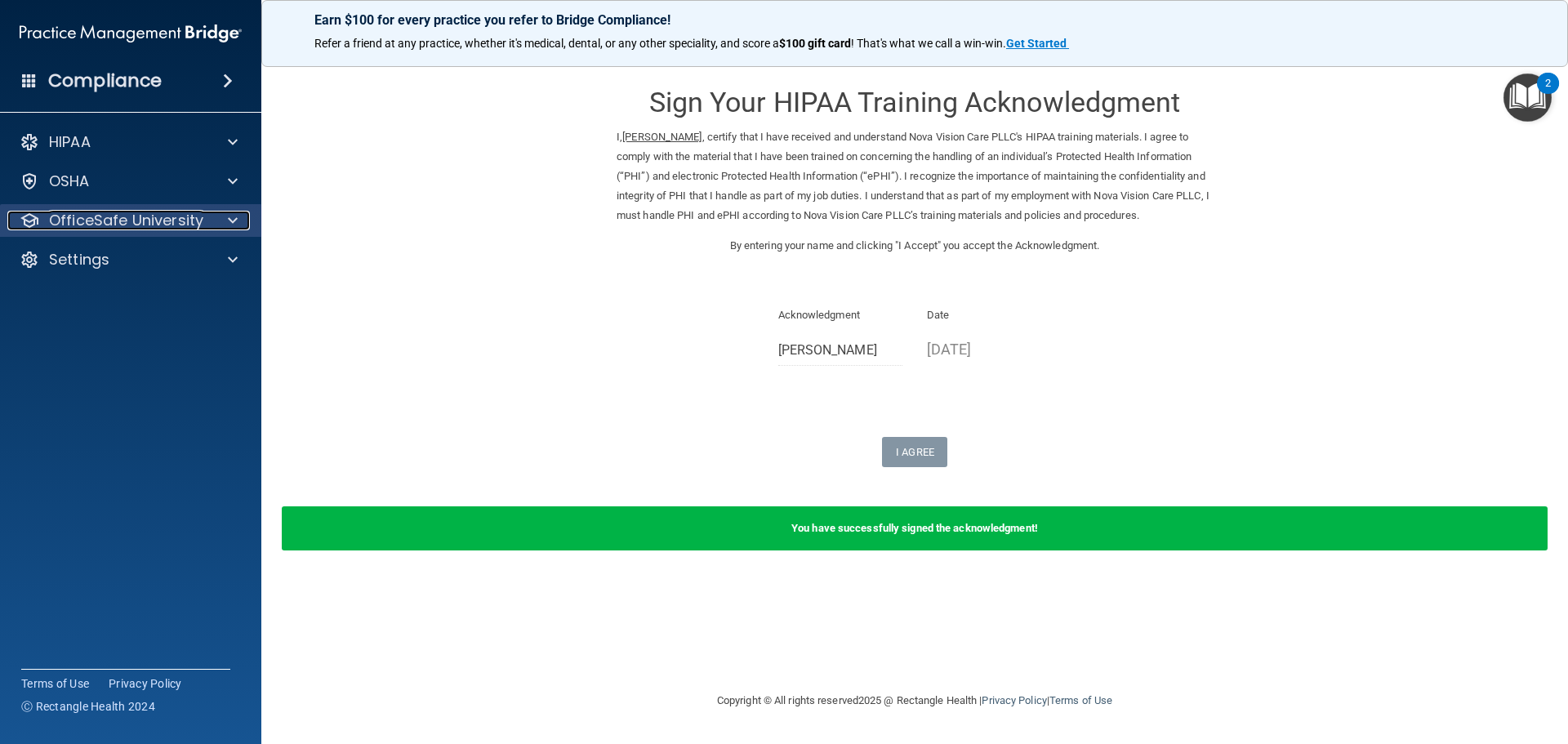
click at [233, 217] on span at bounding box center [232, 221] width 10 height 20
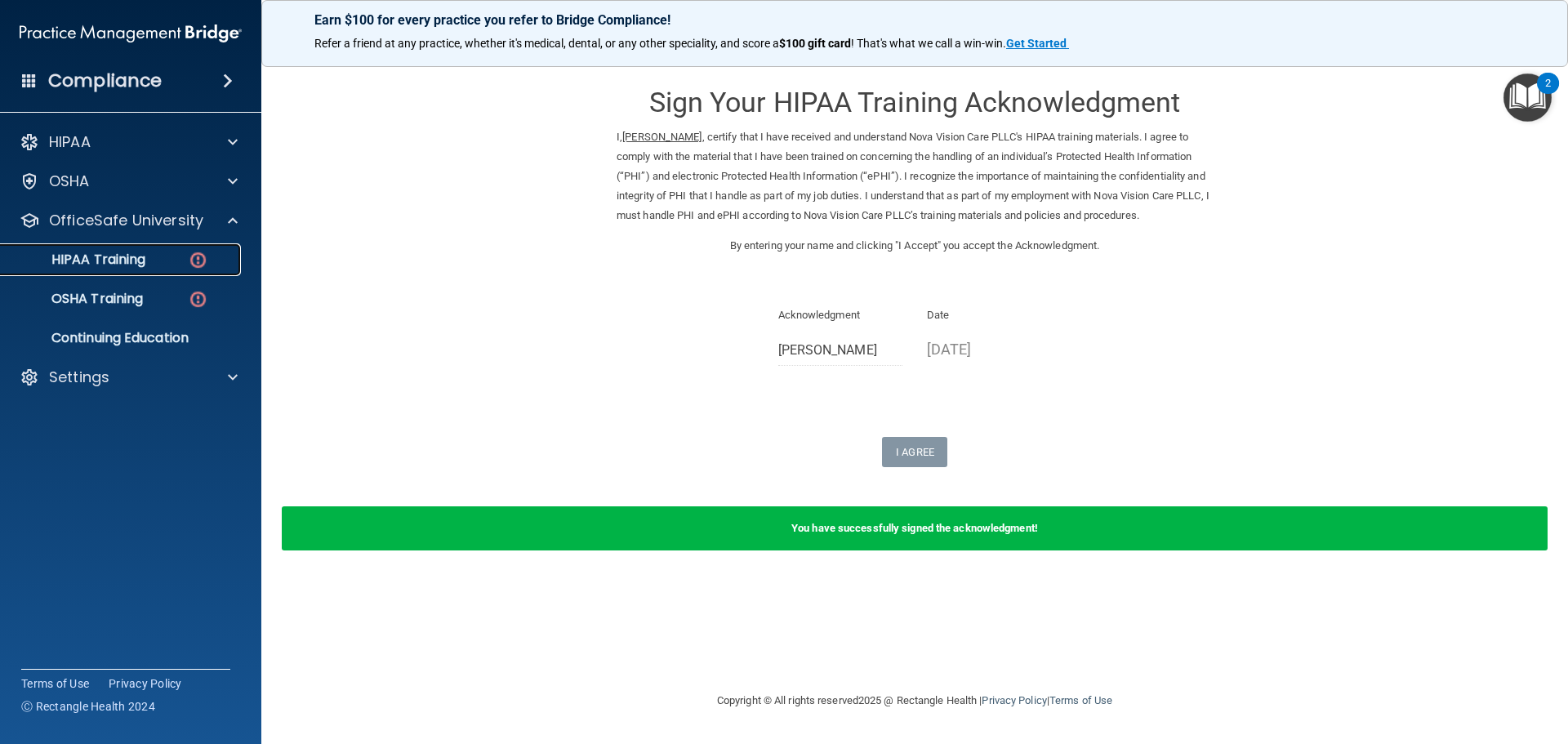
click at [95, 257] on p "HIPAA Training" at bounding box center [78, 260] width 135 height 16
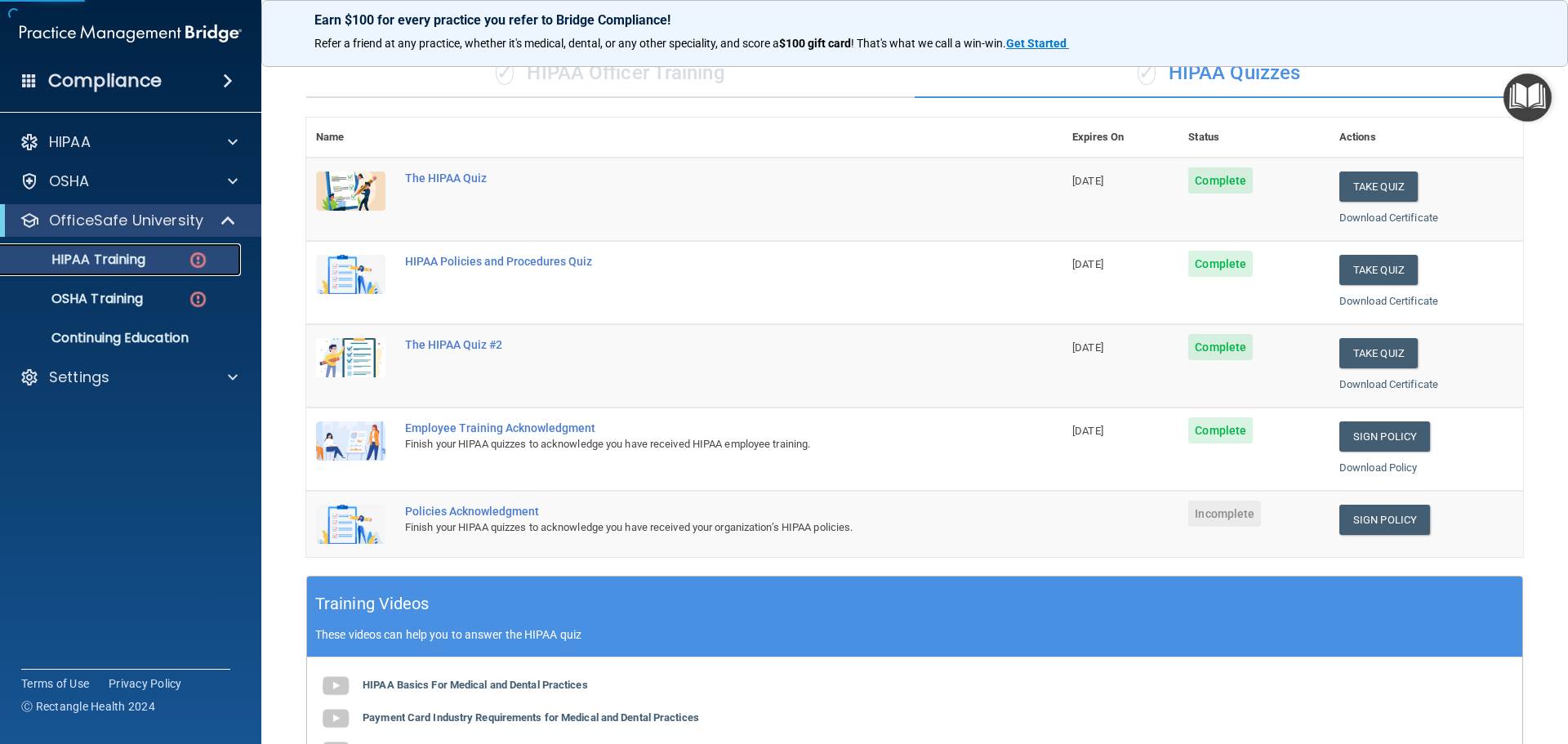
scroll to position [409, 0]
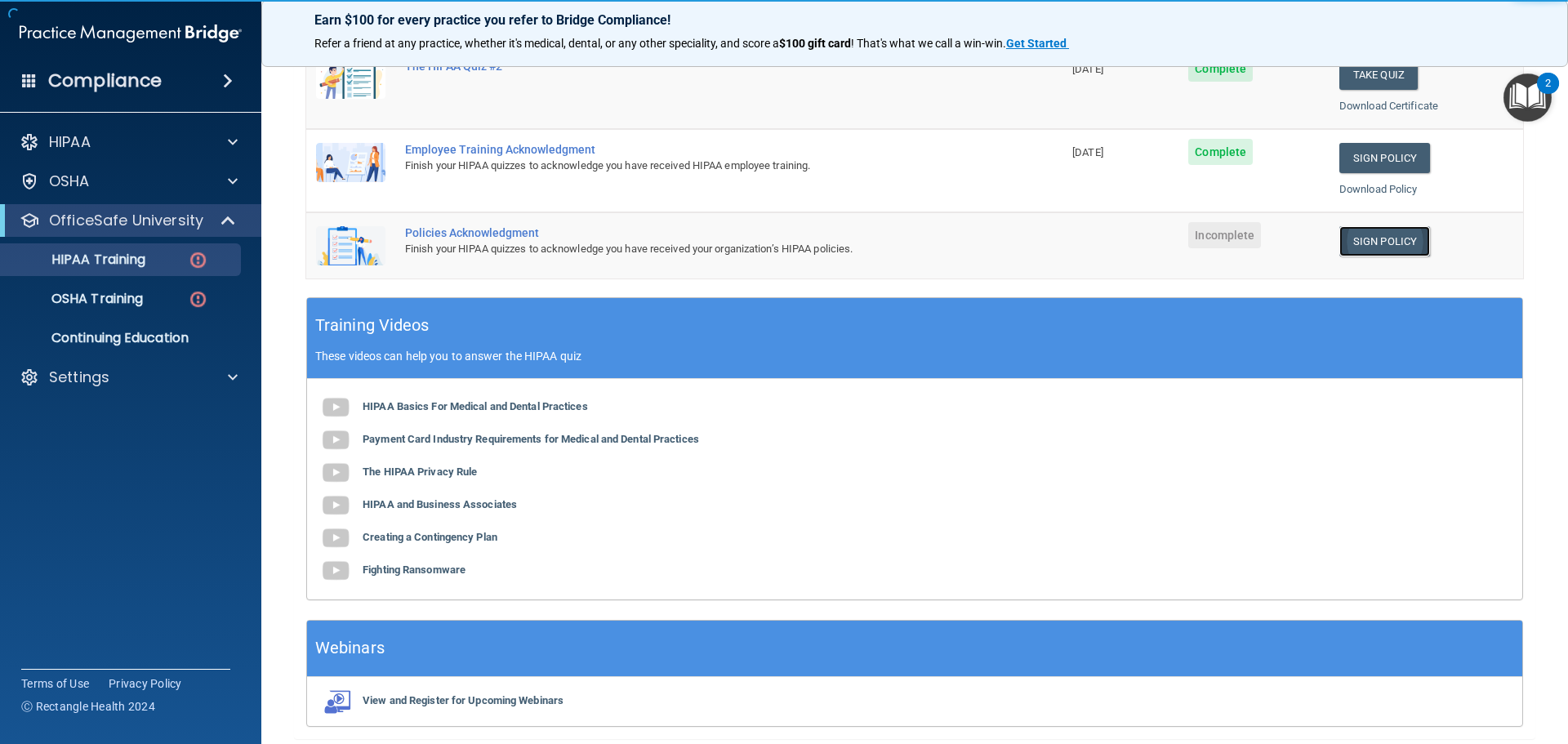
click at [1370, 237] on link "Sign Policy" at bounding box center [1385, 241] width 91 height 30
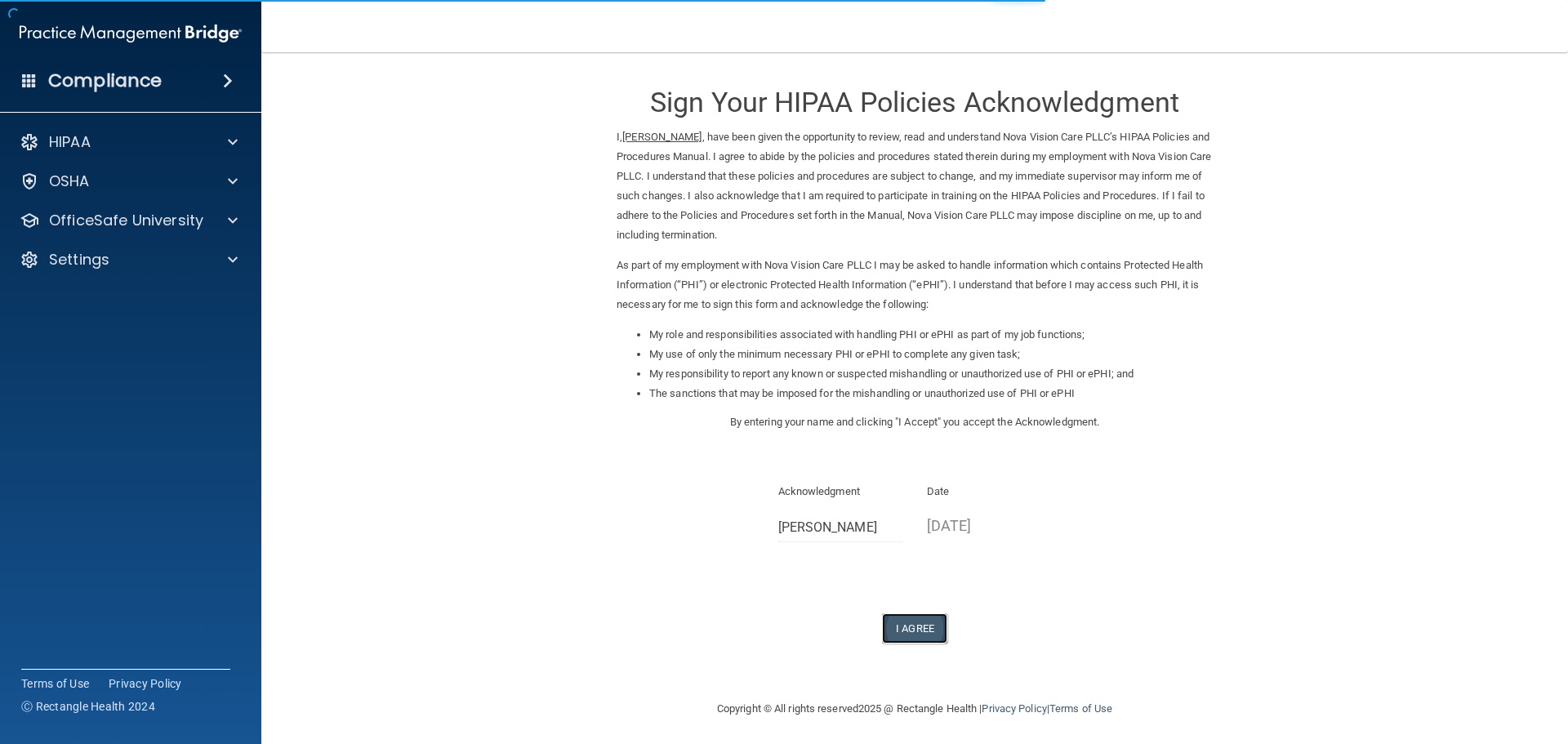
click at [906, 623] on button "I Agree" at bounding box center [915, 628] width 65 height 30
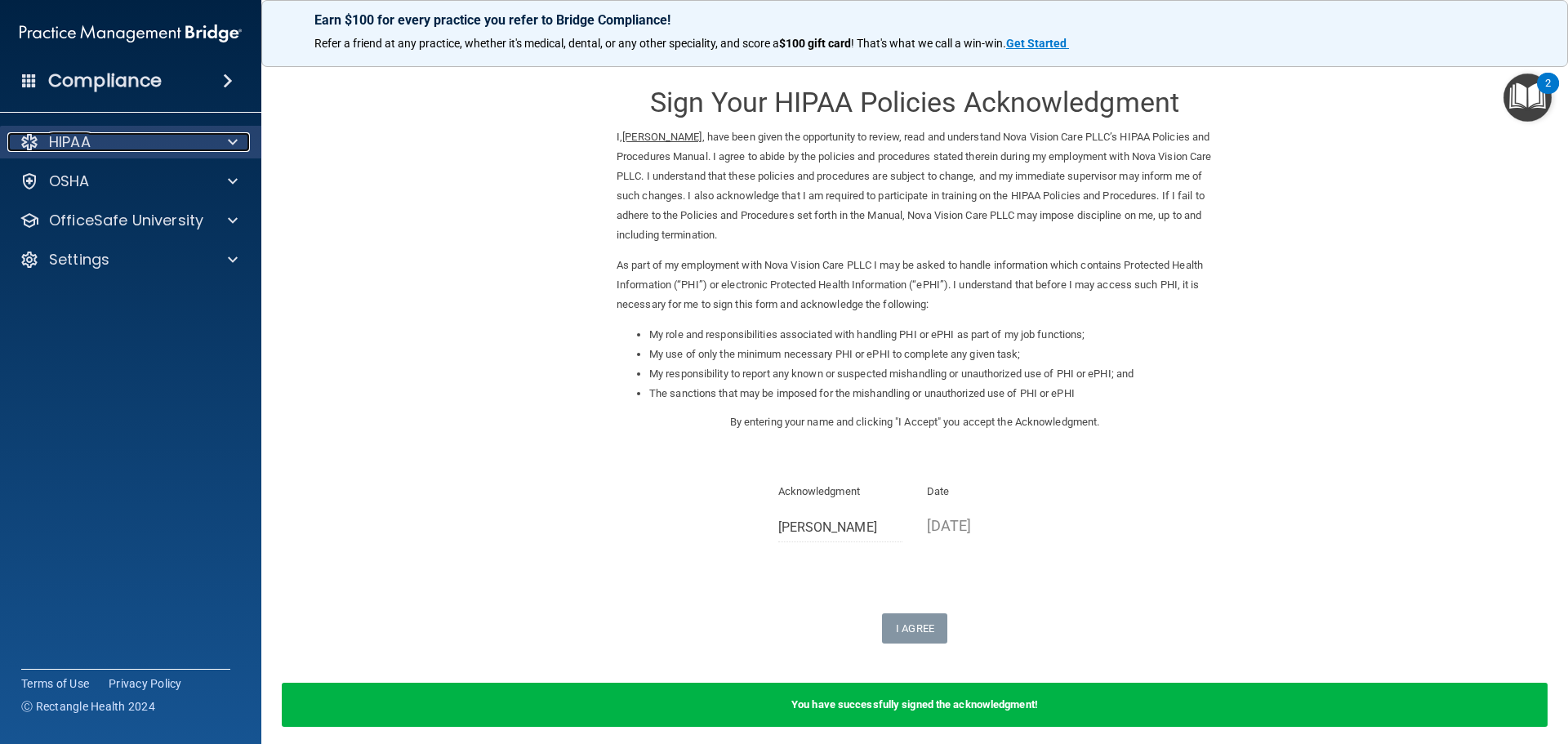
click at [222, 140] on div at bounding box center [230, 142] width 41 height 20
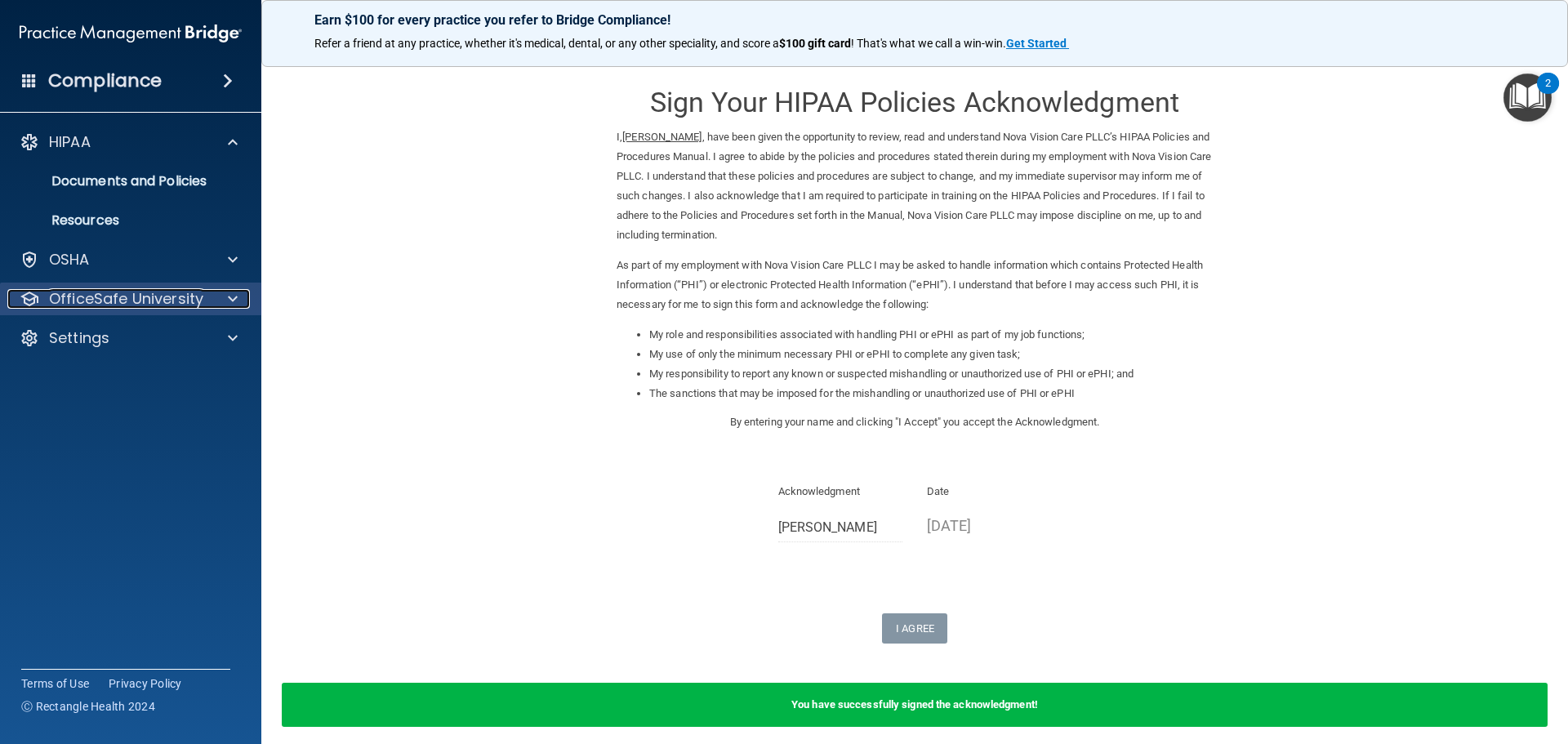
click at [218, 298] on div at bounding box center [230, 299] width 41 height 20
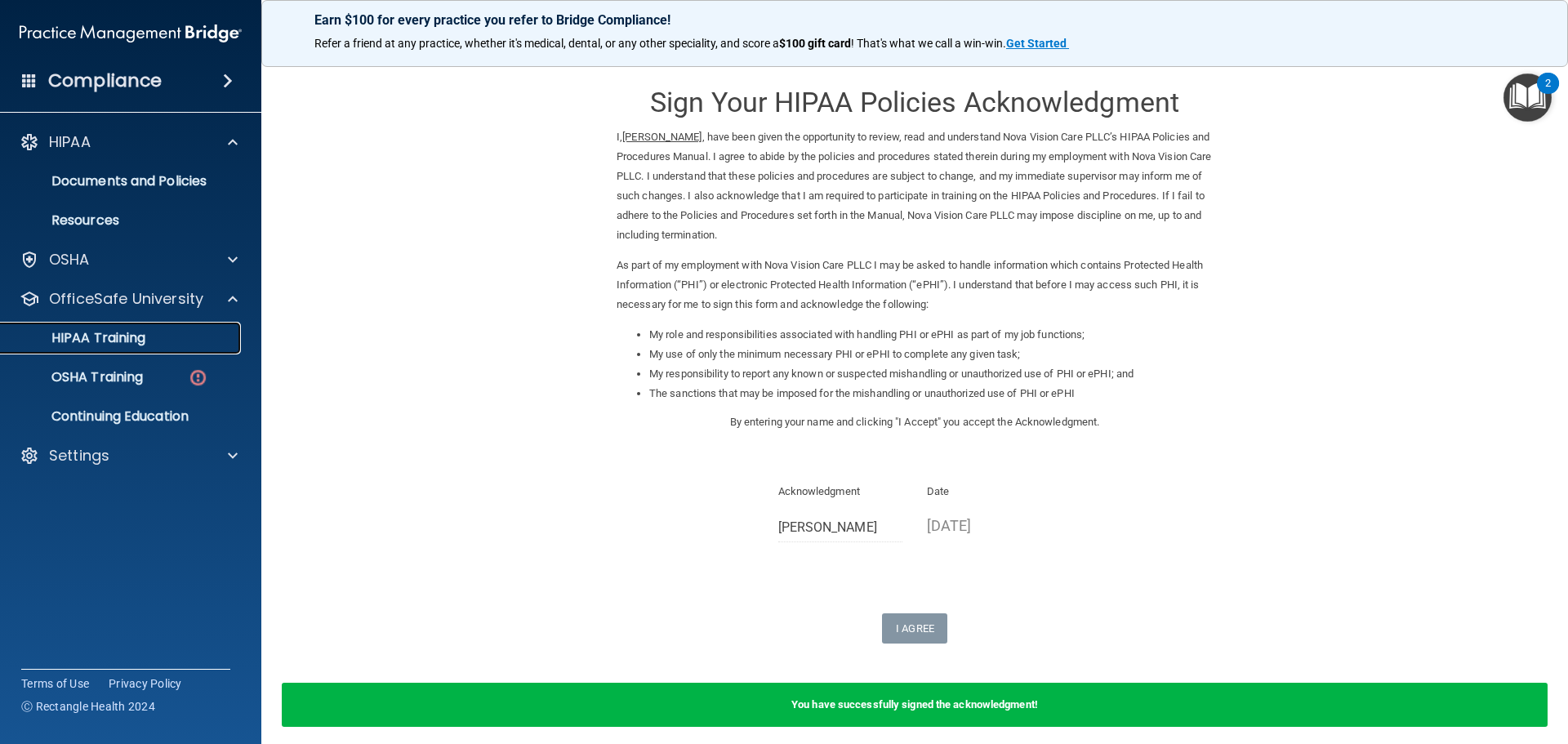
click at [137, 334] on p "HIPAA Training" at bounding box center [78, 338] width 135 height 16
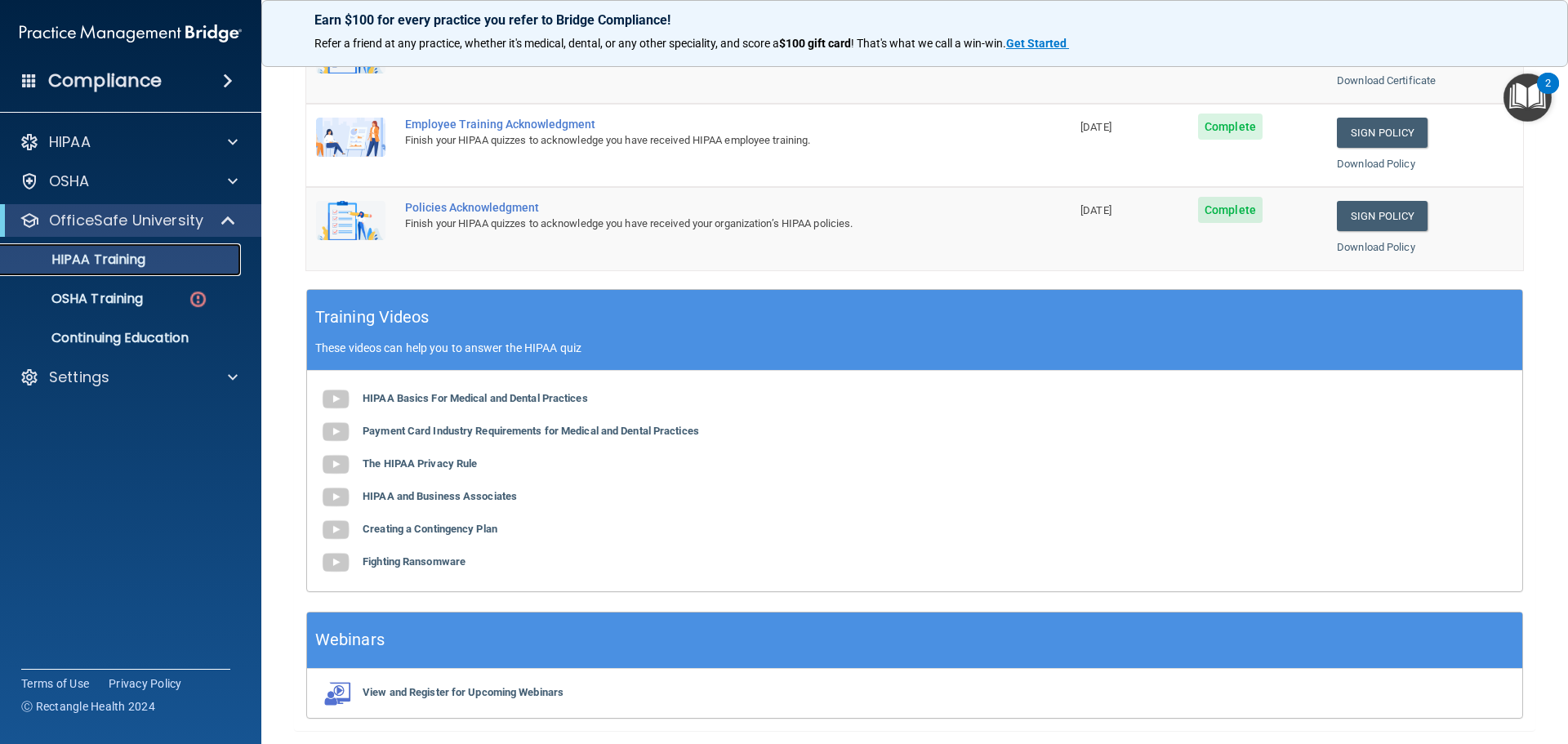
scroll to position [486, 0]
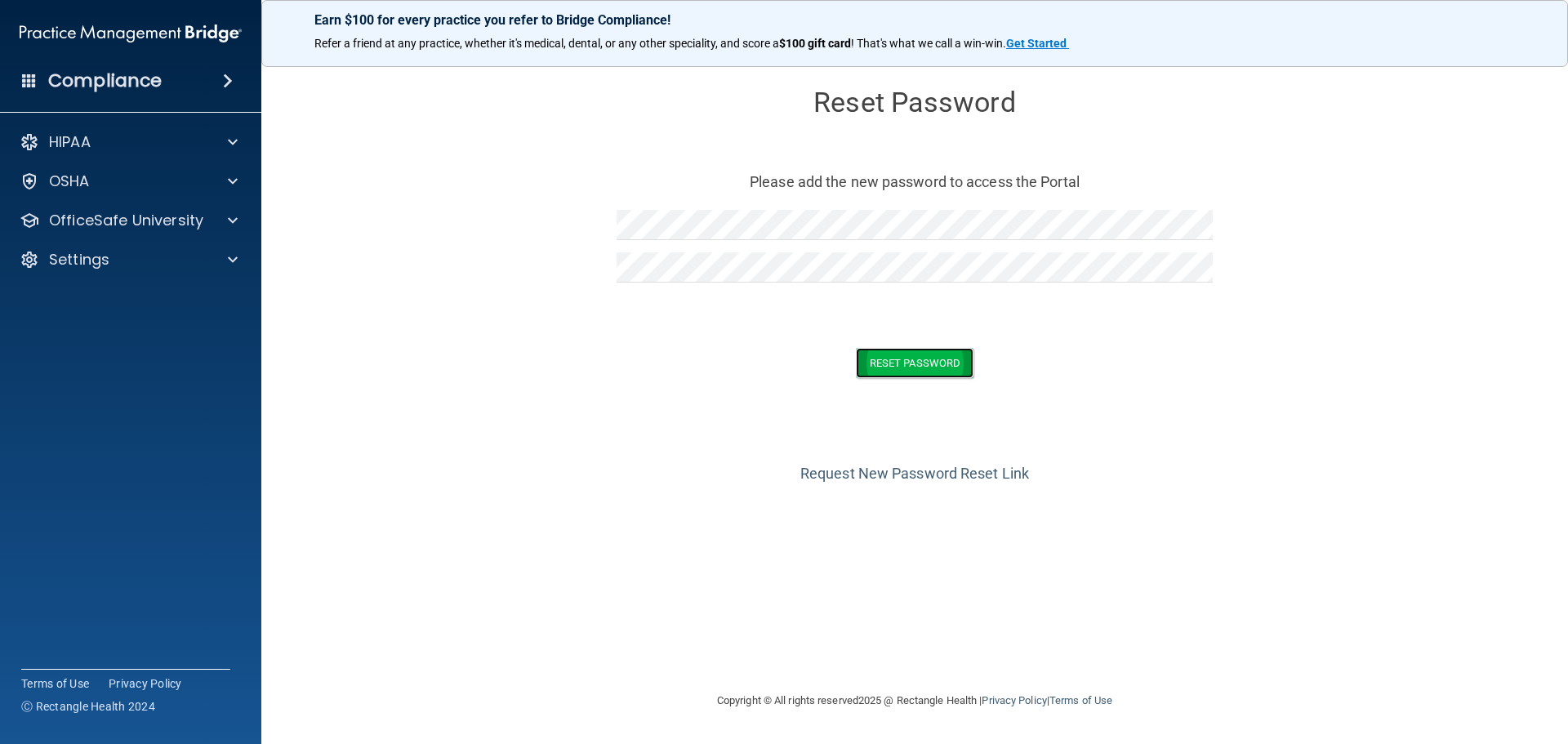
click at [934, 364] on button "Reset Password" at bounding box center [915, 362] width 118 height 30
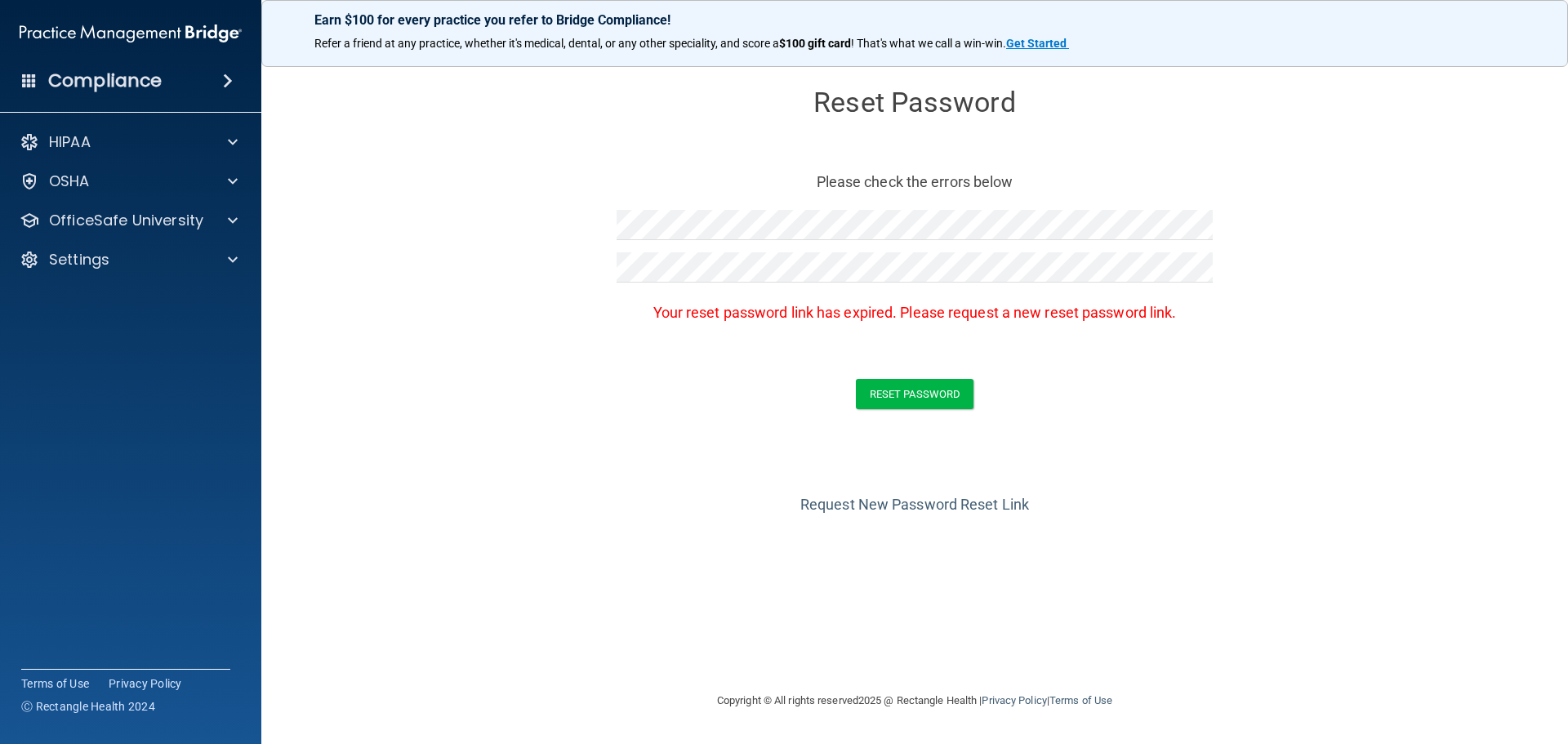
click at [694, 162] on div "Reset Password Please check the errors below Your reset password link has expir…" at bounding box center [915, 203] width 596 height 269
